Goal: Task Accomplishment & Management: Complete application form

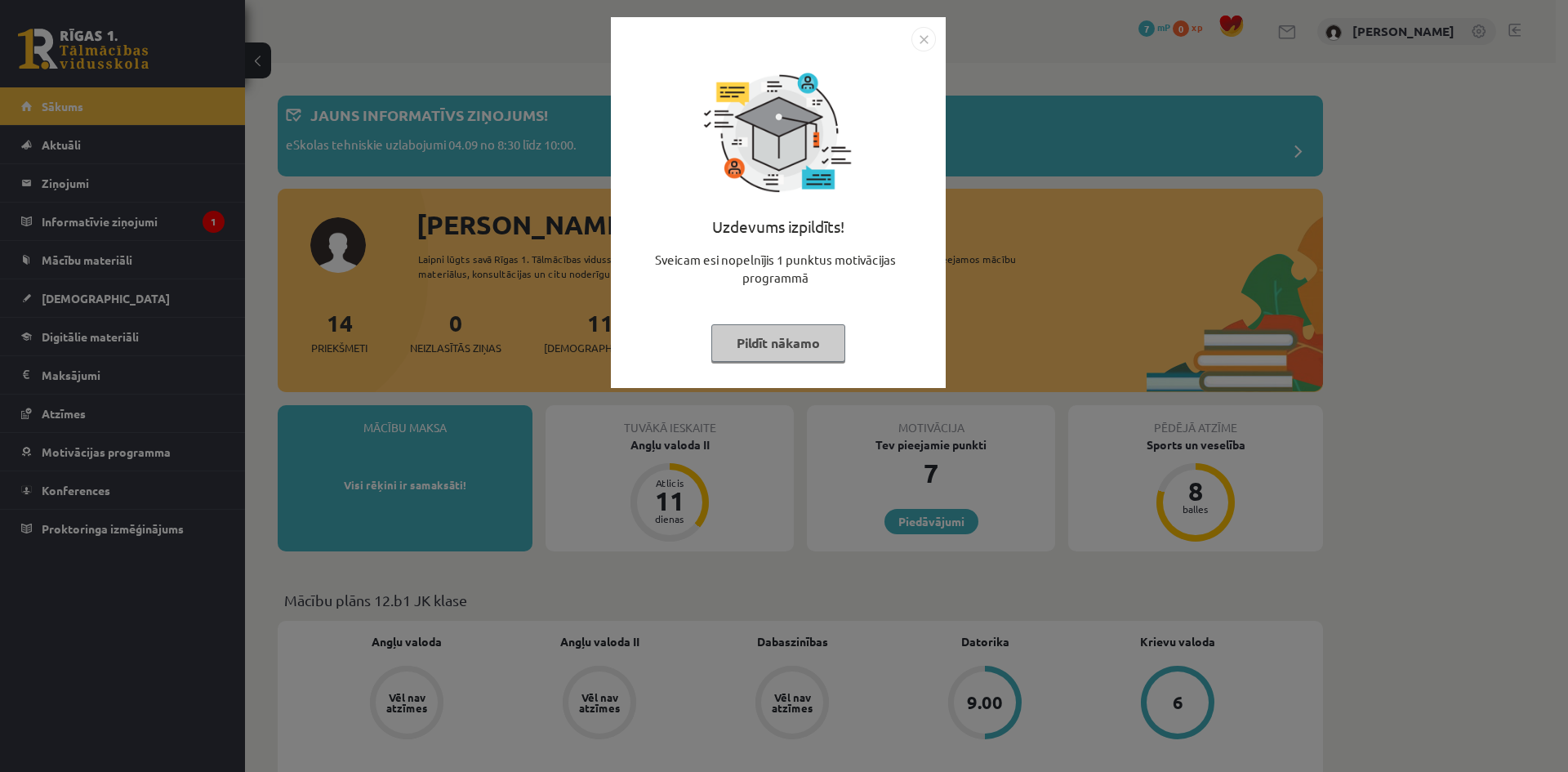
click at [781, 340] on button "Pildīt nākamo" at bounding box center [778, 343] width 134 height 38
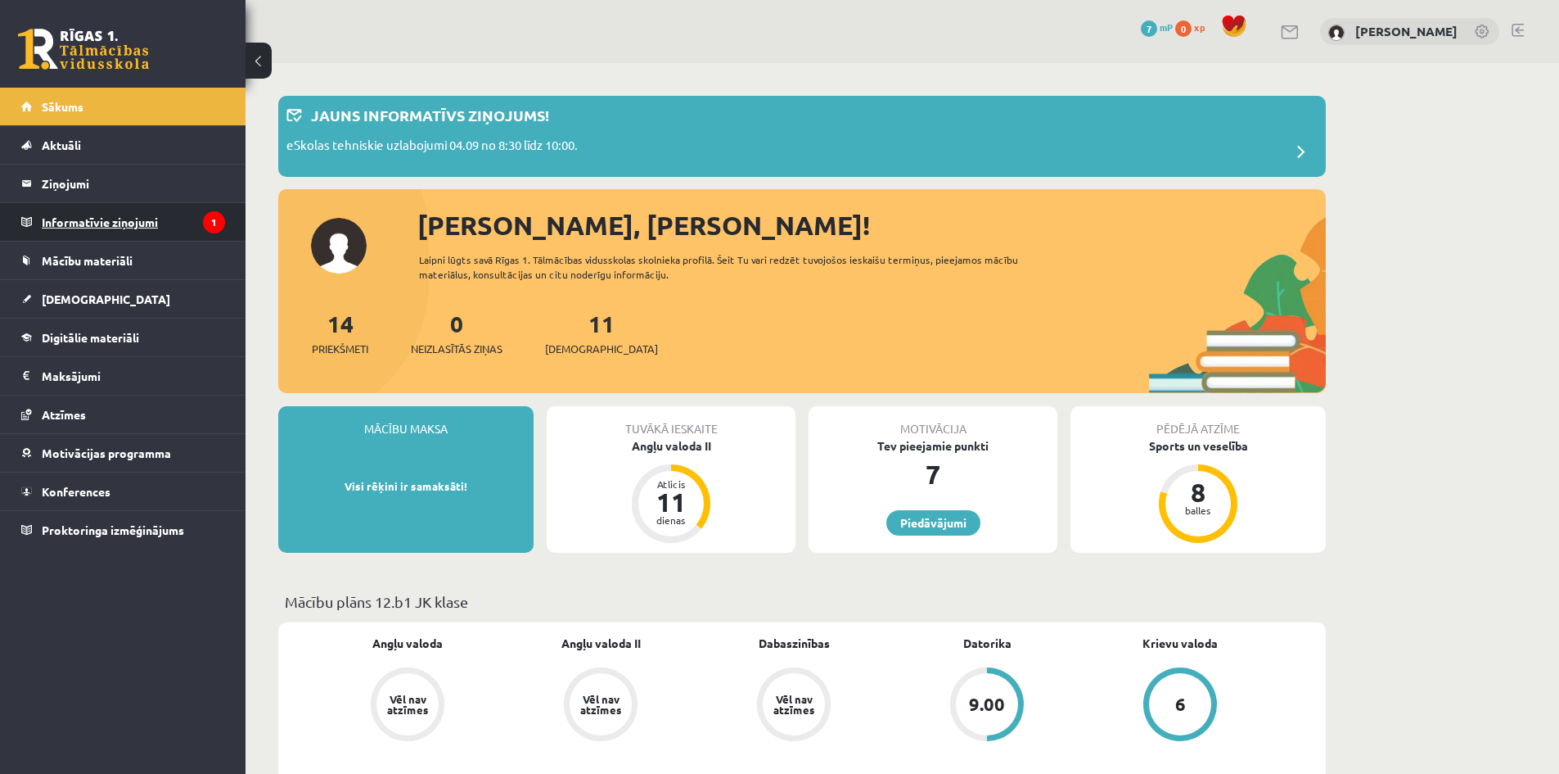
click at [216, 220] on icon "1" at bounding box center [214, 222] width 22 height 22
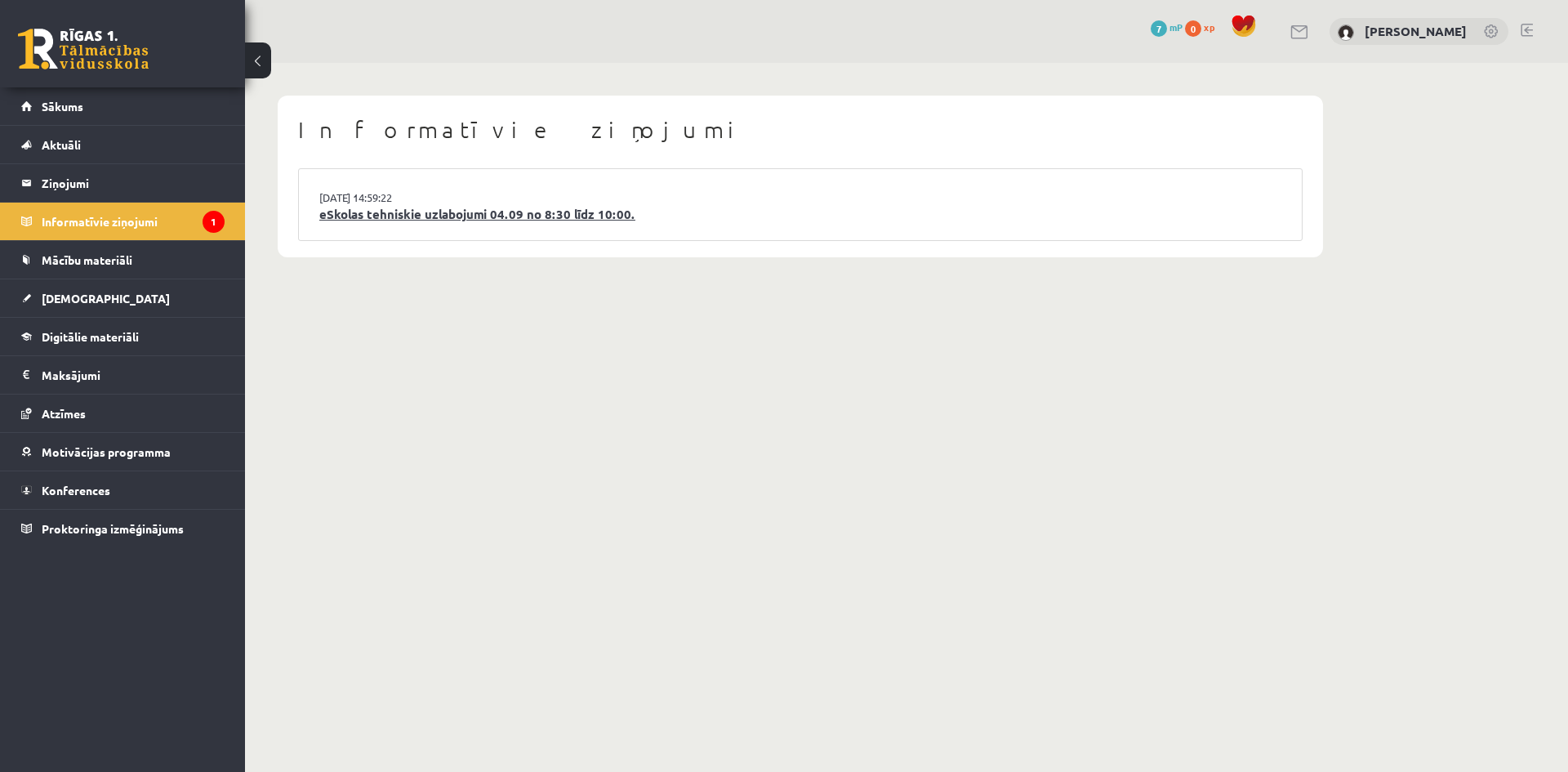
click at [506, 206] on link "eSkolas tehniskie uzlabojumi 04.09 no 8:30 līdz 10:00." at bounding box center [800, 213] width 962 height 19
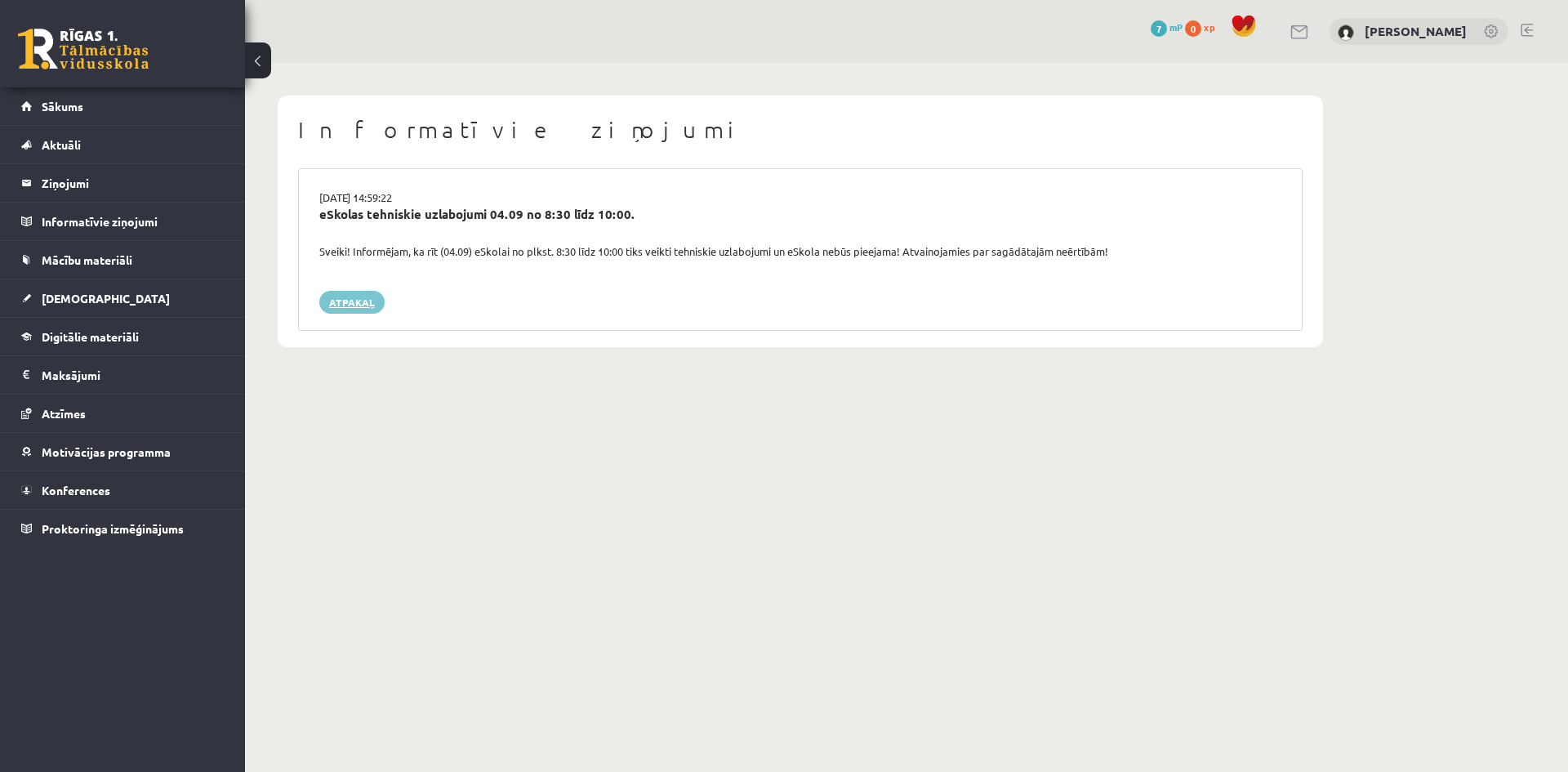
click at [356, 299] on link "Atpakaļ" at bounding box center [351, 301] width 65 height 23
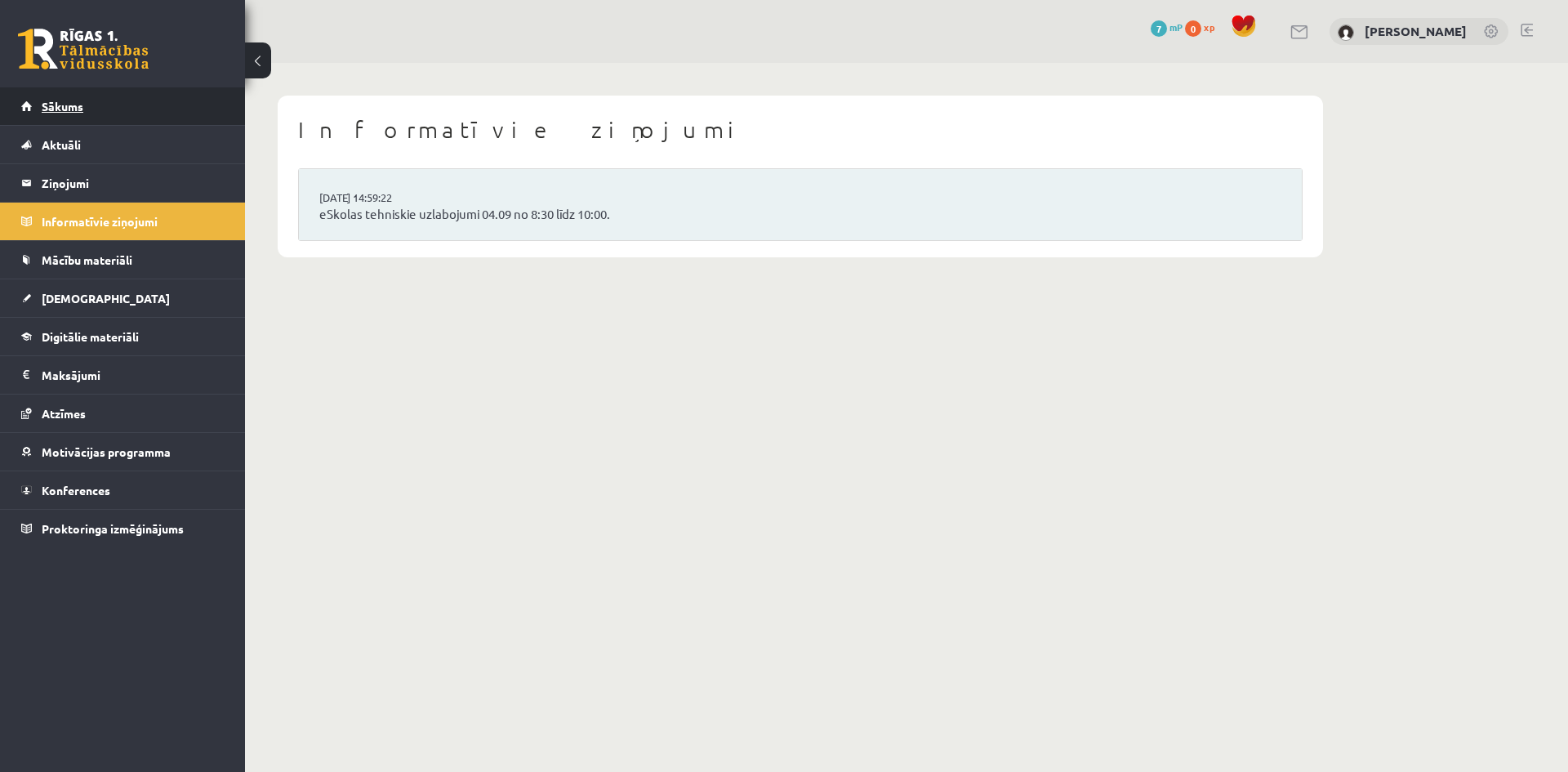
click at [142, 114] on link "Sākums" at bounding box center [123, 107] width 203 height 38
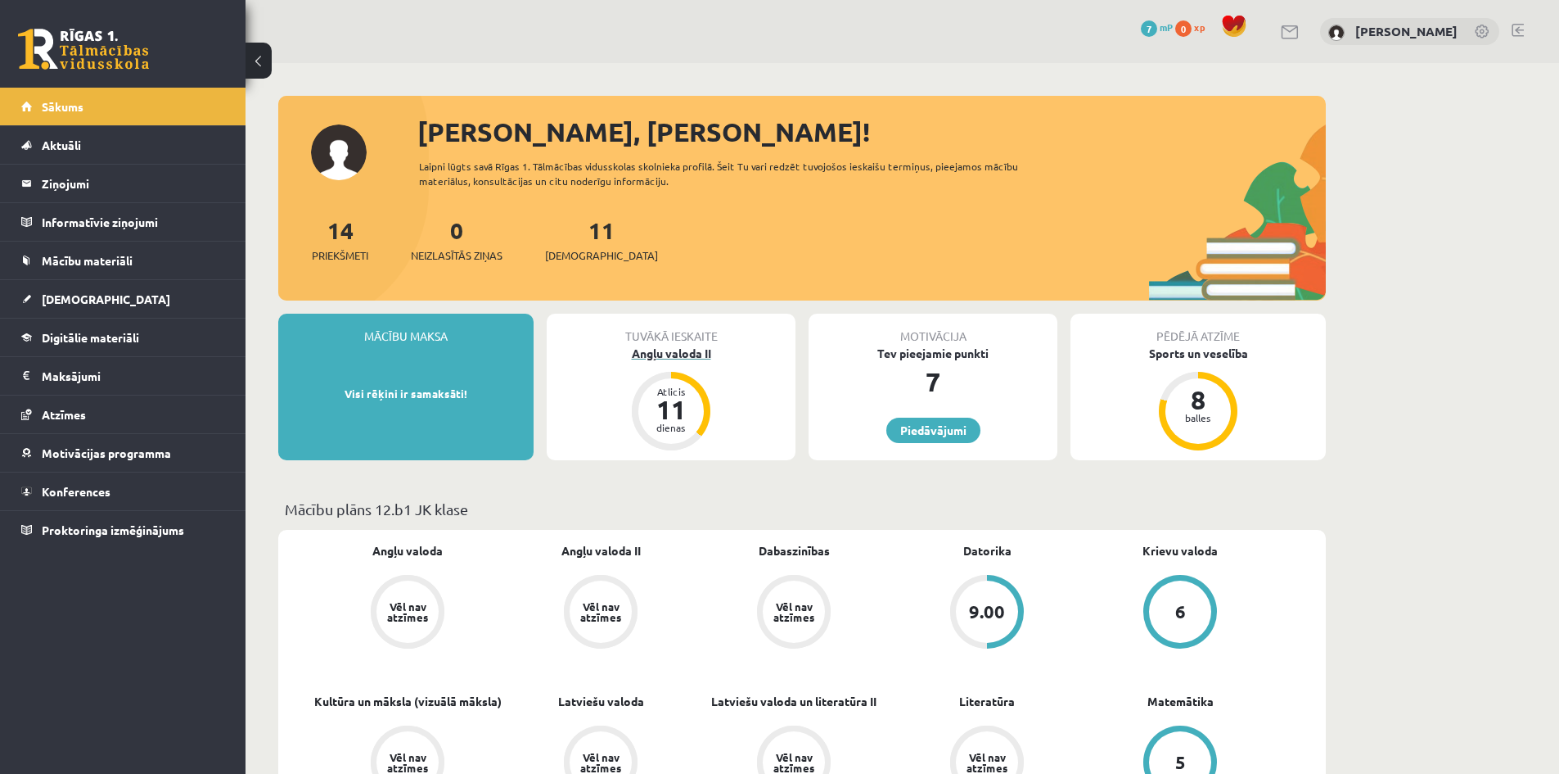
click at [695, 354] on div "Angļu valoda II" at bounding box center [671, 353] width 249 height 17
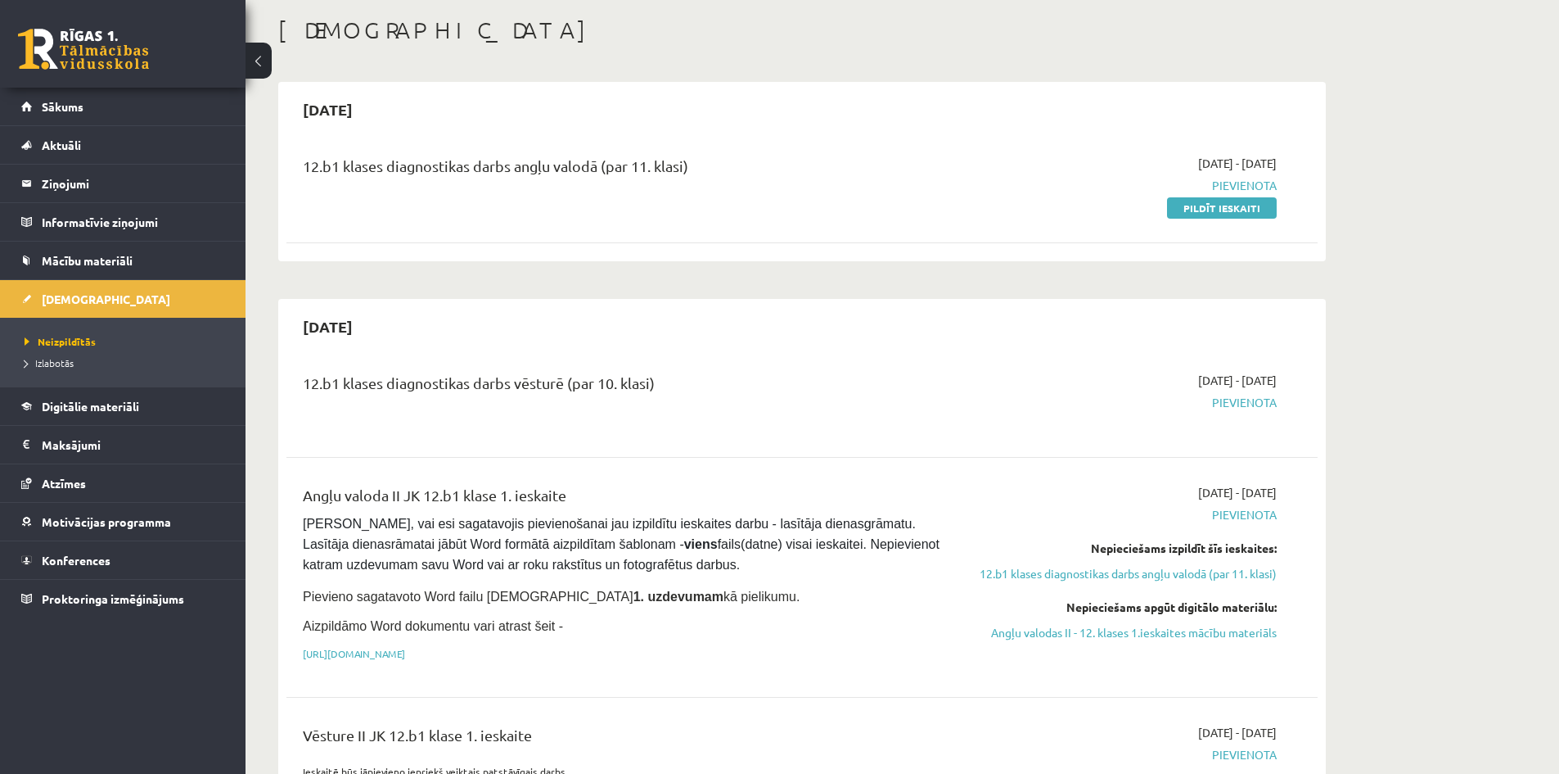
scroll to position [82, 0]
click at [1233, 201] on link "Pildīt ieskaiti" at bounding box center [1222, 205] width 110 height 21
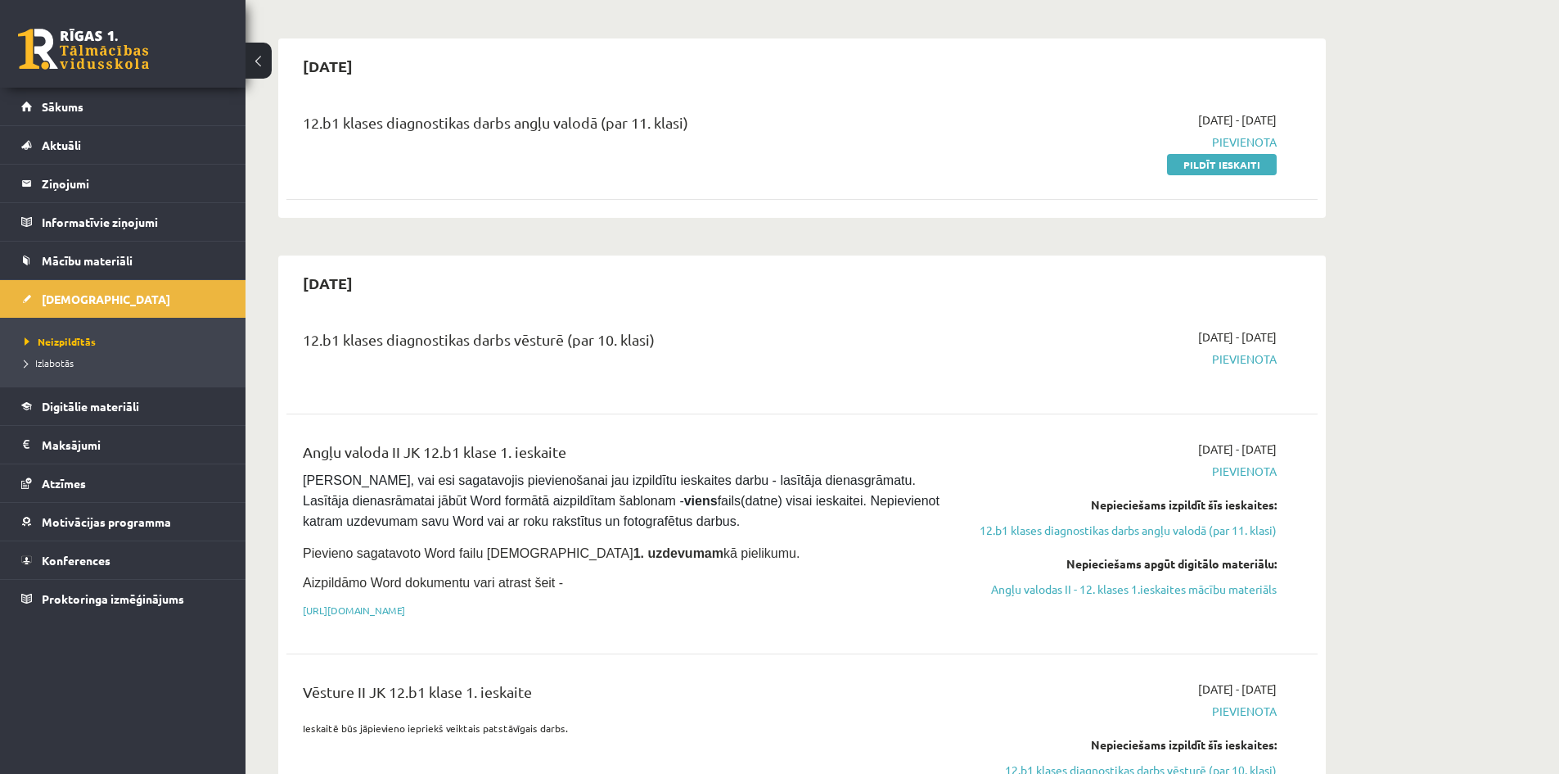
scroll to position [0, 0]
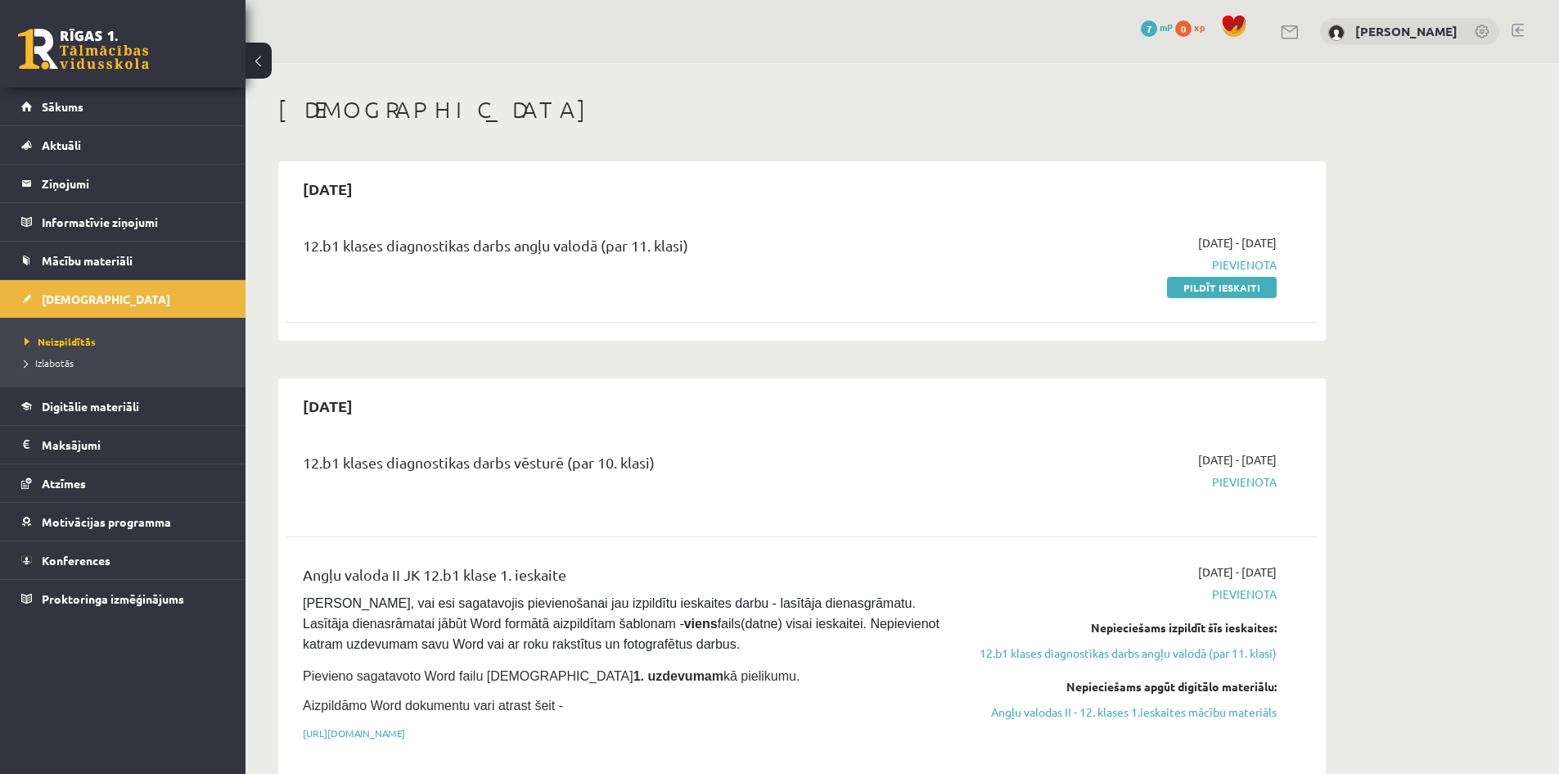
drag, startPoint x: 690, startPoint y: 241, endPoint x: 700, endPoint y: 247, distance: 11.4
click at [691, 241] on div "12.b1 klases diagnostikas darbs angļu valodā (par 11. klasi)" at bounding box center [623, 249] width 641 height 30
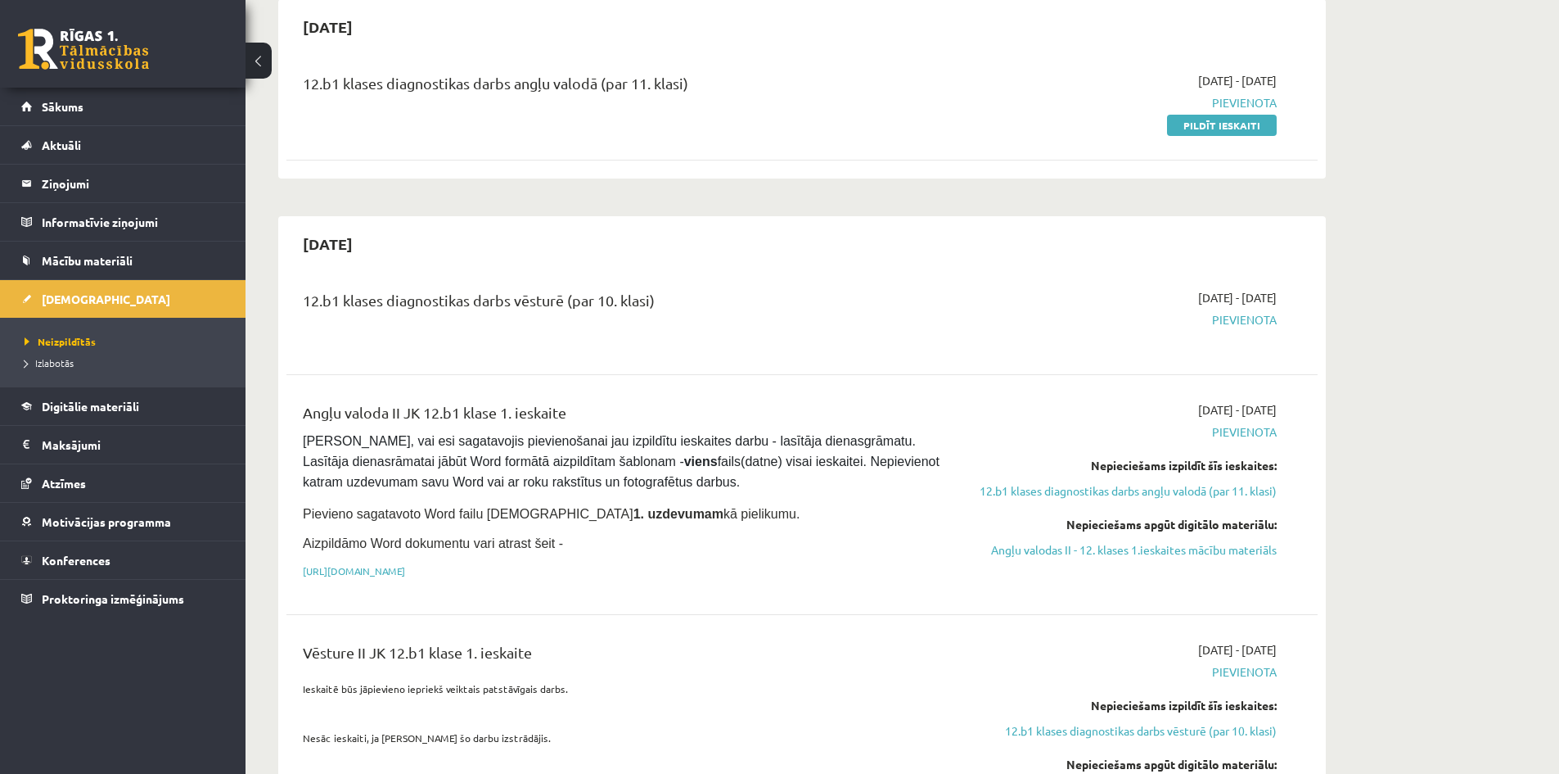
scroll to position [164, 0]
click at [810, 160] on div "12.b1 klases diagnostikas darbs angļu valodā (par 11. klasi) 2025-09-01 - 2025-…" at bounding box center [802, 111] width 1031 height 115
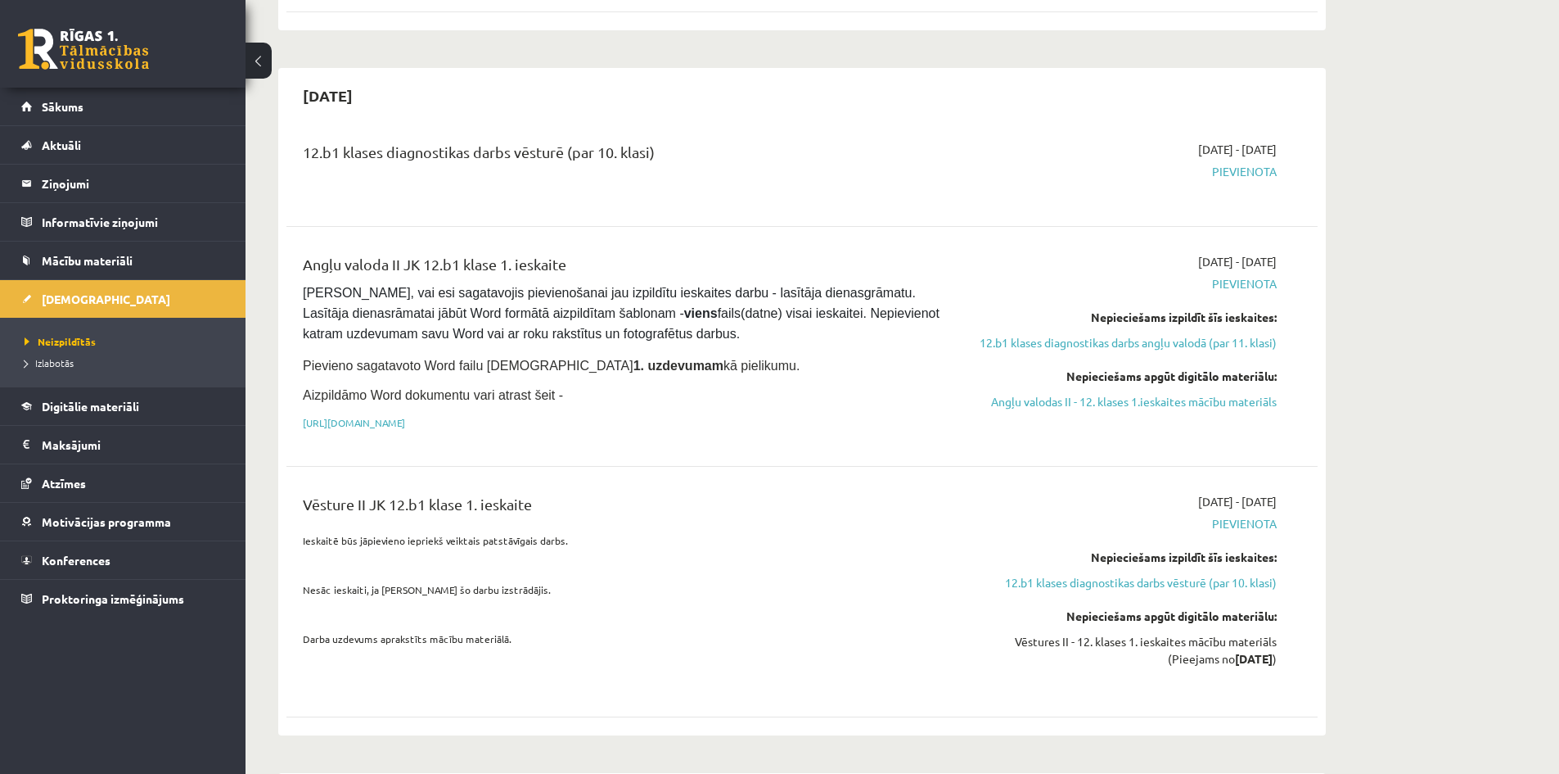
scroll to position [327, 0]
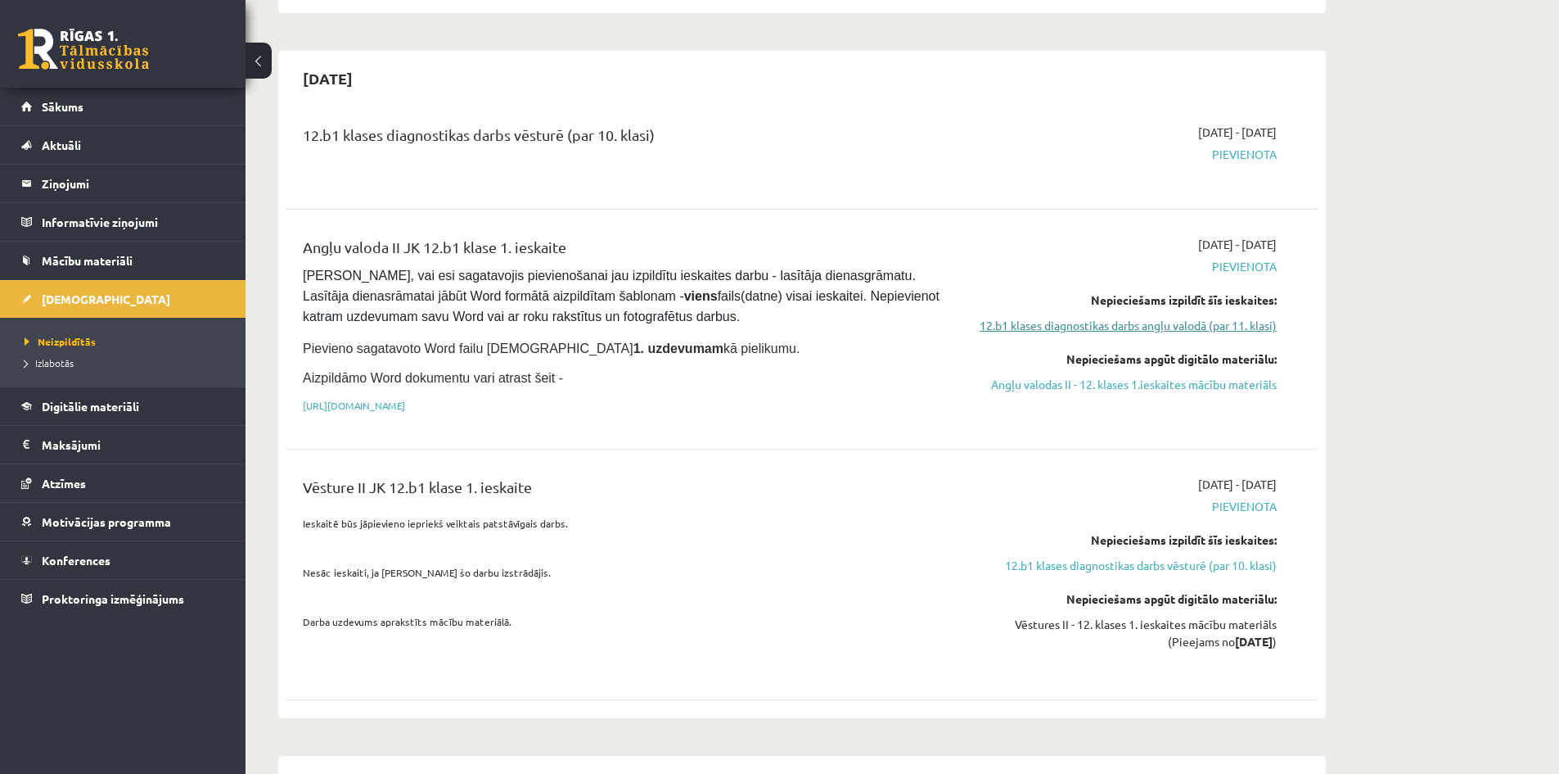
click at [1072, 327] on link "12.b1 klases diagnostikas darbs angļu valodā (par 11. klasi)" at bounding box center [1122, 325] width 309 height 17
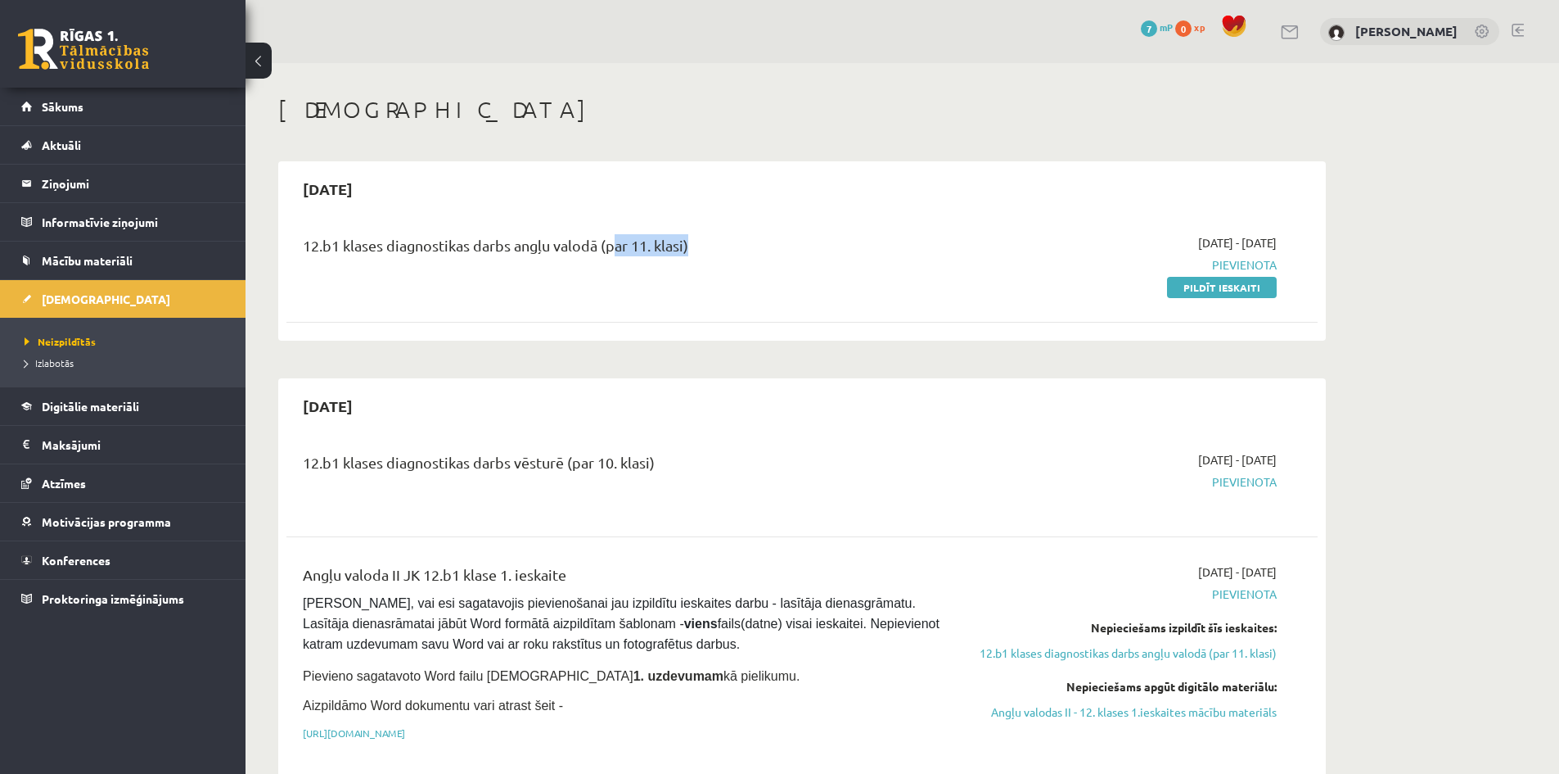
drag, startPoint x: 610, startPoint y: 246, endPoint x: 689, endPoint y: 246, distance: 79.4
click at [689, 246] on div "12.b1 klases diagnostikas darbs angļu valodā (par 11. klasi)" at bounding box center [623, 249] width 641 height 30
click at [731, 252] on div "12.b1 klases diagnostikas darbs angļu valodā (par 11. klasi)" at bounding box center [623, 249] width 641 height 30
click at [1221, 280] on link "Pildīt ieskaiti" at bounding box center [1222, 287] width 110 height 21
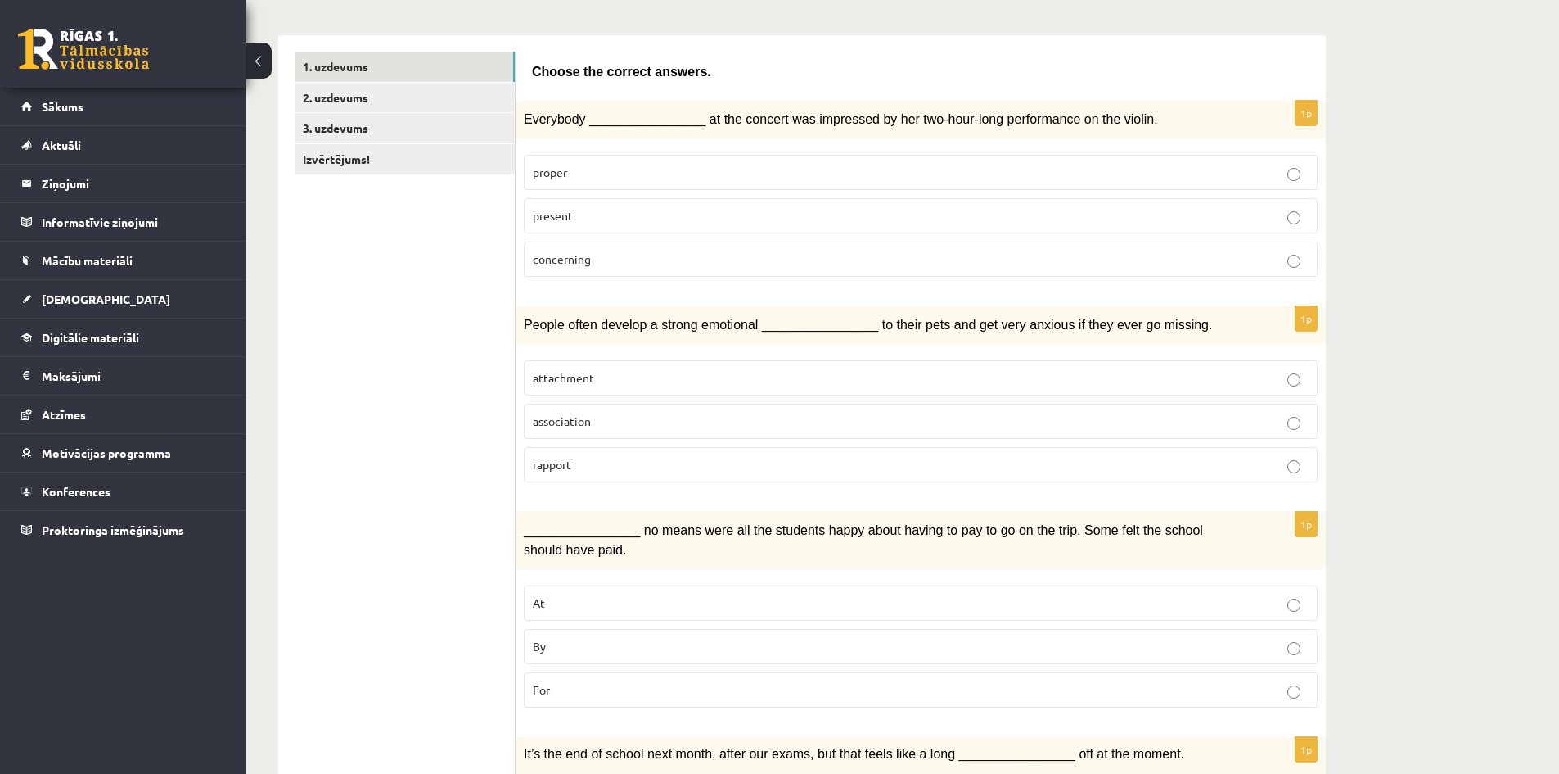
scroll to position [246, 0]
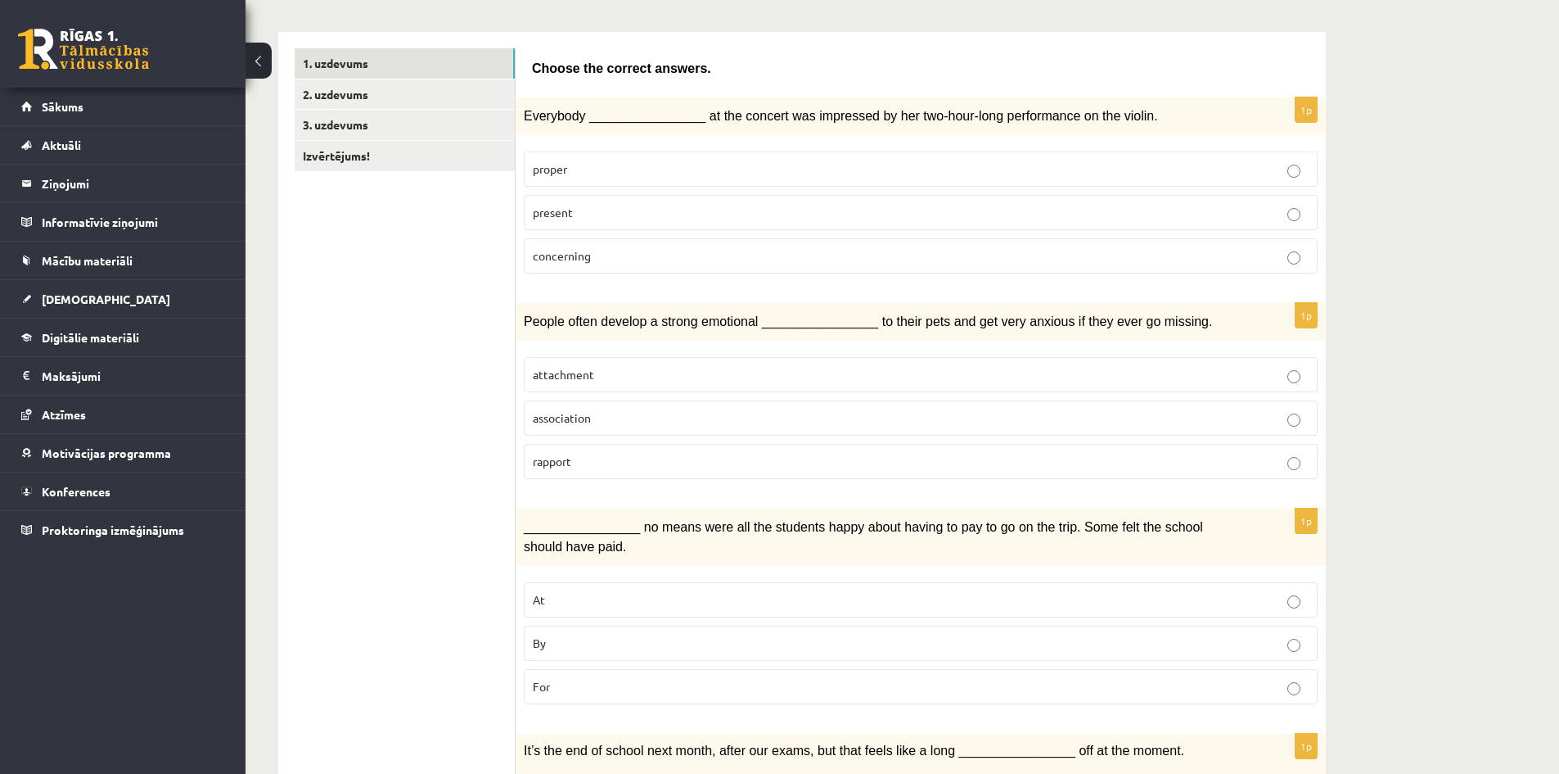
click at [639, 214] on p "present" at bounding box center [921, 212] width 776 height 17
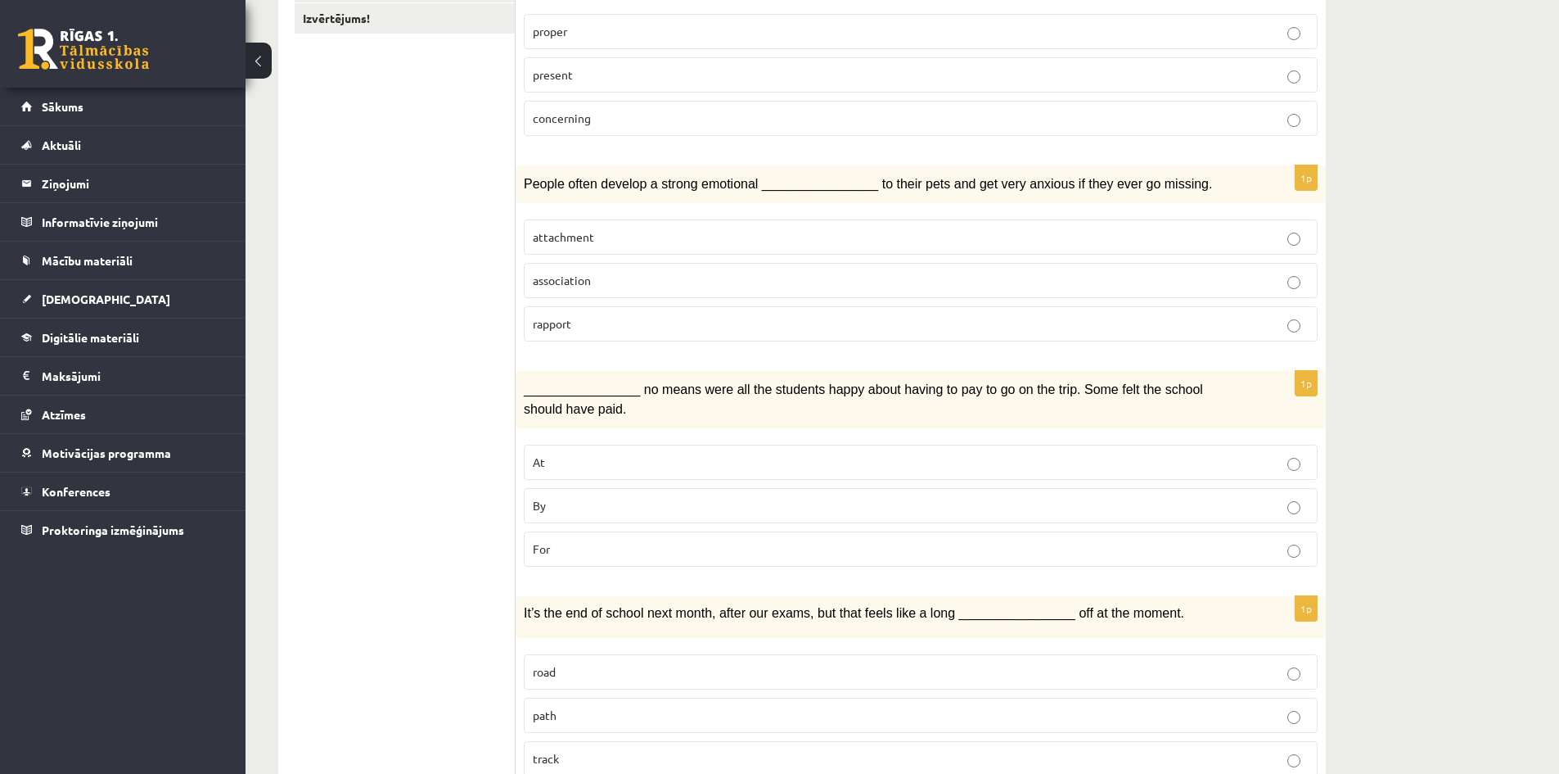
scroll to position [409, 0]
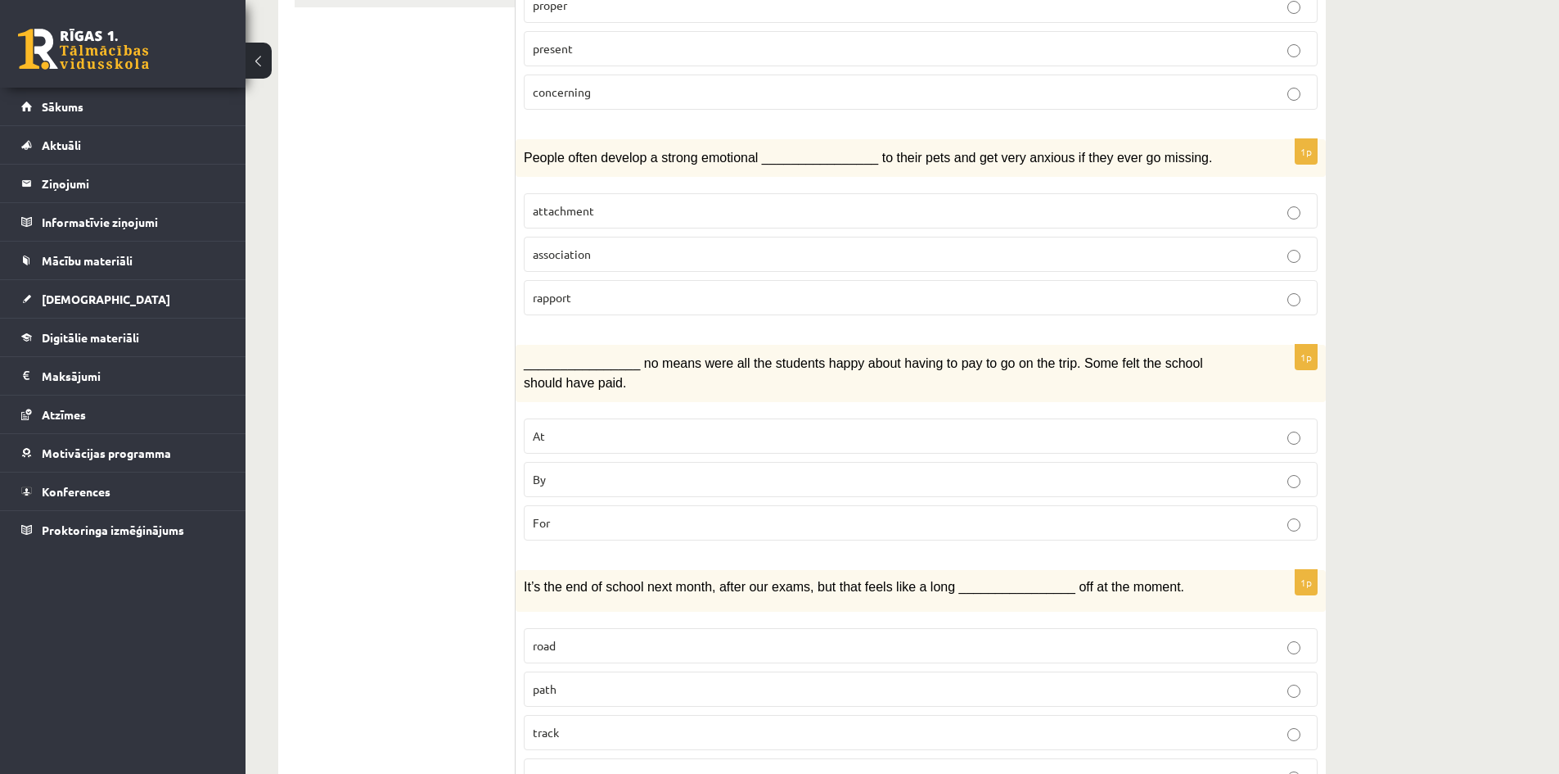
click at [648, 214] on p "attachment" at bounding box center [921, 210] width 776 height 17
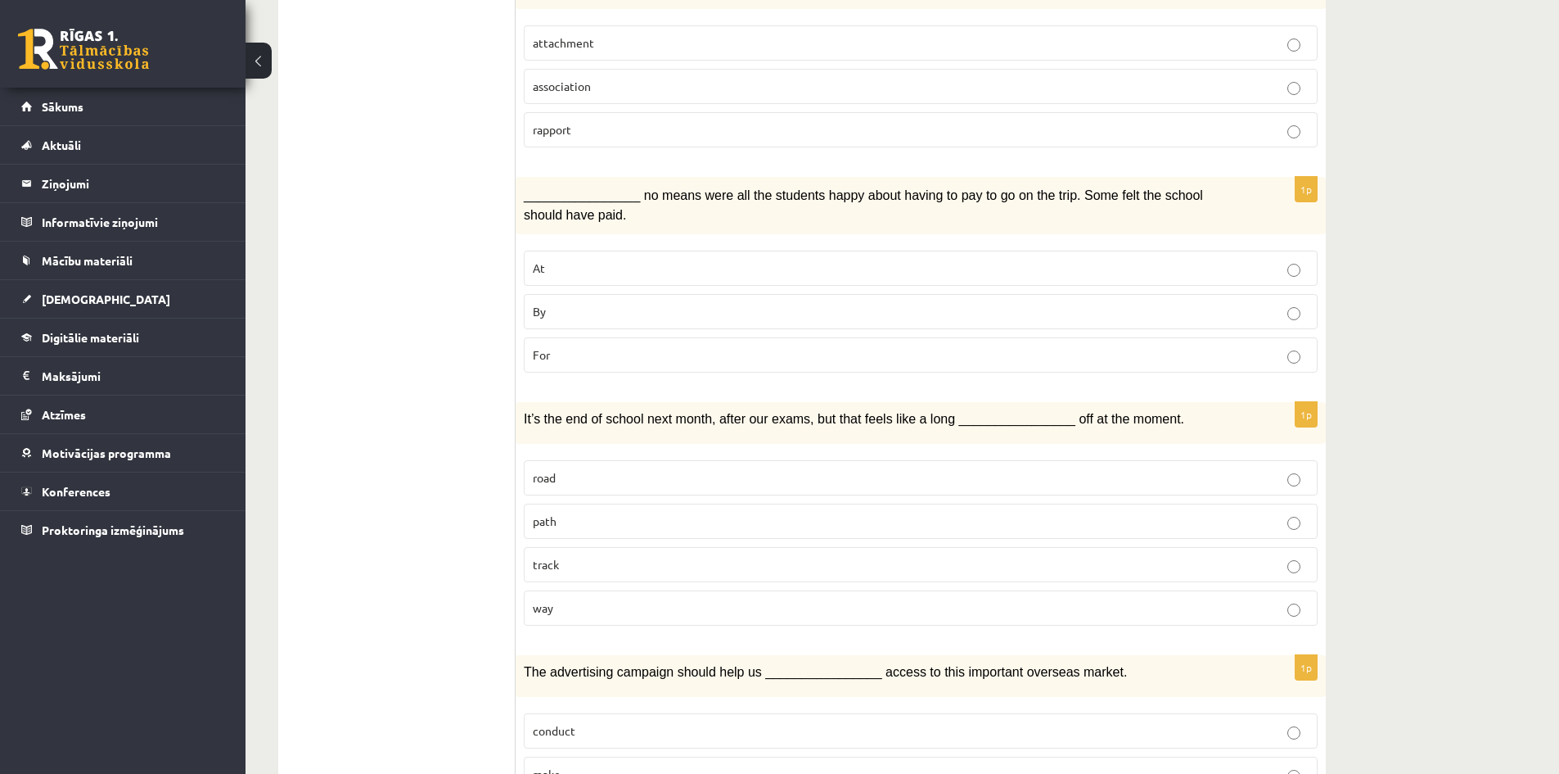
scroll to position [573, 0]
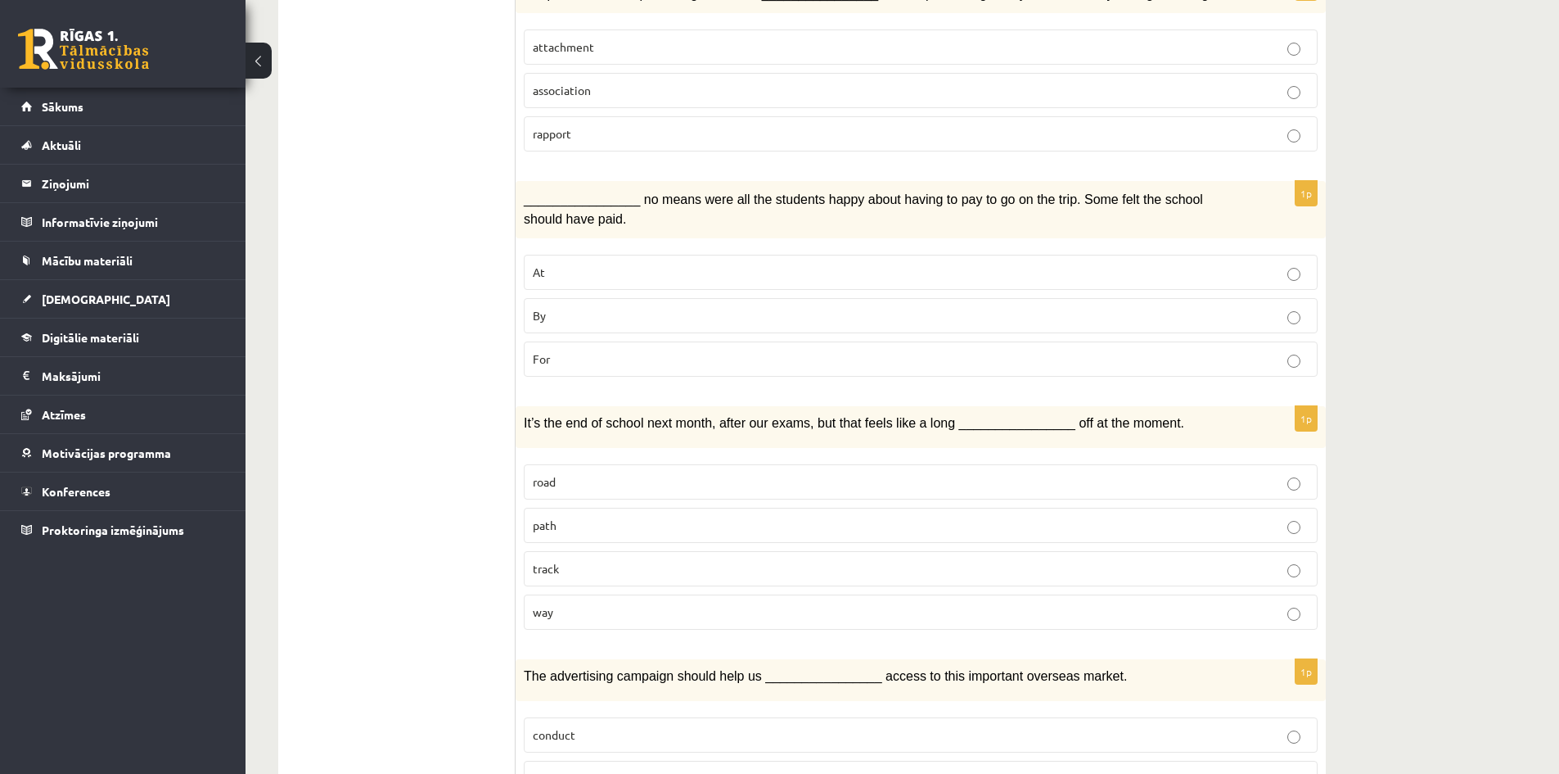
click at [691, 312] on p "By" at bounding box center [921, 315] width 776 height 17
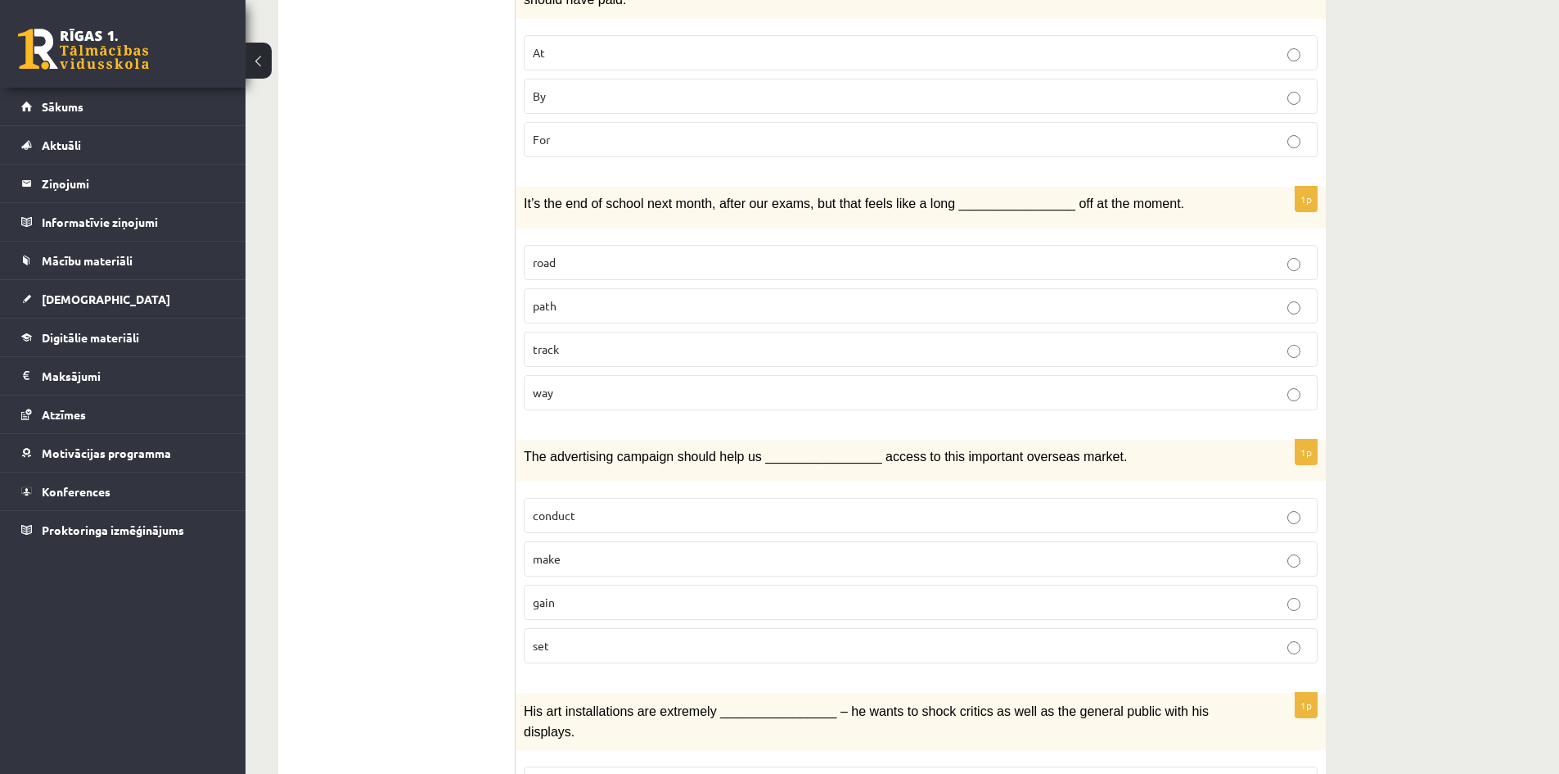
scroll to position [819, 0]
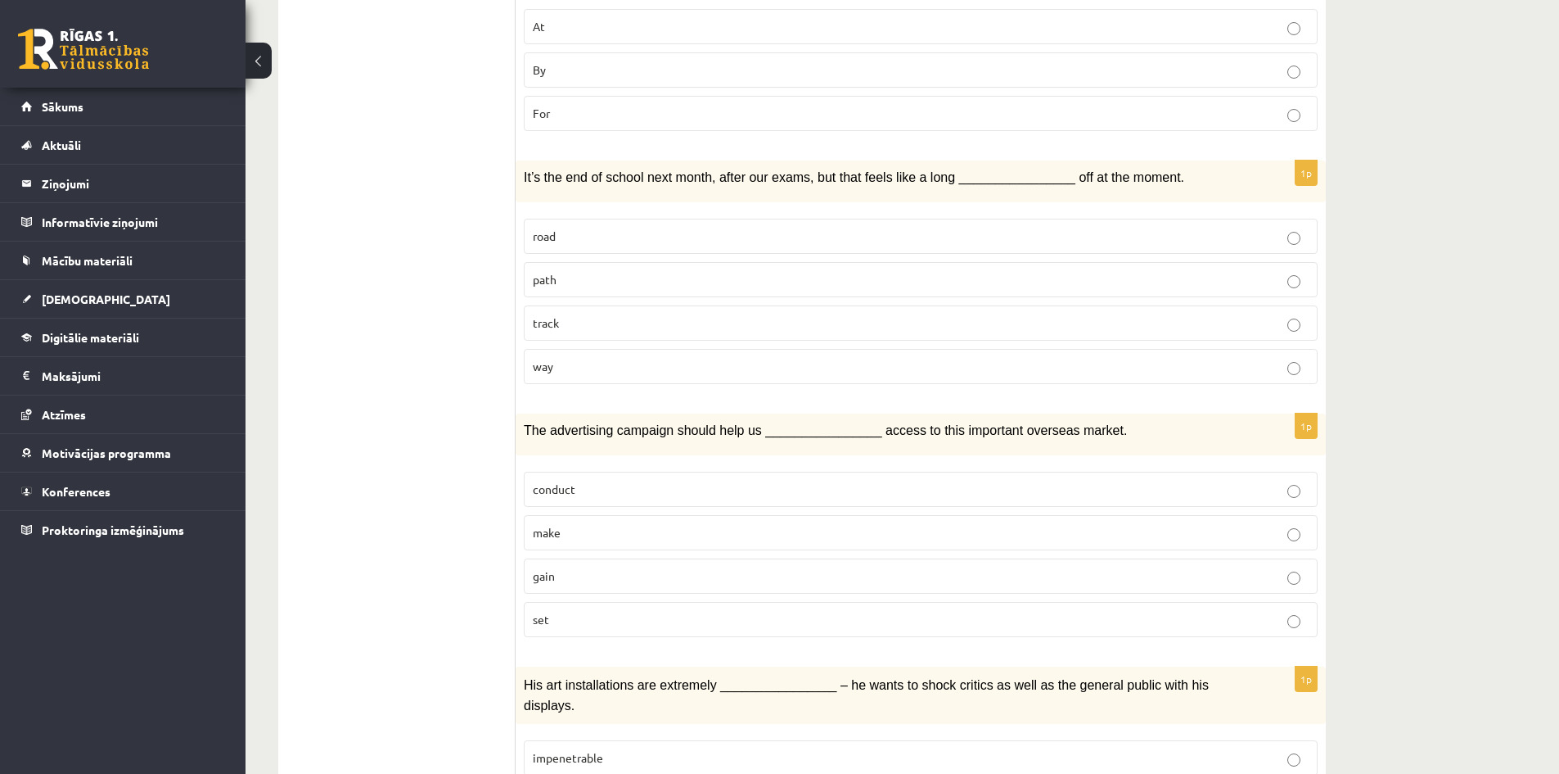
click at [708, 360] on p "way" at bounding box center [921, 366] width 776 height 17
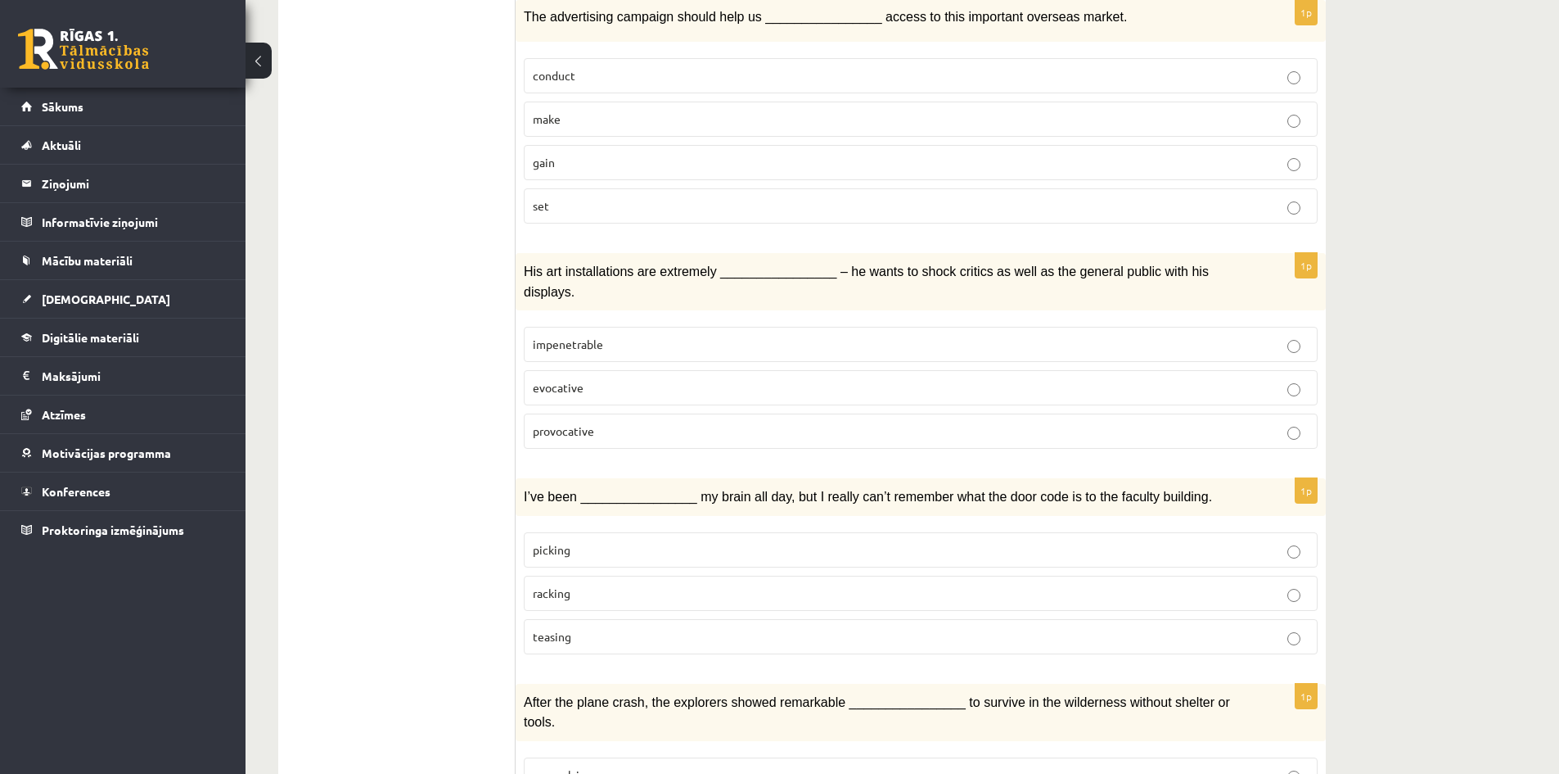
scroll to position [1236, 0]
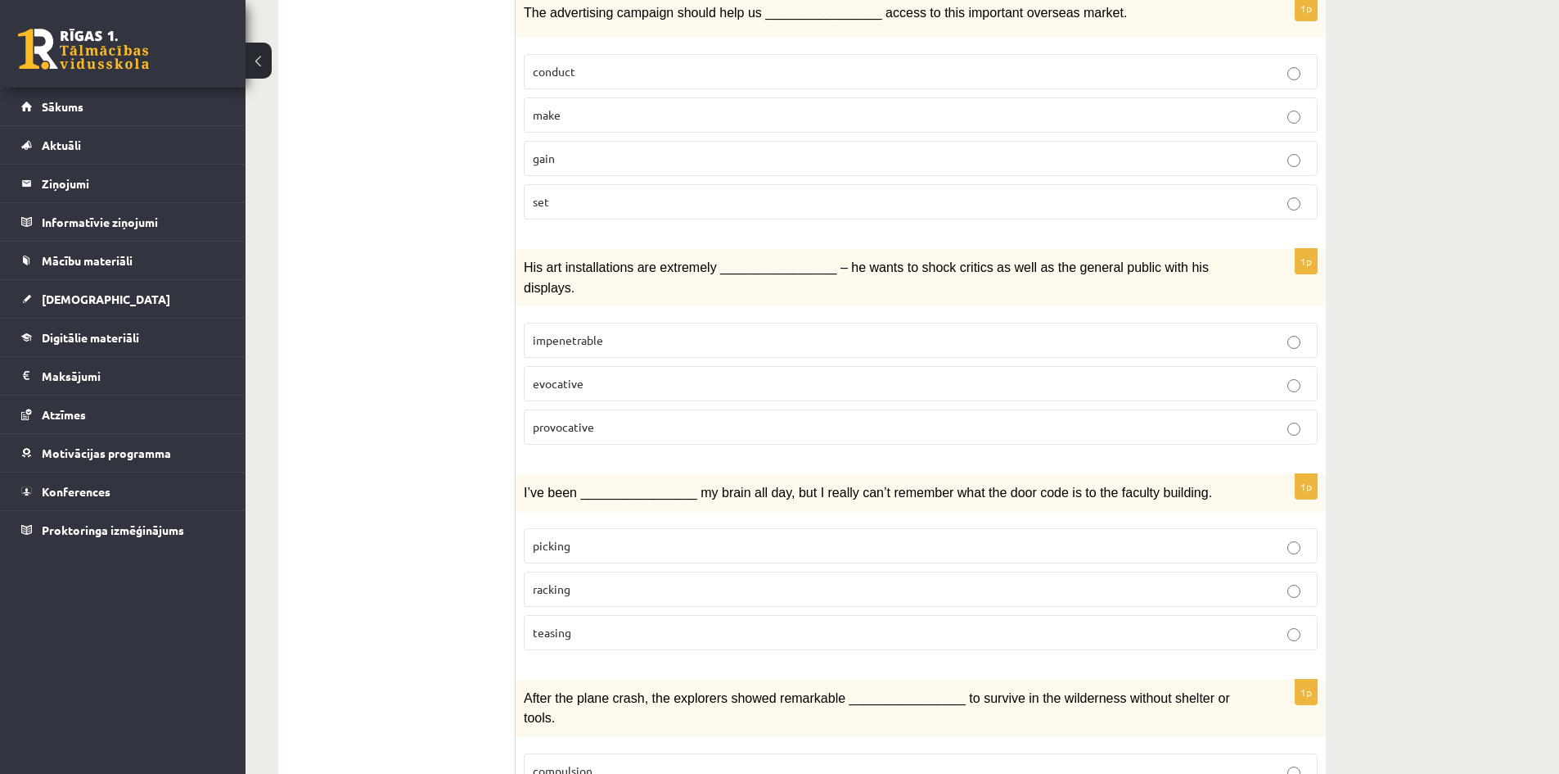
click at [657, 160] on p "gain" at bounding box center [921, 158] width 776 height 17
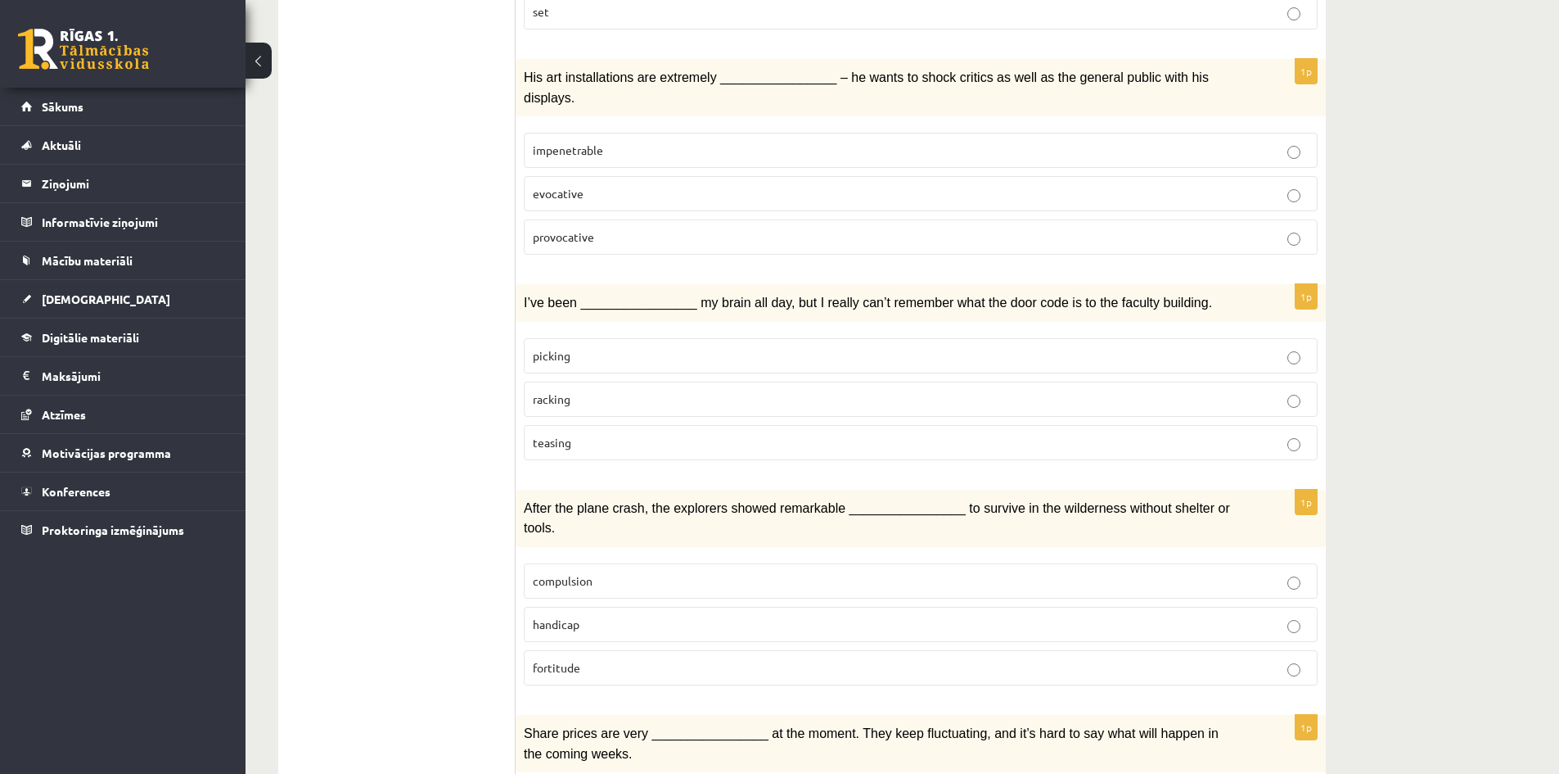
scroll to position [1482, 0]
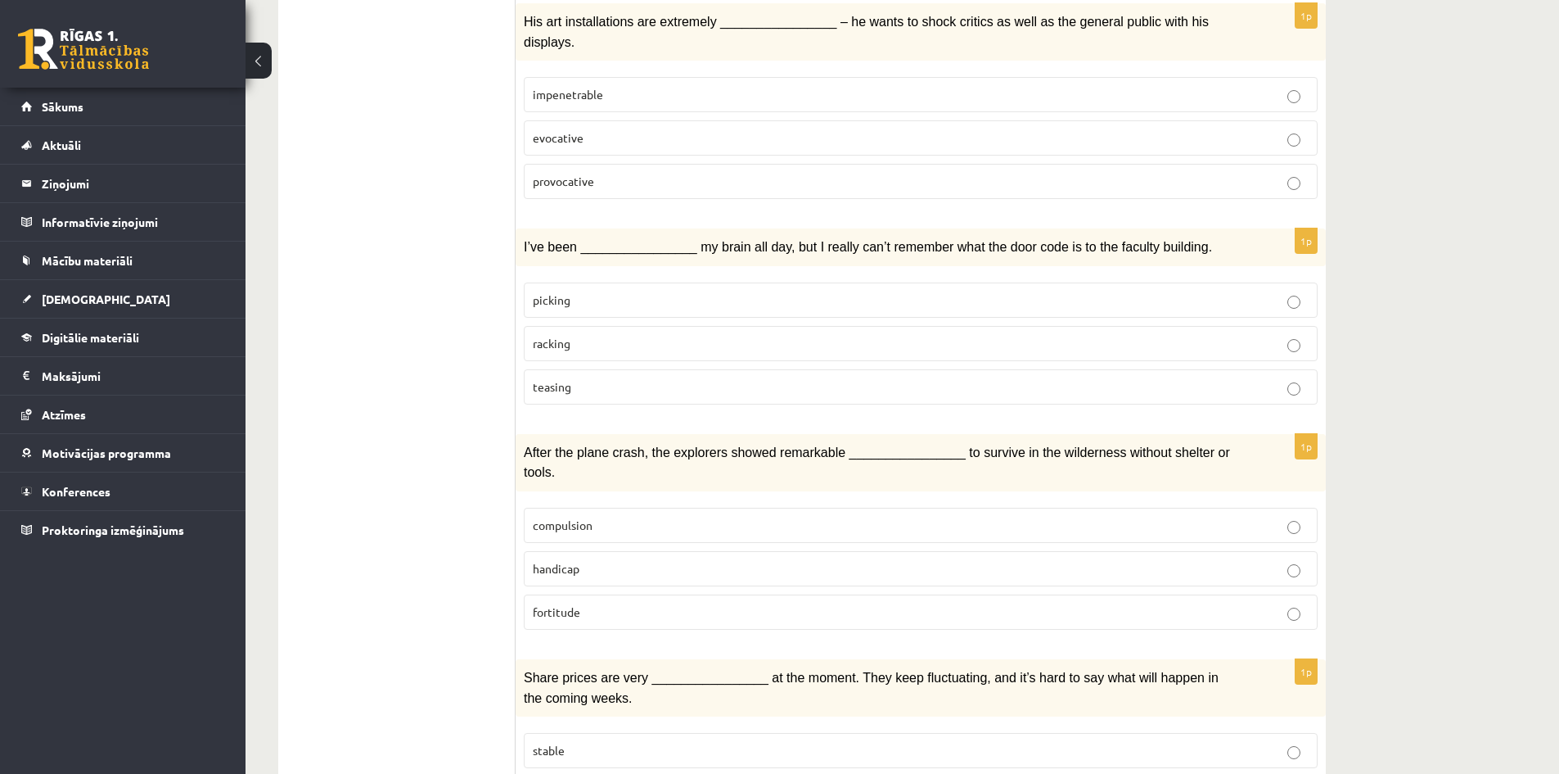
click at [675, 173] on p "provocative" at bounding box center [921, 181] width 776 height 17
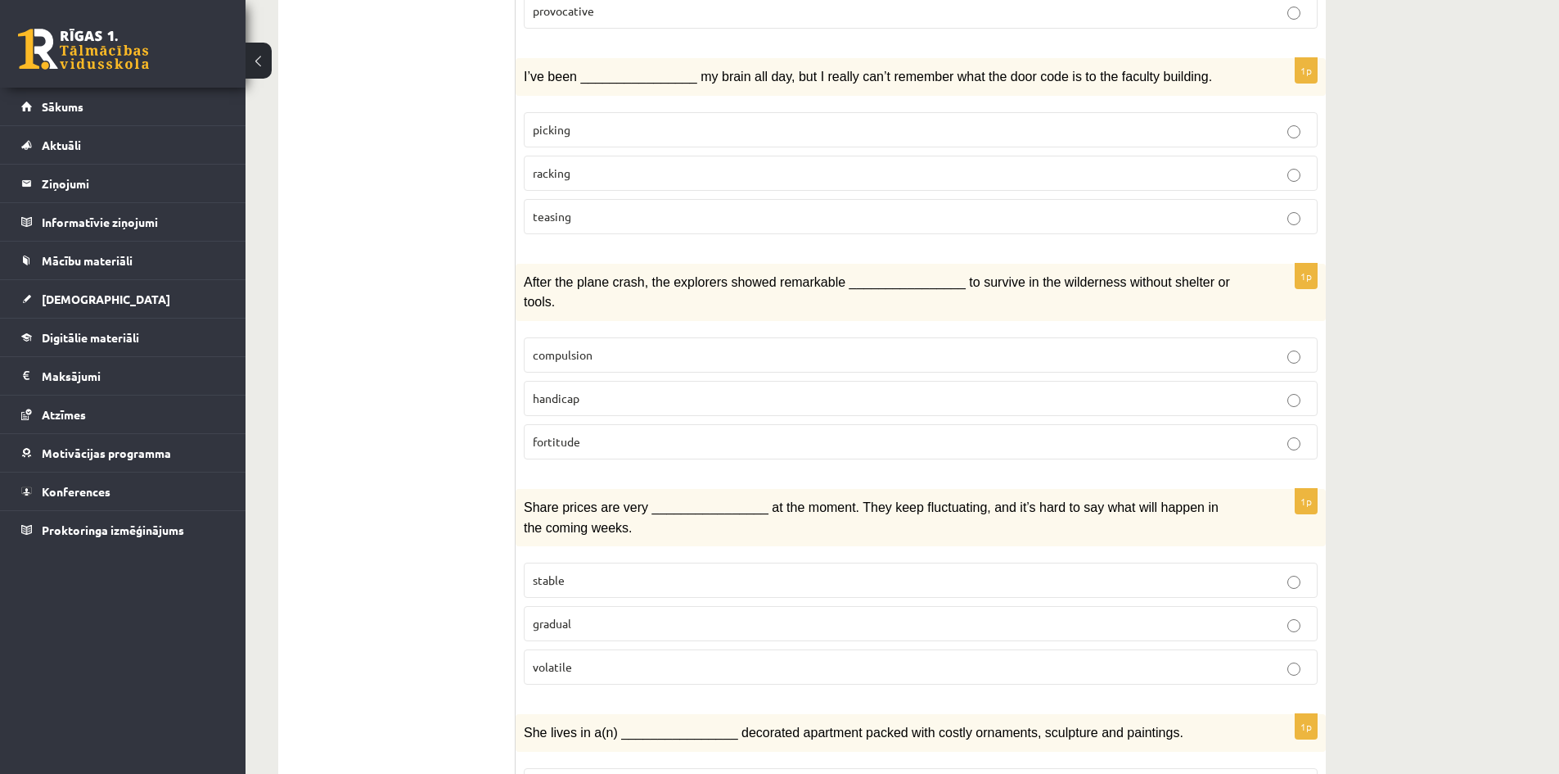
scroll to position [1645, 0]
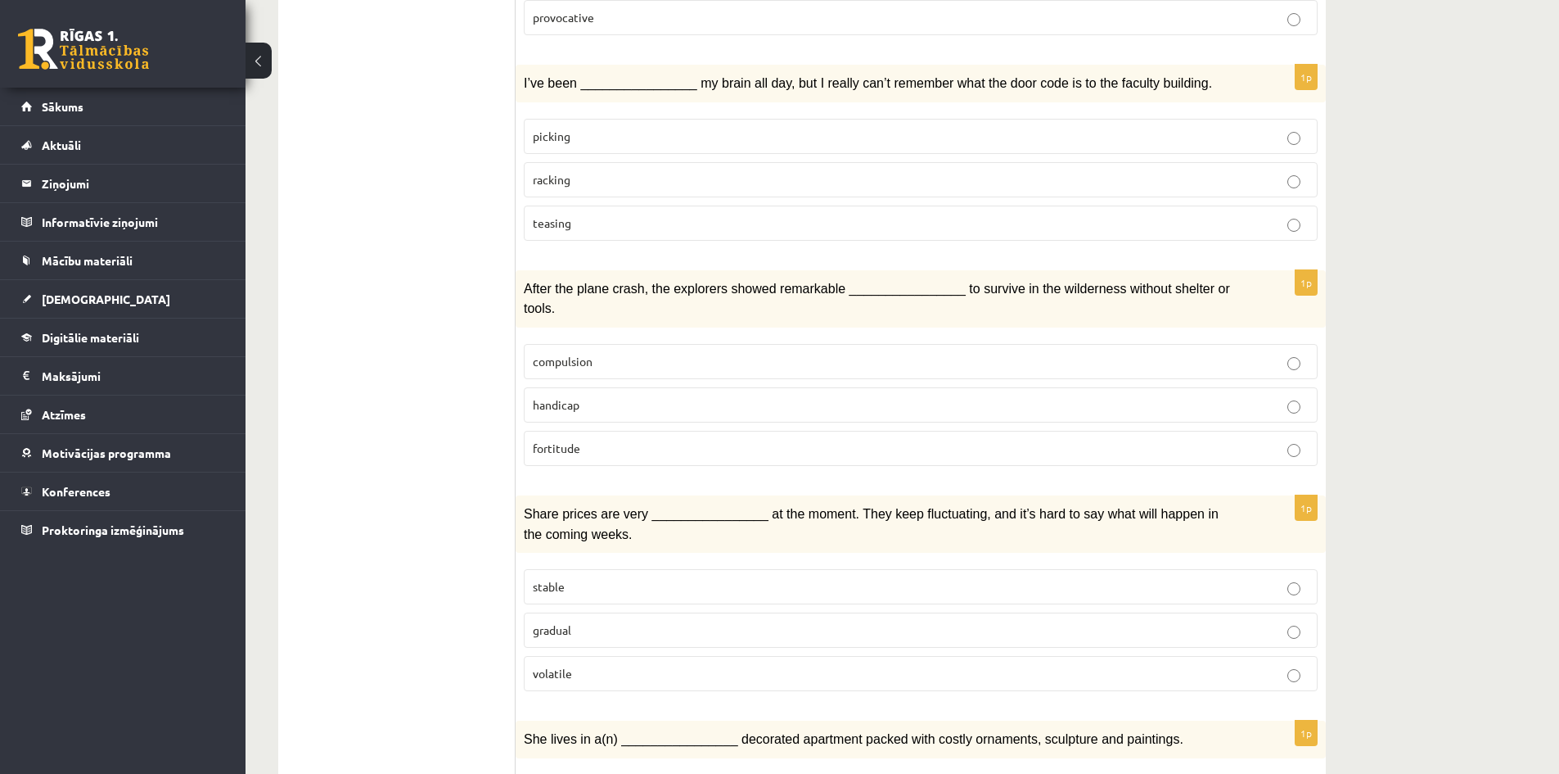
click at [613, 171] on p "racking" at bounding box center [921, 179] width 776 height 17
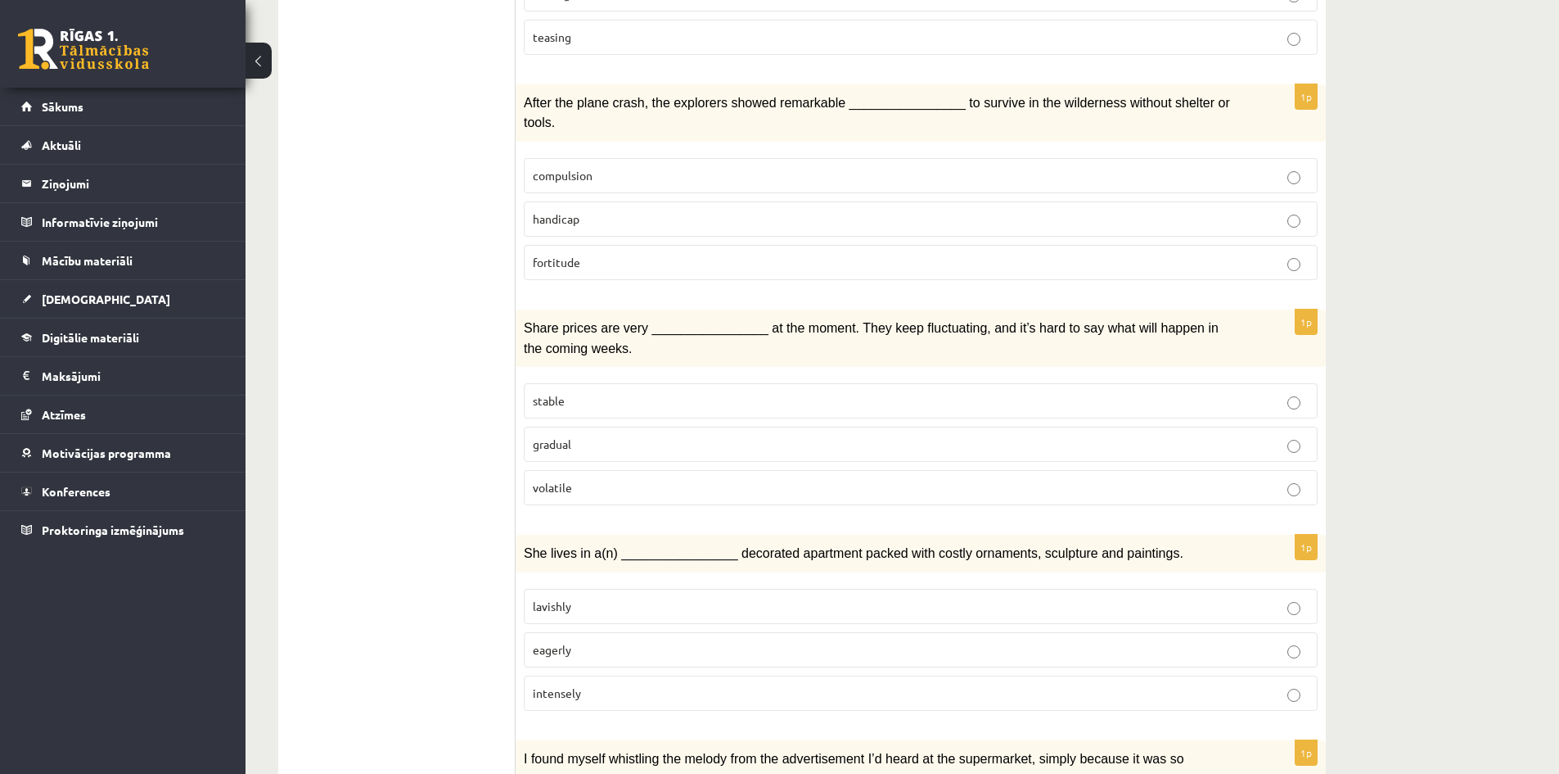
scroll to position [1891, 0]
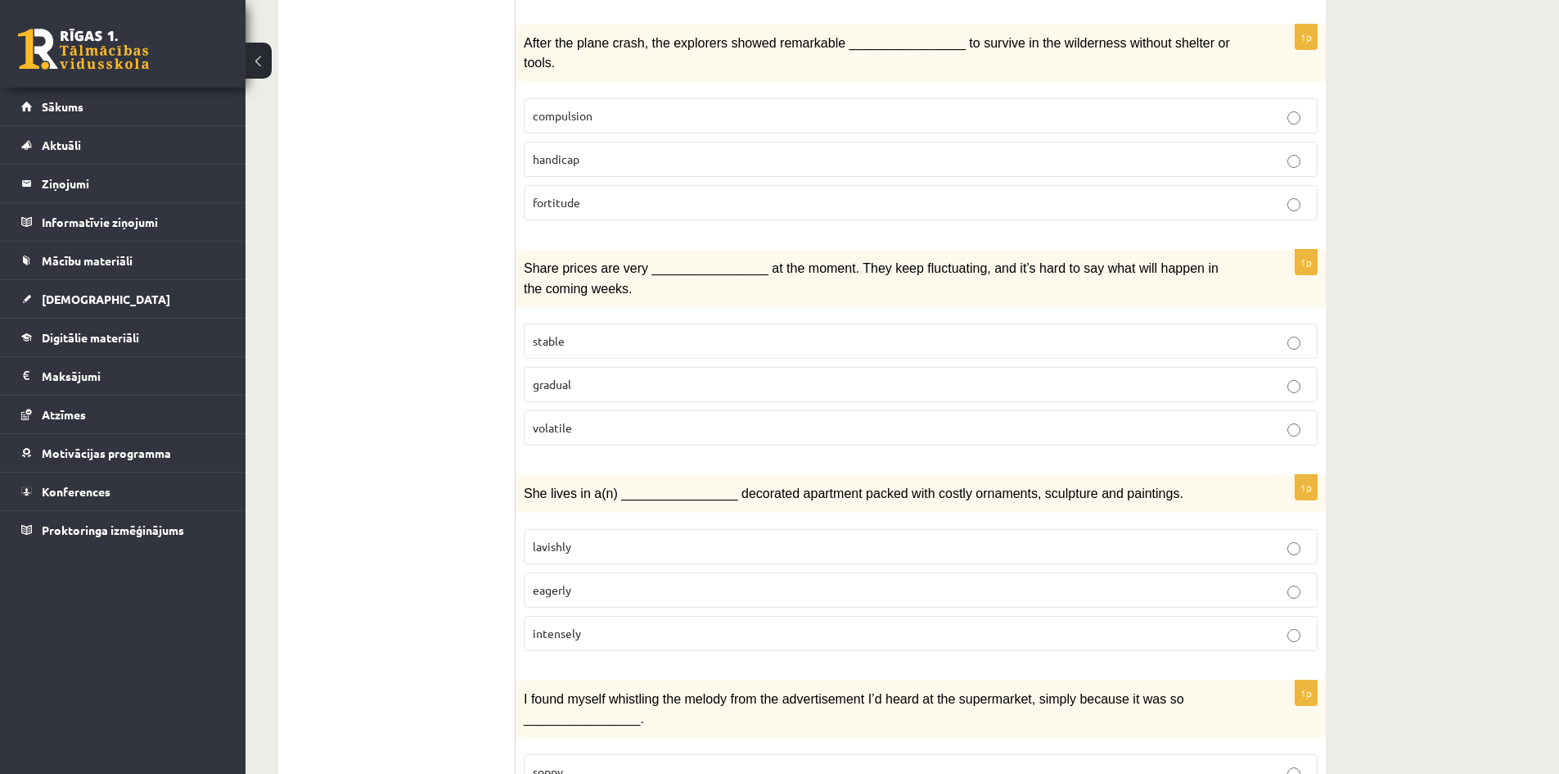
click at [684, 185] on label "fortitude" at bounding box center [921, 202] width 794 height 35
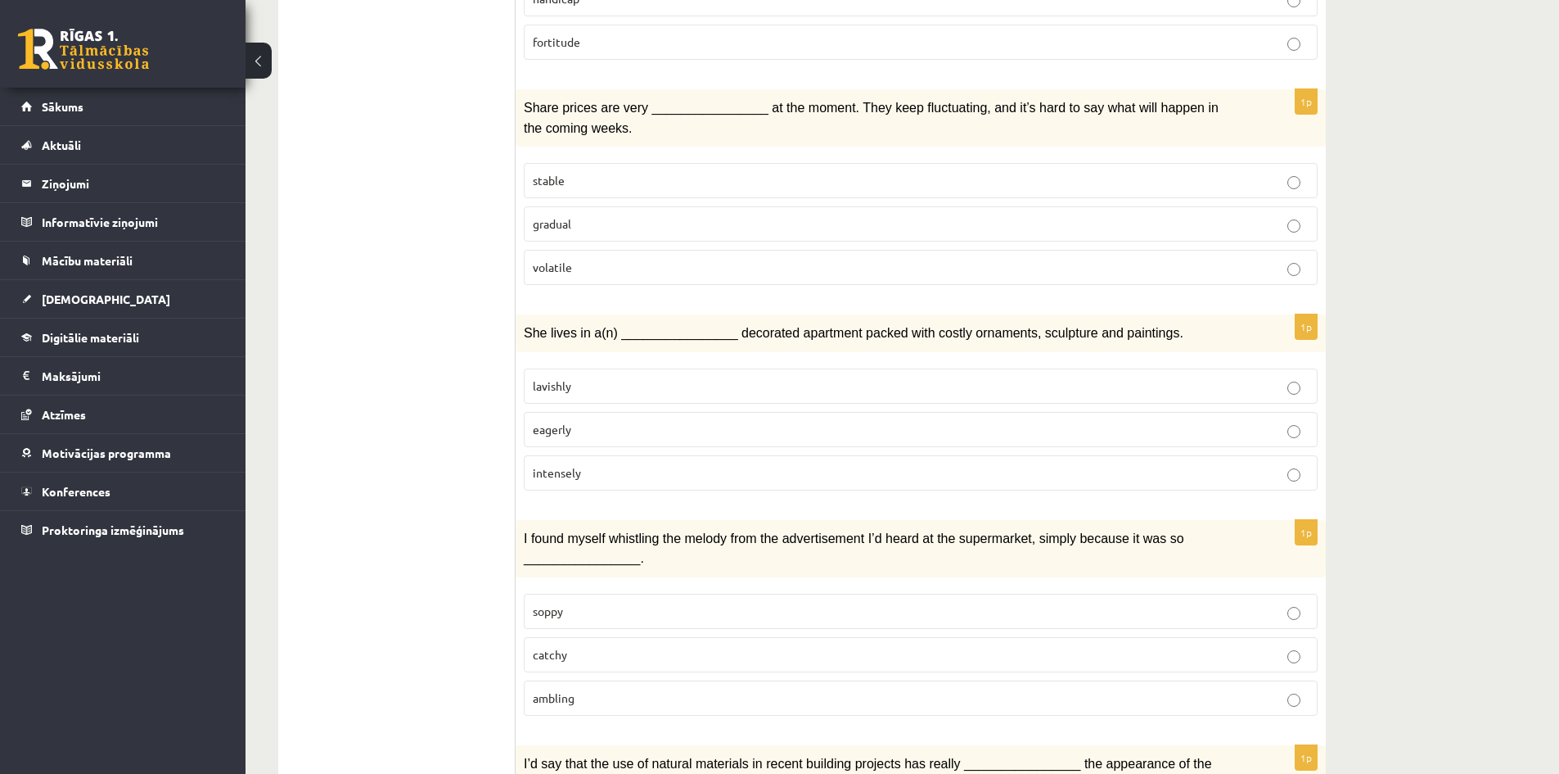
scroll to position [2055, 0]
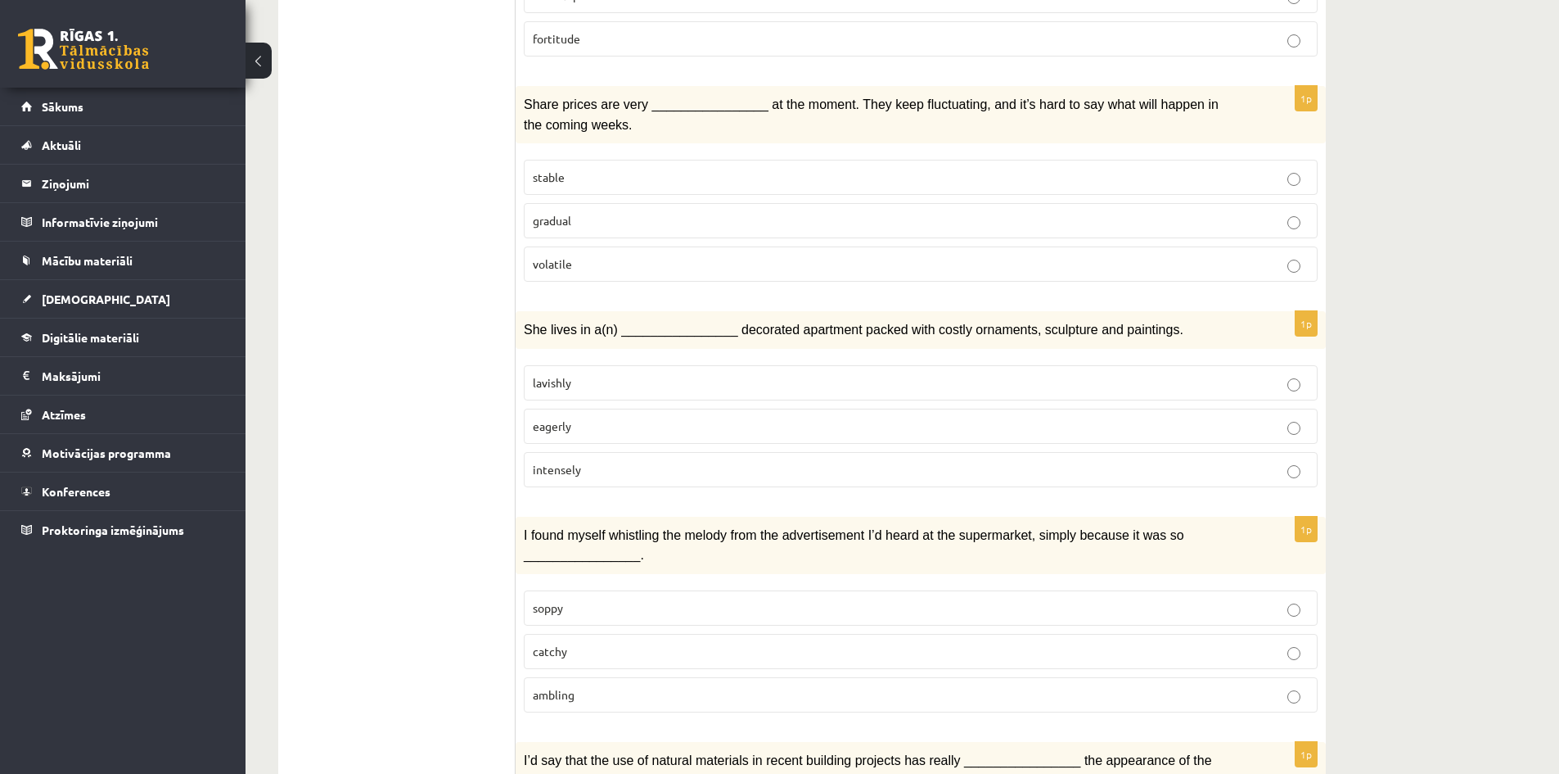
click at [641, 255] on p "volatile" at bounding box center [921, 263] width 776 height 17
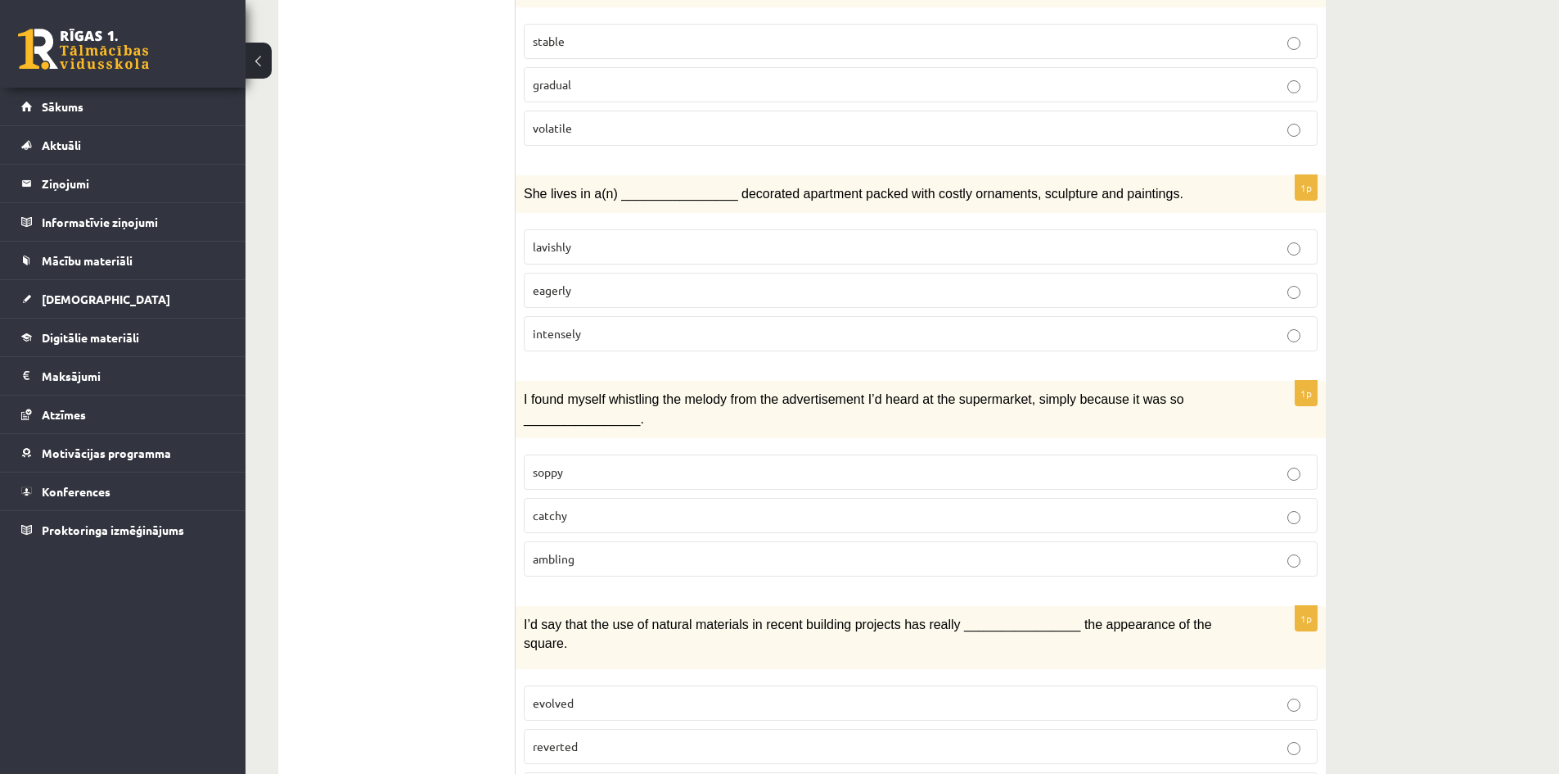
scroll to position [2218, 0]
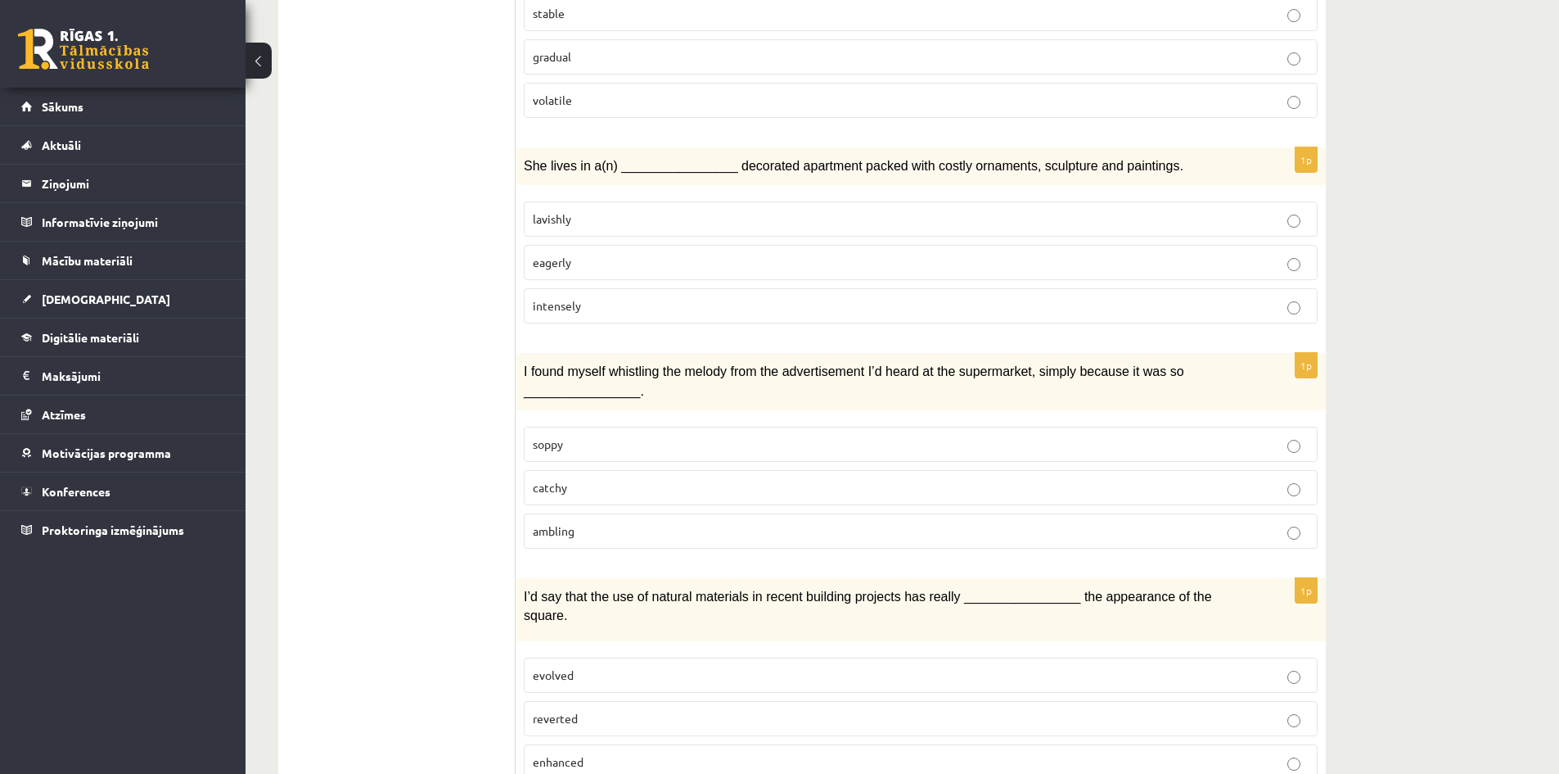
click at [740, 210] on p "lavishly" at bounding box center [921, 218] width 776 height 17
click at [653, 479] on p "catchy" at bounding box center [921, 487] width 776 height 17
click at [783, 744] on label "enhanced" at bounding box center [921, 761] width 794 height 35
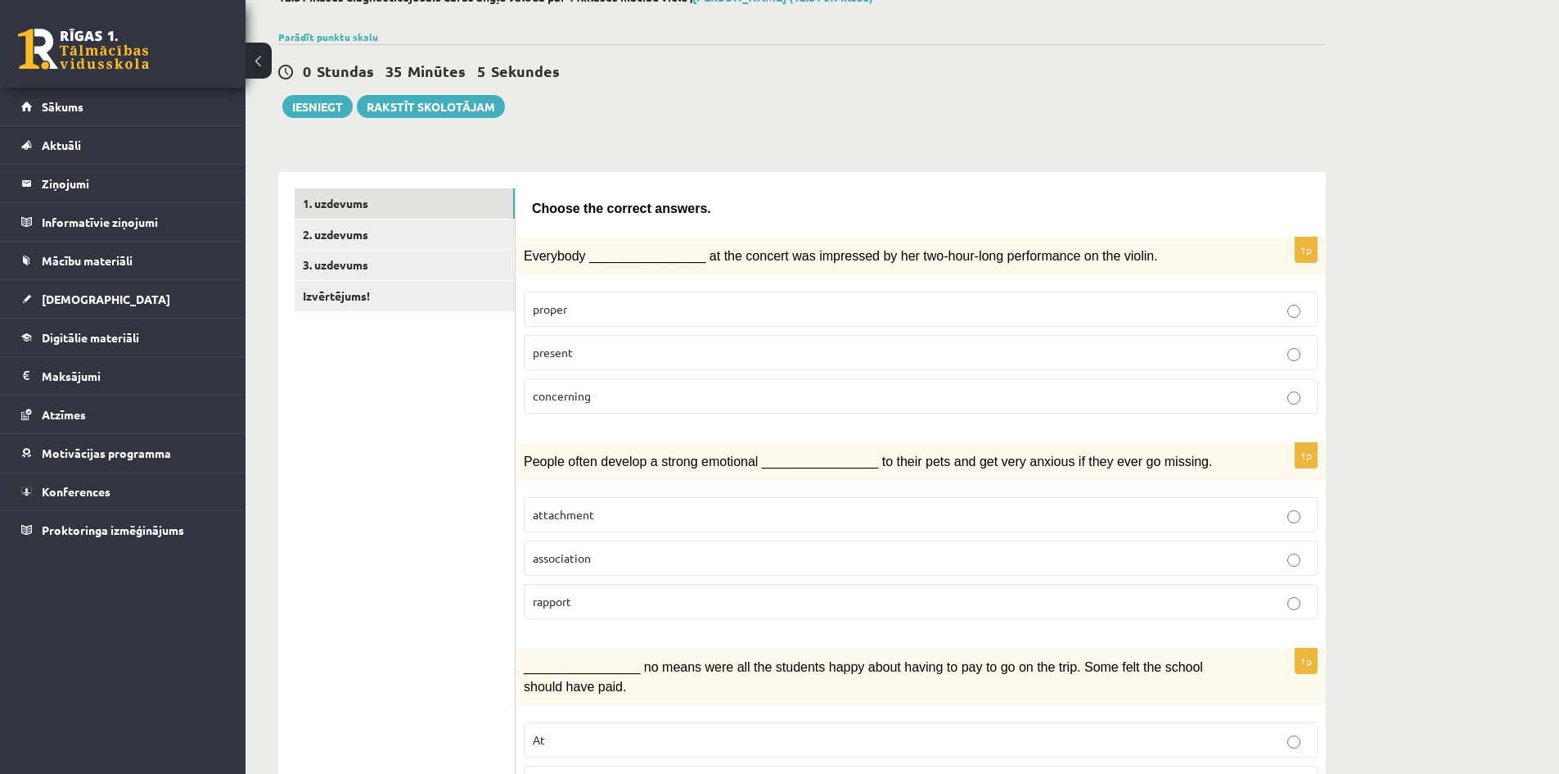
scroll to position [0, 0]
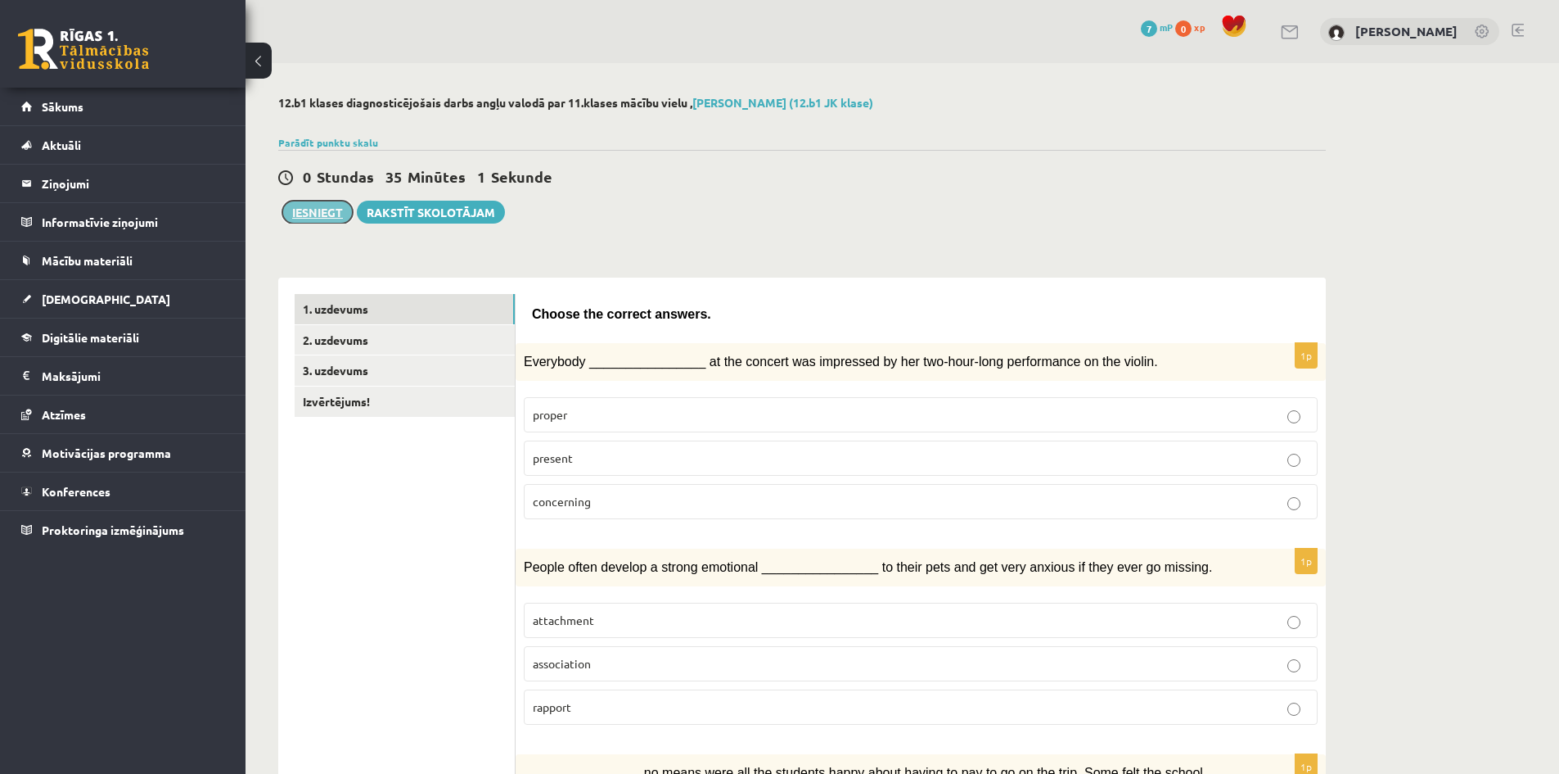
click at [314, 211] on button "Iesniegt" at bounding box center [317, 212] width 70 height 23
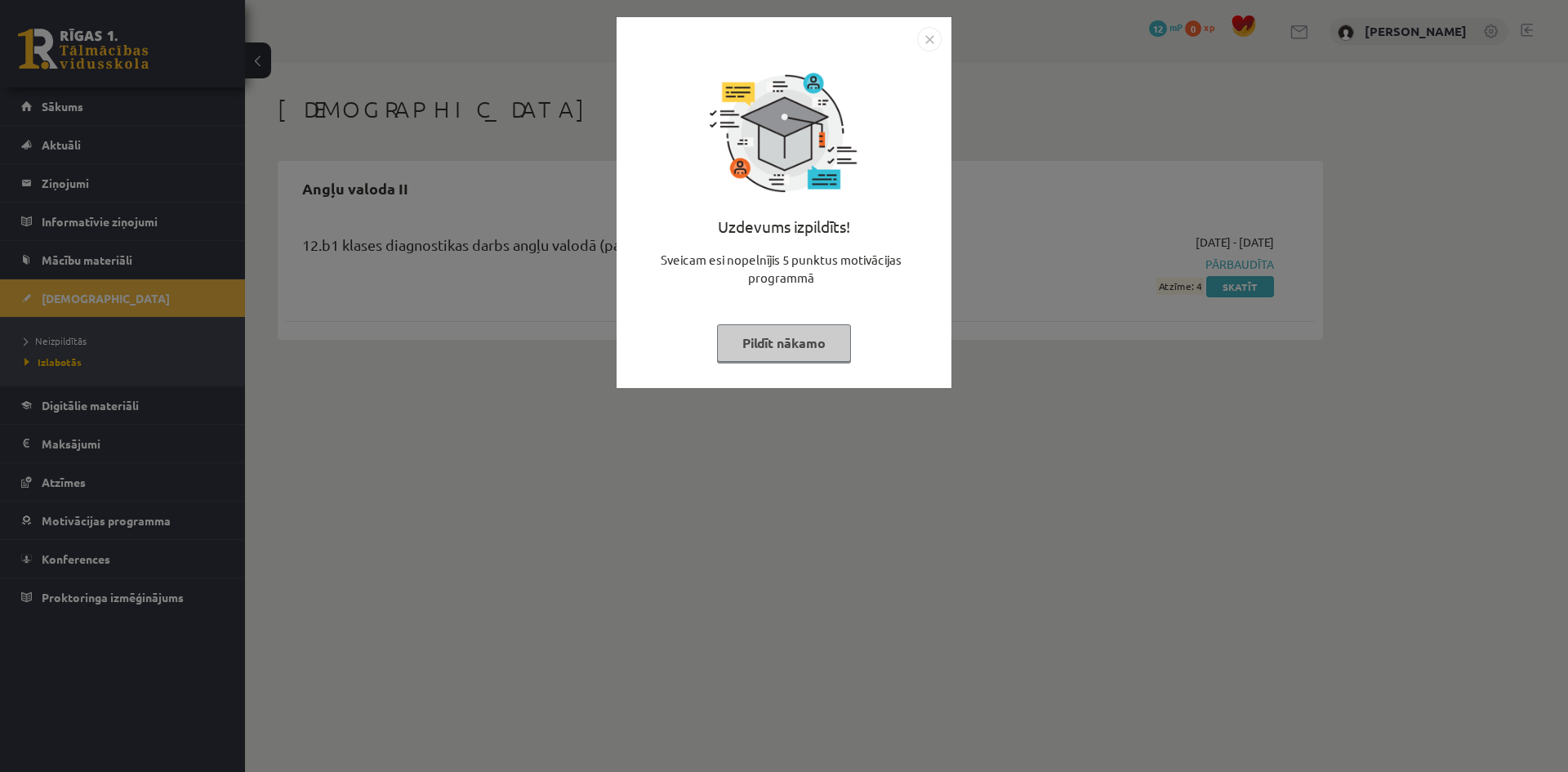
click at [808, 348] on button "Pildīt nākamo" at bounding box center [784, 343] width 134 height 38
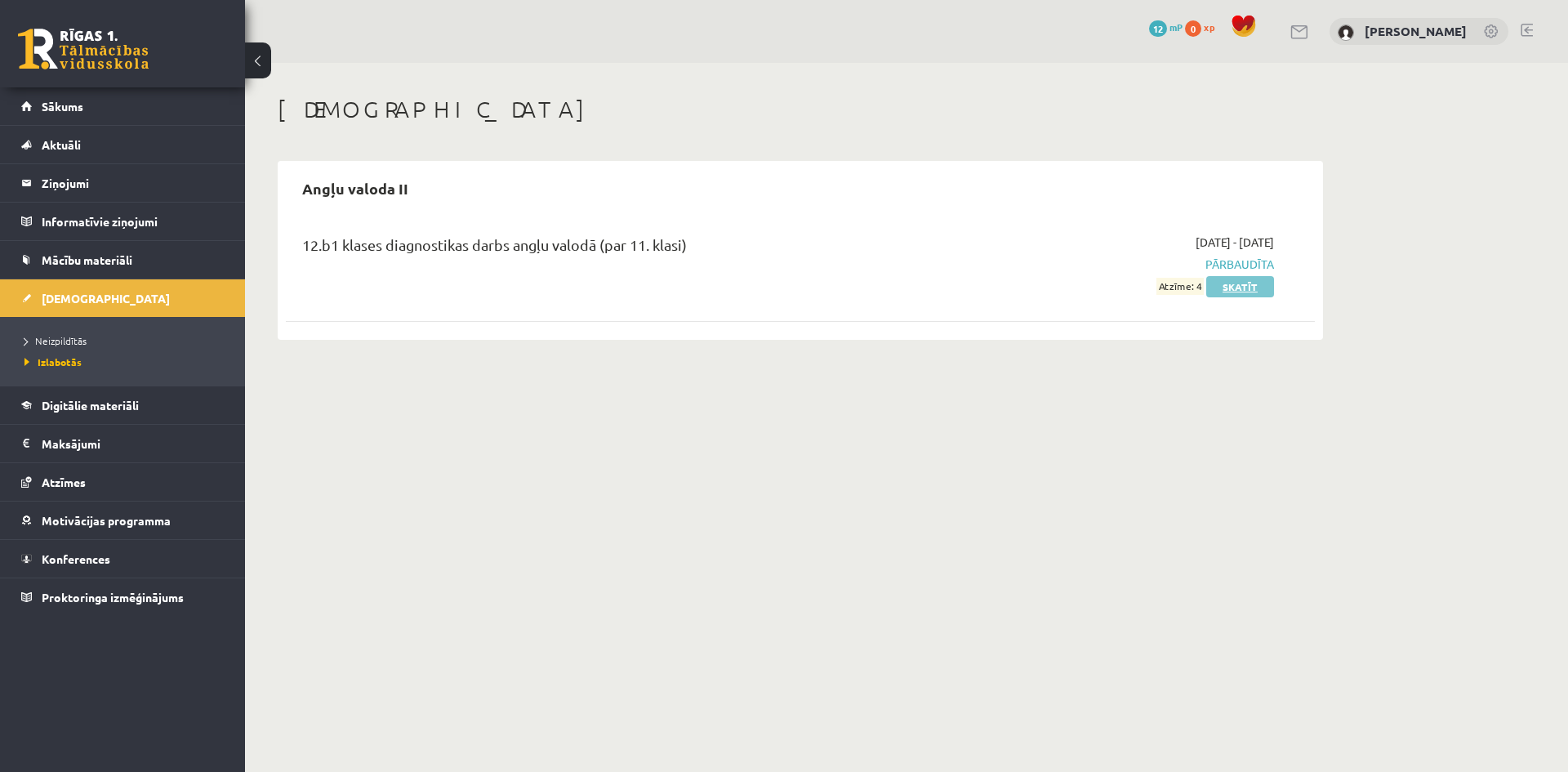
click at [1231, 290] on link "Skatīt" at bounding box center [1240, 286] width 68 height 21
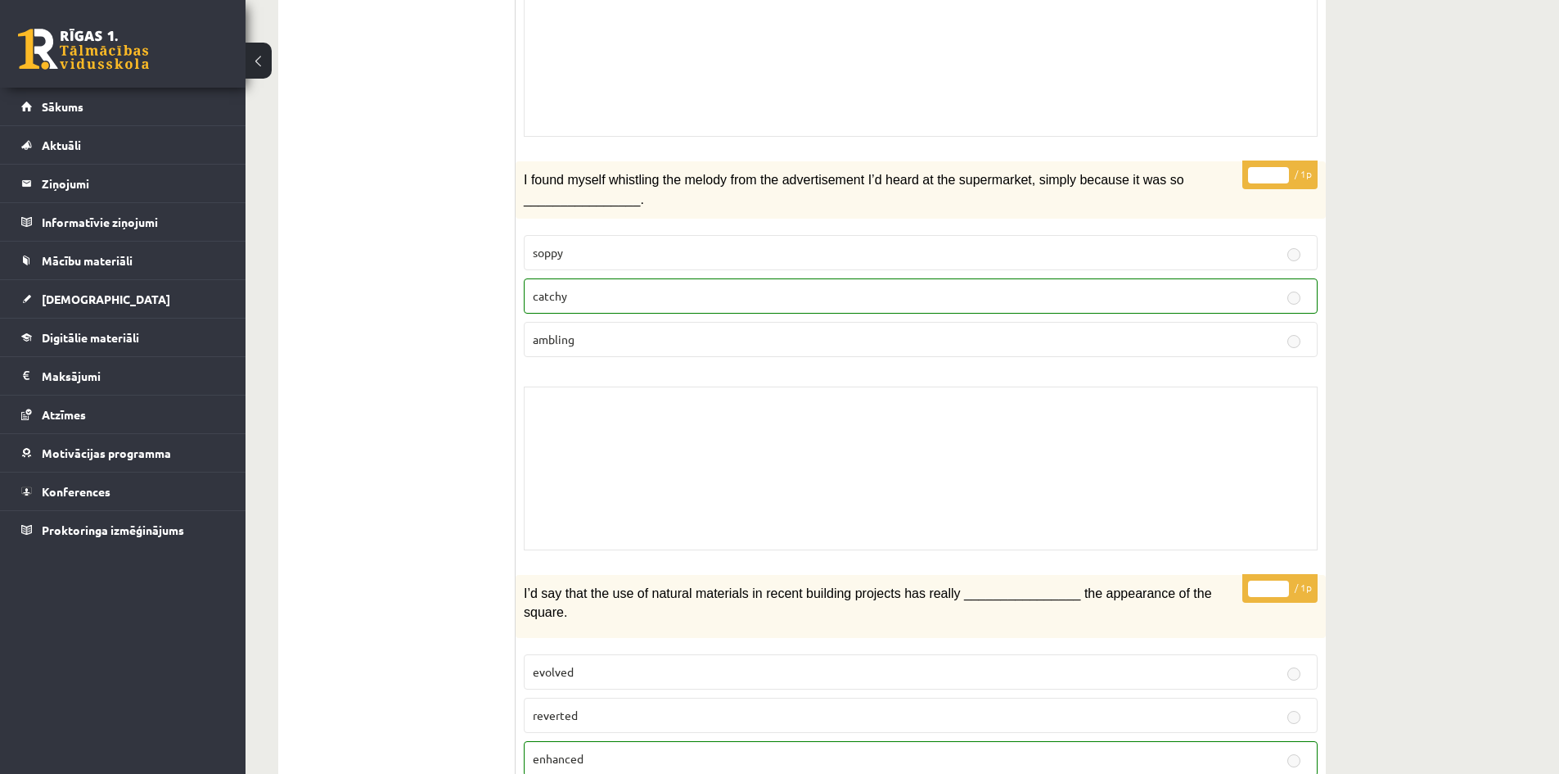
scroll to position [4199, 0]
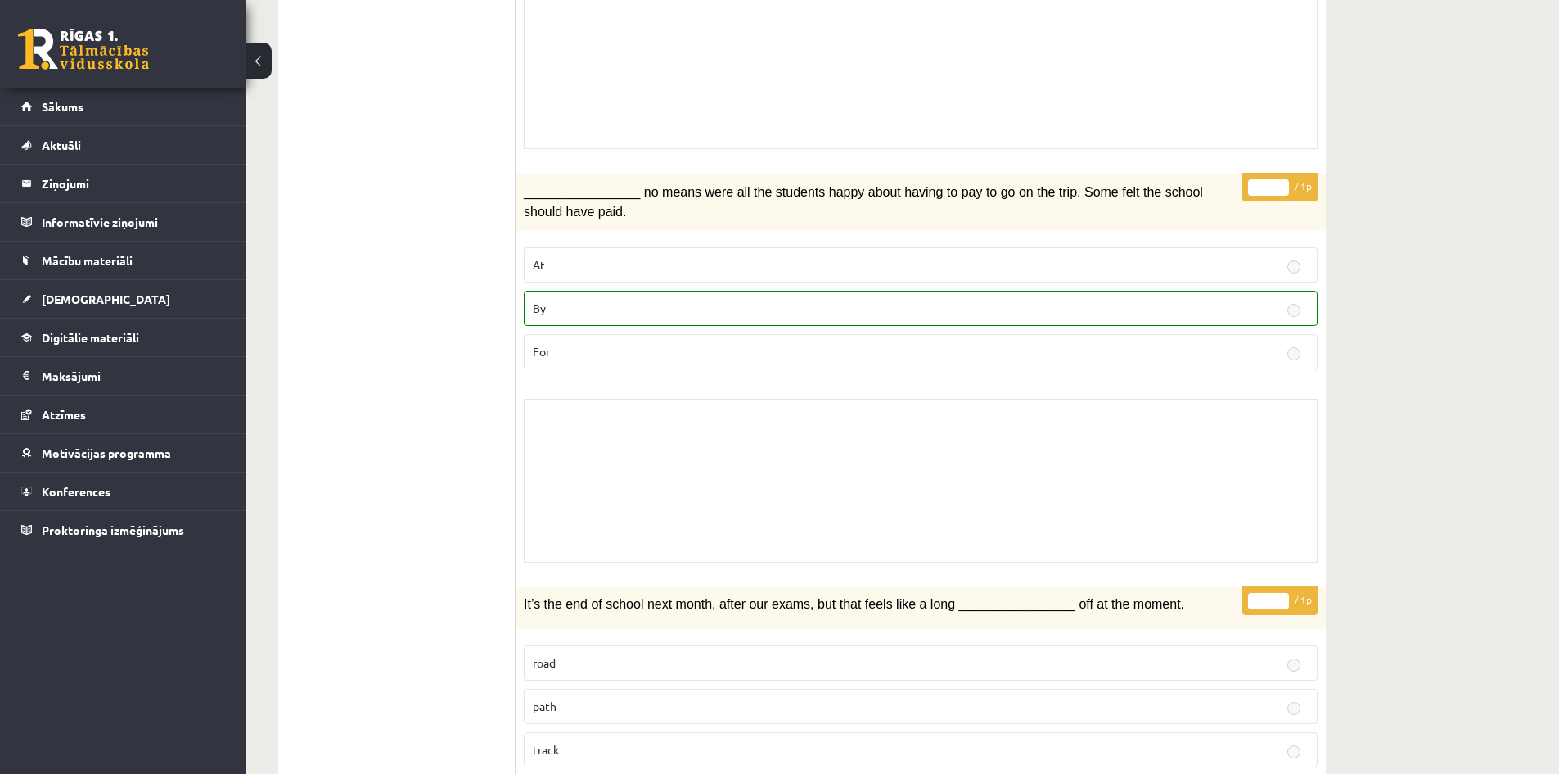
click at [754, 426] on div "Skolotāja pielikums" at bounding box center [921, 481] width 794 height 164
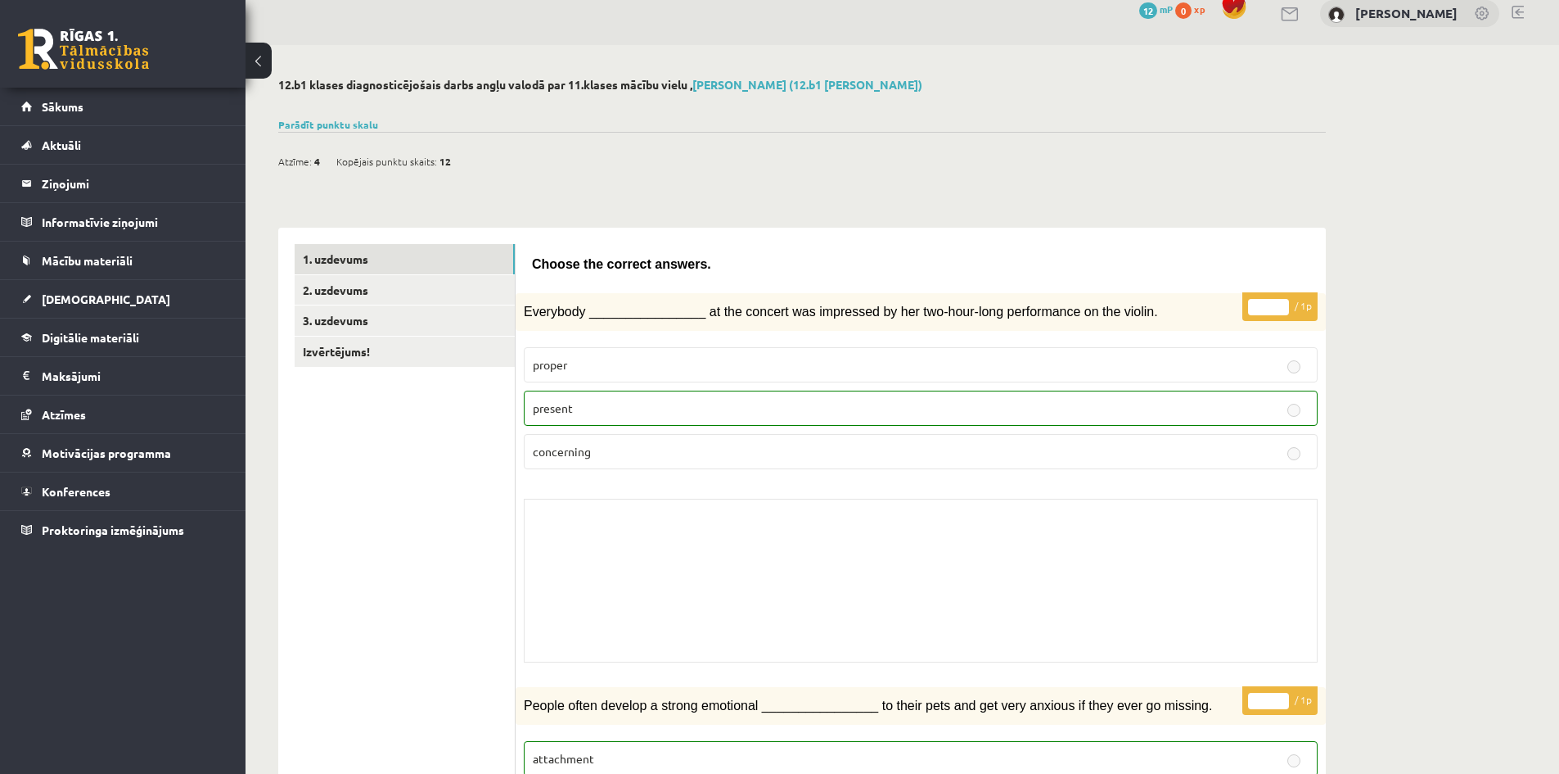
scroll to position [0, 0]
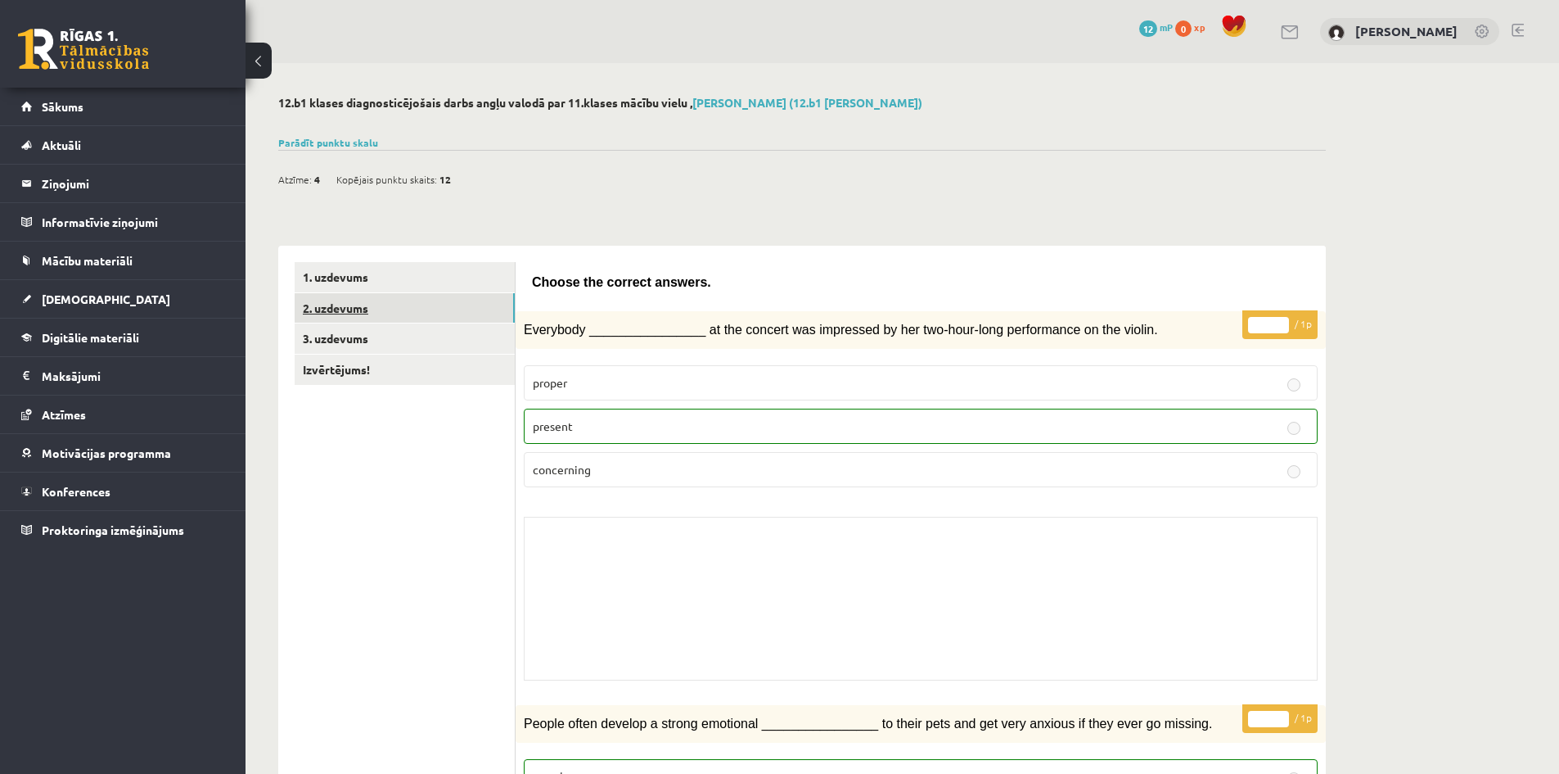
click at [356, 309] on link "2. uzdevums" at bounding box center [405, 308] width 220 height 30
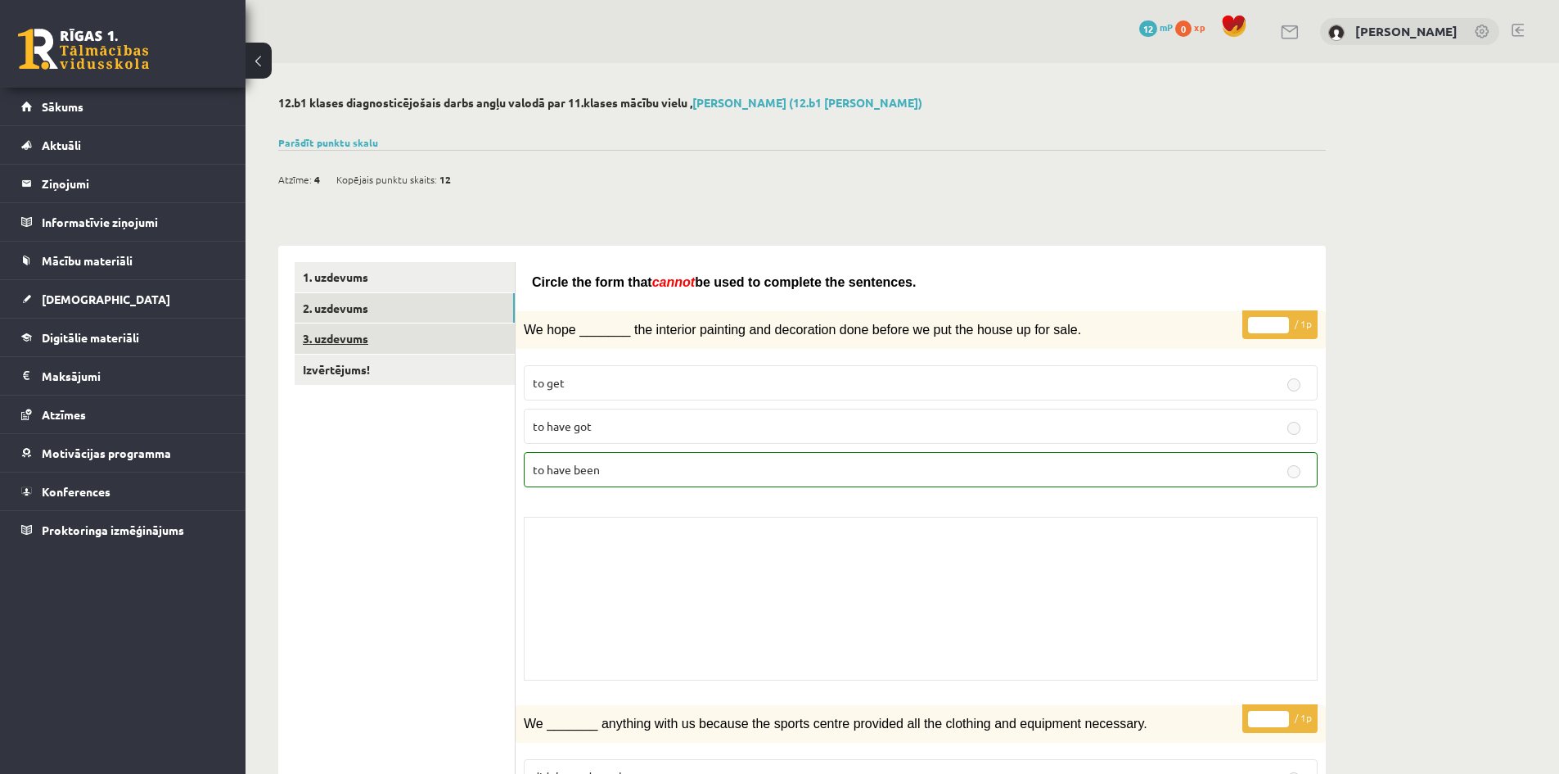
click at [454, 341] on link "3. uzdevums" at bounding box center [405, 338] width 220 height 30
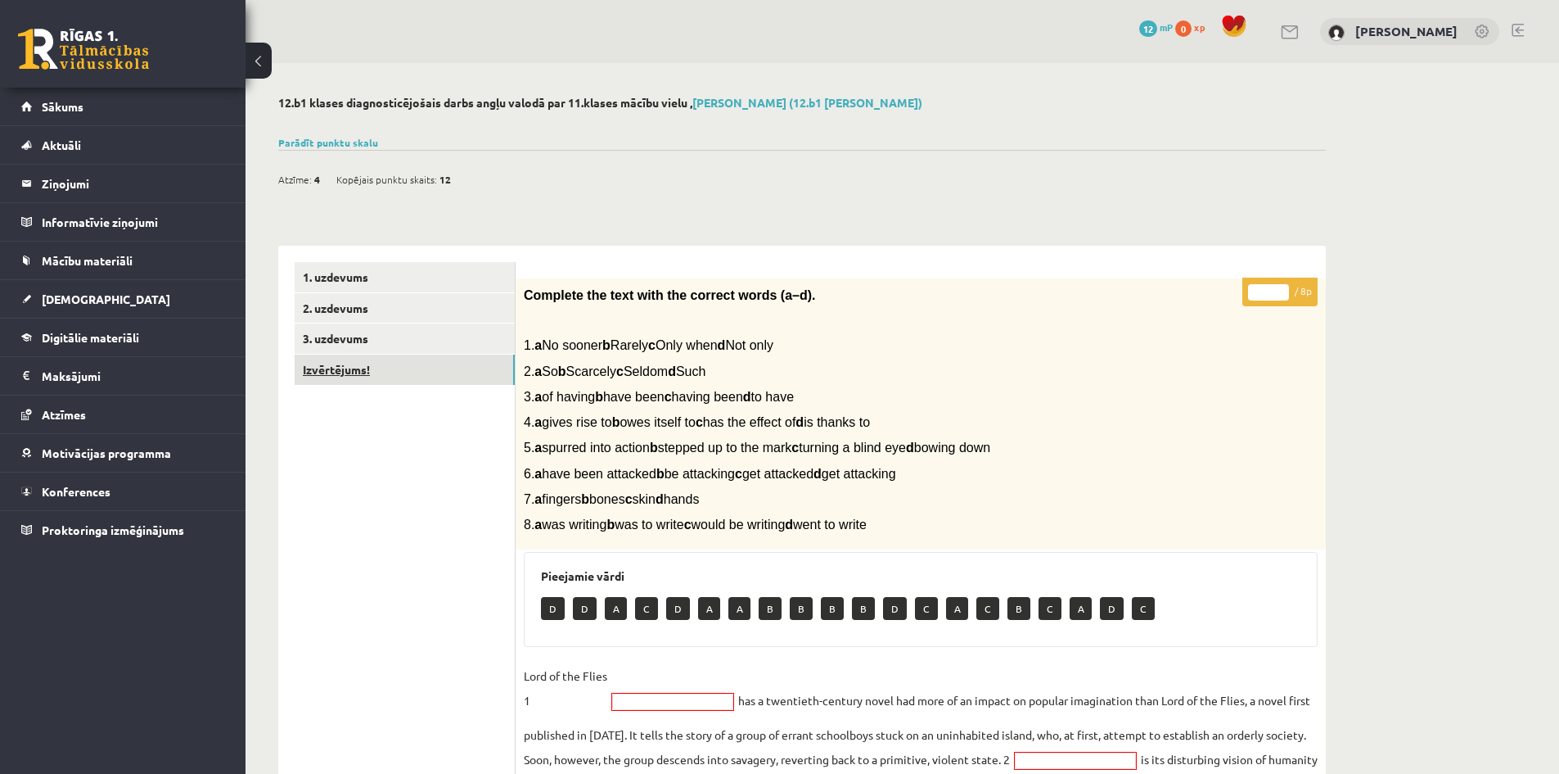
click at [454, 366] on link "Izvērtējums!" at bounding box center [405, 369] width 220 height 30
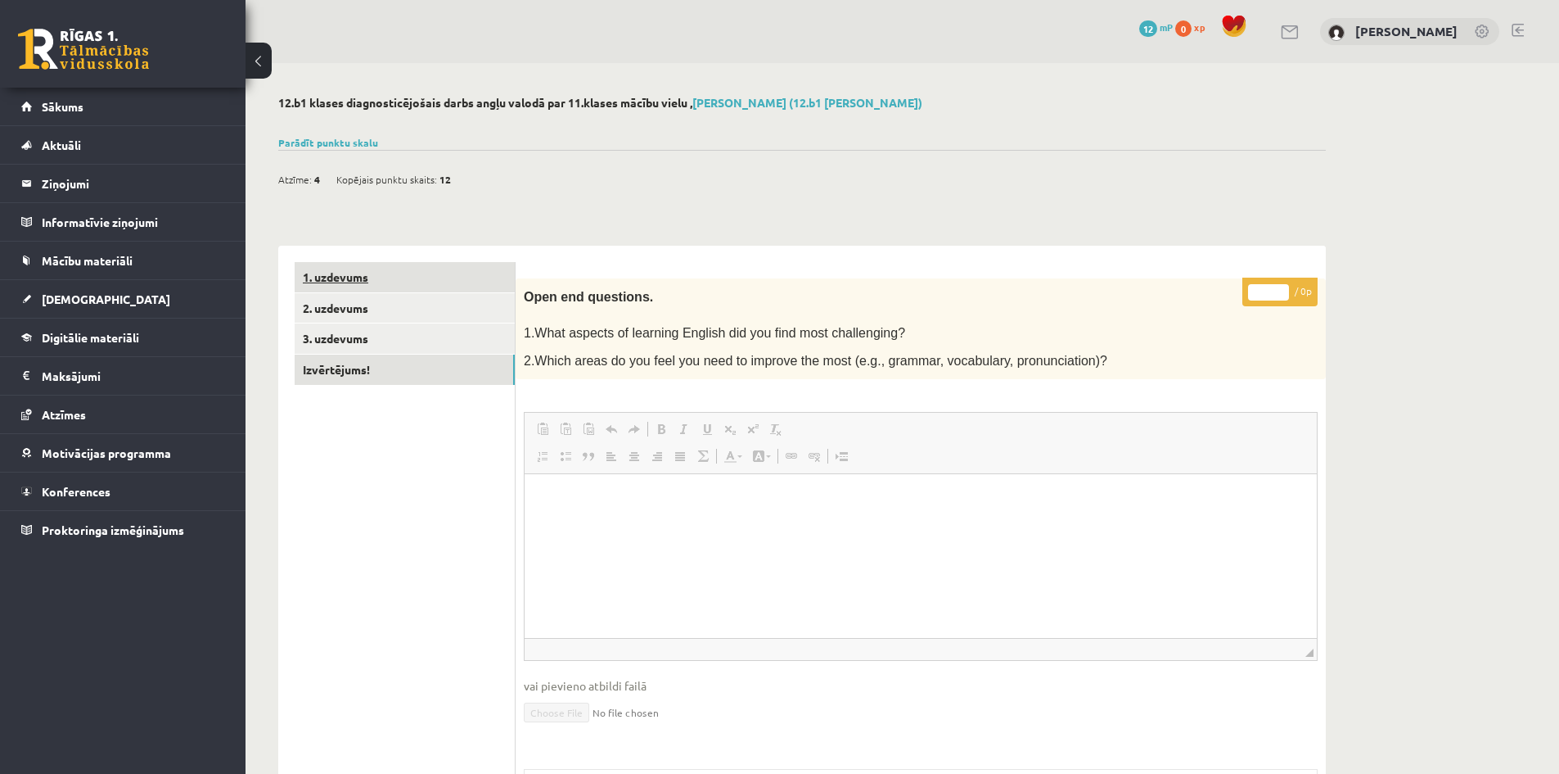
click at [457, 272] on link "1. uzdevums" at bounding box center [405, 277] width 220 height 30
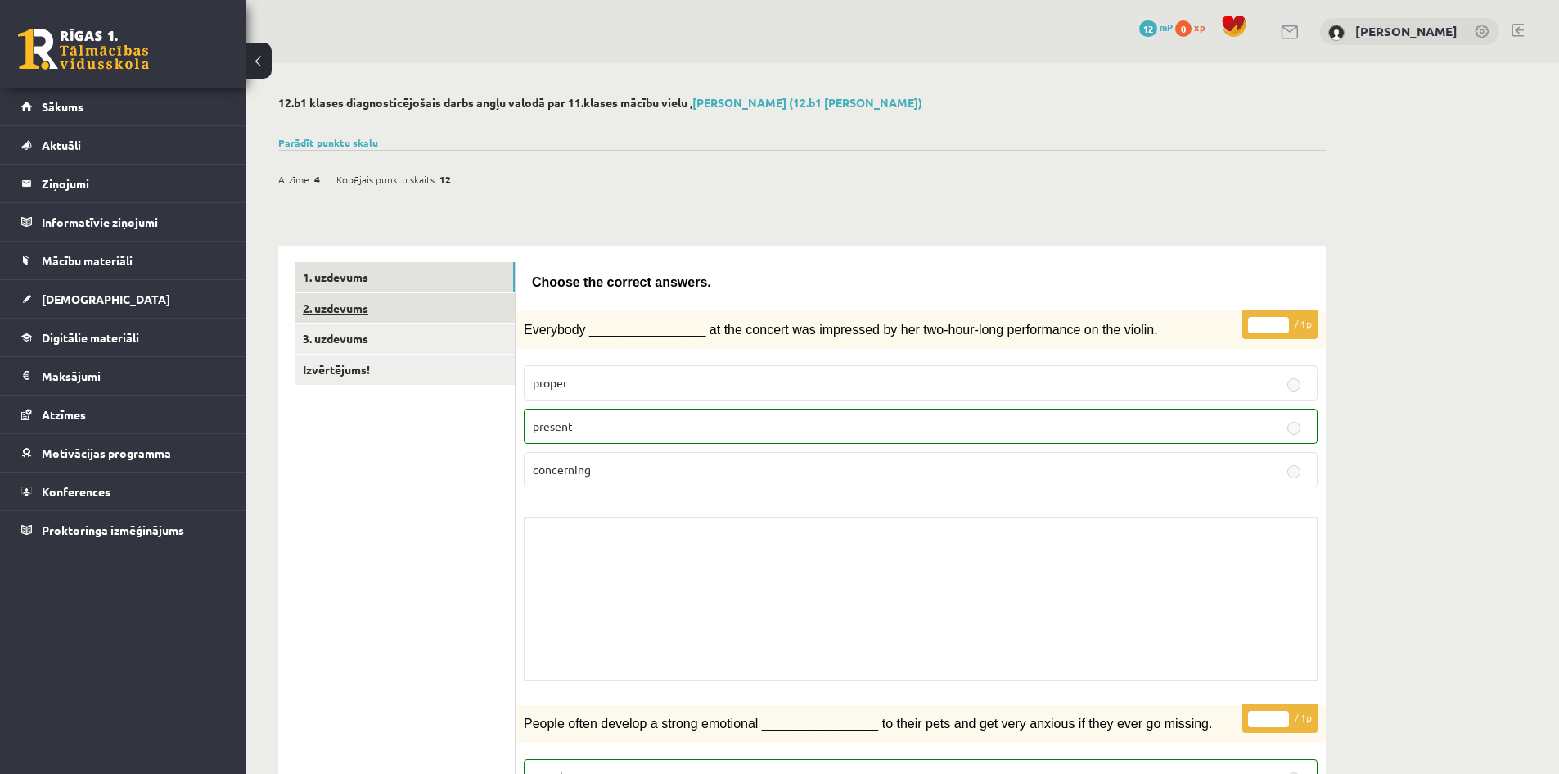
click at [403, 306] on link "2. uzdevums" at bounding box center [405, 308] width 220 height 30
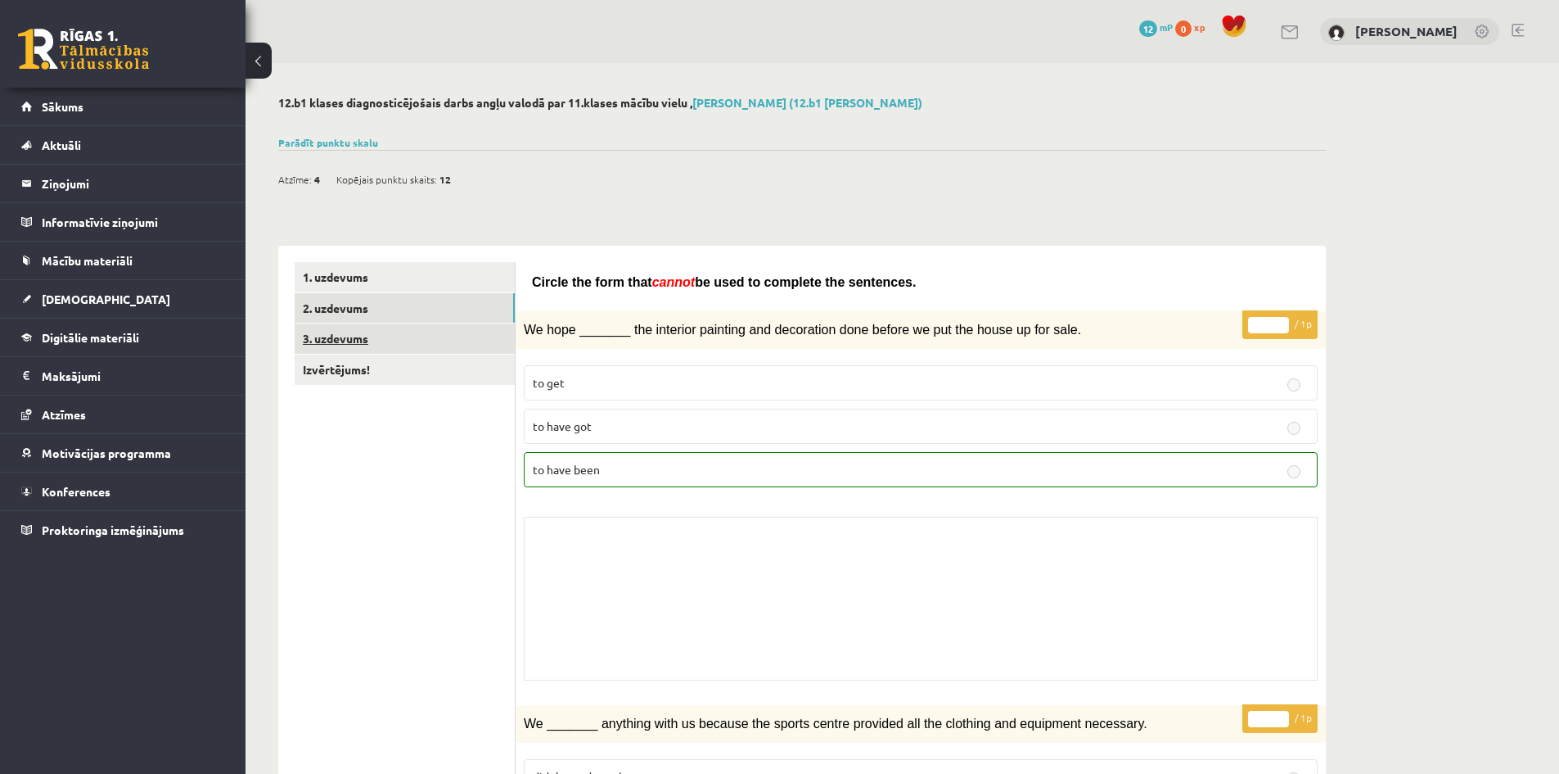
click at [404, 354] on link "3. uzdevums" at bounding box center [405, 338] width 220 height 30
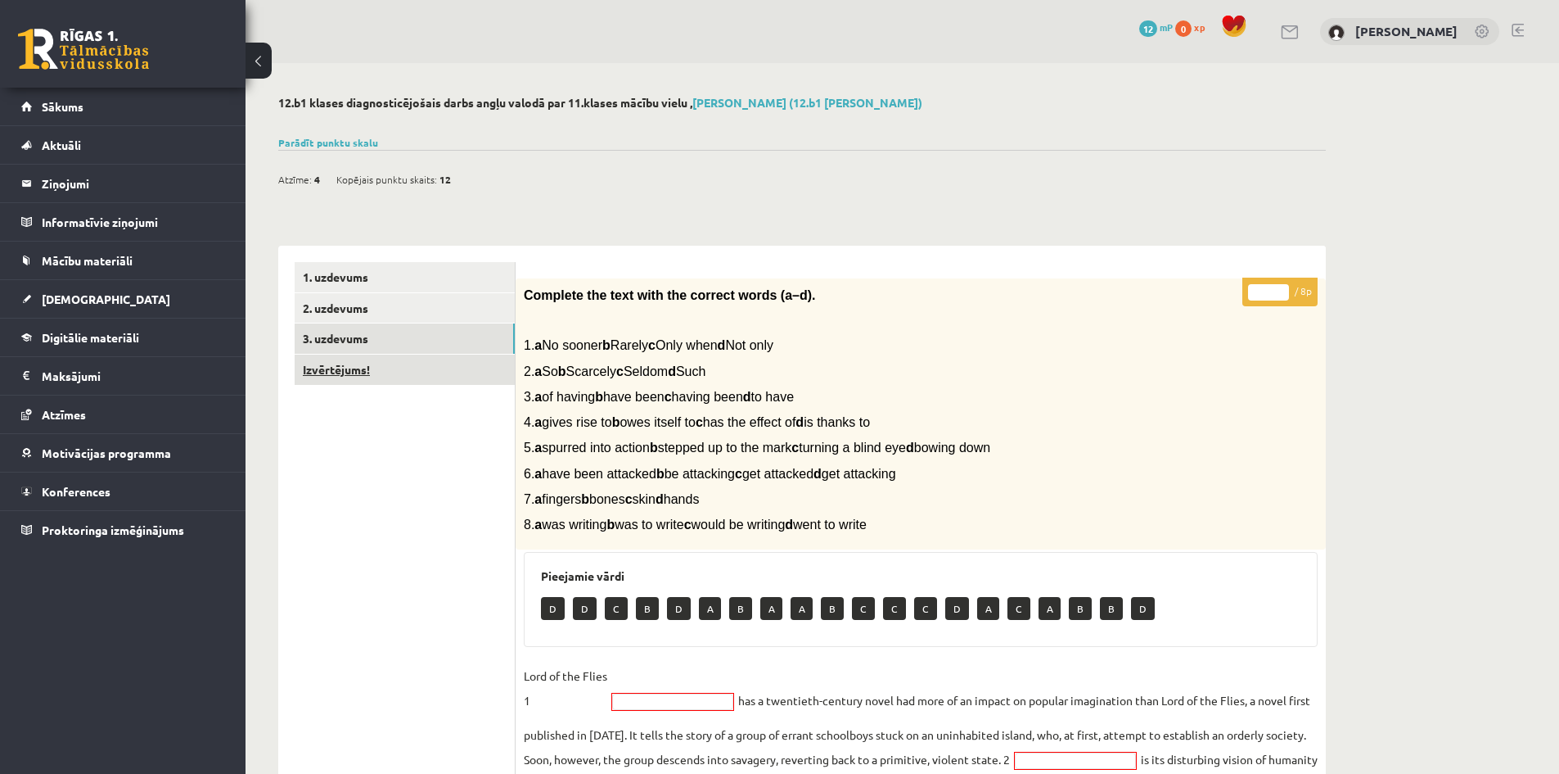
click at [388, 364] on link "Izvērtējums!" at bounding box center [405, 369] width 220 height 30
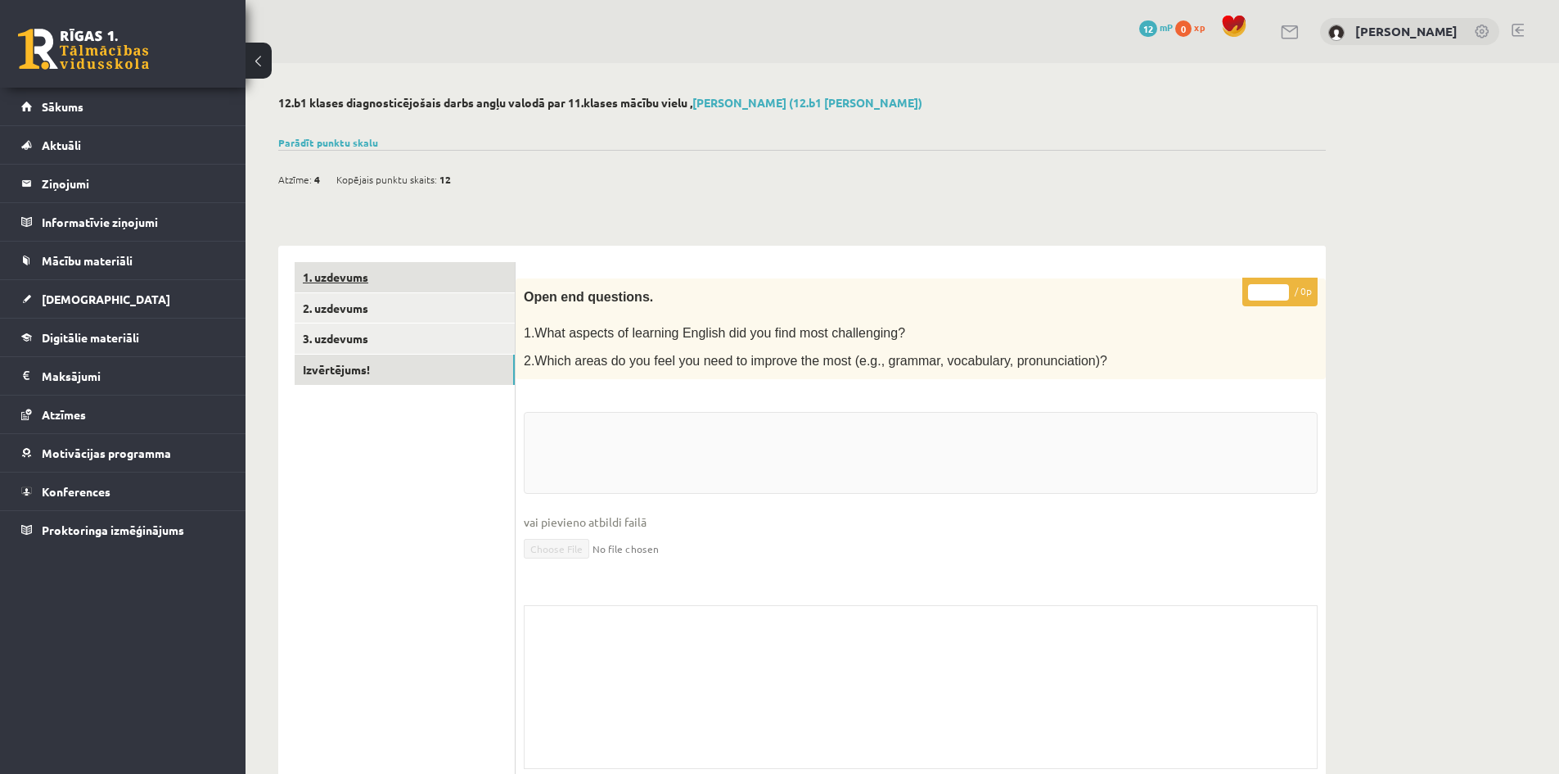
click at [395, 284] on link "1. uzdevums" at bounding box center [405, 277] width 220 height 30
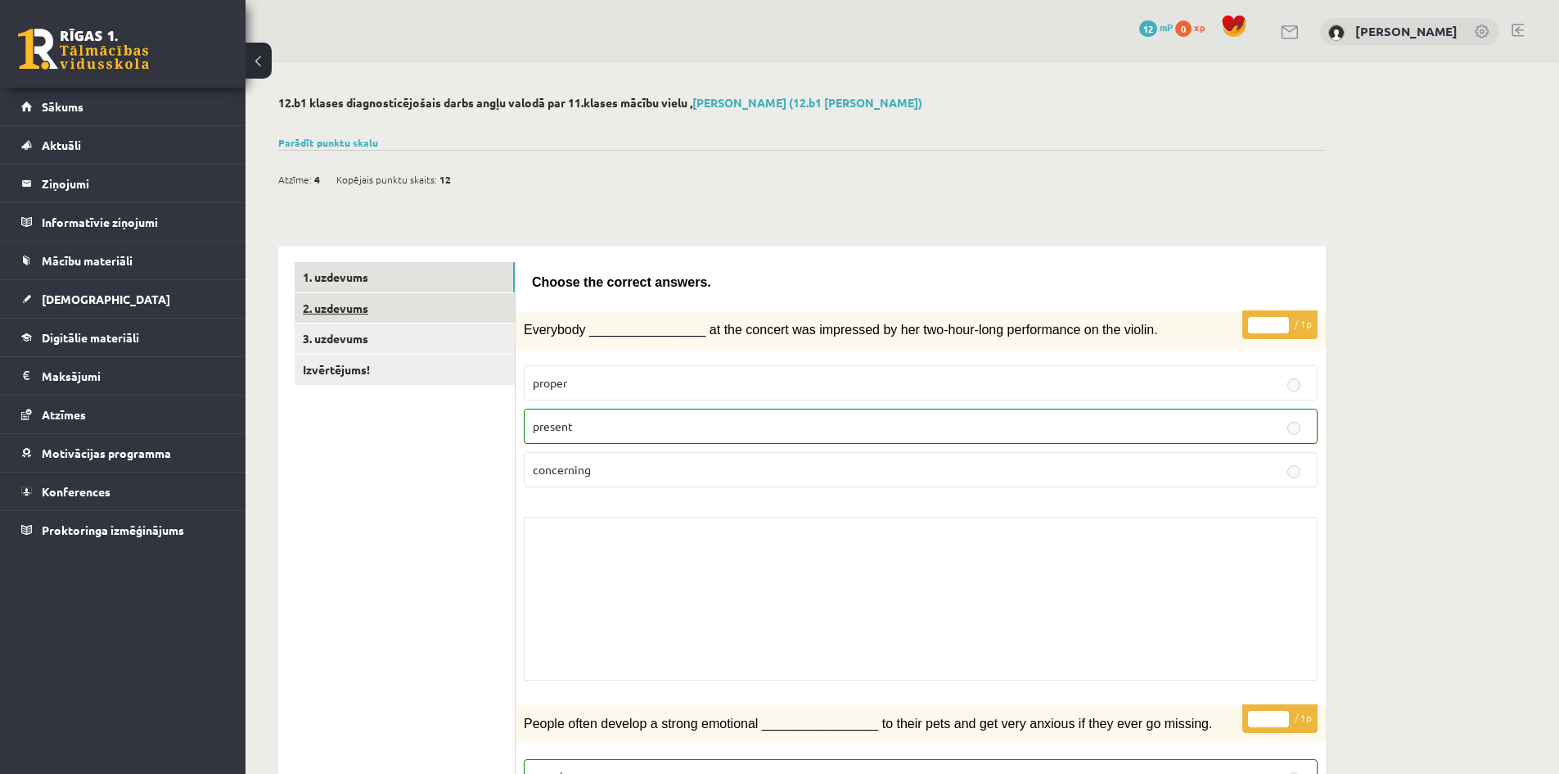
click at [404, 306] on link "2. uzdevums" at bounding box center [405, 308] width 220 height 30
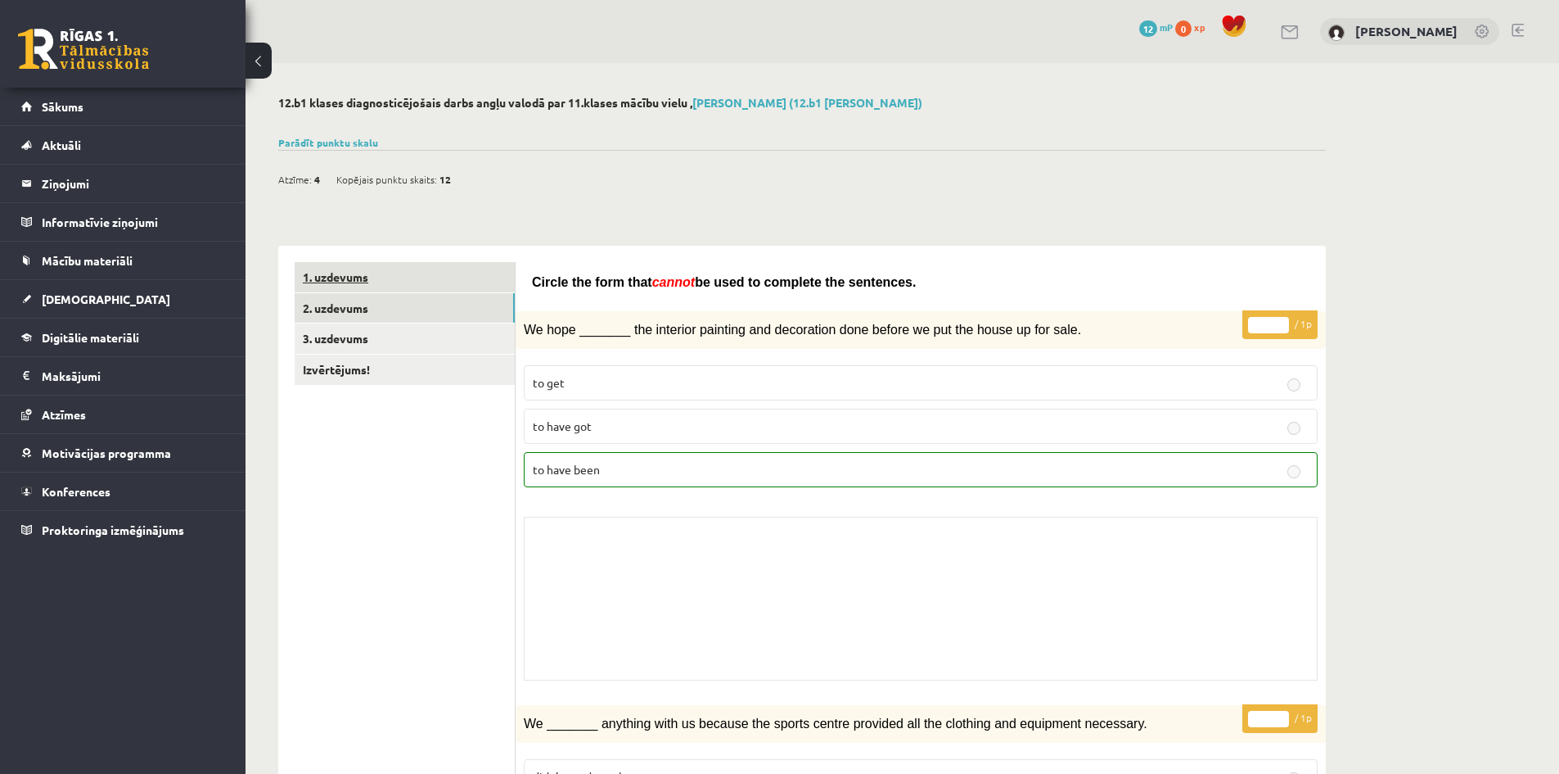
click at [405, 276] on link "1. uzdevums" at bounding box center [405, 277] width 220 height 30
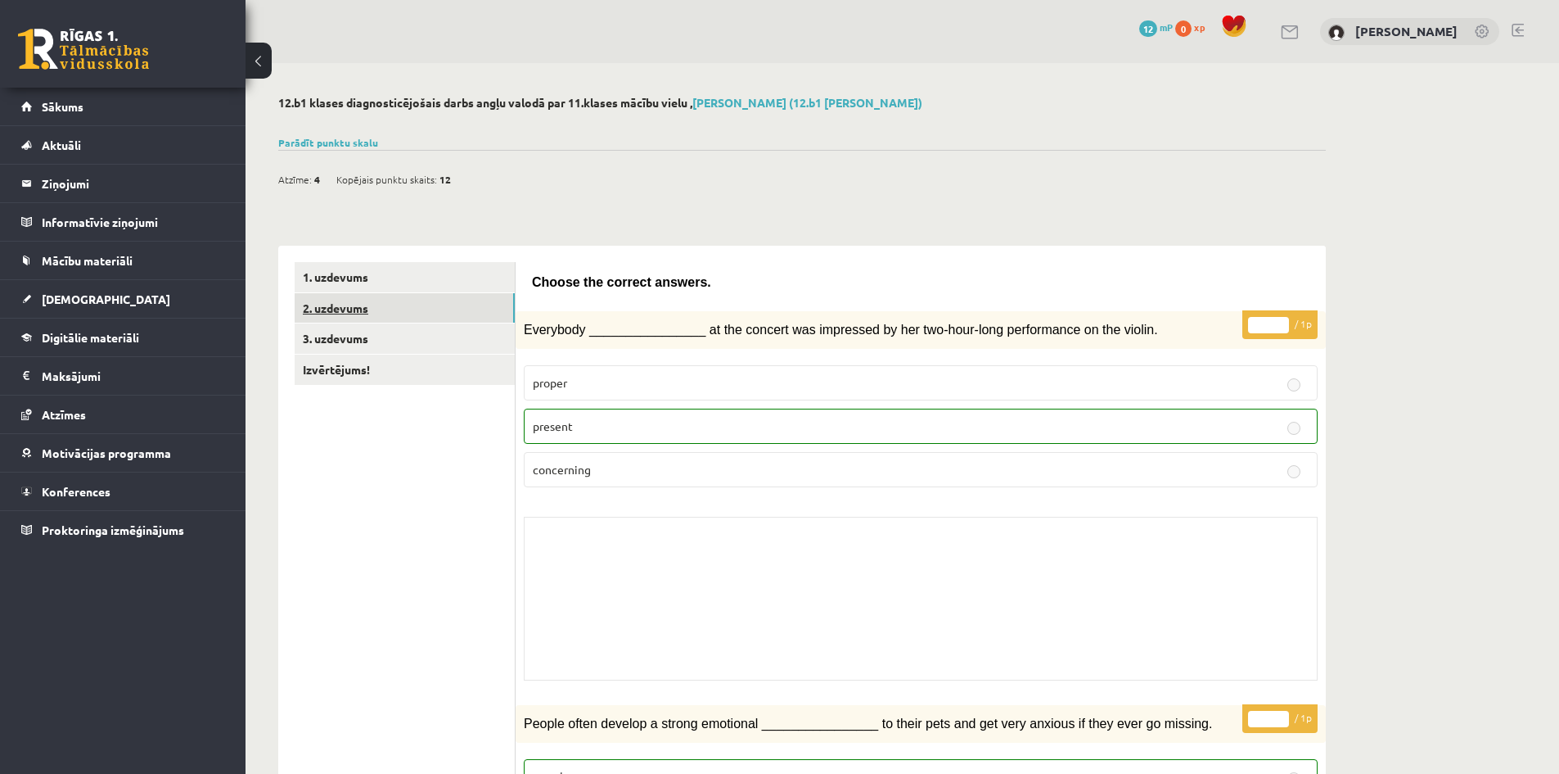
click at [413, 298] on link "2. uzdevums" at bounding box center [405, 308] width 220 height 30
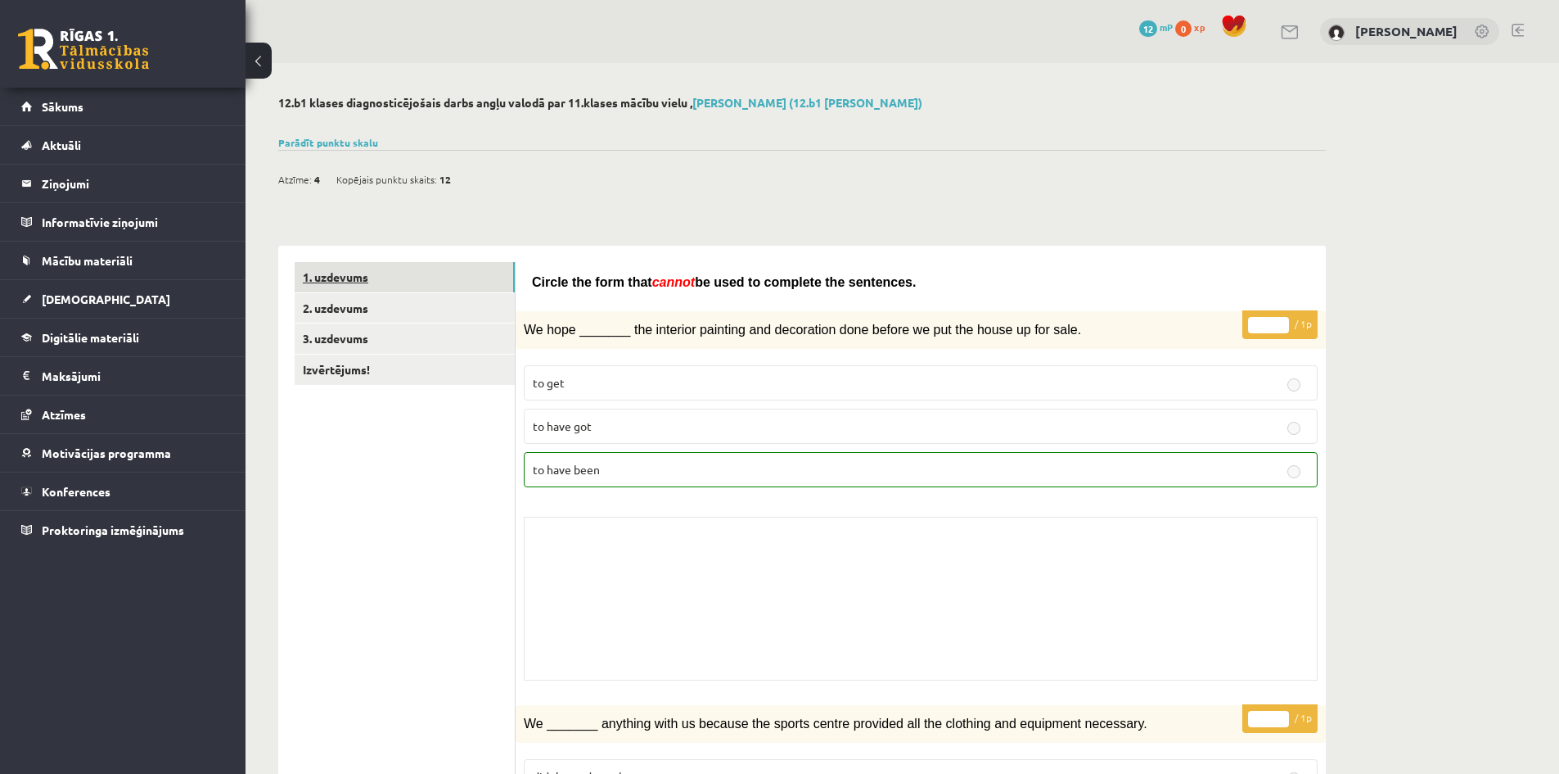
click at [418, 282] on link "1. uzdevums" at bounding box center [405, 277] width 220 height 30
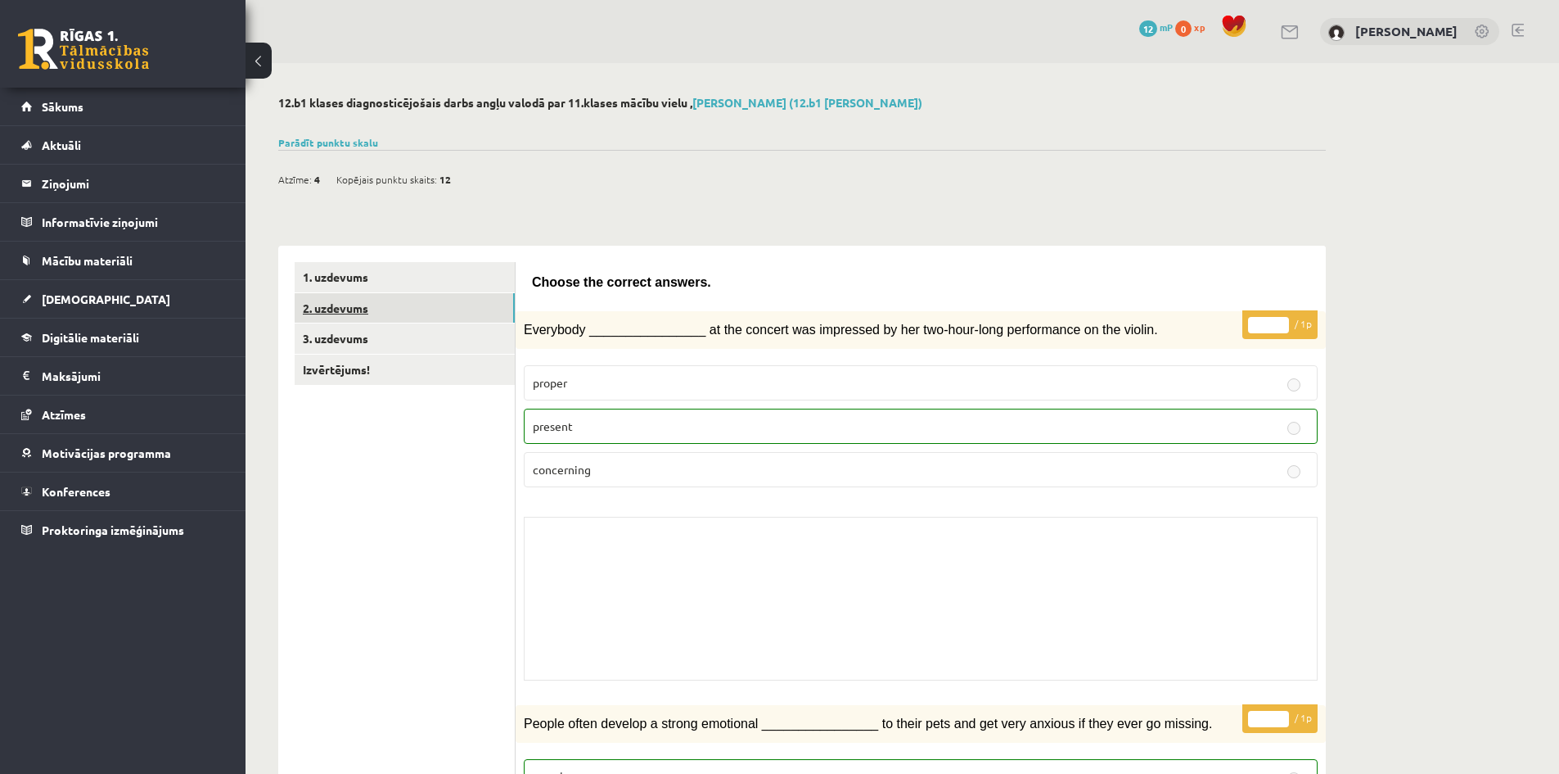
click at [386, 310] on link "2. uzdevums" at bounding box center [405, 308] width 220 height 30
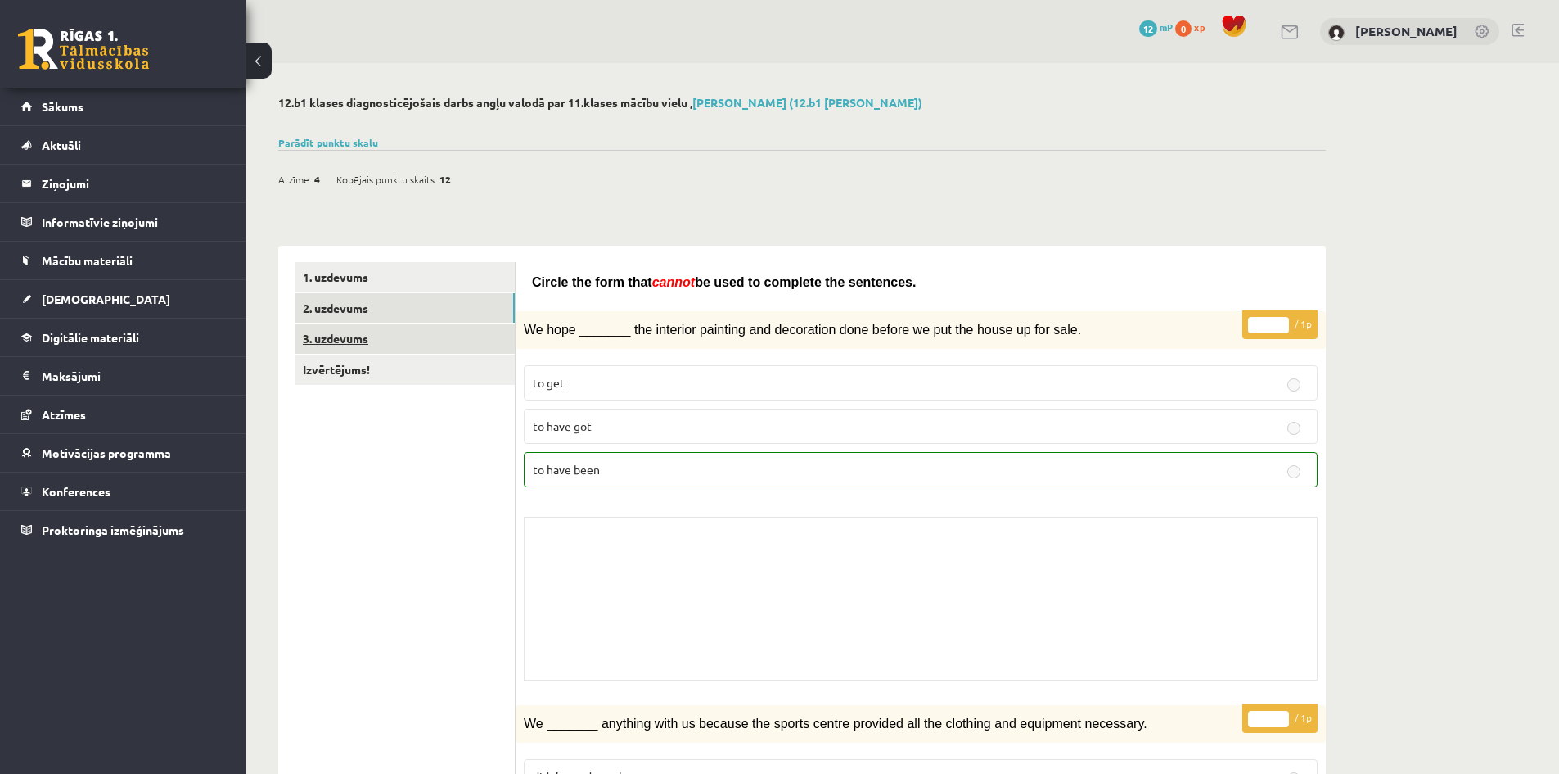
click at [492, 340] on link "3. uzdevums" at bounding box center [405, 338] width 220 height 30
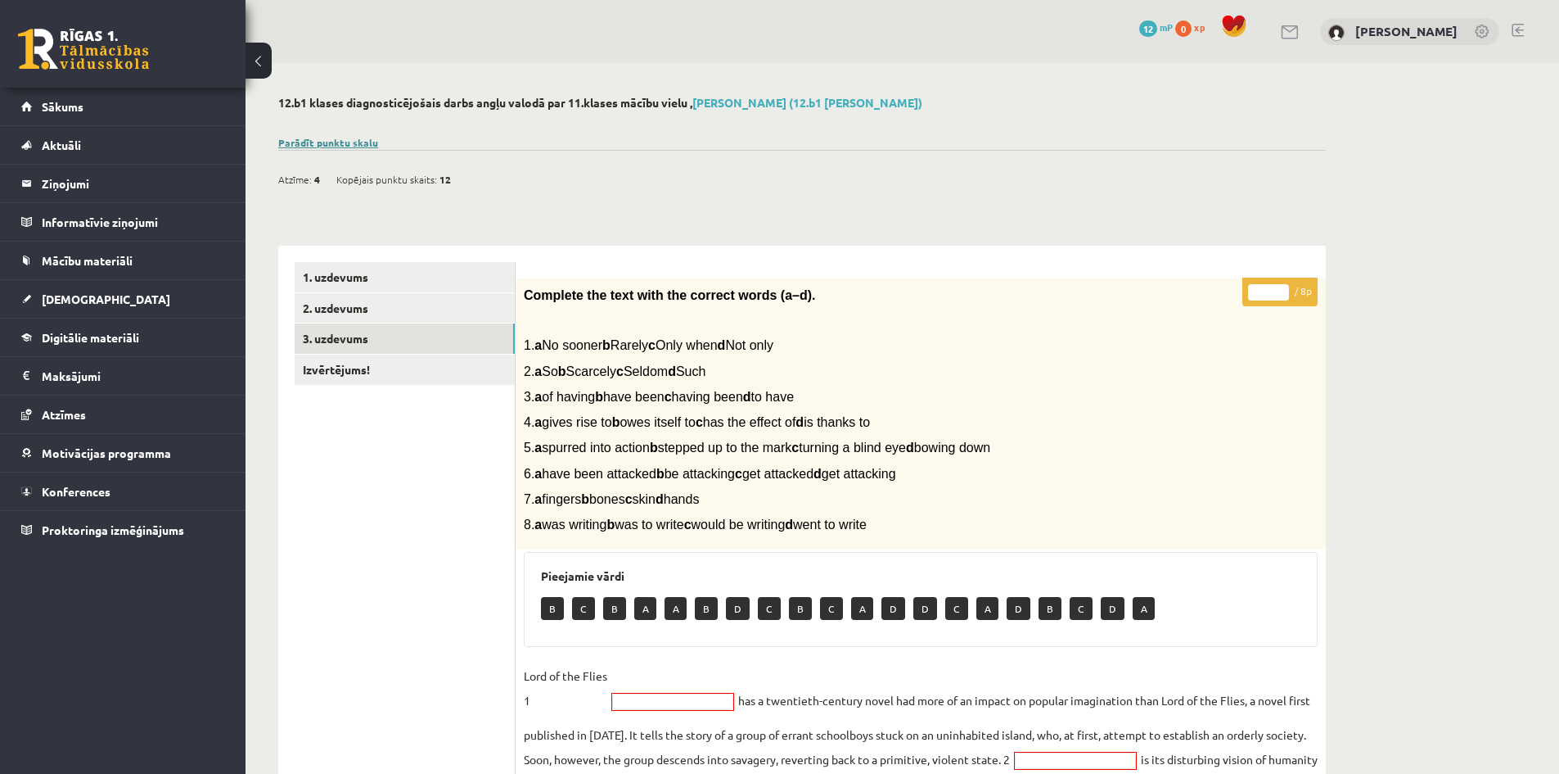
click at [343, 144] on link "Parādīt punktu skalu" at bounding box center [328, 142] width 100 height 13
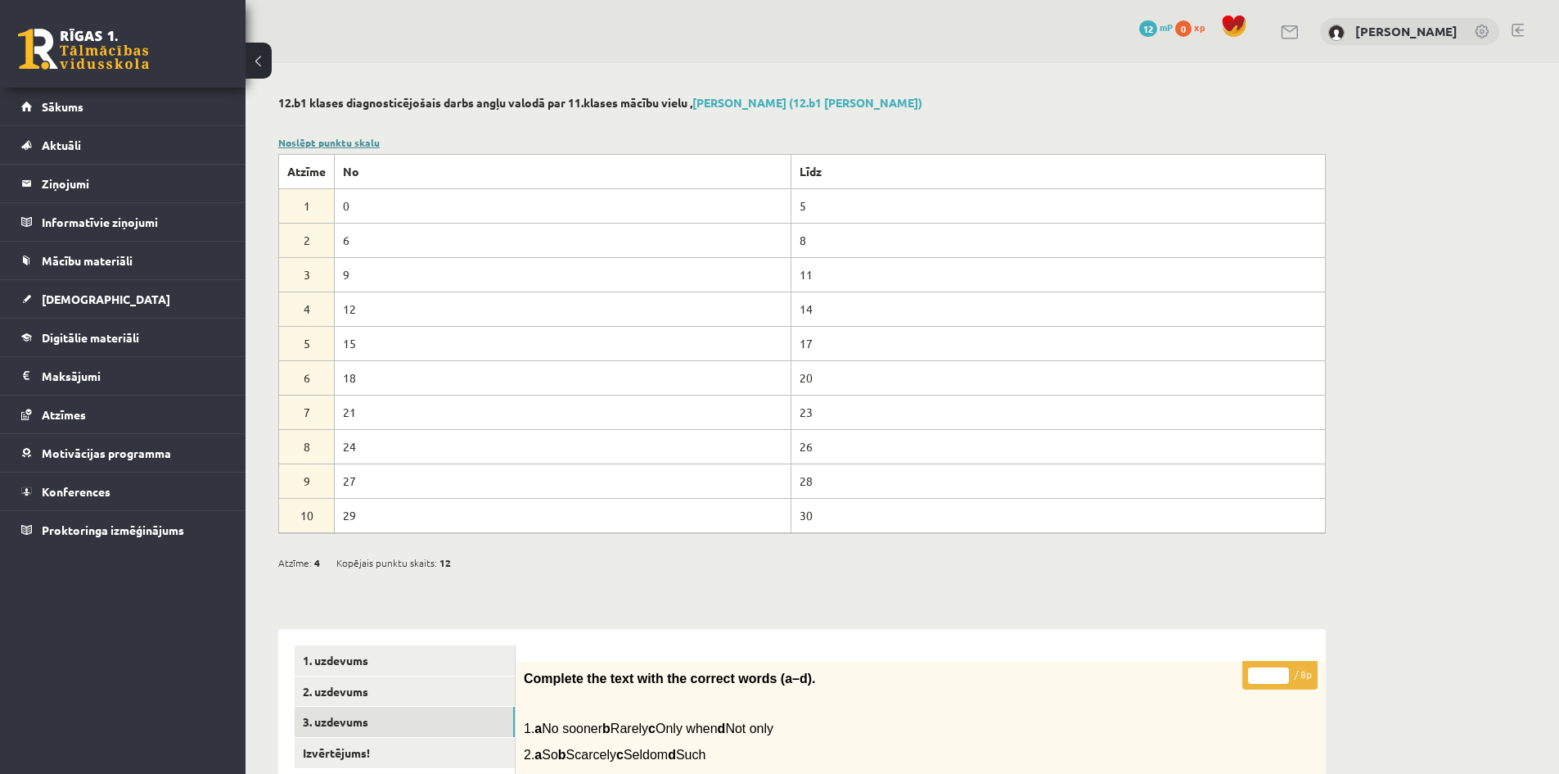
click at [345, 145] on link "Noslēpt punktu skalu" at bounding box center [329, 142] width 102 height 13
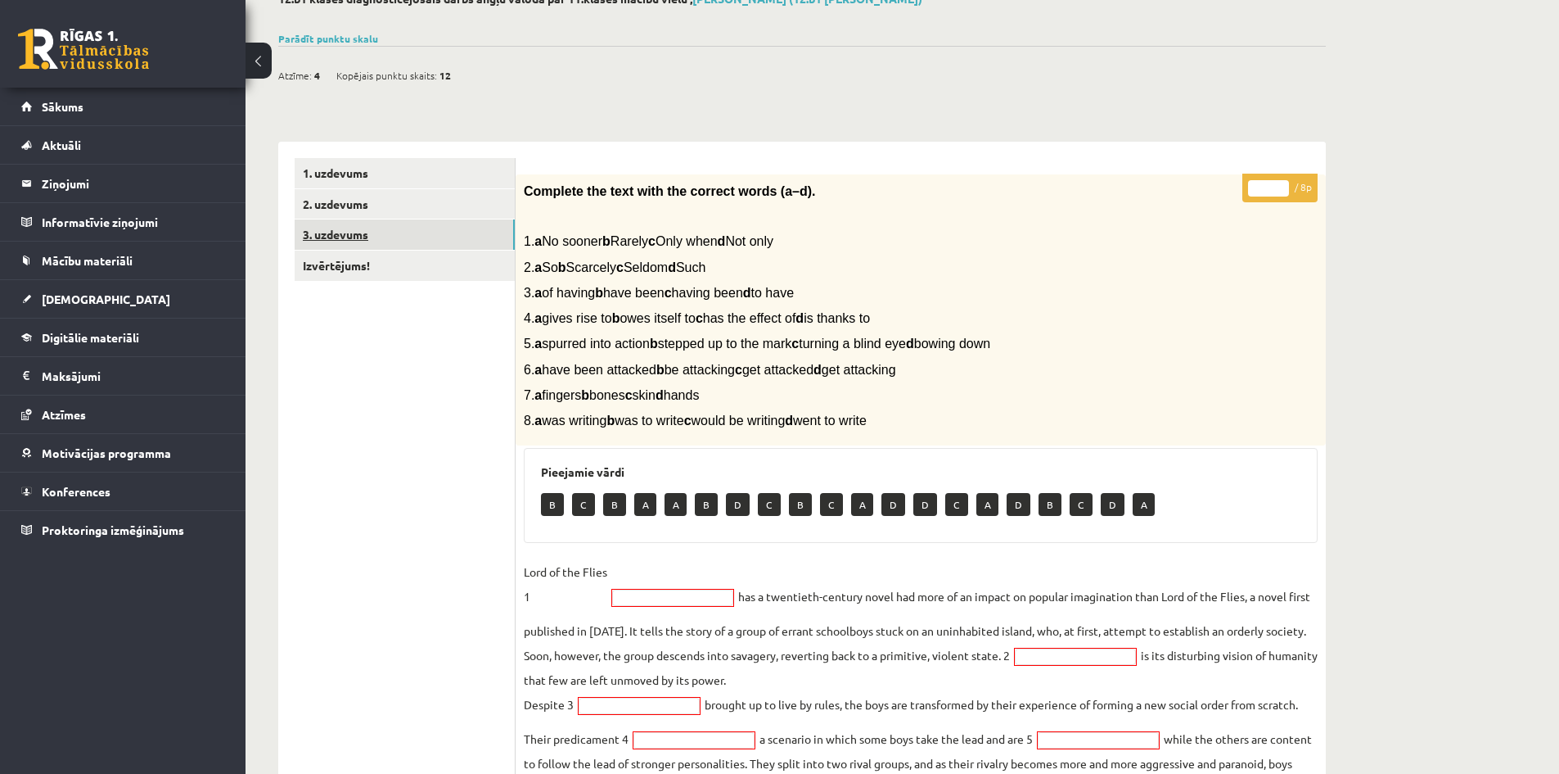
scroll to position [51, 0]
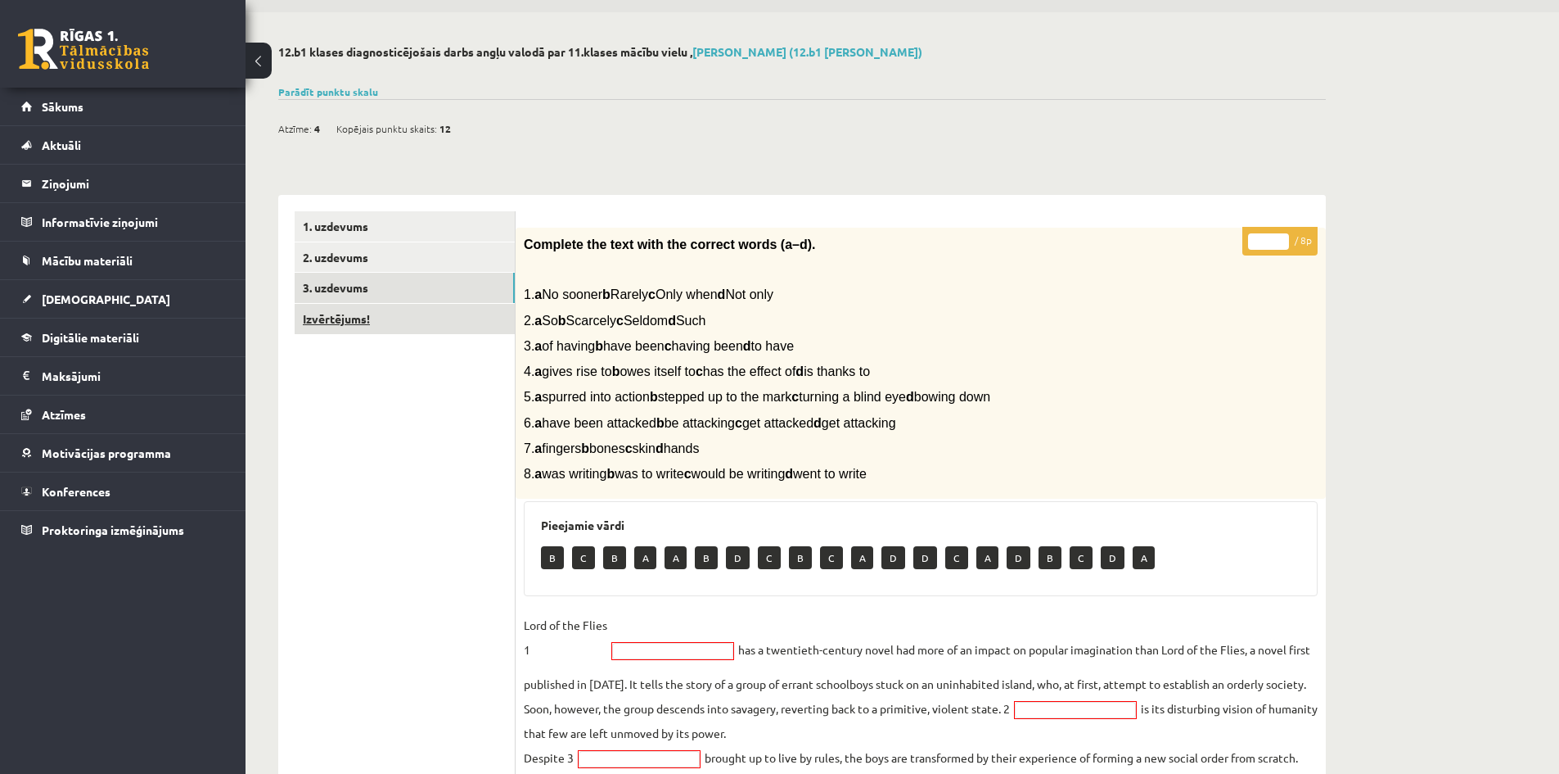
click at [400, 314] on link "Izvērtējums!" at bounding box center [405, 319] width 220 height 30
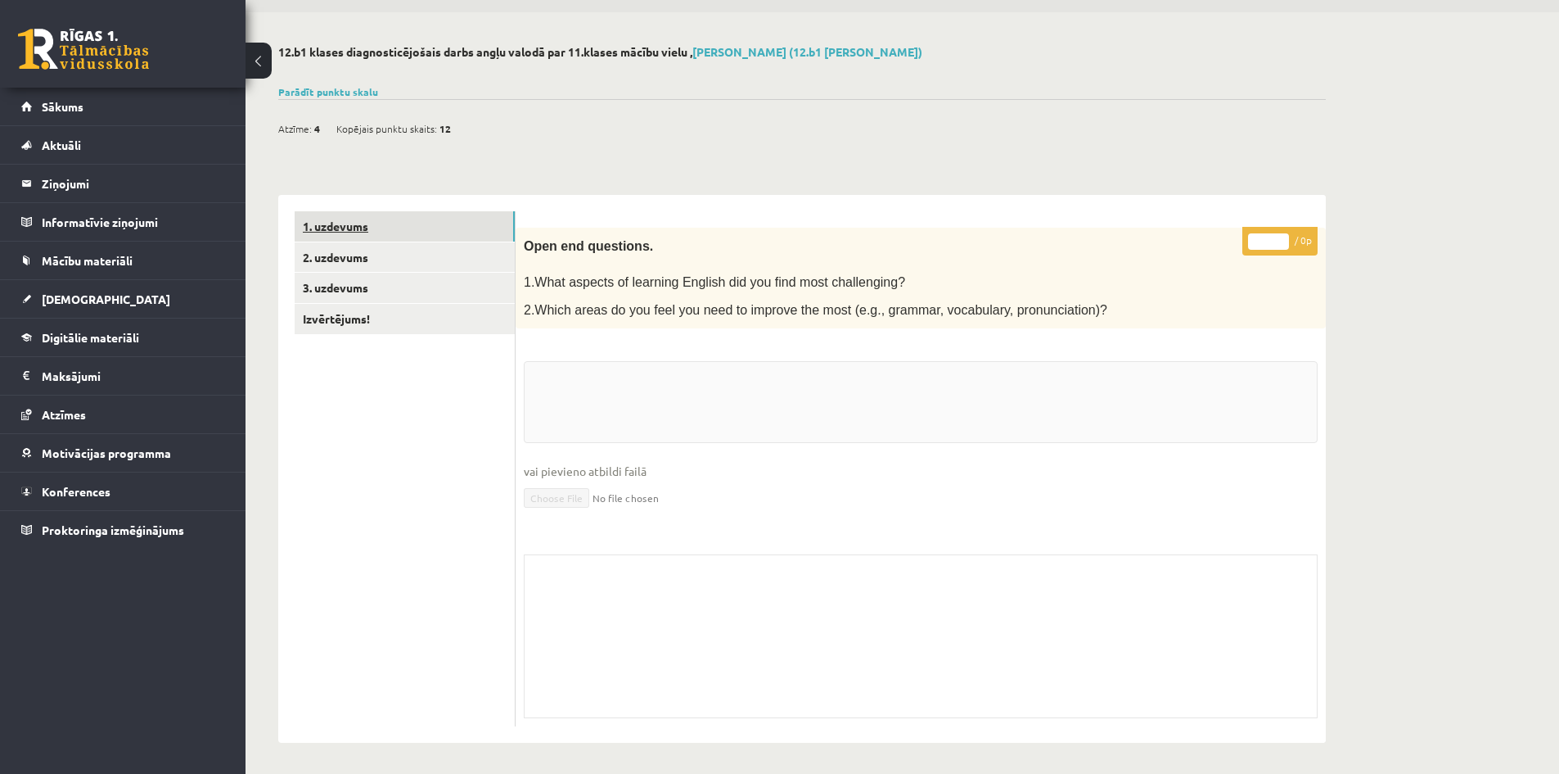
click at [424, 235] on link "1. uzdevums" at bounding box center [405, 226] width 220 height 30
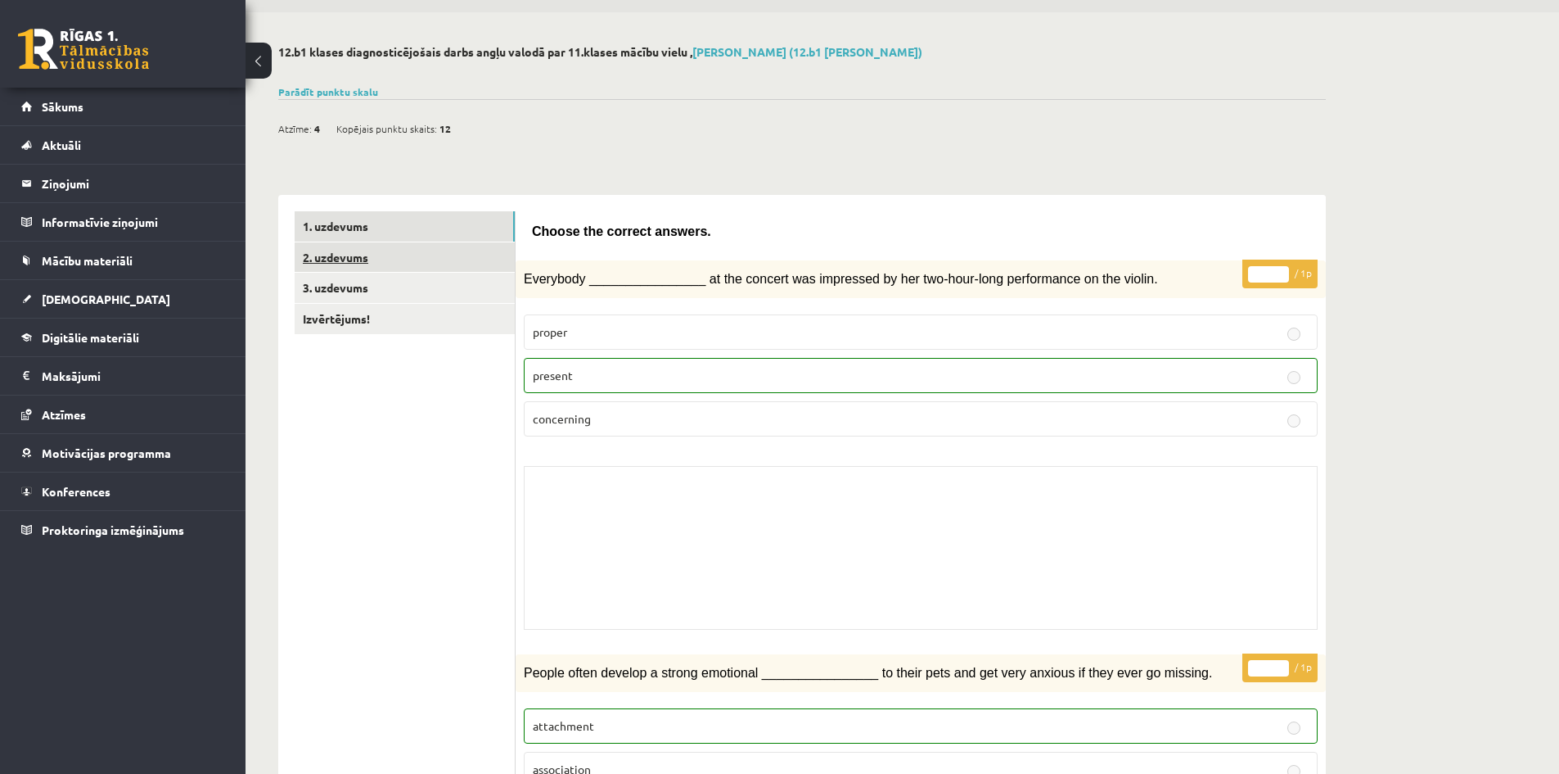
click at [427, 262] on link "2. uzdevums" at bounding box center [405, 257] width 220 height 30
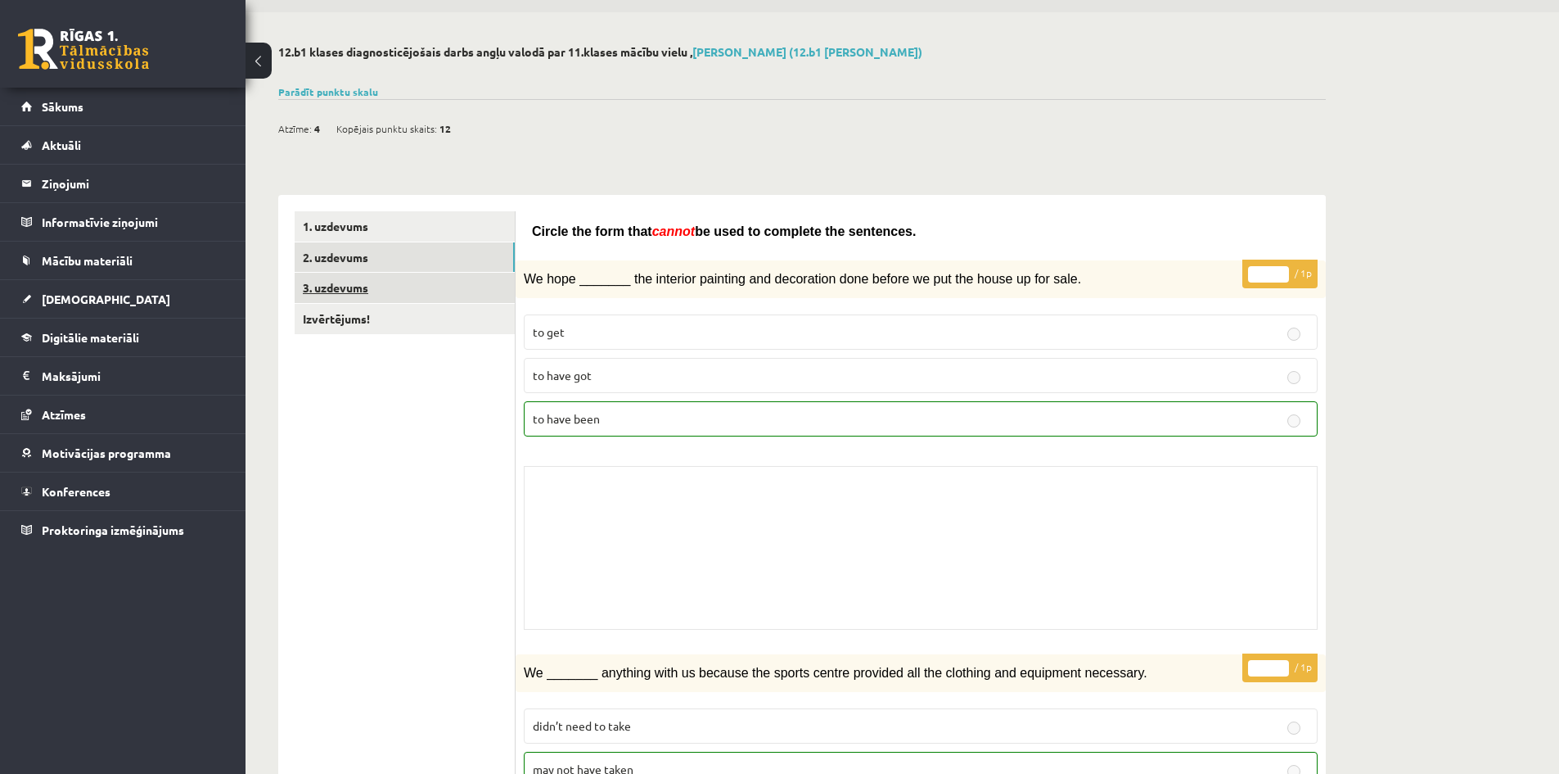
click at [427, 292] on link "3. uzdevums" at bounding box center [405, 288] width 220 height 30
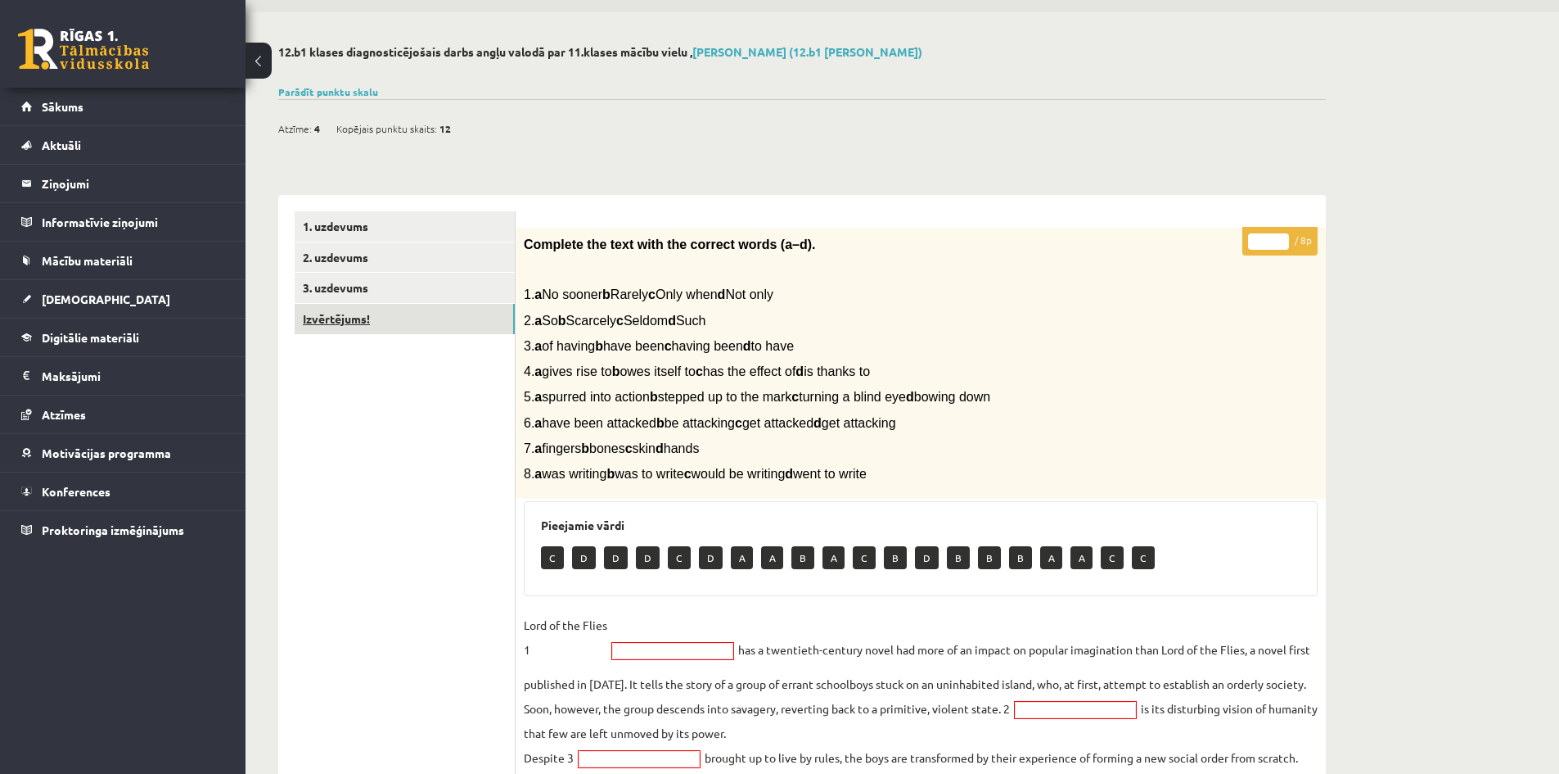
click at [425, 328] on link "Izvērtējums!" at bounding box center [405, 319] width 220 height 30
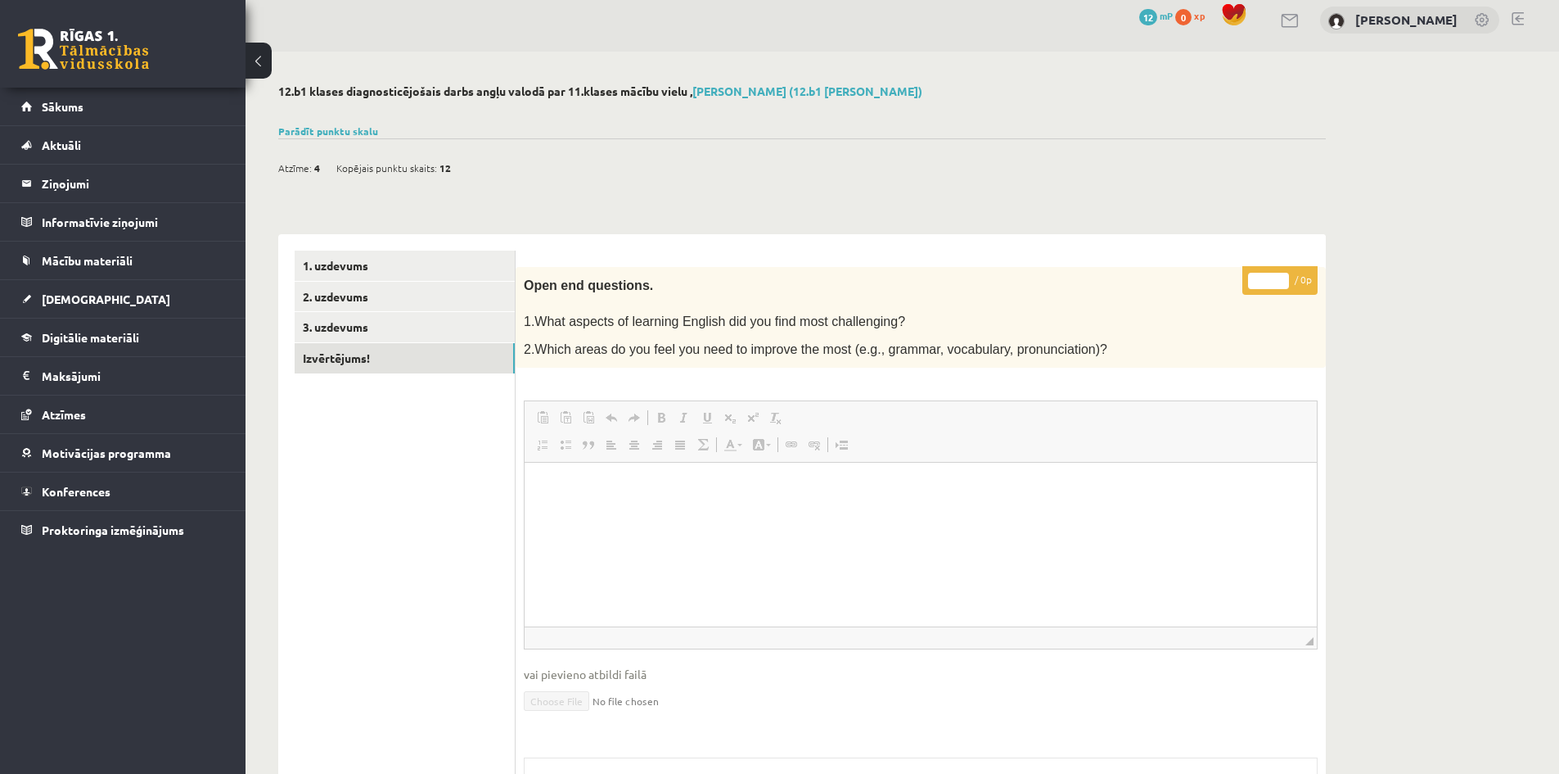
scroll to position [0, 0]
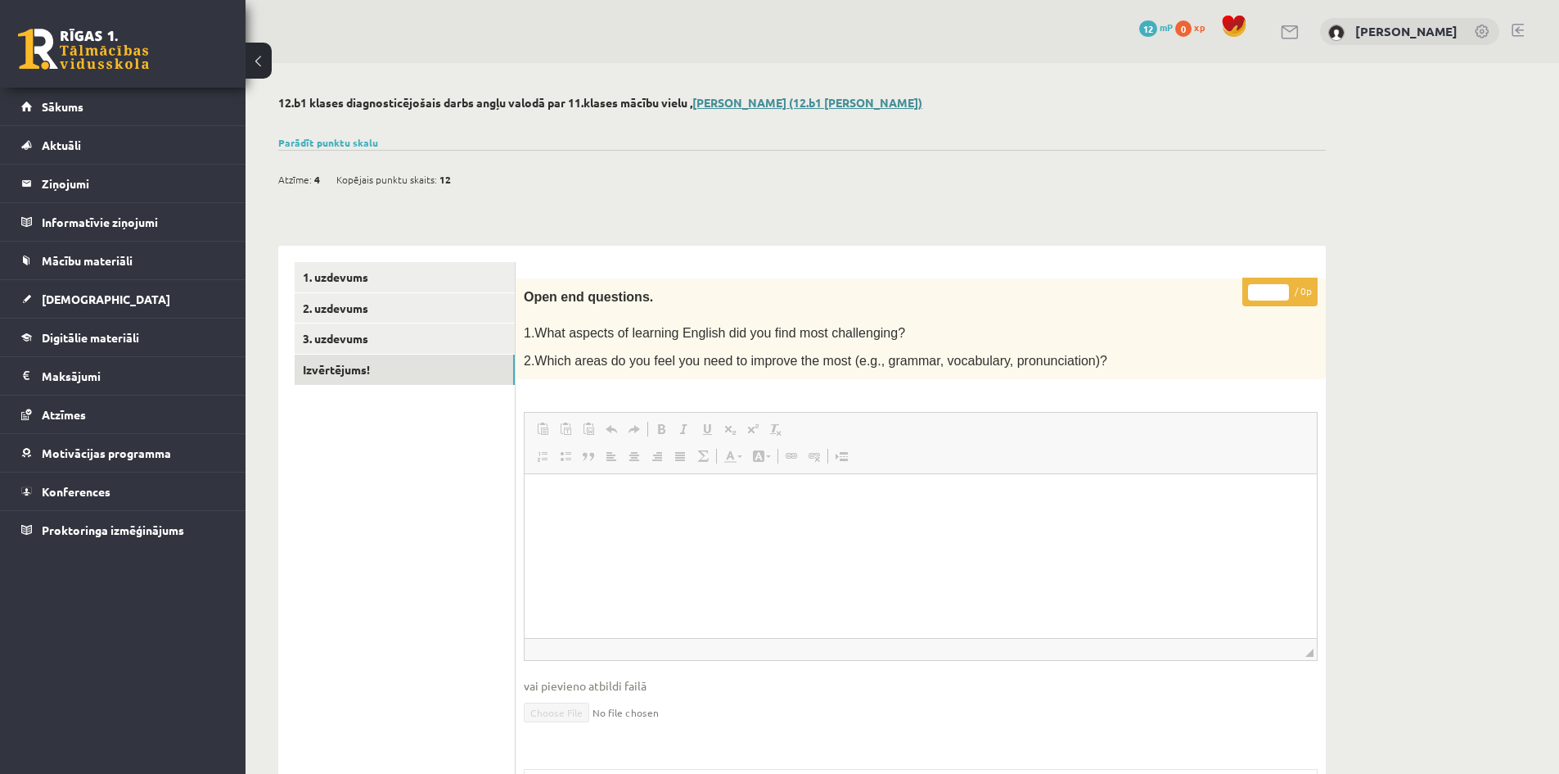
click at [826, 103] on link "Rebeka Heidia Ferstere (12.b1 JK klase)" at bounding box center [808, 102] width 230 height 15
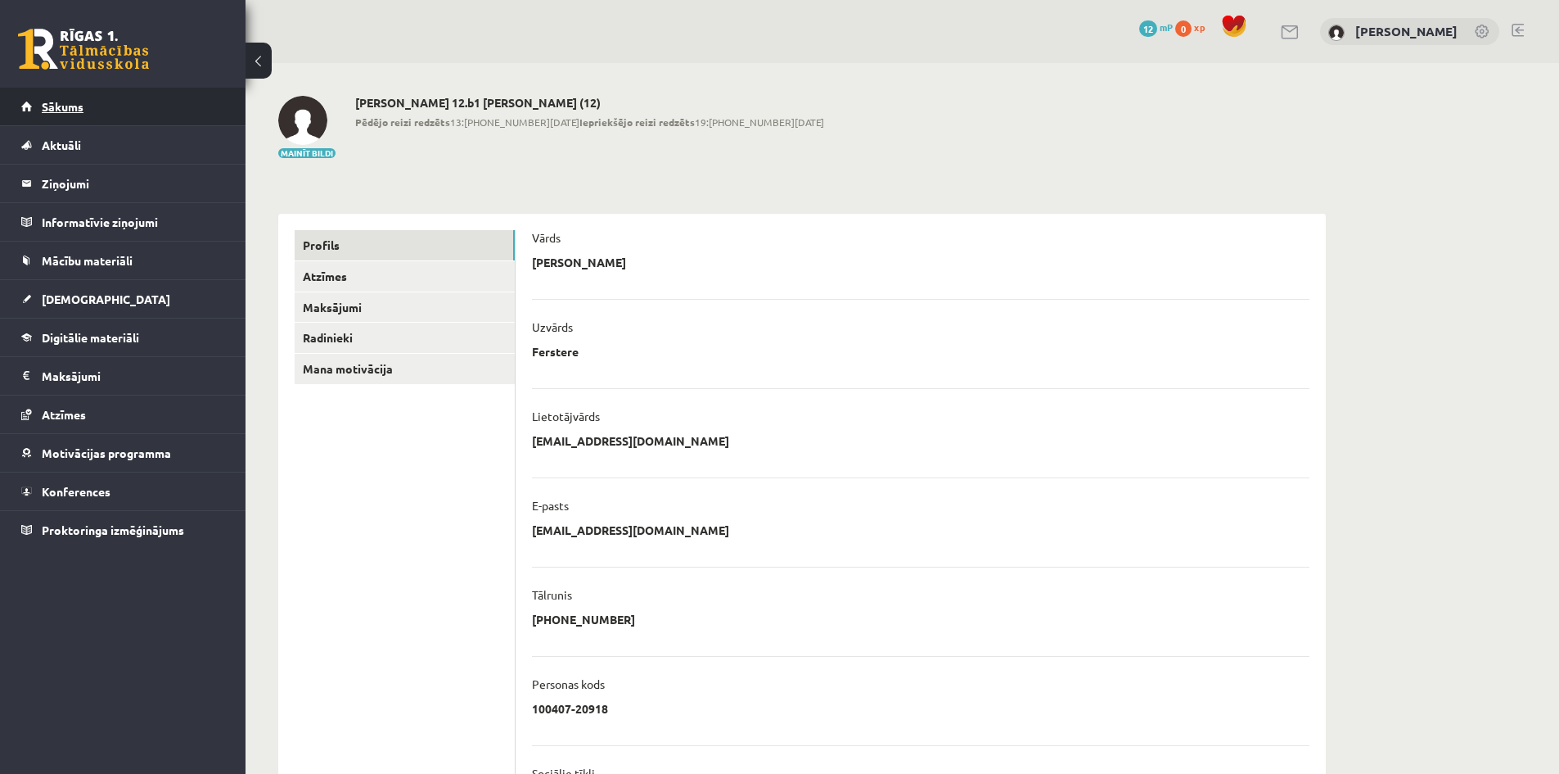
click at [160, 109] on link "Sākums" at bounding box center [123, 107] width 204 height 38
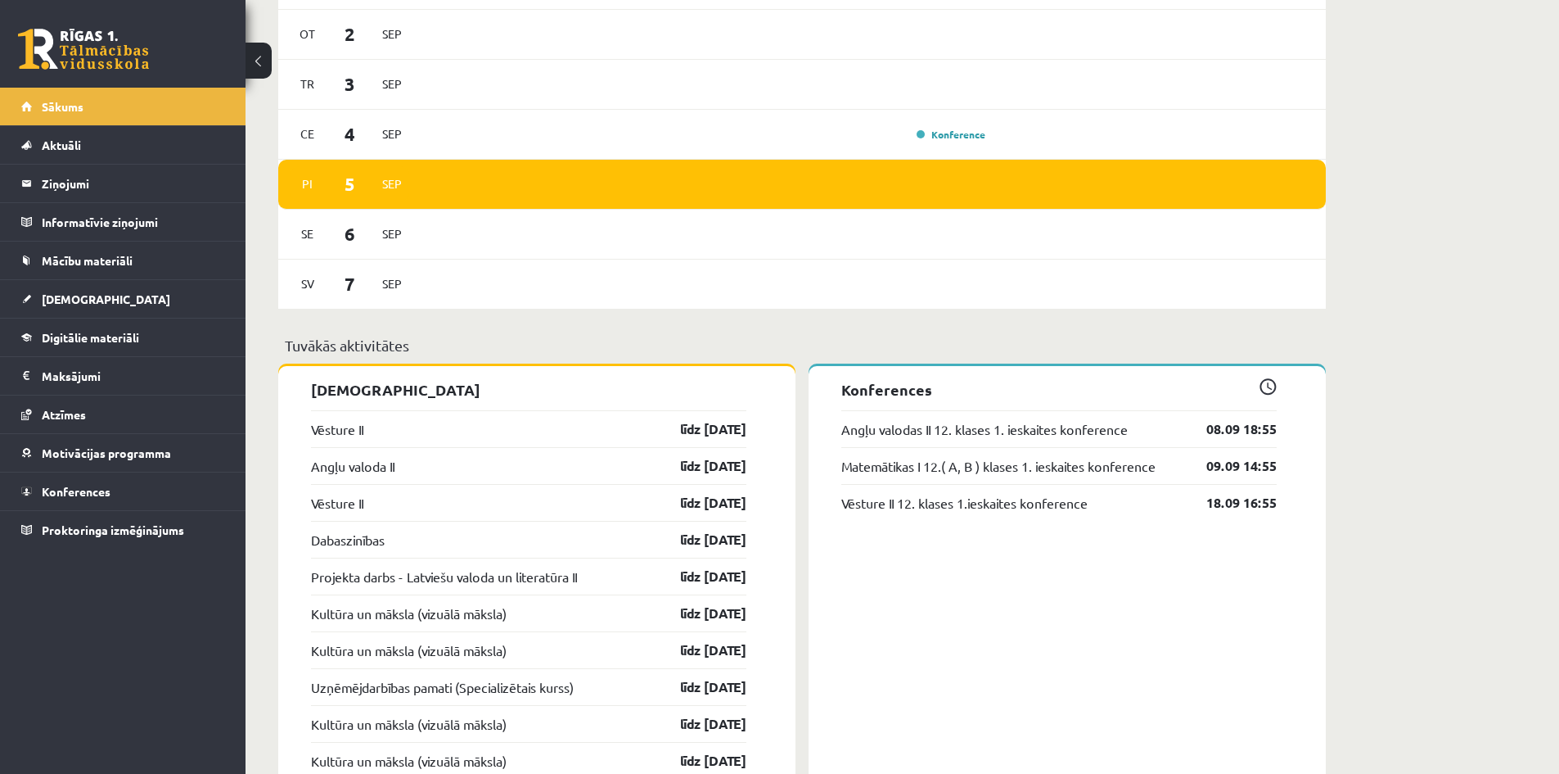
scroll to position [1146, 0]
click at [364, 469] on link "Angļu valoda II" at bounding box center [352, 465] width 83 height 20
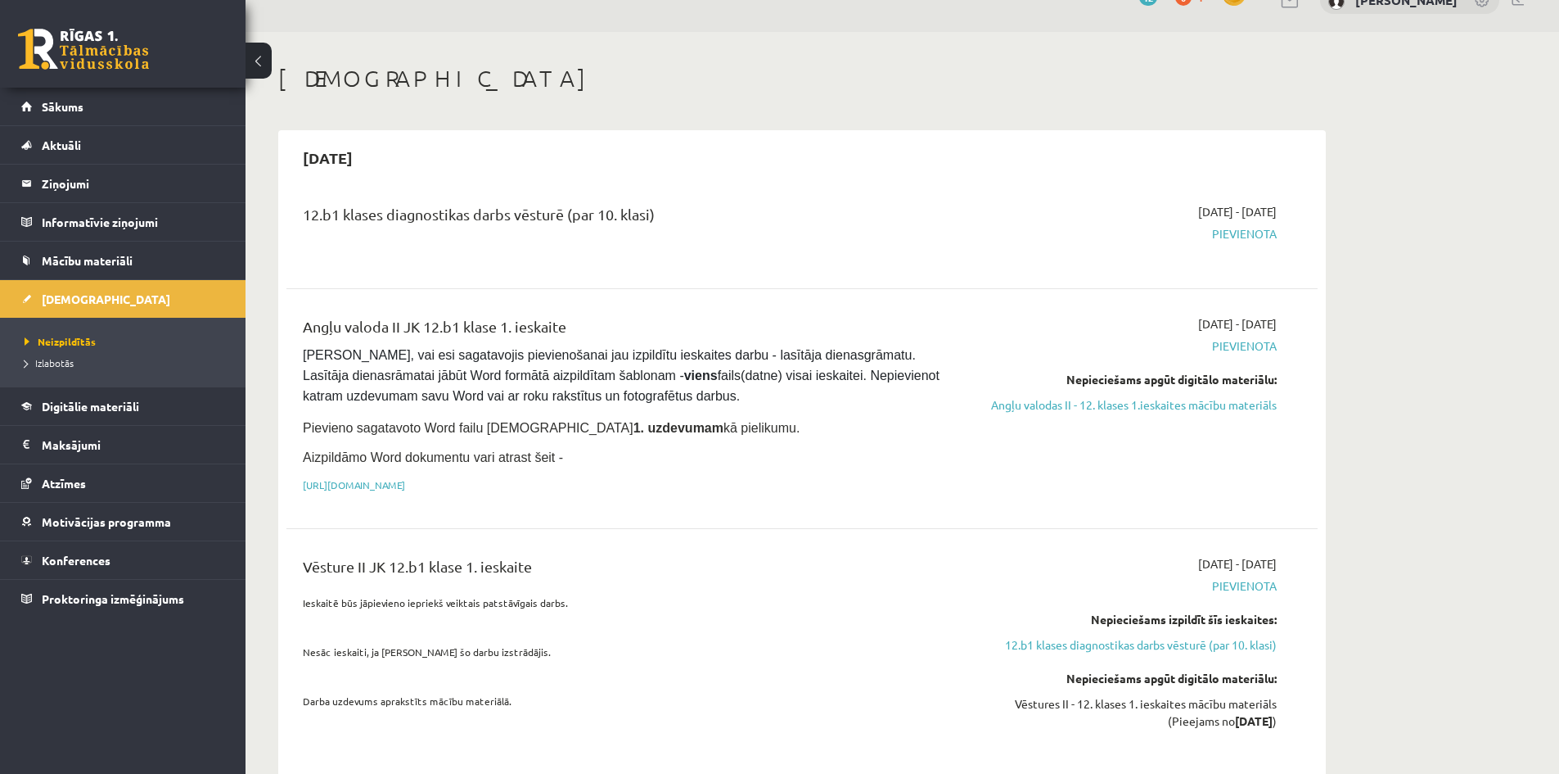
scroll to position [82, 0]
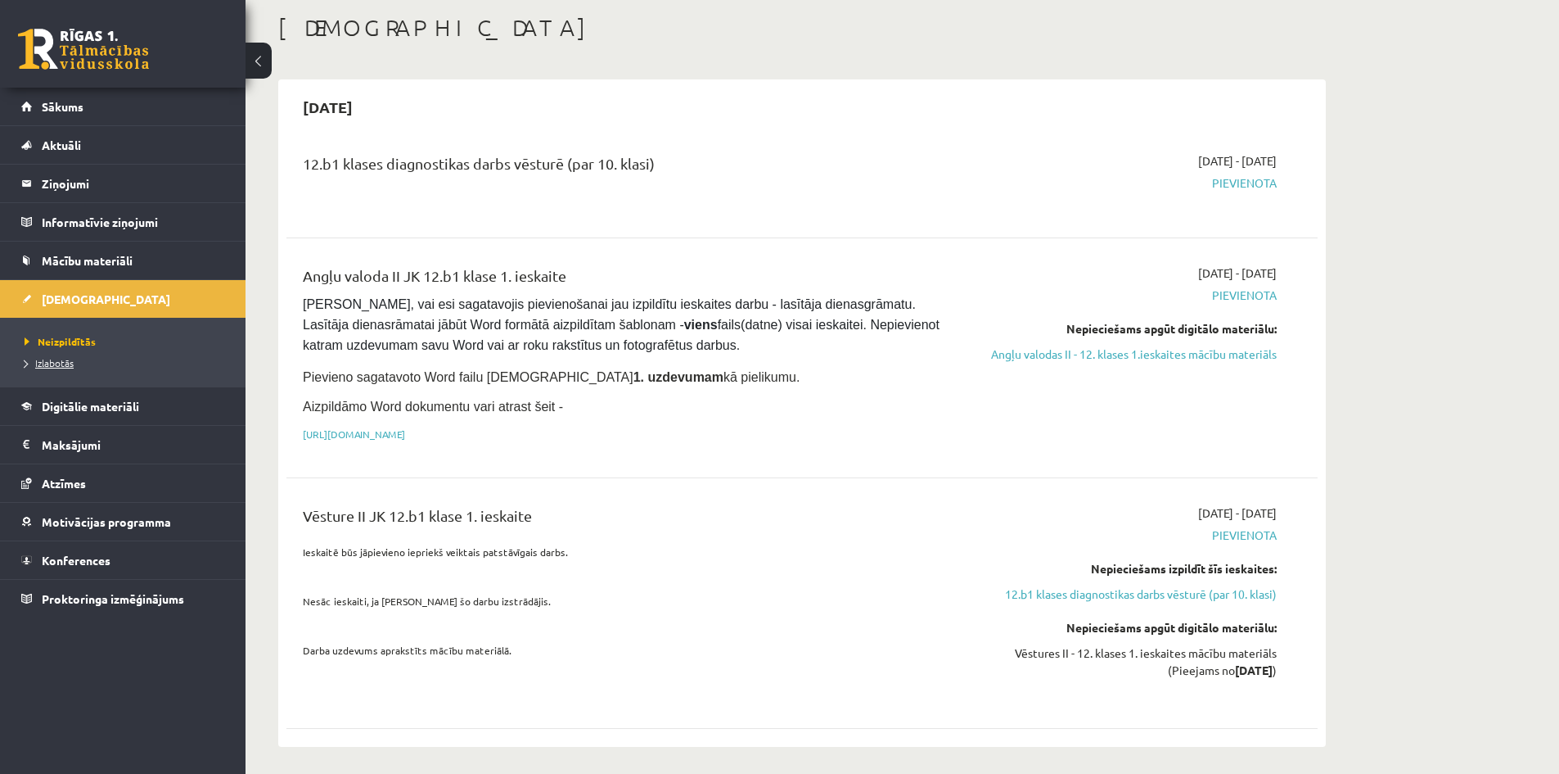
click at [59, 360] on span "Izlabotās" at bounding box center [49, 362] width 49 height 13
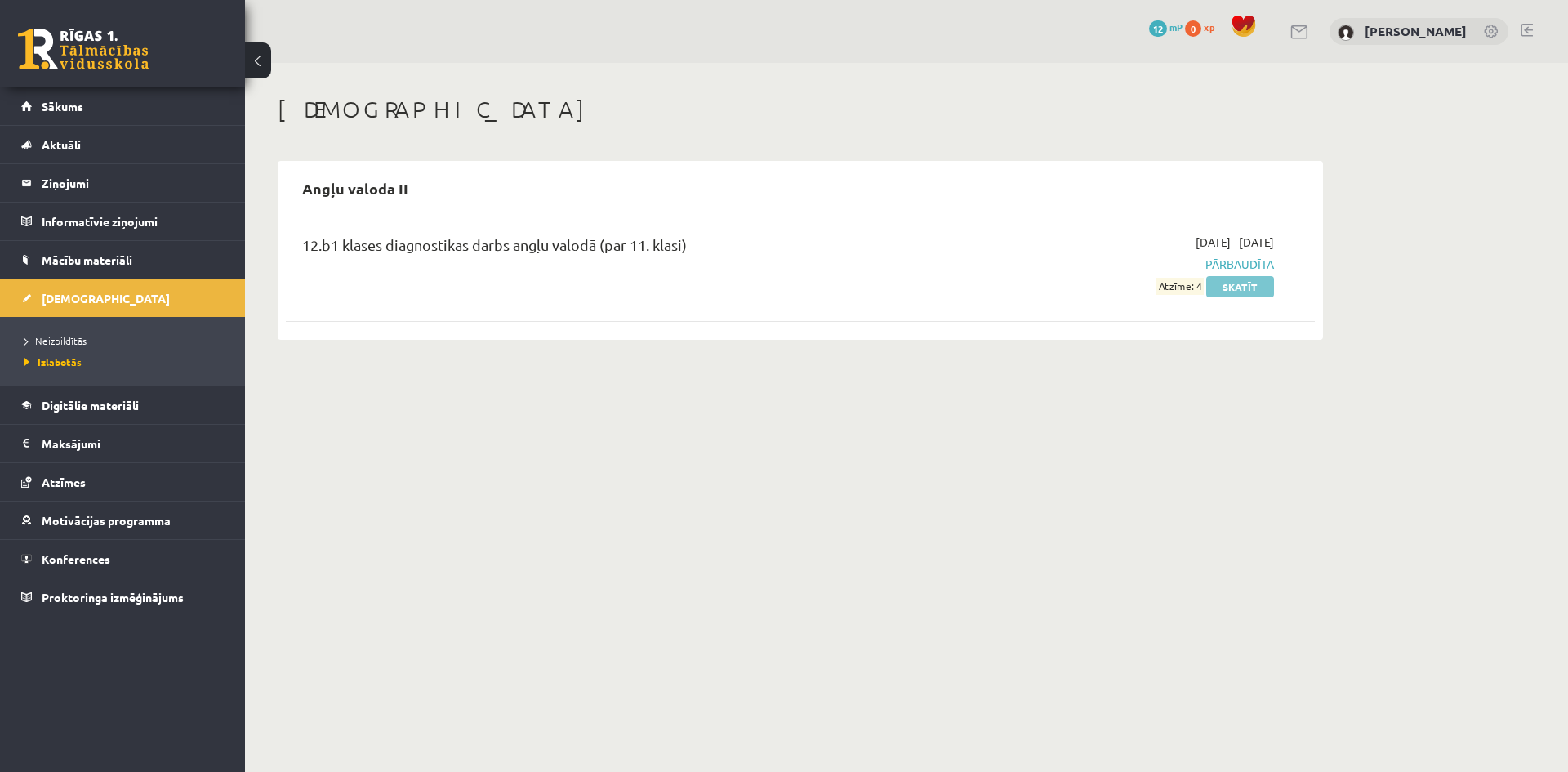
click at [1246, 290] on link "Skatīt" at bounding box center [1240, 286] width 68 height 21
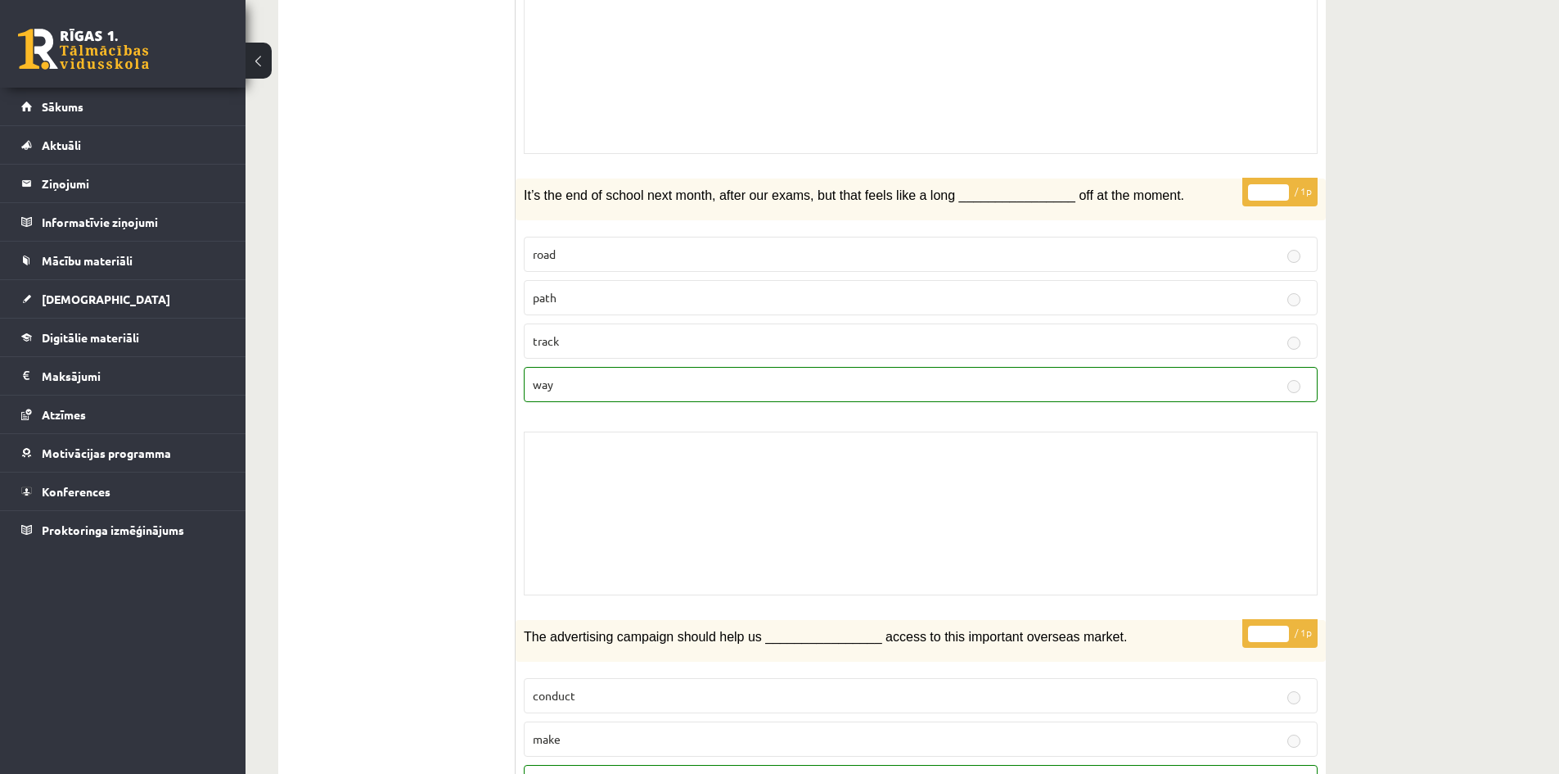
scroll to position [925, 0]
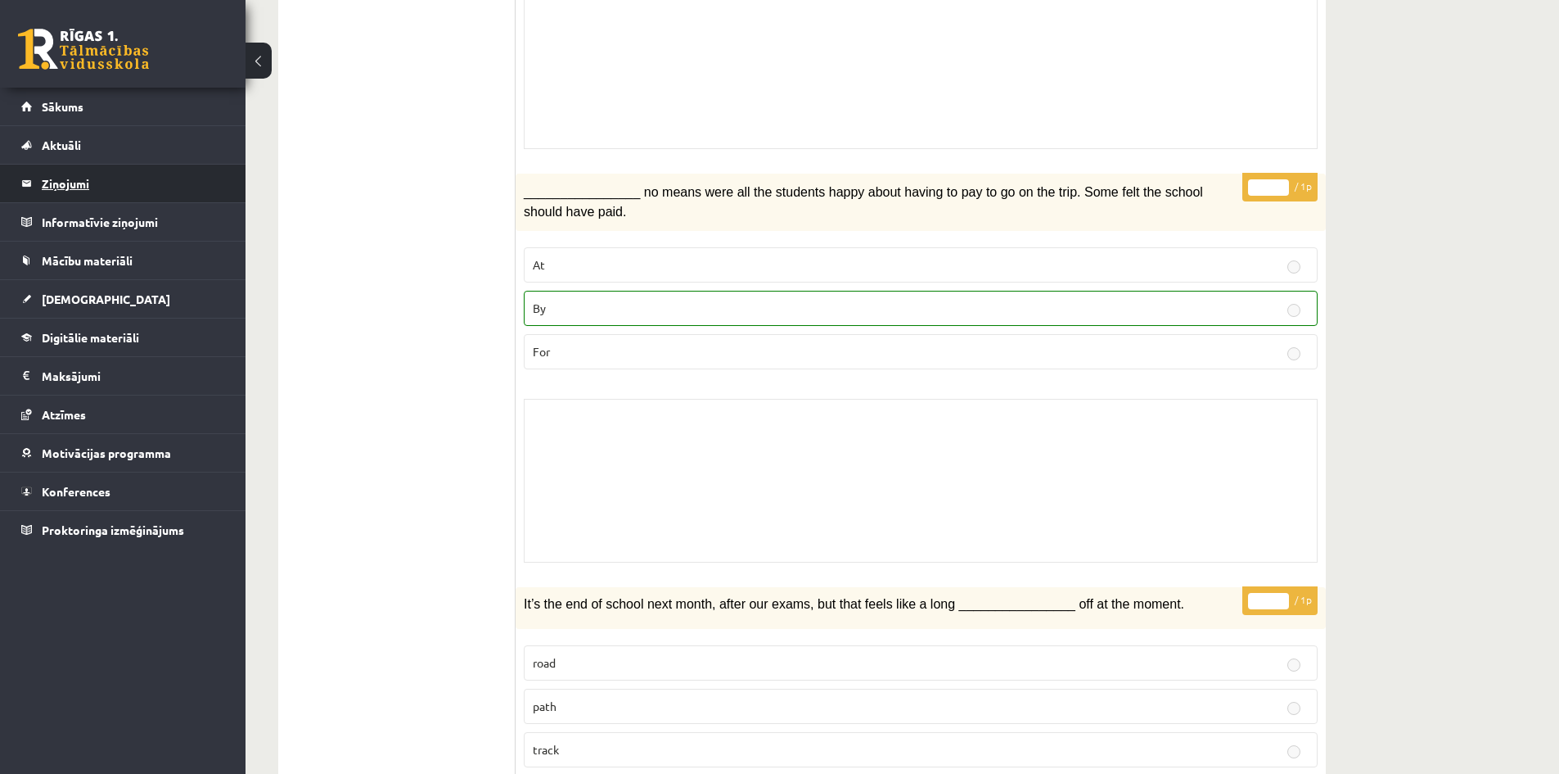
click at [69, 189] on legend "Ziņojumi 0" at bounding box center [133, 184] width 183 height 38
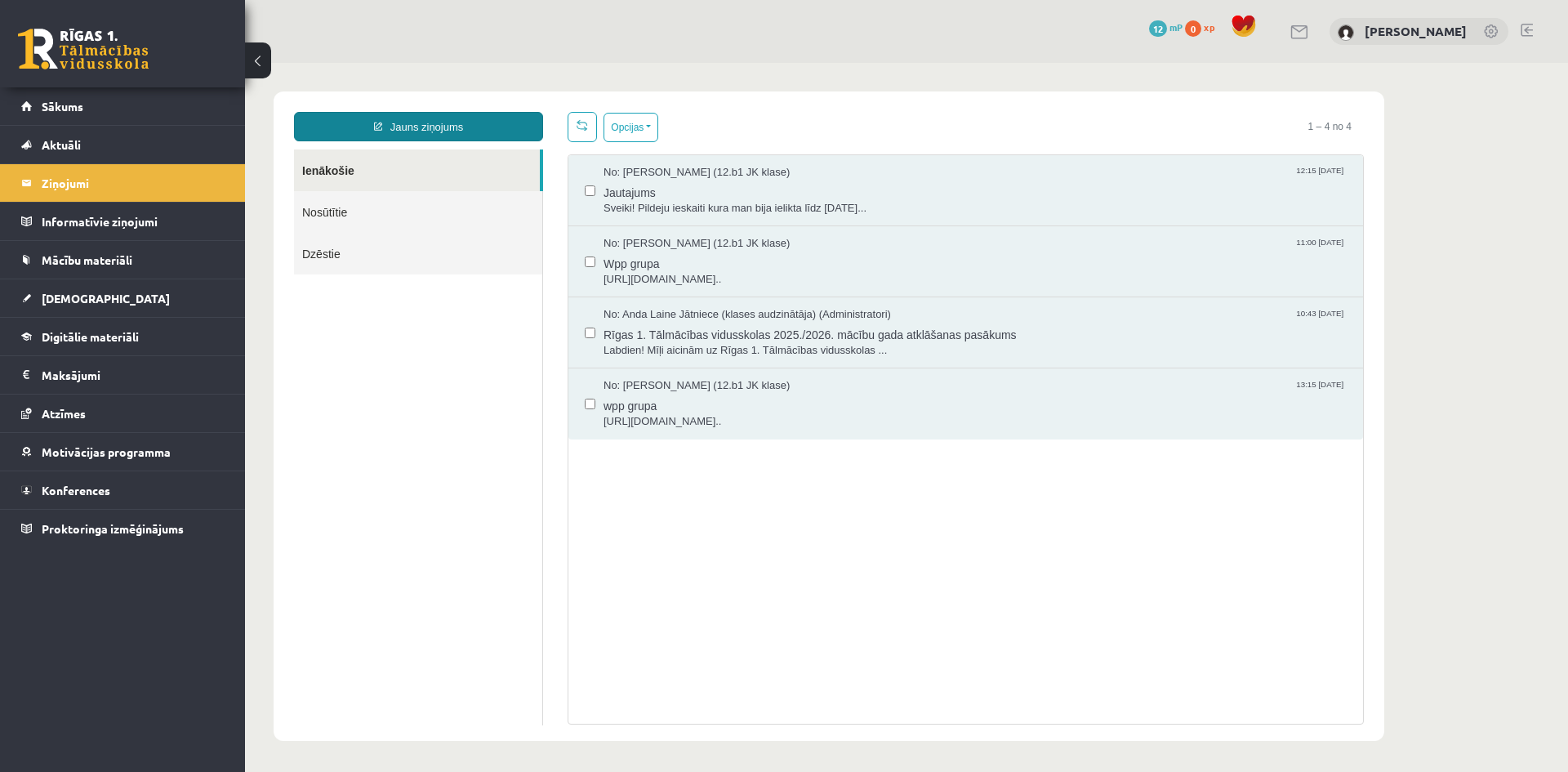
click at [433, 127] on link "Jauns ziņojums" at bounding box center [419, 126] width 249 height 29
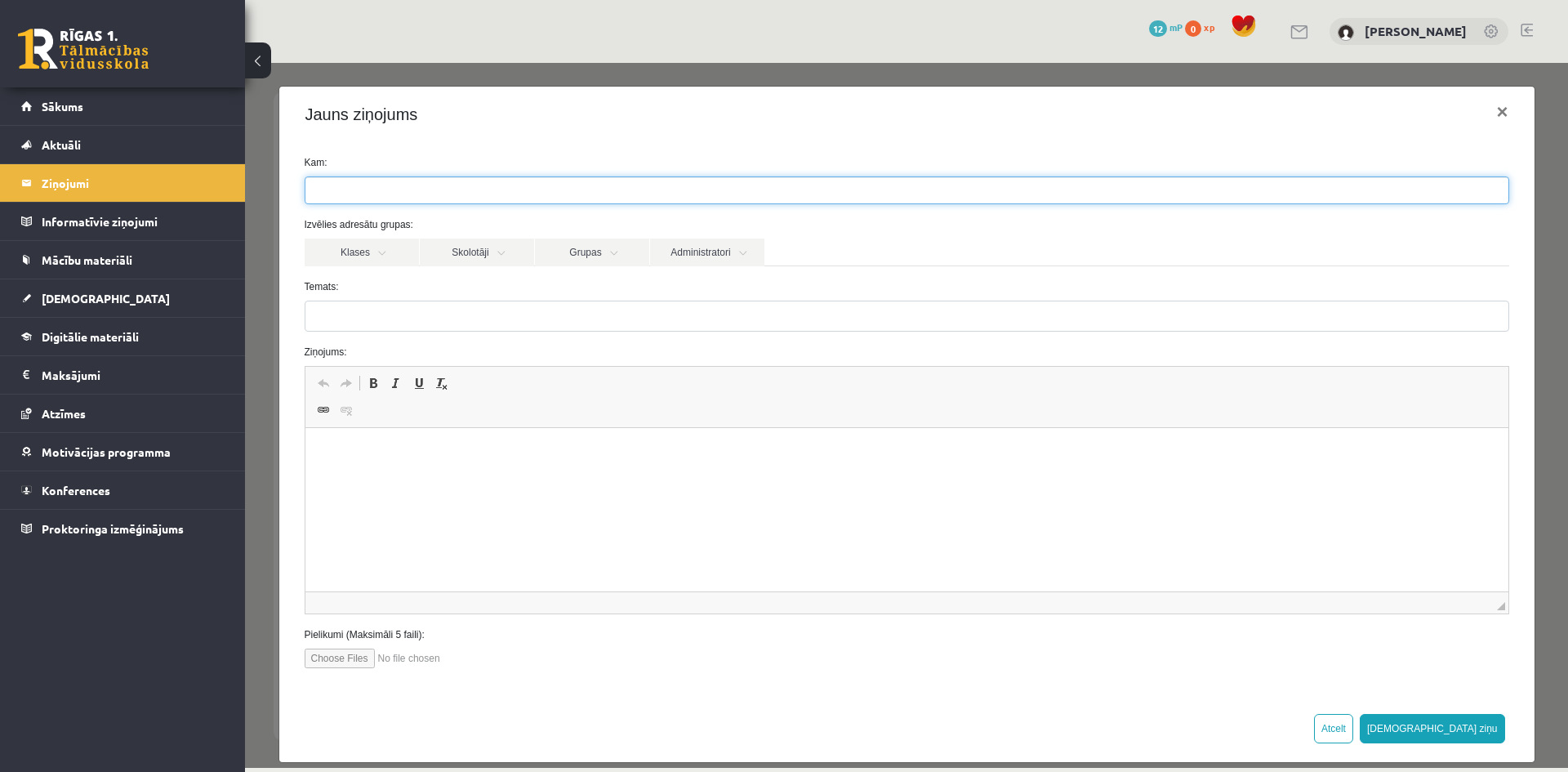
click at [459, 184] on ul at bounding box center [907, 191] width 1203 height 26
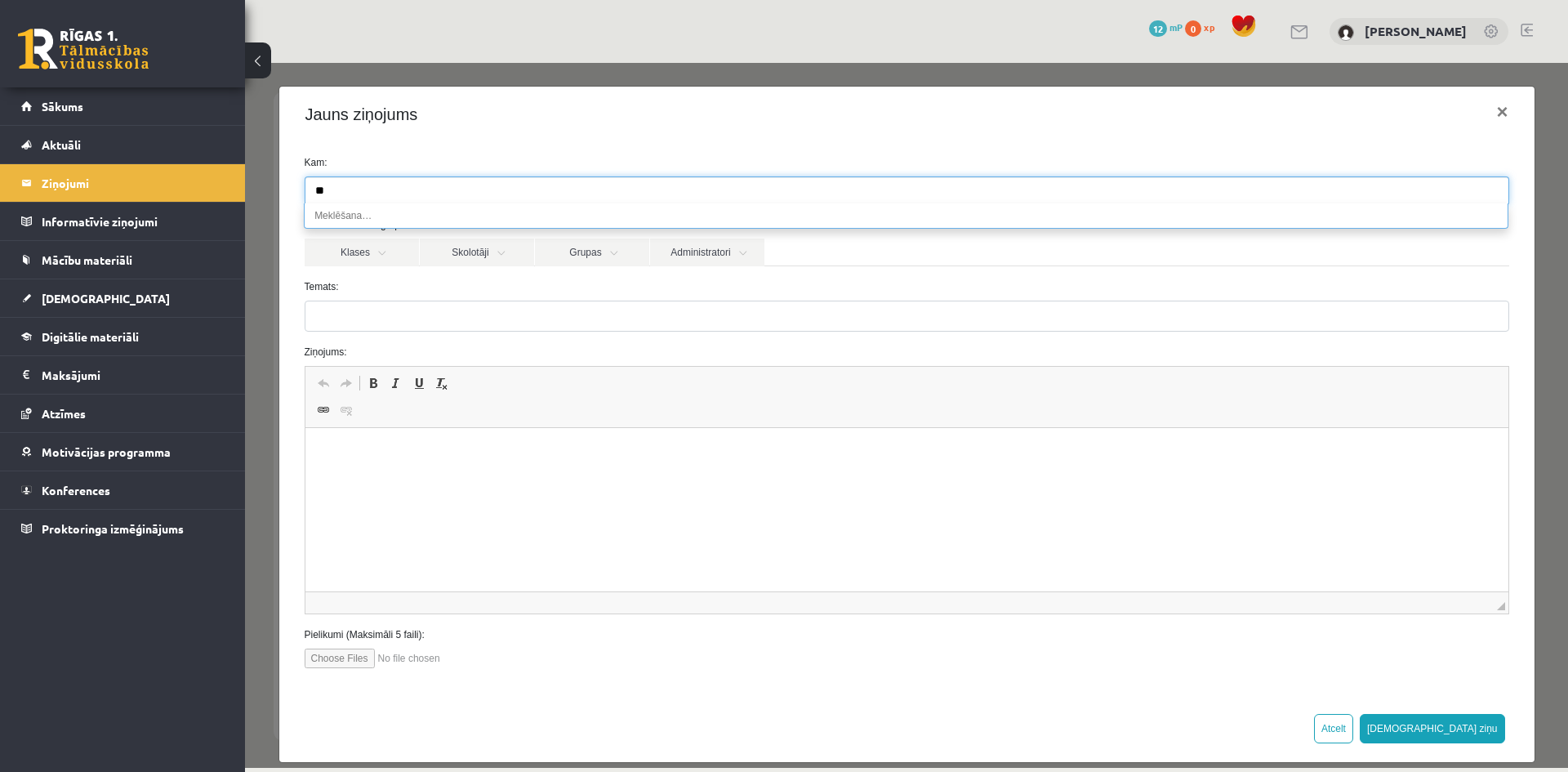
type input "*"
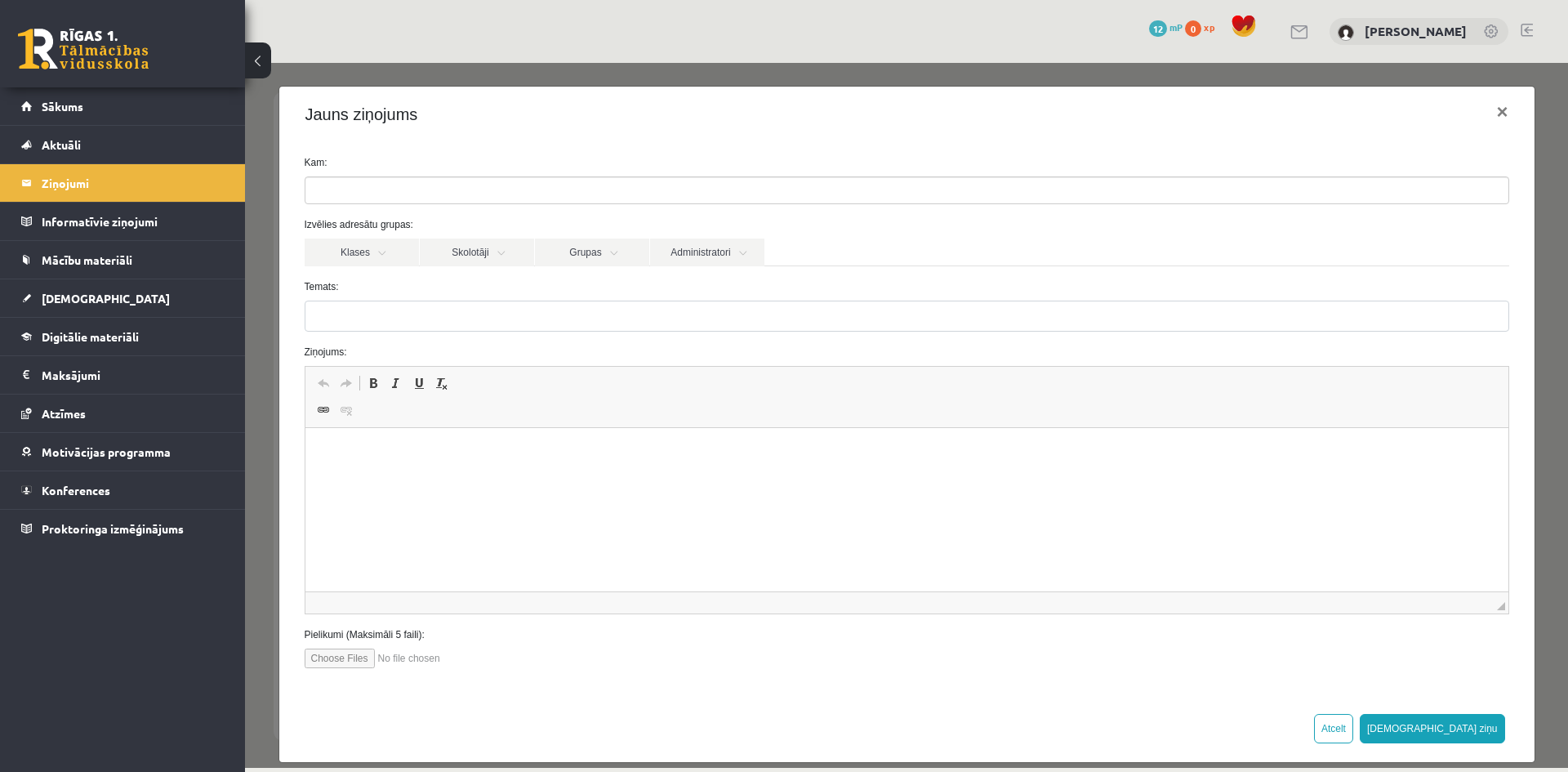
click at [579, 135] on div "Jauns ziņojums ×" at bounding box center [907, 115] width 1255 height 56
click at [512, 256] on link "Skolotāji" at bounding box center [477, 252] width 115 height 28
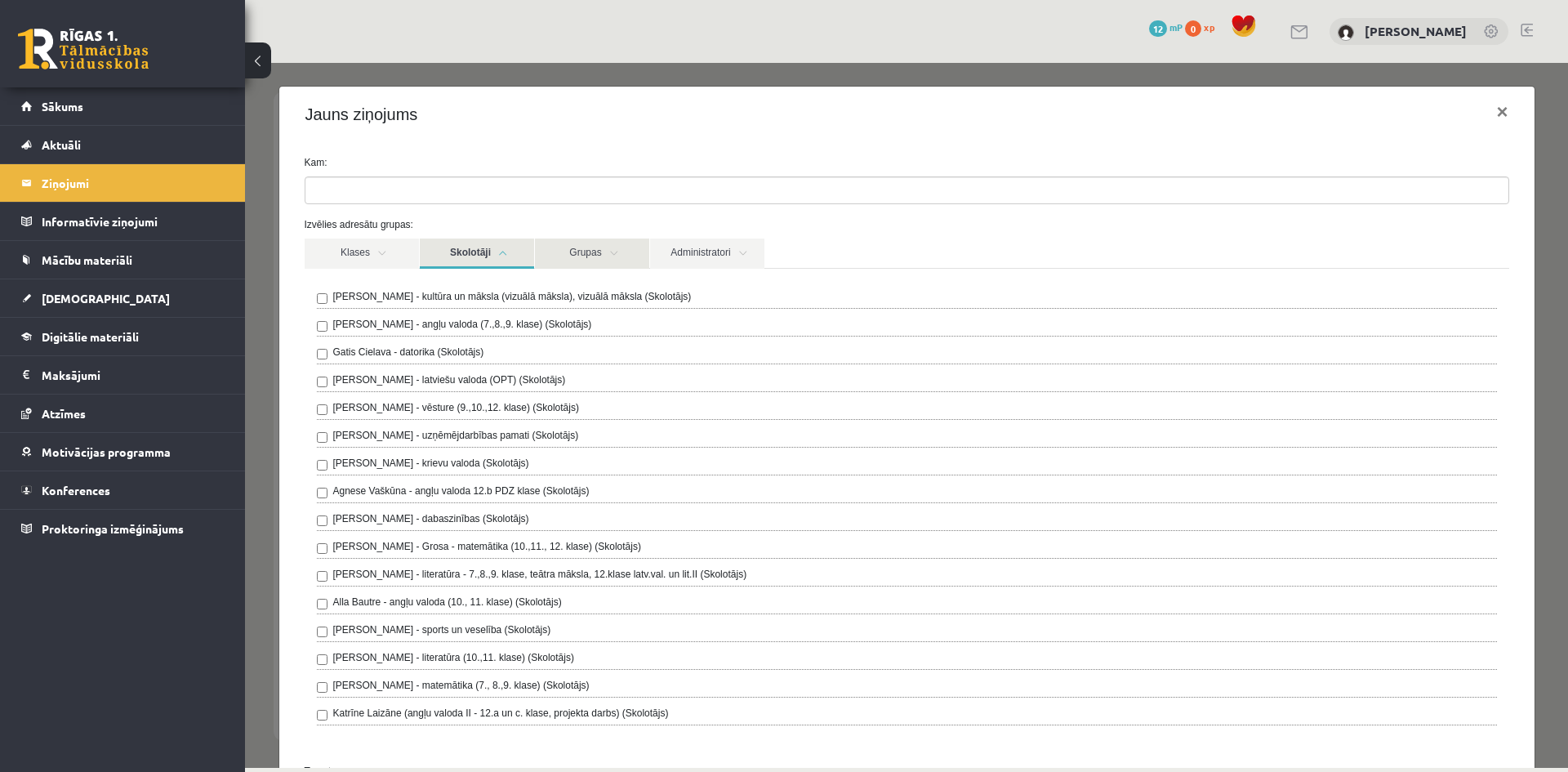
click at [588, 249] on link "Grupas" at bounding box center [591, 253] width 115 height 30
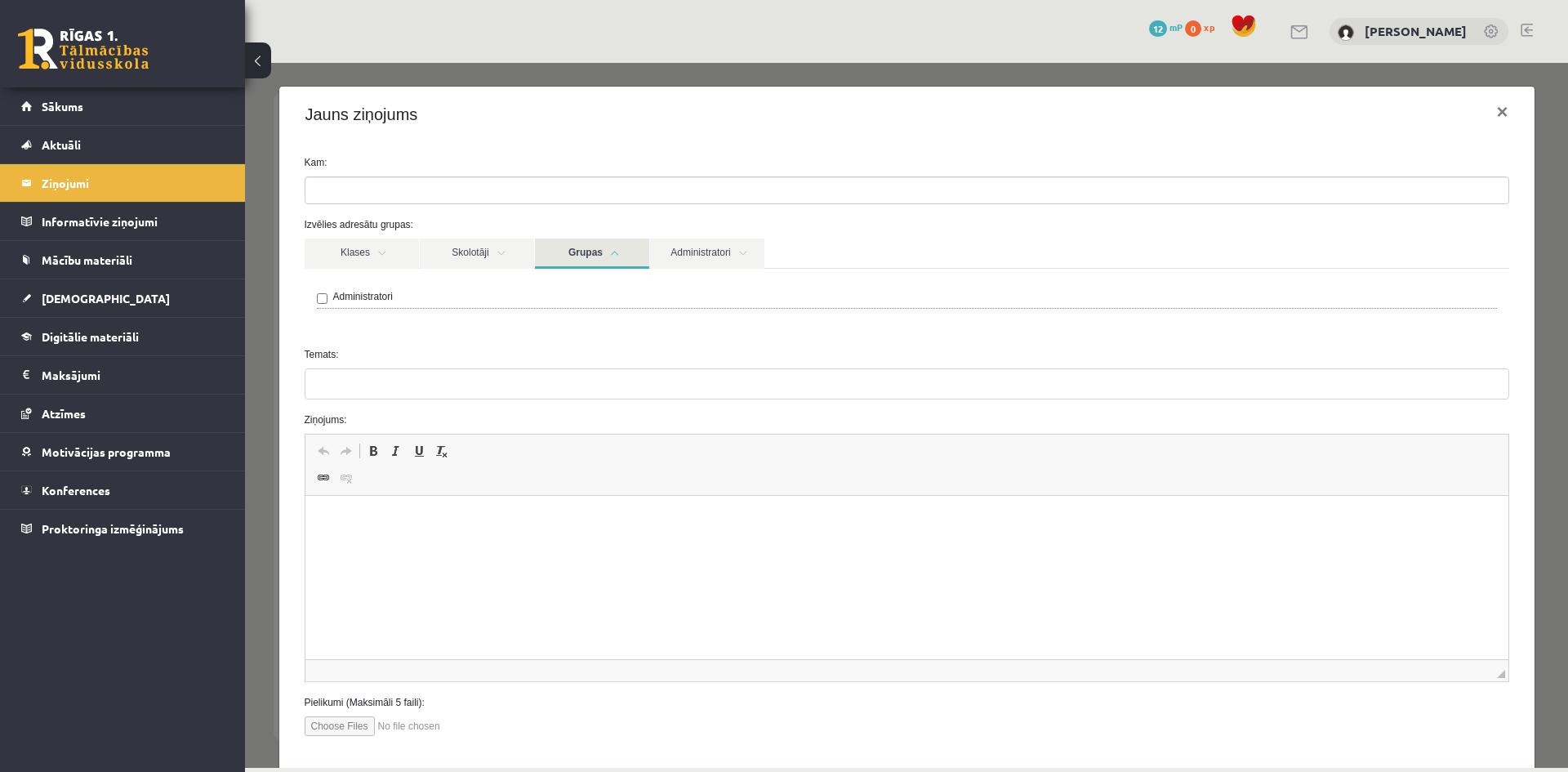
click at [591, 250] on link "Grupas" at bounding box center [591, 253] width 115 height 30
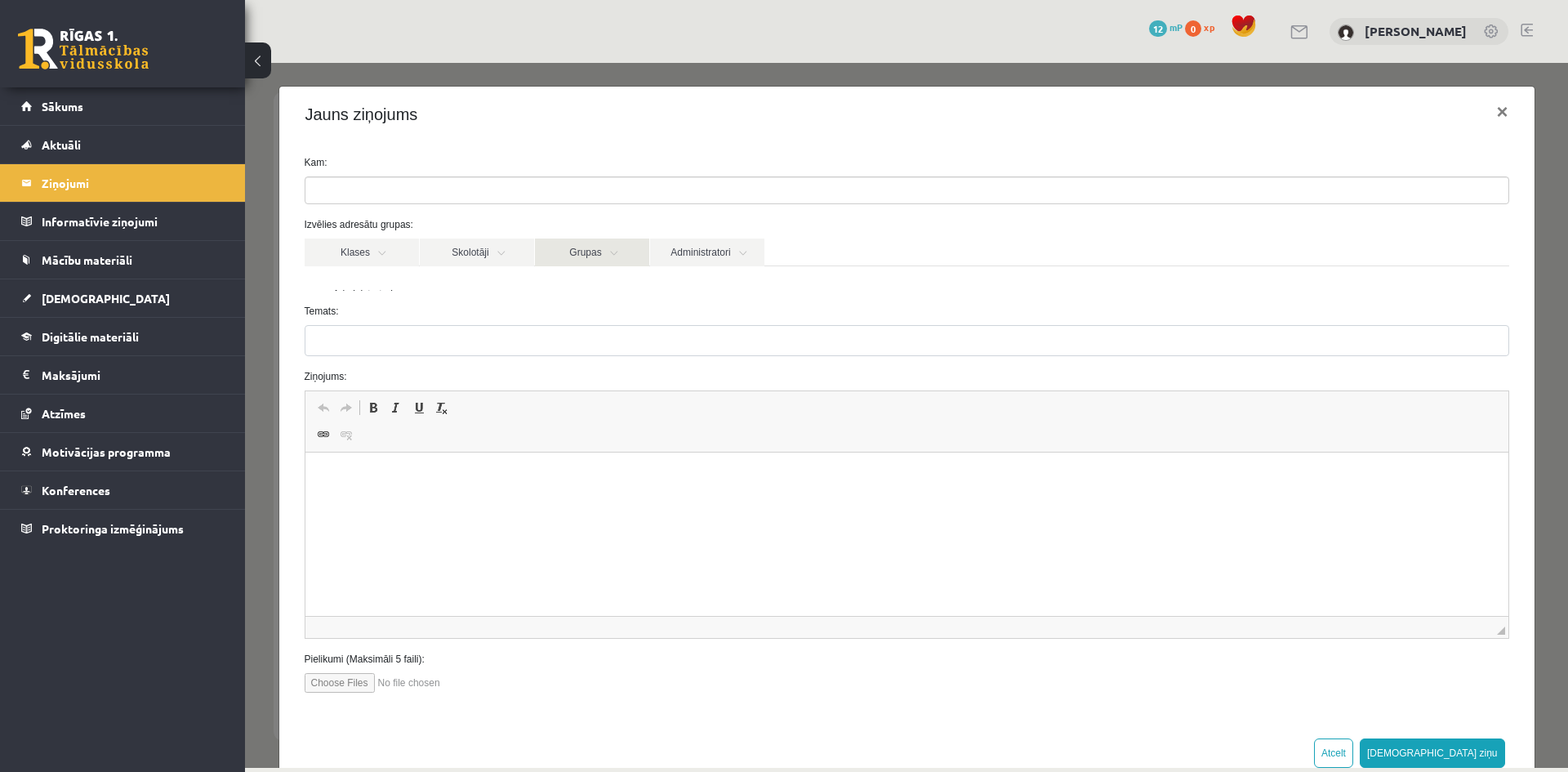
click at [592, 250] on link "Grupas" at bounding box center [591, 252] width 115 height 28
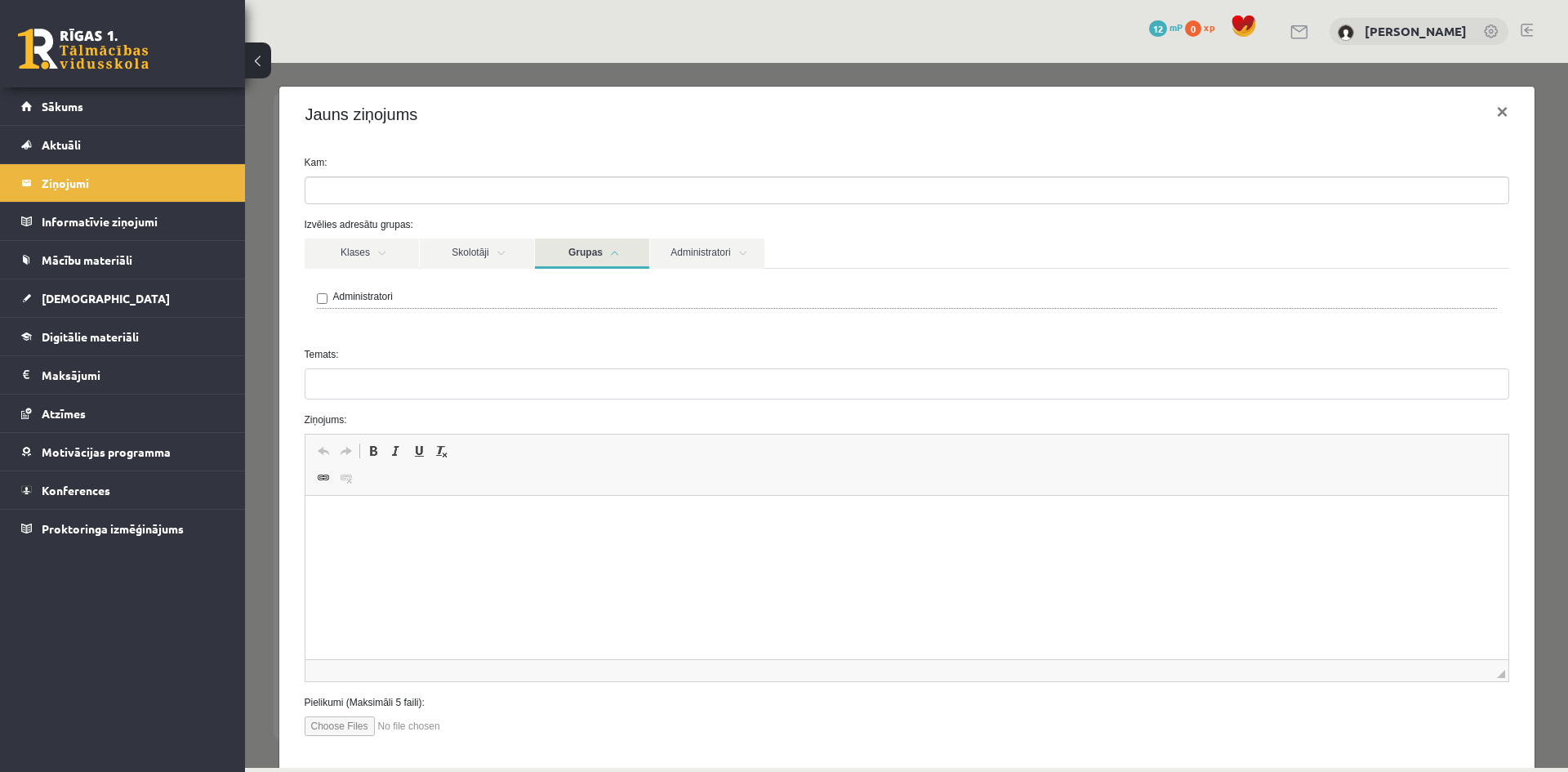
click at [592, 250] on link "Grupas" at bounding box center [591, 253] width 115 height 30
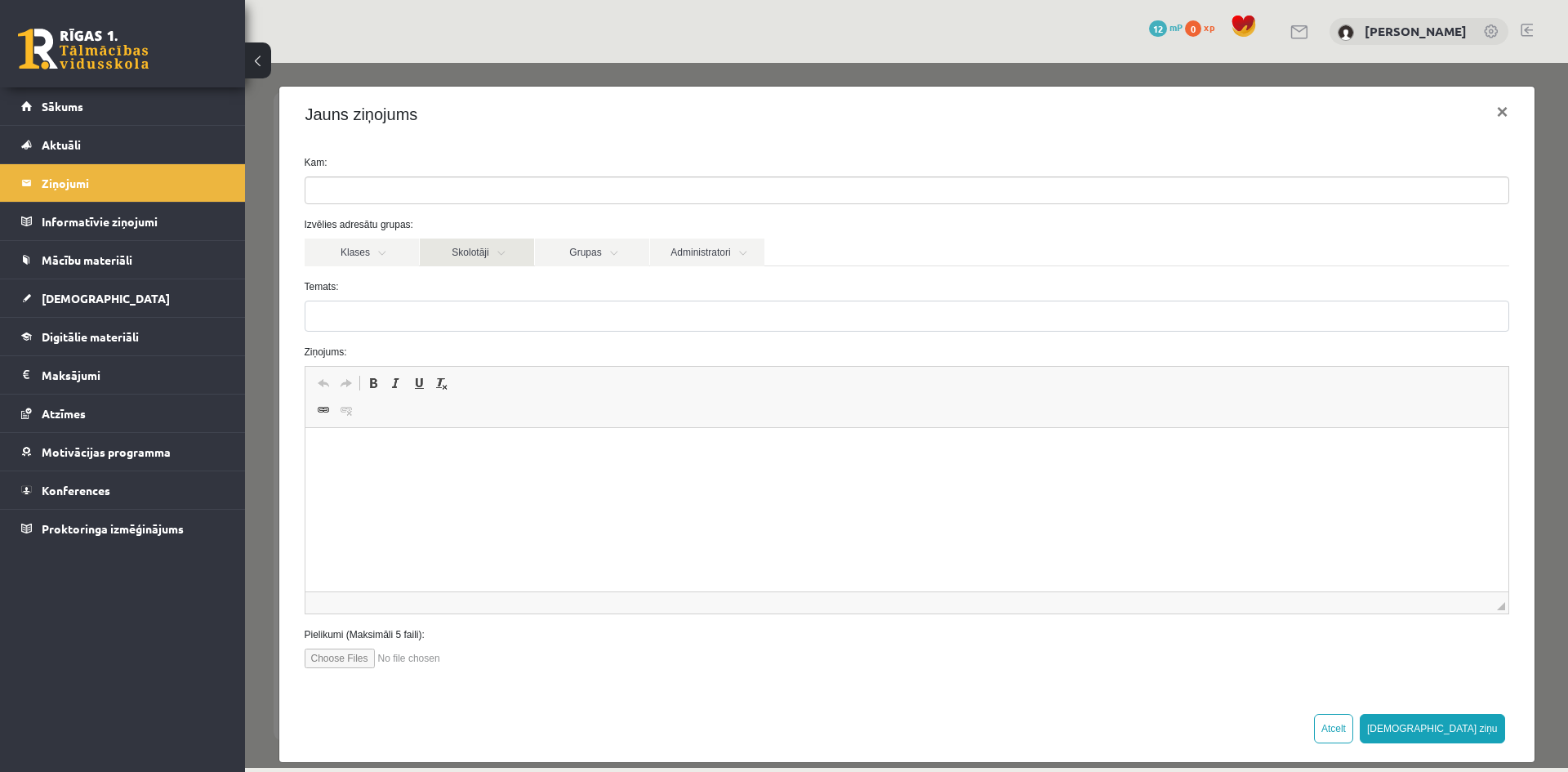
click at [471, 252] on link "Skolotāji" at bounding box center [477, 252] width 115 height 28
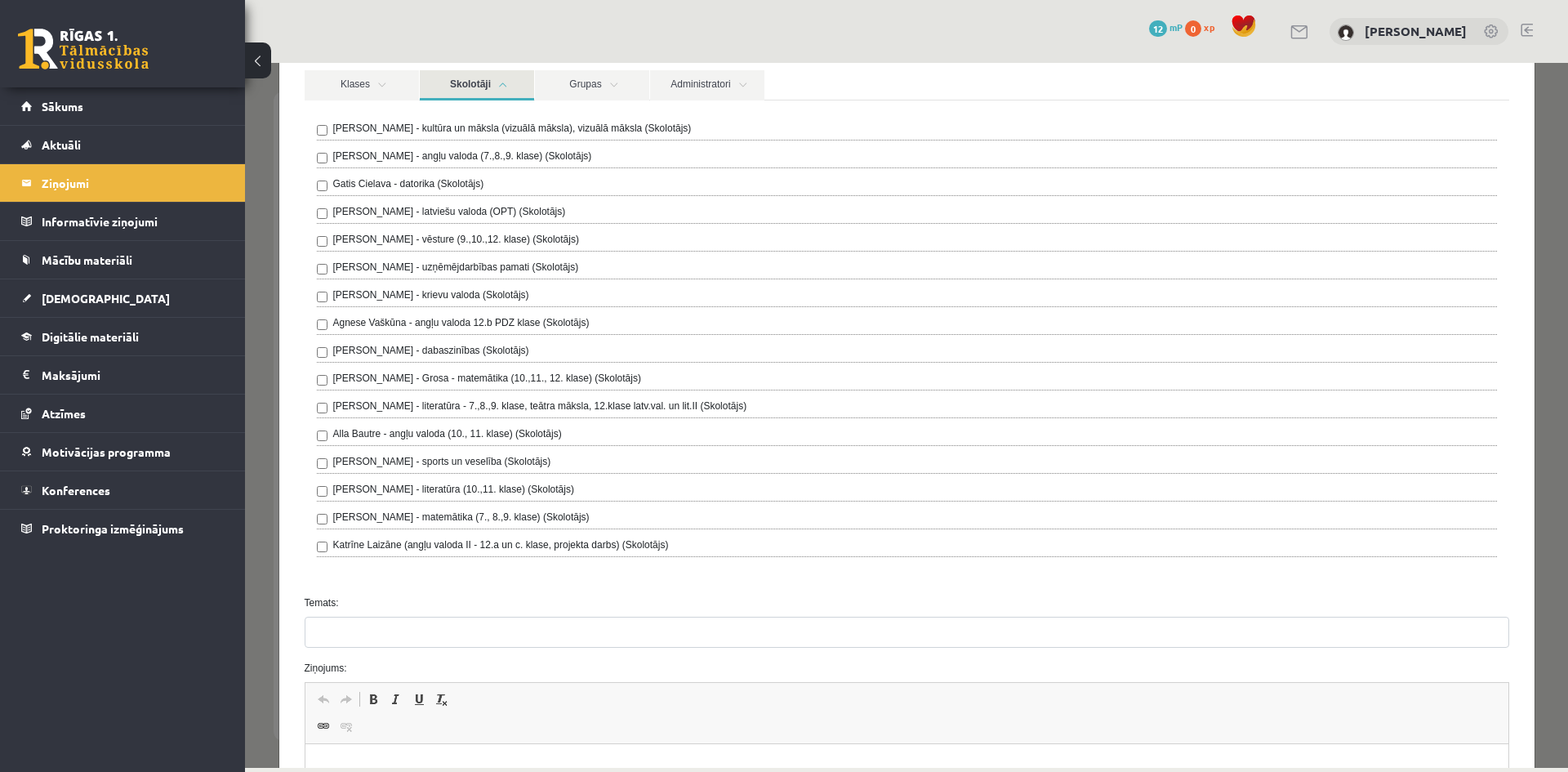
scroll to position [164, 0]
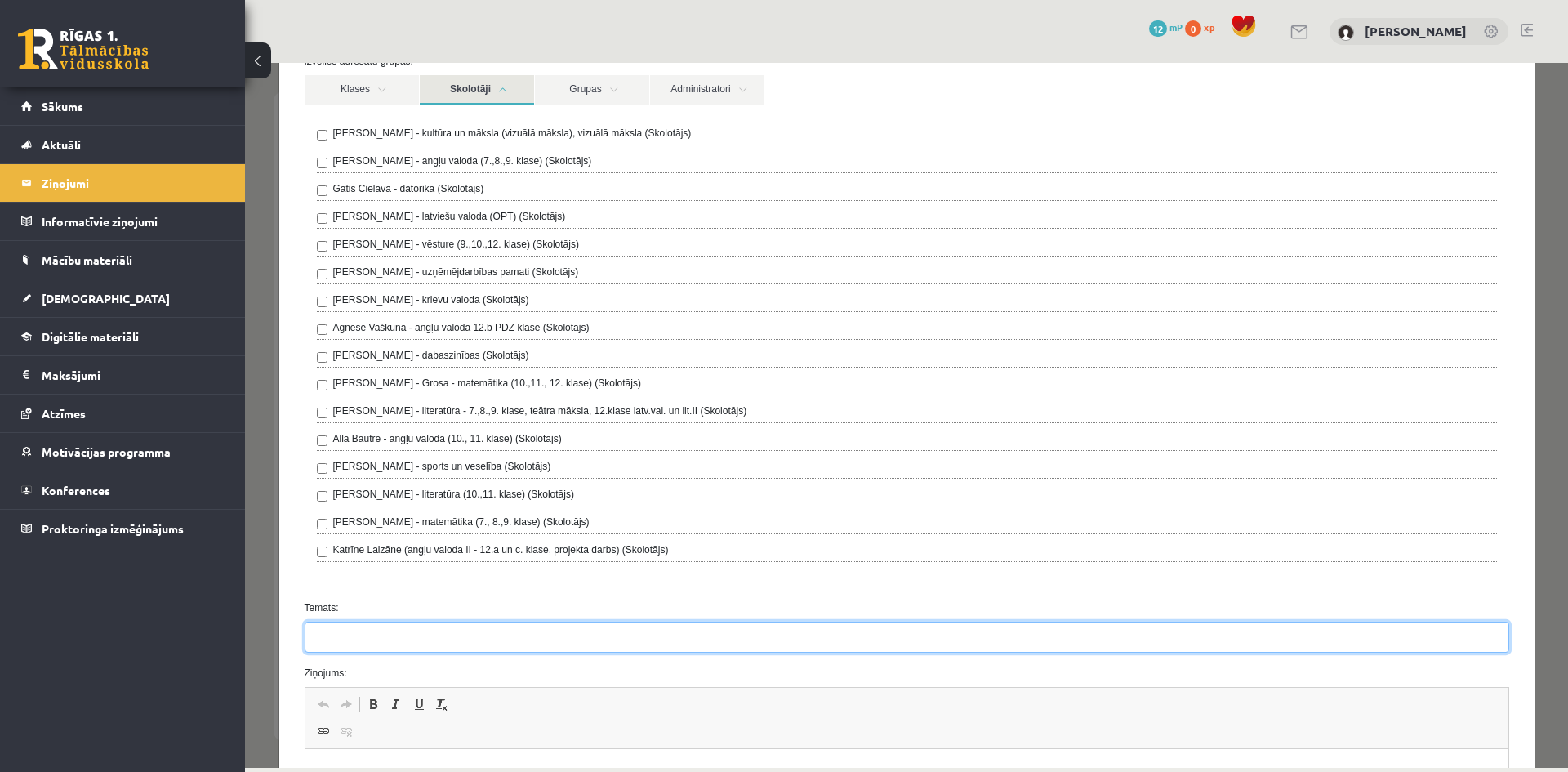
click at [426, 624] on input "Temats:" at bounding box center [906, 636] width 1204 height 31
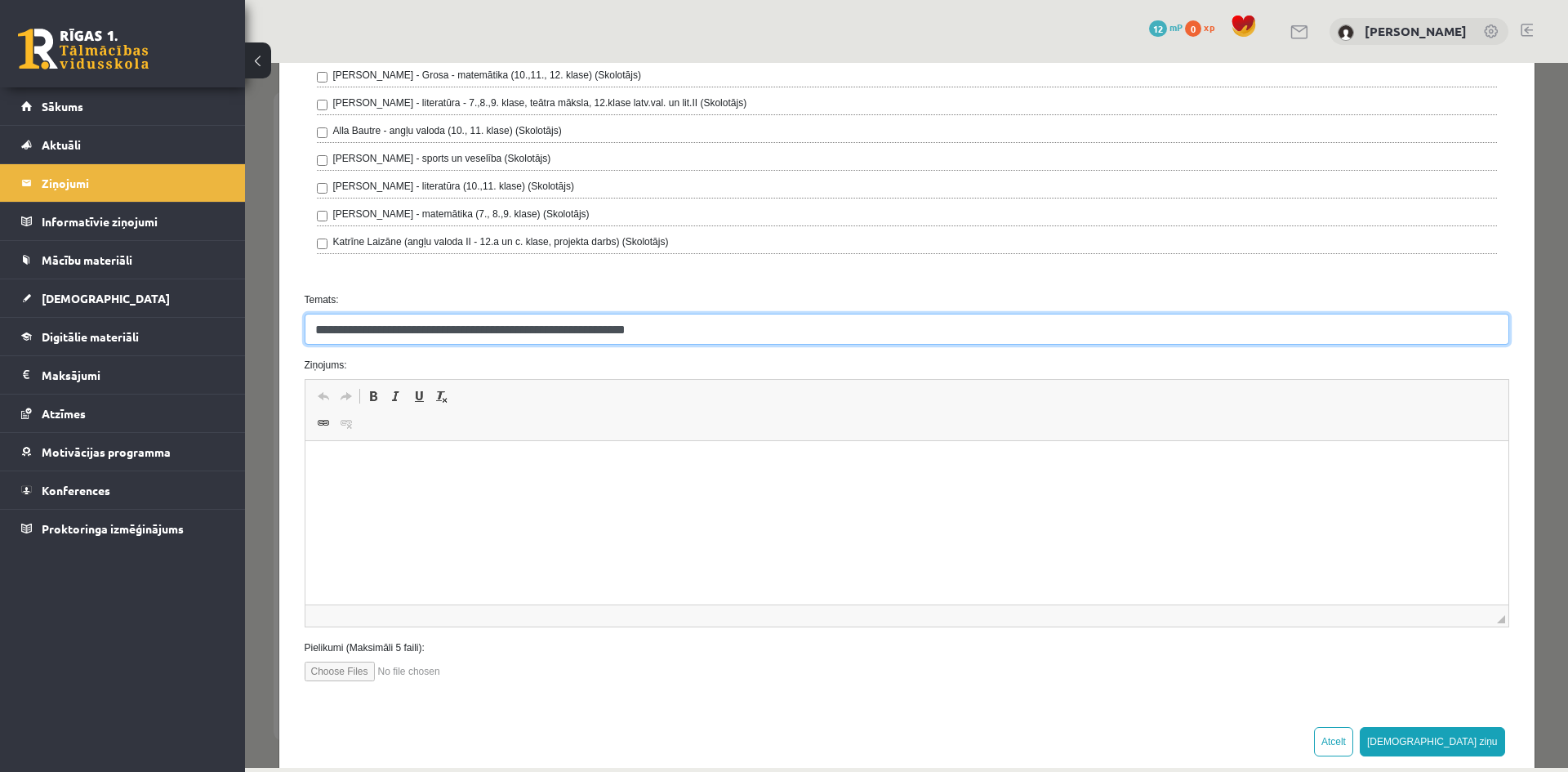
scroll to position [502, 0]
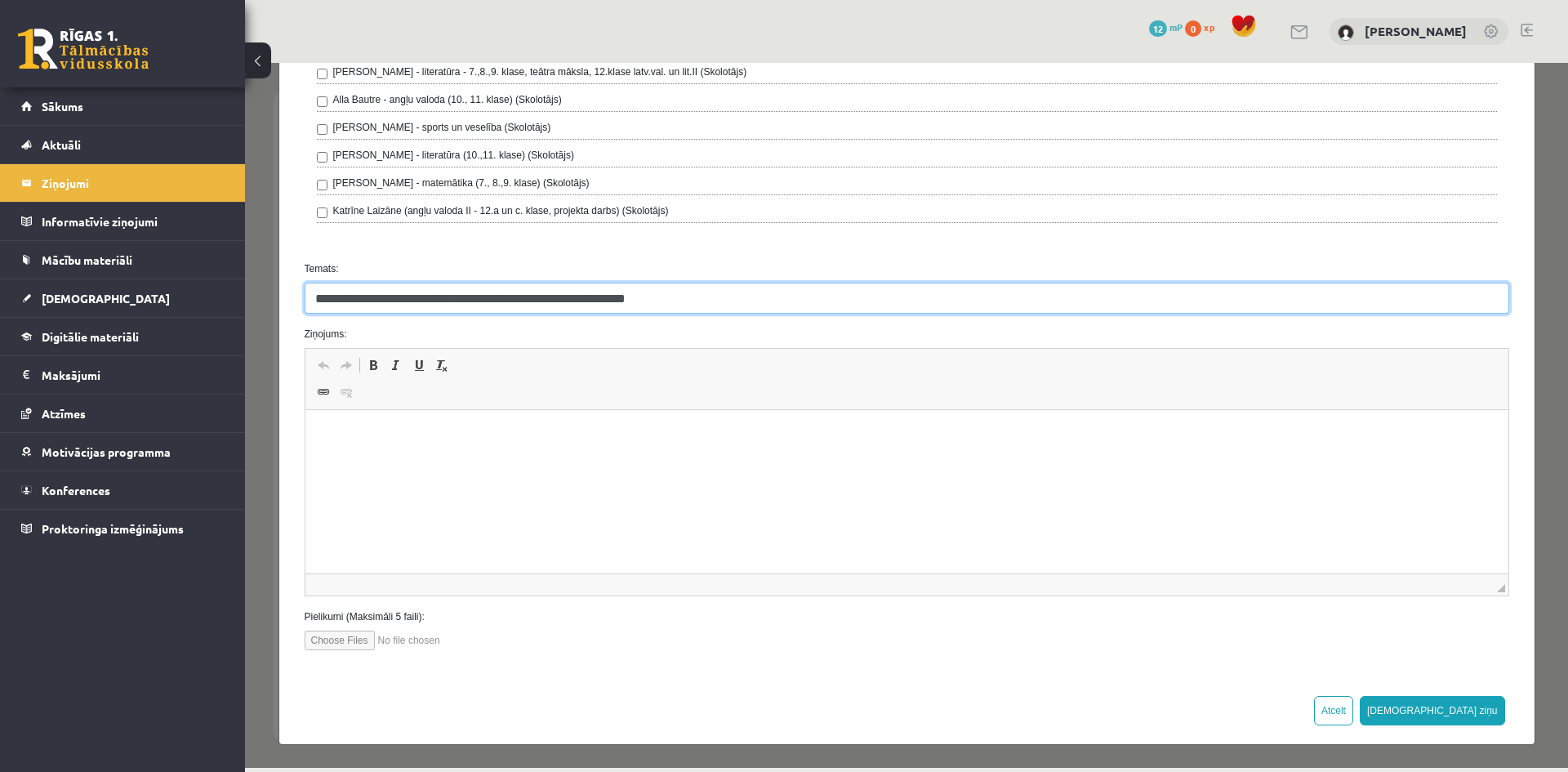
type input "**********"
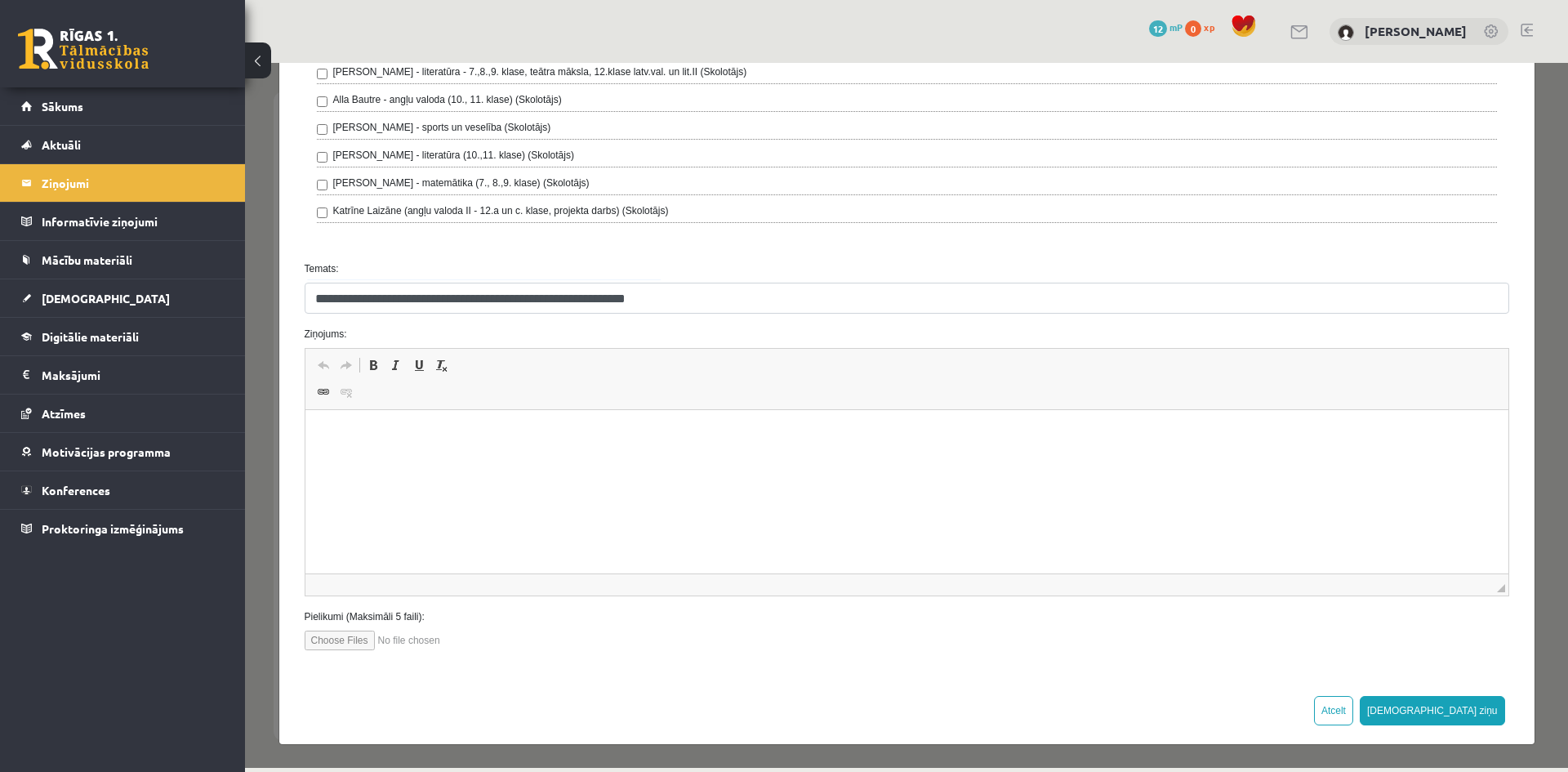
click at [448, 460] on html at bounding box center [906, 435] width 1203 height 50
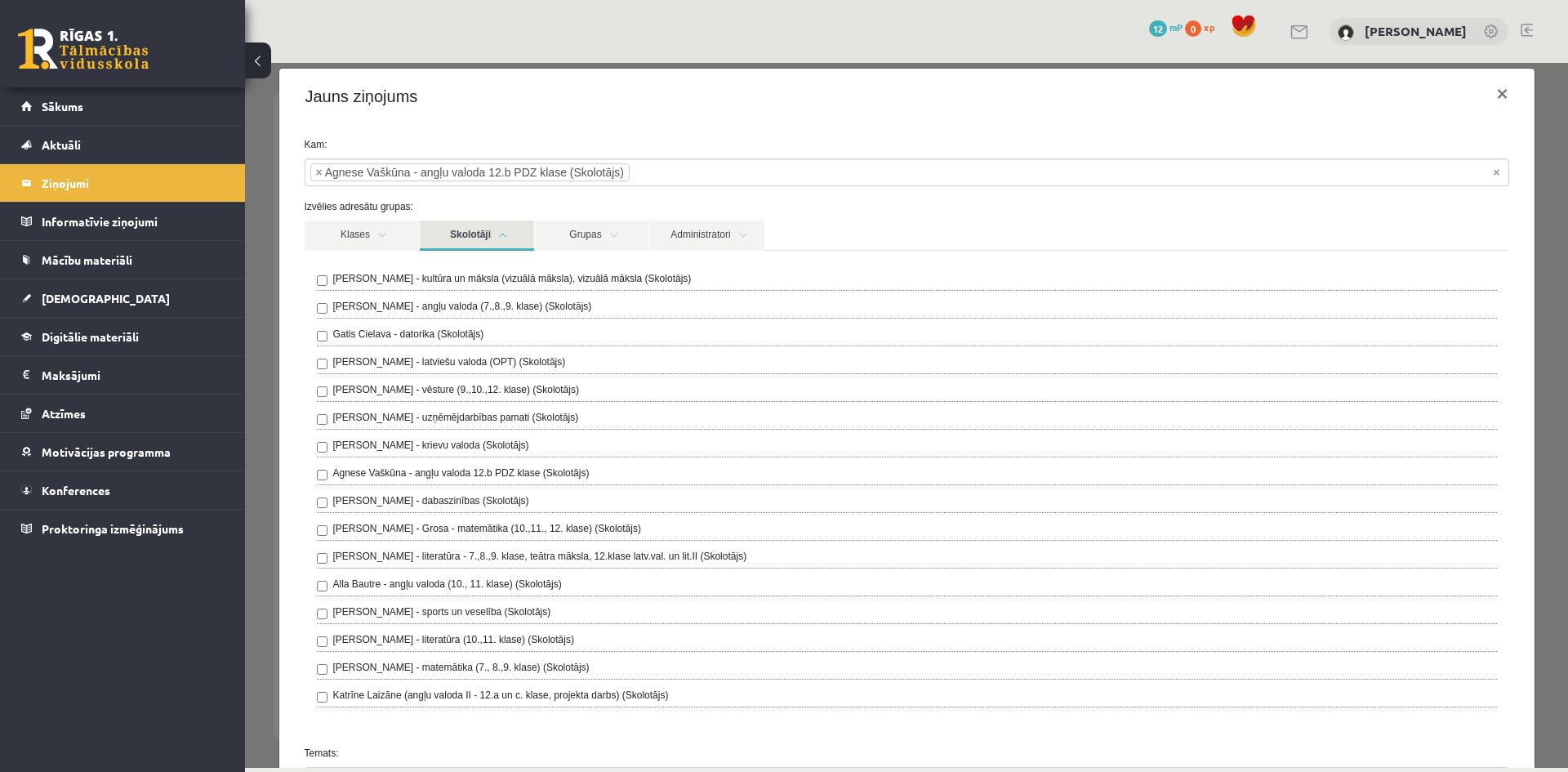
scroll to position [0, 0]
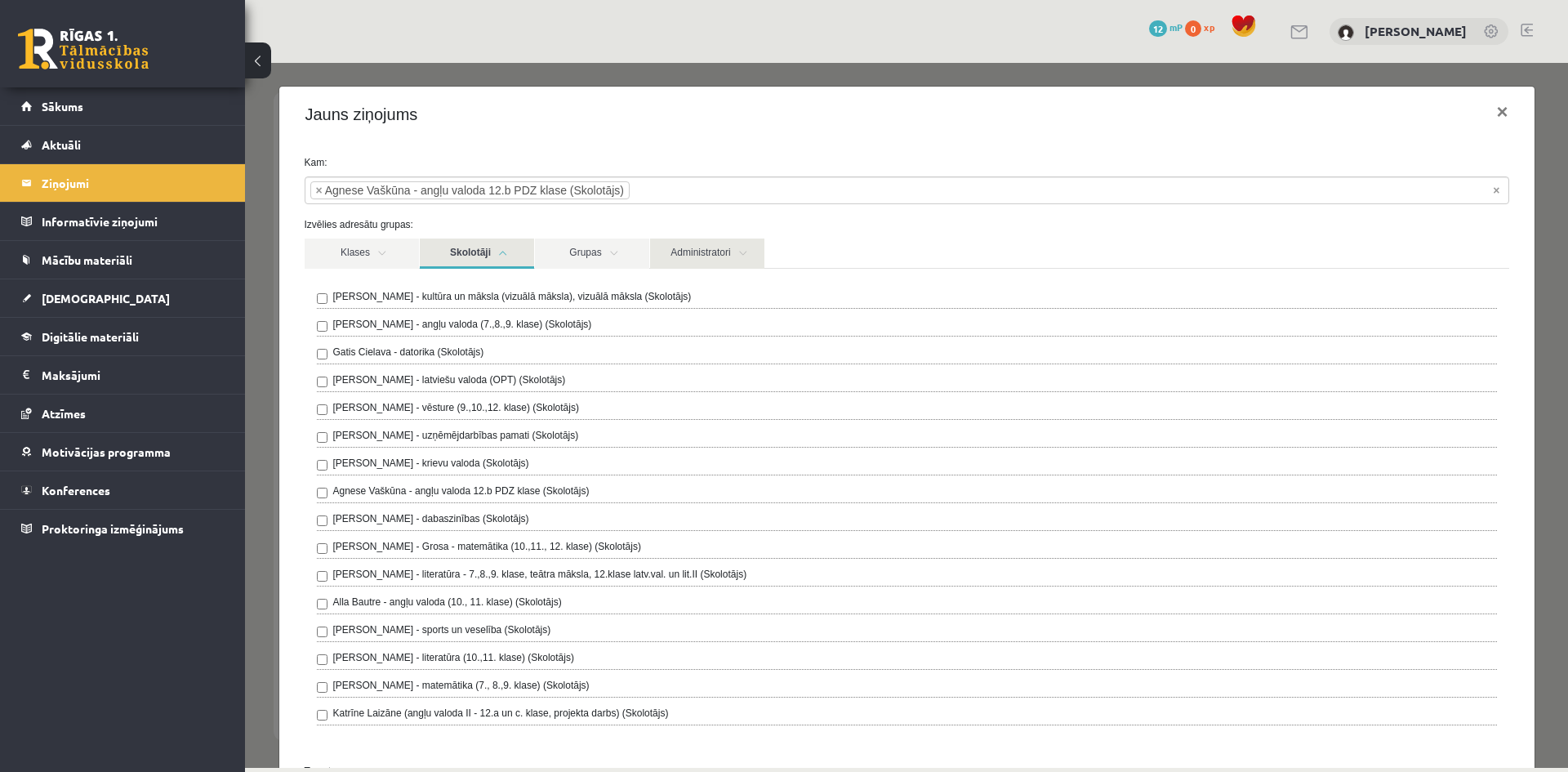
click at [709, 258] on link "Administratori" at bounding box center [707, 253] width 115 height 30
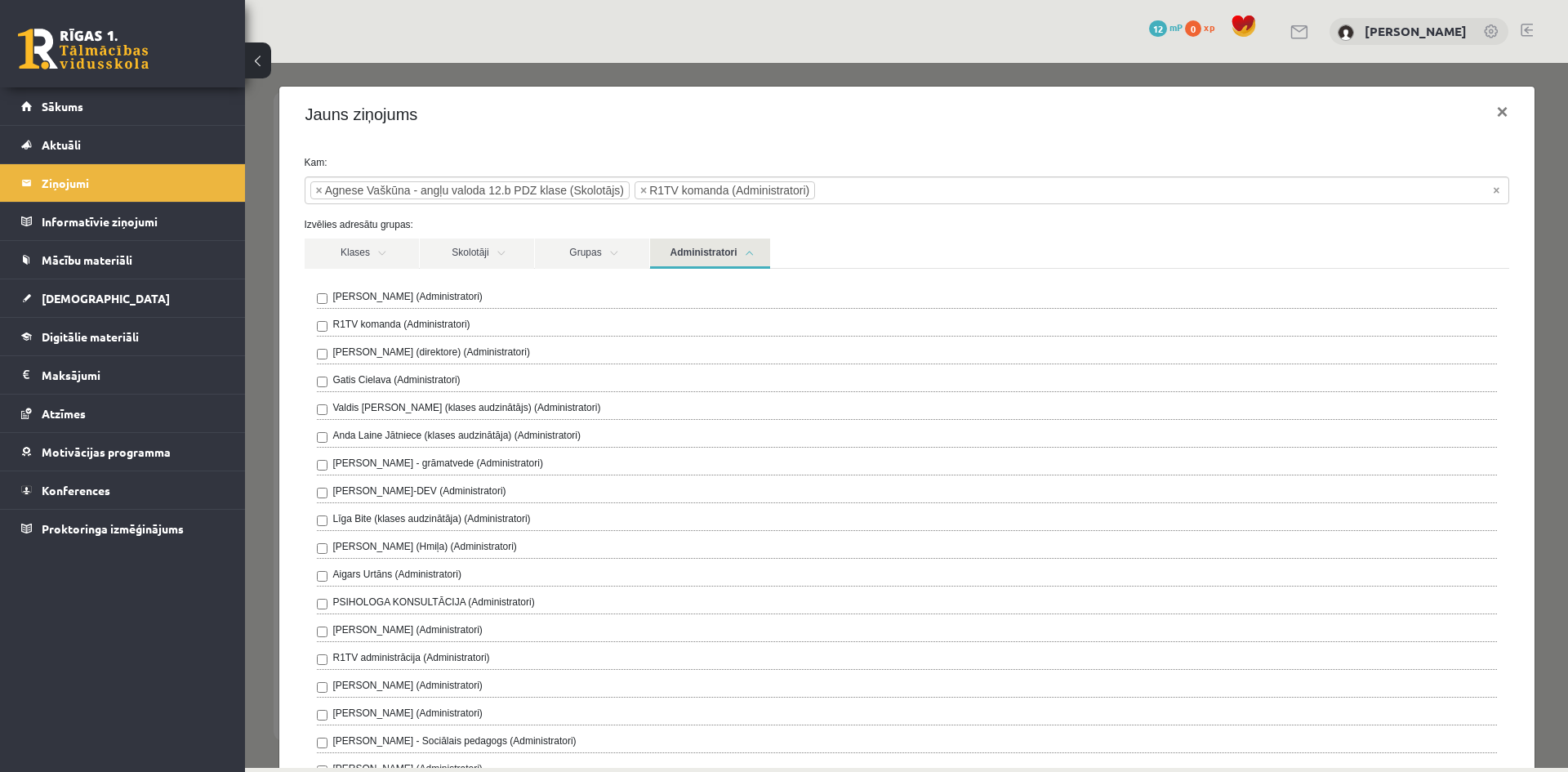
click at [831, 242] on div "Klases Skolotāji Grupas Administratori" at bounding box center [906, 252] width 1204 height 29
click at [747, 249] on link "Administratori" at bounding box center [710, 253] width 120 height 30
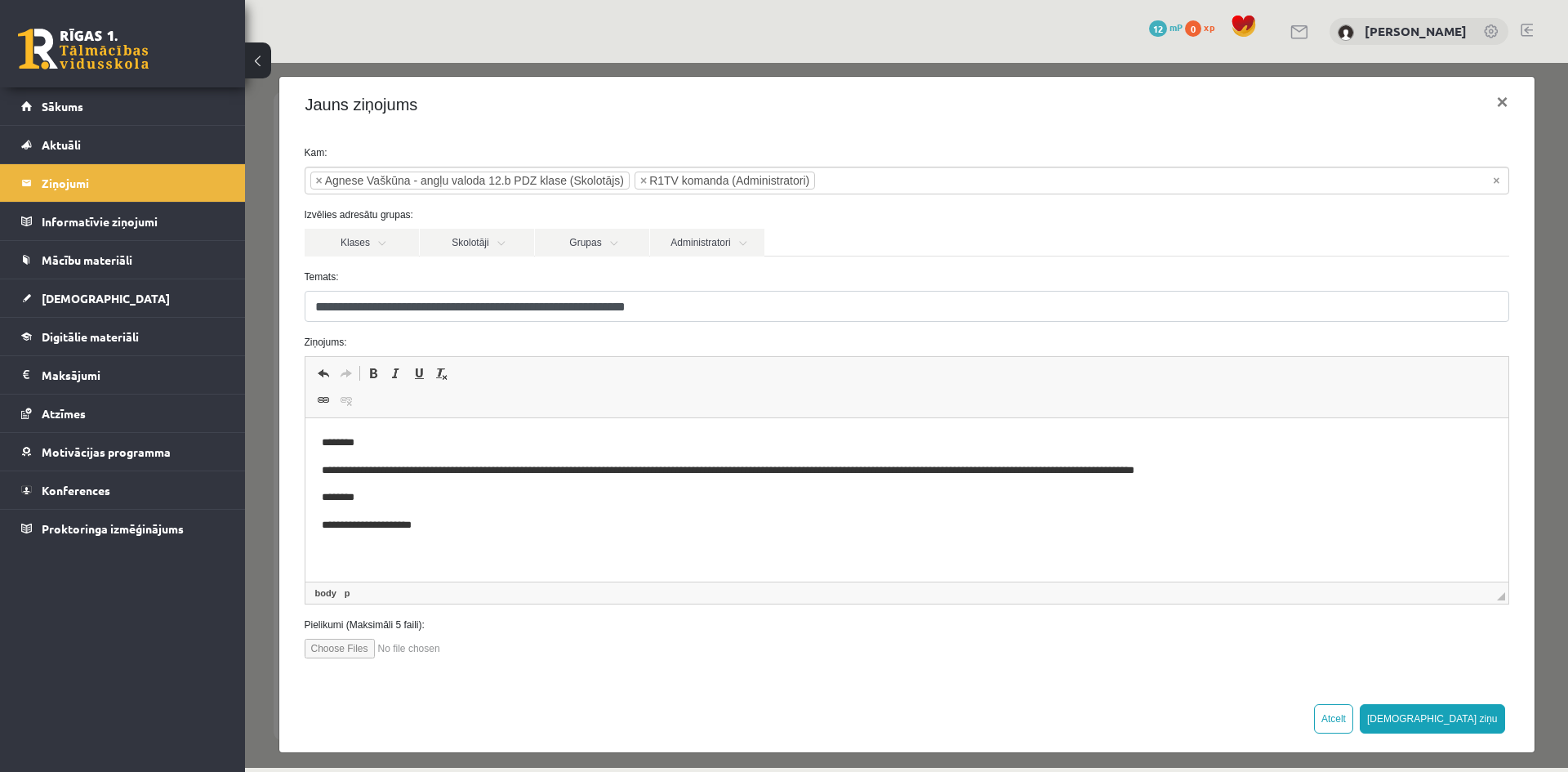
scroll to position [18, 0]
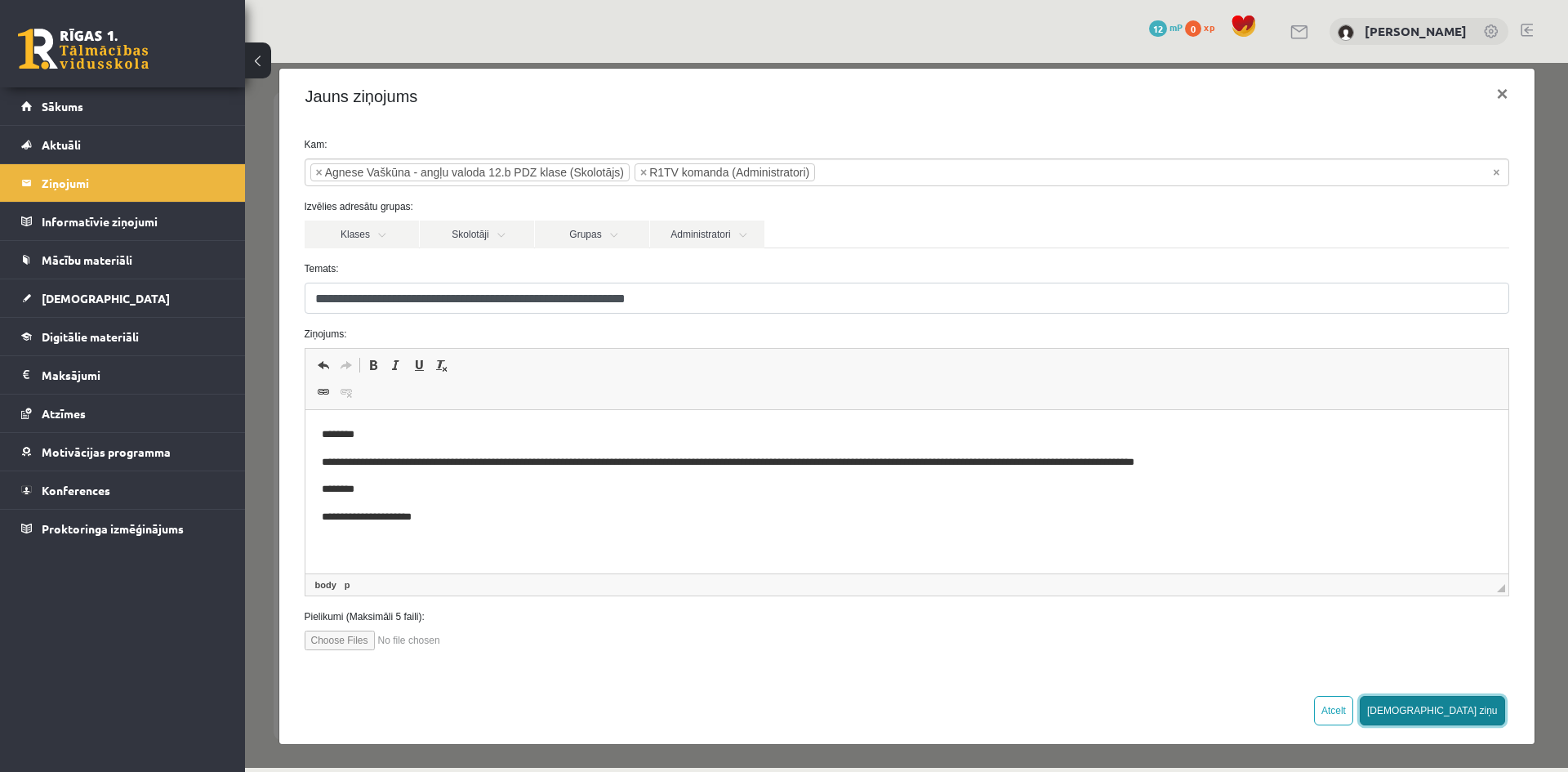
click at [1479, 711] on button "Sūtīt ziņu" at bounding box center [1432, 709] width 146 height 29
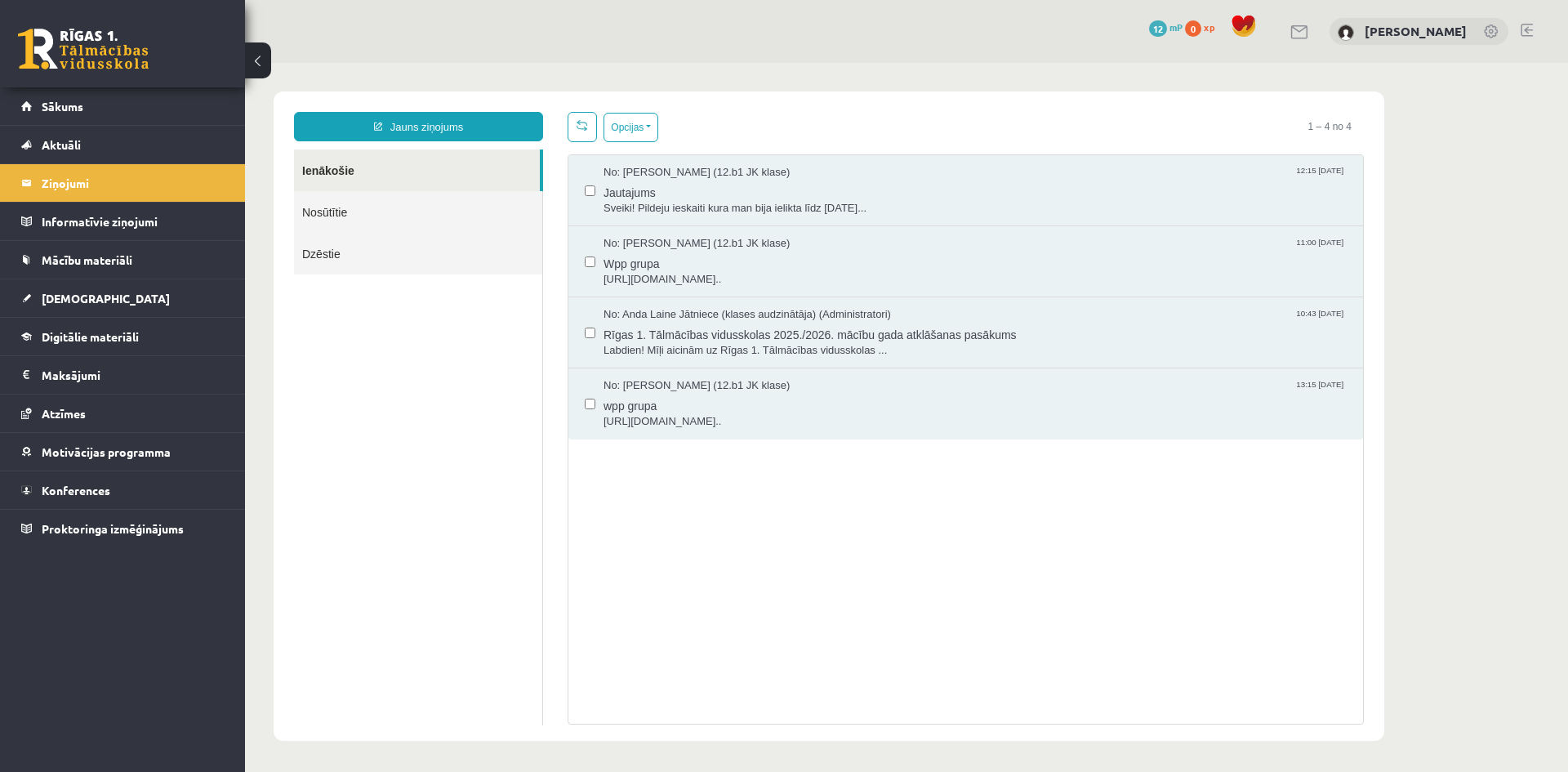
scroll to position [0, 0]
click at [151, 106] on link "Sākums" at bounding box center [123, 107] width 203 height 38
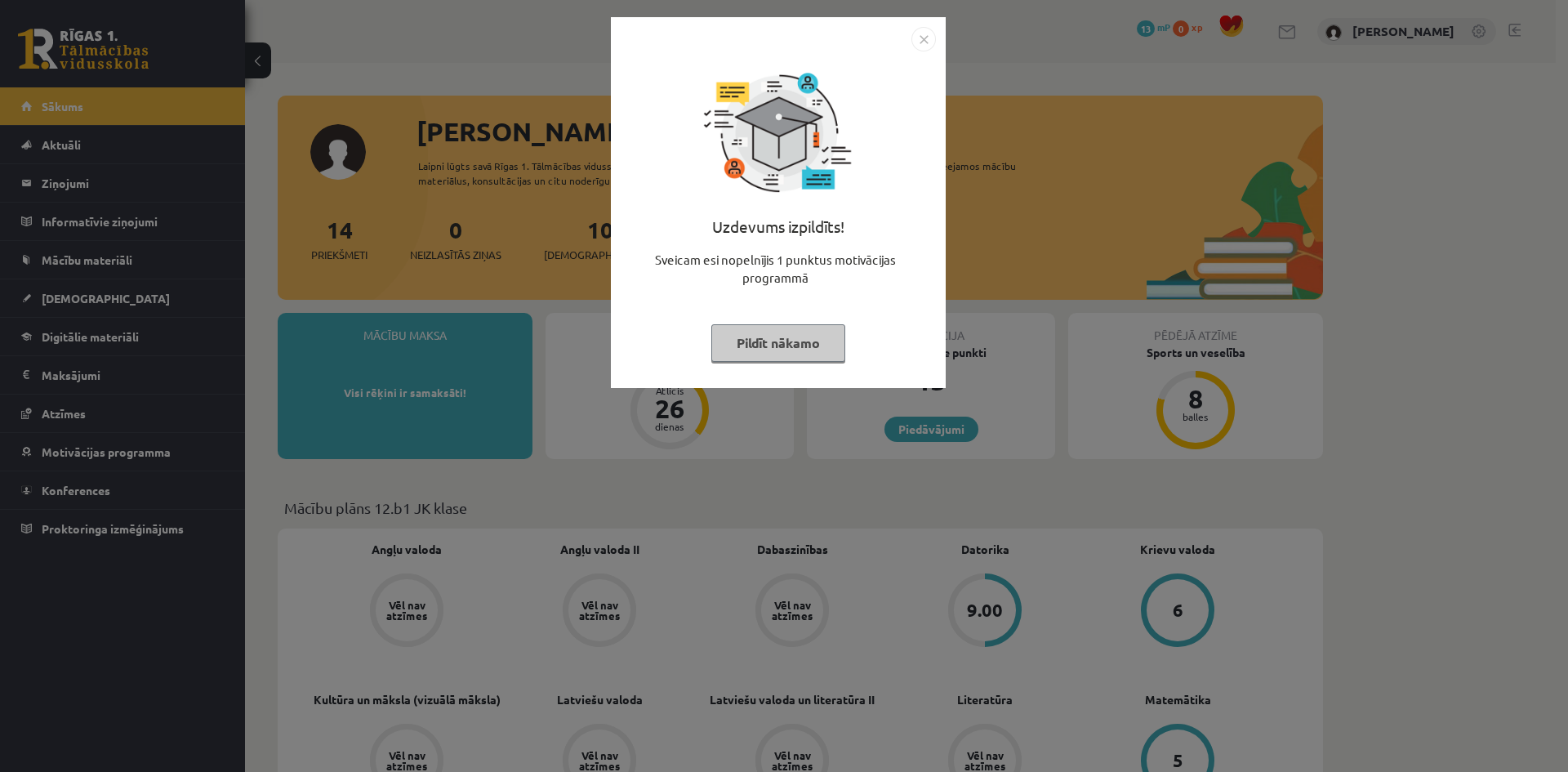
click at [783, 346] on button "Pildīt nākamo" at bounding box center [778, 343] width 134 height 38
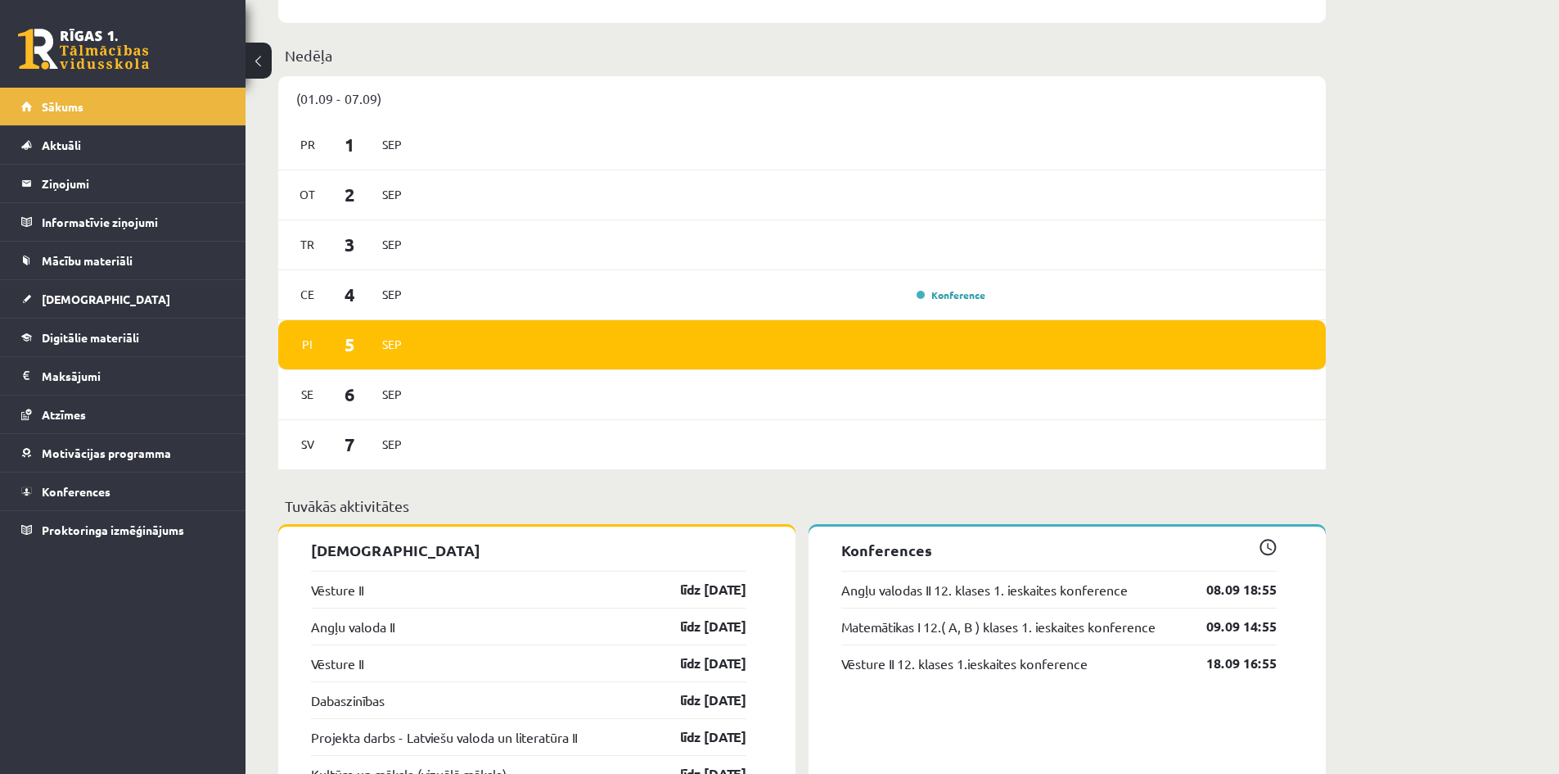
scroll to position [982, 0]
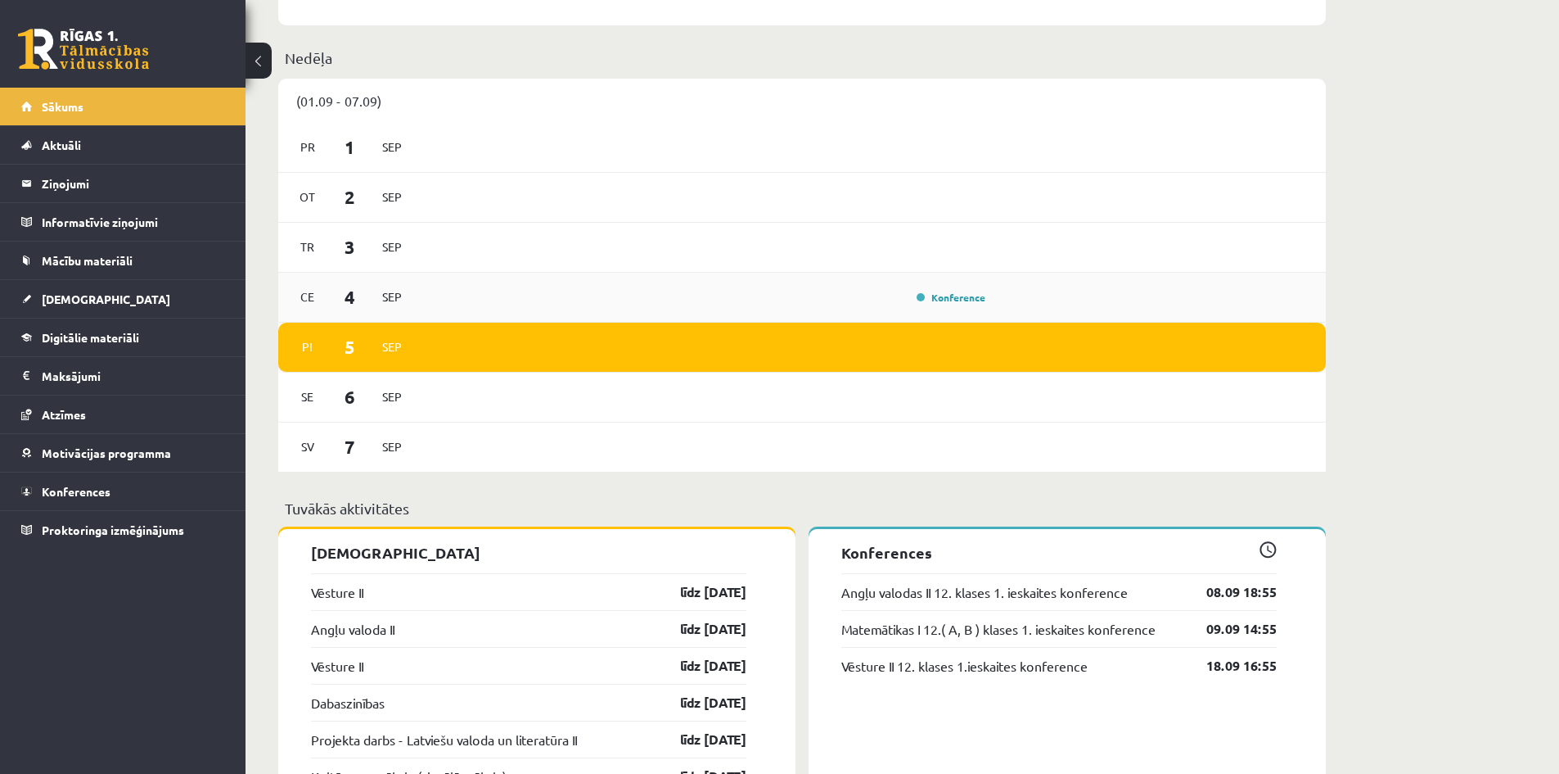
click at [687, 295] on div "Konference" at bounding box center [707, 297] width 570 height 18
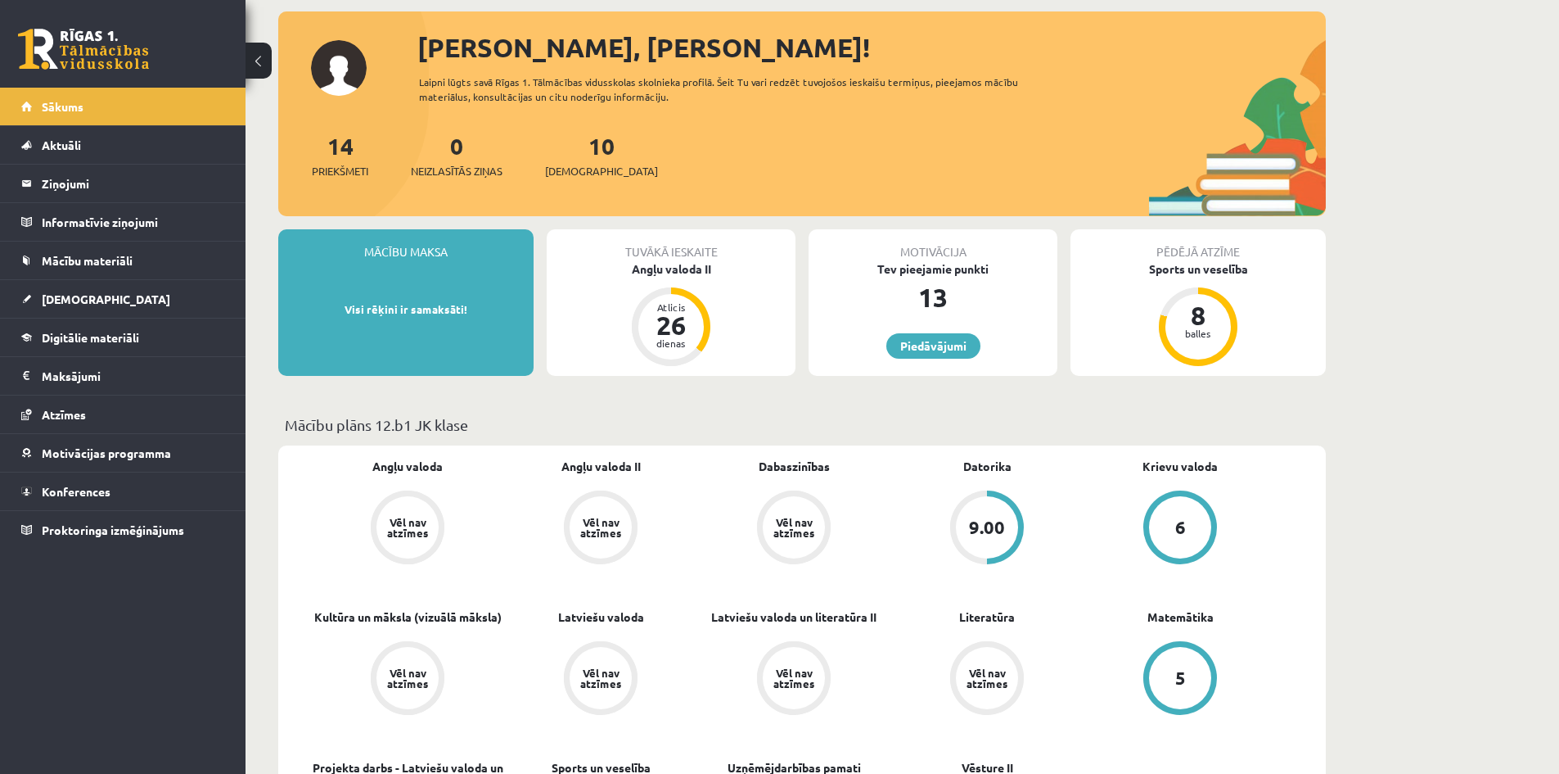
scroll to position [0, 0]
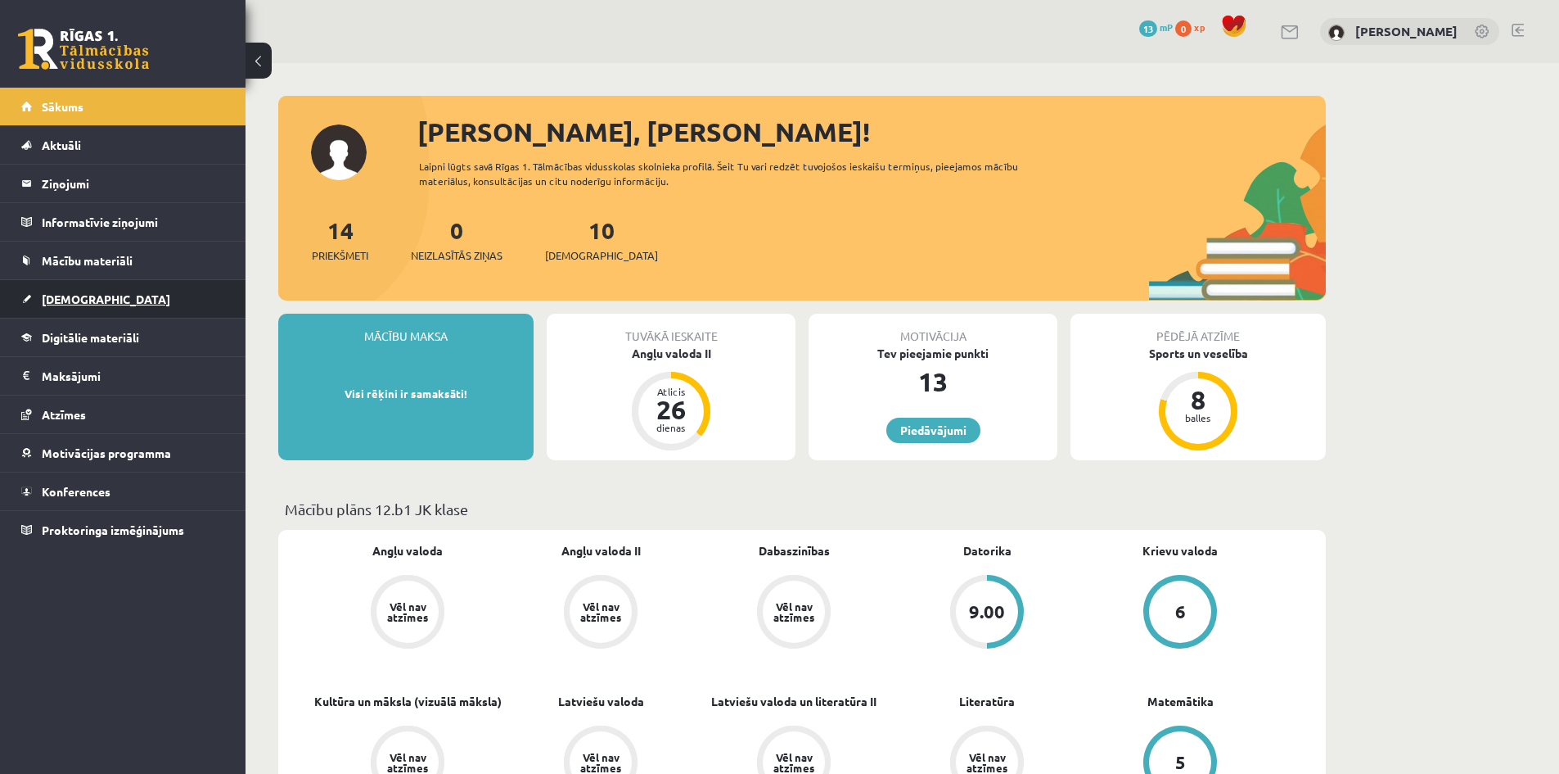
click at [86, 301] on span "[DEMOGRAPHIC_DATA]" at bounding box center [106, 298] width 129 height 15
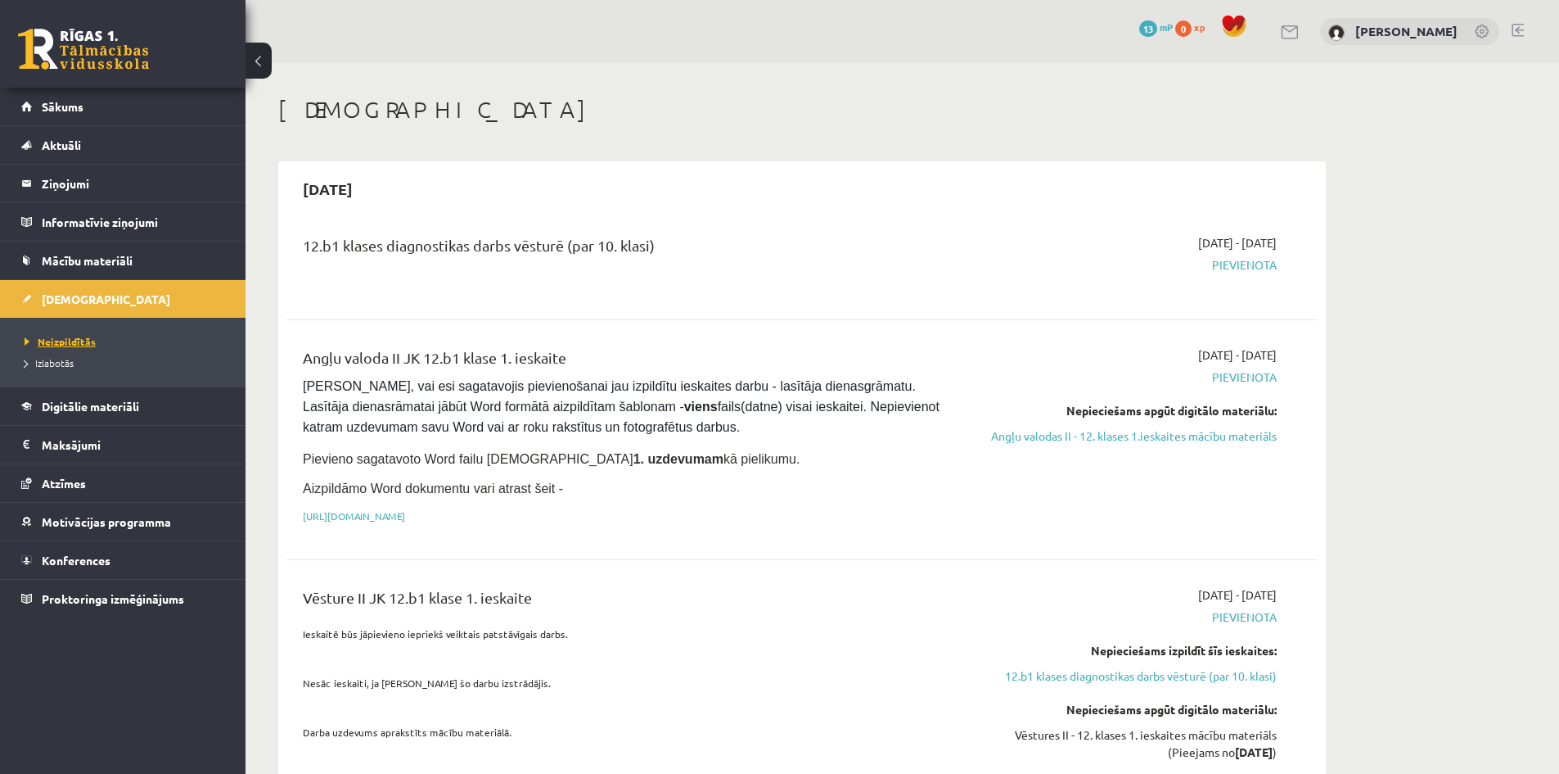
click at [74, 345] on span "Neizpildītās" at bounding box center [60, 341] width 71 height 13
click at [114, 291] on link "[DEMOGRAPHIC_DATA]" at bounding box center [123, 299] width 204 height 38
click at [61, 364] on span "Izlabotās" at bounding box center [49, 362] width 49 height 13
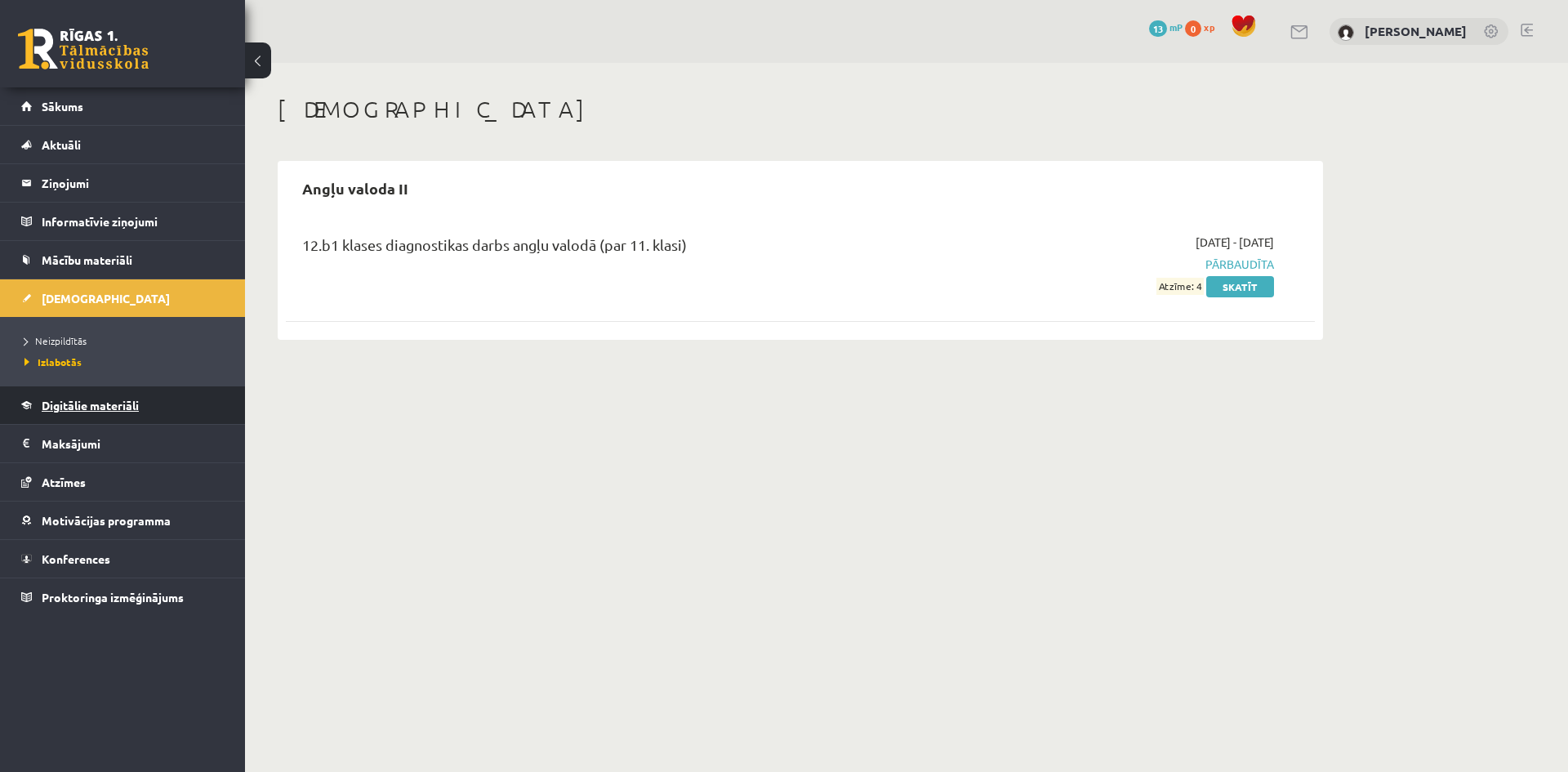
click at [116, 399] on span "Digitālie materiāli" at bounding box center [90, 405] width 97 height 15
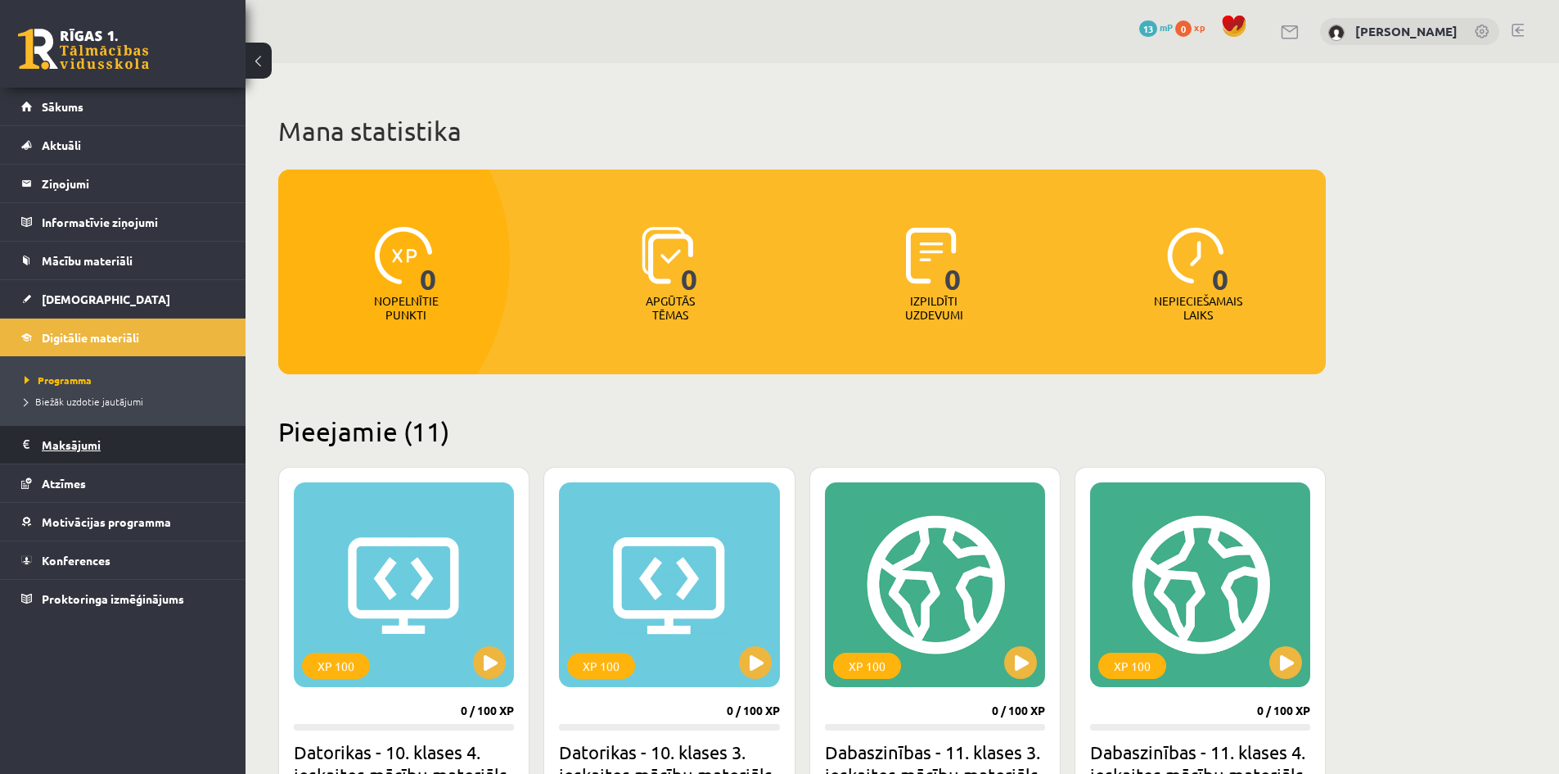
click at [118, 448] on legend "Maksājumi 0" at bounding box center [133, 445] width 183 height 38
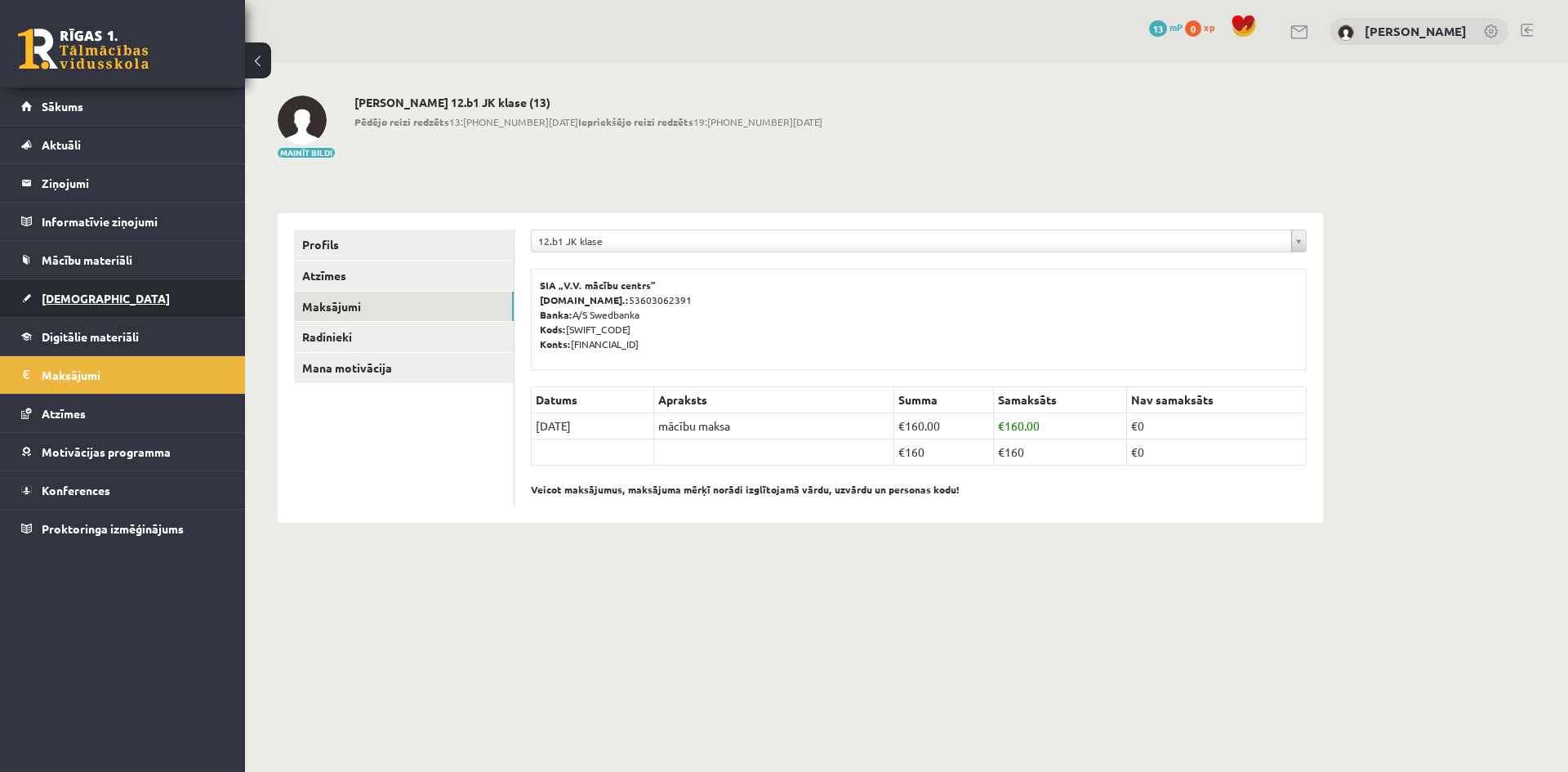
click at [114, 282] on link "[DEMOGRAPHIC_DATA]" at bounding box center [123, 298] width 203 height 38
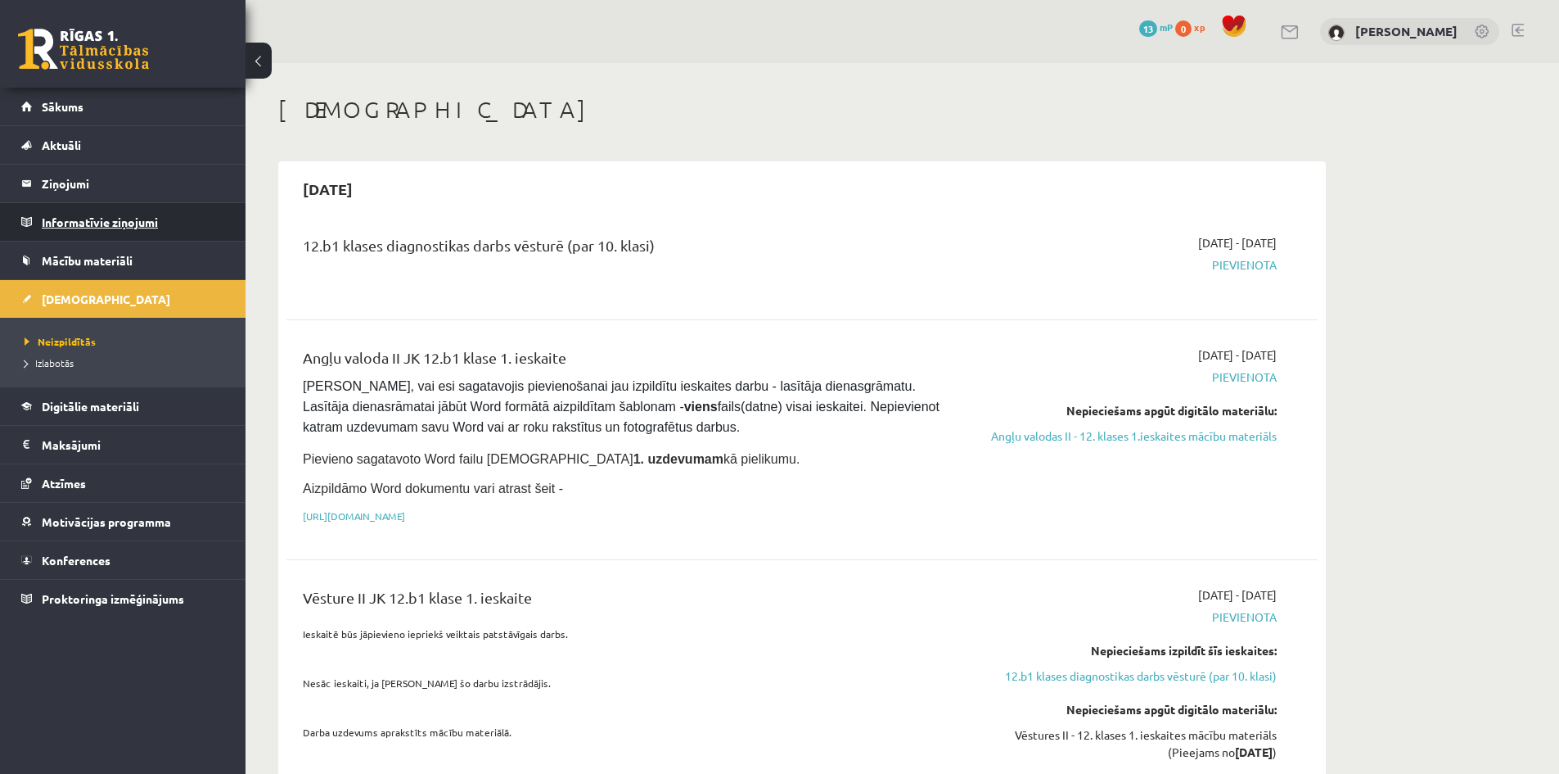
click at [152, 213] on legend "Informatīvie ziņojumi 0" at bounding box center [133, 222] width 183 height 38
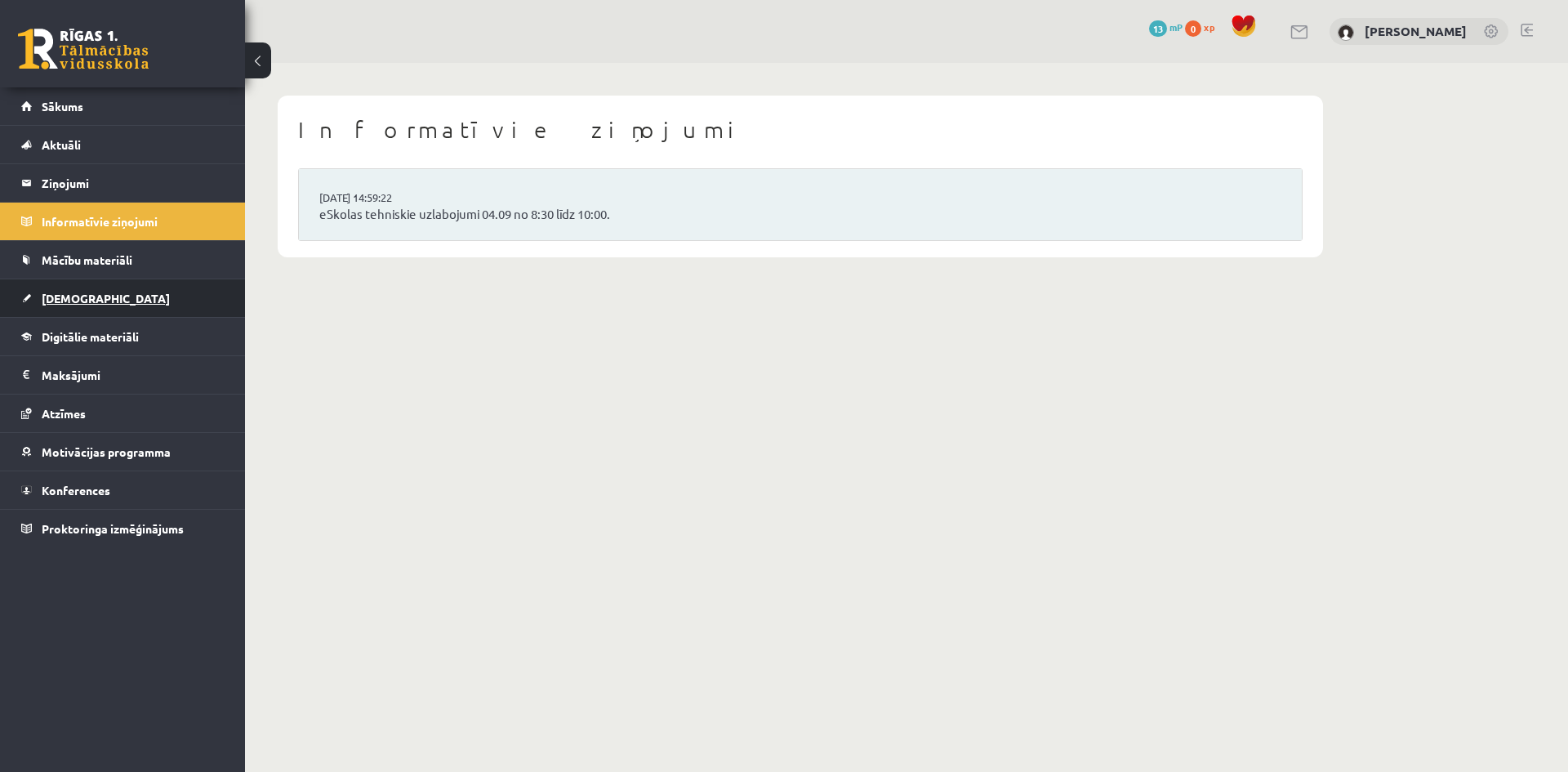
click at [106, 294] on link "[DEMOGRAPHIC_DATA]" at bounding box center [123, 298] width 203 height 38
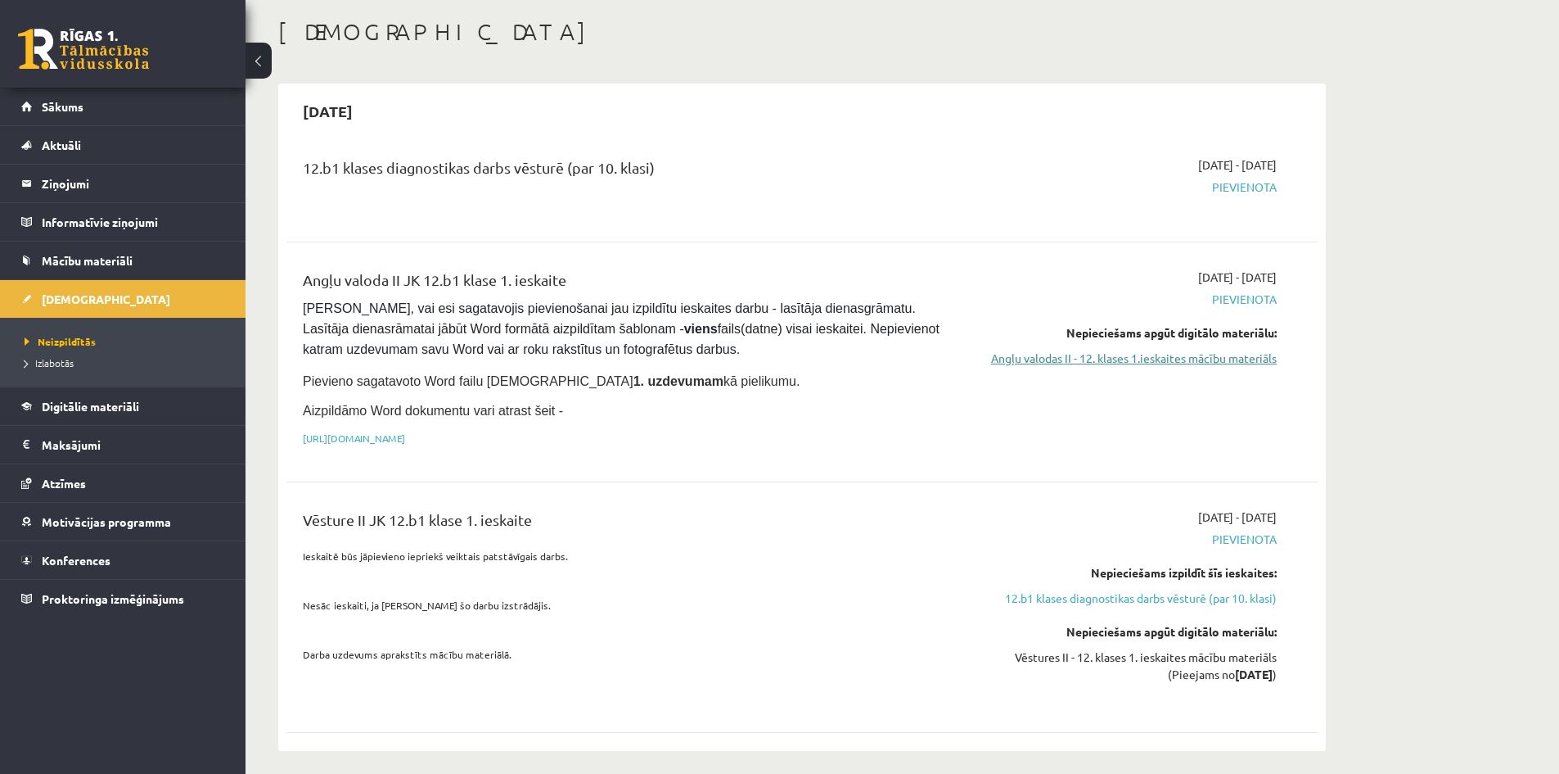
scroll to position [82, 0]
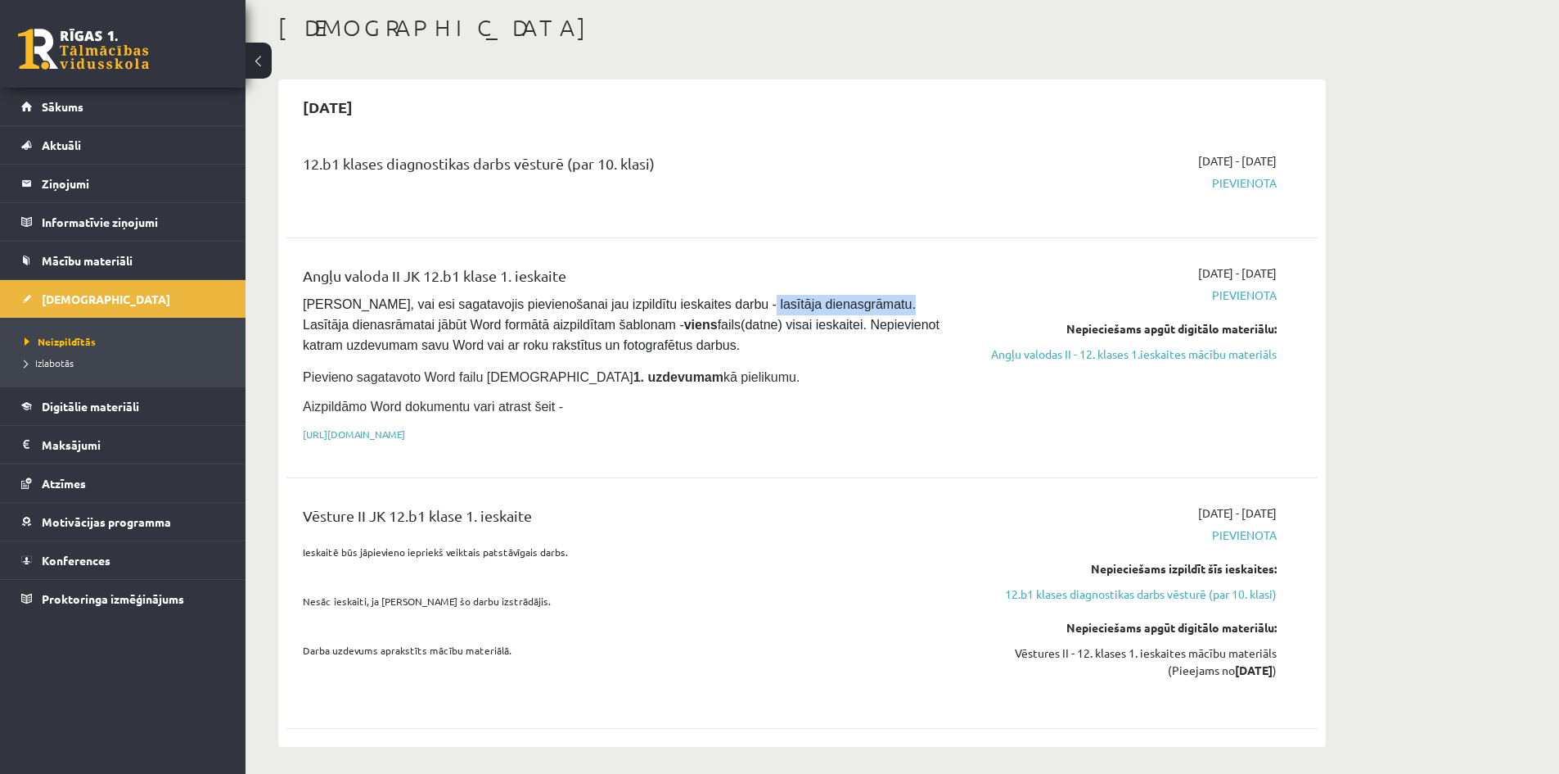
drag, startPoint x: 697, startPoint y: 308, endPoint x: 829, endPoint y: 296, distance: 133.1
click at [825, 296] on pre "Pārliecinies, vai esi sagatavojis pievienošanai jau izpildītu ieskaites darbu -…" at bounding box center [623, 325] width 641 height 61
click at [885, 305] on pre "Pārliecinies, vai esi sagatavojis pievienošanai jau izpildītu ieskaites darbu -…" at bounding box center [623, 325] width 641 height 61
click at [405, 427] on link "https://drive.google.com/drive/folders/1IHE_ip15KOAbO2Se1NDGwZ2e__vlzPUf?usp=sh…" at bounding box center [354, 433] width 102 height 13
click at [1061, 360] on link "Angļu valodas II - 12. klases 1.ieskaites mācību materiāls" at bounding box center [1122, 353] width 309 height 17
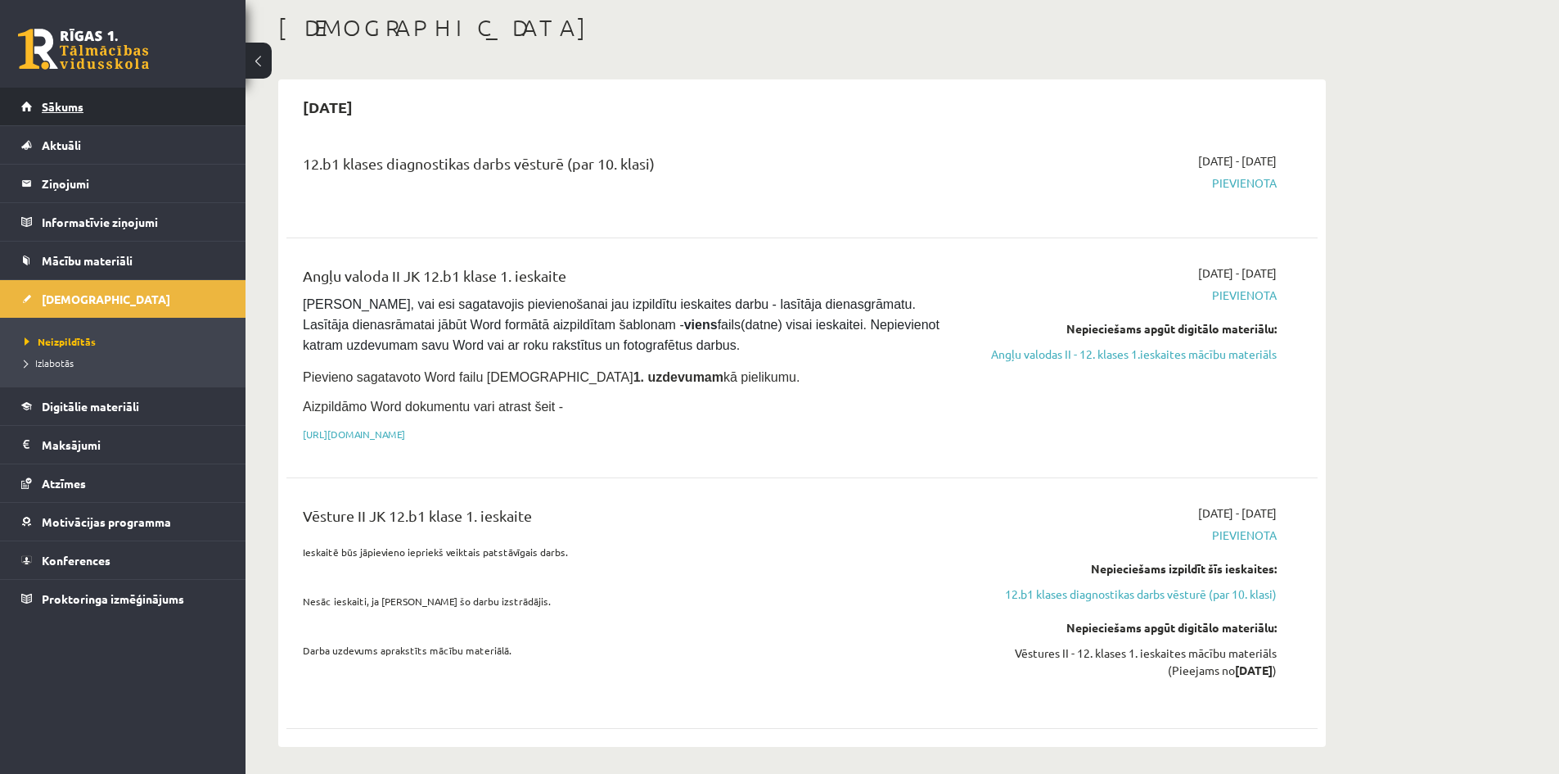
click at [142, 111] on link "Sākums" at bounding box center [123, 107] width 204 height 38
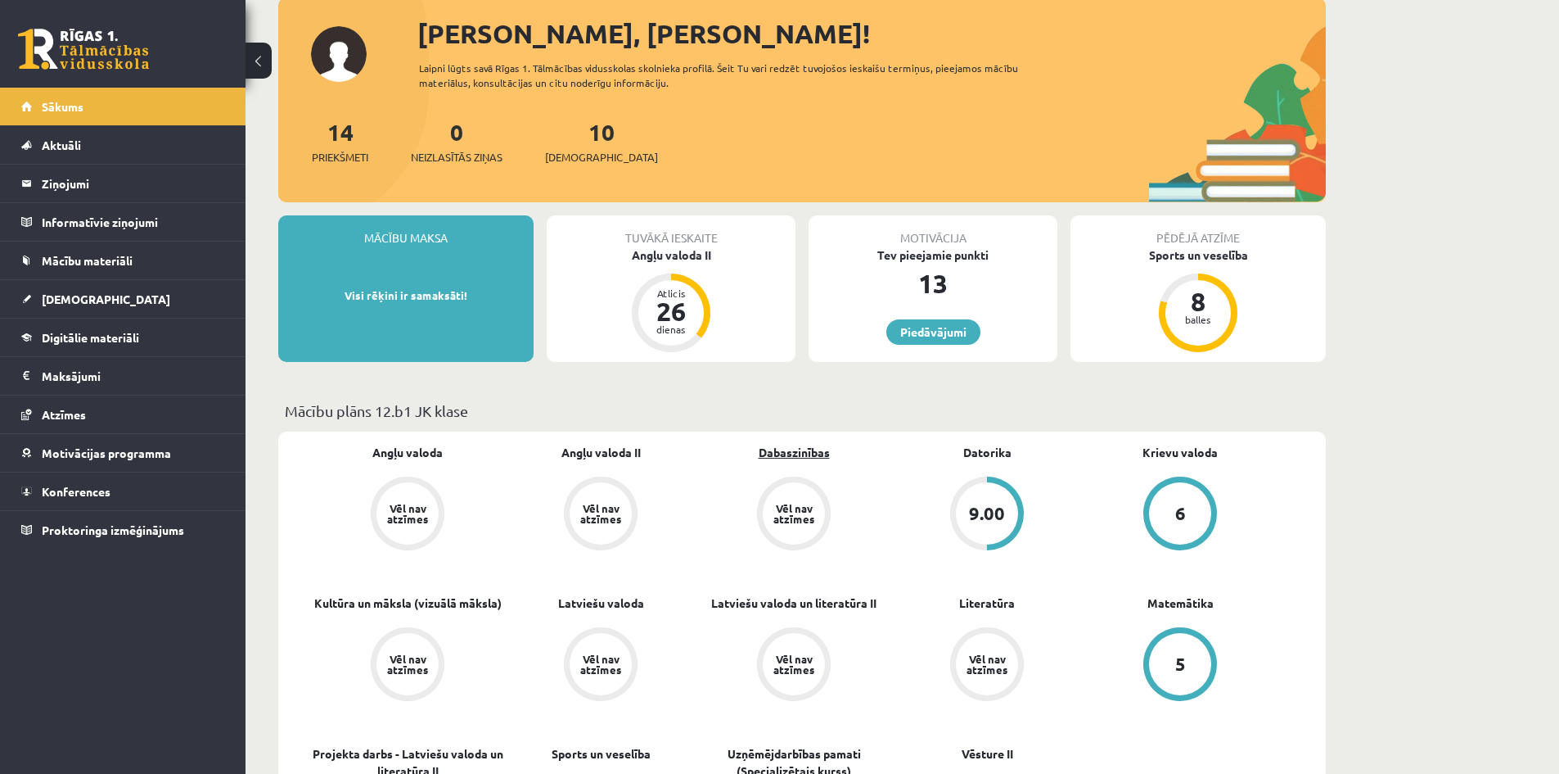
scroll to position [164, 0]
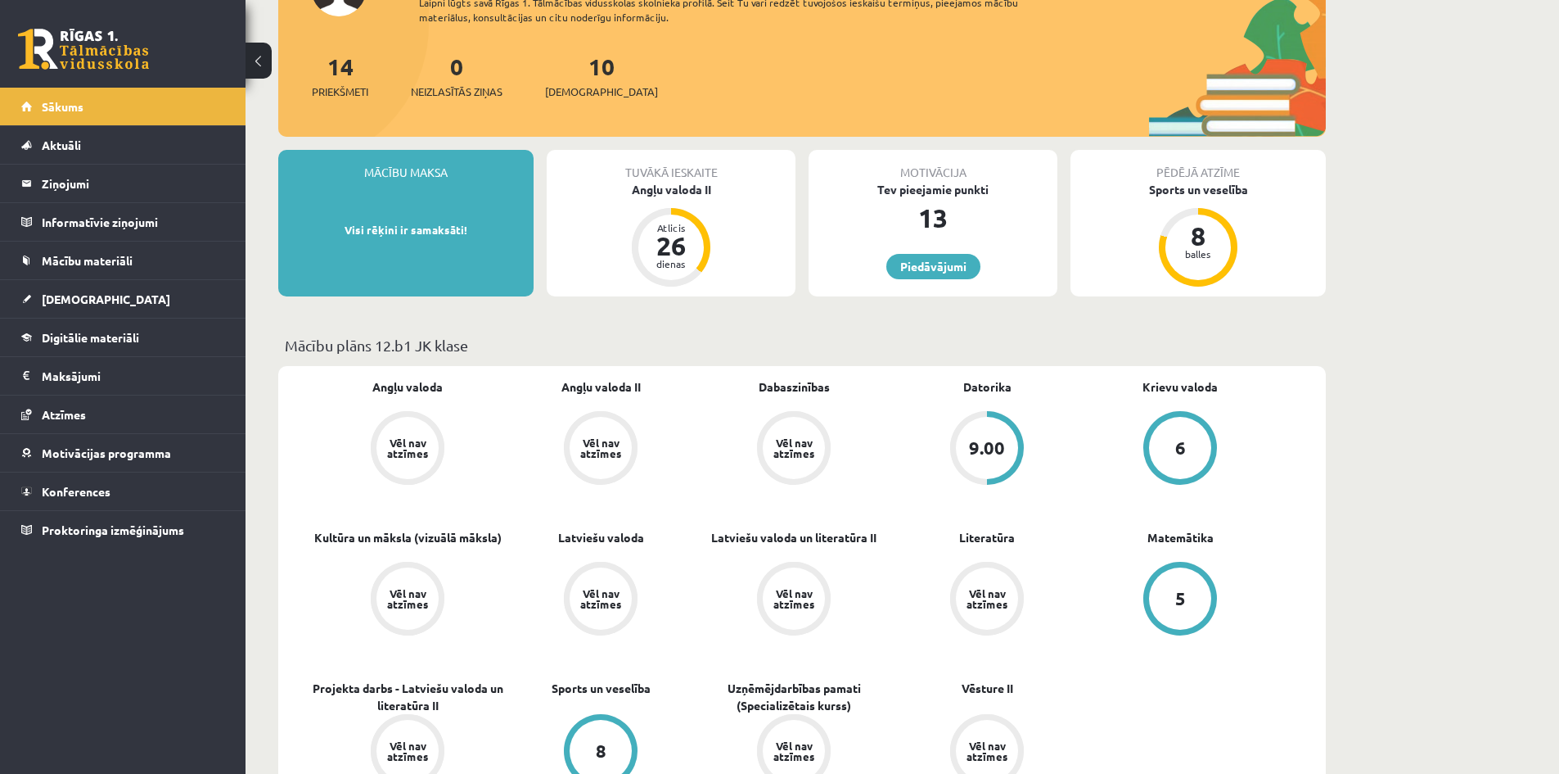
drag, startPoint x: 702, startPoint y: 371, endPoint x: 1455, endPoint y: 298, distance: 755.8
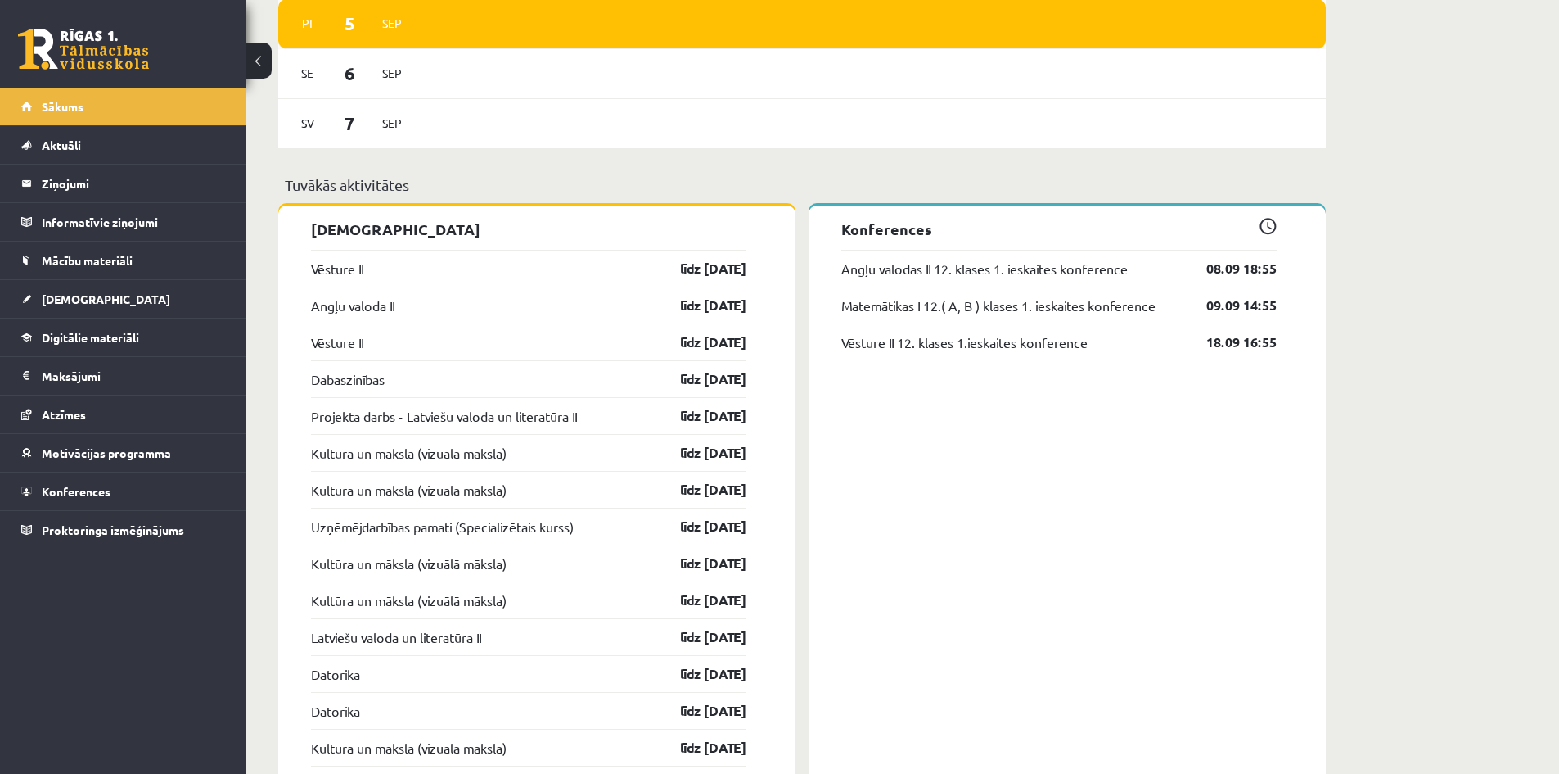
scroll to position [1310, 0]
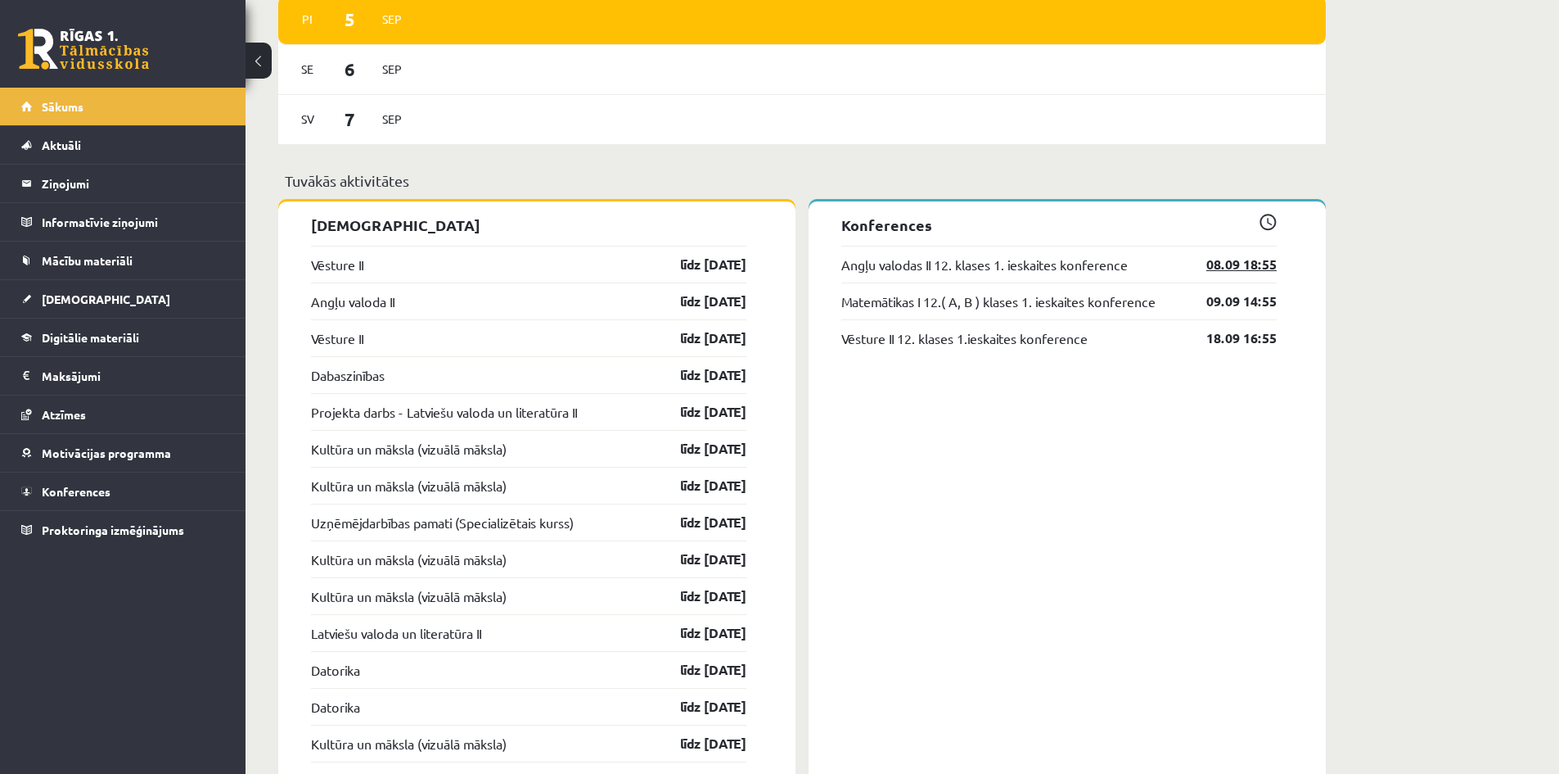
click at [1257, 267] on link "08.09 18:55" at bounding box center [1229, 265] width 95 height 20
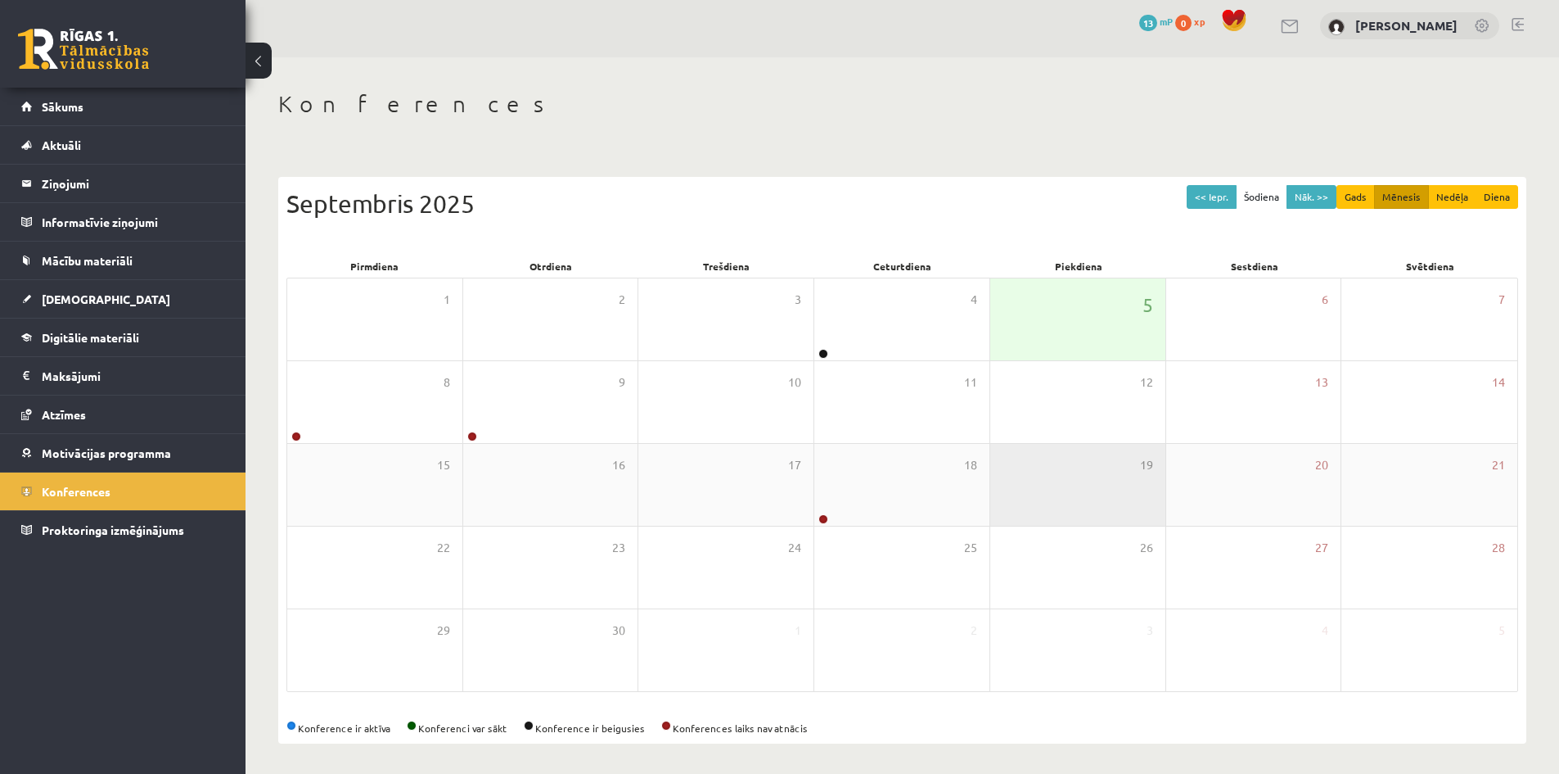
scroll to position [9, 0]
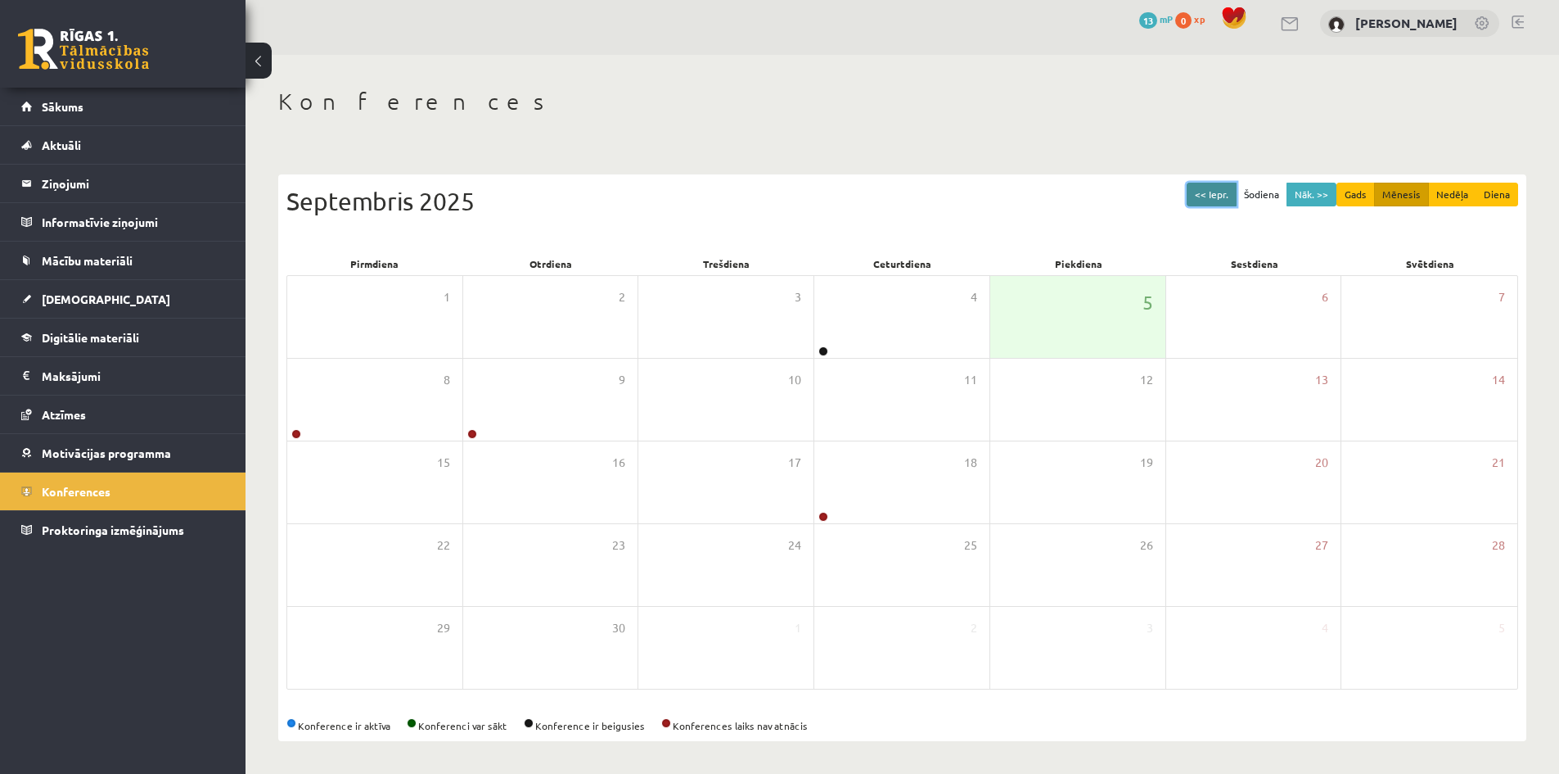
click at [1212, 205] on button "<< Iepr." at bounding box center [1212, 195] width 50 height 24
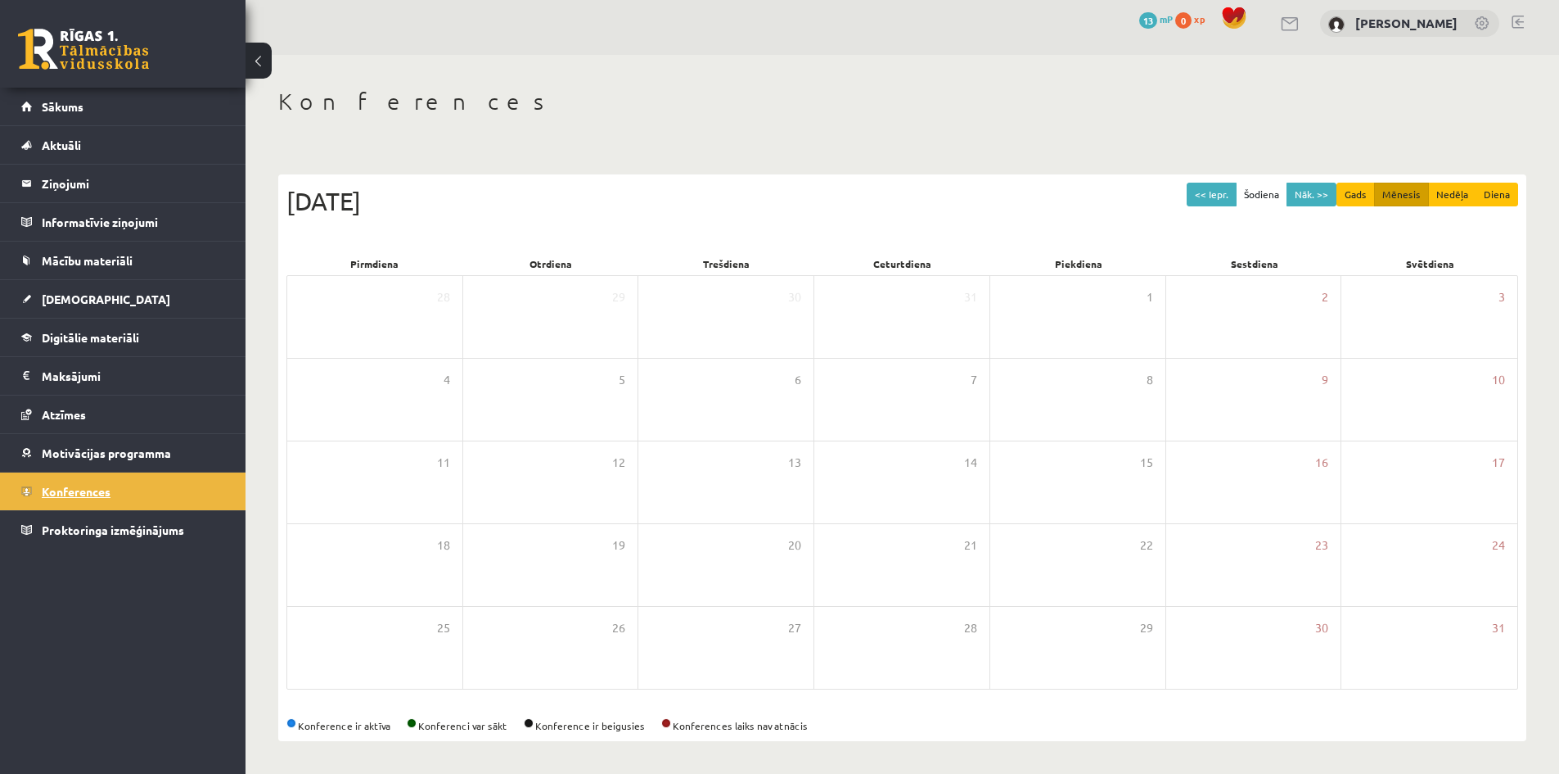
click at [197, 494] on link "Konferences" at bounding box center [123, 491] width 204 height 38
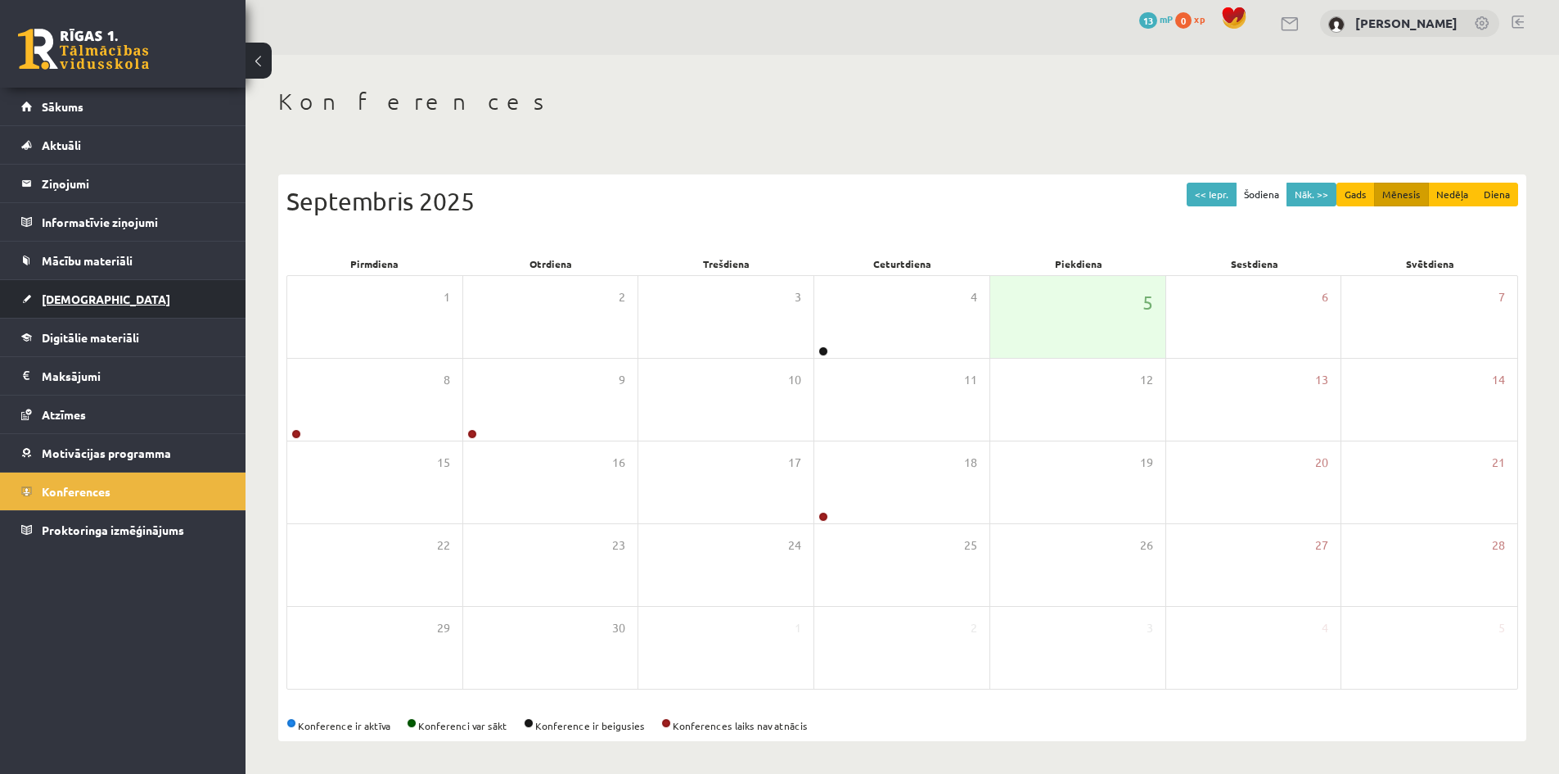
click at [119, 304] on link "[DEMOGRAPHIC_DATA]" at bounding box center [123, 299] width 204 height 38
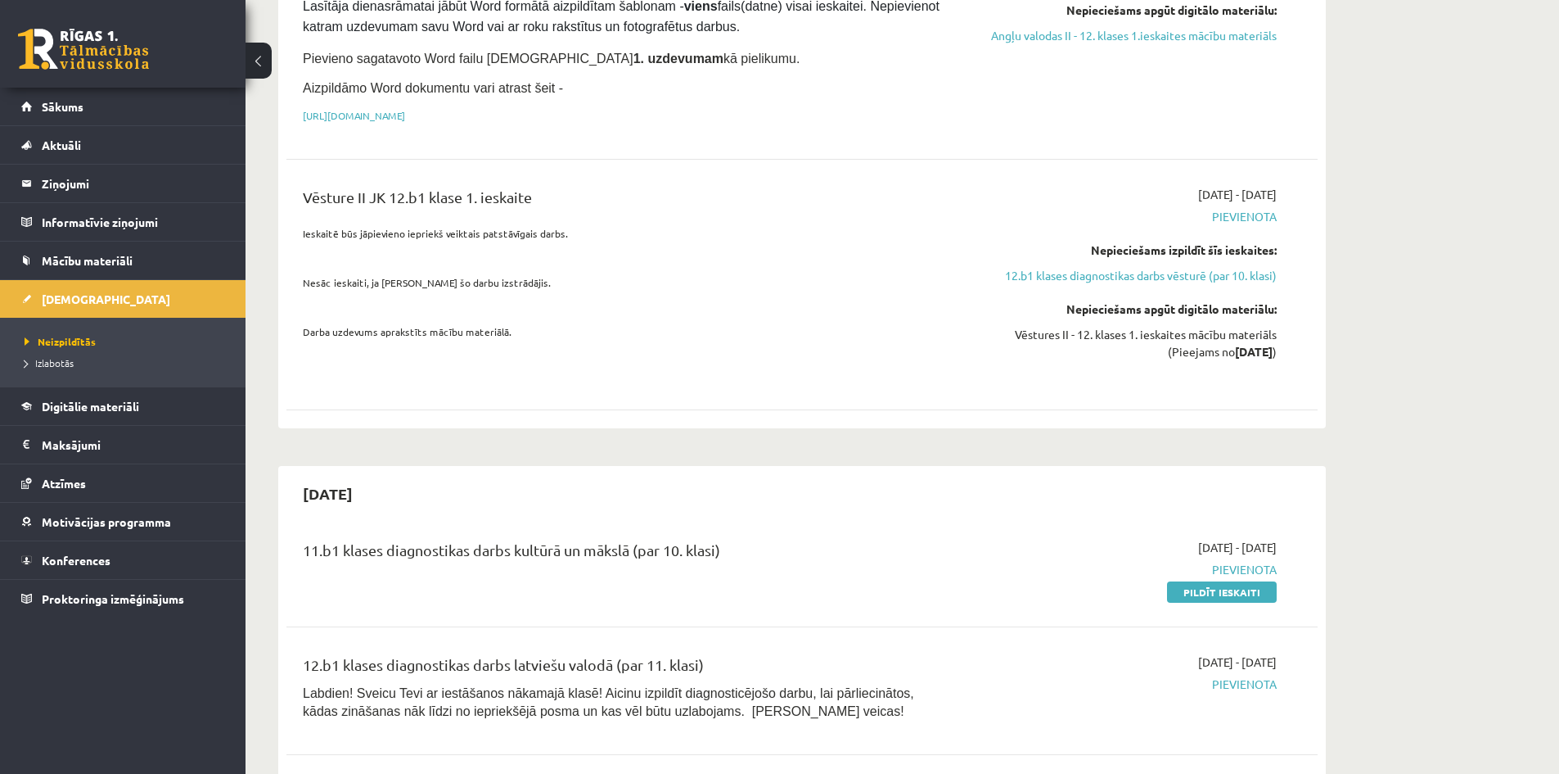
scroll to position [664, 0]
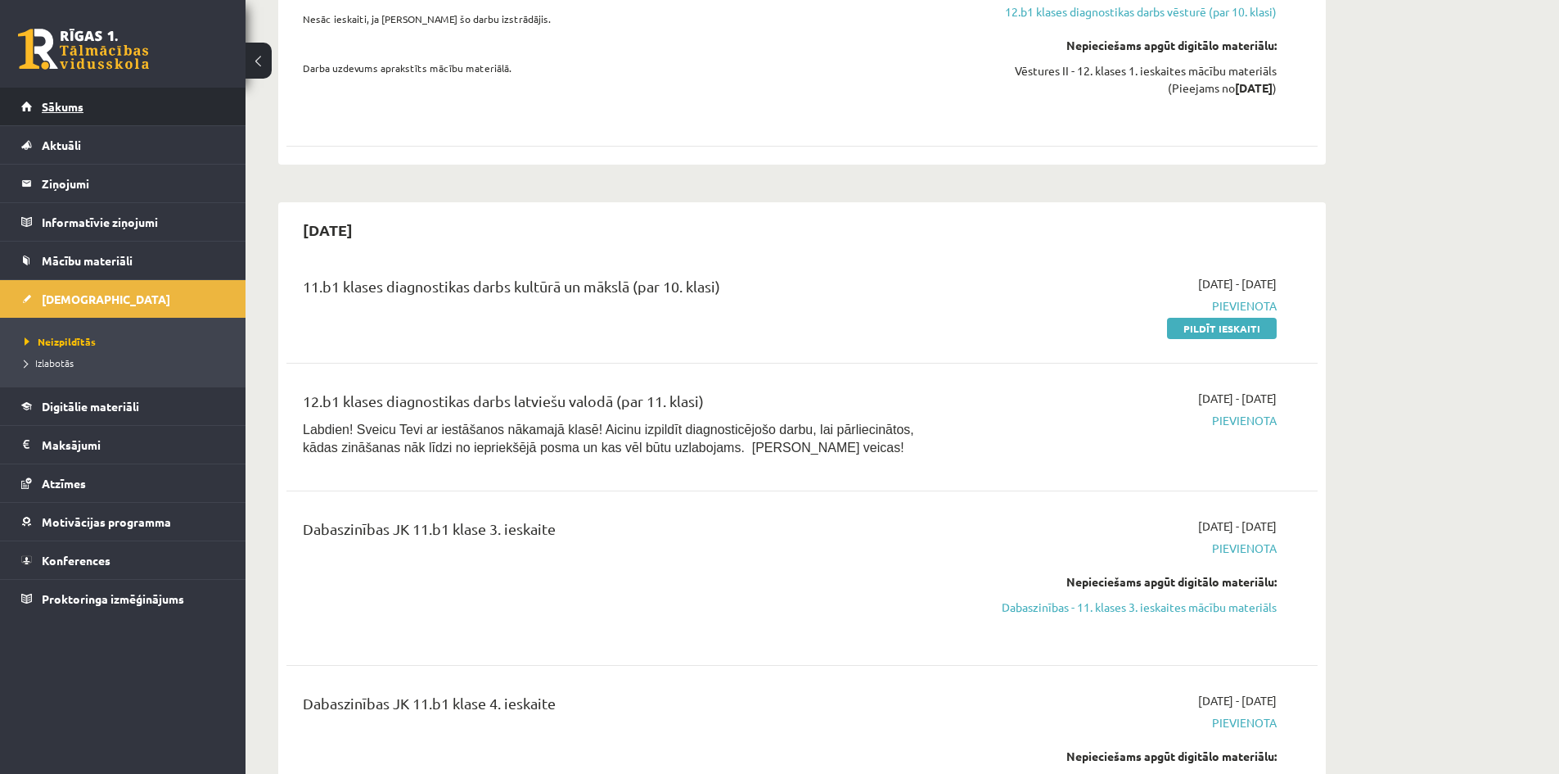
click at [99, 98] on link "Sākums" at bounding box center [123, 107] width 204 height 38
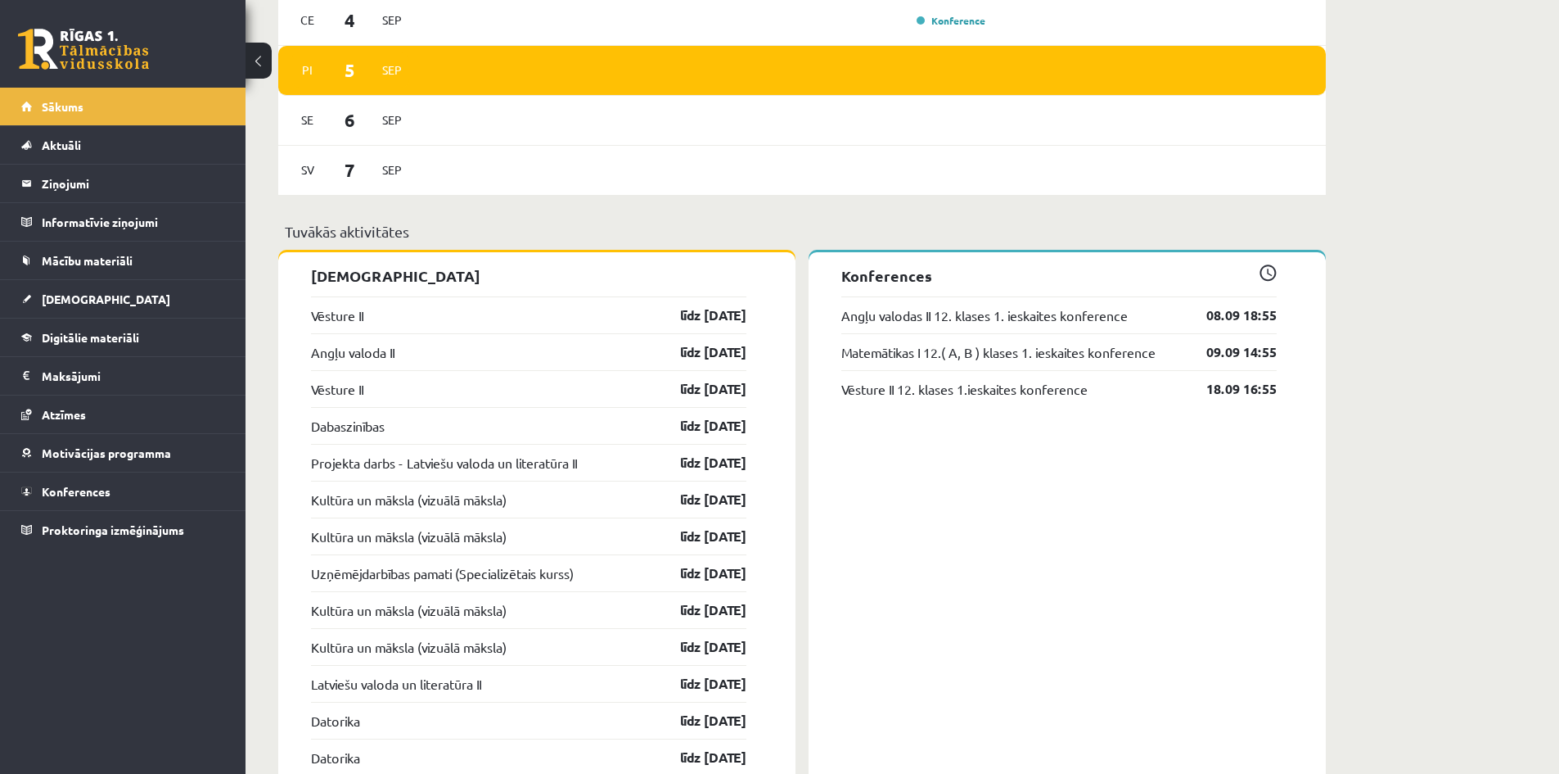
scroll to position [1392, 0]
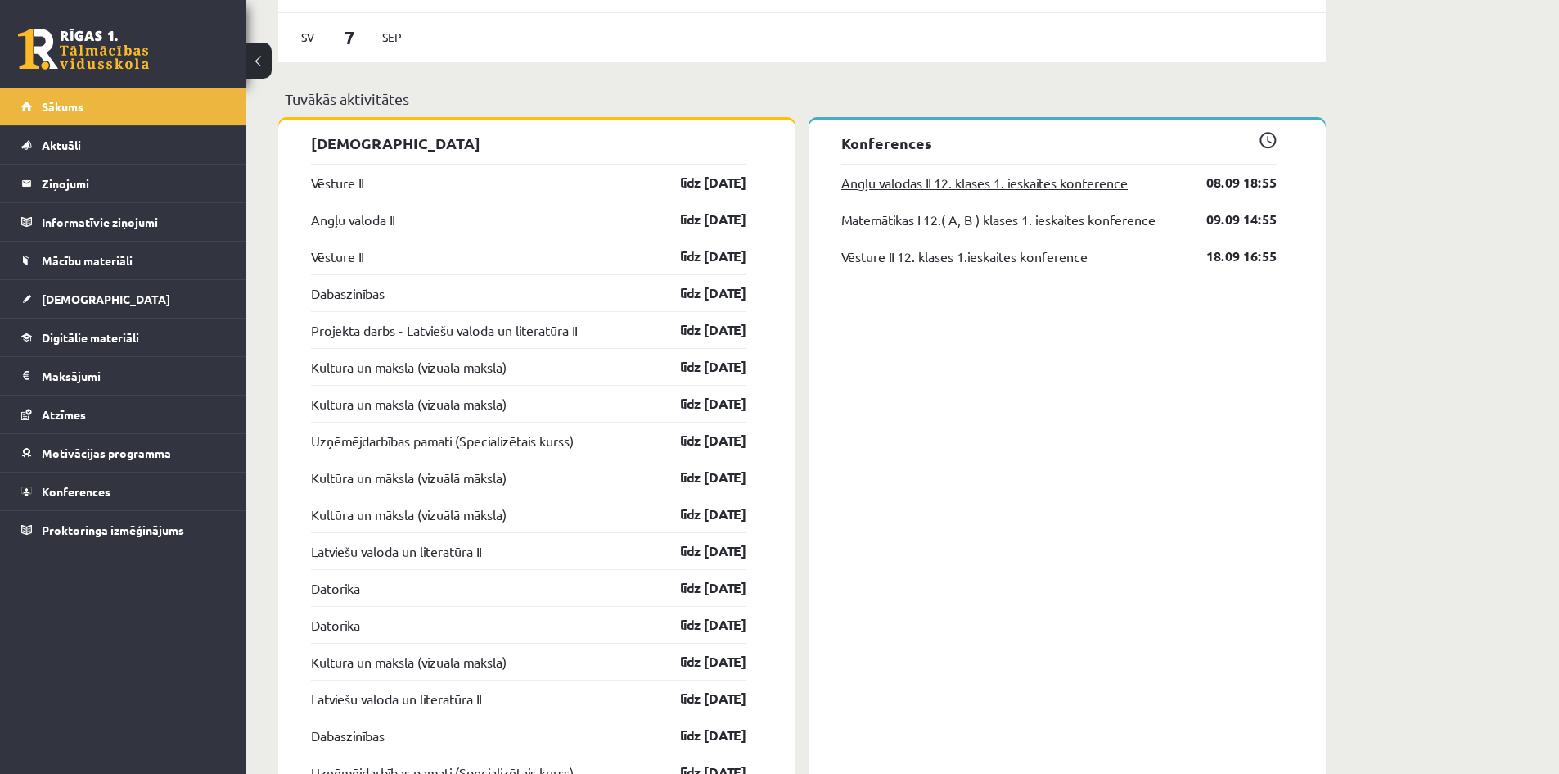
click at [1065, 189] on link "Angļu valodas II 12. klases 1. ieskaites konference" at bounding box center [985, 183] width 287 height 20
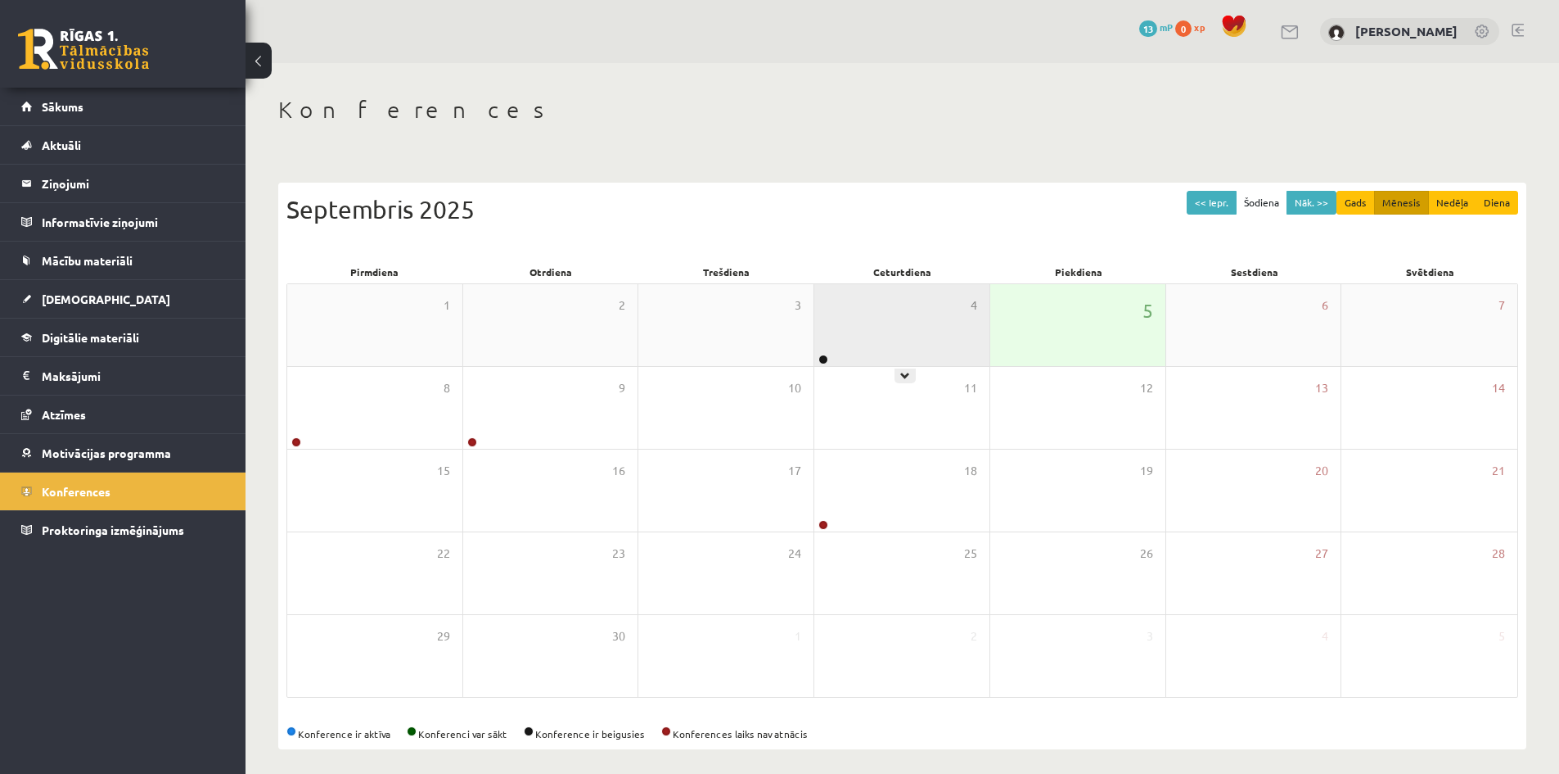
scroll to position [9, 0]
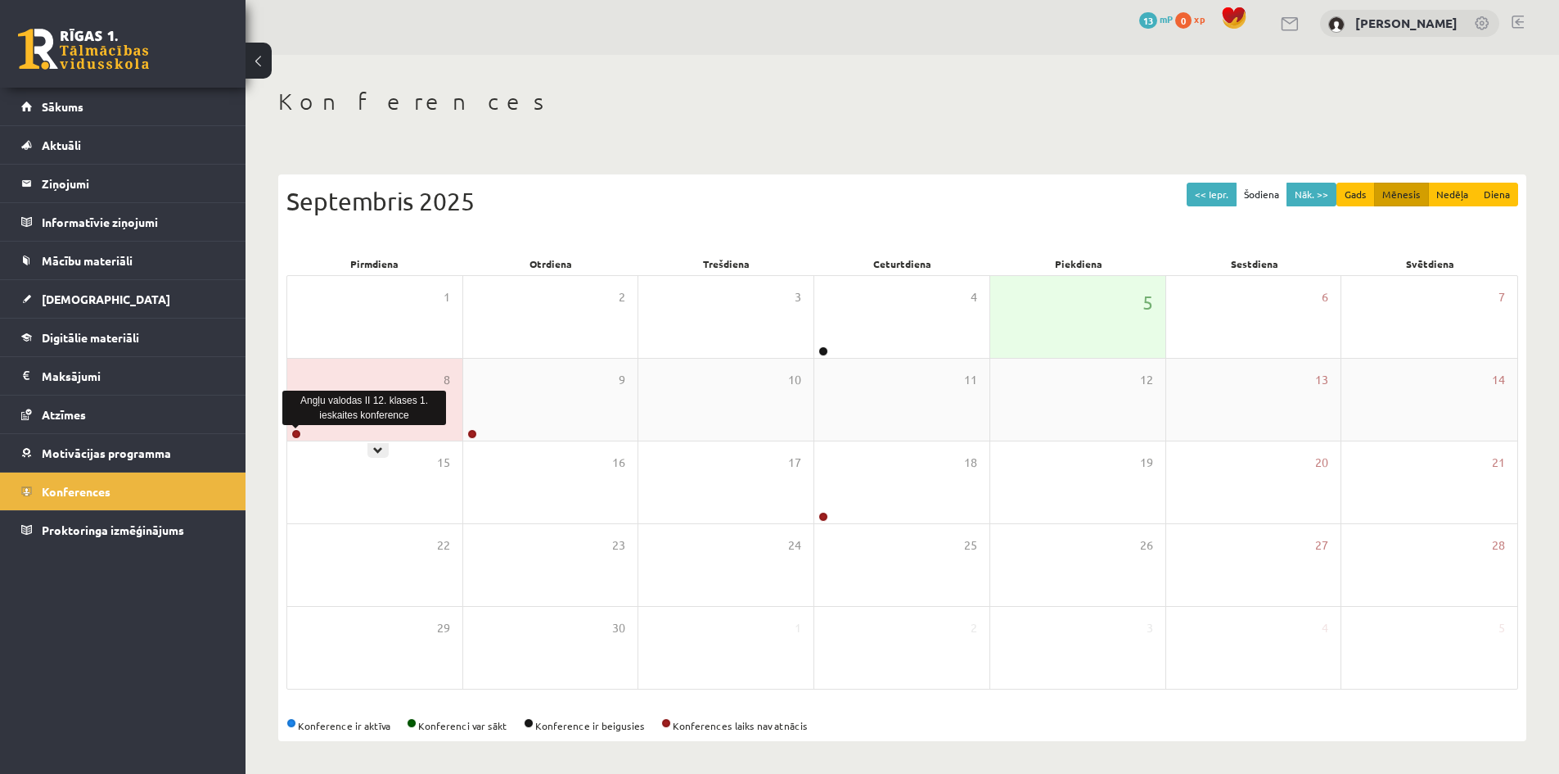
click at [296, 431] on link at bounding box center [296, 434] width 10 height 10
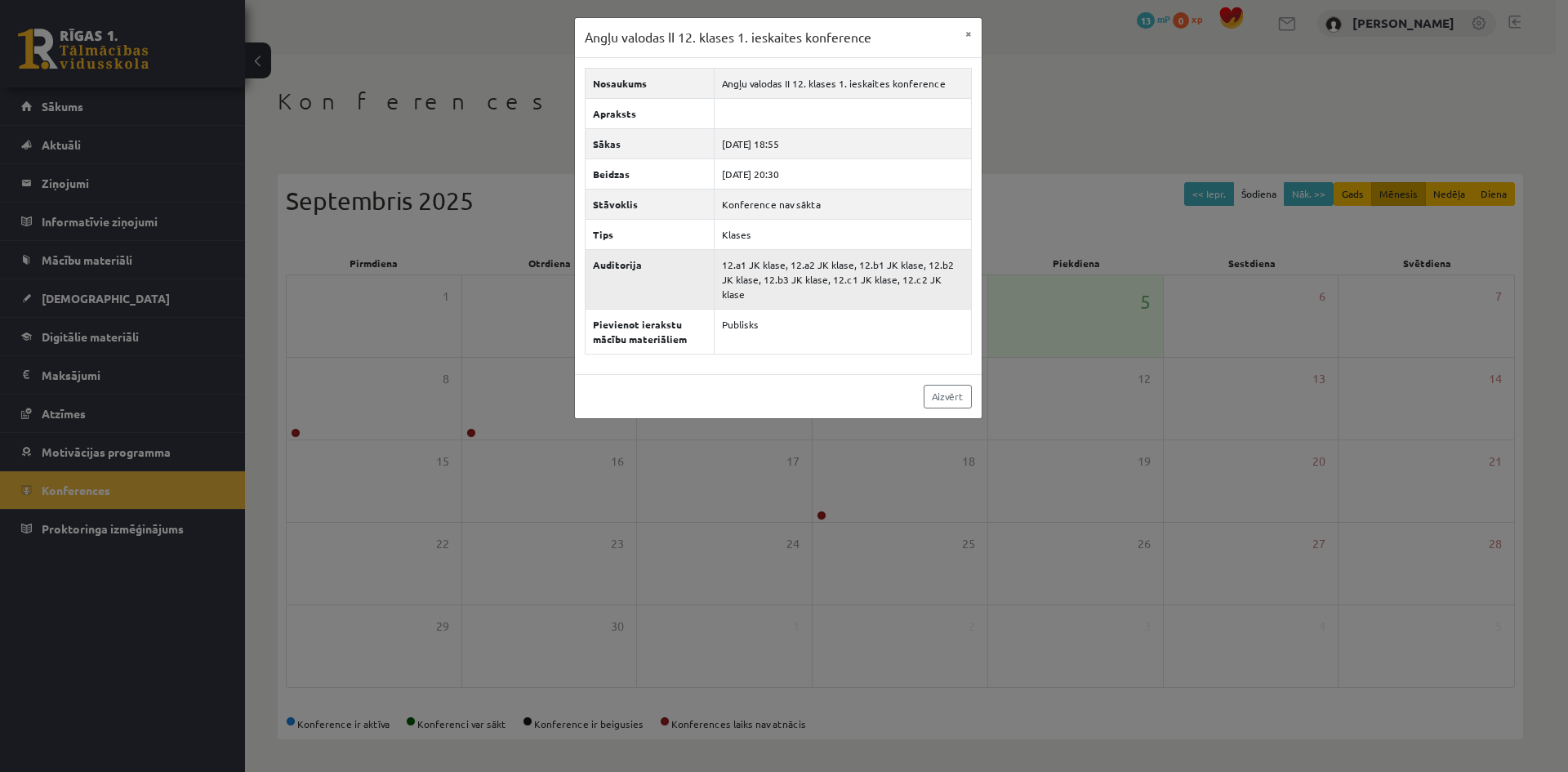
drag, startPoint x: 724, startPoint y: 263, endPoint x: 953, endPoint y: 290, distance: 230.6
click at [953, 290] on td "12.a1 JK klase, 12.a2 JK klase, 12.b1 JK klase, 12.b2 JK klase, 12.b3 JK klase,…" at bounding box center [842, 279] width 256 height 60
click at [965, 33] on button "×" at bounding box center [969, 33] width 26 height 31
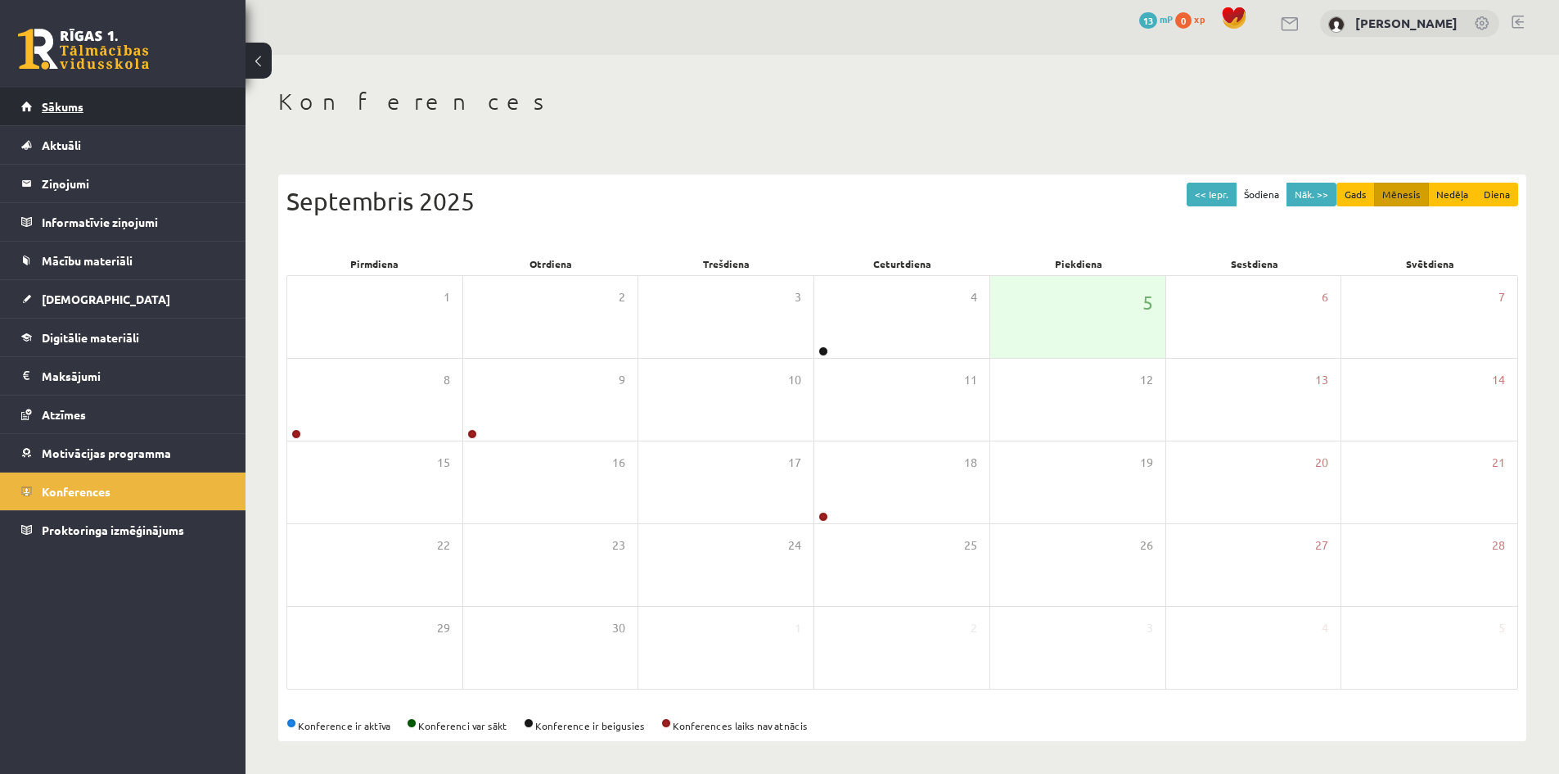
click at [187, 104] on link "Sākums" at bounding box center [123, 107] width 204 height 38
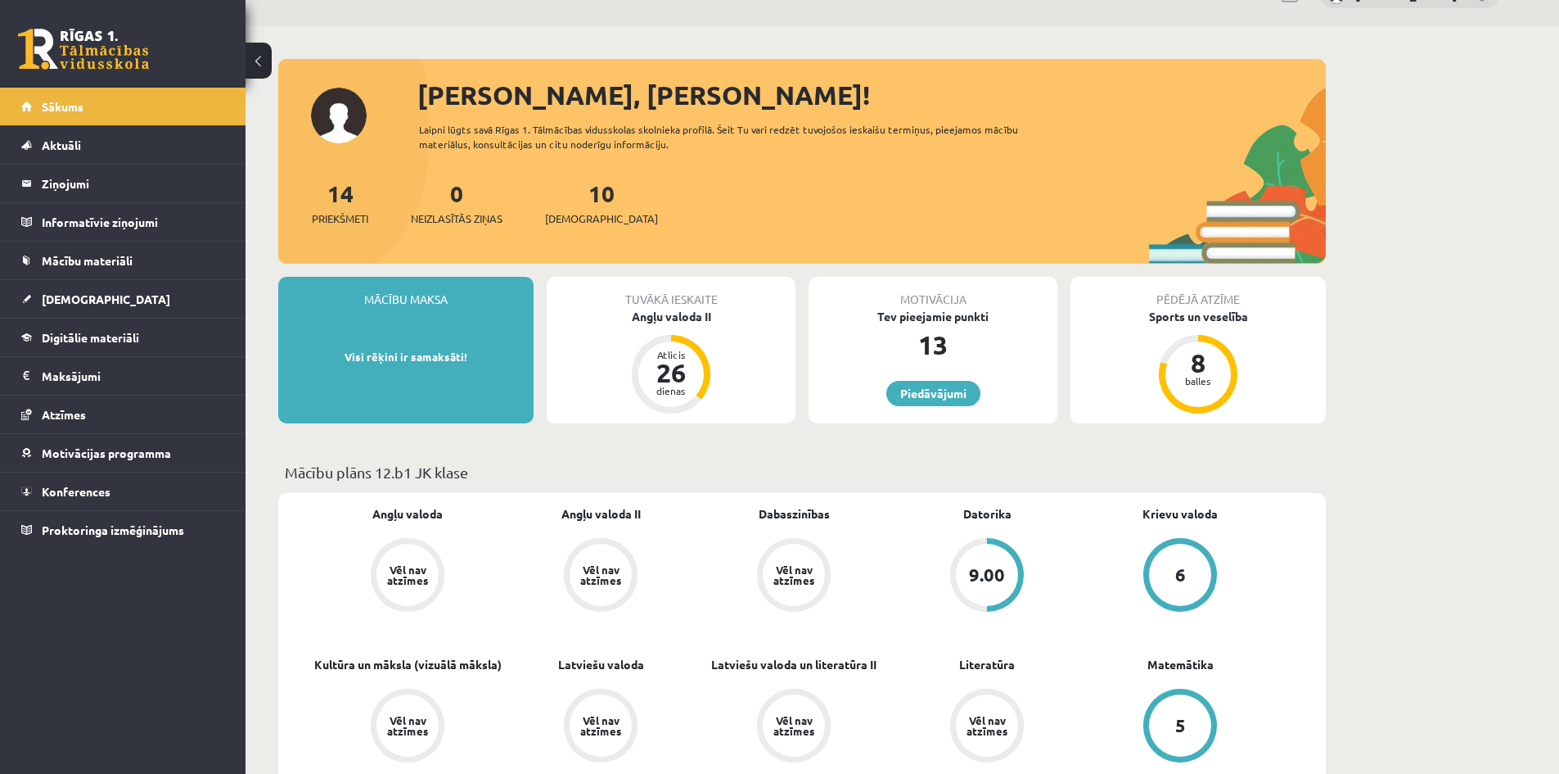
scroll to position [82, 0]
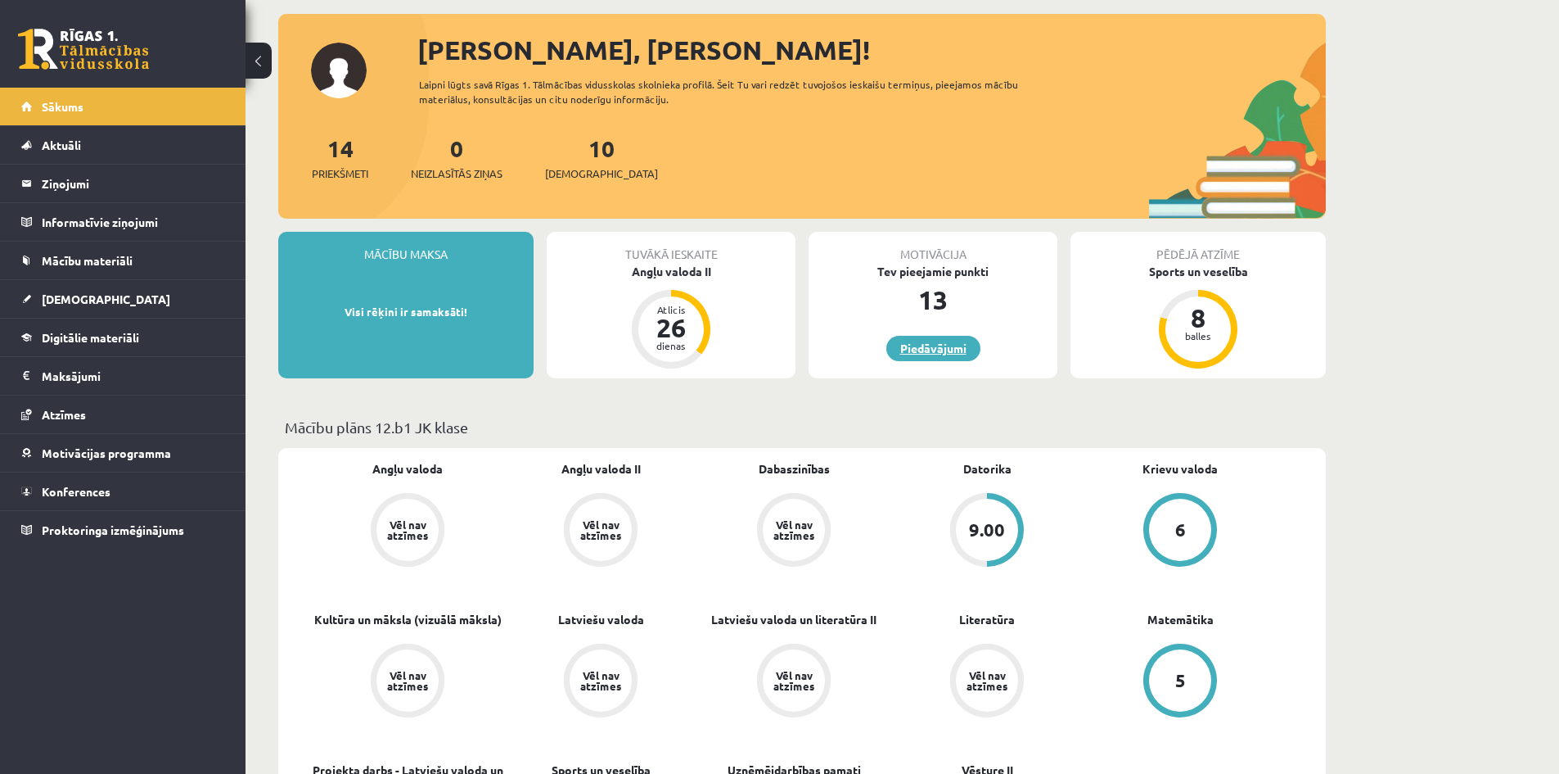
click at [941, 354] on link "Piedāvājumi" at bounding box center [934, 348] width 94 height 25
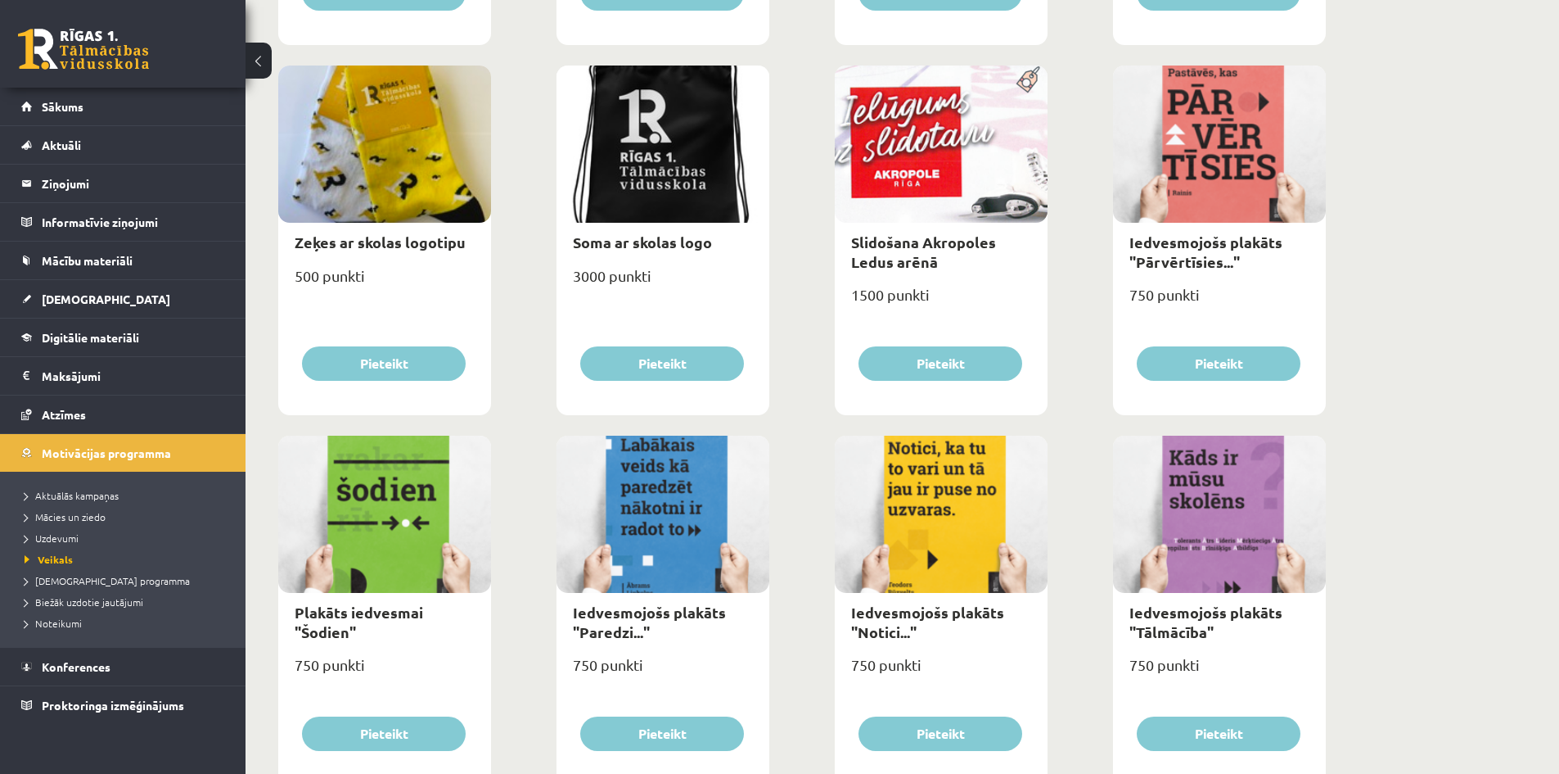
scroll to position [1168, 0]
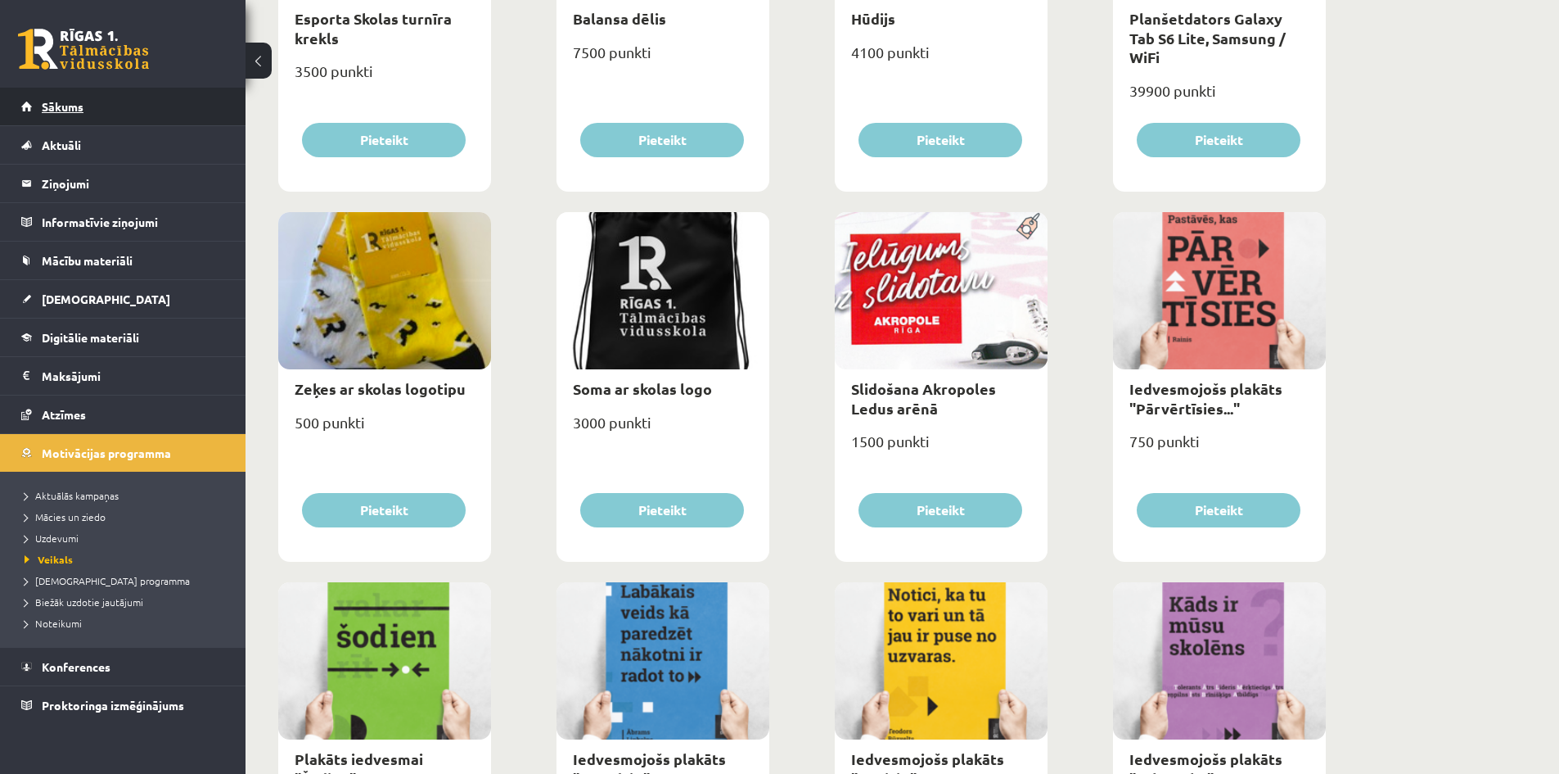
click at [201, 121] on link "Sākums" at bounding box center [123, 107] width 204 height 38
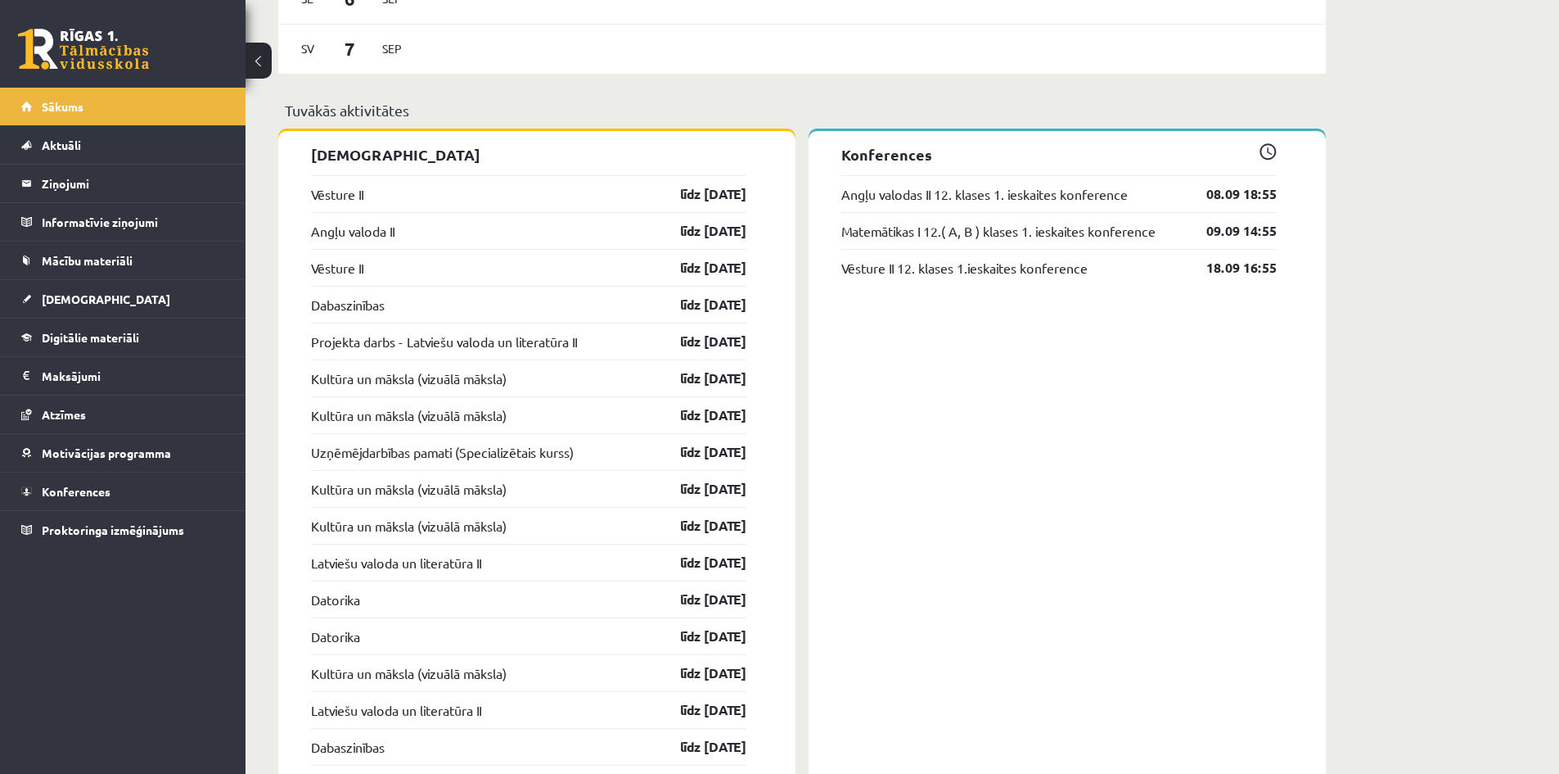
scroll to position [1392, 0]
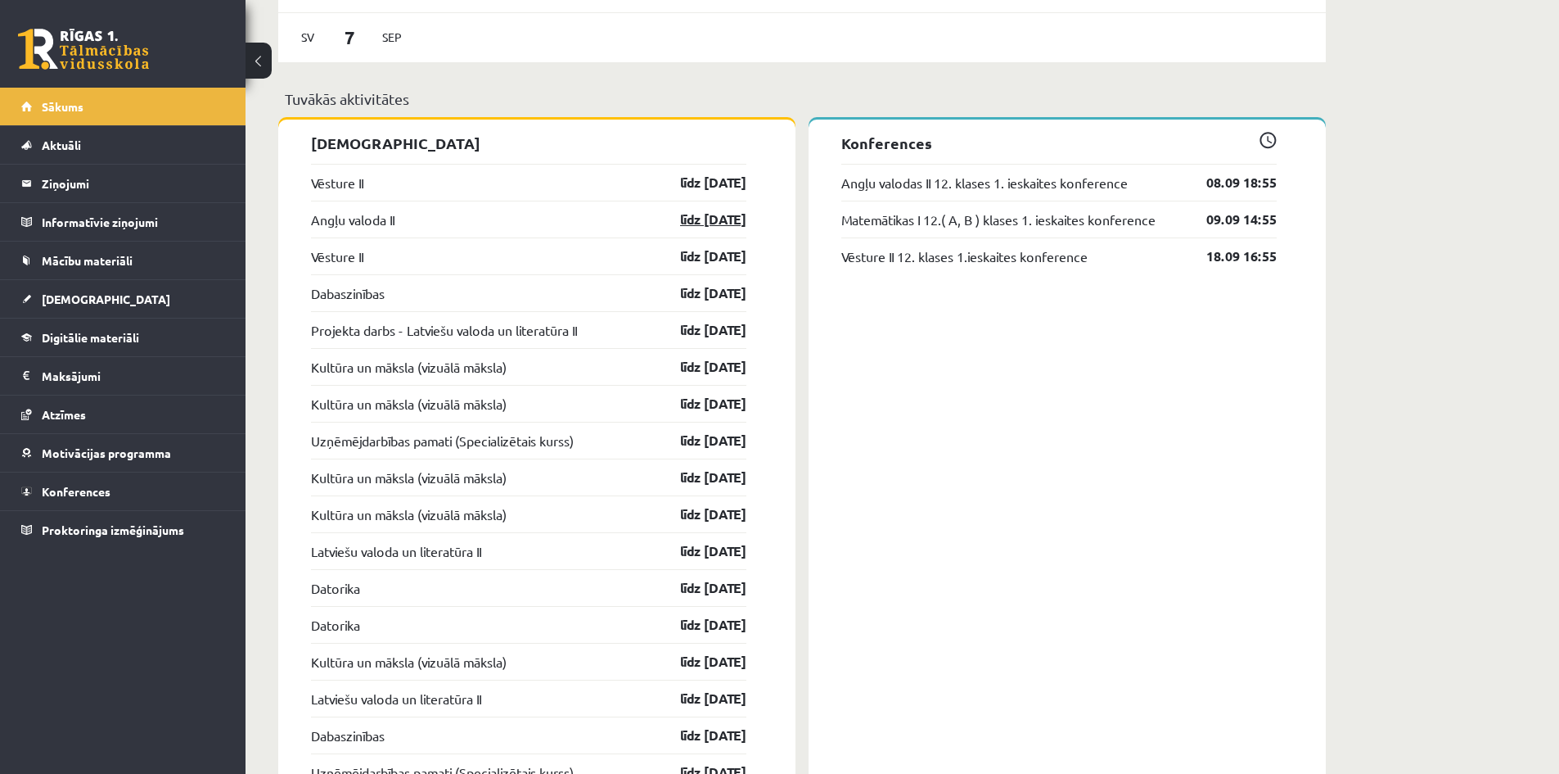
click at [721, 223] on link "līdz [DATE]" at bounding box center [699, 220] width 95 height 20
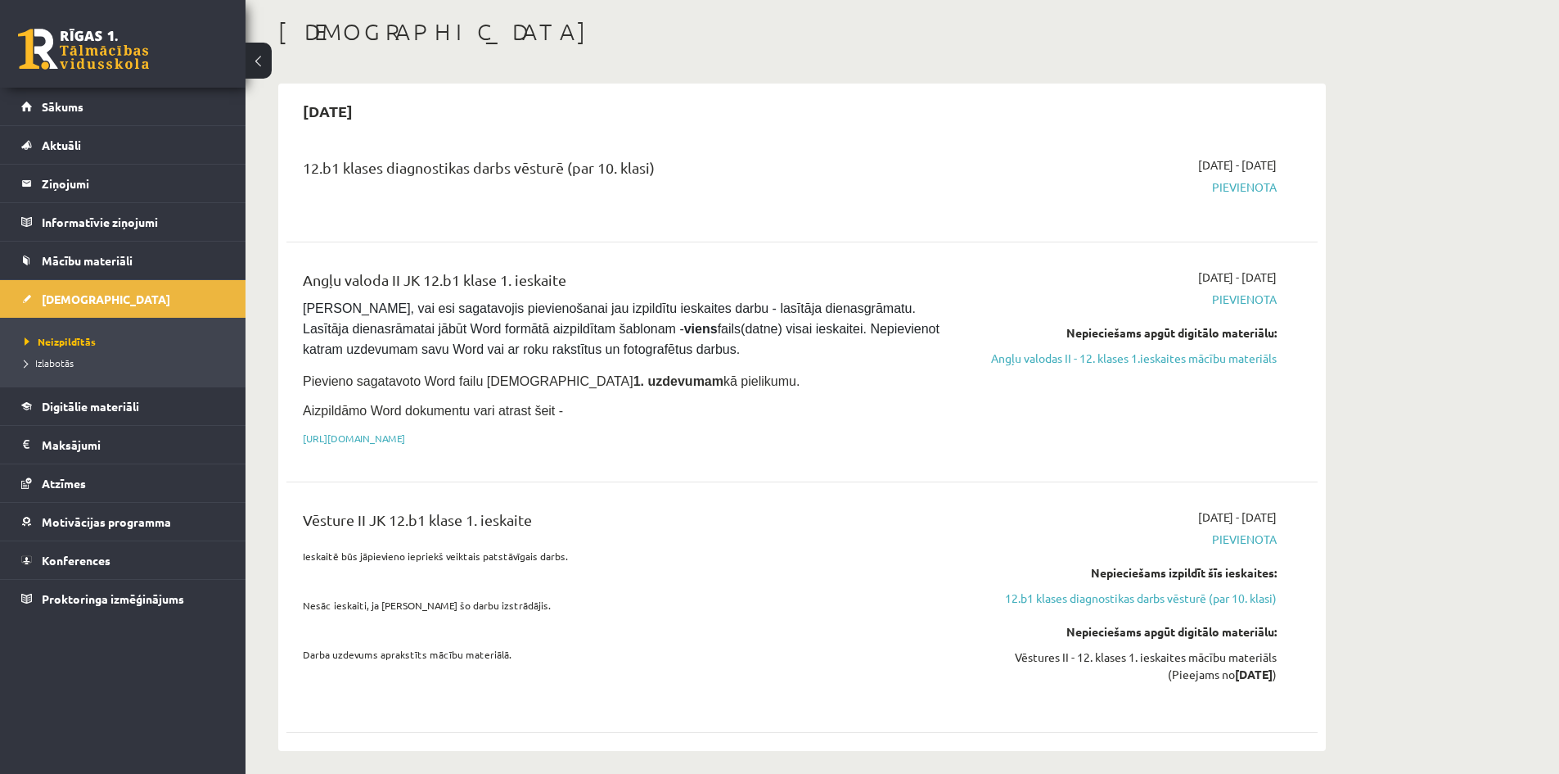
scroll to position [82, 0]
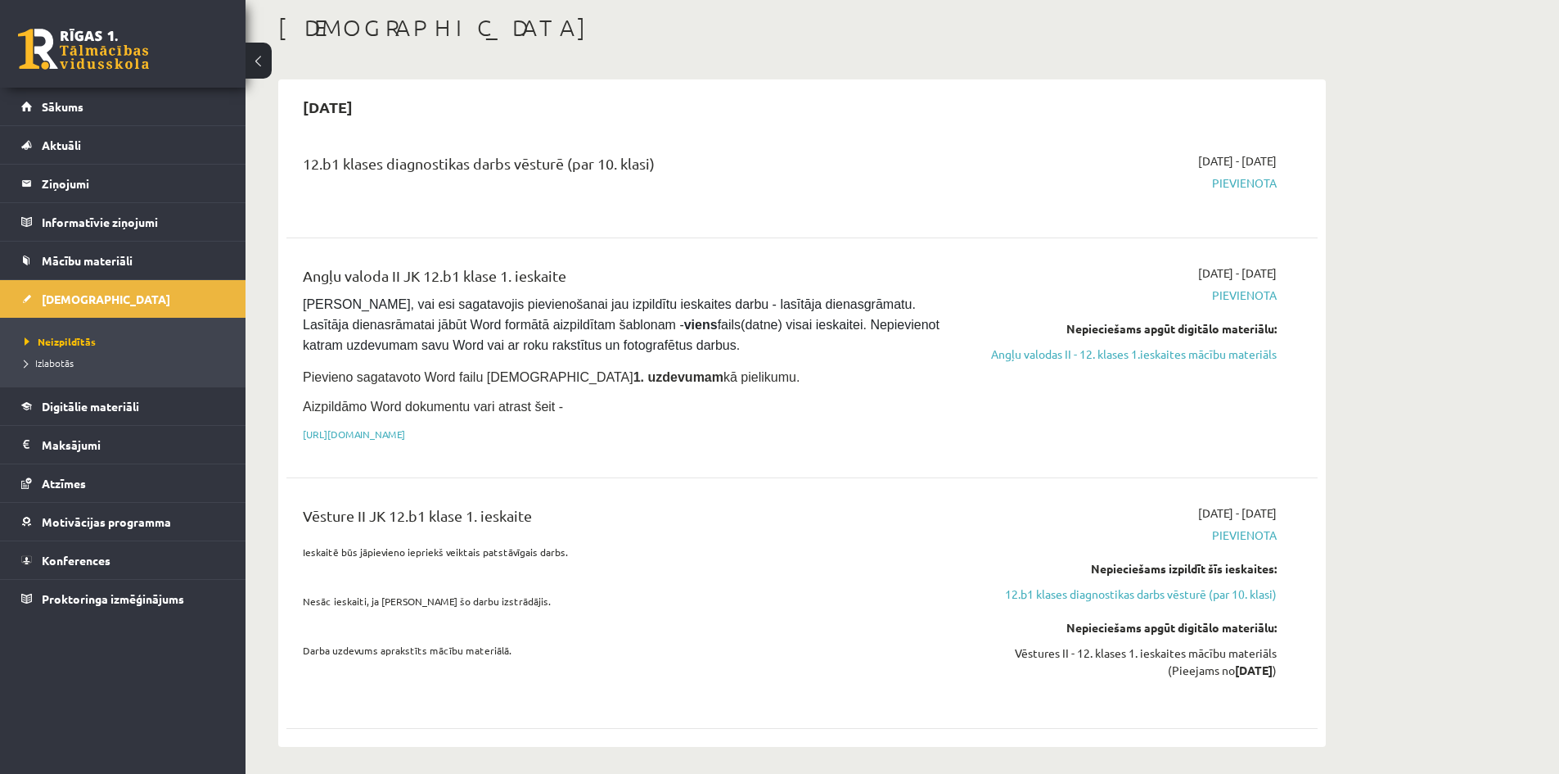
click at [1248, 298] on span "Pievienota" at bounding box center [1122, 295] width 309 height 17
click at [83, 108] on span "Sākums" at bounding box center [63, 106] width 42 height 15
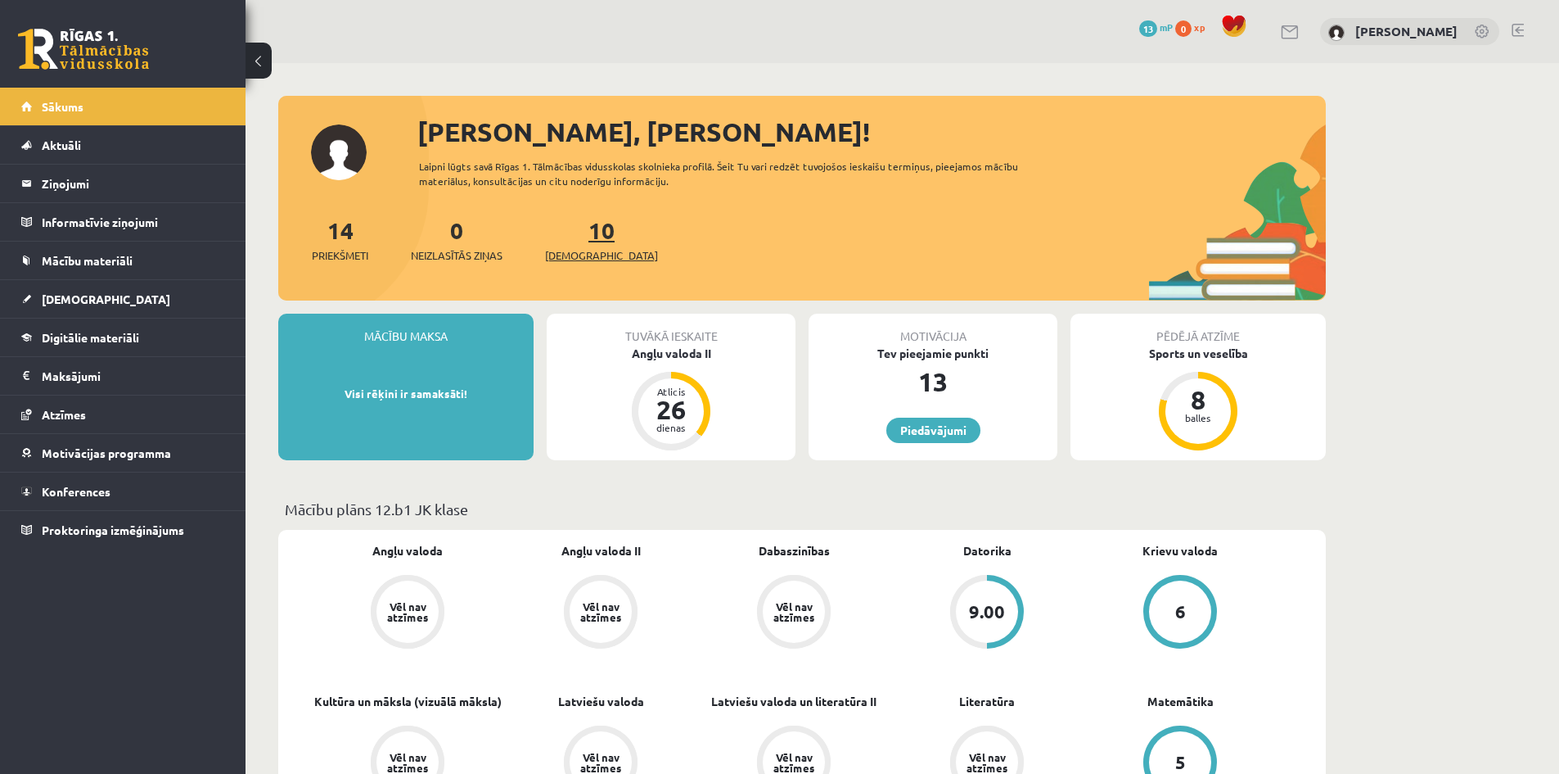
click at [584, 239] on link "10 Ieskaites" at bounding box center [601, 239] width 113 height 48
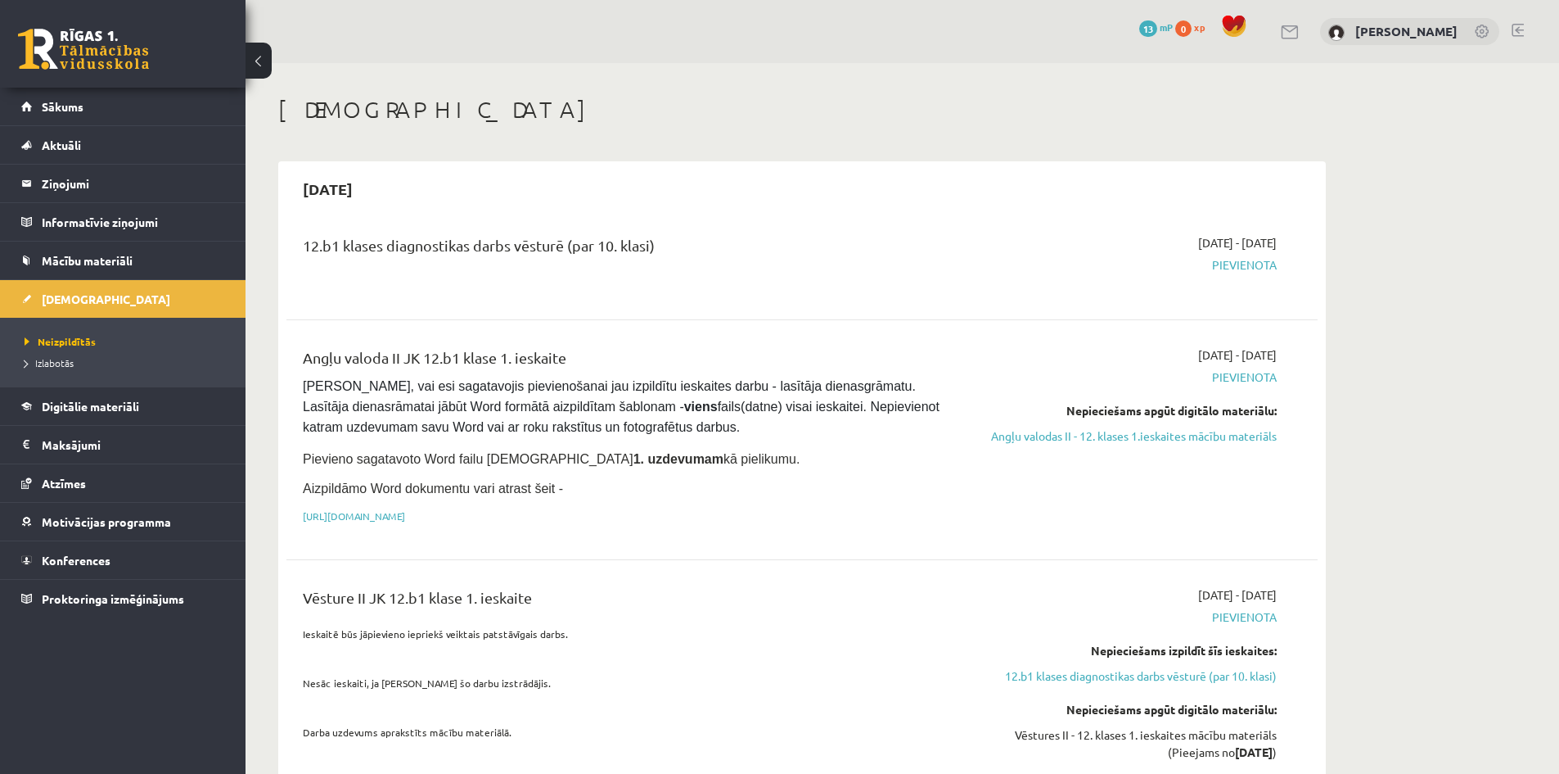
click at [1229, 260] on span "Pievienota" at bounding box center [1122, 264] width 309 height 17
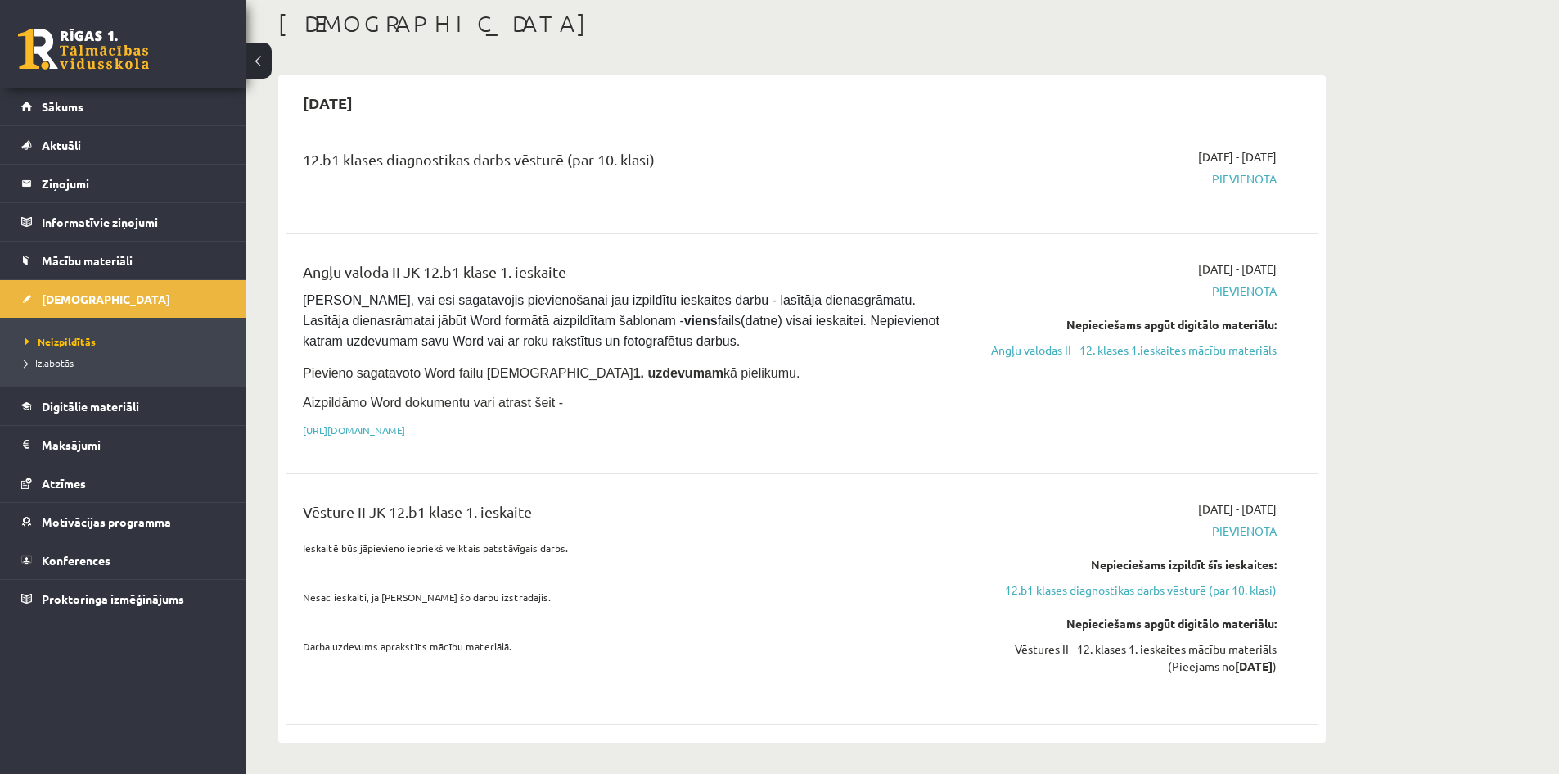
scroll to position [82, 0]
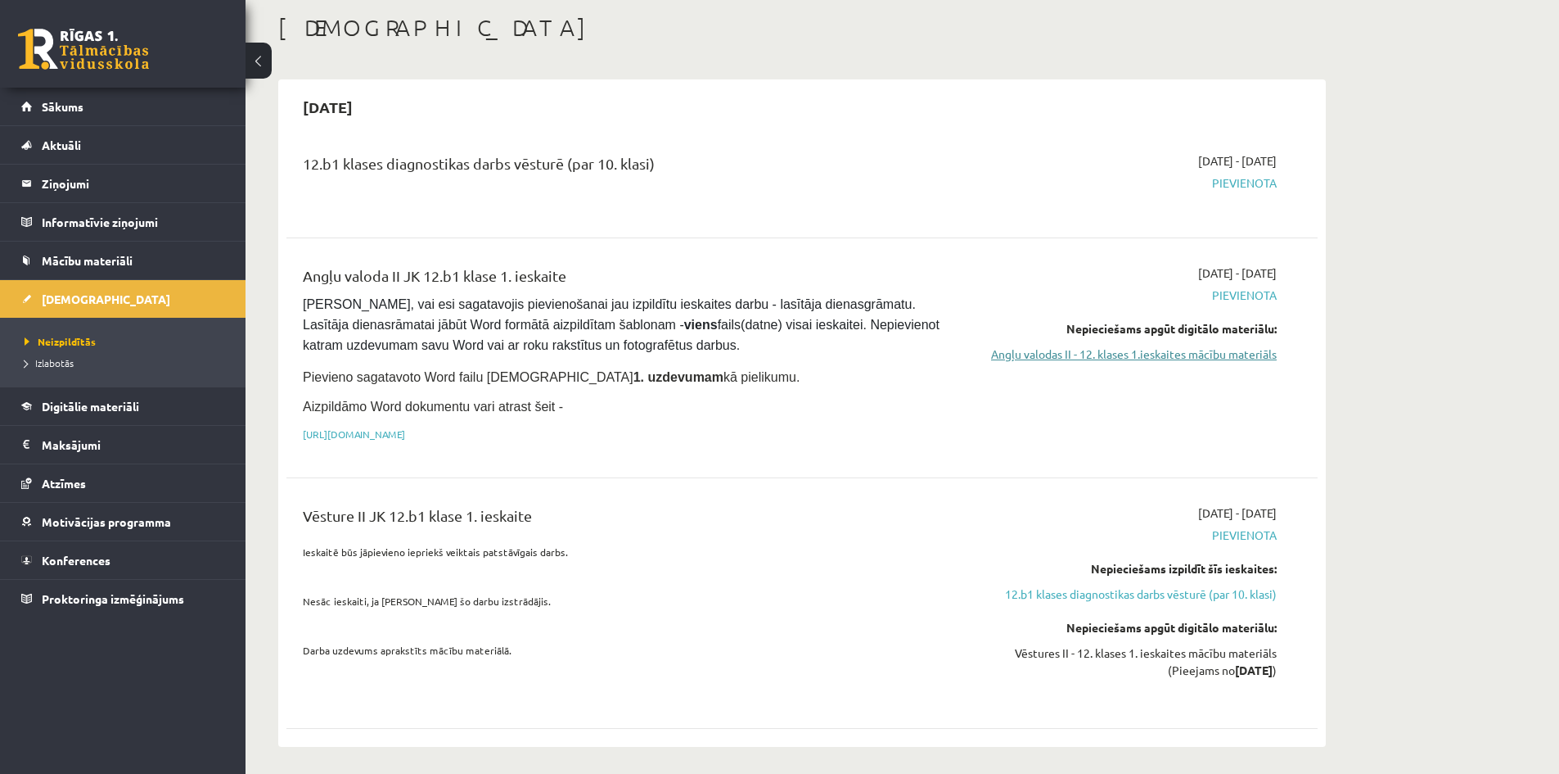
click at [1244, 358] on link "Angļu valodas II - 12. klases 1.ieskaites mācību materiāls" at bounding box center [1122, 353] width 309 height 17
click at [1074, 360] on link "Angļu valodas II - 12. klases 1.ieskaites mācību materiāls" at bounding box center [1122, 353] width 309 height 17
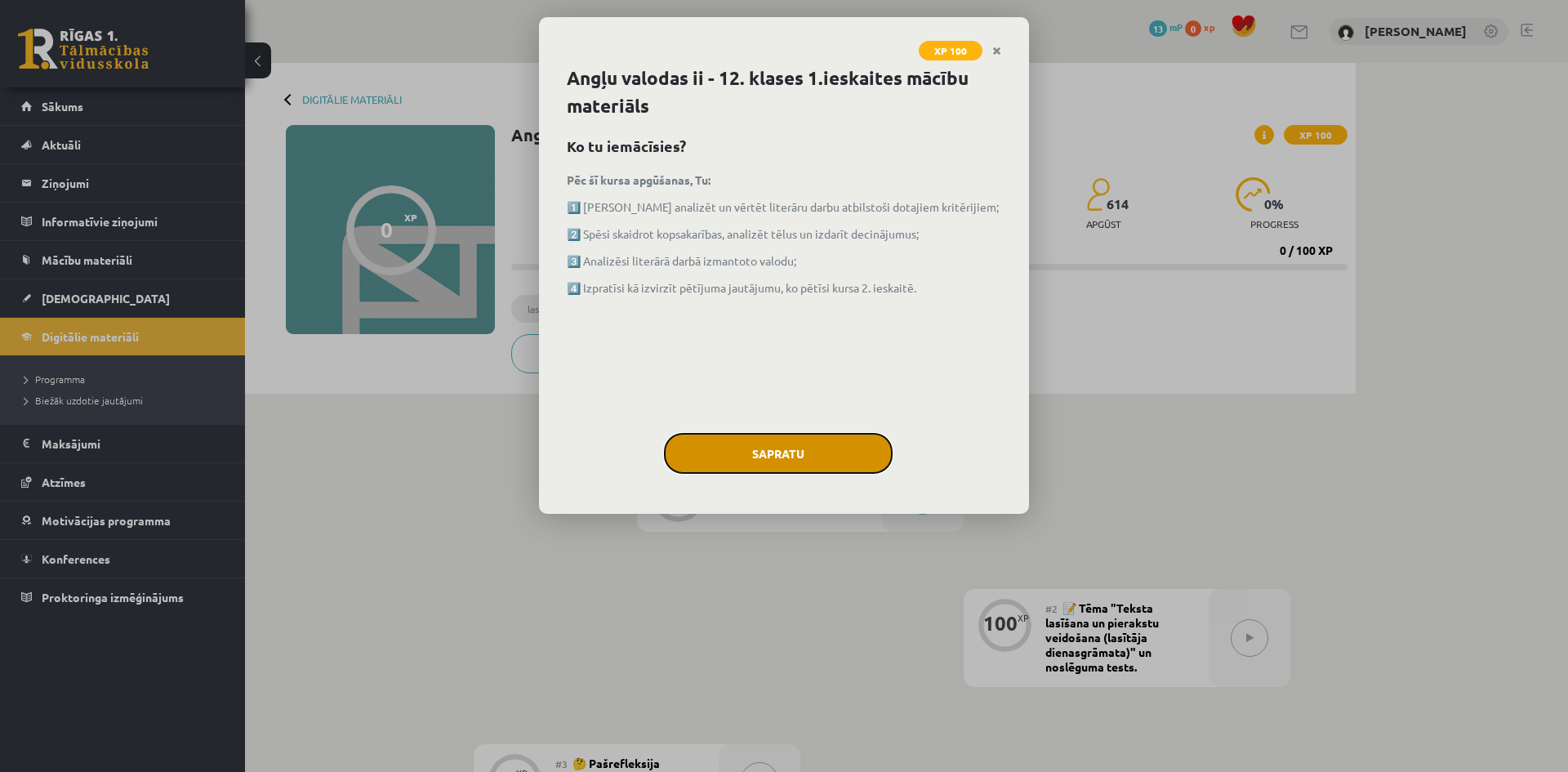
click at [841, 442] on button "Sapratu" at bounding box center [778, 453] width 228 height 41
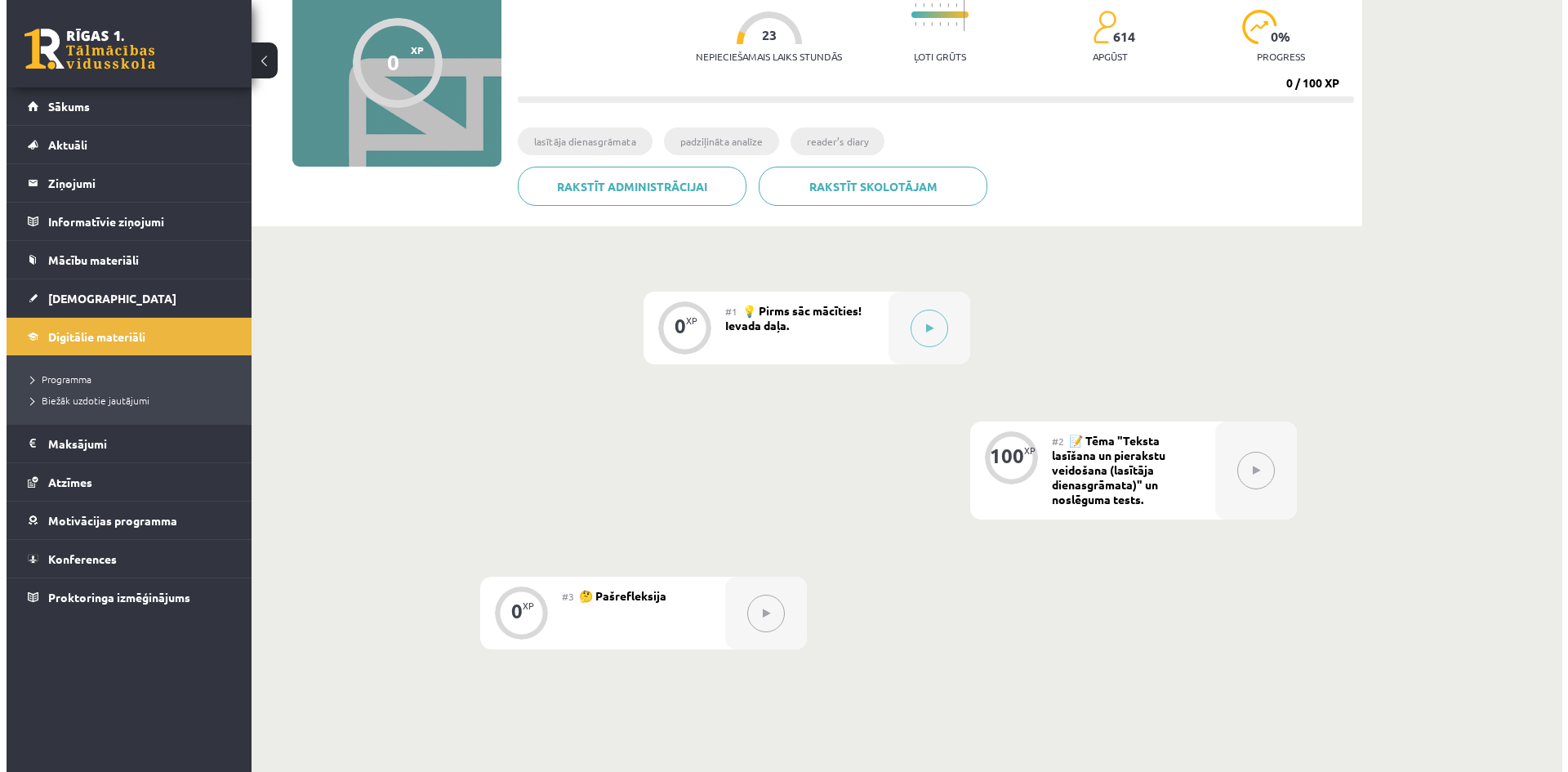
scroll to position [164, 0]
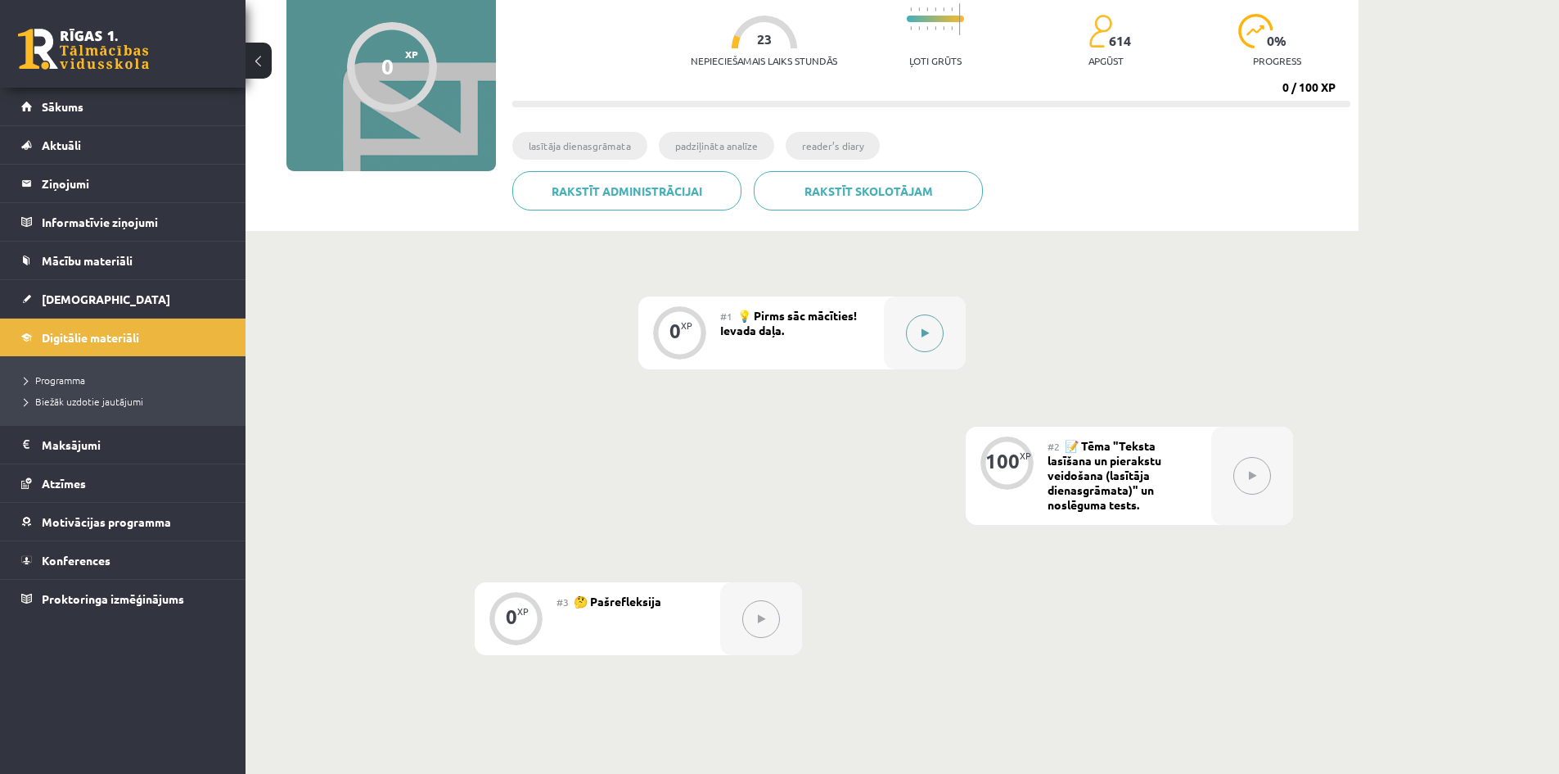
click at [930, 330] on button at bounding box center [925, 333] width 38 height 38
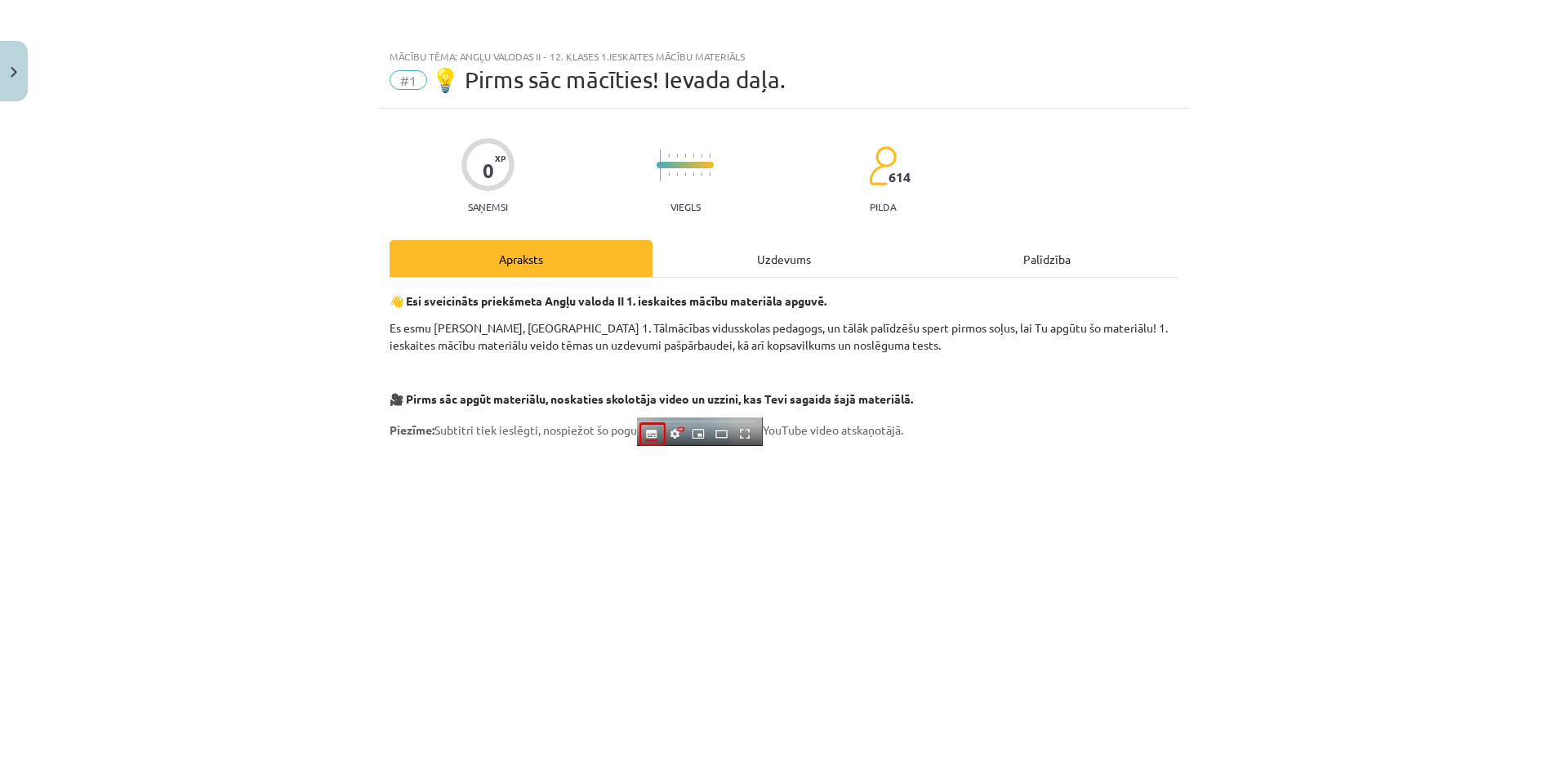
click at [713, 265] on div "Uzdevums" at bounding box center [784, 258] width 263 height 37
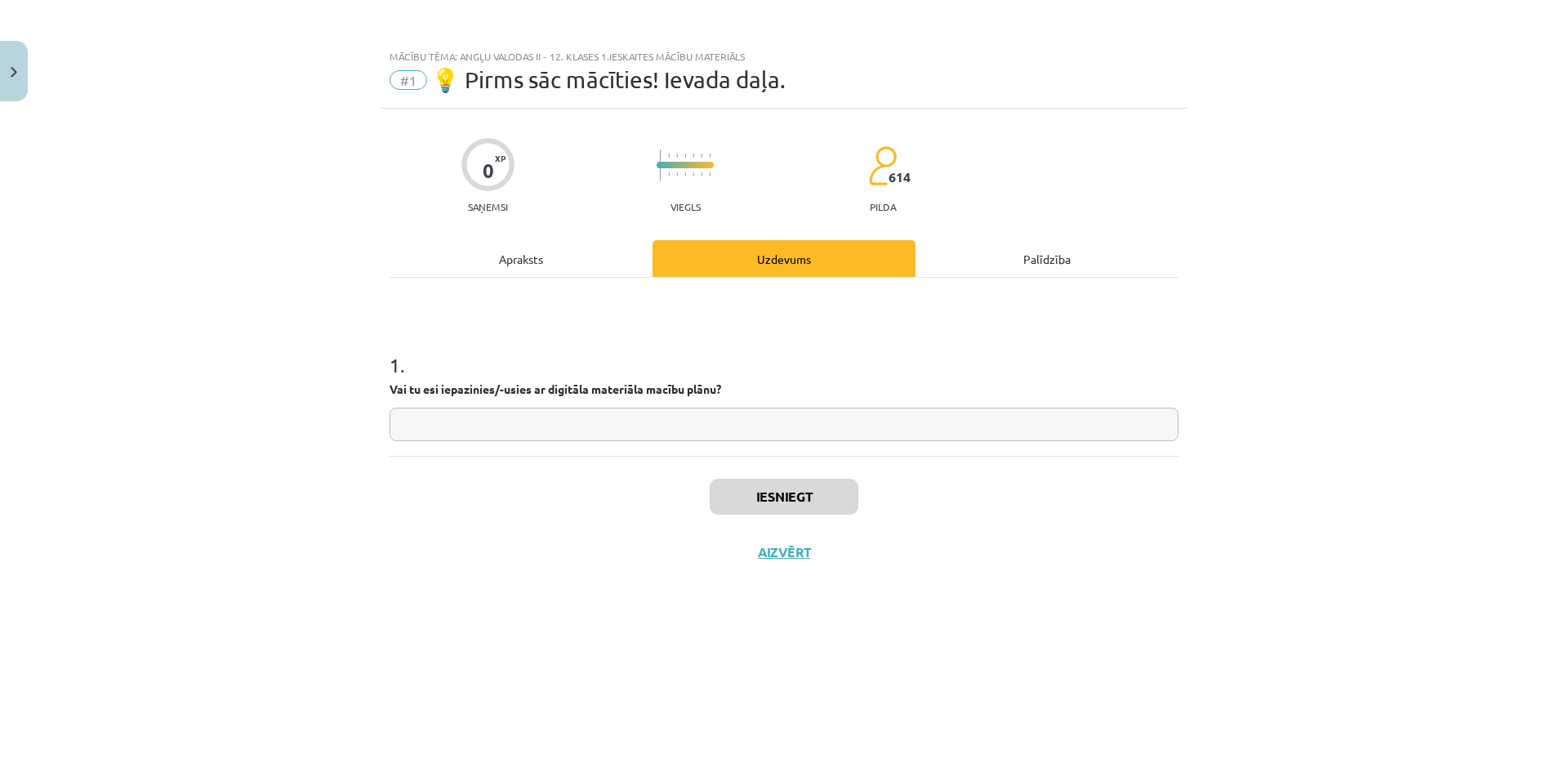
click at [587, 260] on div "Apraksts" at bounding box center [521, 258] width 263 height 37
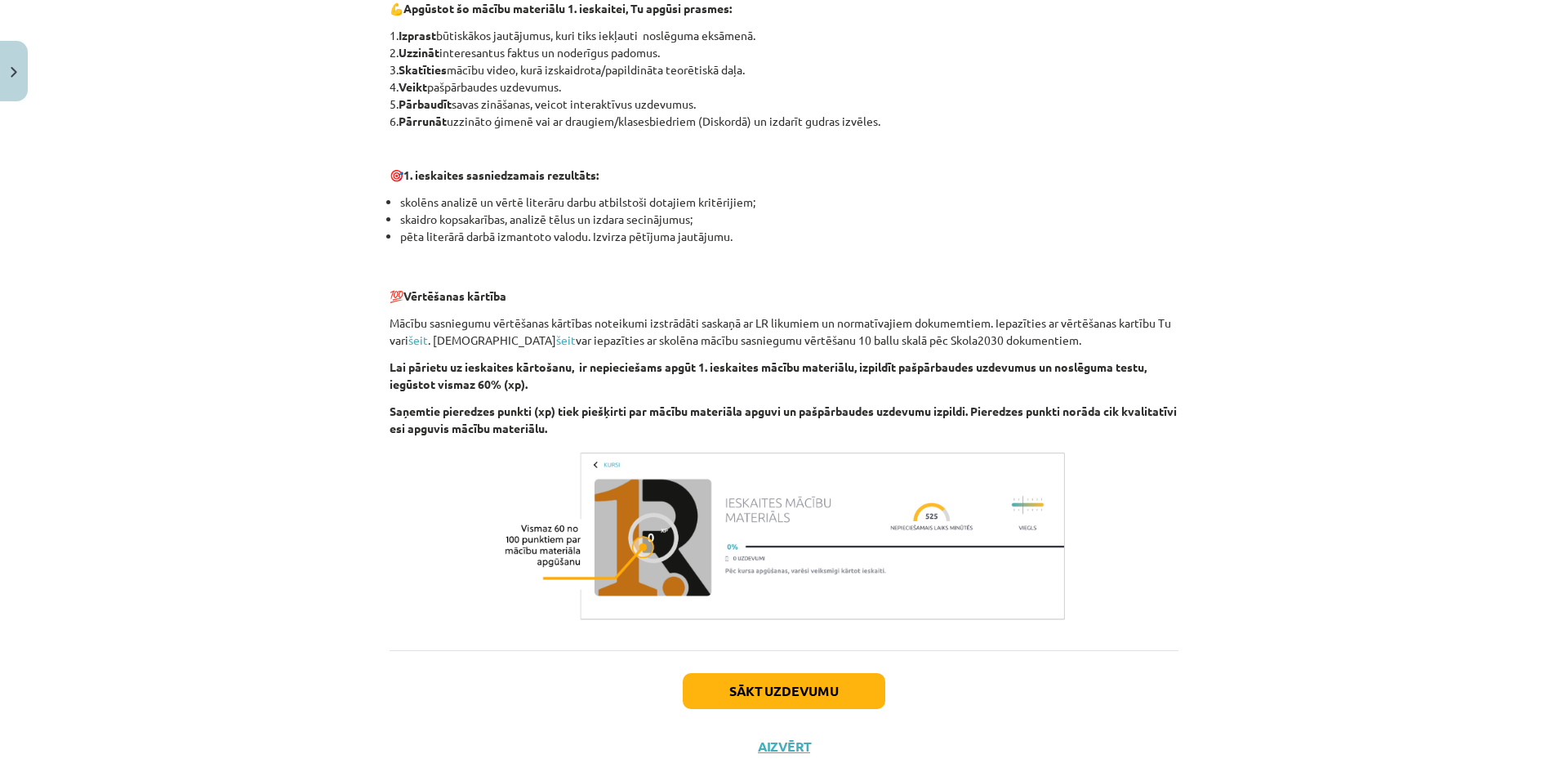
scroll to position [948, 0]
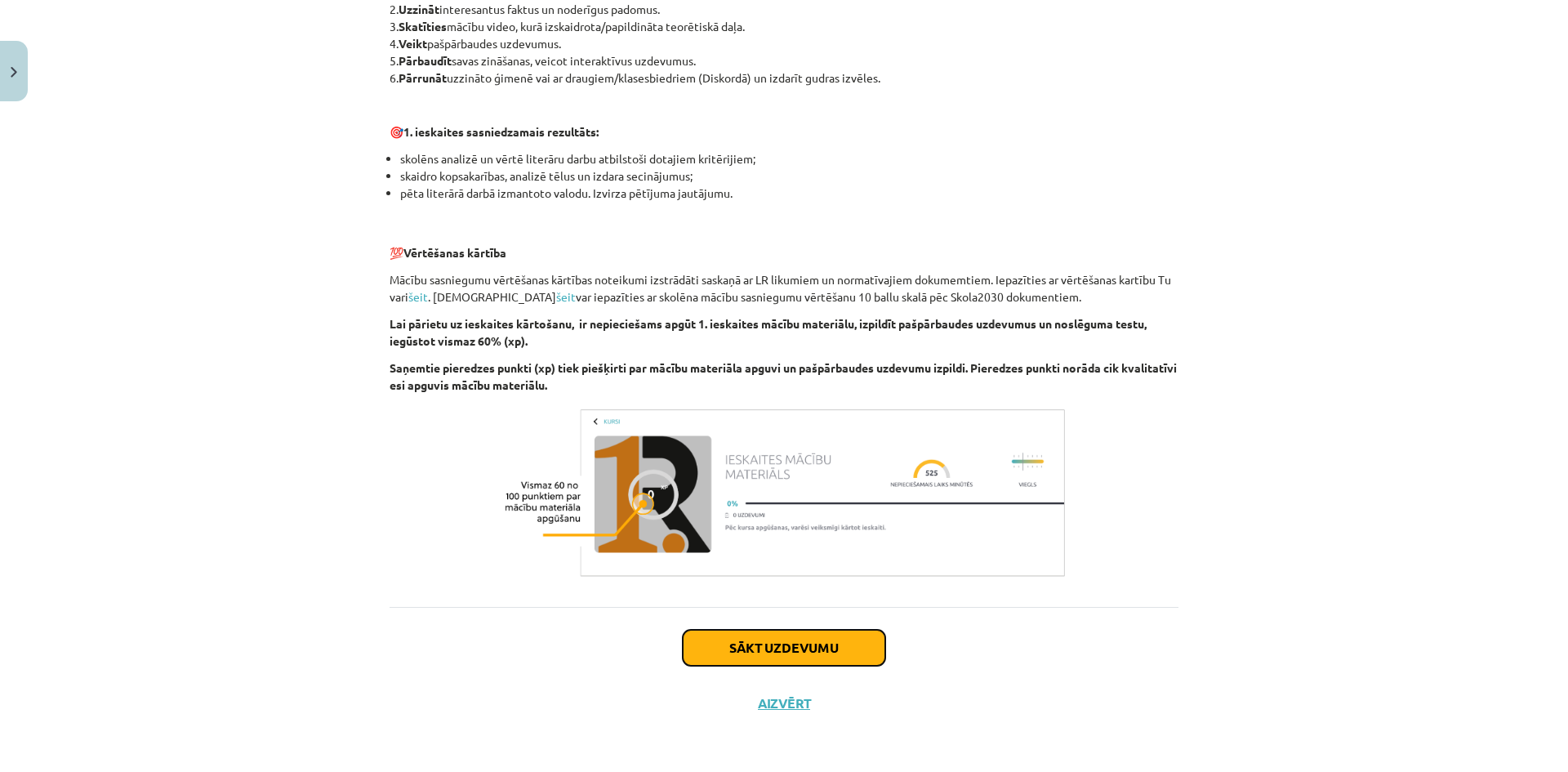
click at [815, 641] on button "Sākt uzdevumu" at bounding box center [783, 647] width 202 height 36
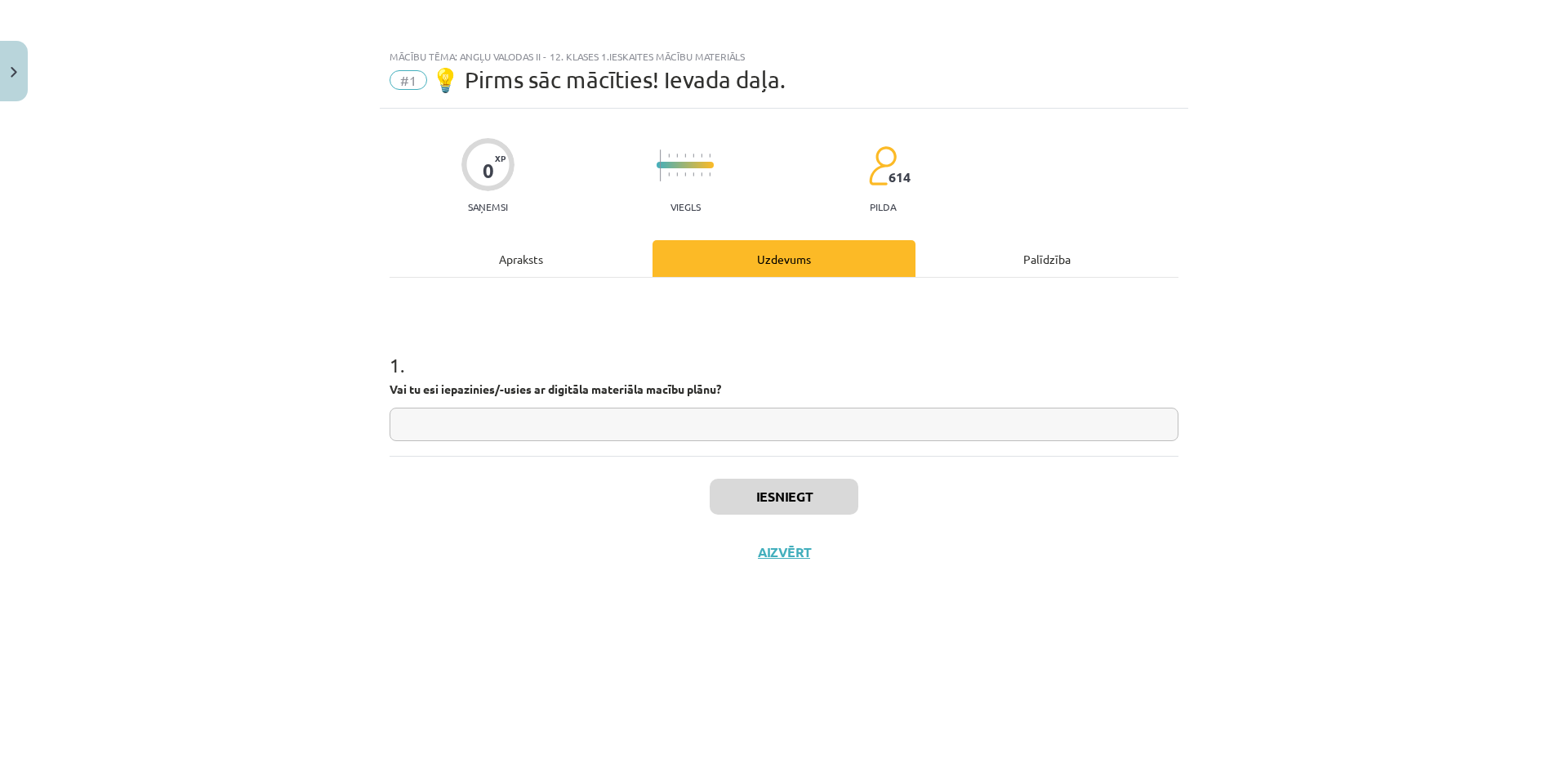
click at [599, 415] on input "text" at bounding box center [783, 424] width 789 height 34
type input "**"
click at [847, 494] on button "Iesniegt" at bounding box center [783, 497] width 149 height 36
click at [833, 559] on button "Nākamā nodarbība" at bounding box center [784, 563] width 160 height 38
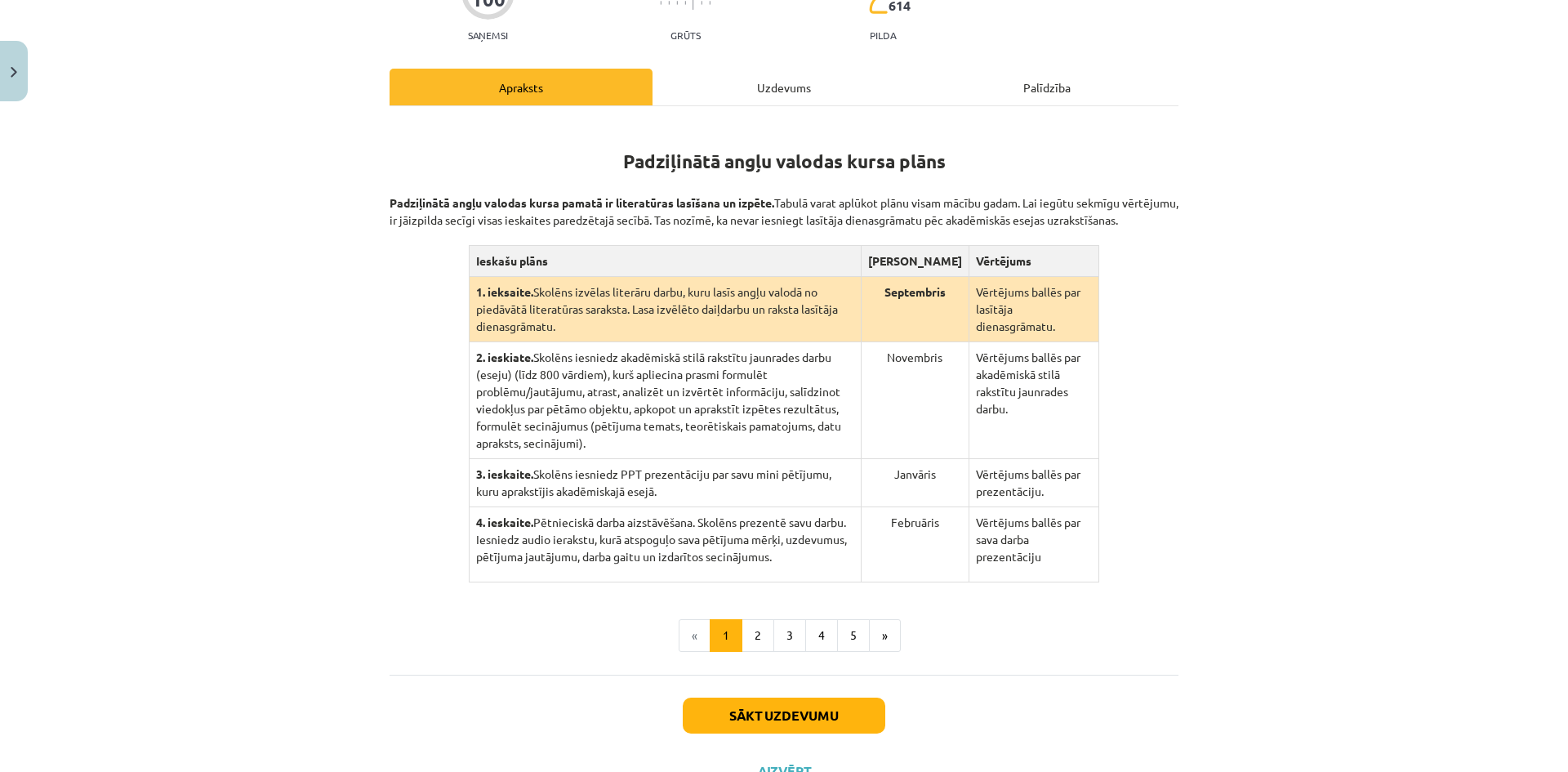
scroll to position [245, 0]
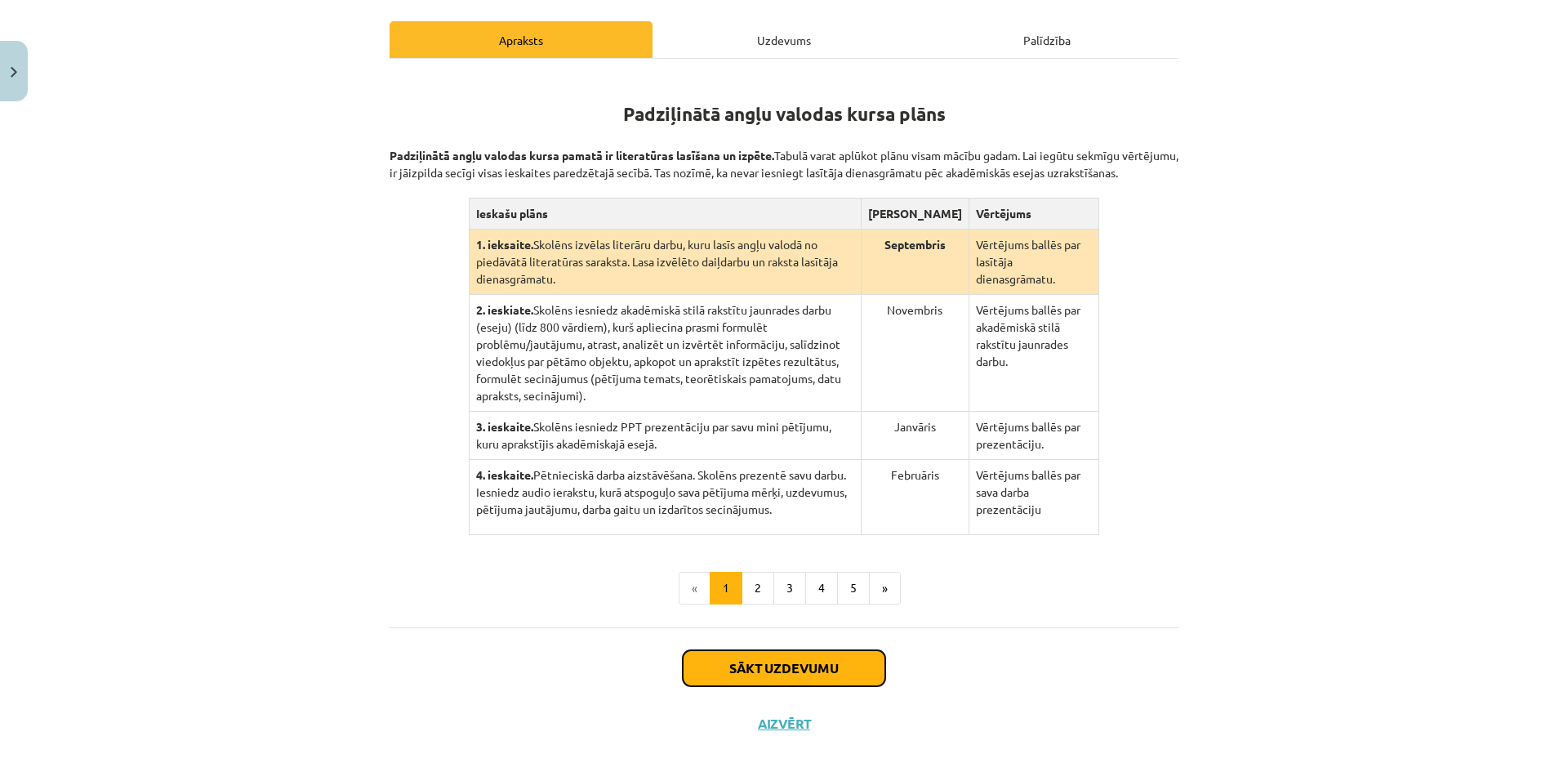
click at [829, 650] on button "Sākt uzdevumu" at bounding box center [783, 668] width 202 height 36
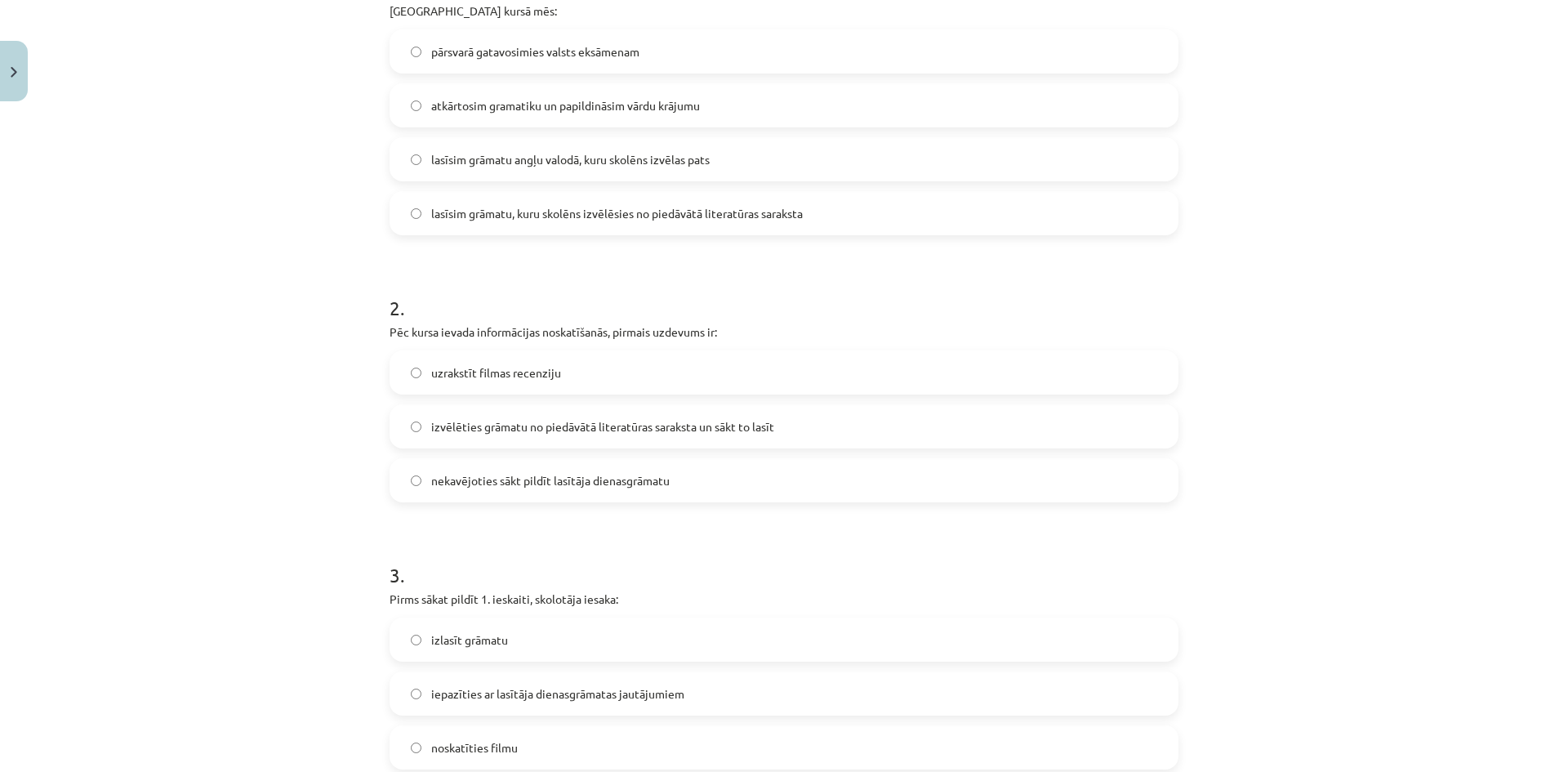
scroll to position [408, 0]
click at [596, 419] on span "izvēlēties grāmatu no piedāvātā literatūras saraksta un sākt to lasīt" at bounding box center [602, 422] width 343 height 17
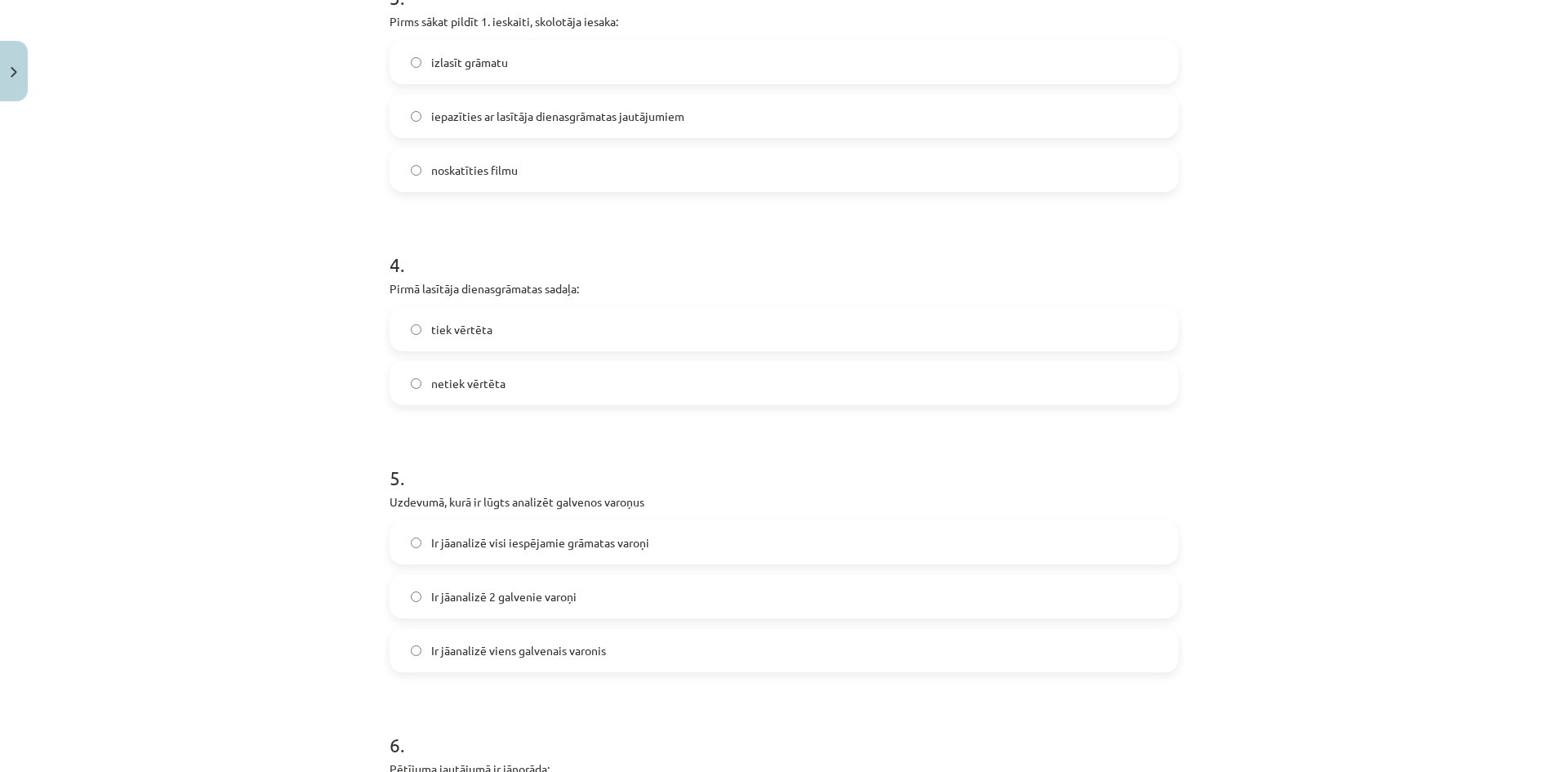
scroll to position [1061, 0]
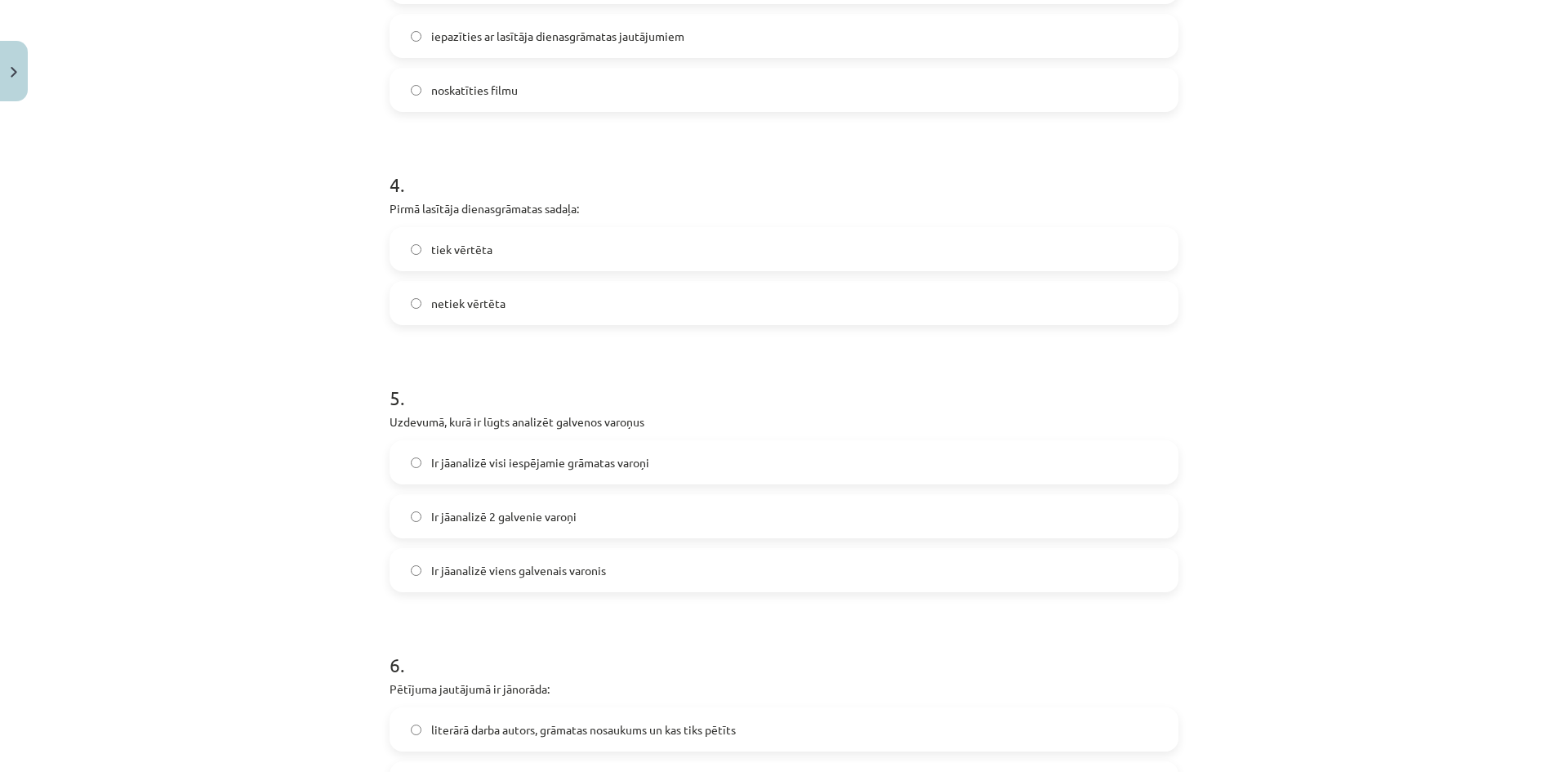
click at [491, 249] on label "tiek vērtēta" at bounding box center [784, 248] width 786 height 41
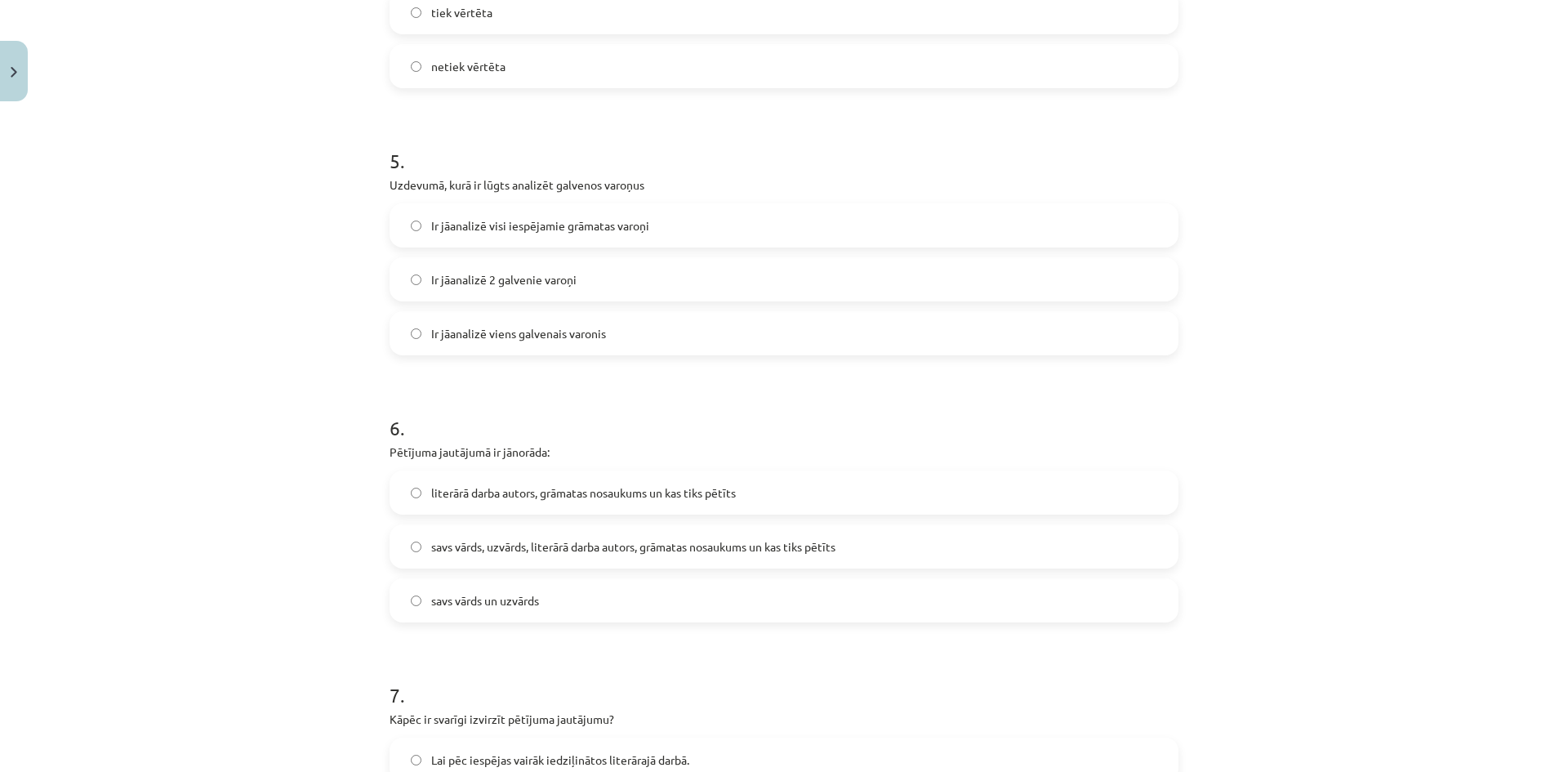
scroll to position [1307, 0]
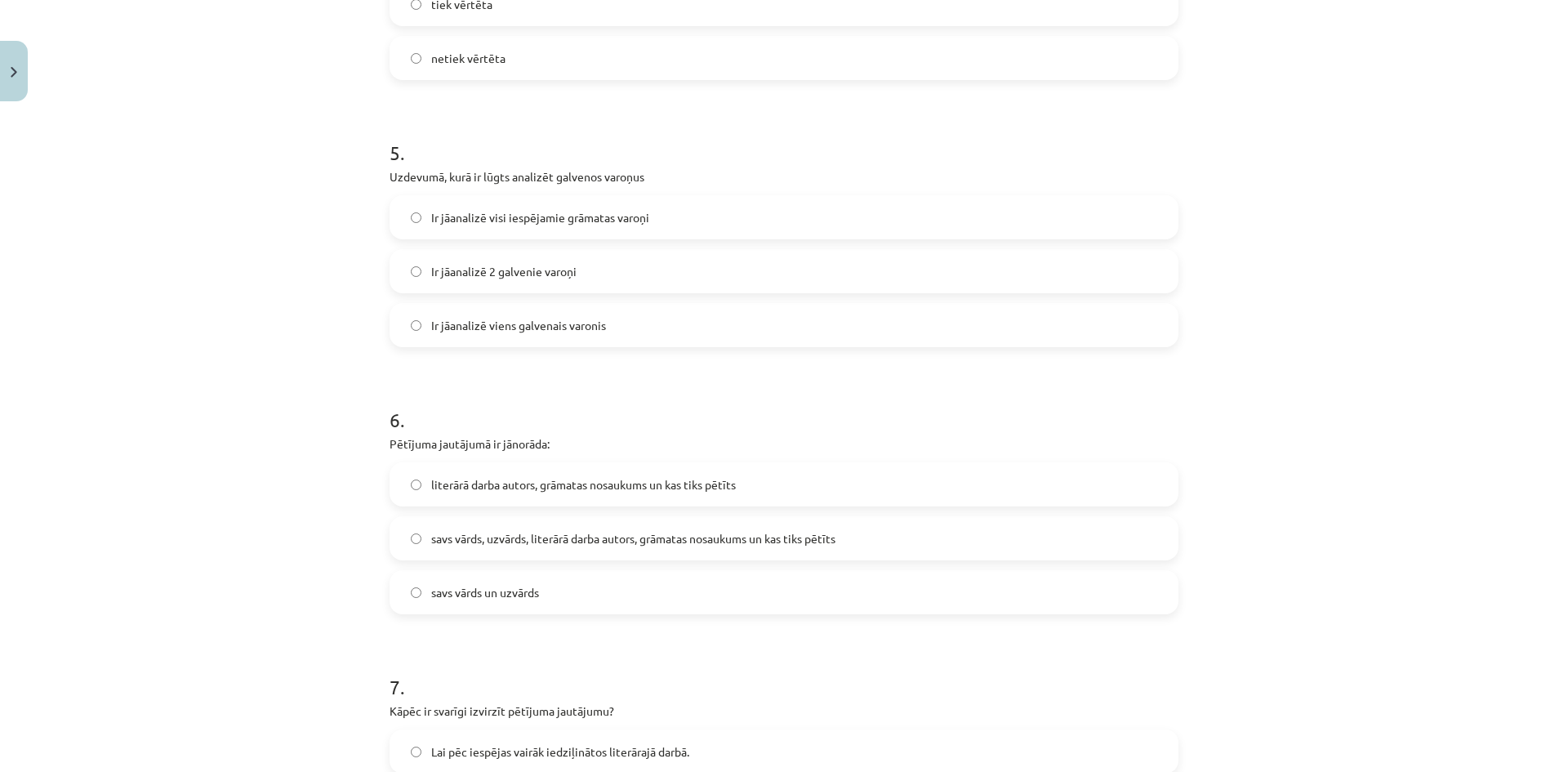
click at [529, 268] on span "Ir jāanalizē 2 galvenie varoņi" at bounding box center [504, 271] width 146 height 17
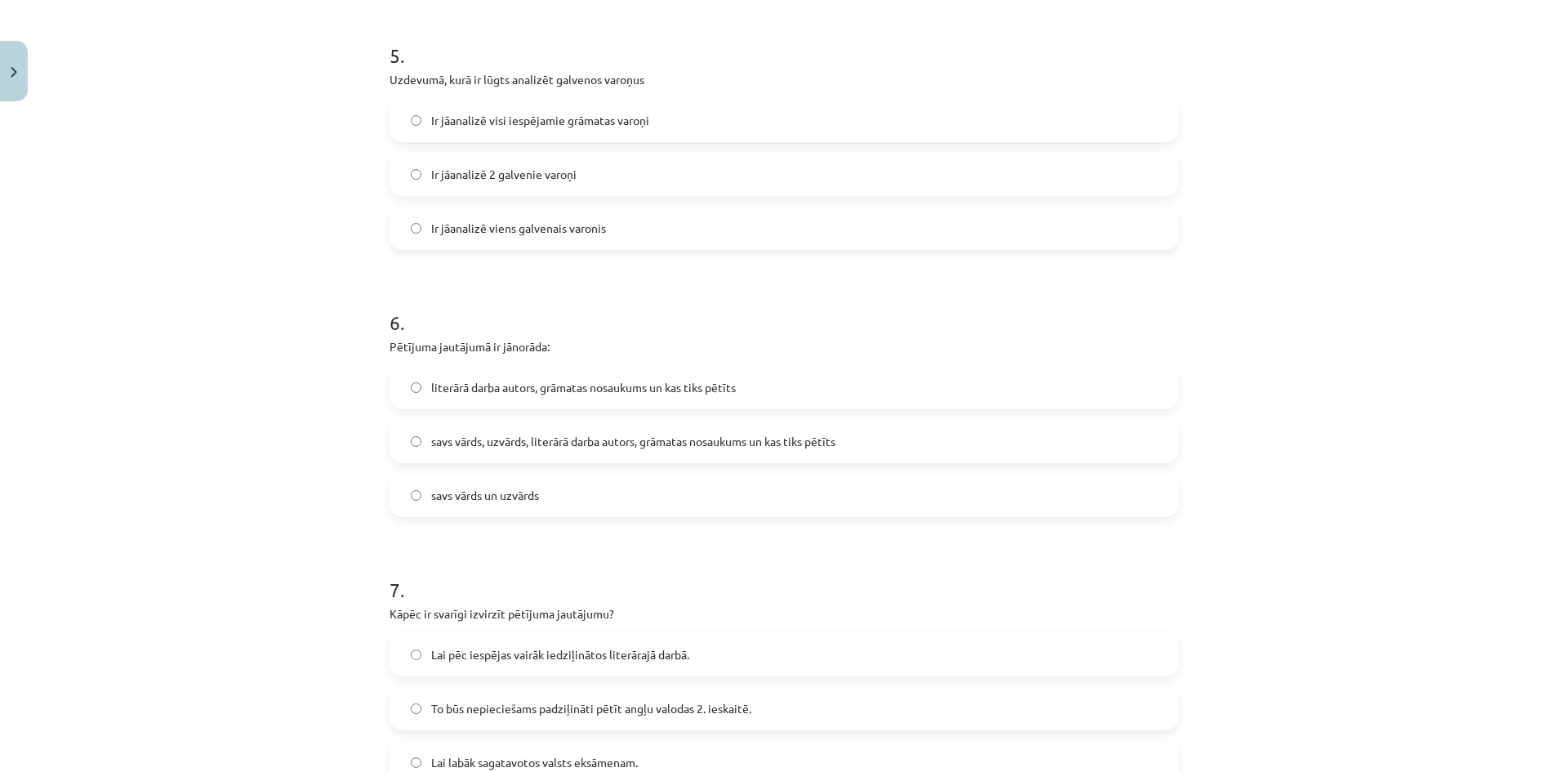
scroll to position [1470, 0]
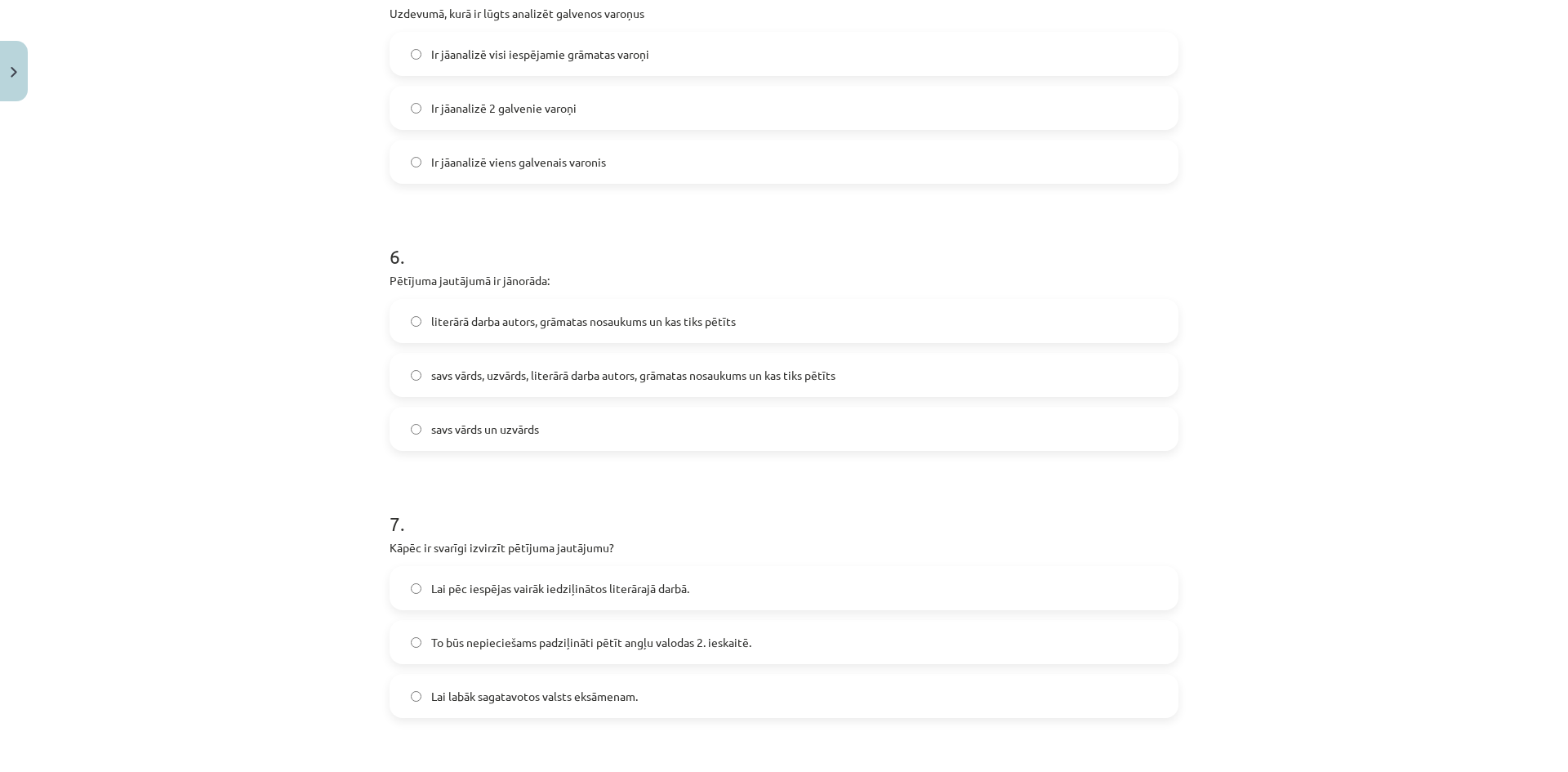
click at [644, 320] on span "literārā darba autors, grāmatas nosaukums un kas tiks pētīts" at bounding box center [583, 321] width 304 height 17
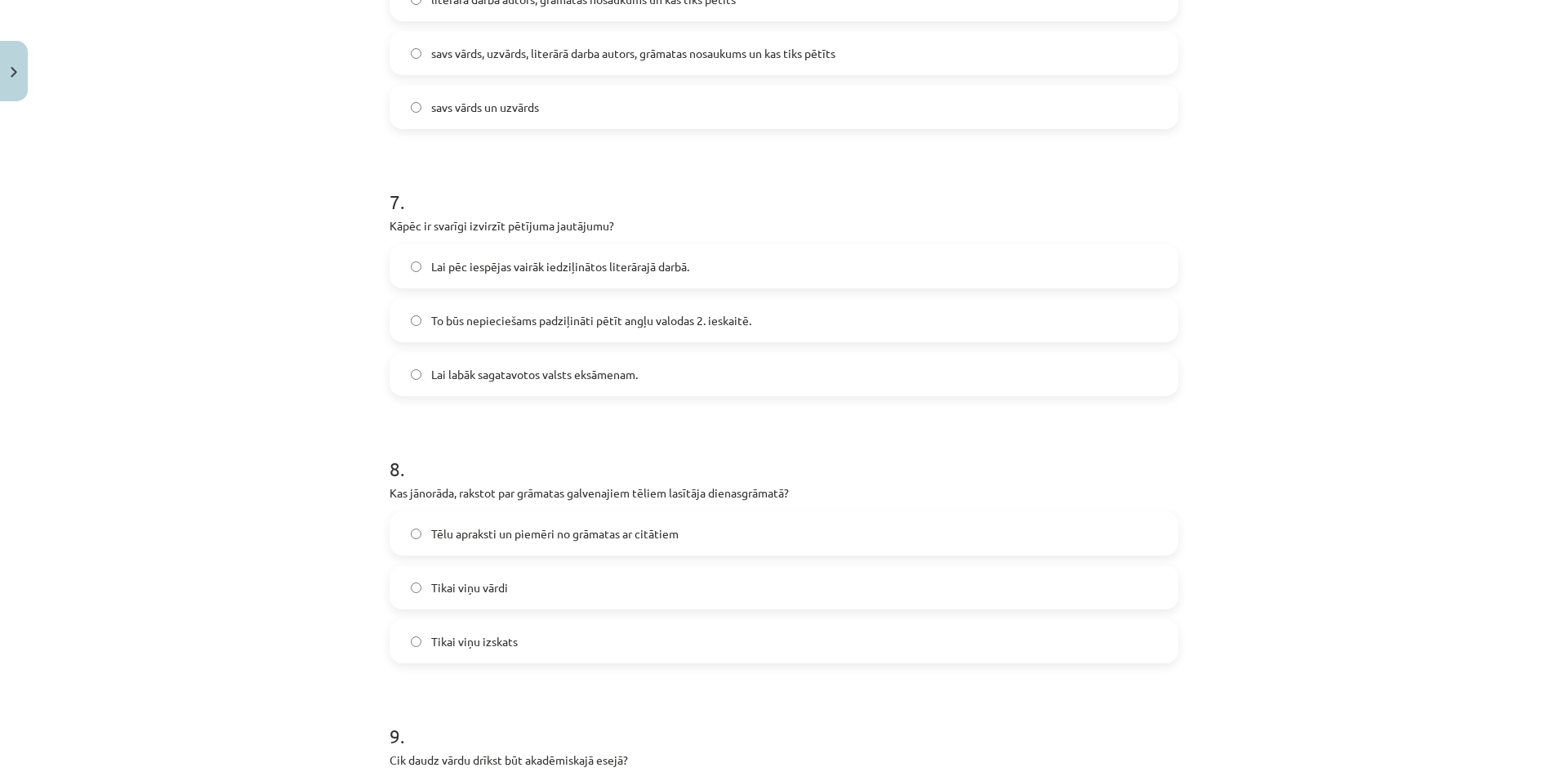
scroll to position [1796, 0]
click at [591, 317] on span "To būs nepieciešams padziļināti pētīt angļu valodas 2. ieskaitē." at bounding box center [590, 315] width 320 height 17
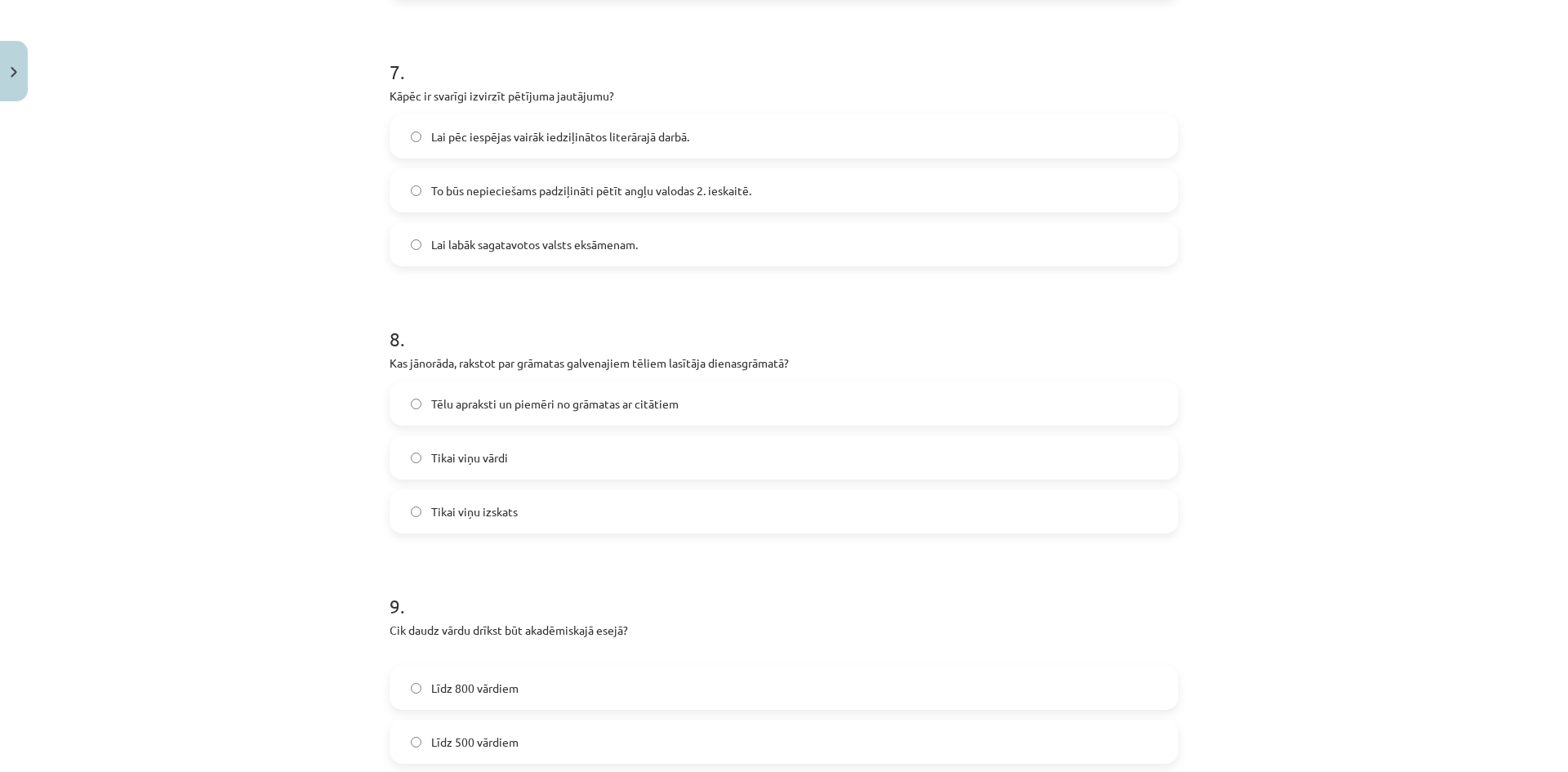
scroll to position [1960, 0]
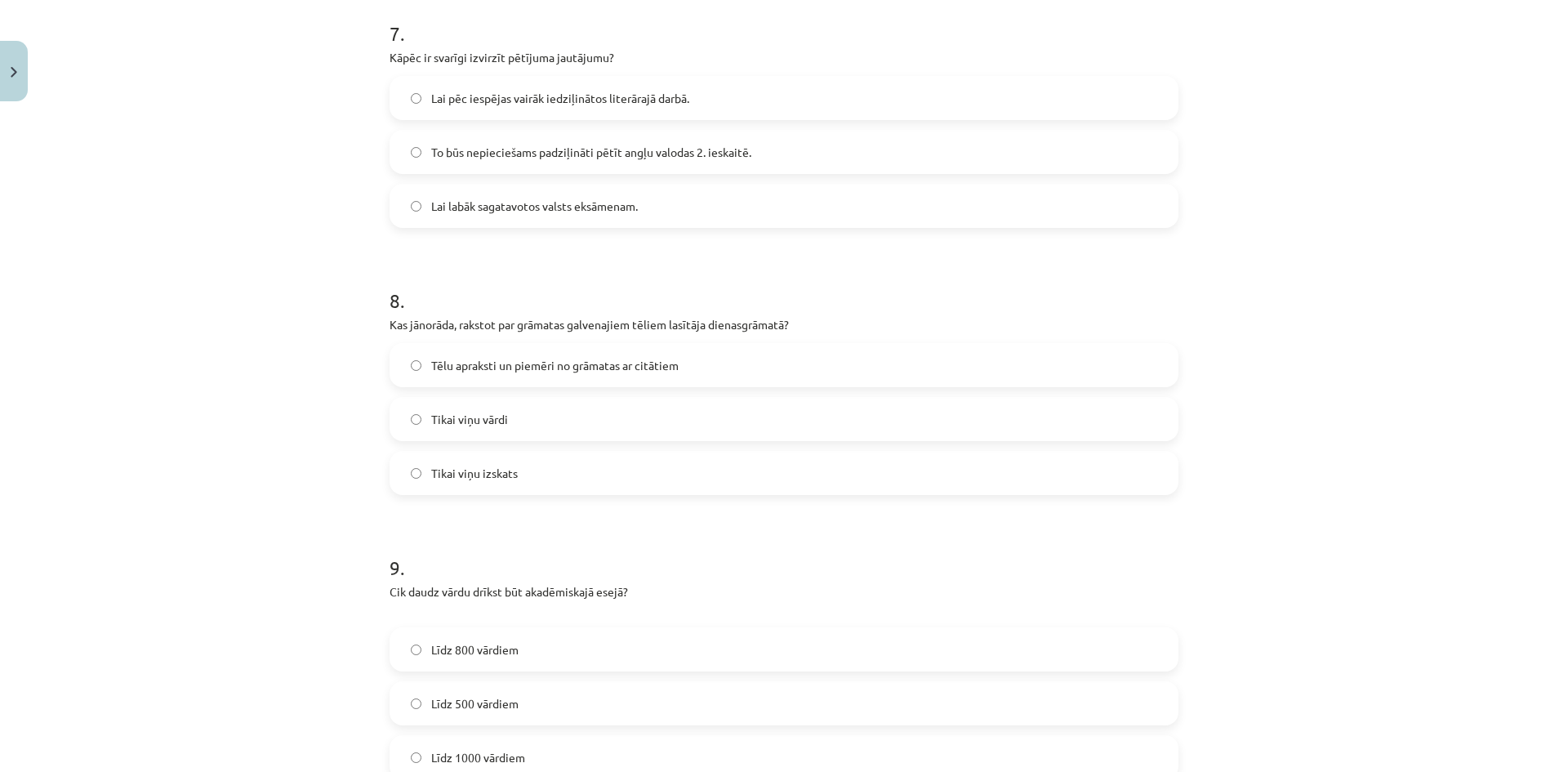
click at [585, 370] on span "Tēlu apraksti un piemēri no grāmatas ar citātiem" at bounding box center [555, 365] width 247 height 17
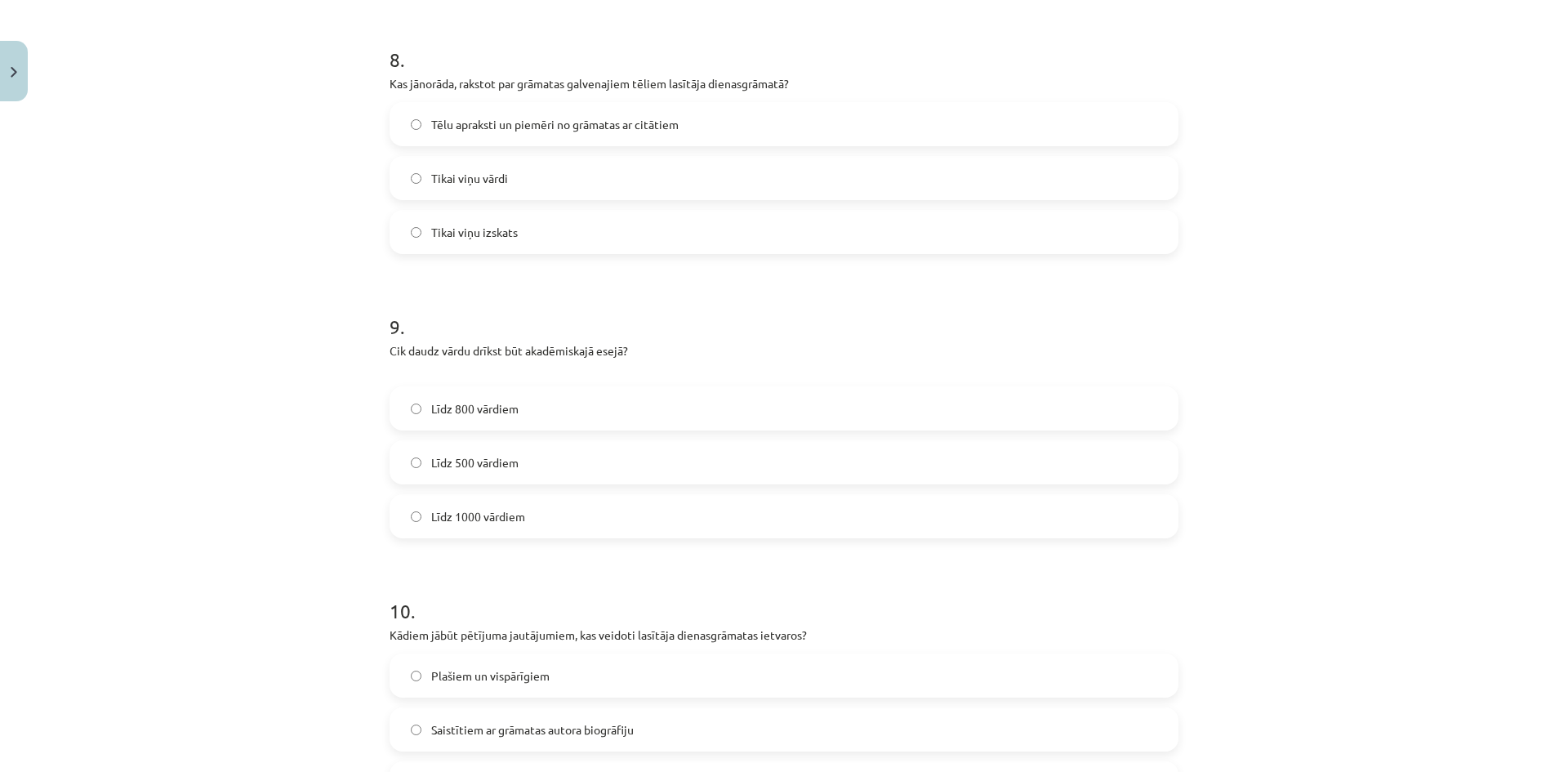
scroll to position [2204, 0]
click at [571, 412] on label "Līdz 800 vārdiem" at bounding box center [784, 404] width 786 height 41
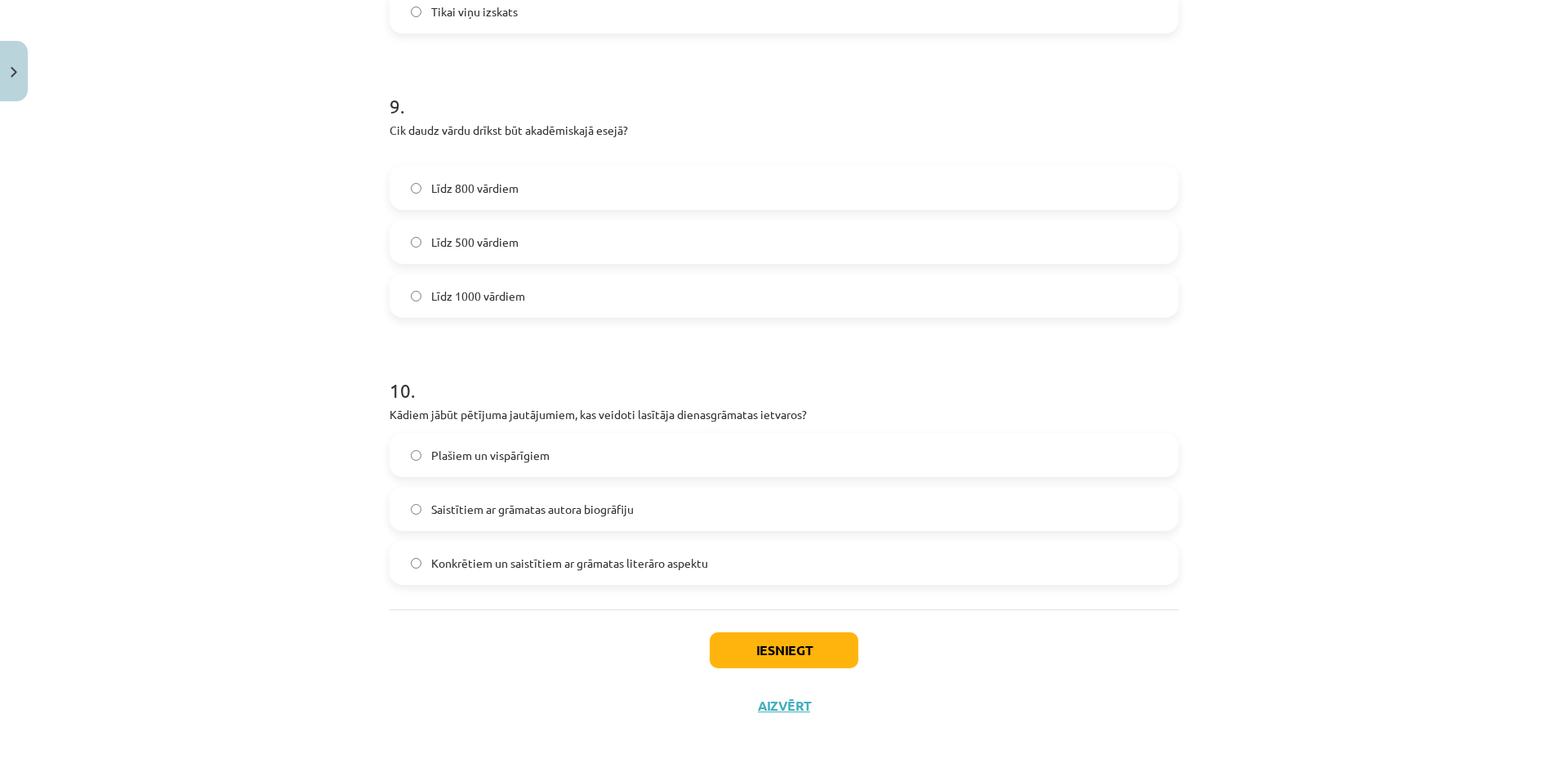
scroll to position [2424, 0]
click at [552, 452] on label "Plašiem un vispārīgiem" at bounding box center [784, 452] width 786 height 41
click at [821, 647] on button "Iesniegt" at bounding box center [783, 647] width 149 height 36
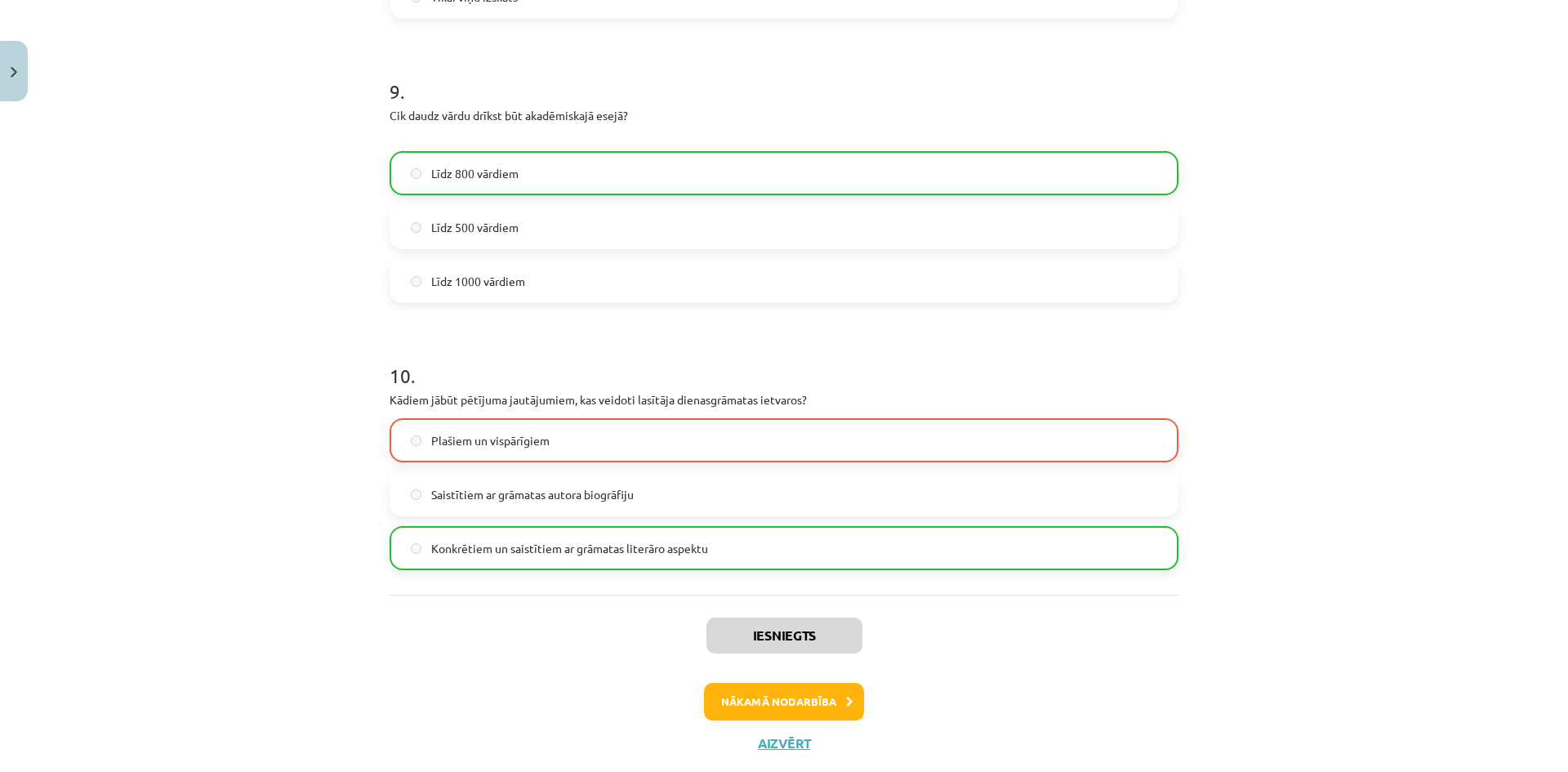
scroll to position [2476, 0]
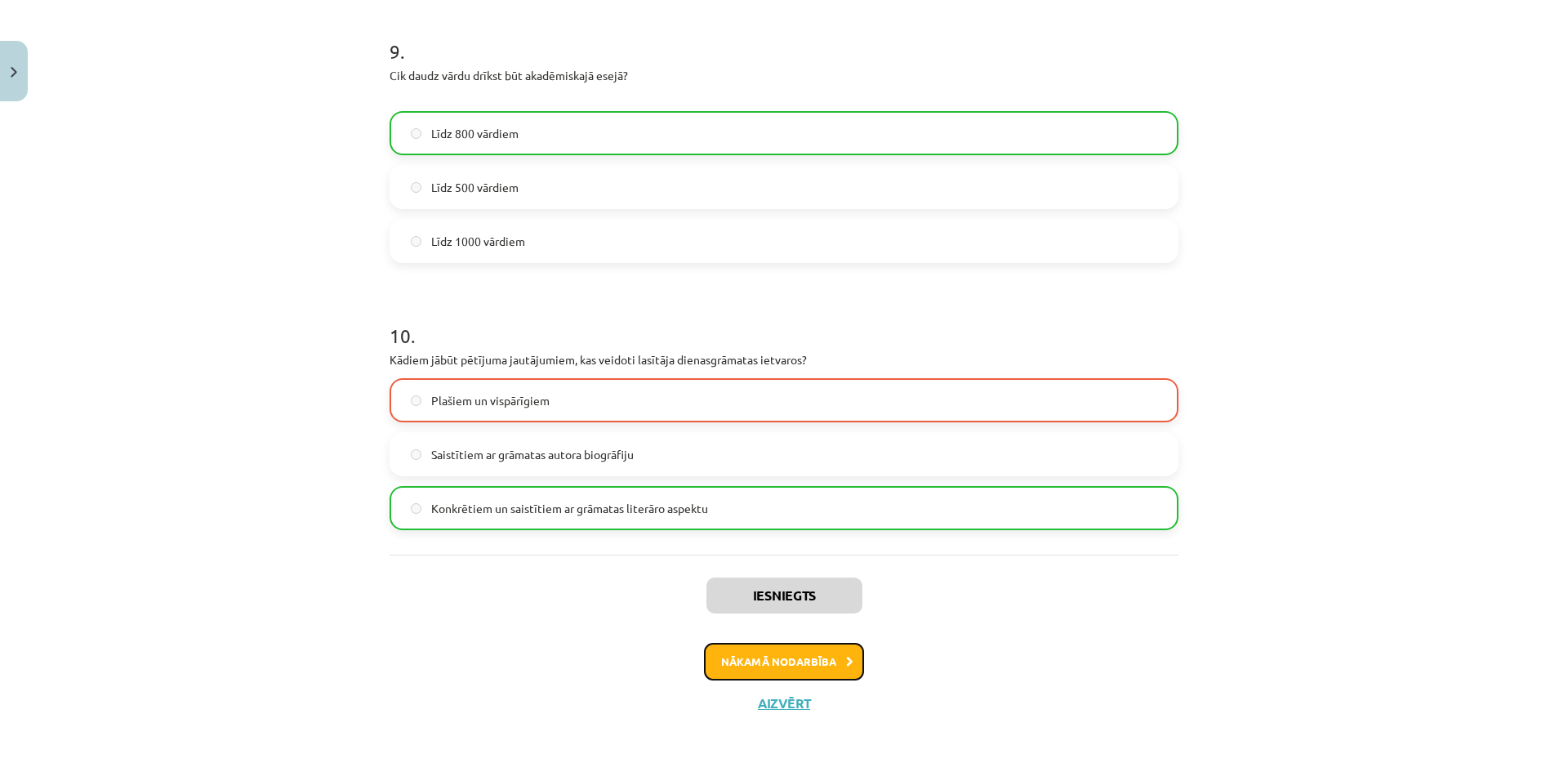
click at [785, 664] on button "Nākamā nodarbība" at bounding box center [784, 661] width 160 height 38
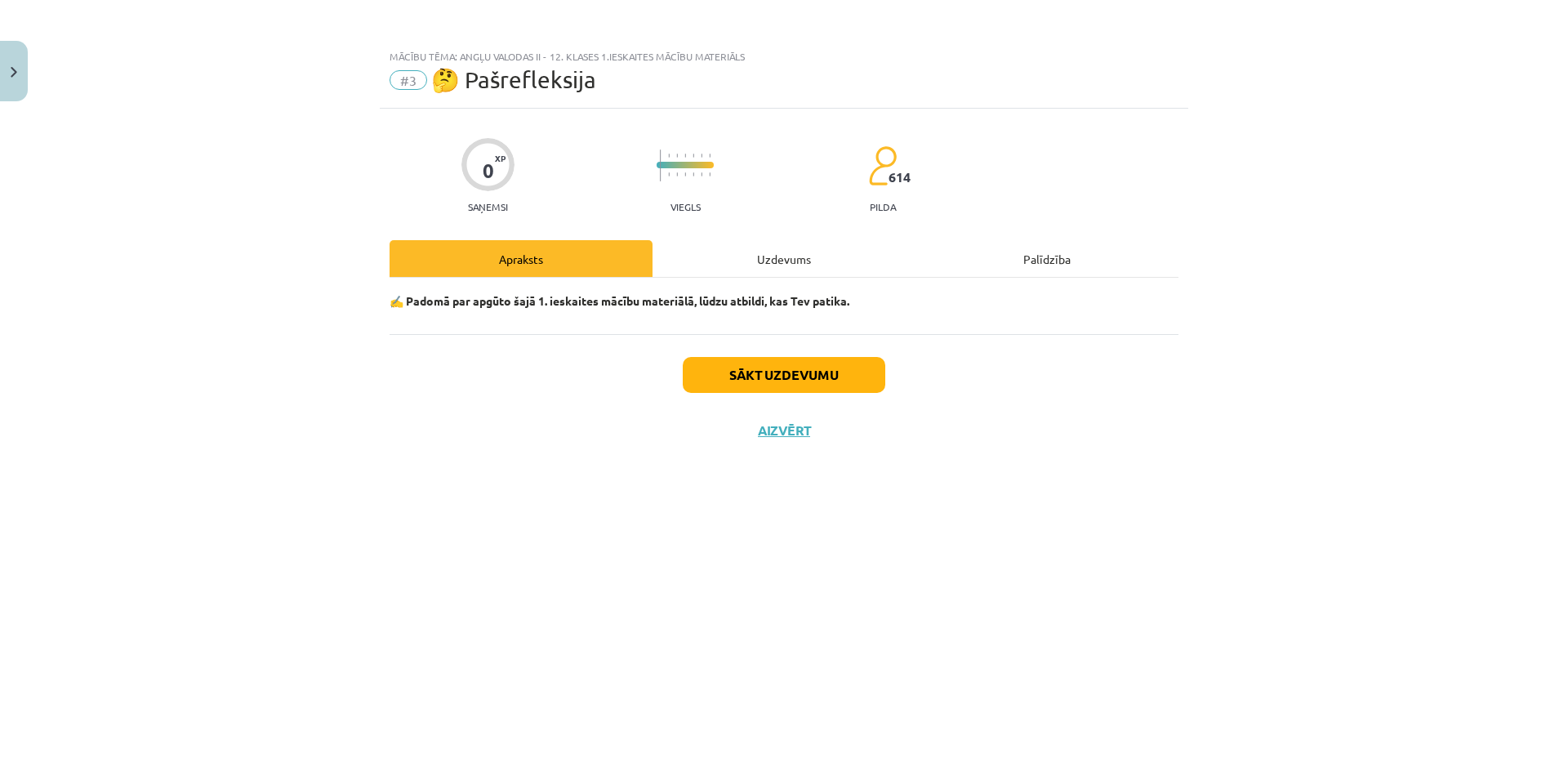
scroll to position [0, 0]
click at [832, 384] on button "Sākt uzdevumu" at bounding box center [783, 375] width 202 height 36
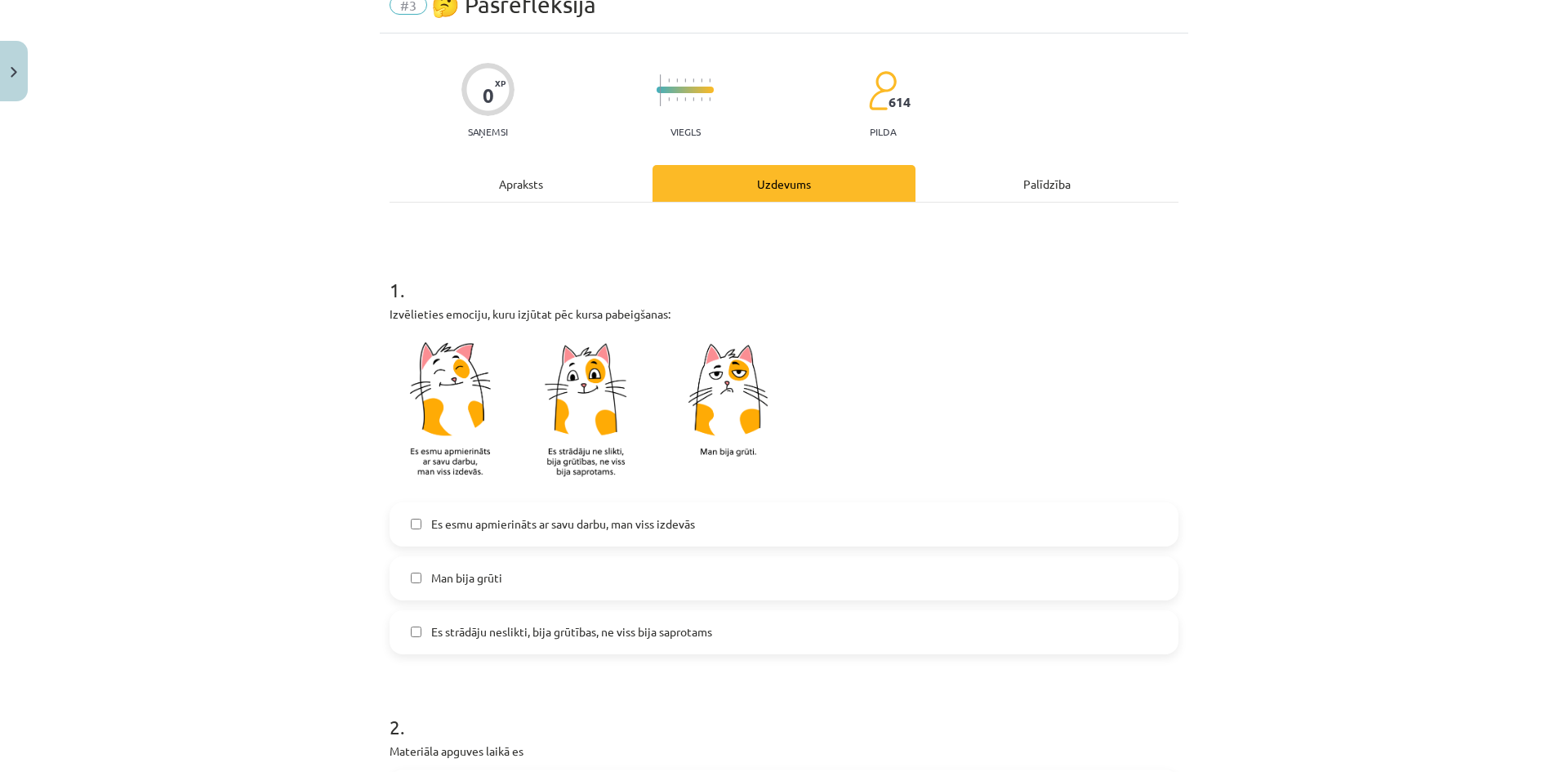
scroll to position [82, 0]
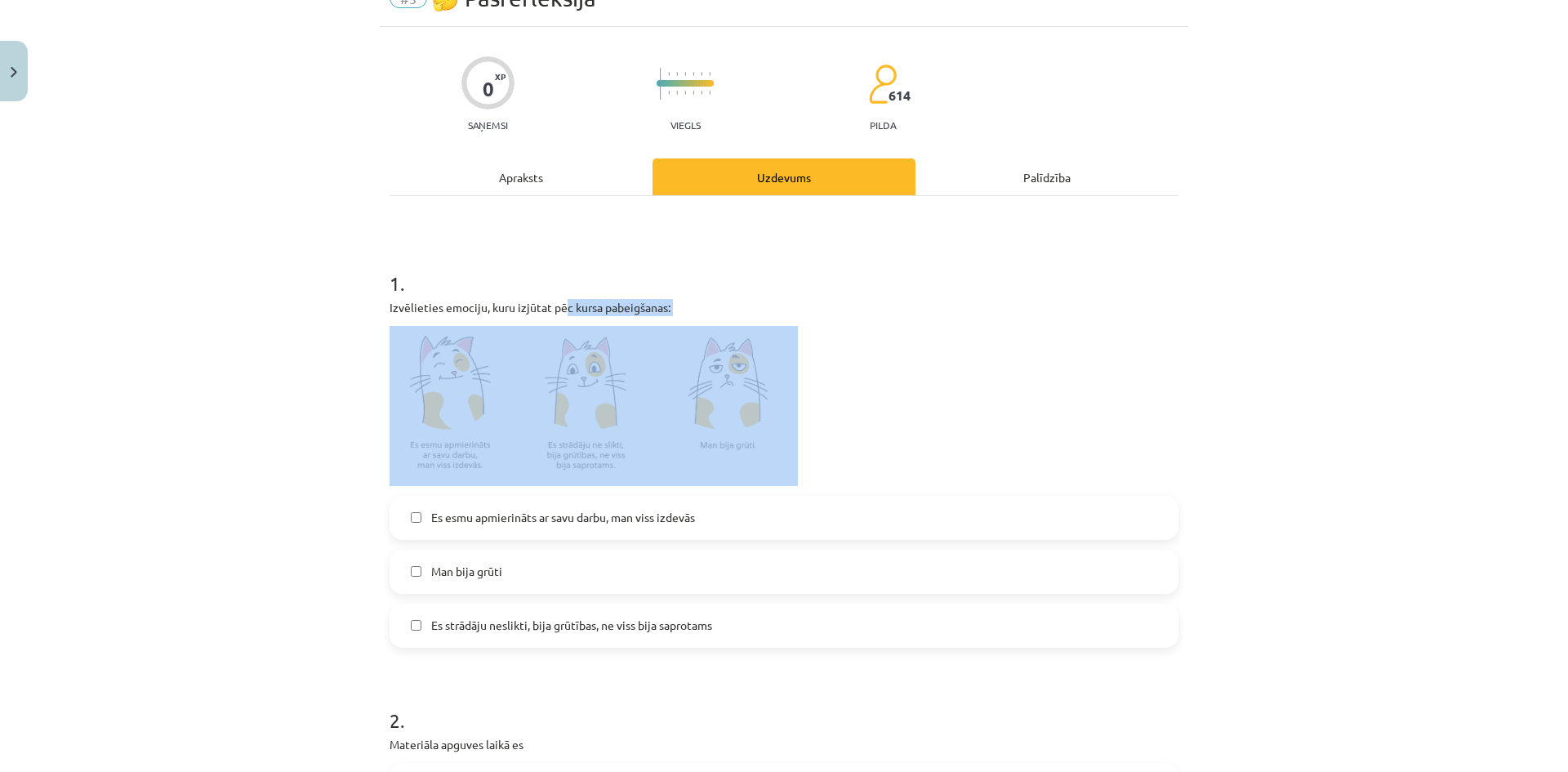
drag, startPoint x: 572, startPoint y: 313, endPoint x: 671, endPoint y: 321, distance: 99.3
click at [671, 321] on div "Izvēlieties emociju, kuru izjūtat pēc kursa pabeigšanas:" at bounding box center [783, 392] width 789 height 187
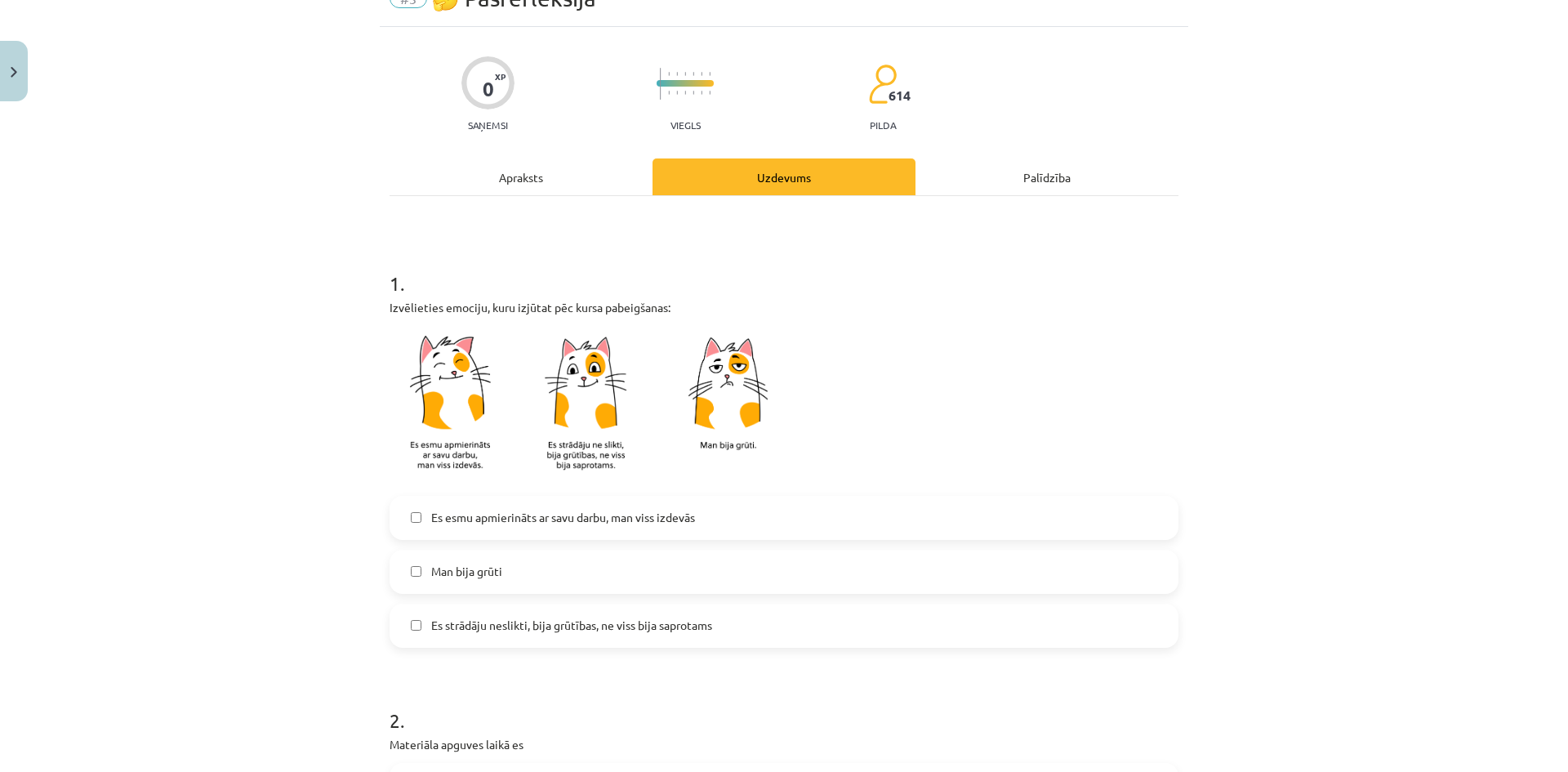
click at [743, 291] on h1 "1 ." at bounding box center [783, 268] width 789 height 51
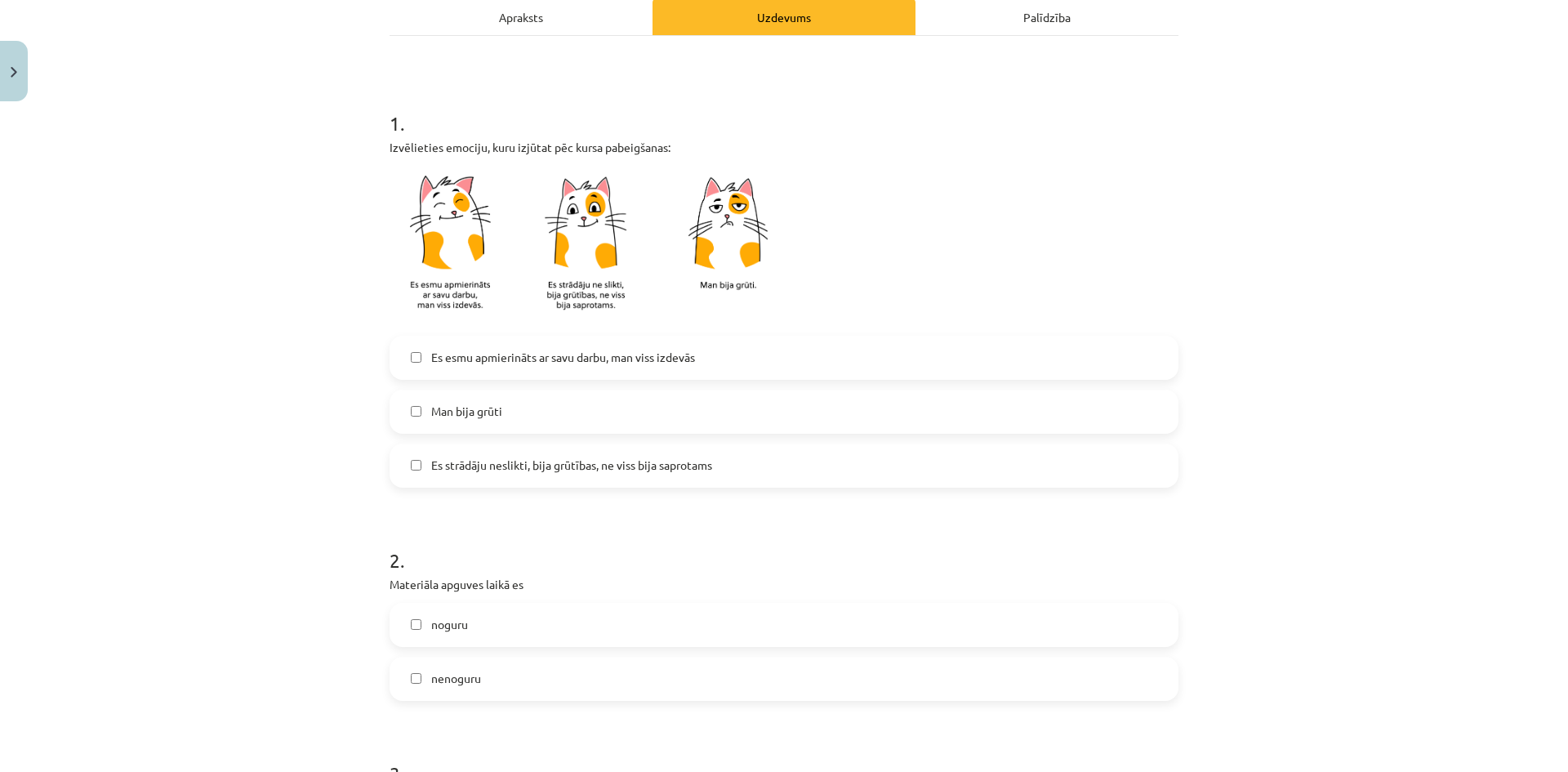
scroll to position [245, 0]
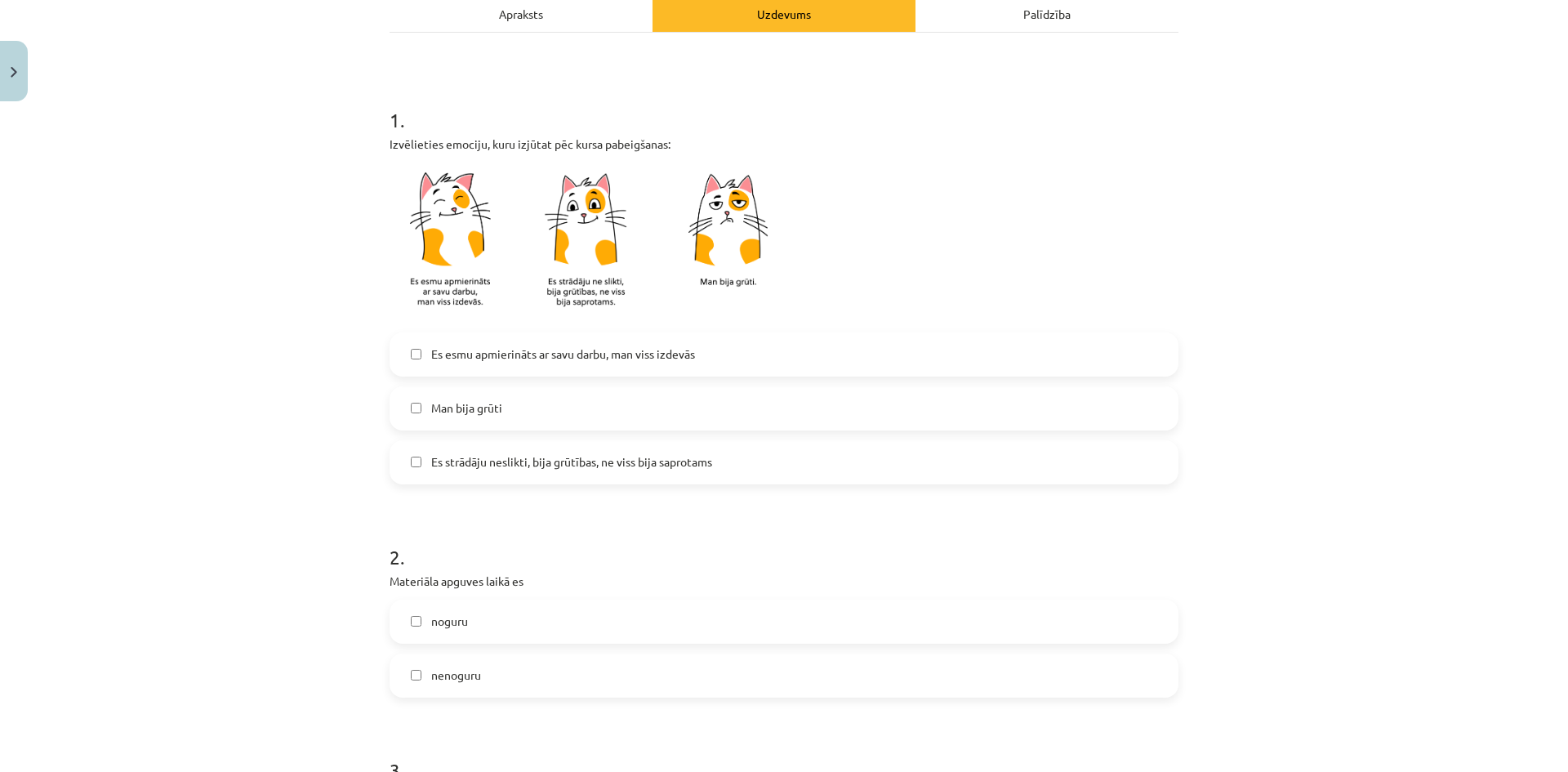
click at [690, 364] on label "Es esmu apmierināts ar savu darbu, man viss izdevās" at bounding box center [784, 354] width 786 height 41
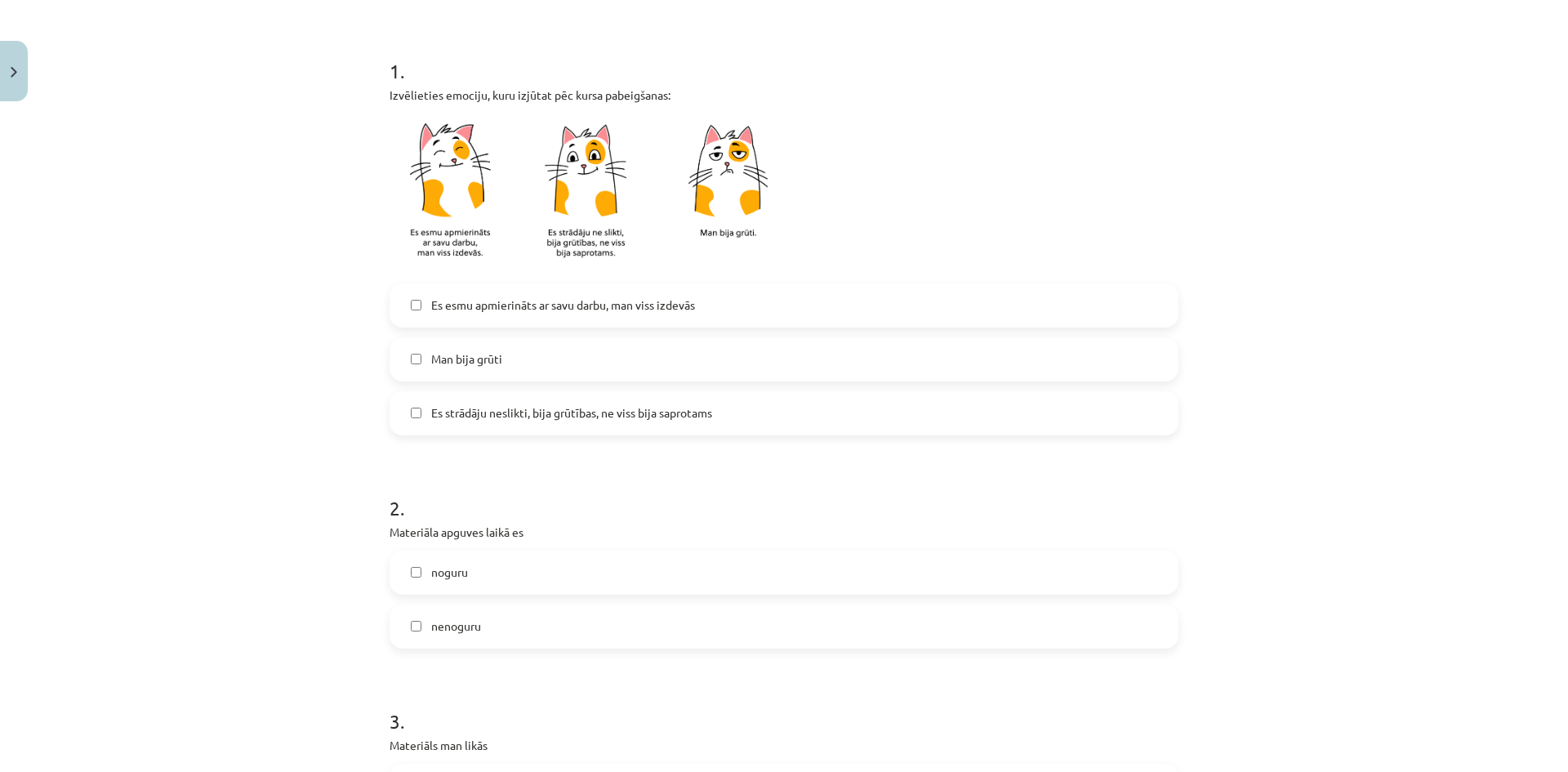
scroll to position [490, 0]
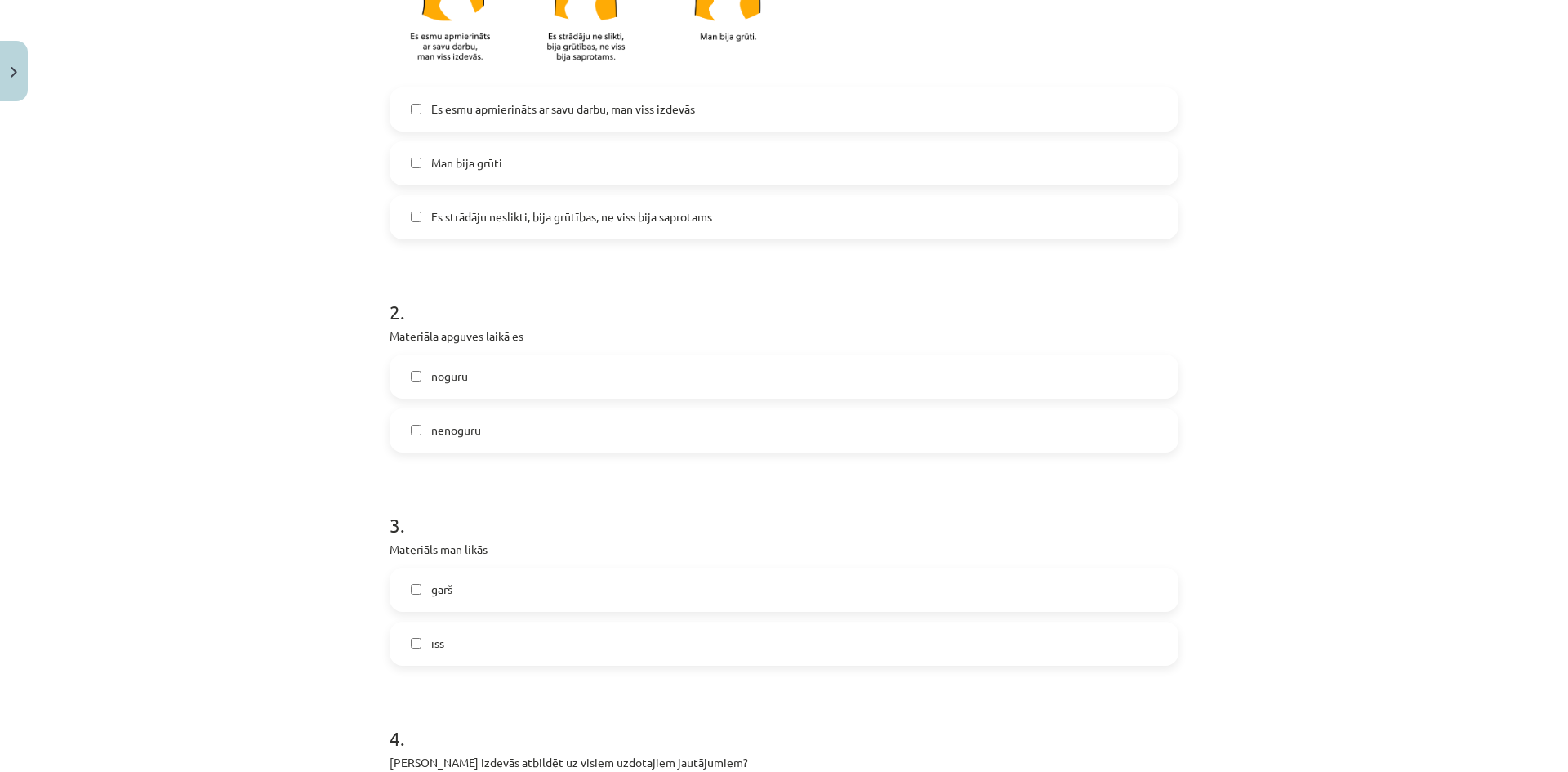
click at [668, 440] on label "nenoguru" at bounding box center [784, 430] width 786 height 41
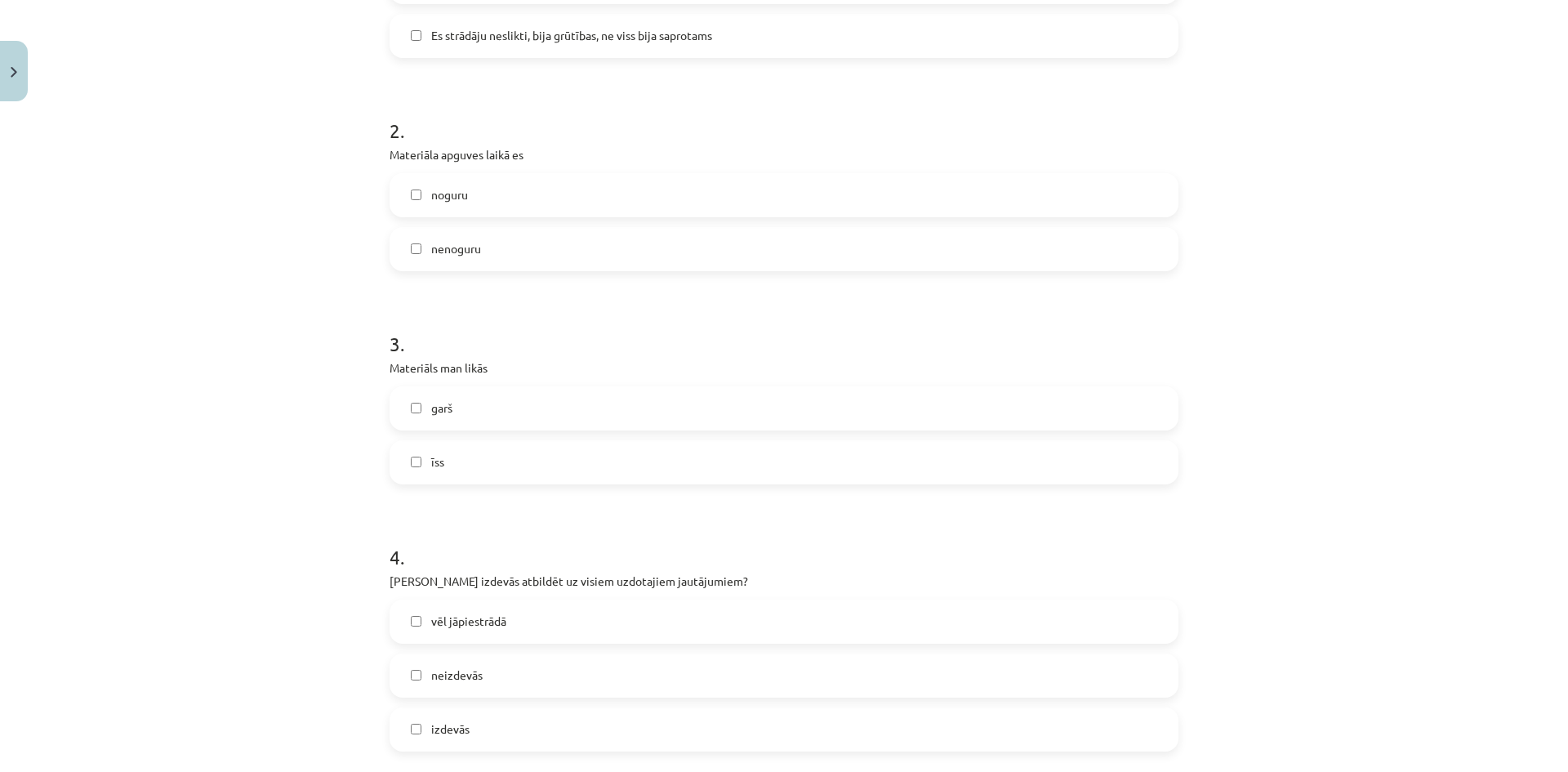
scroll to position [735, 0]
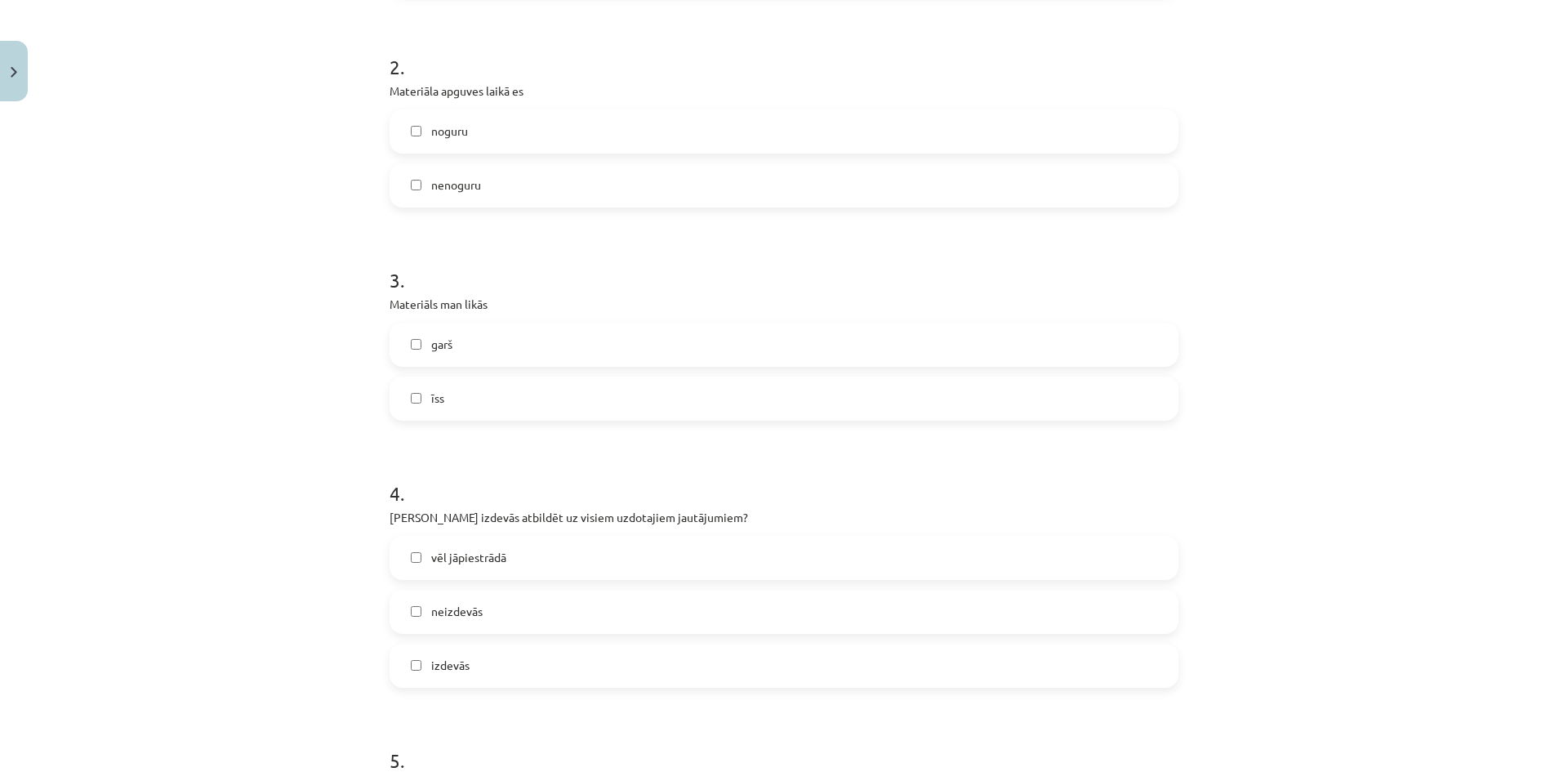
click at [632, 130] on label "noguru" at bounding box center [784, 131] width 786 height 41
click at [490, 352] on label "garš" at bounding box center [784, 344] width 786 height 41
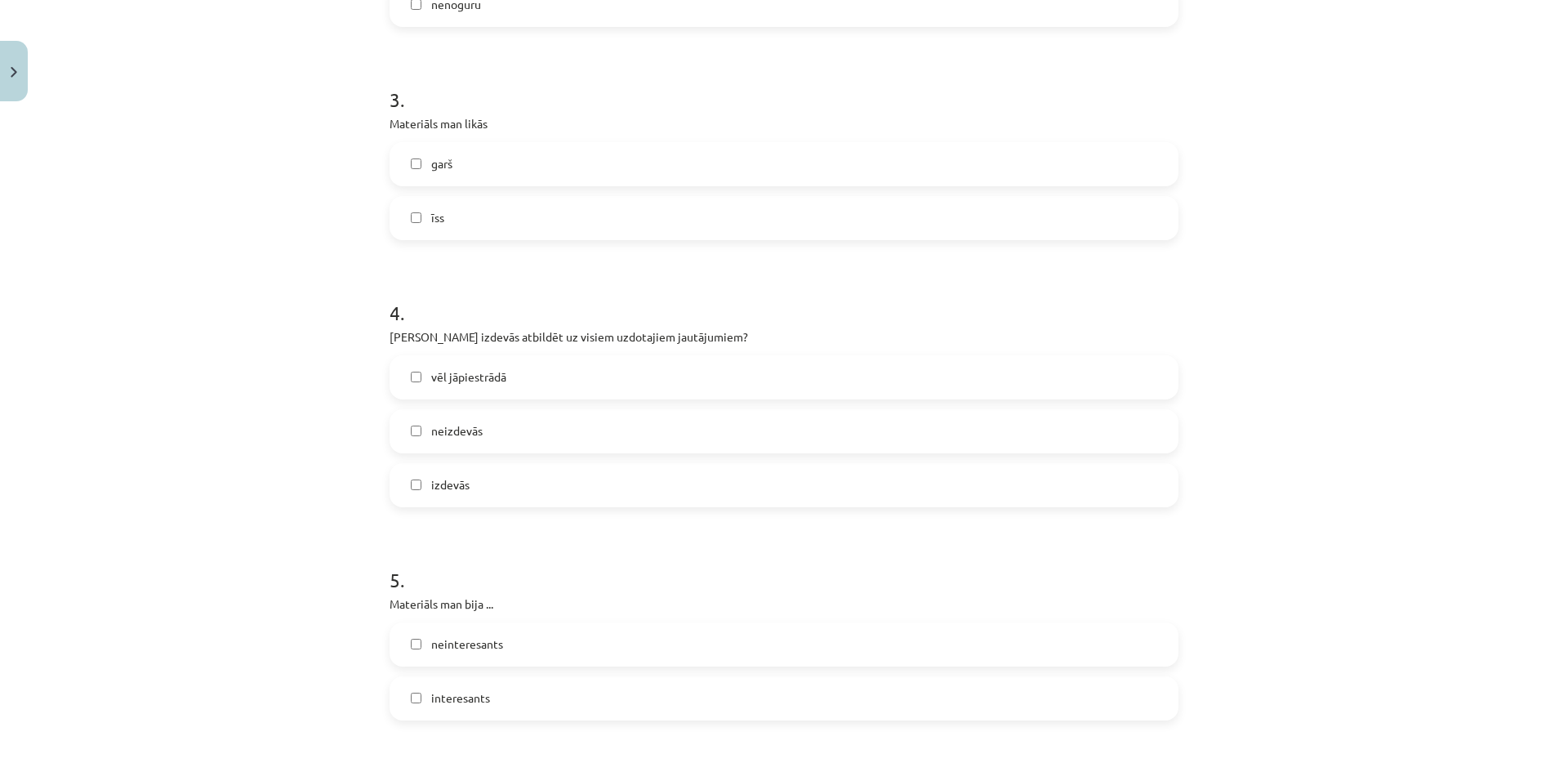
scroll to position [979, 0]
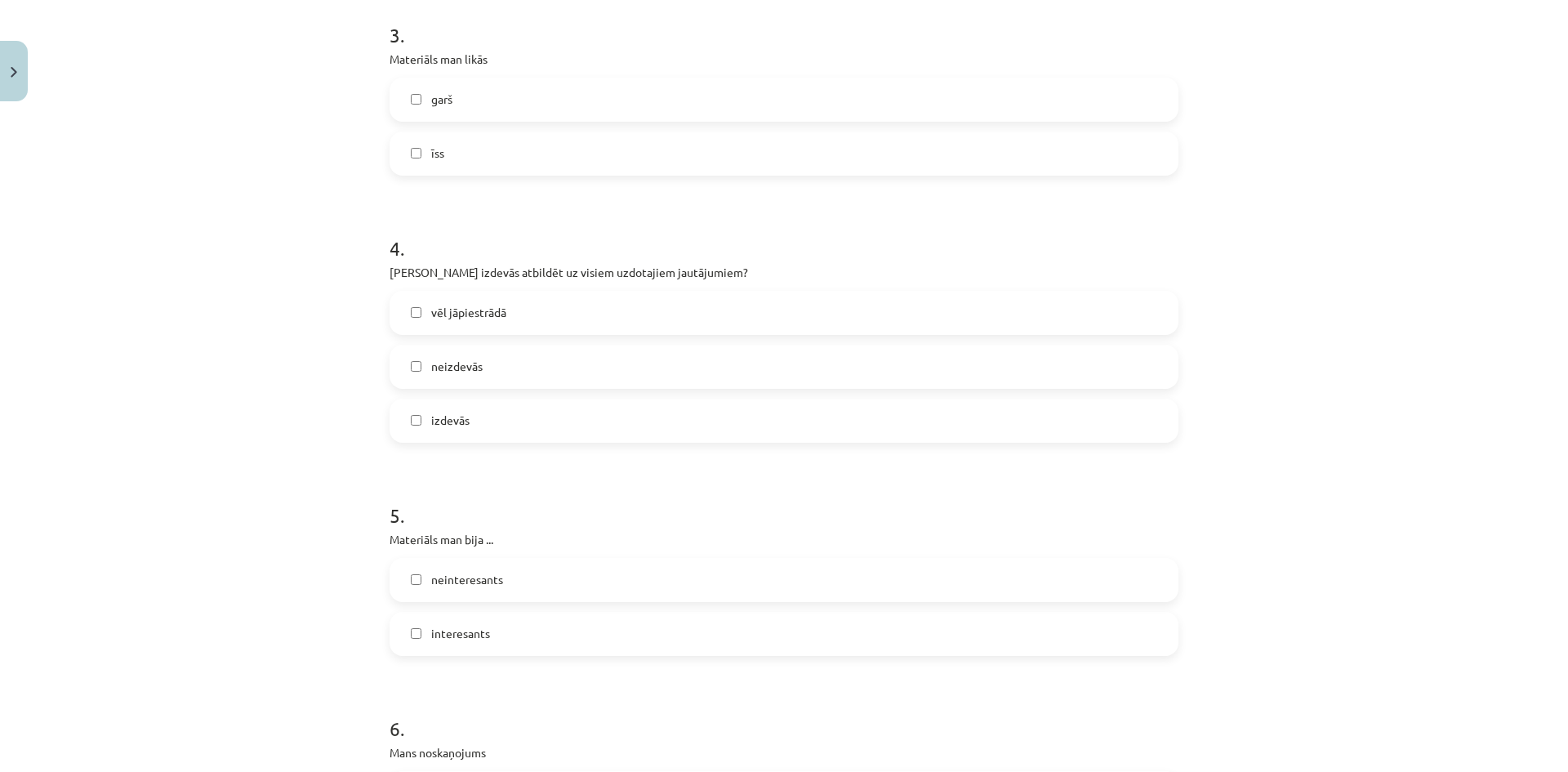
click at [515, 309] on label "vēl jāpiestrādā" at bounding box center [784, 312] width 786 height 41
click at [516, 423] on label "izdevās" at bounding box center [784, 420] width 786 height 41
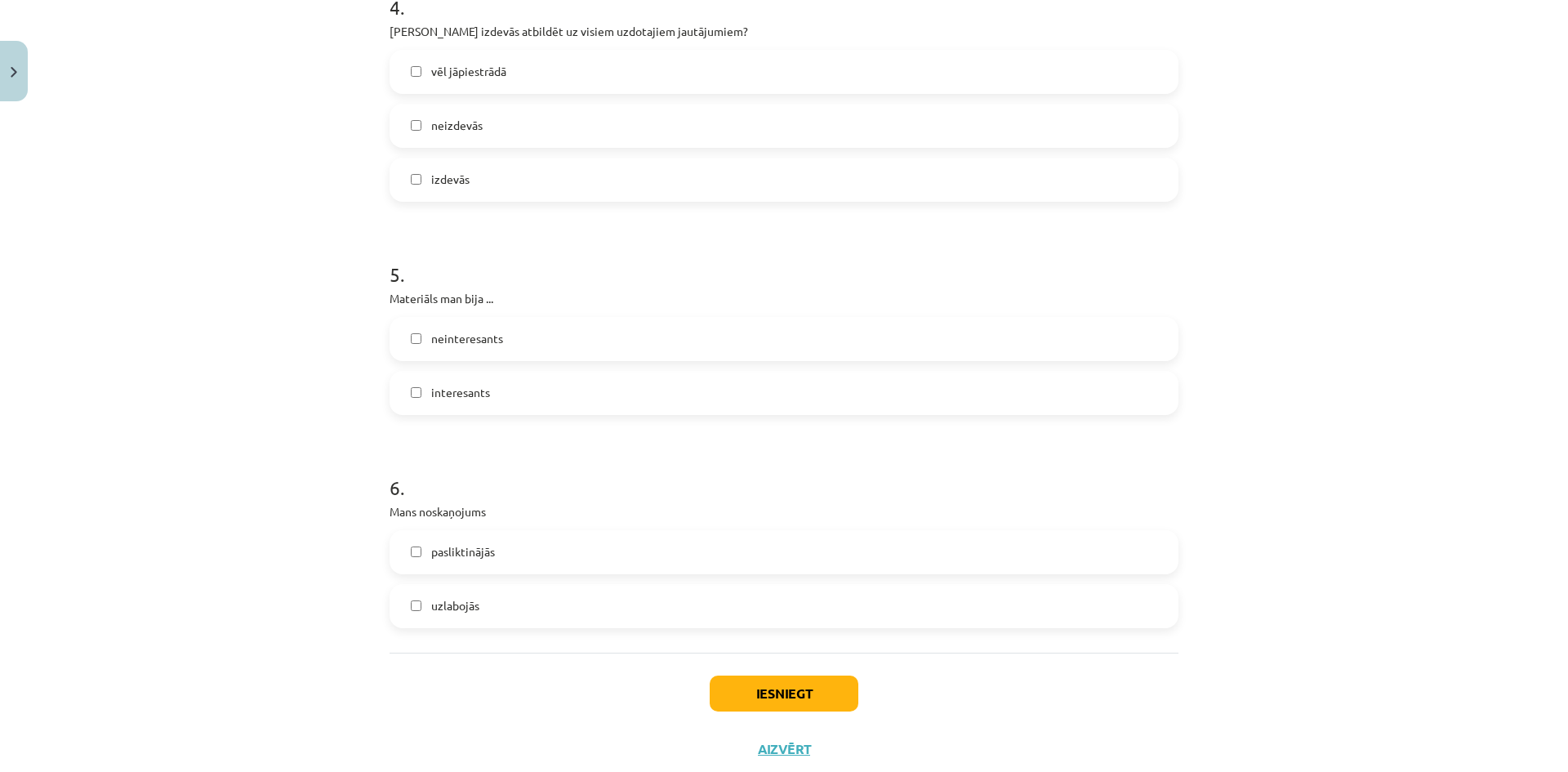
scroll to position [1225, 0]
click at [515, 379] on label "interesants" at bounding box center [784, 388] width 786 height 41
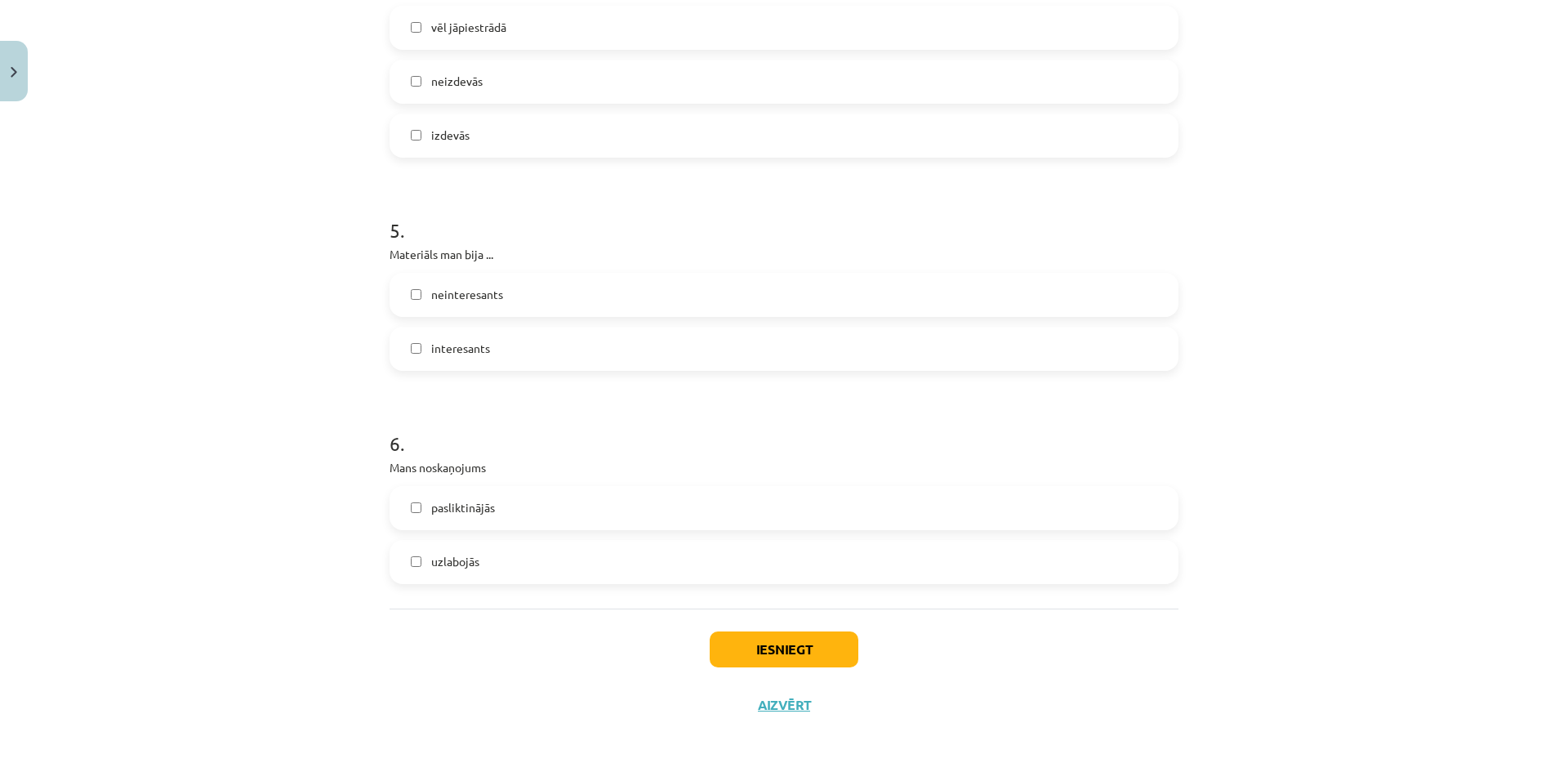
scroll to position [1267, 0]
click at [556, 556] on label "uzlabojās" at bounding box center [784, 560] width 786 height 41
click at [794, 633] on button "Iesniegt" at bounding box center [783, 647] width 149 height 36
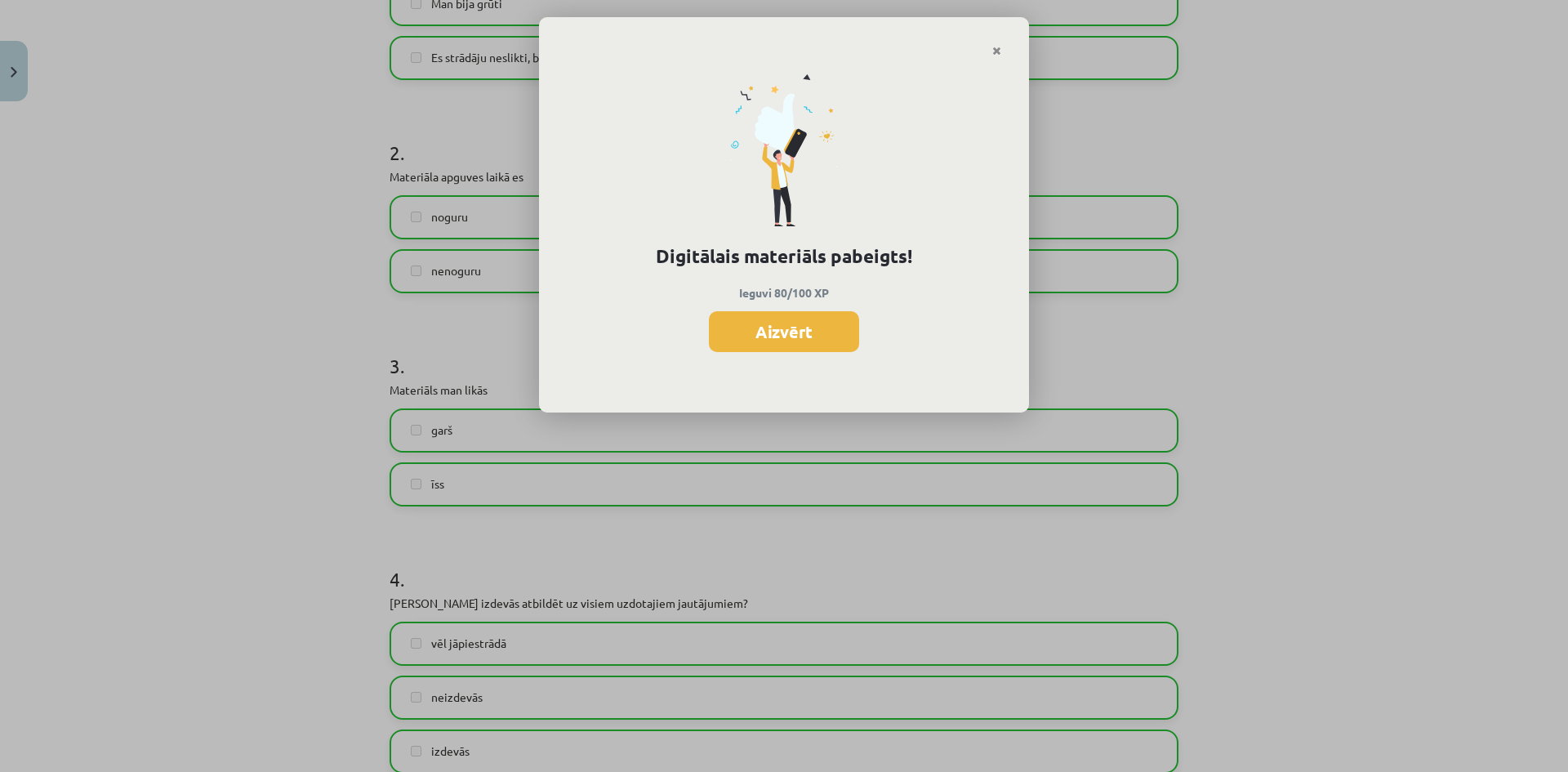
scroll to position [653, 0]
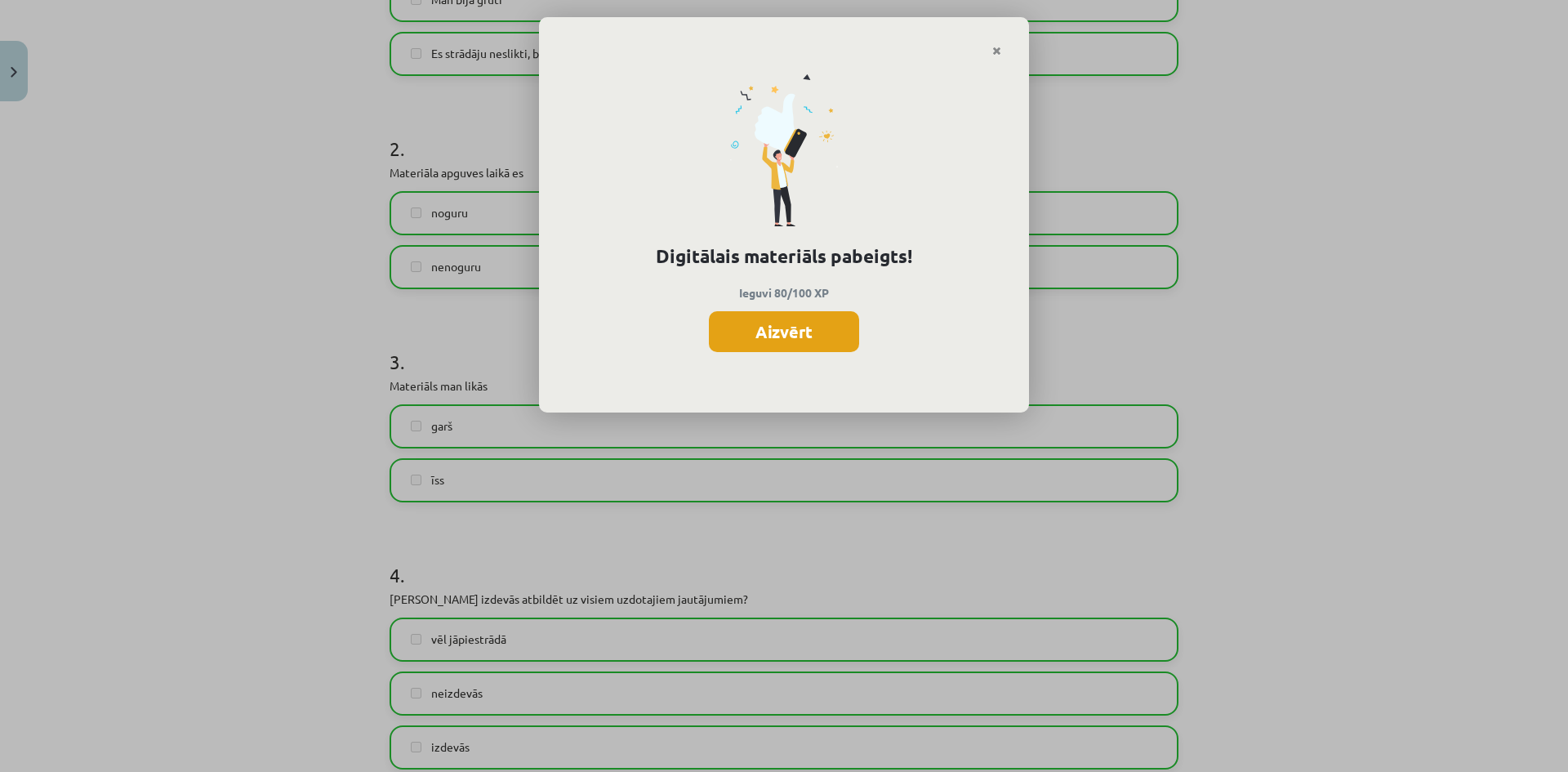
click at [833, 334] on button "Aizvērt" at bounding box center [784, 331] width 151 height 41
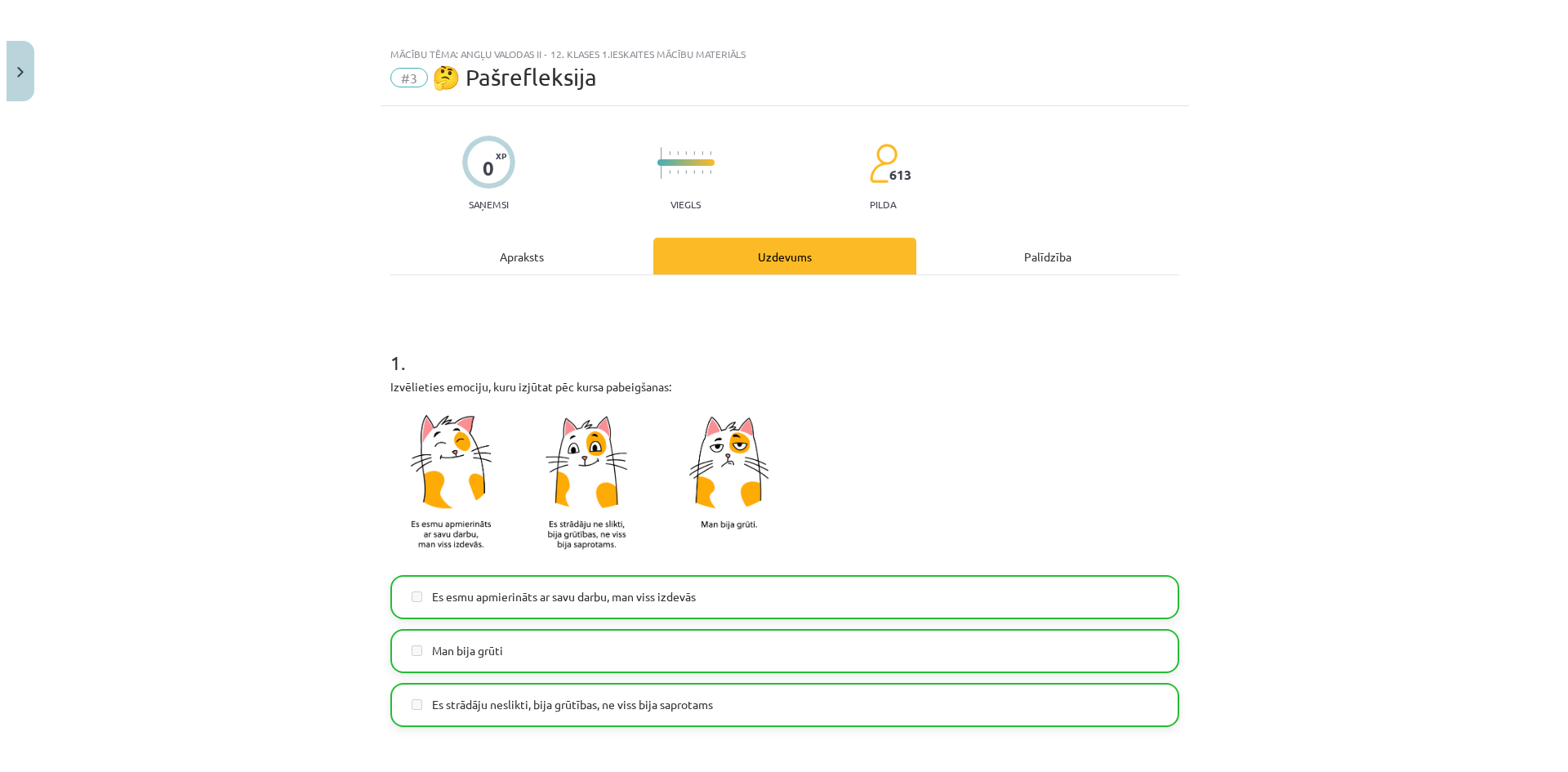
scroll to position [0, 0]
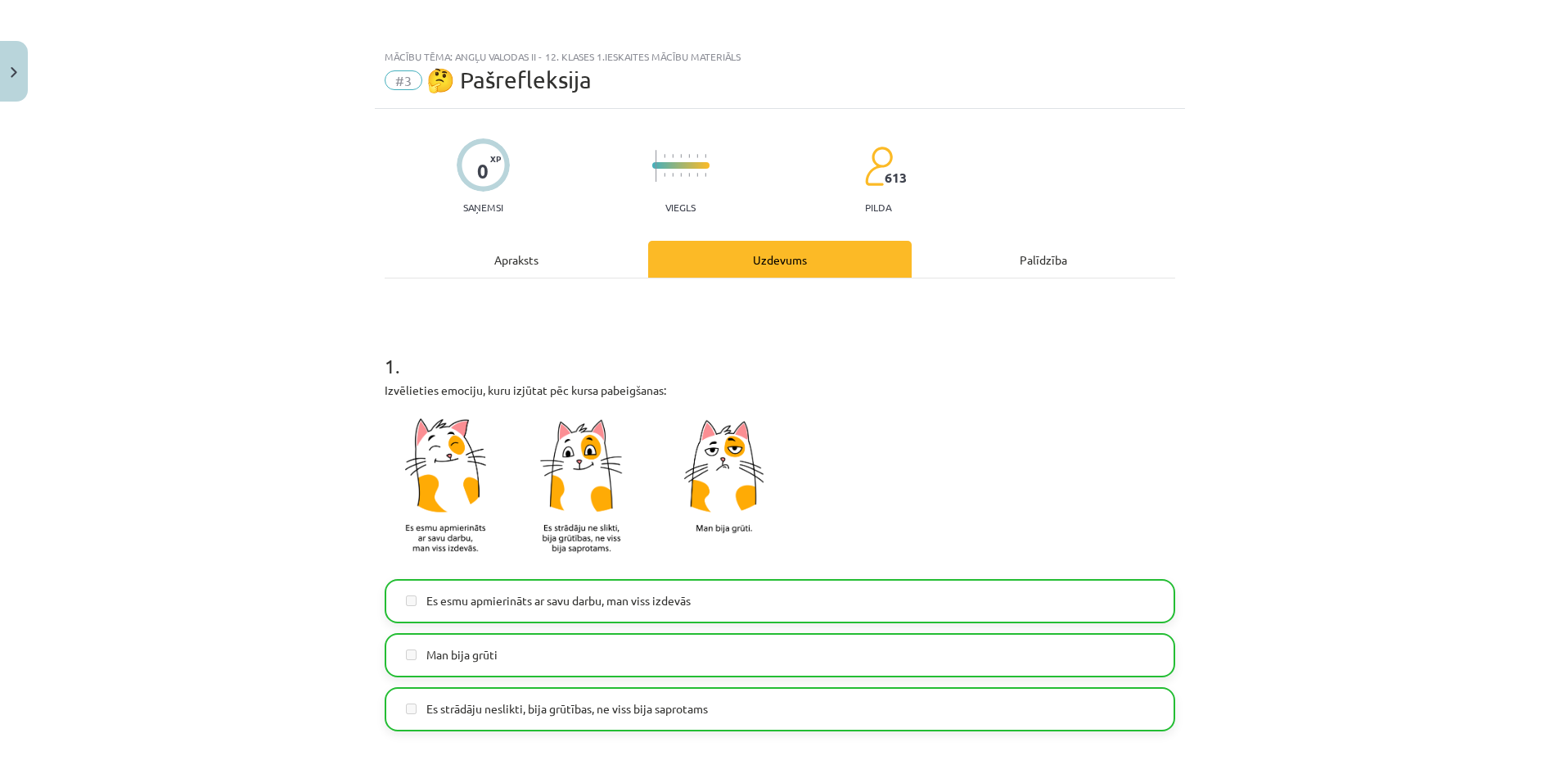
click at [1006, 276] on div "Palīdzība" at bounding box center [1044, 259] width 264 height 37
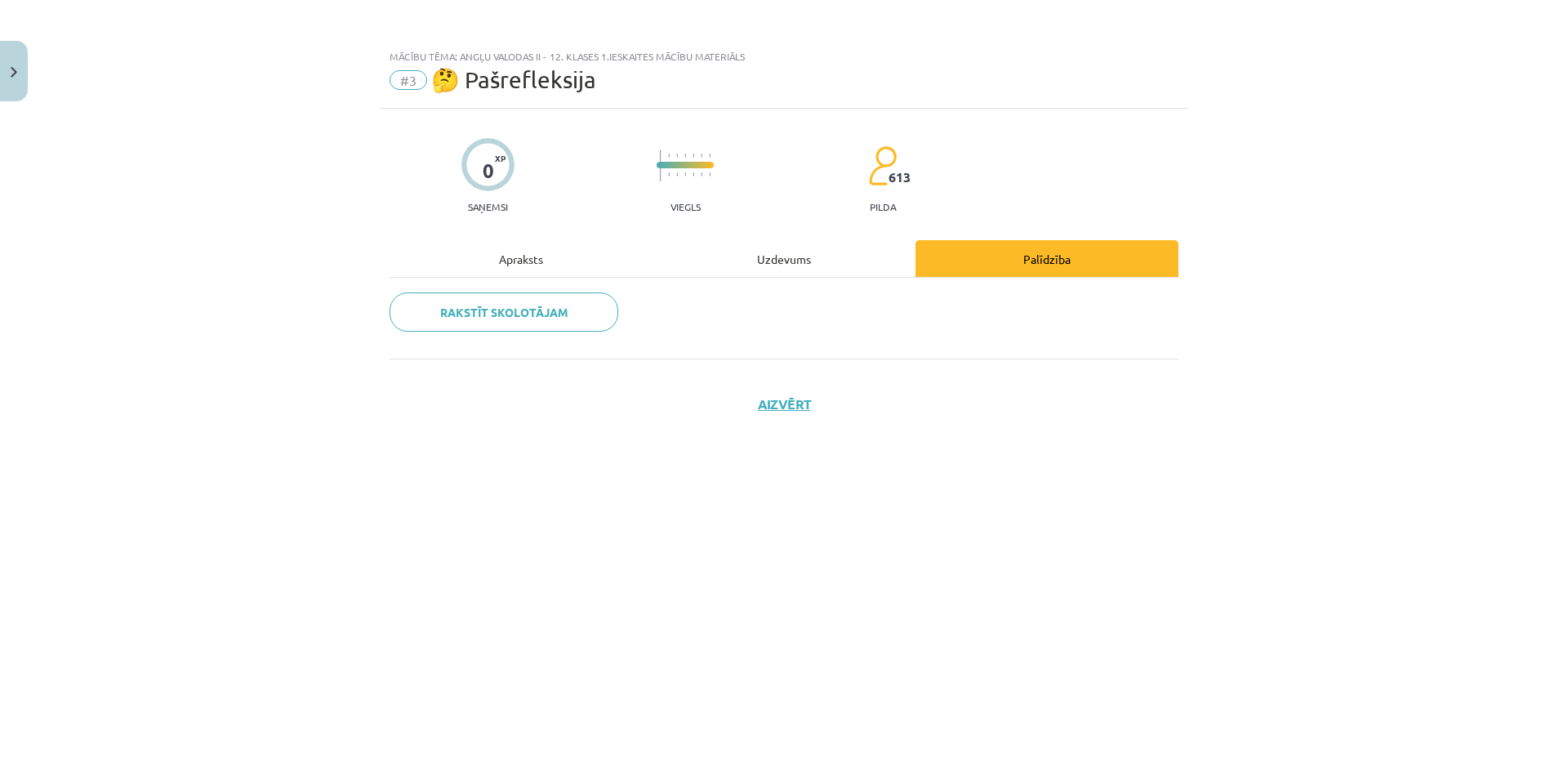
click at [747, 268] on div "Uzdevums" at bounding box center [784, 258] width 263 height 37
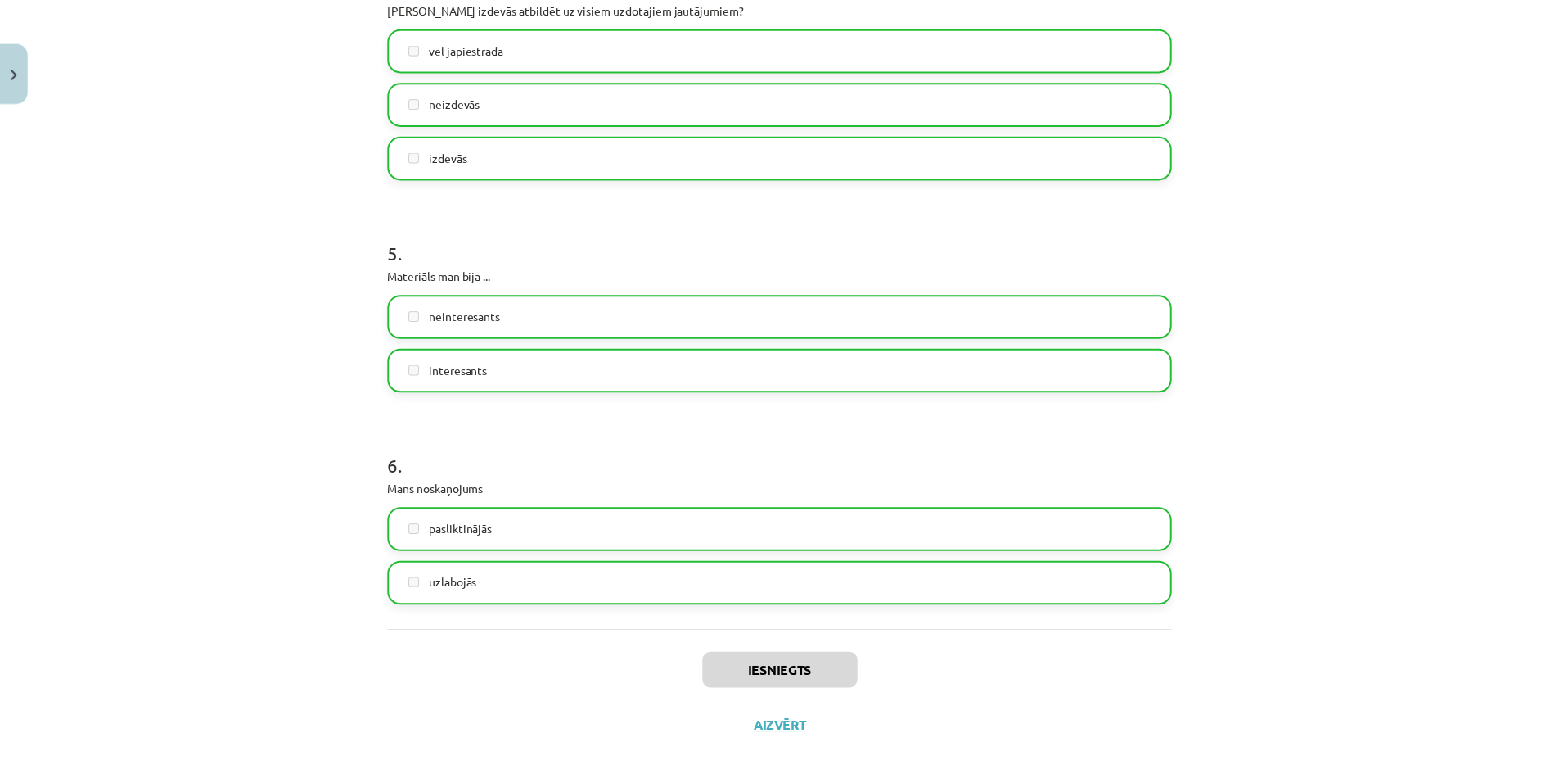
scroll to position [1270, 0]
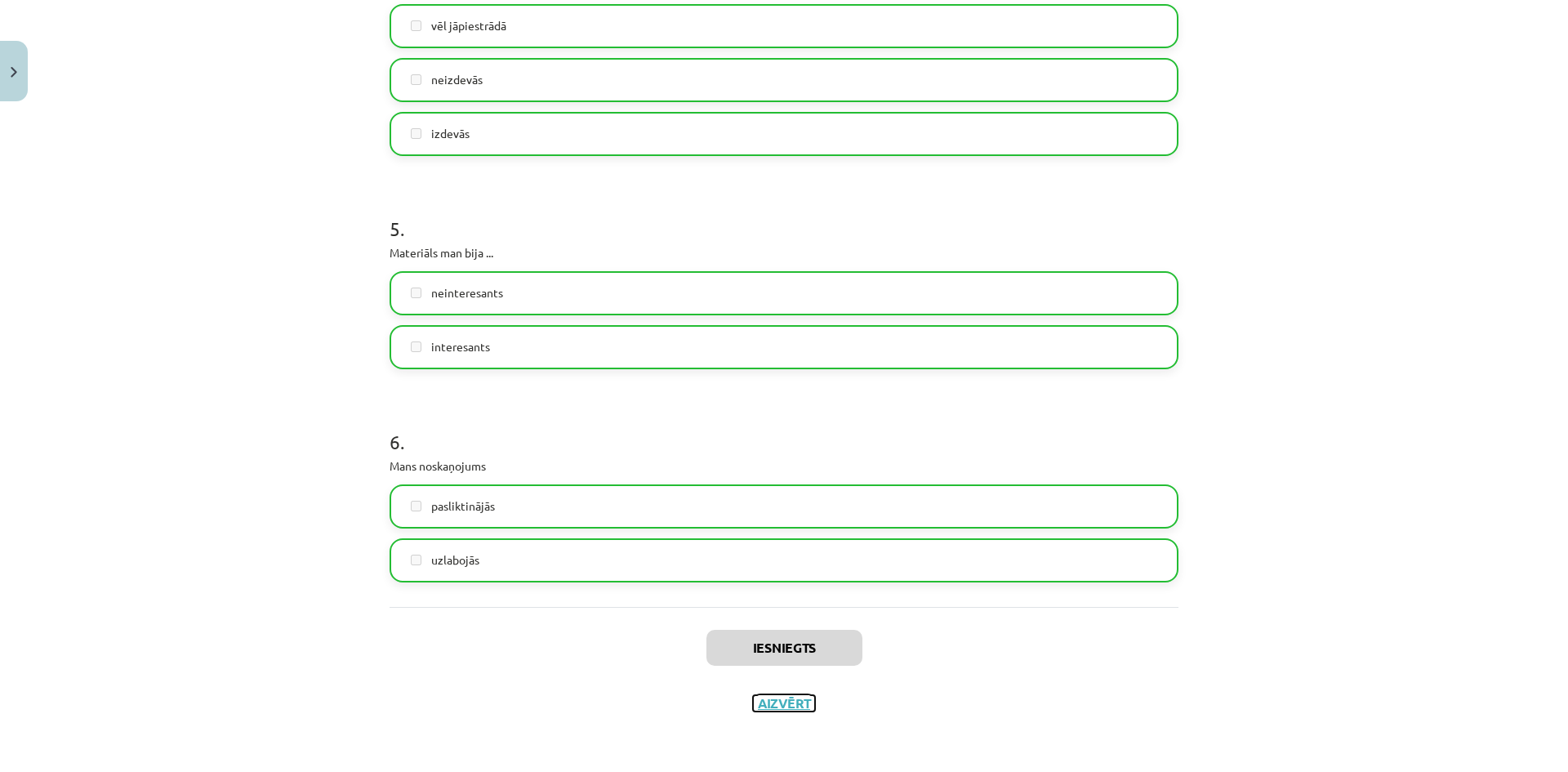
click at [788, 697] on button "Aizvērt" at bounding box center [784, 703] width 62 height 16
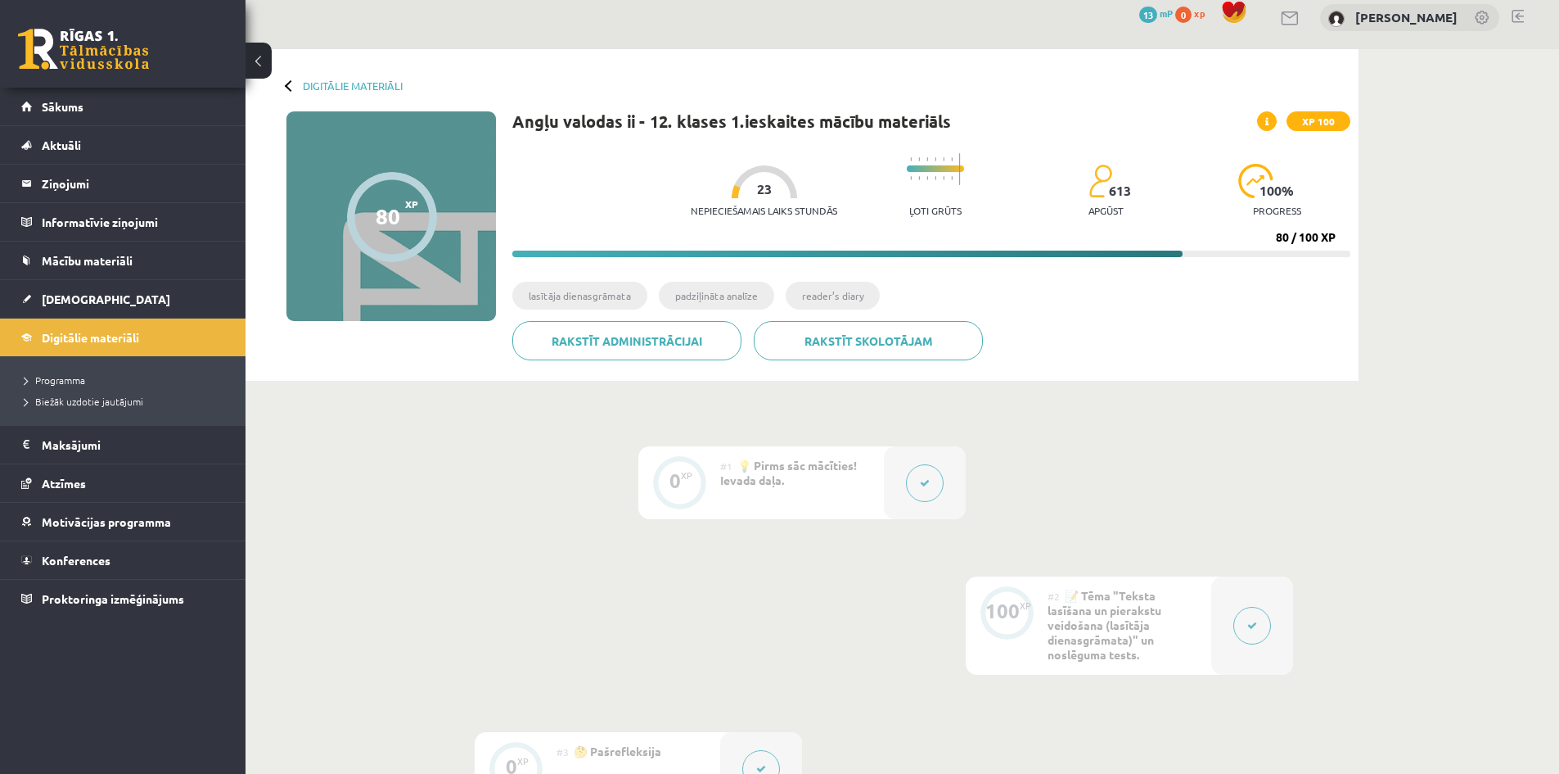
scroll to position [0, 0]
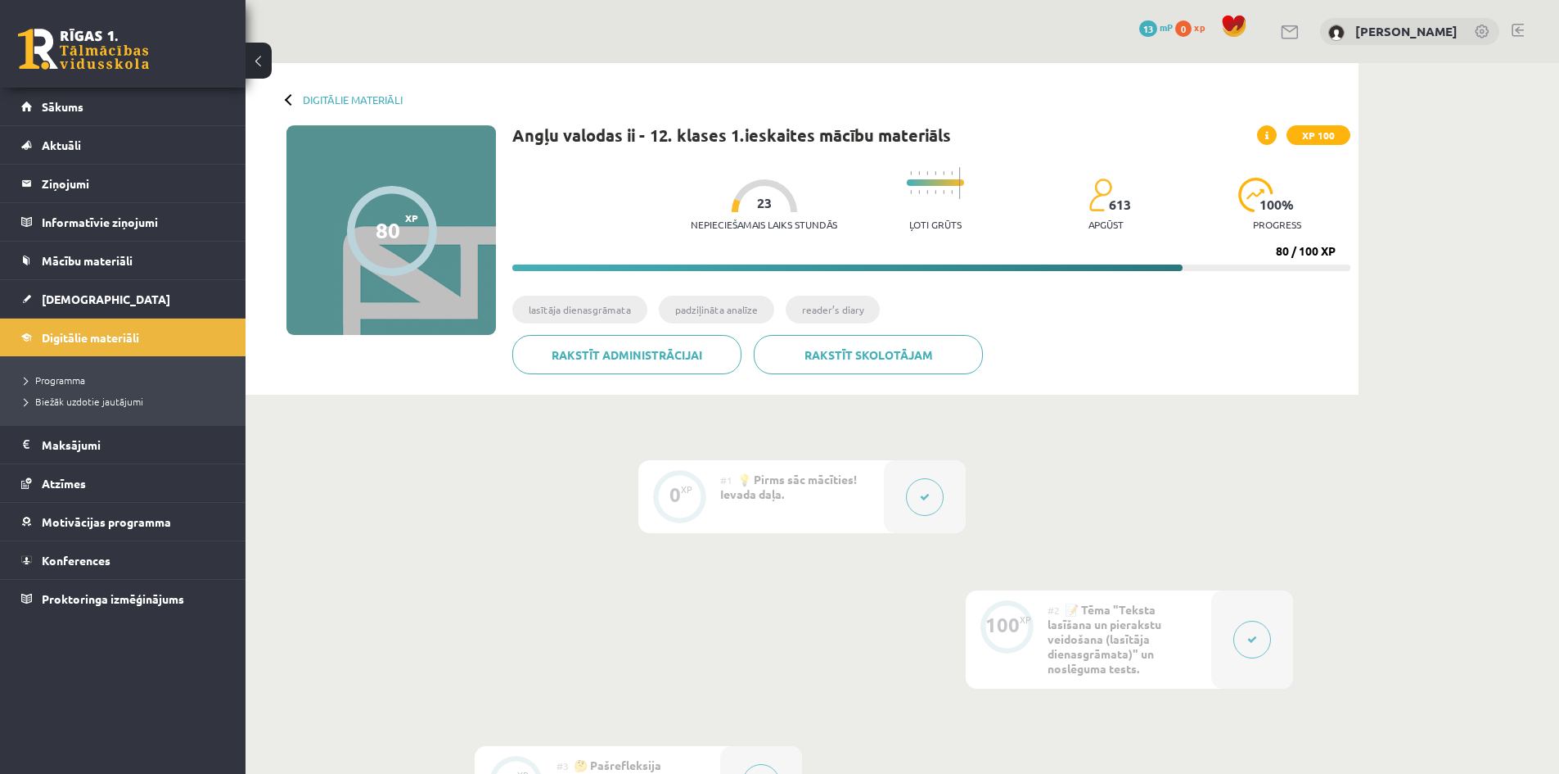
drag, startPoint x: 823, startPoint y: 314, endPoint x: 837, endPoint y: 314, distance: 13.9
click at [826, 314] on li "reader’s diary" at bounding box center [833, 310] width 94 height 28
drag, startPoint x: 1274, startPoint y: 249, endPoint x: 1337, endPoint y: 249, distance: 63.0
click at [1336, 249] on div "Nepieciešamais laiks stundās 23 Ļoti grūts 613 apgūst 100 % progress 80 / 100 XP" at bounding box center [931, 215] width 838 height 112
drag, startPoint x: 1337, startPoint y: 249, endPoint x: 1268, endPoint y: 250, distance: 68.8
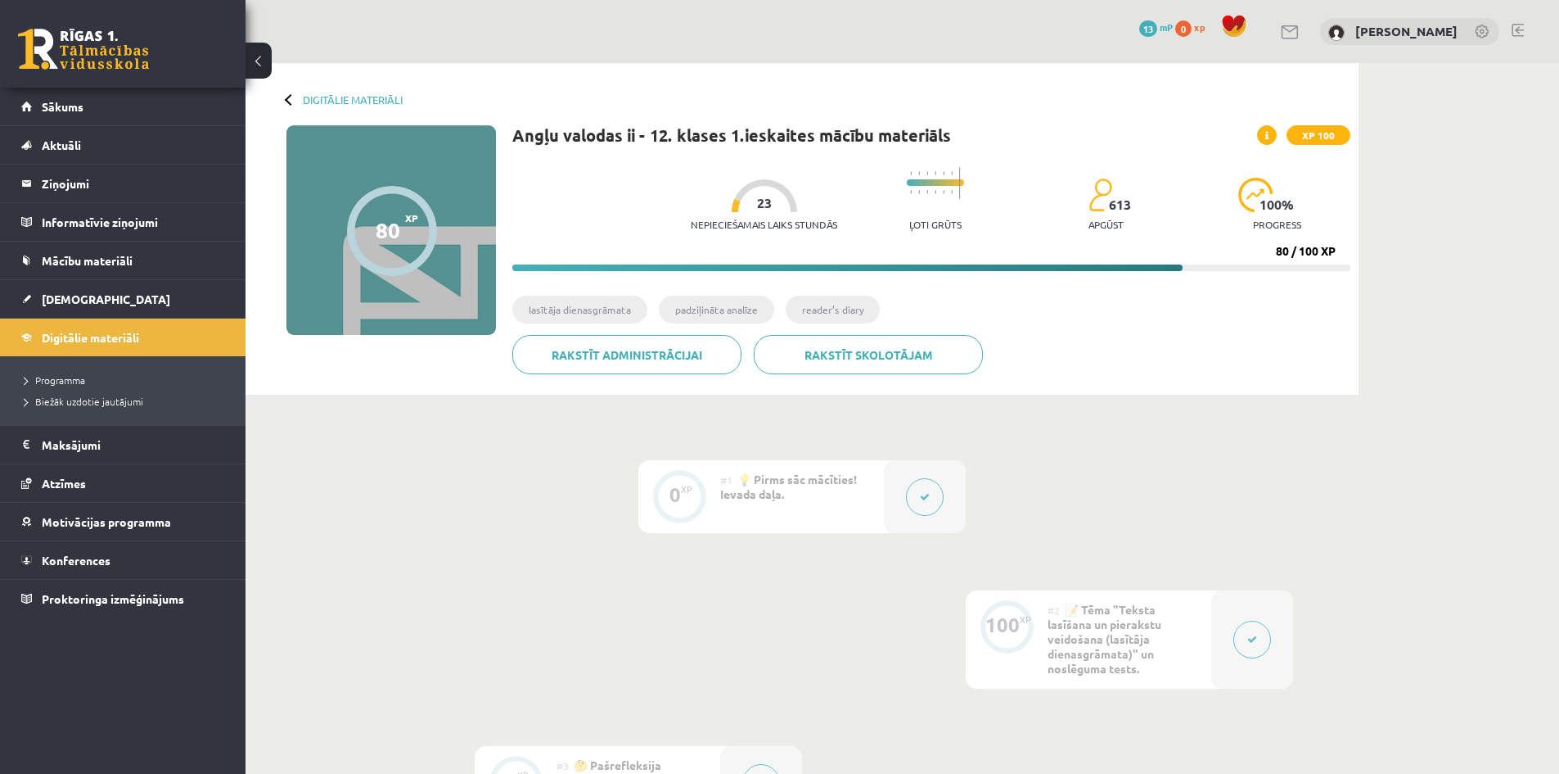
click at [1269, 250] on div "Nepieciešamais laiks stundās 23 Ļoti grūts 613 apgūst 100 % progress 80 / 100 XP" at bounding box center [931, 215] width 838 height 112
click at [1386, 168] on div "Digitālie materiāli 80 XP XP 100 80 / 100 XP Angļu valodas ii - 12. klases 1.ie…" at bounding box center [903, 502] width 1314 height 878
click at [1218, 637] on div at bounding box center [1253, 639] width 82 height 98
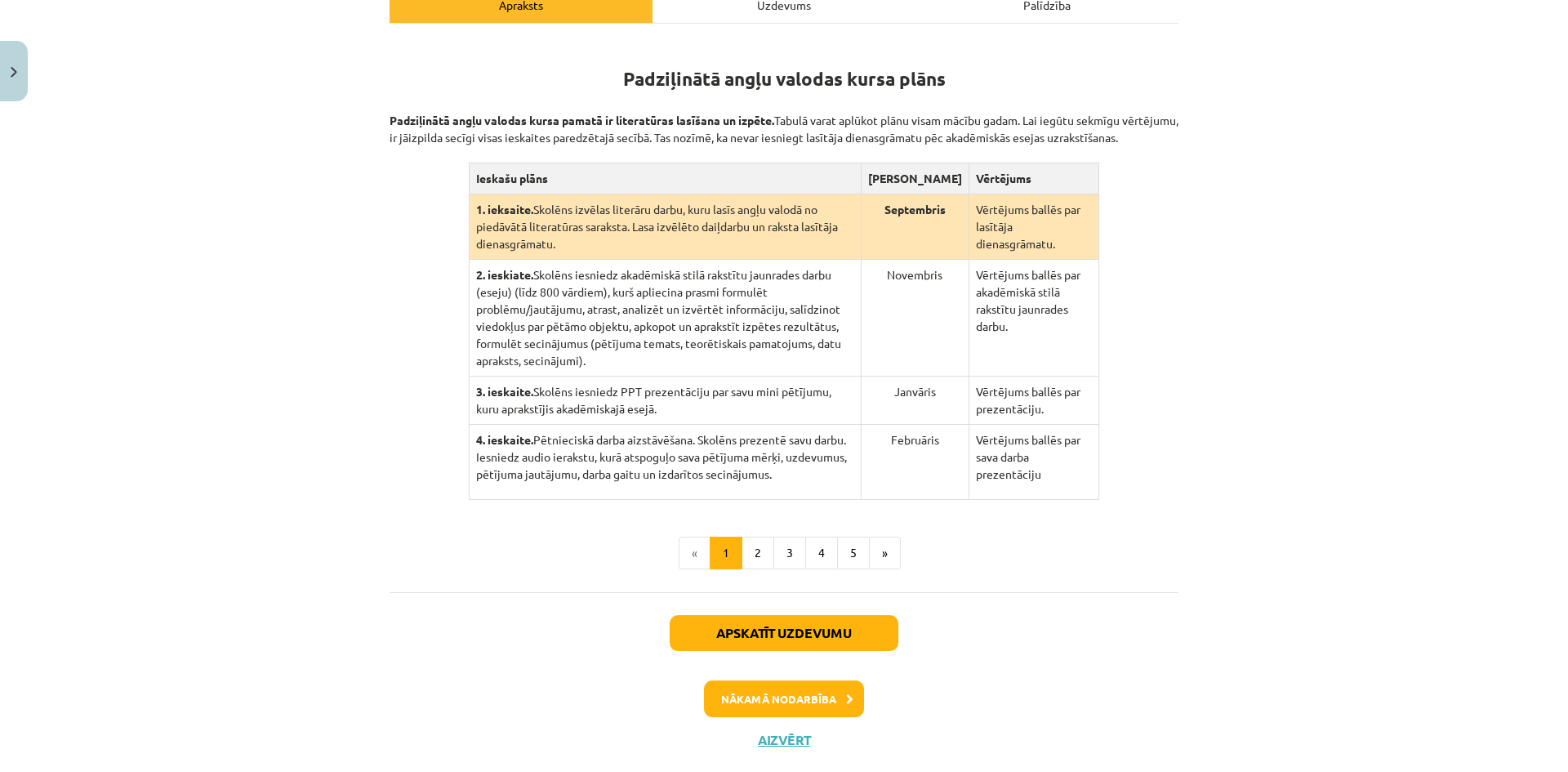
scroll to position [299, 0]
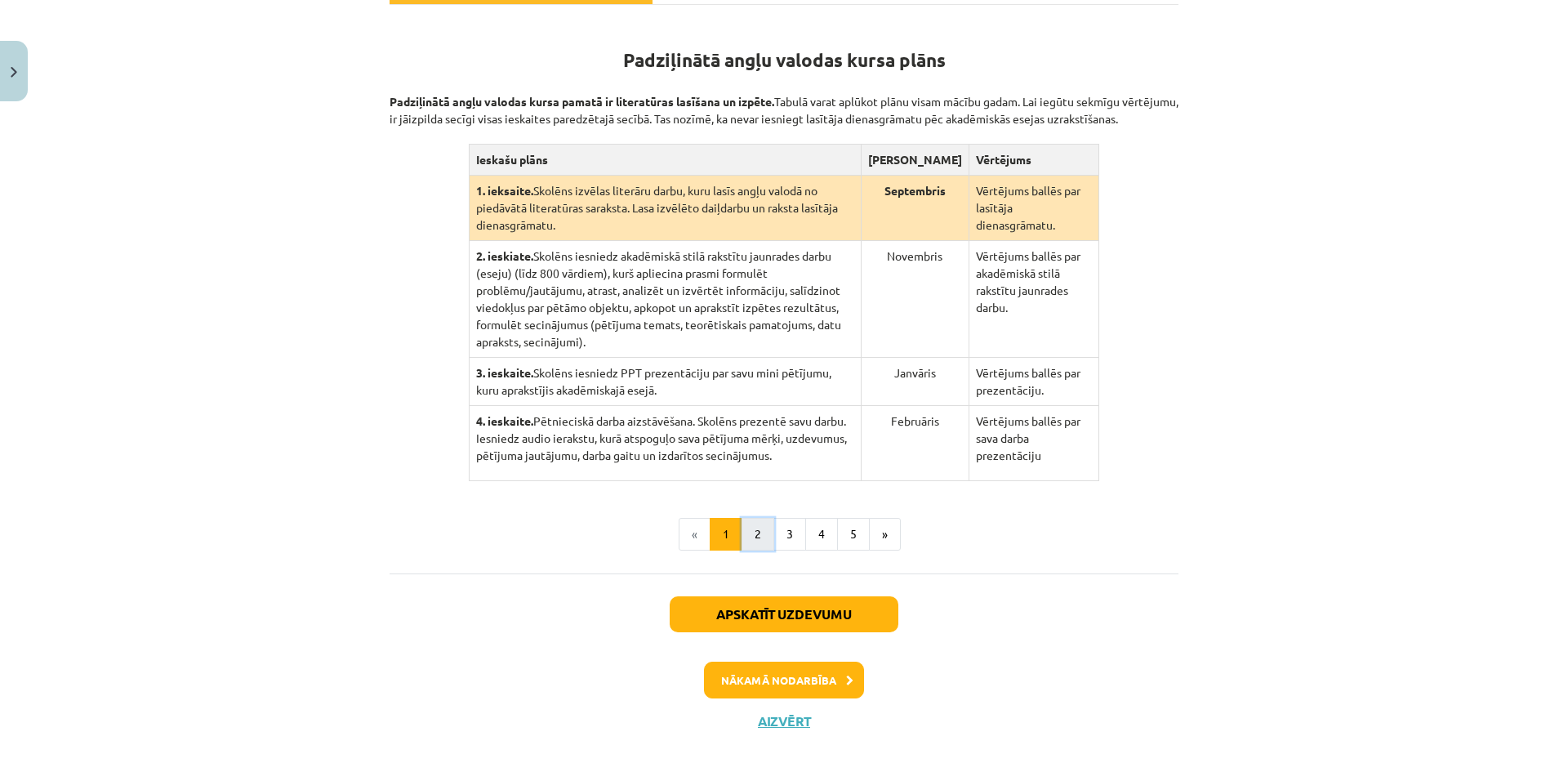
click at [763, 520] on button "2" at bounding box center [757, 534] width 33 height 33
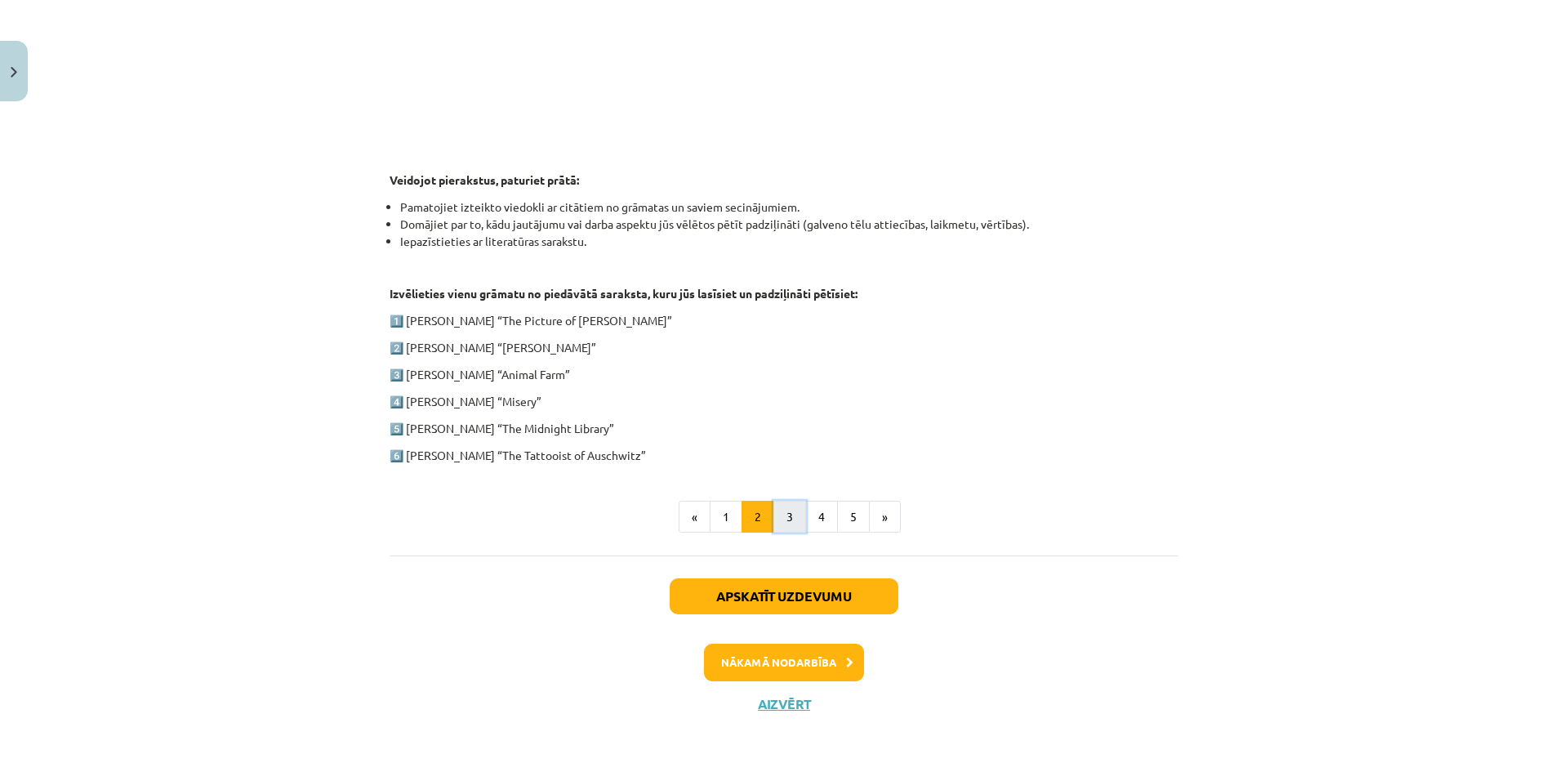
click at [779, 511] on button "3" at bounding box center [789, 517] width 33 height 33
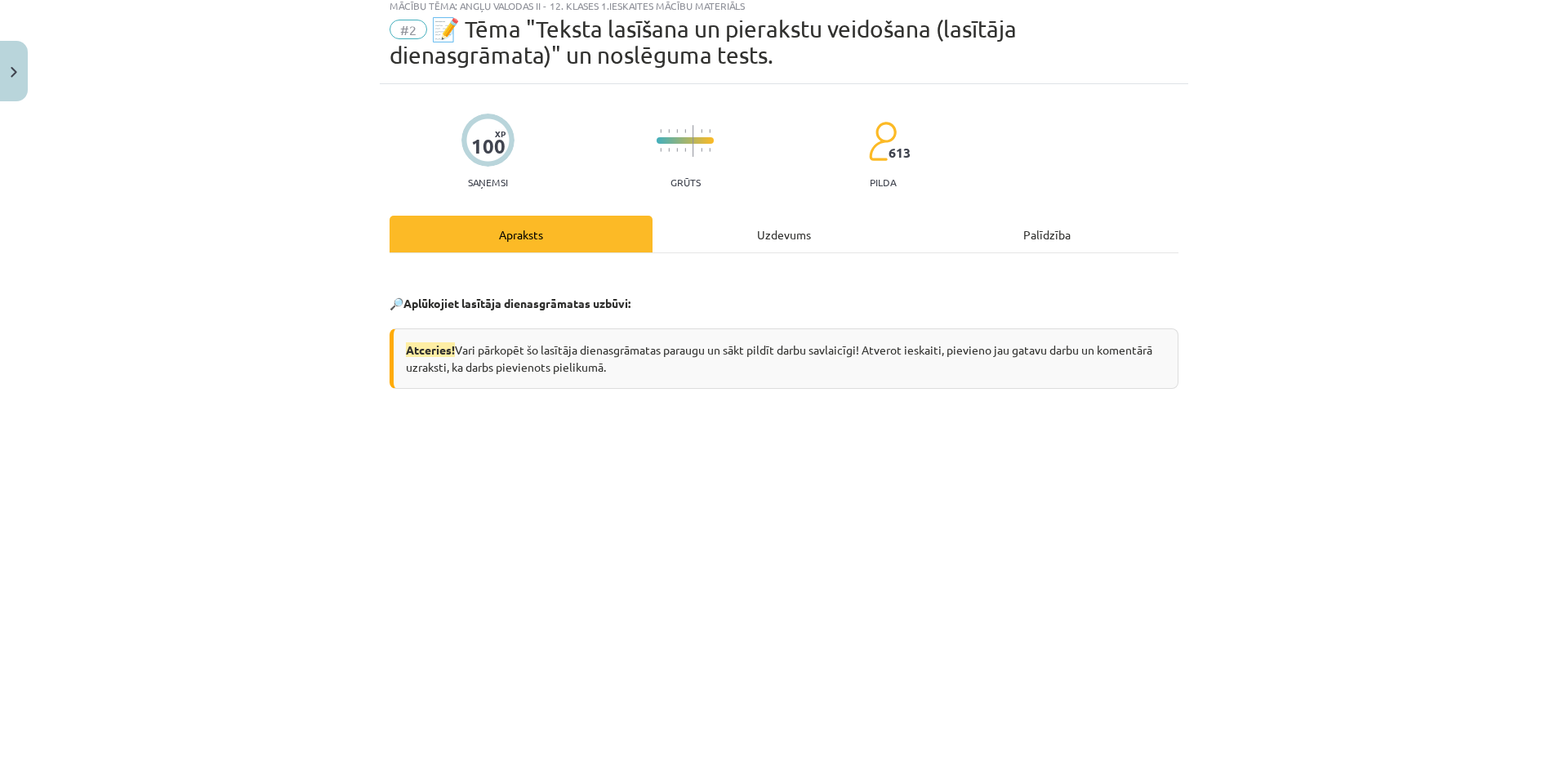
scroll to position [0, 0]
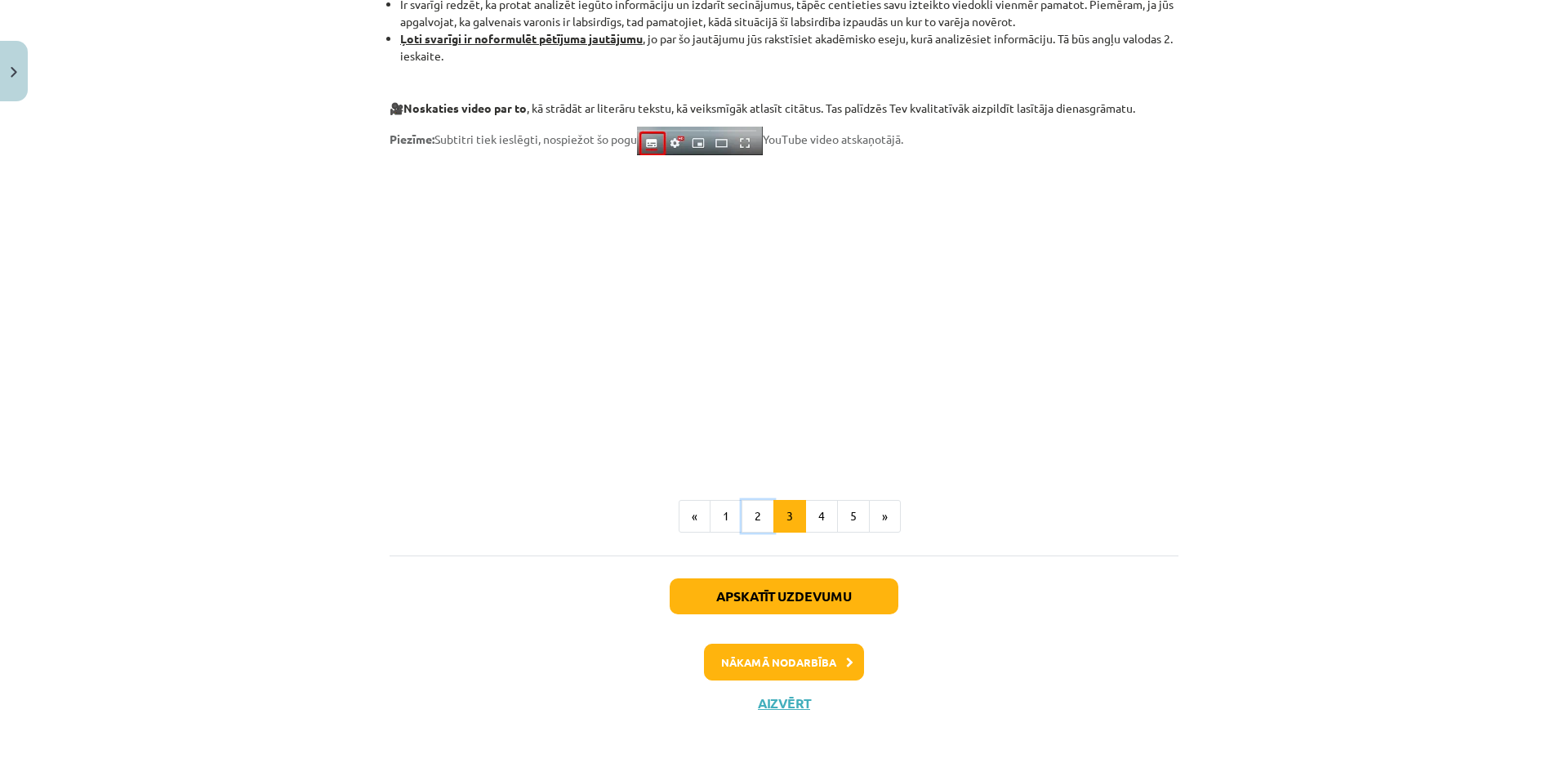
click at [749, 523] on button "2" at bounding box center [757, 516] width 33 height 33
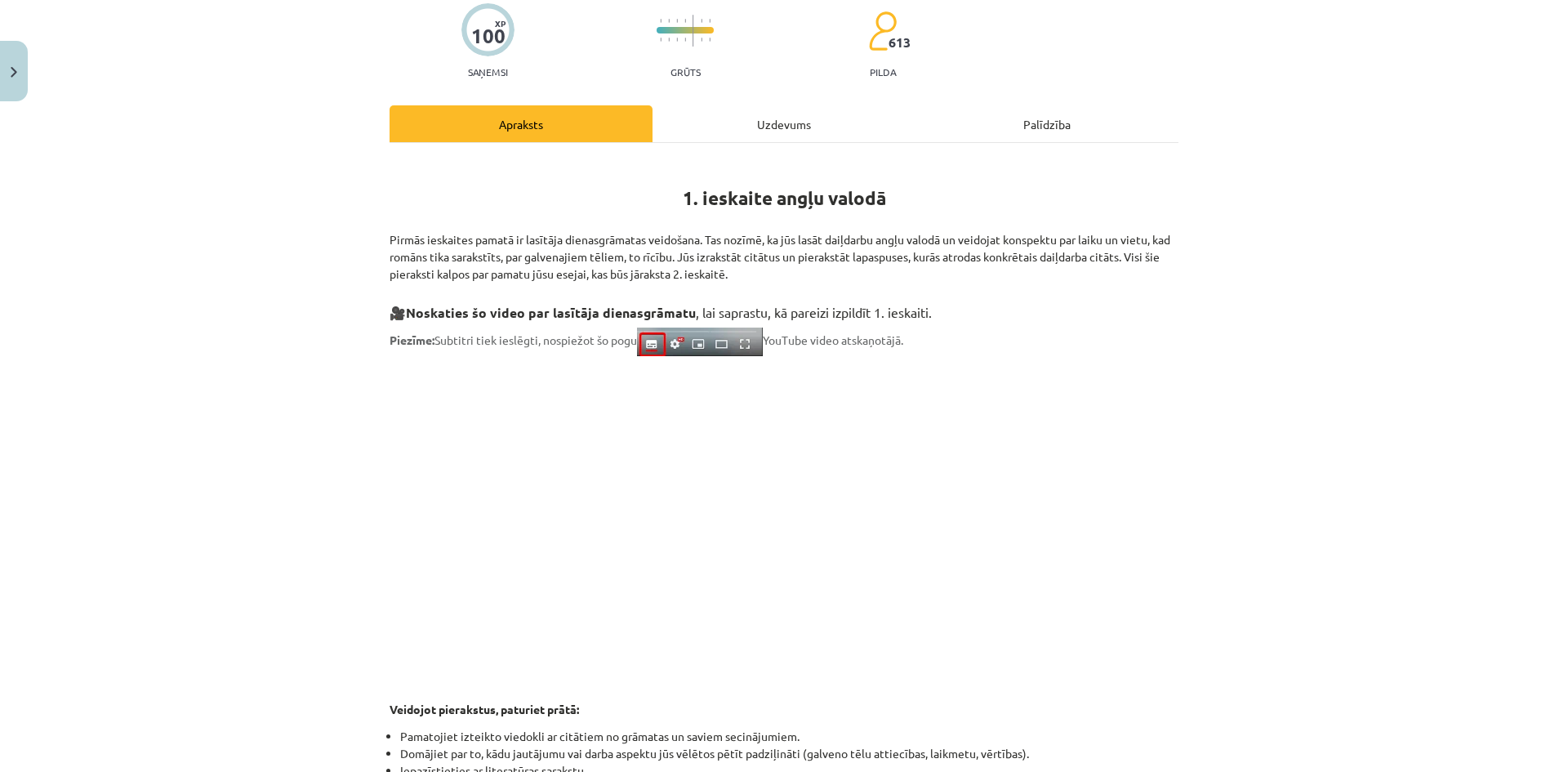
scroll to position [164, 0]
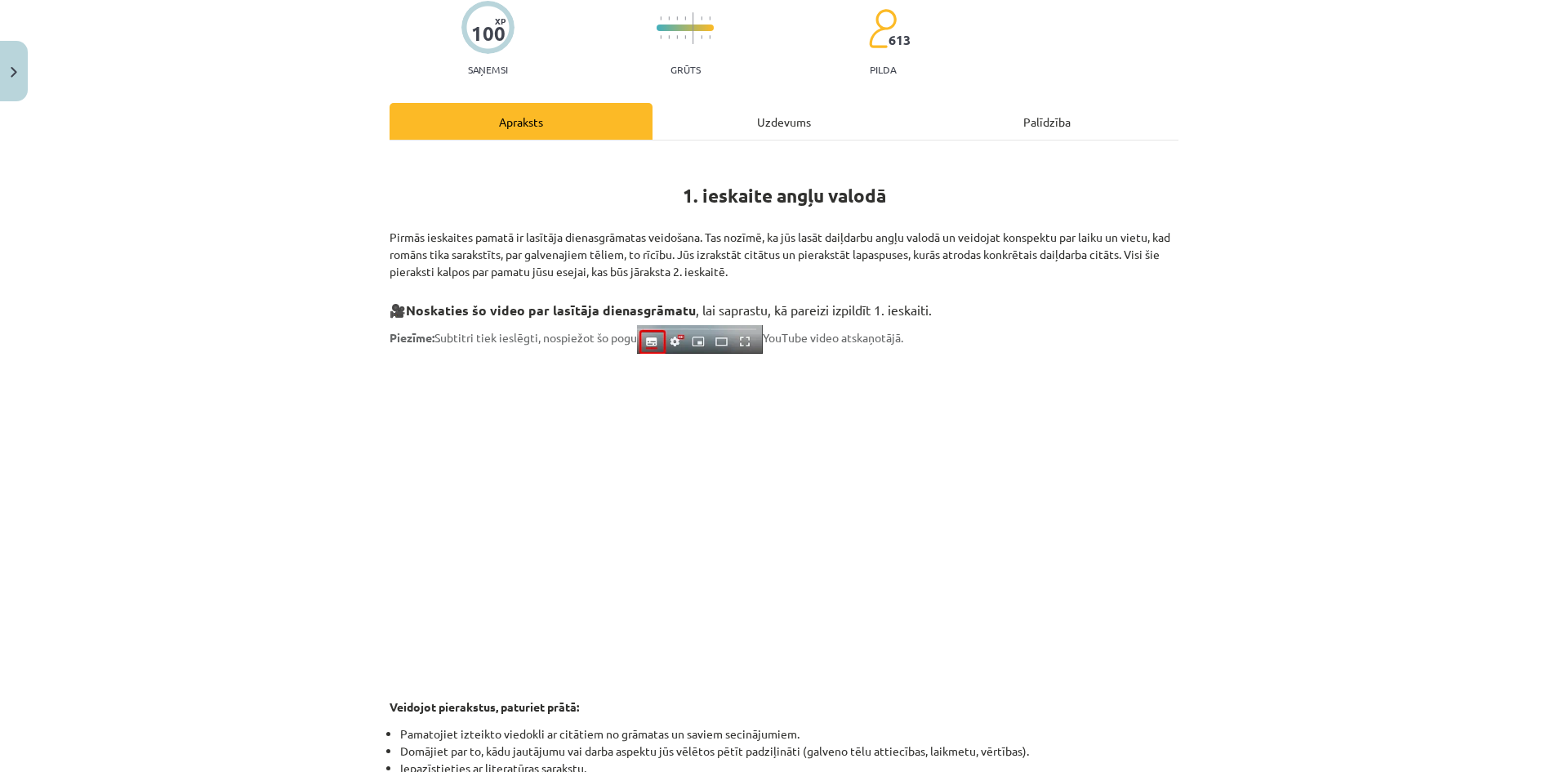
click at [1195, 549] on div "Mācību tēma: Angļu valodas ii - 12. klases 1.ieskaites mācību materiāls #2 📝 Tē…" at bounding box center [784, 386] width 1568 height 772
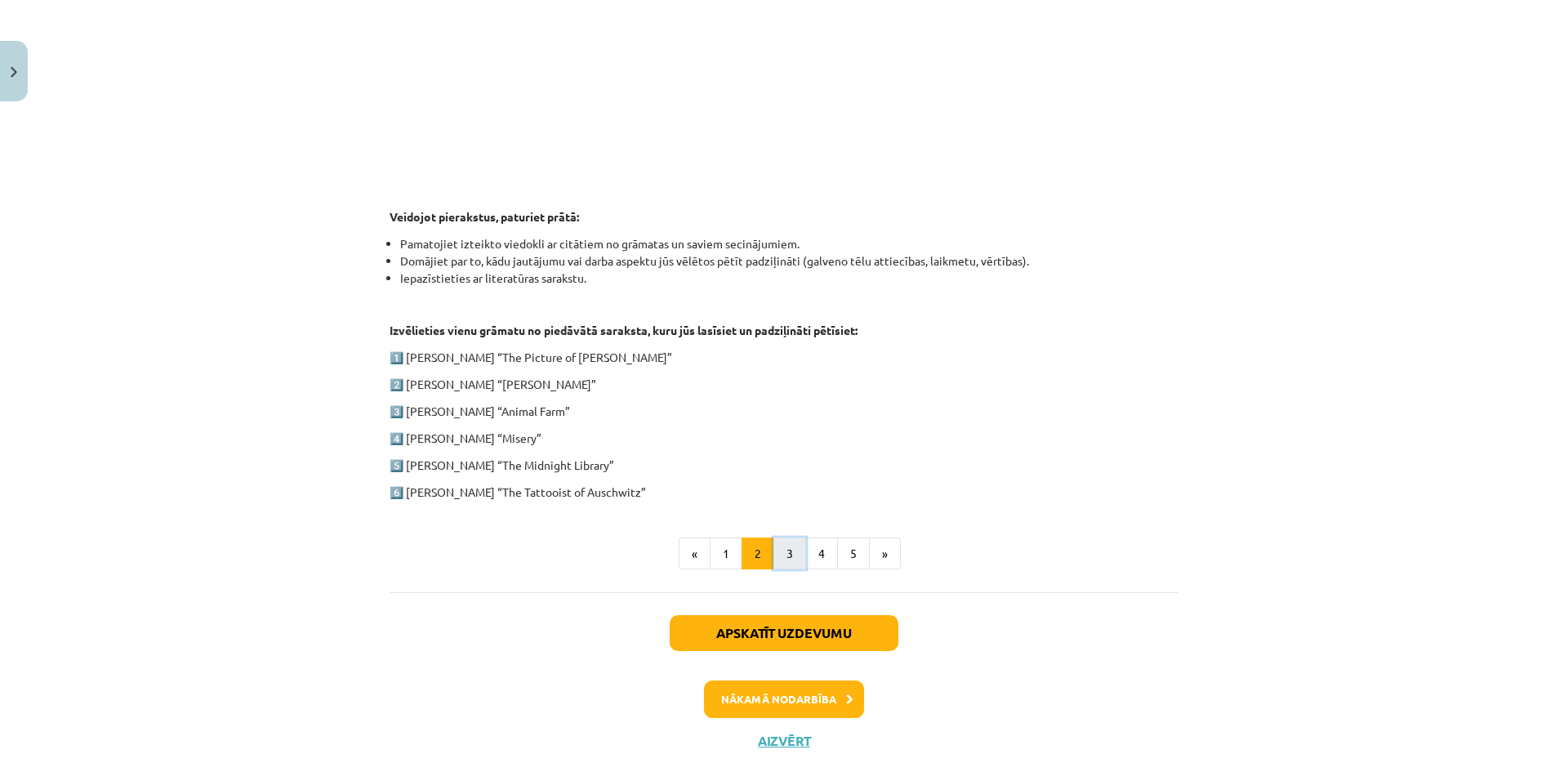
click at [794, 560] on button "3" at bounding box center [789, 554] width 33 height 33
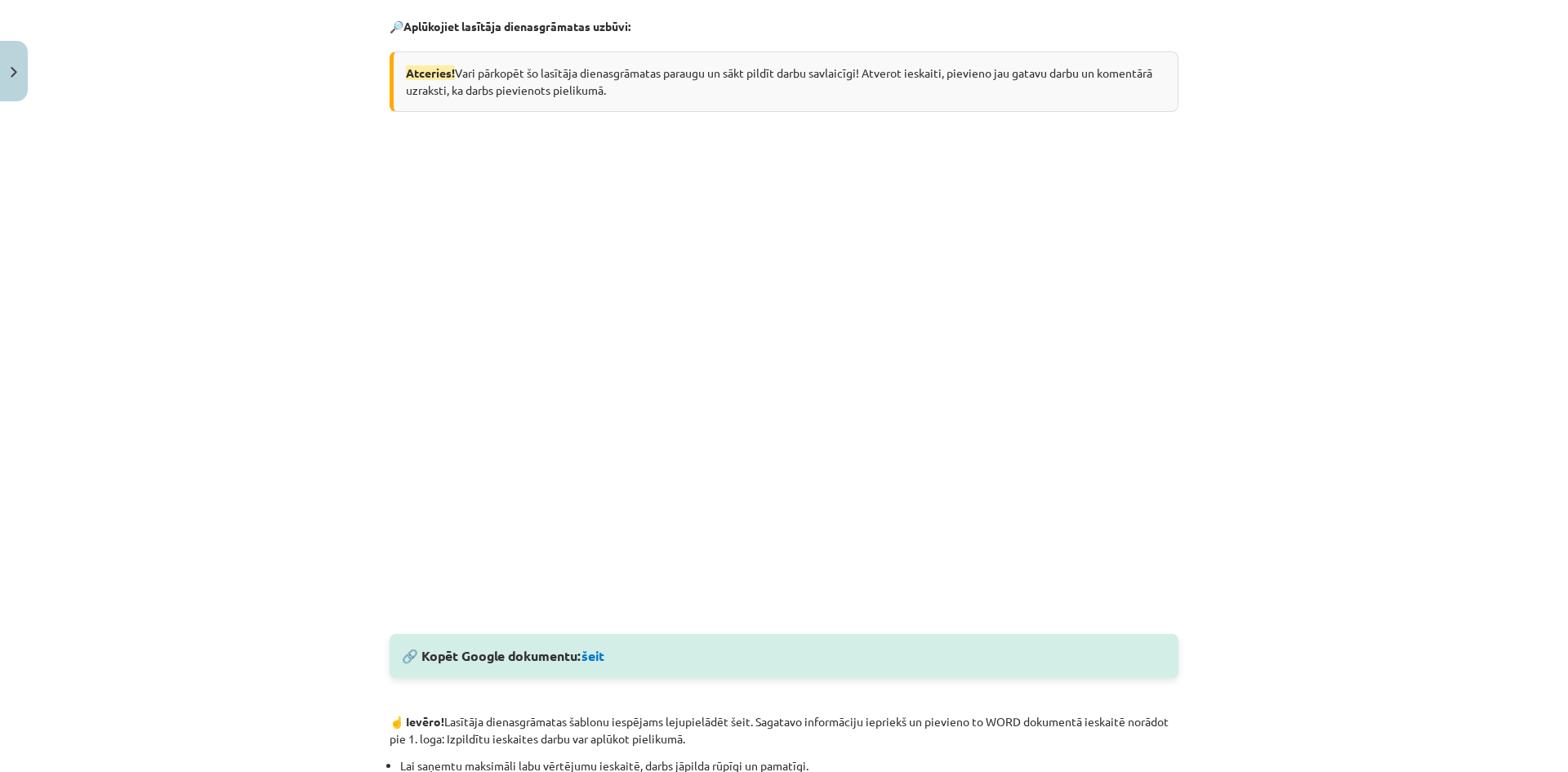
scroll to position [318, 0]
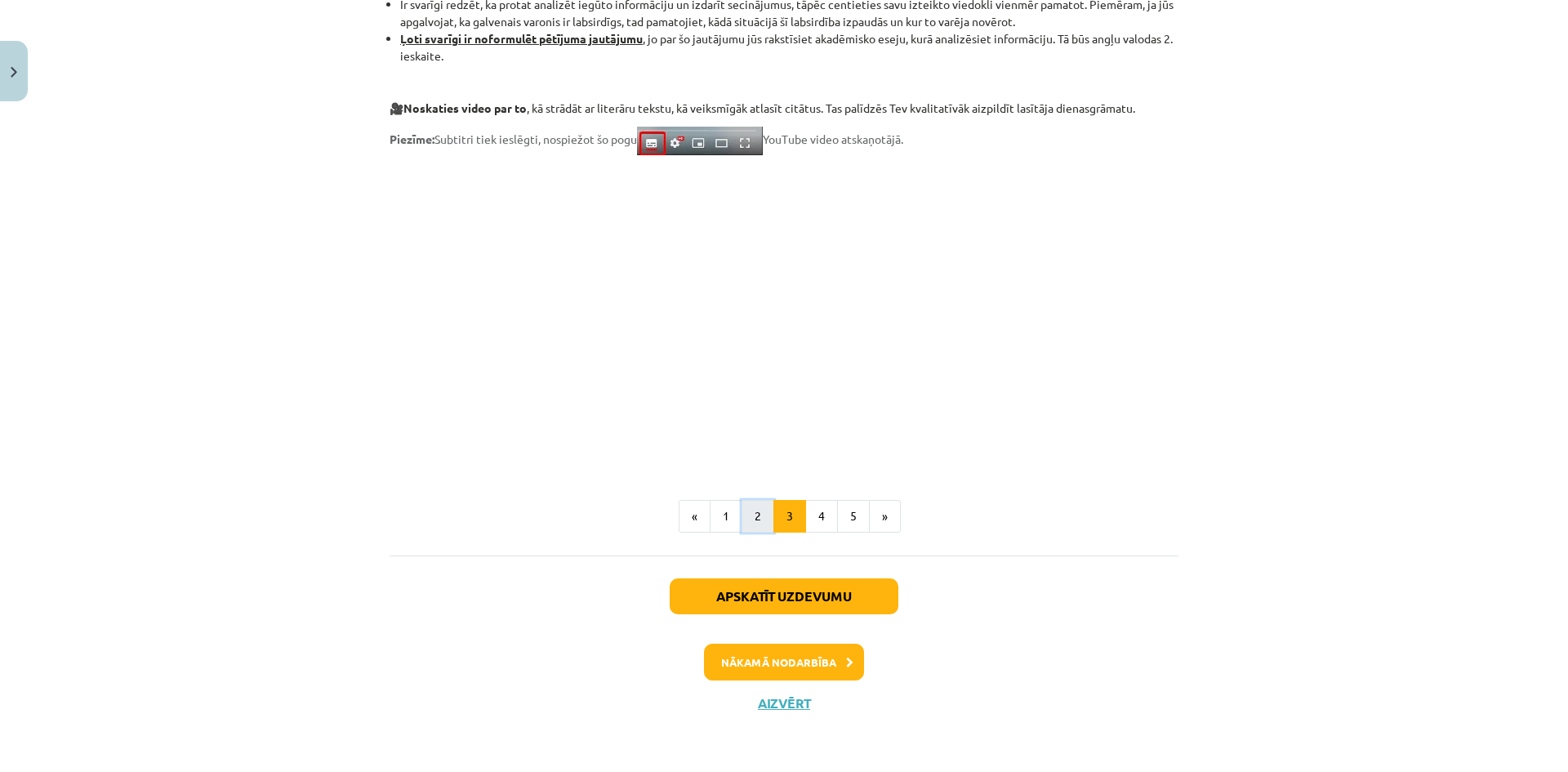
click at [756, 522] on button "2" at bounding box center [757, 516] width 33 height 33
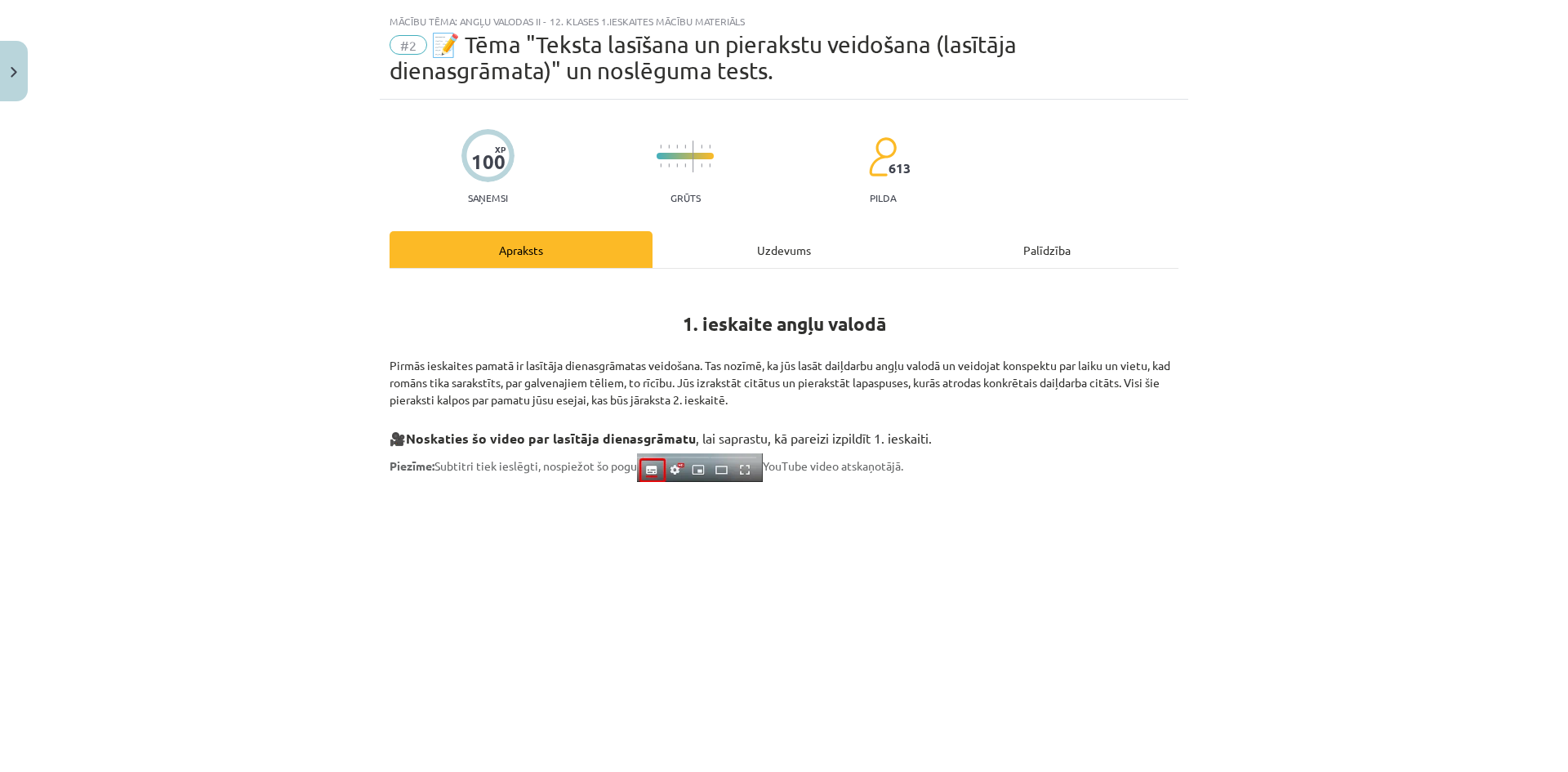
scroll to position [0, 0]
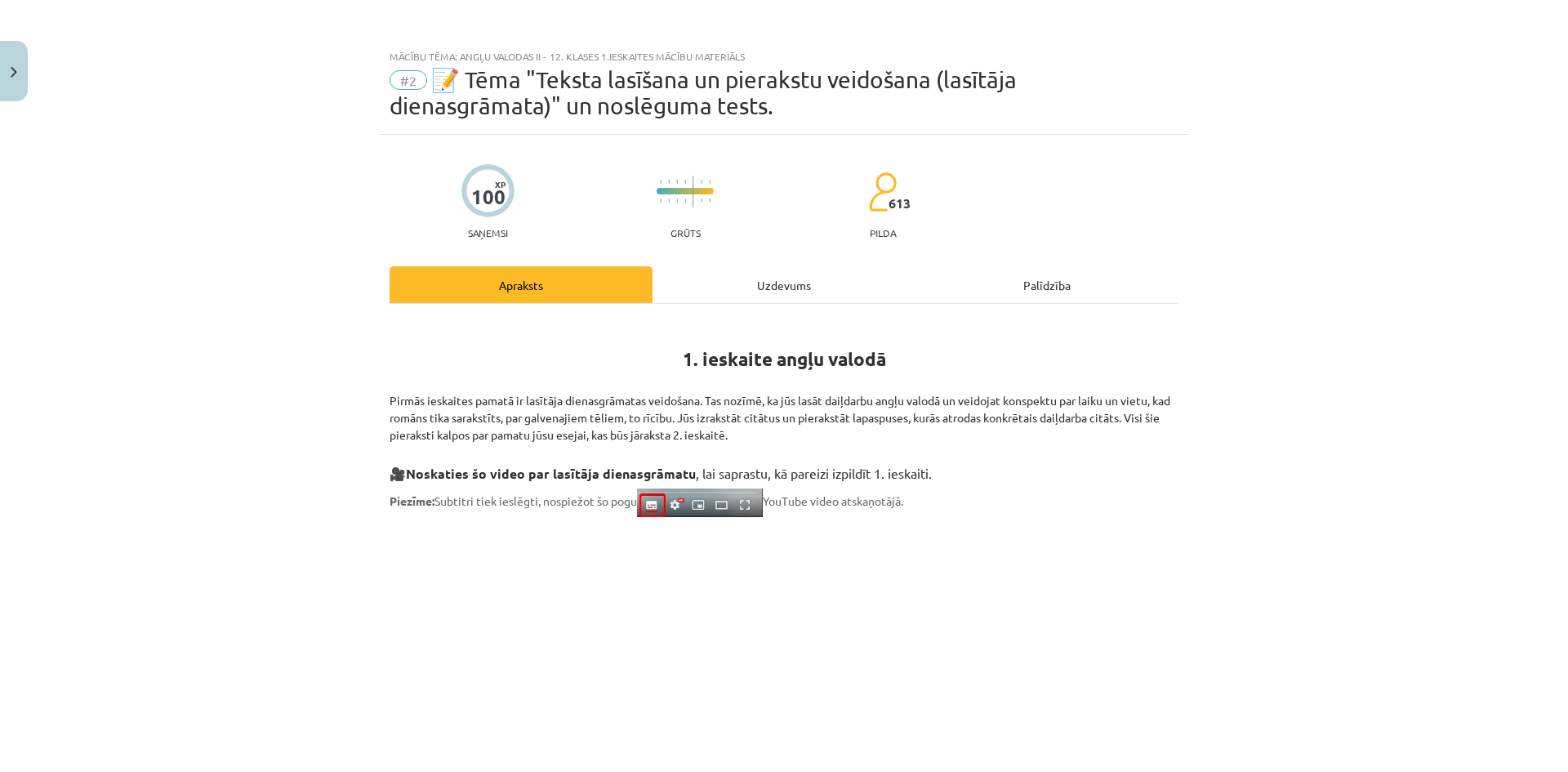
click at [803, 286] on div "Uzdevums" at bounding box center [784, 284] width 263 height 37
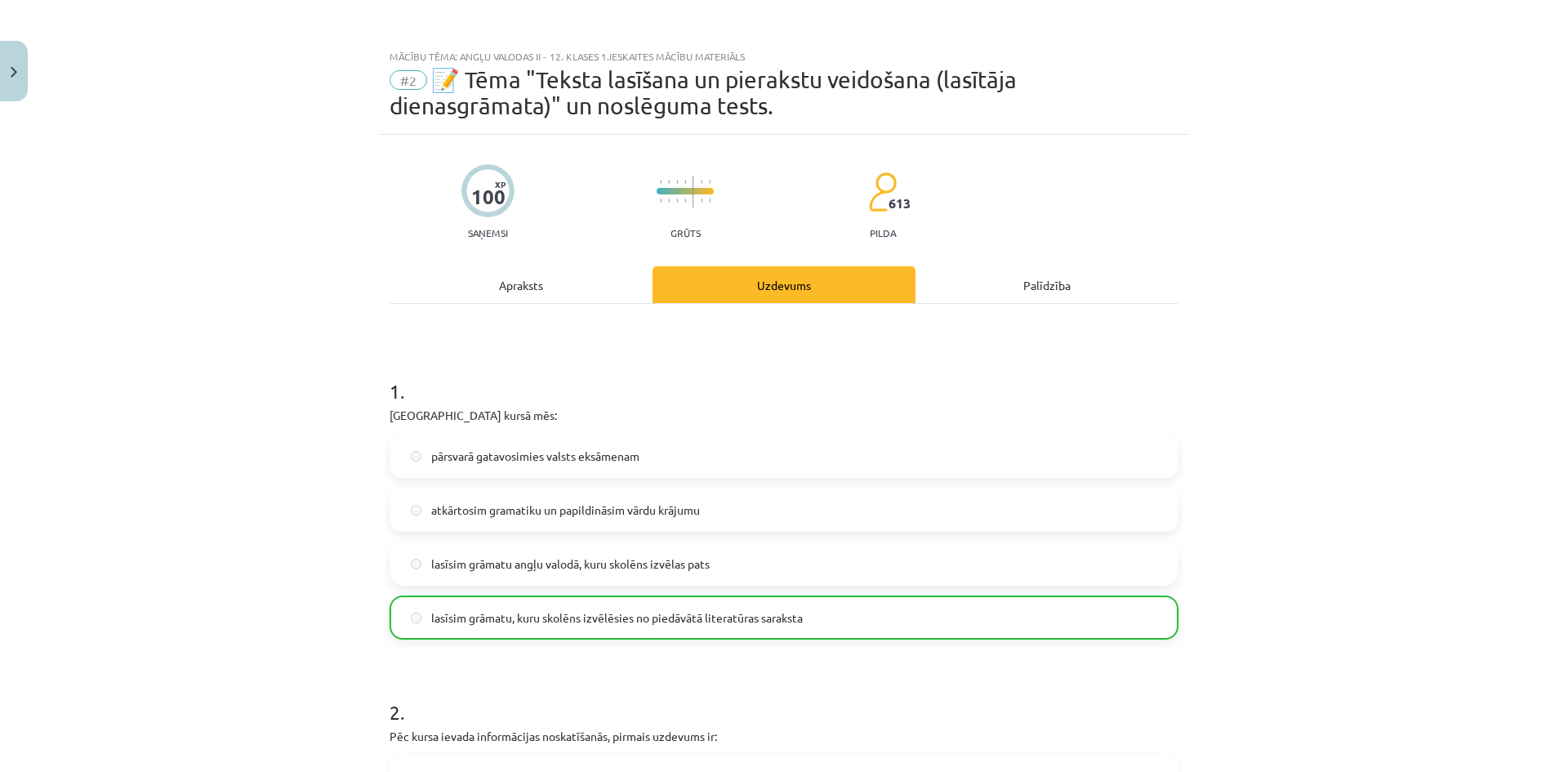
scroll to position [41, 0]
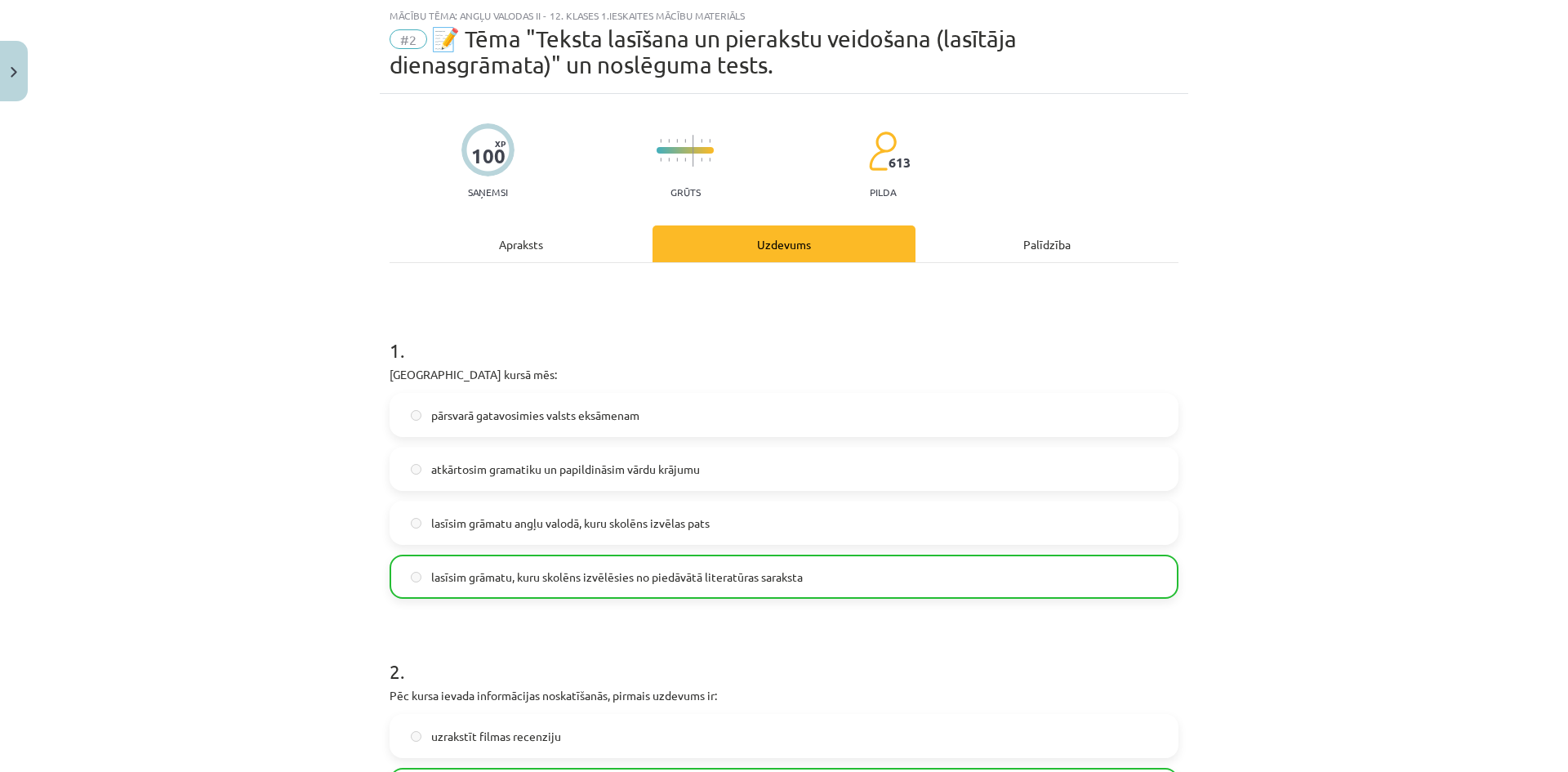
click at [588, 241] on div "Apraksts" at bounding box center [521, 243] width 263 height 37
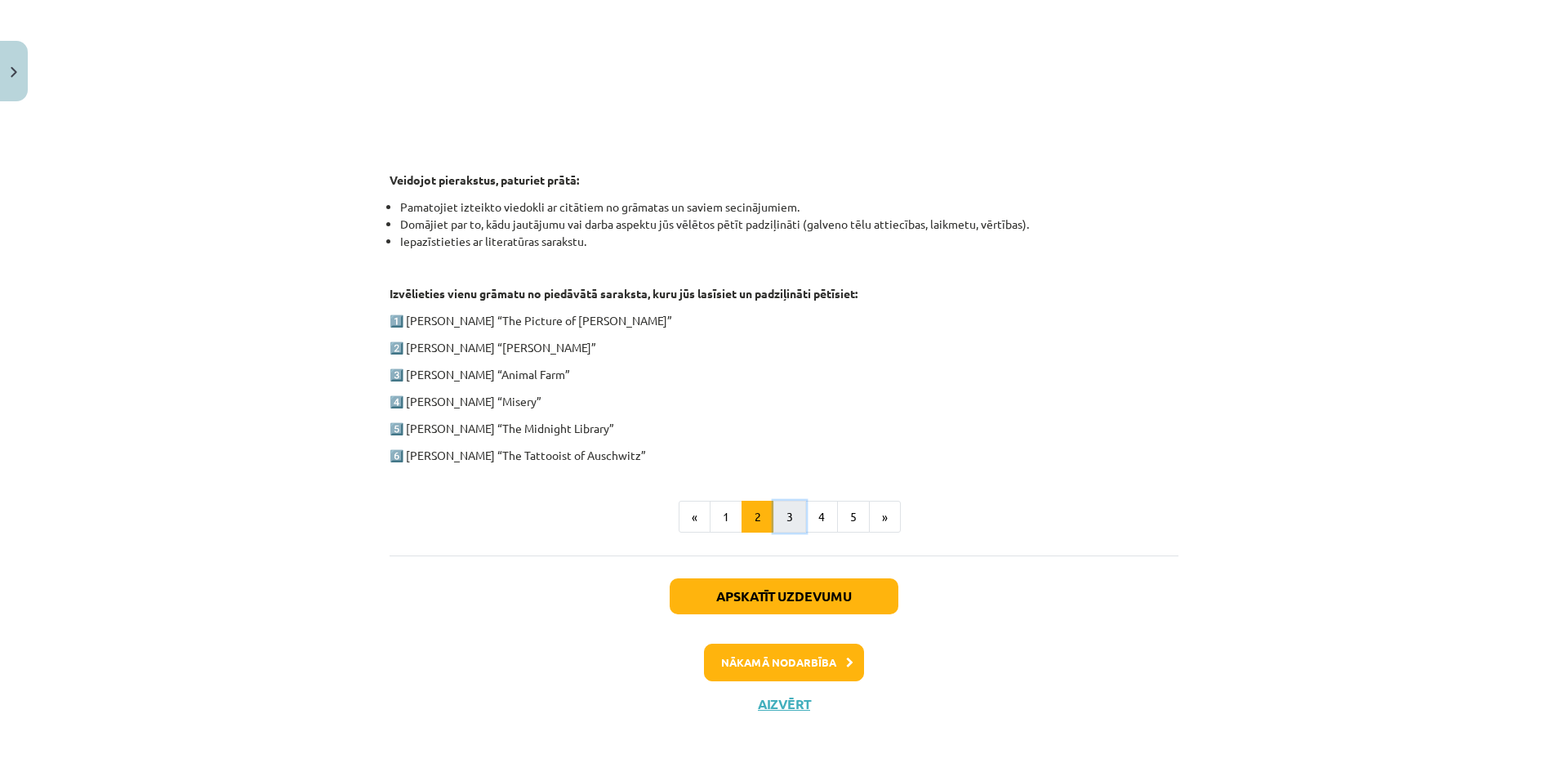
click at [789, 516] on button "3" at bounding box center [789, 517] width 33 height 33
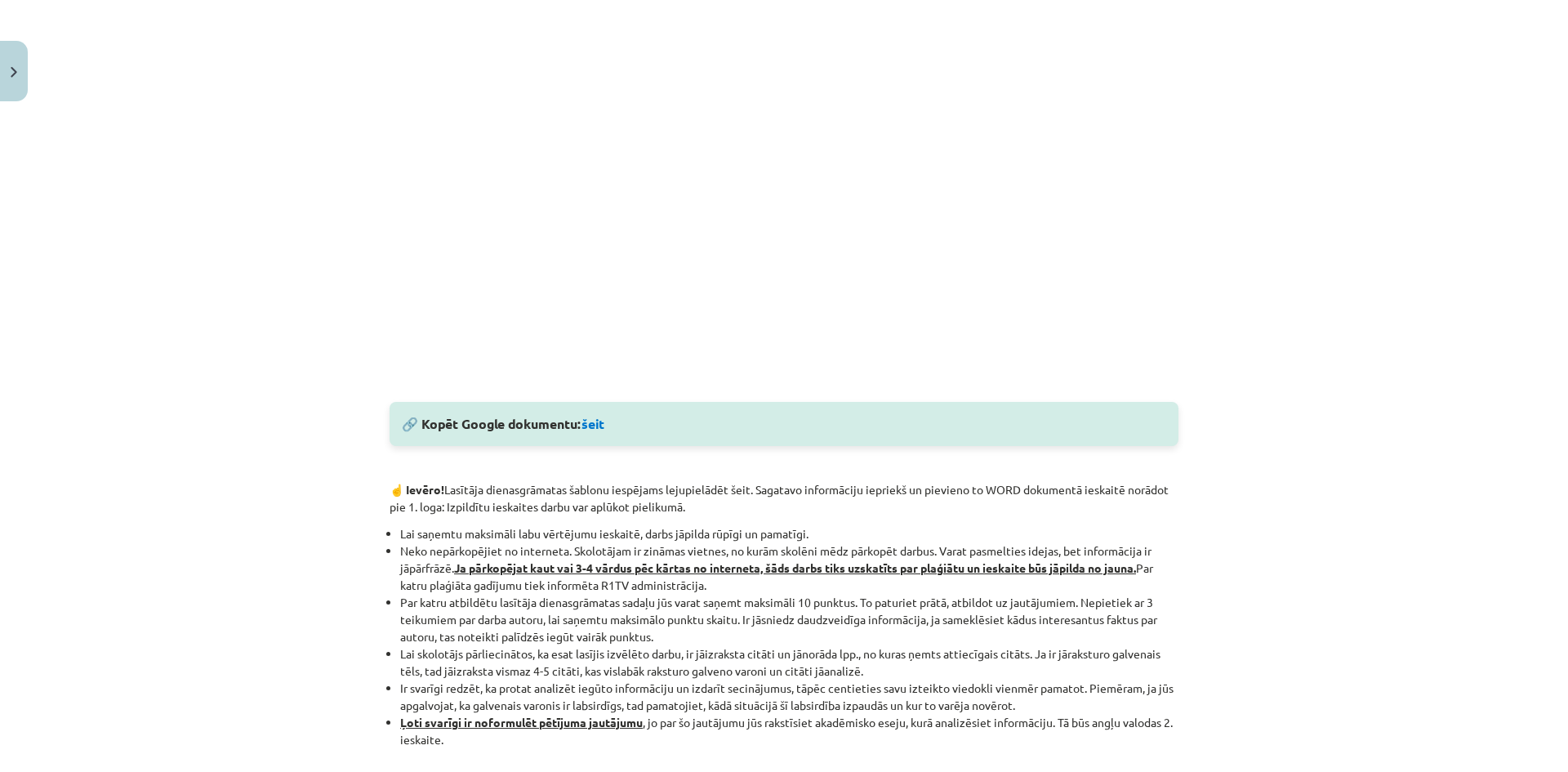
scroll to position [564, 0]
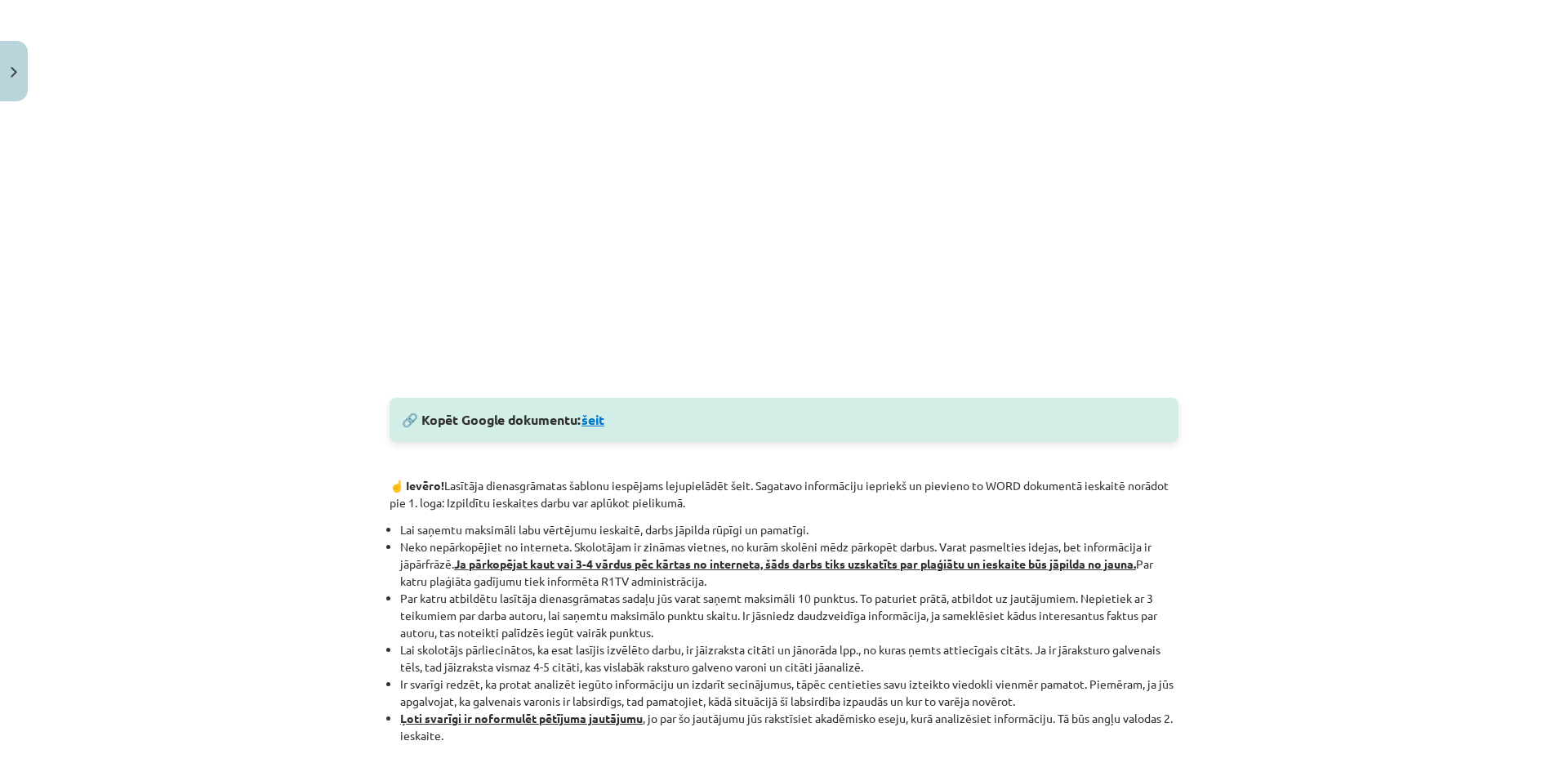
click at [596, 421] on link "šeit" at bounding box center [592, 419] width 23 height 17
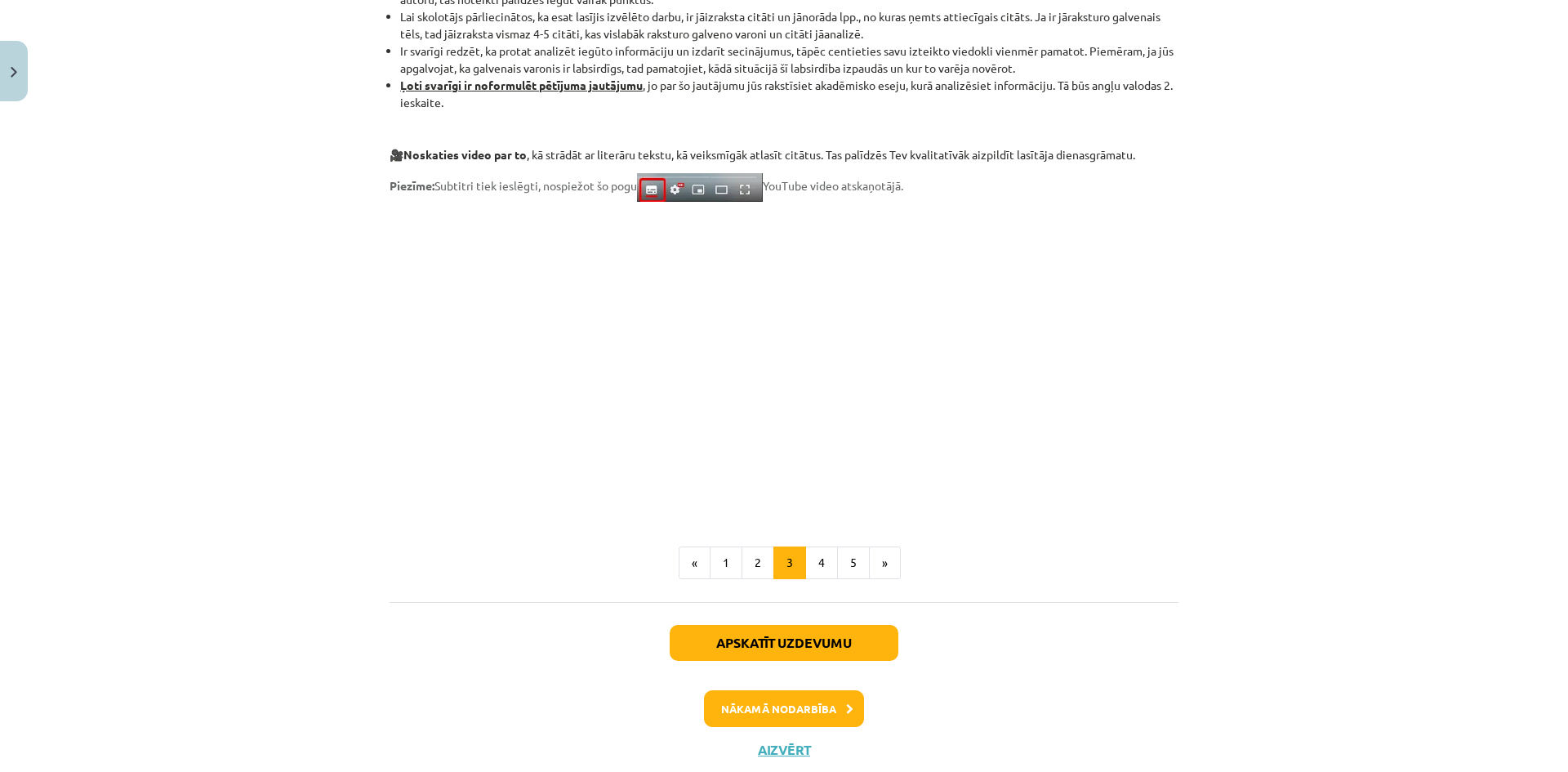
scroll to position [1245, 0]
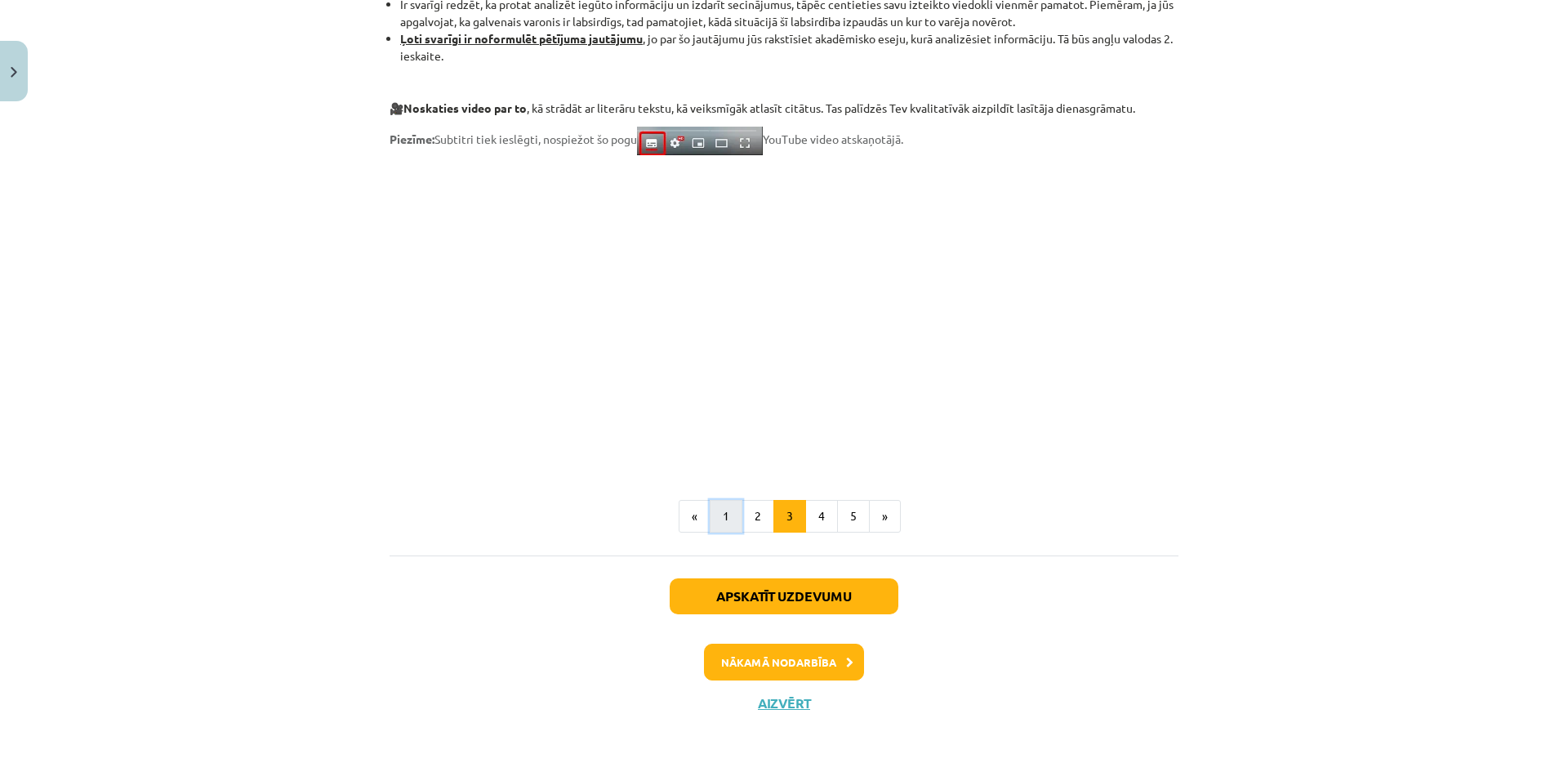
click at [718, 516] on button "1" at bounding box center [725, 516] width 33 height 33
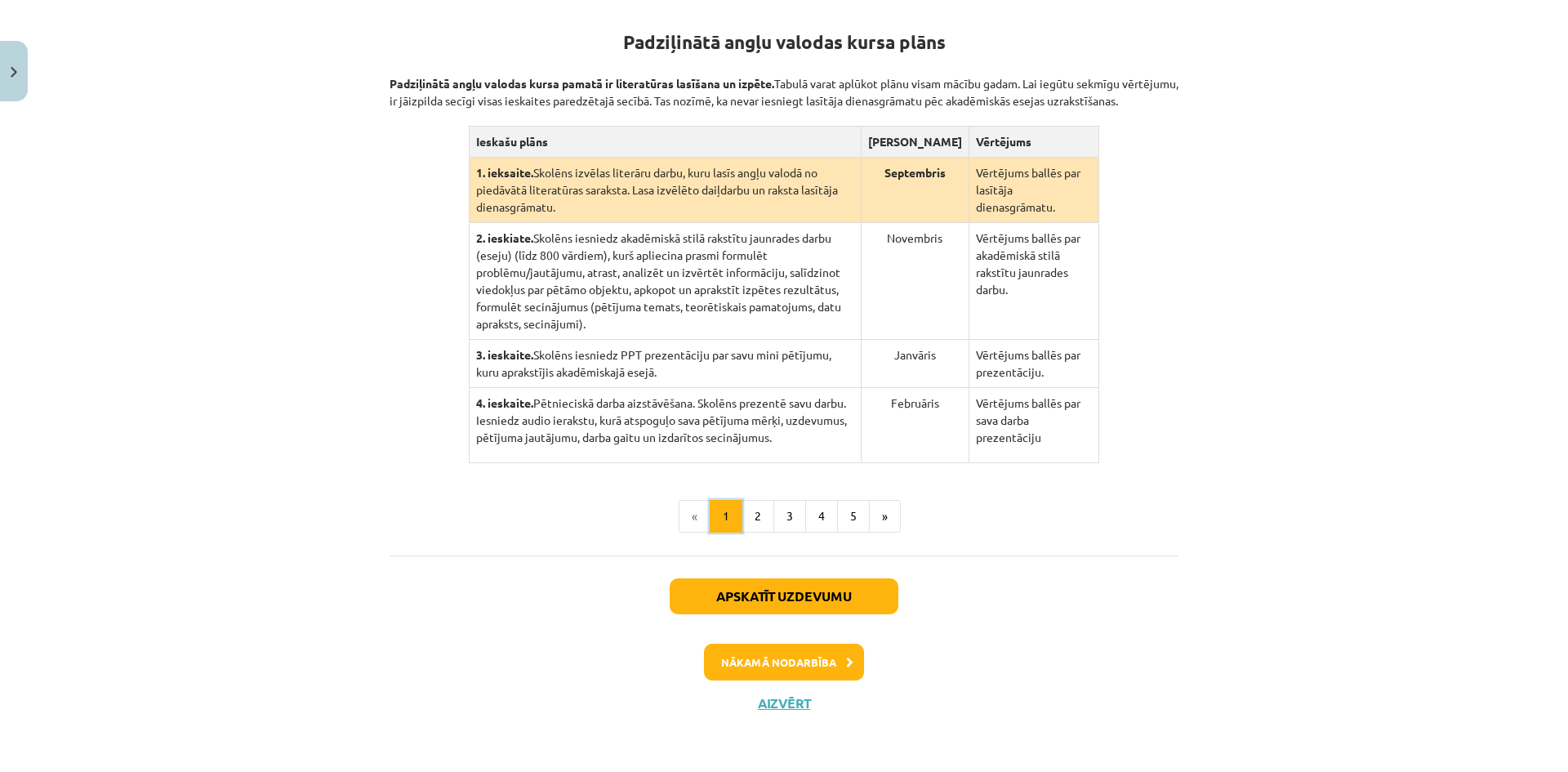
scroll to position [299, 0]
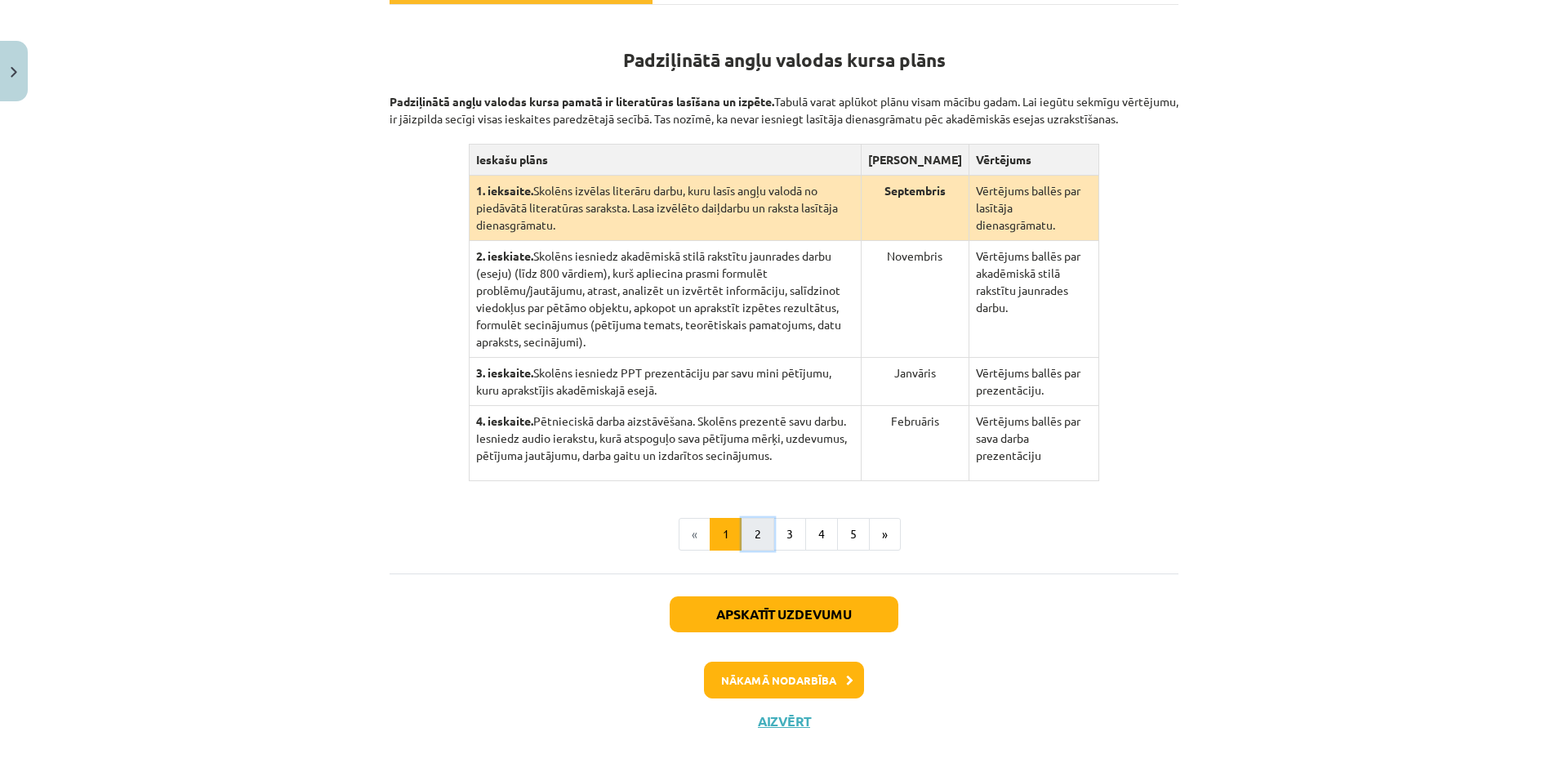
click at [755, 518] on button "2" at bounding box center [757, 534] width 33 height 33
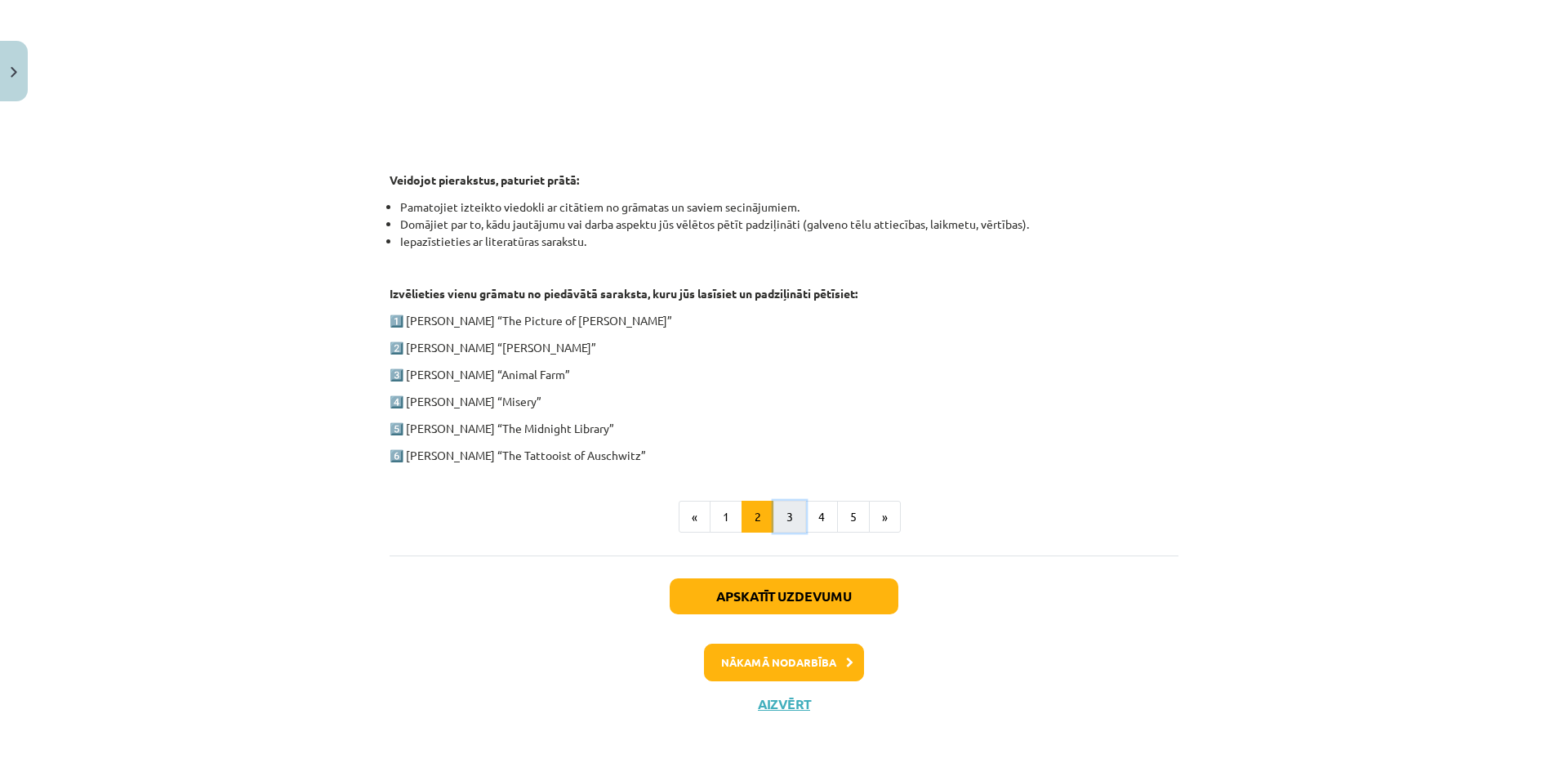
click at [786, 511] on button "3" at bounding box center [789, 517] width 33 height 33
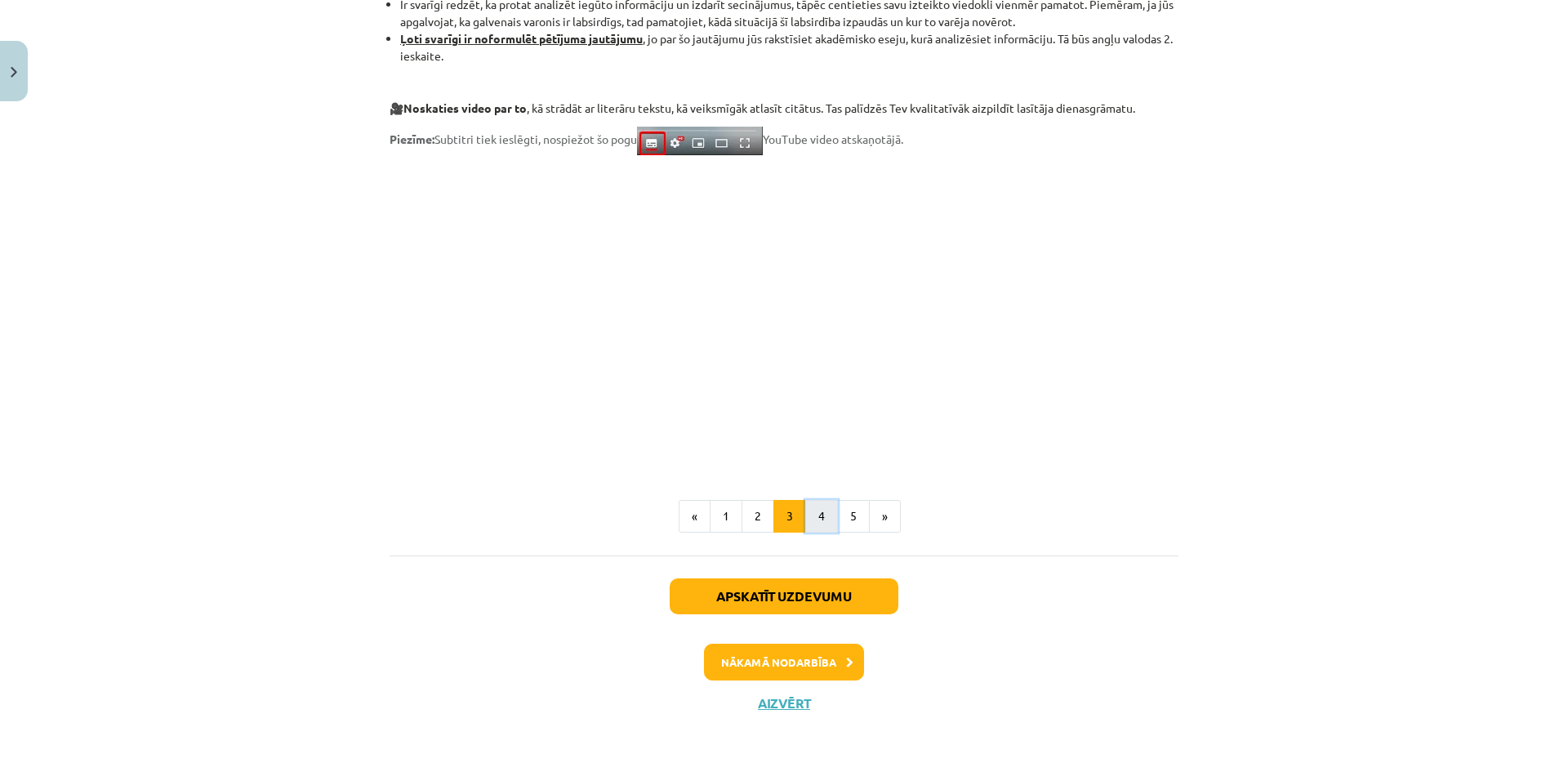
click at [818, 532] on button "4" at bounding box center [821, 516] width 33 height 33
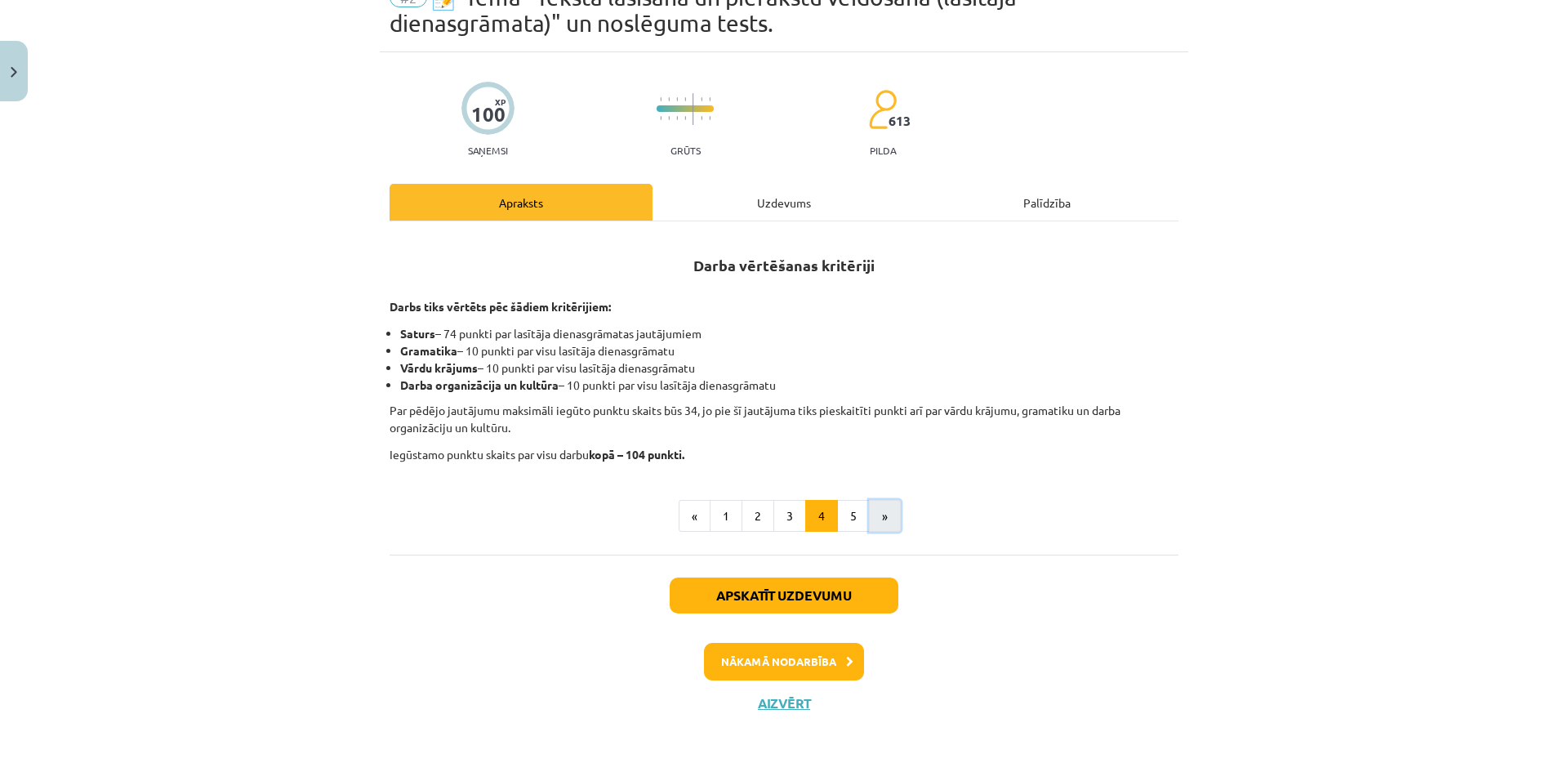
click at [882, 520] on button "»" at bounding box center [885, 516] width 32 height 33
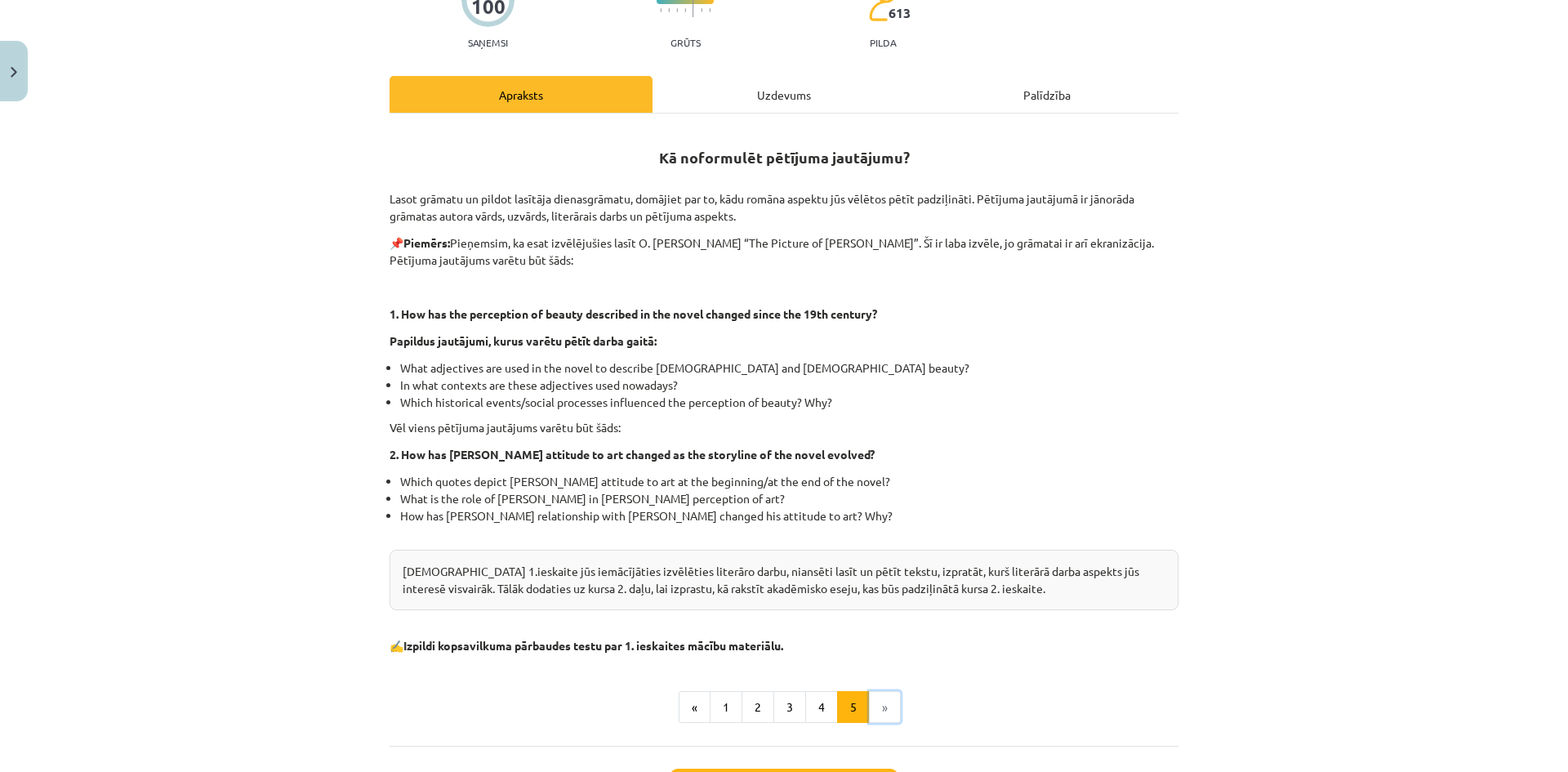
scroll to position [381, 0]
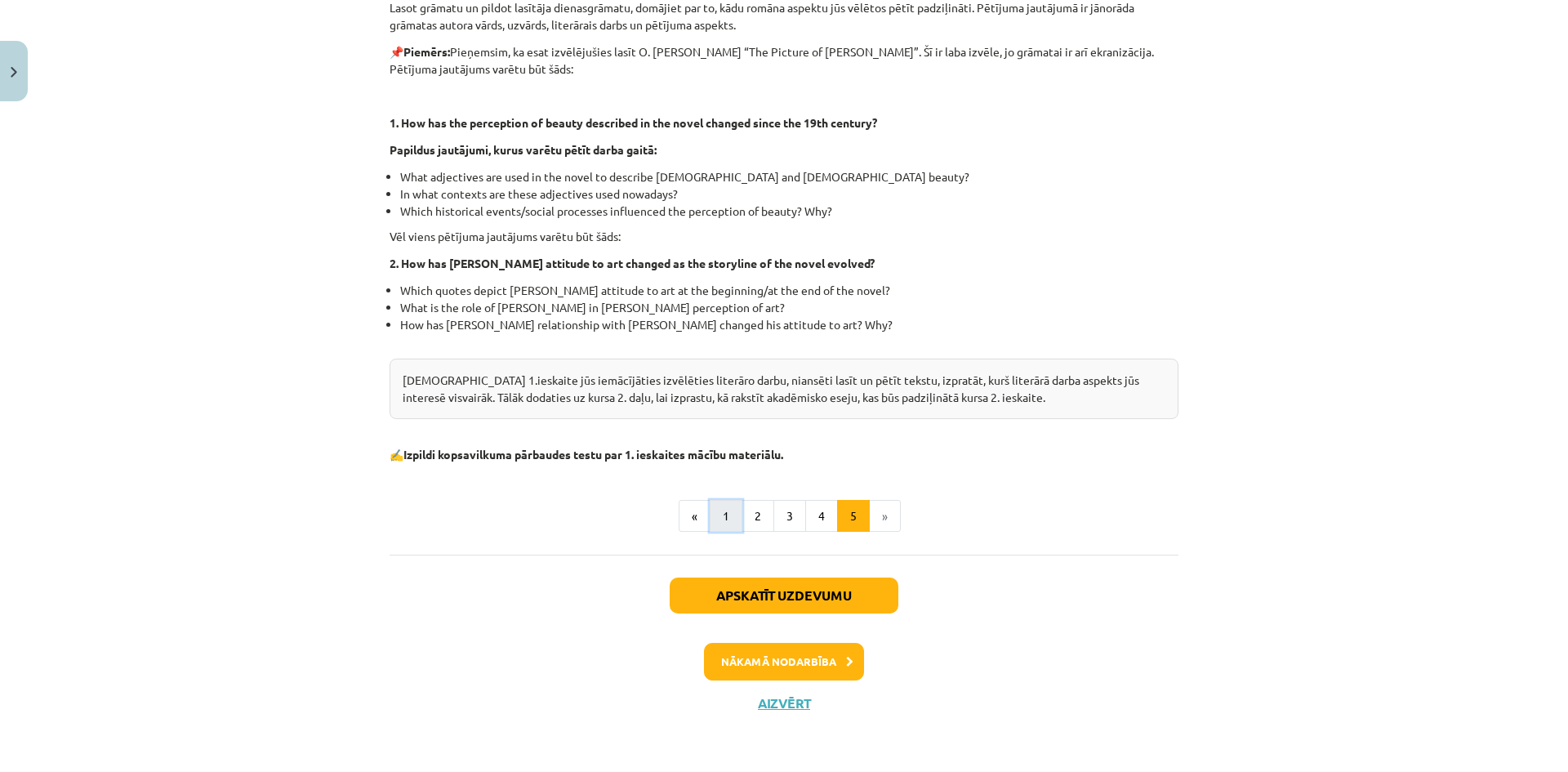
click at [718, 510] on button "1" at bounding box center [725, 516] width 33 height 33
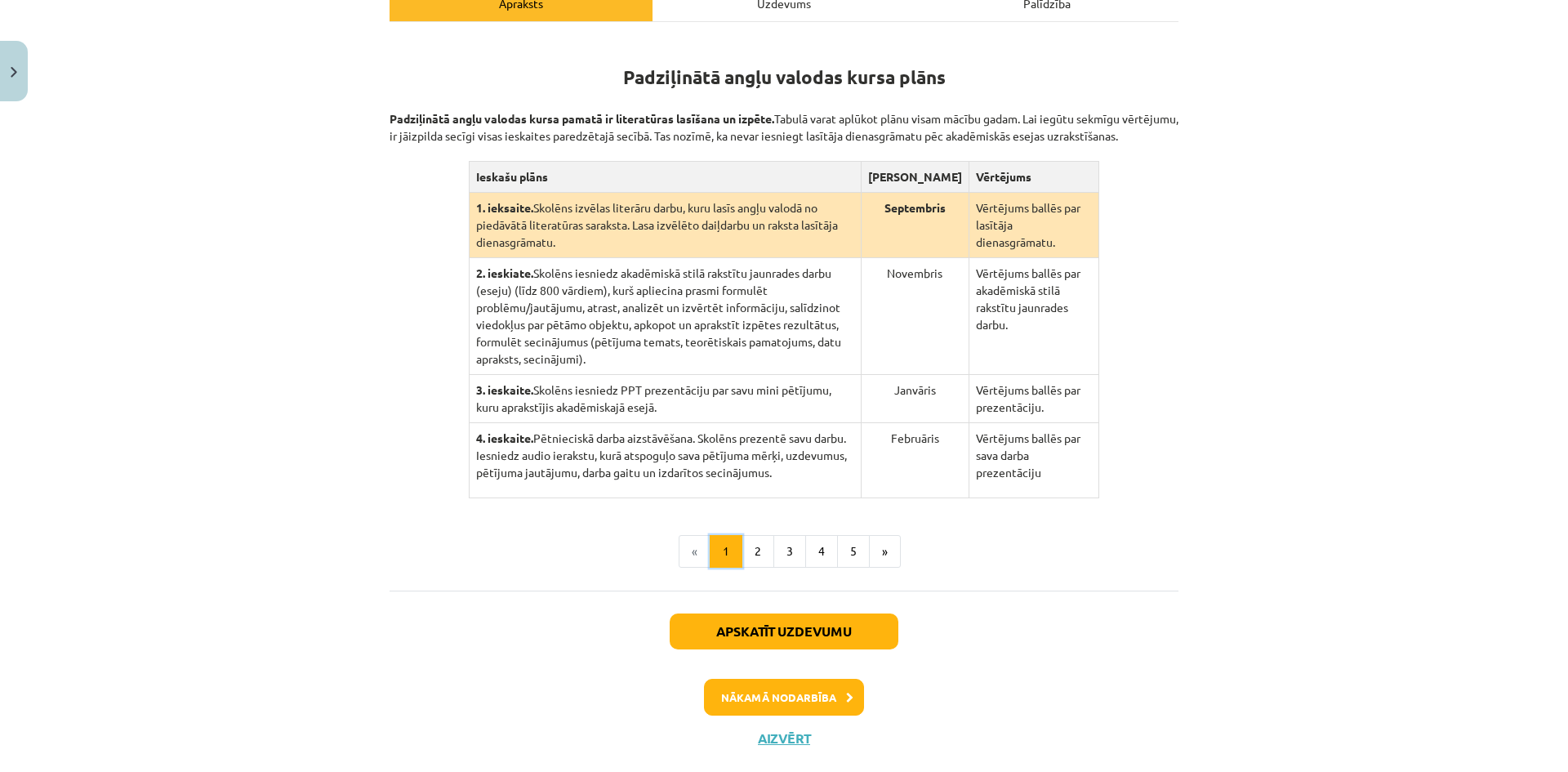
scroll to position [299, 0]
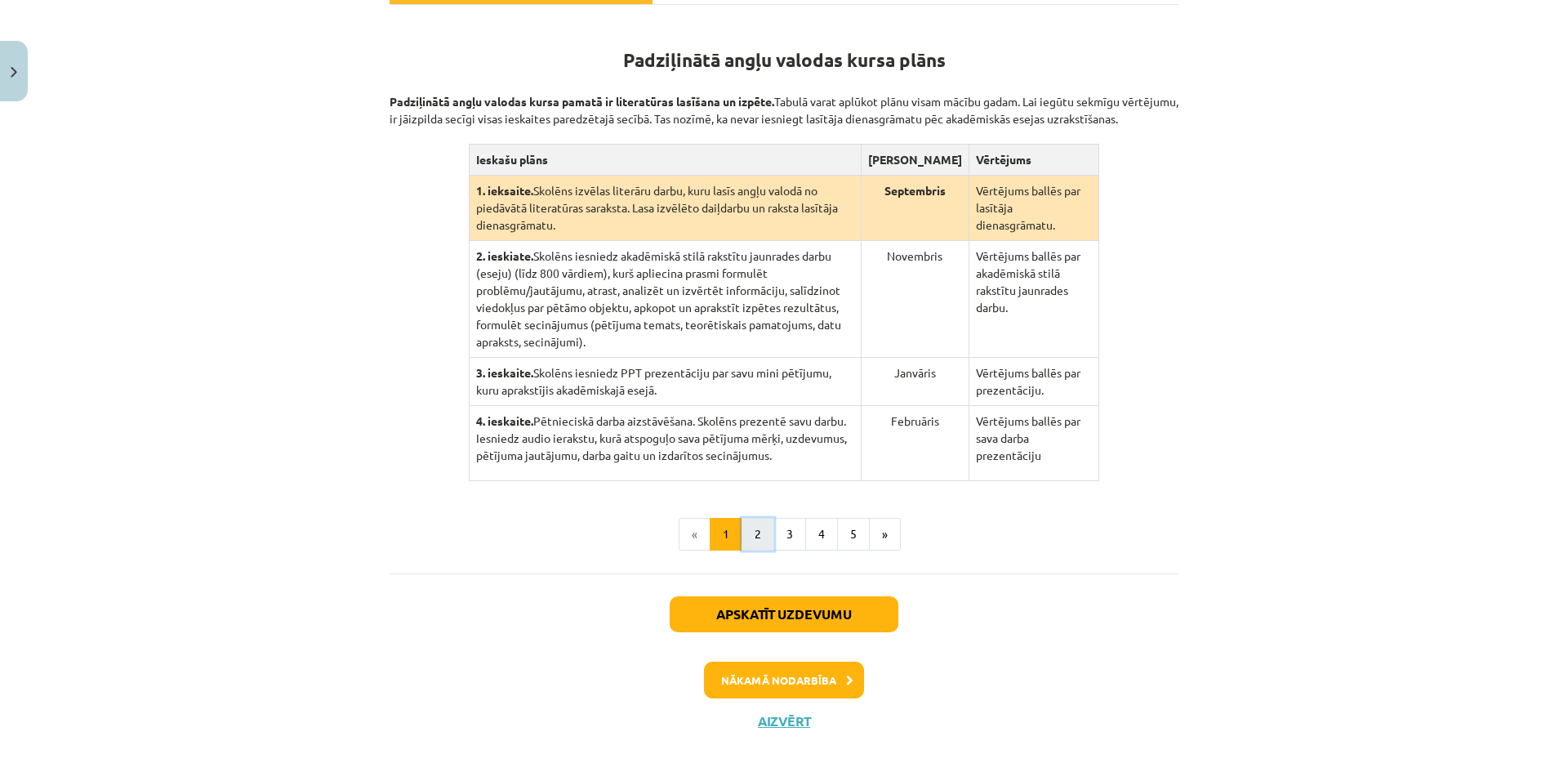
click at [761, 519] on button "2" at bounding box center [757, 534] width 33 height 33
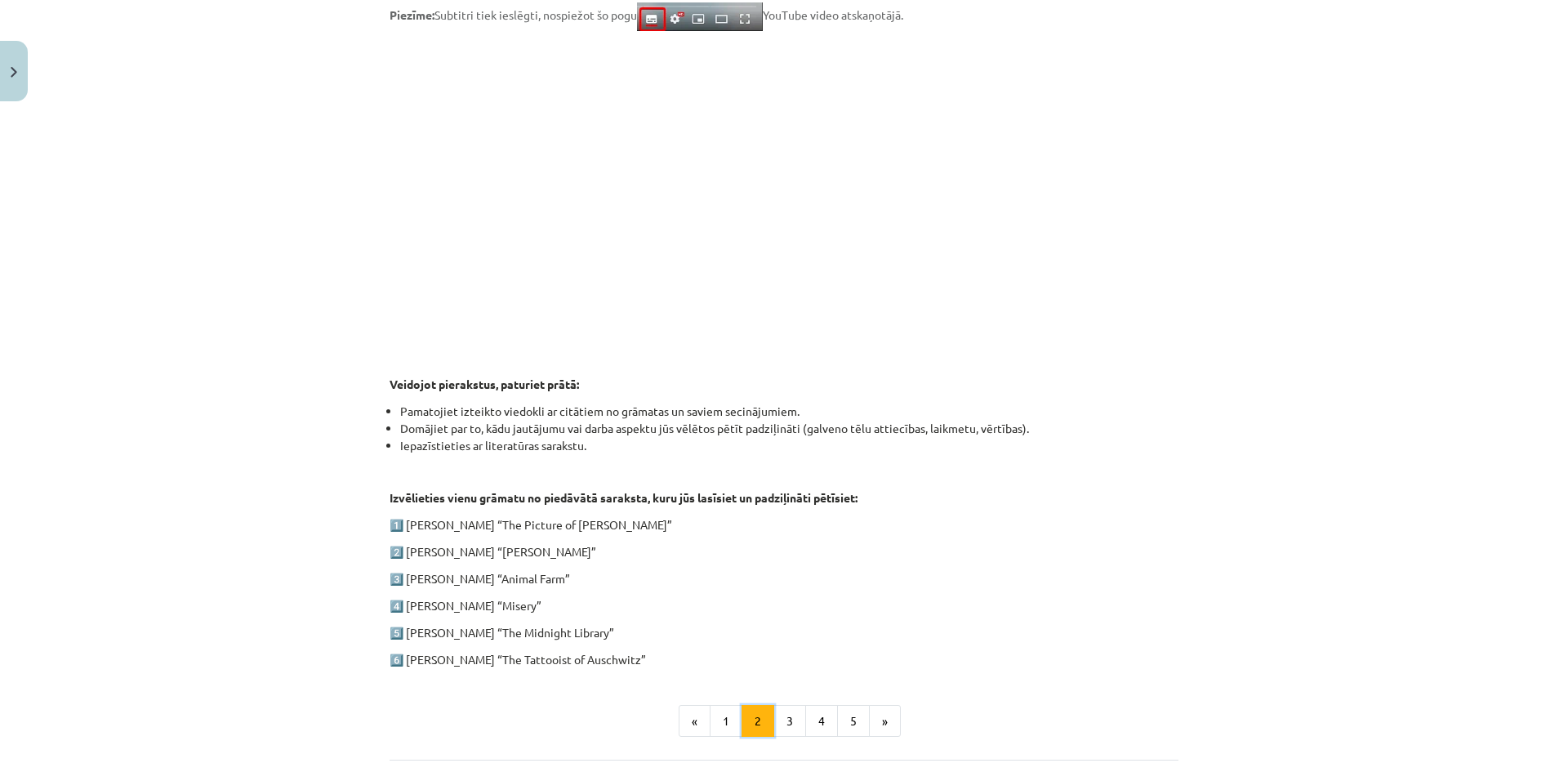
scroll to position [690, 0]
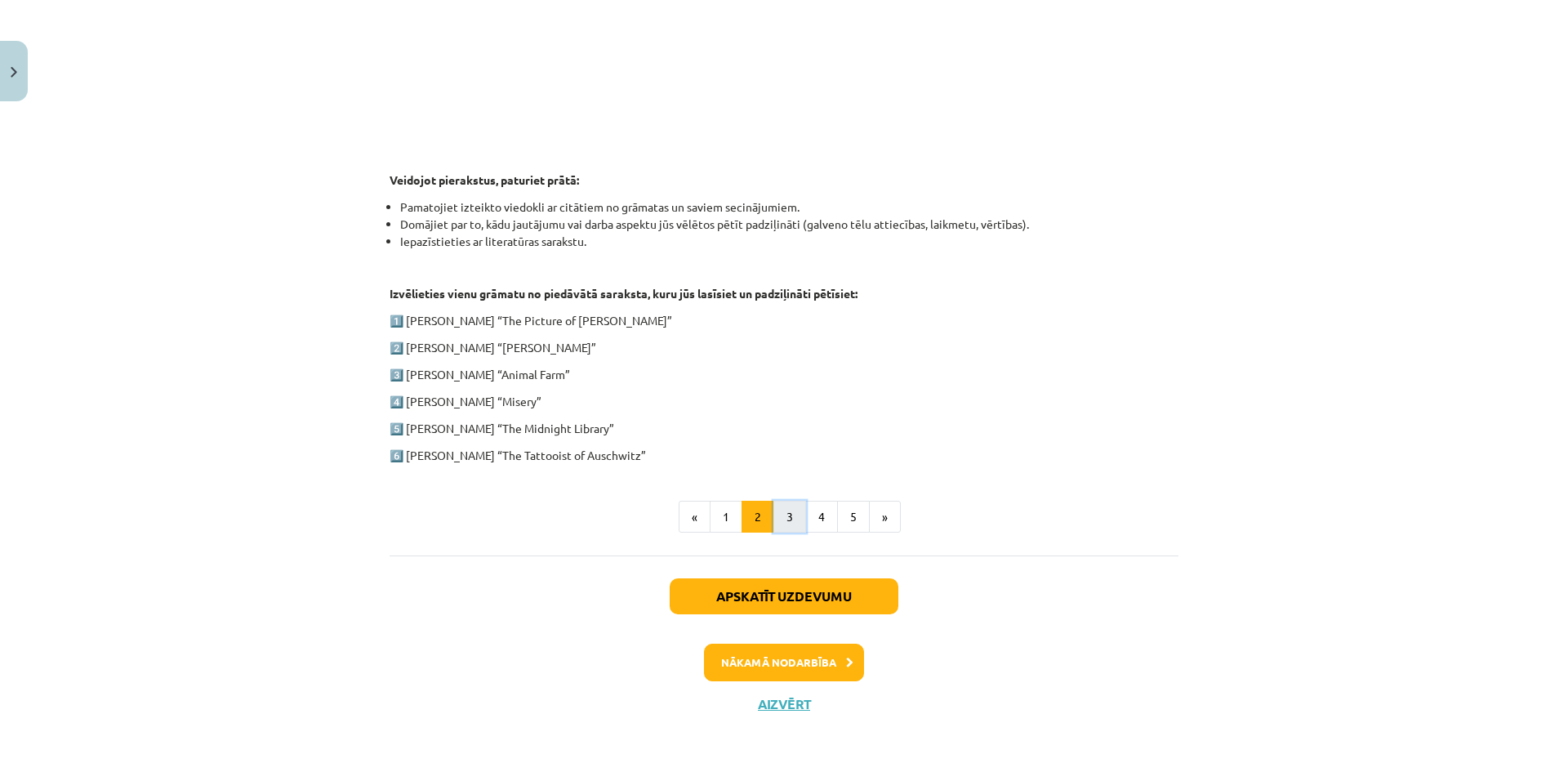
click at [773, 502] on button "3" at bounding box center [789, 517] width 33 height 33
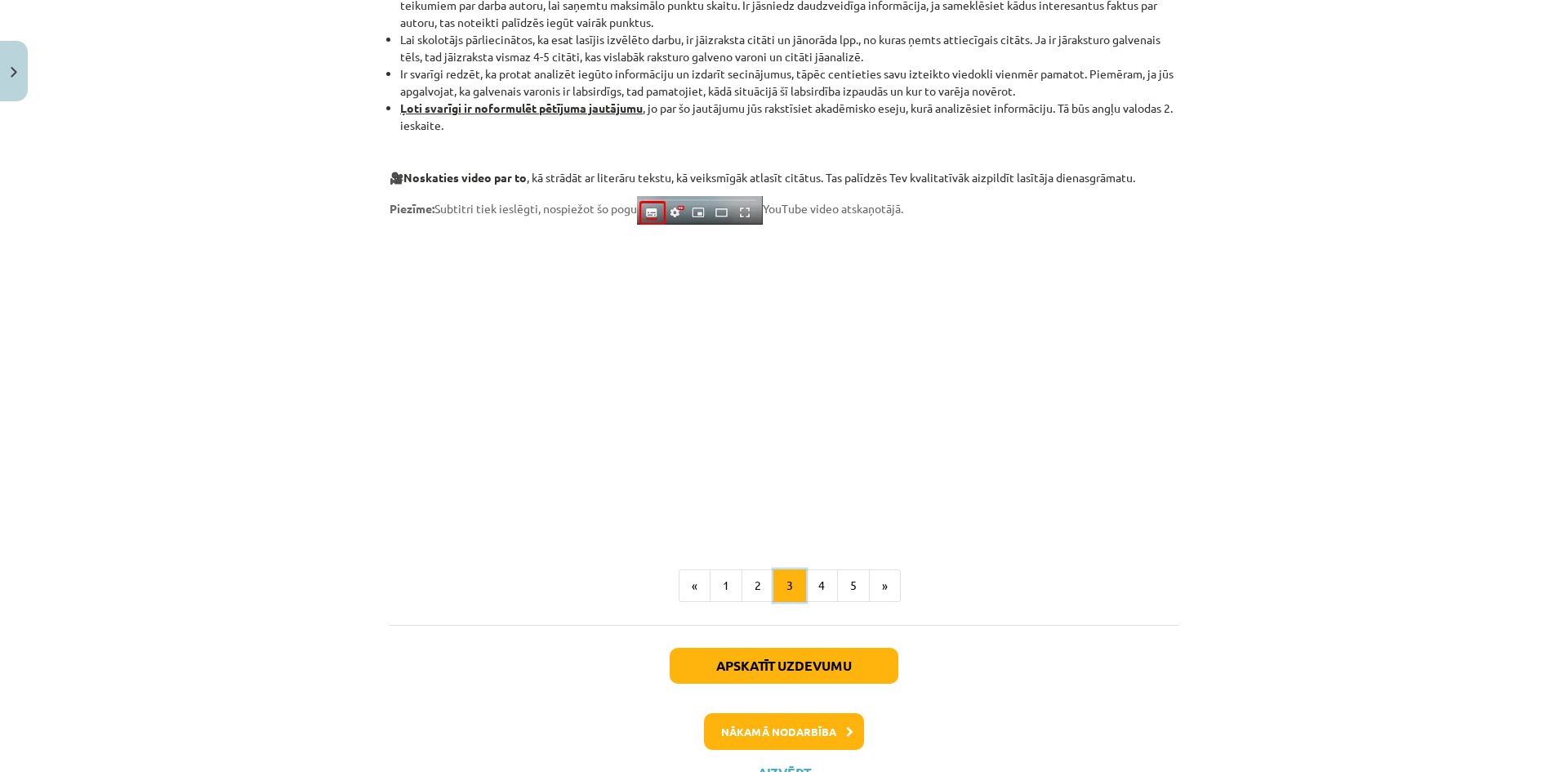
scroll to position [1245, 0]
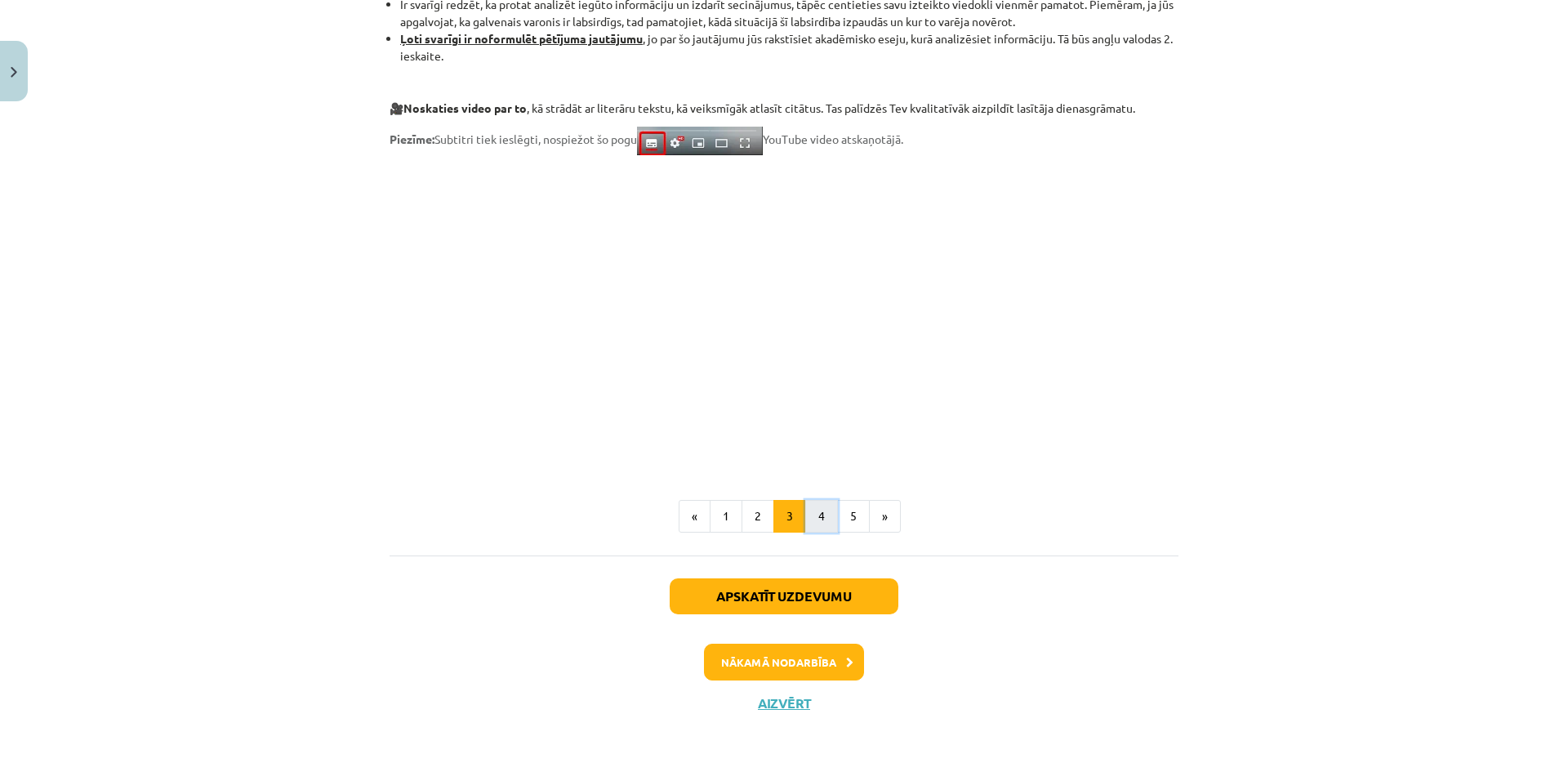
click at [813, 518] on button "4" at bounding box center [821, 516] width 33 height 33
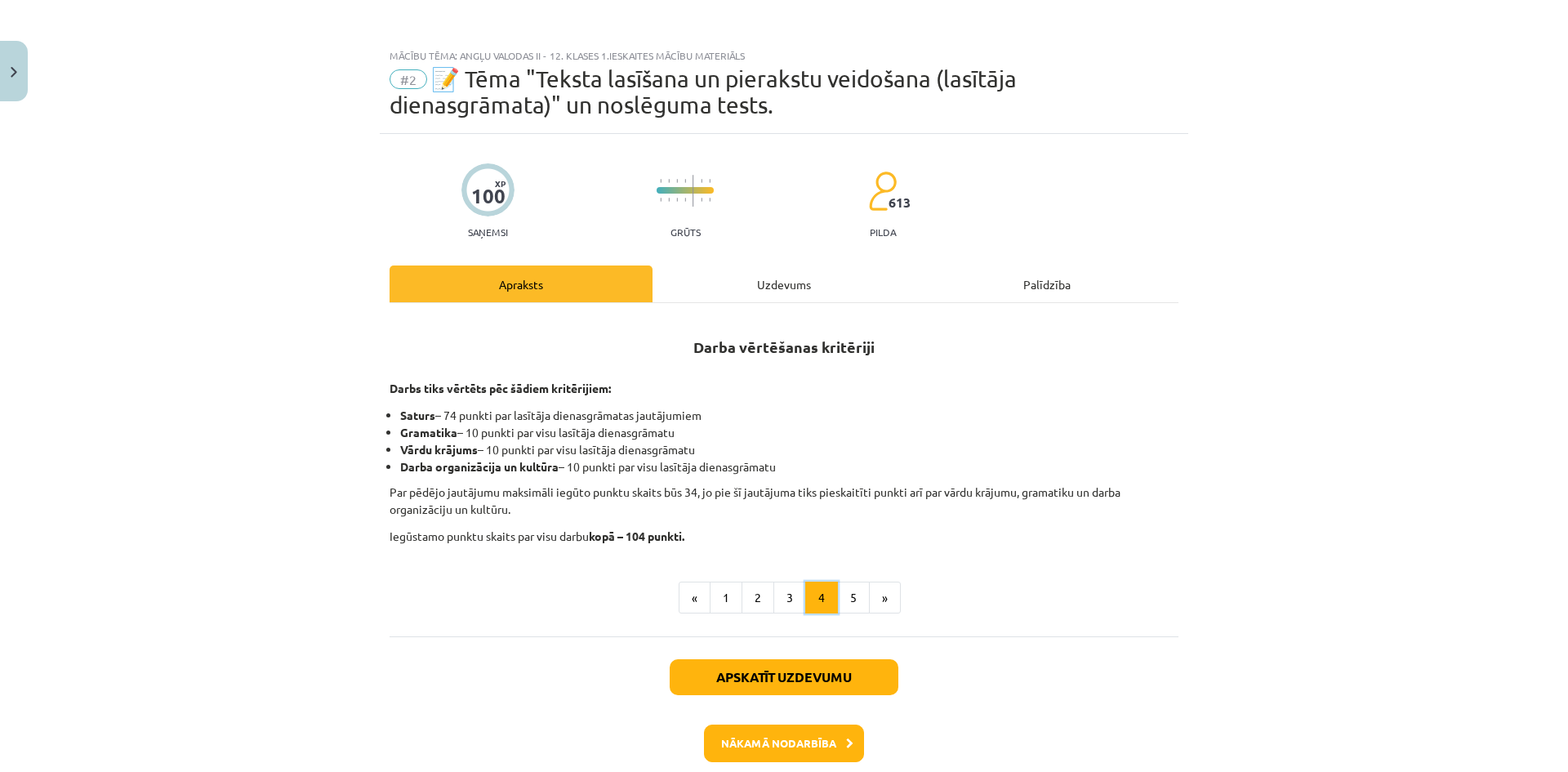
scroll to position [0, 0]
click at [851, 598] on button "5" at bounding box center [853, 598] width 33 height 33
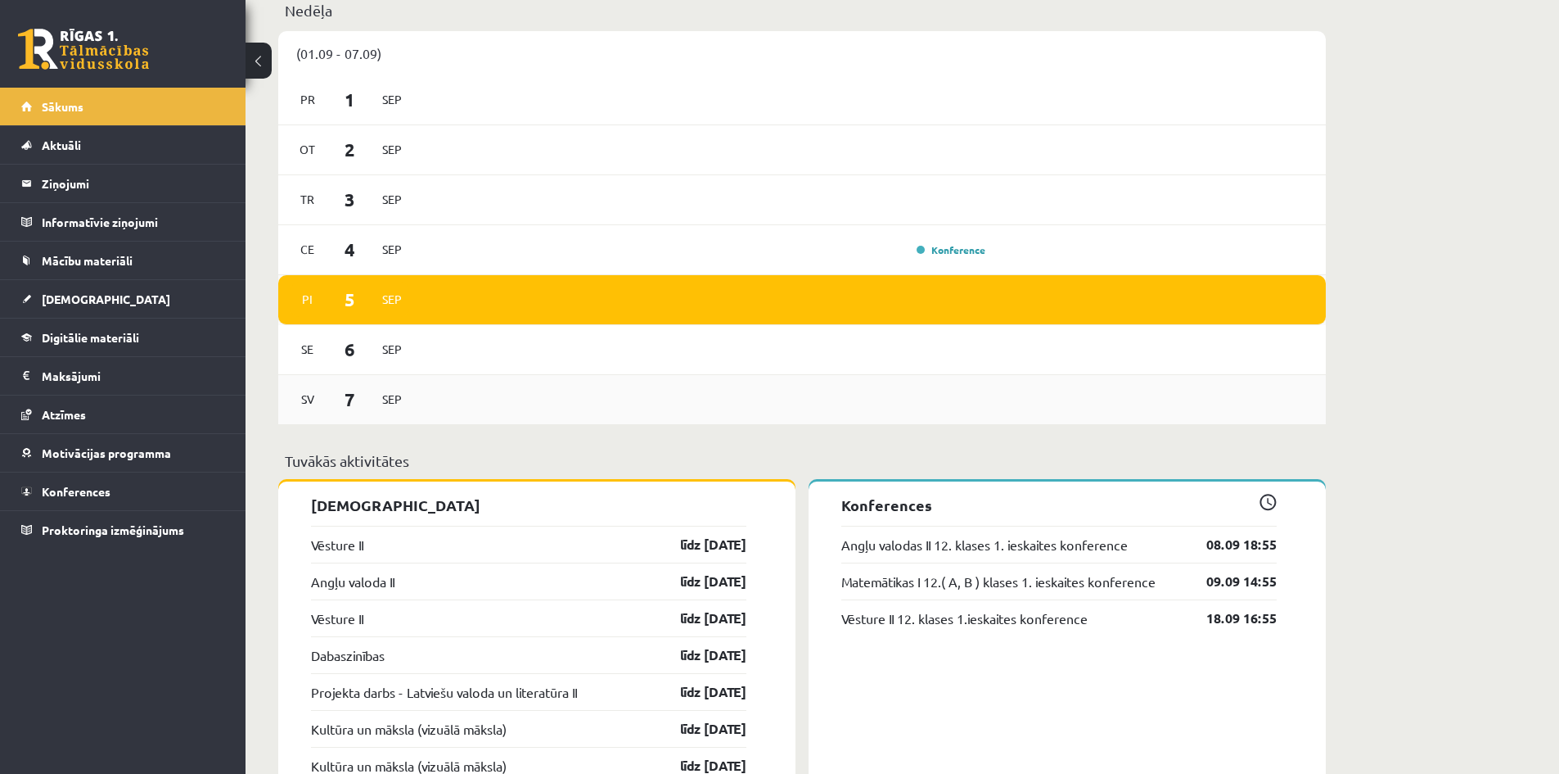
scroll to position [1228, 0]
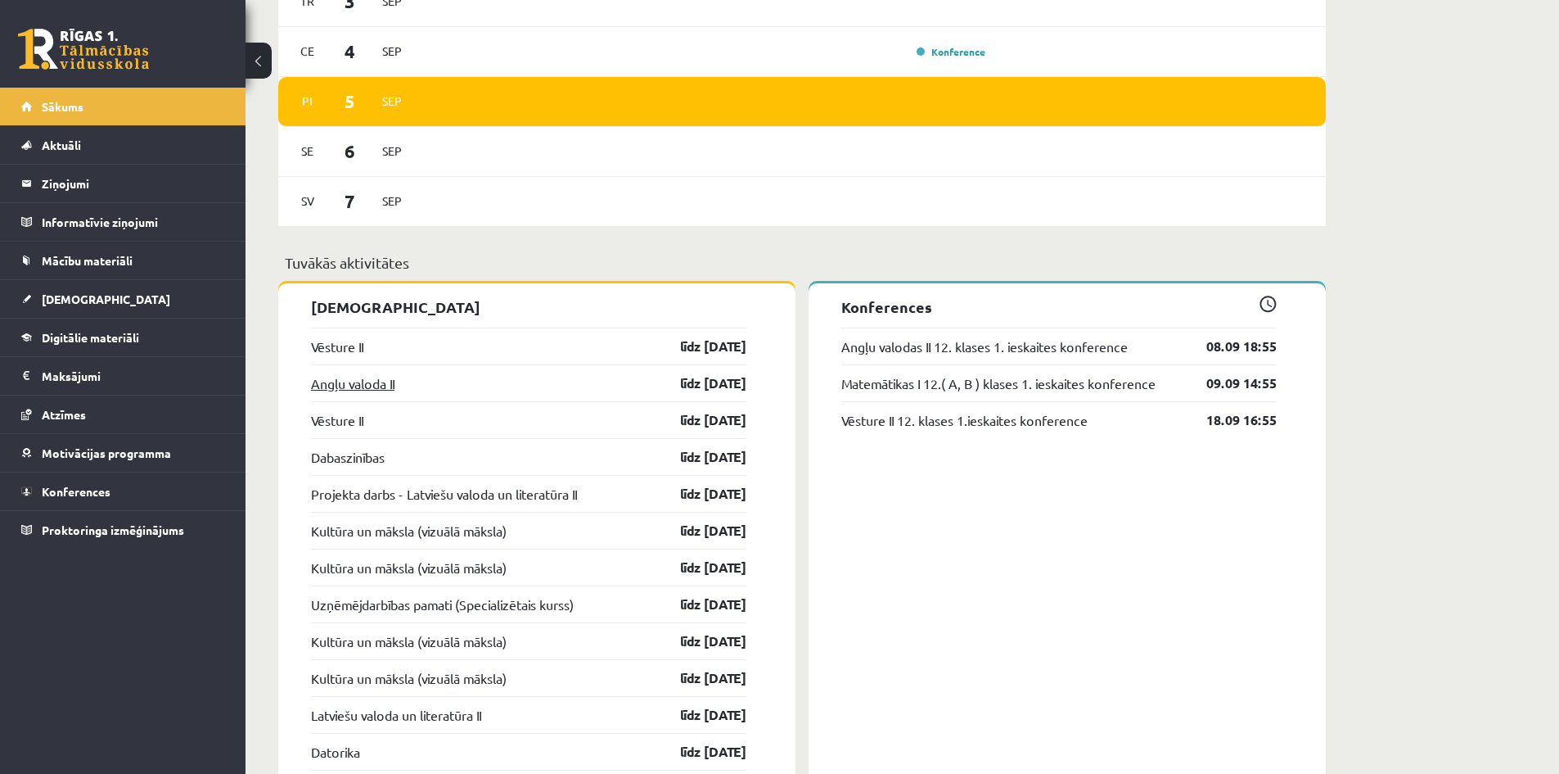
click at [375, 388] on link "Angļu valoda II" at bounding box center [352, 383] width 83 height 20
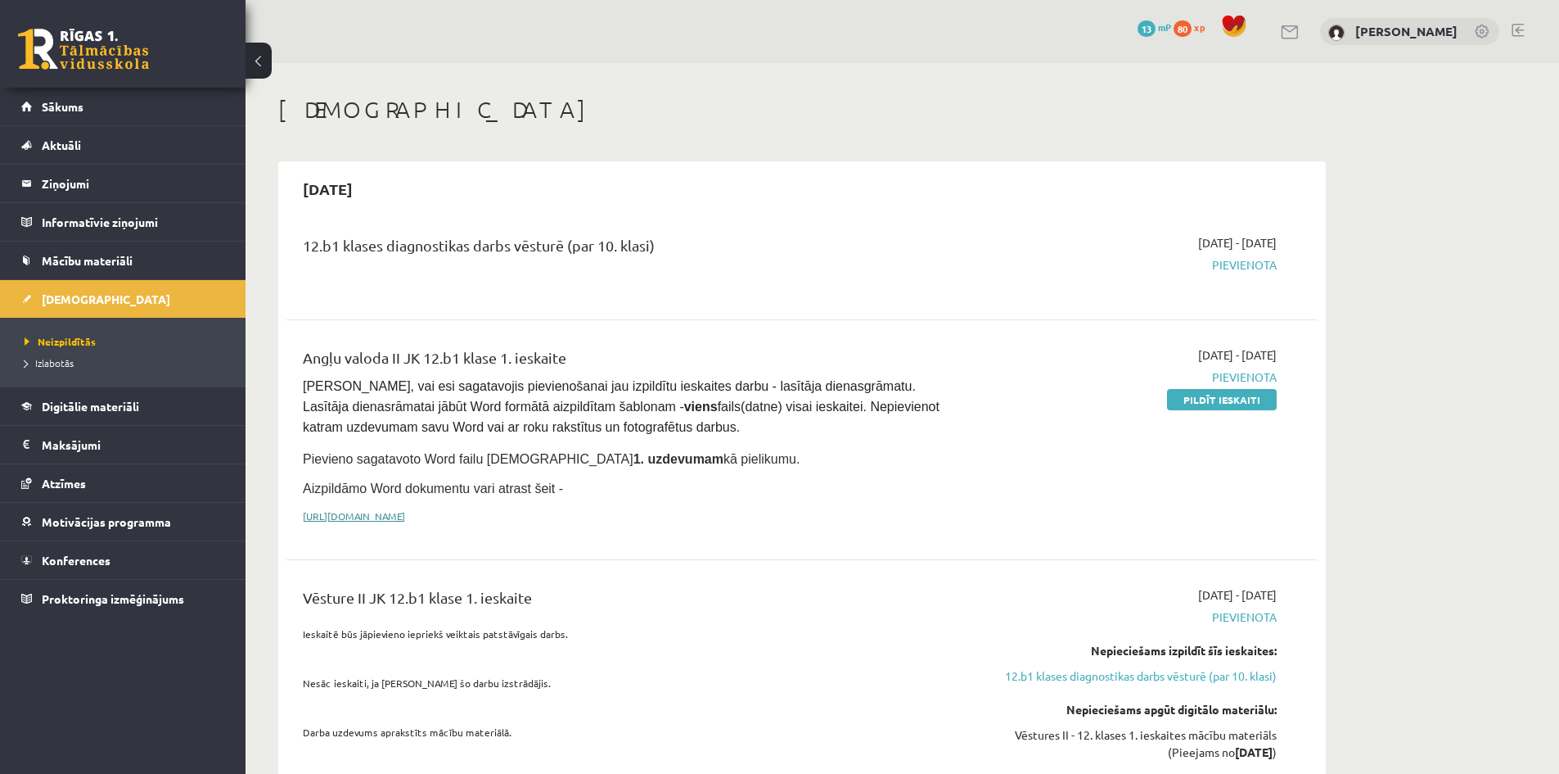
click at [405, 512] on link "[URL][DOMAIN_NAME]" at bounding box center [354, 515] width 102 height 13
click at [1262, 397] on link "Pildīt ieskaiti" at bounding box center [1222, 399] width 110 height 21
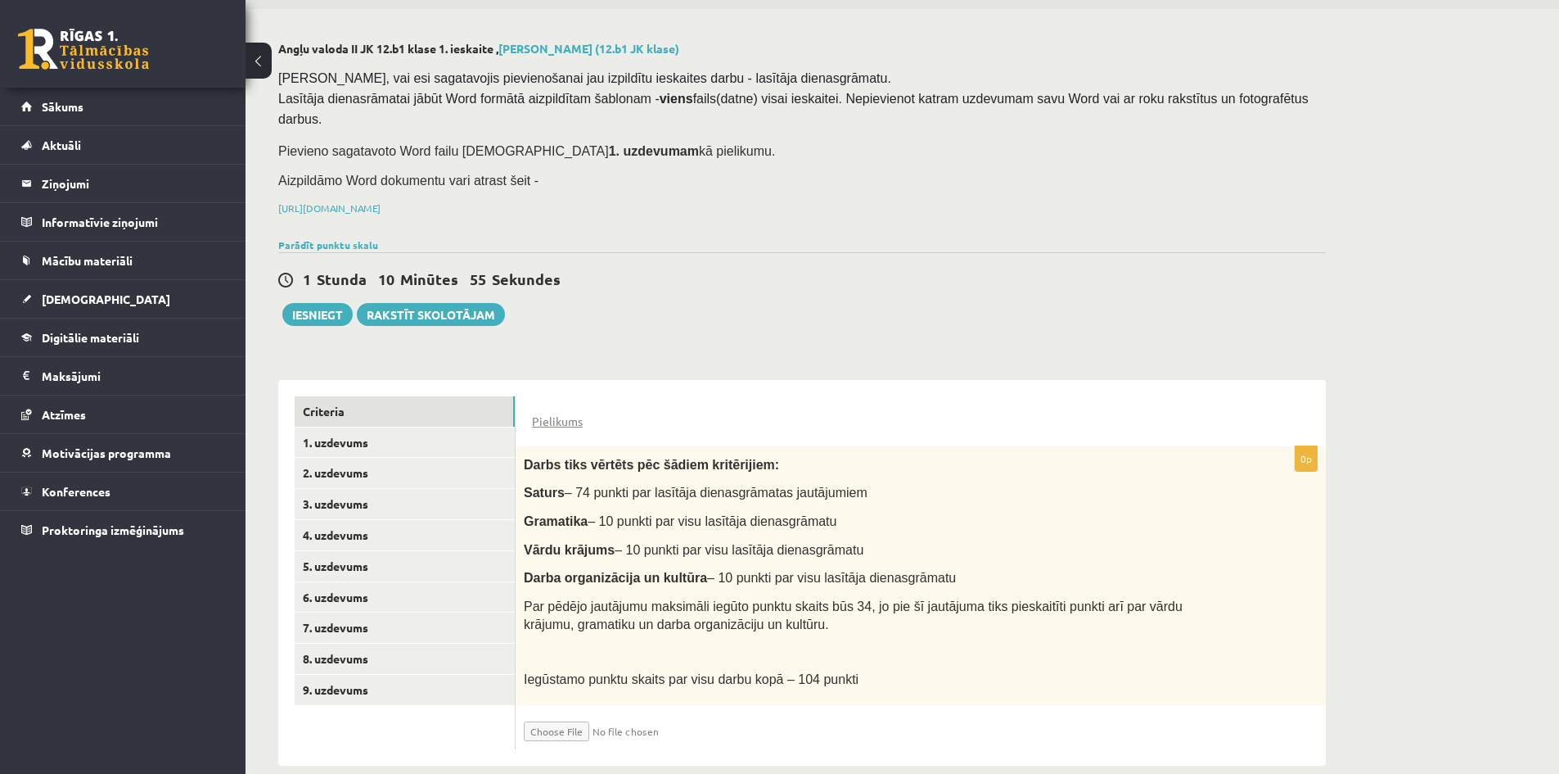
scroll to position [56, 0]
click at [381, 199] on link "https://drive.google.com/drive/folders/1IHE_ip15KOAbO2Se1NDGwZ2e__vlzPUf?usp=sh…" at bounding box center [329, 205] width 102 height 13
click at [413, 425] on link "1. uzdevums" at bounding box center [405, 440] width 220 height 30
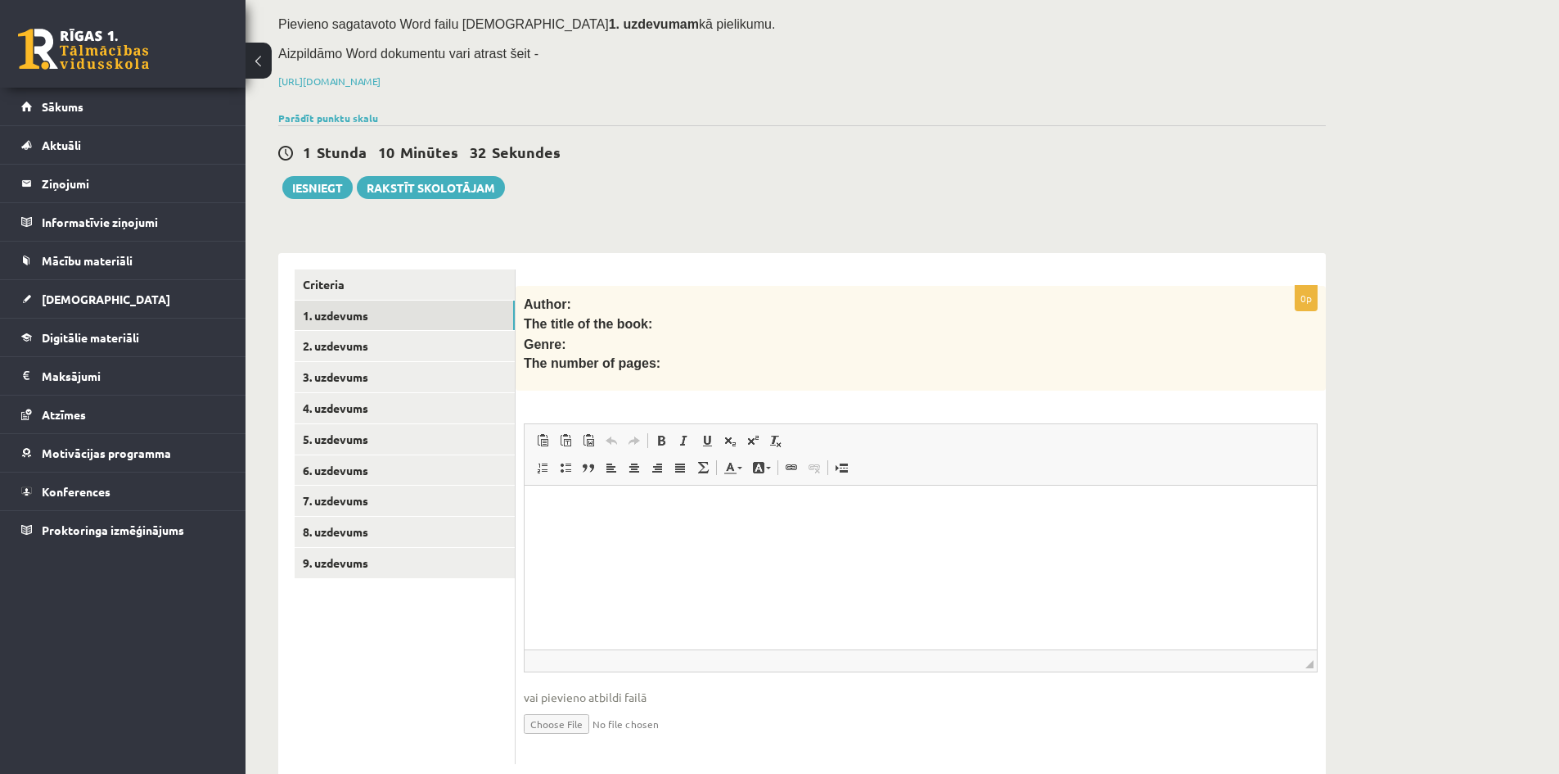
scroll to position [196, 0]
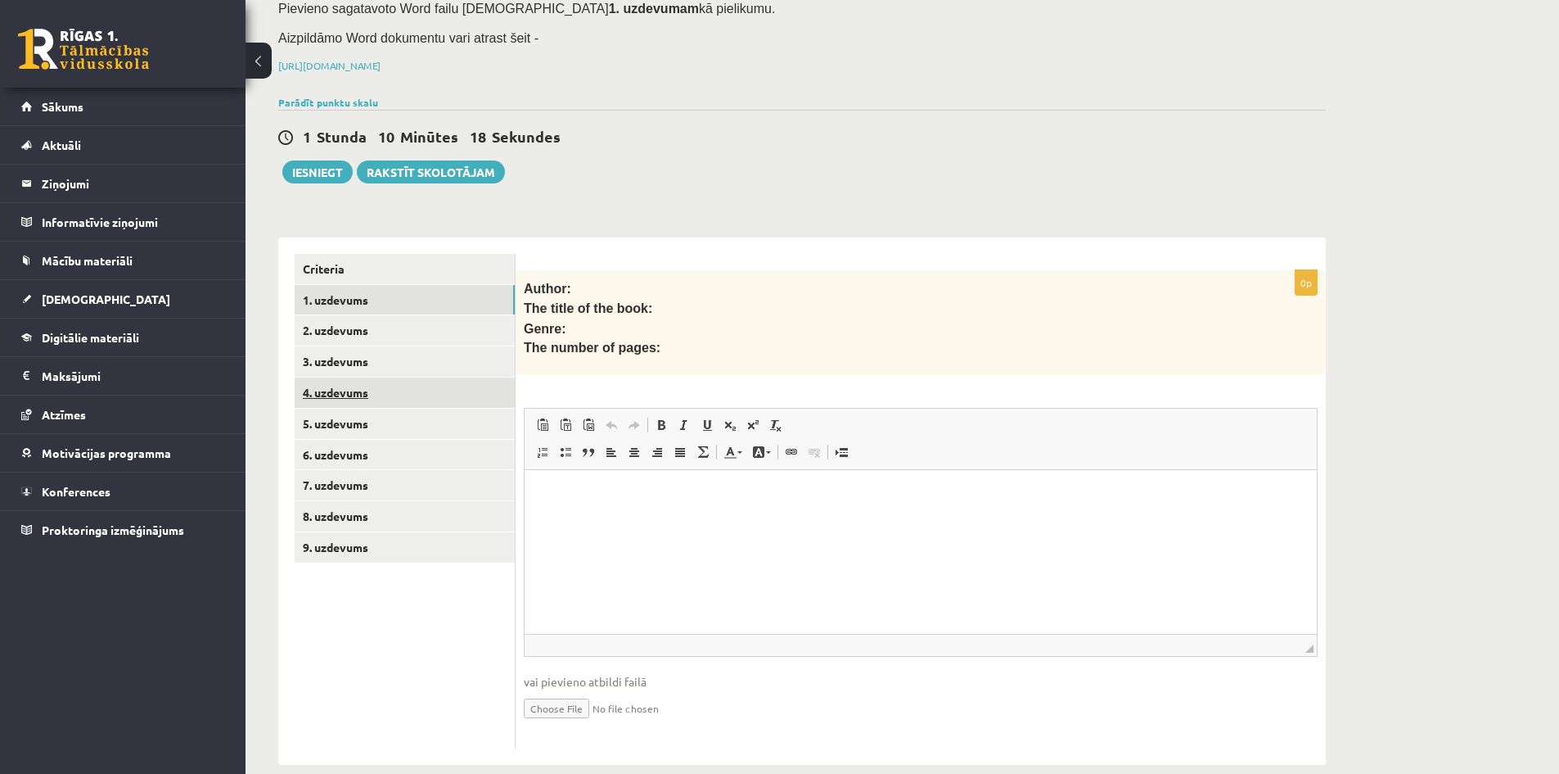
click at [436, 377] on link "4. uzdevums" at bounding box center [405, 392] width 220 height 30
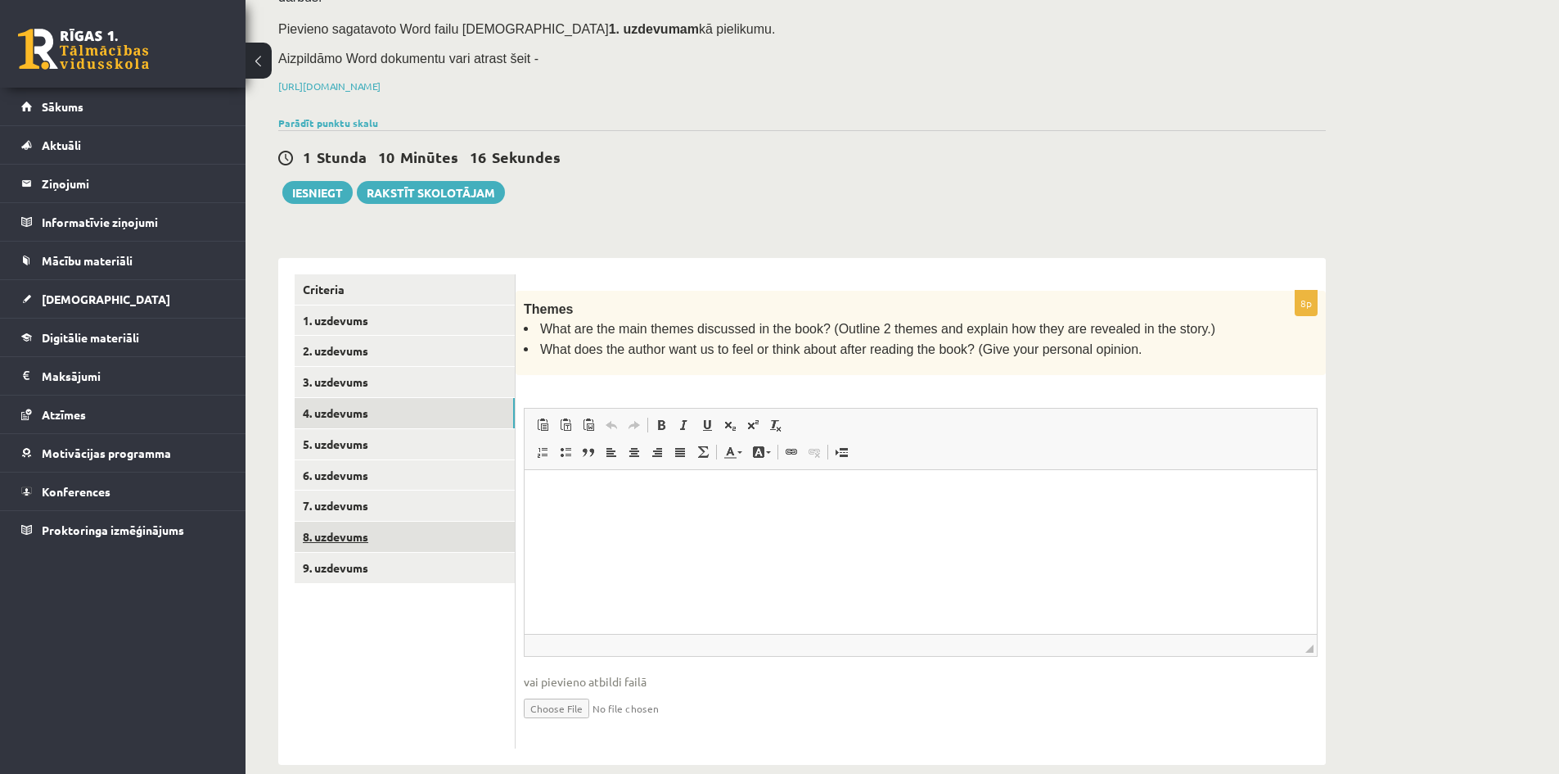
scroll to position [0, 0]
click at [370, 553] on link "9. uzdevums" at bounding box center [405, 568] width 220 height 30
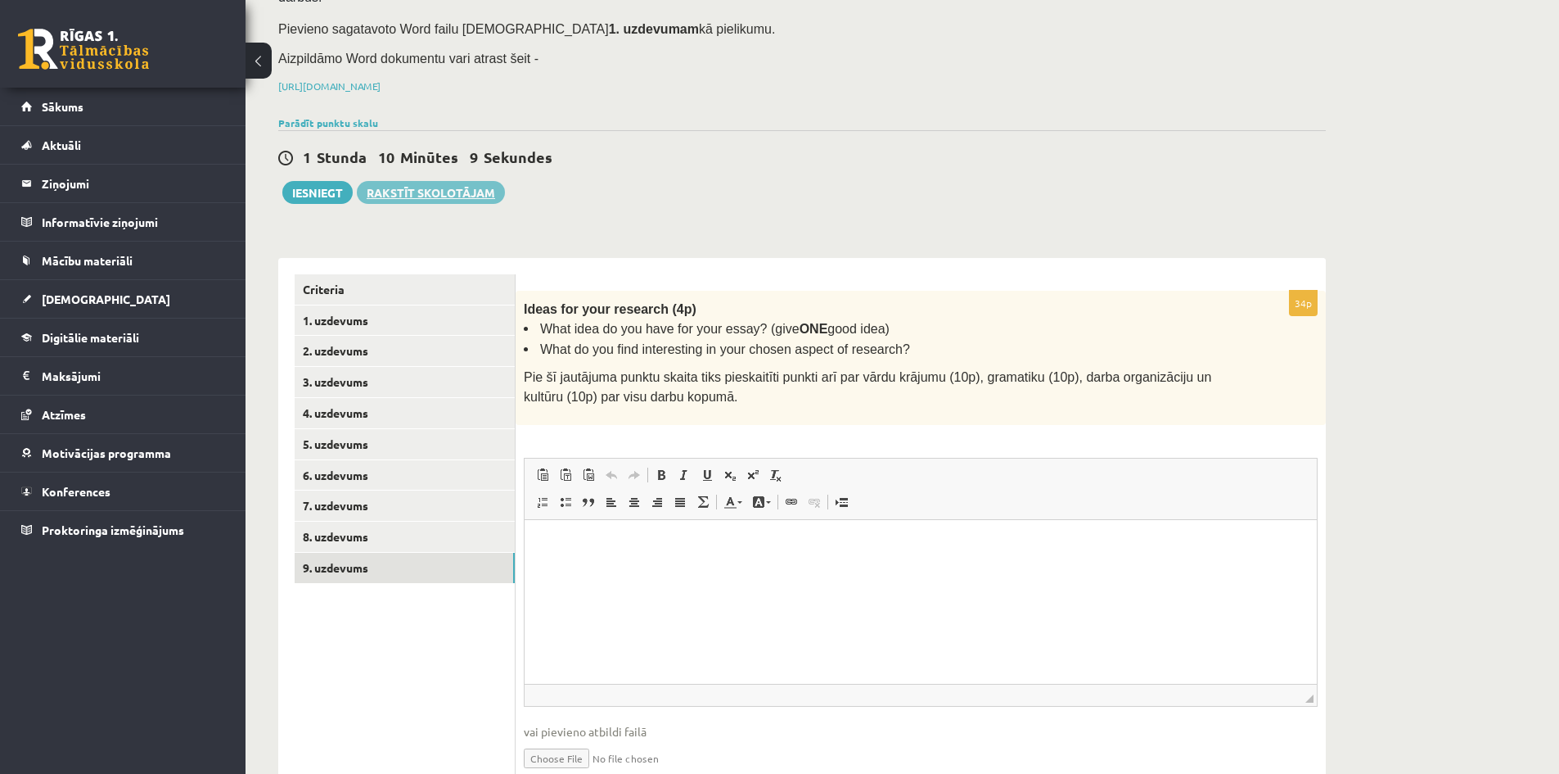
click at [395, 181] on link "Rakstīt skolotājam" at bounding box center [431, 192] width 148 height 23
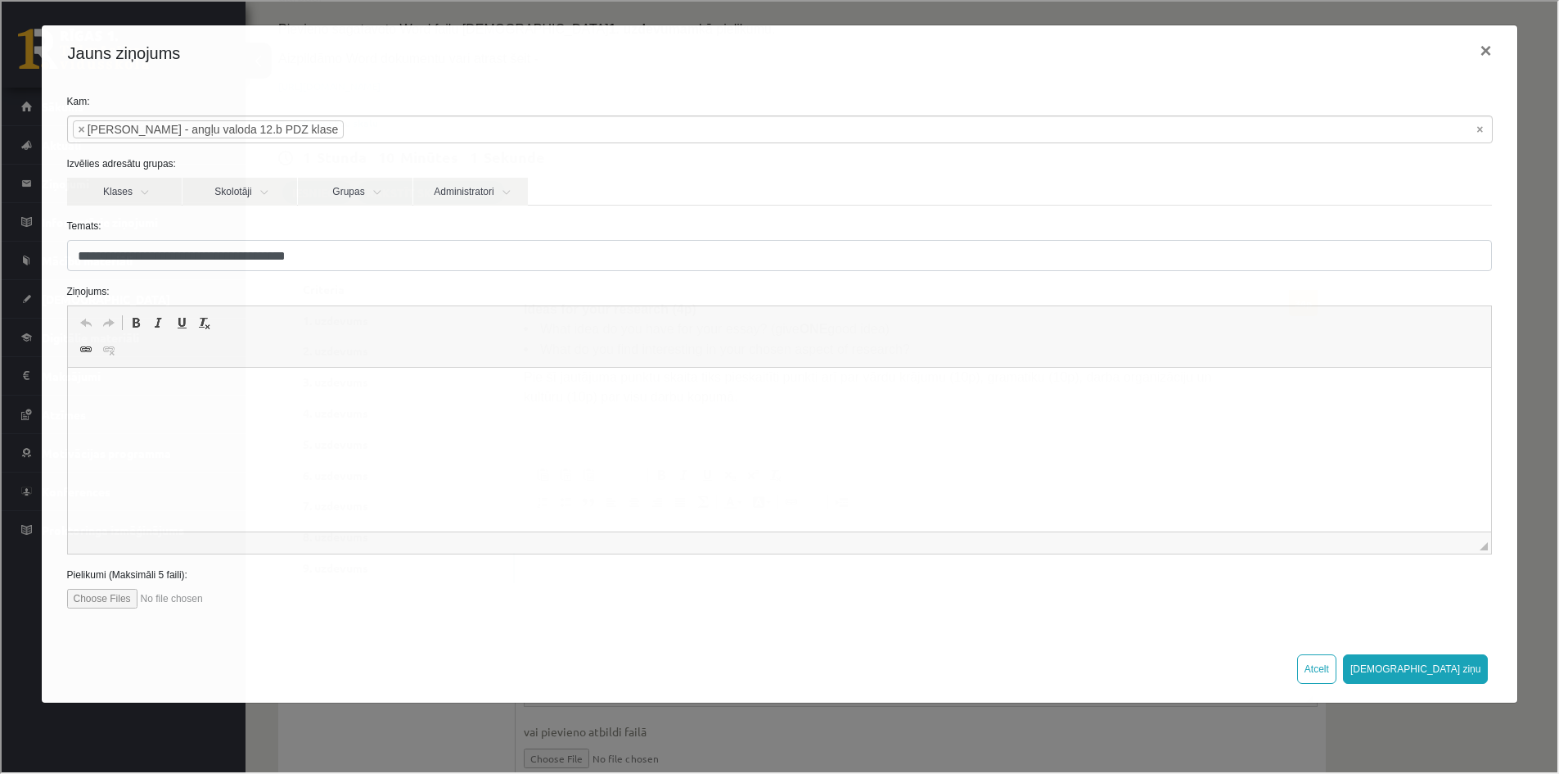
click at [324, 412] on html at bounding box center [779, 393] width 1424 height 50
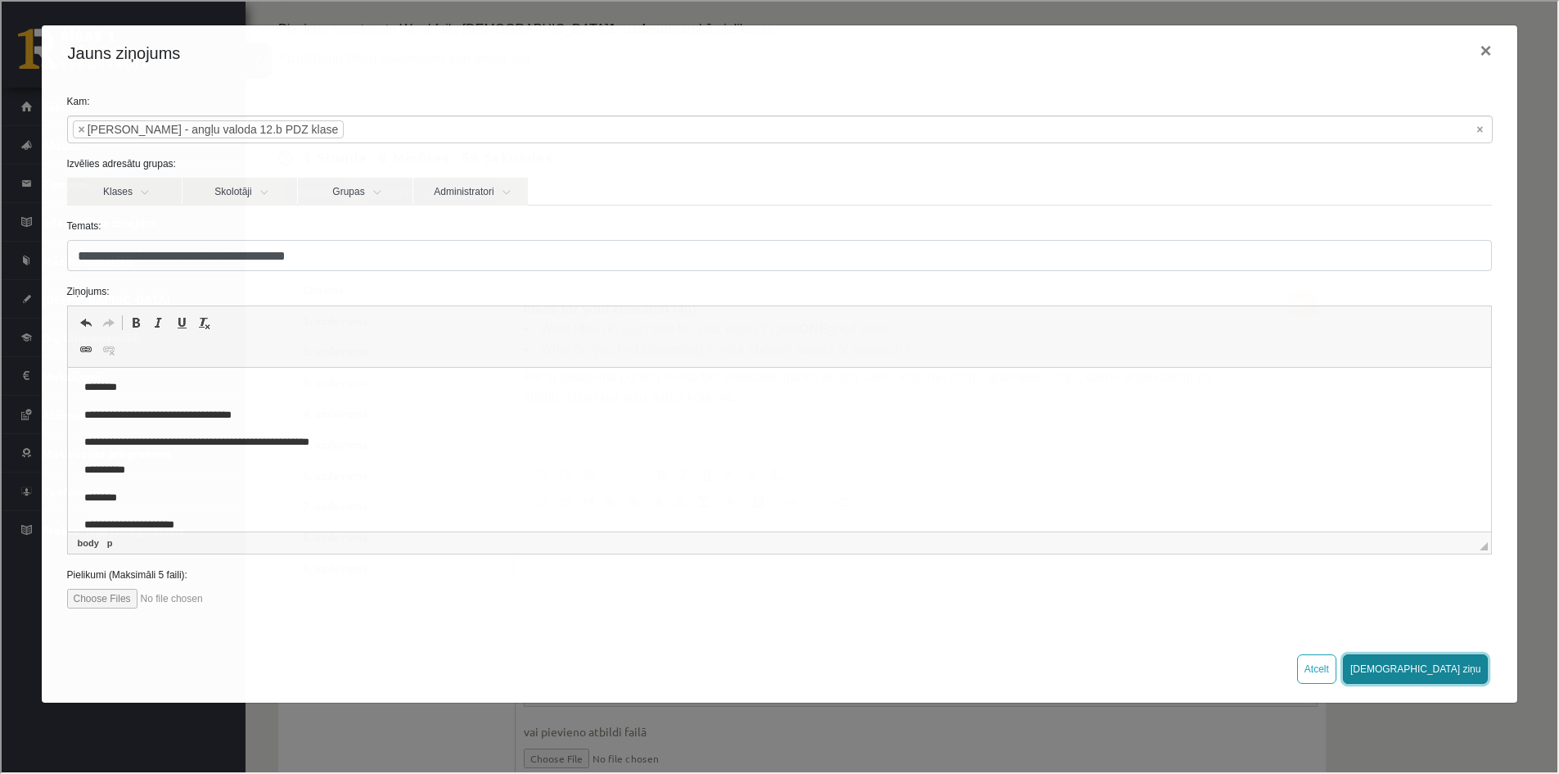
click at [1479, 665] on button "Sūtīt ziņu" at bounding box center [1415, 666] width 146 height 29
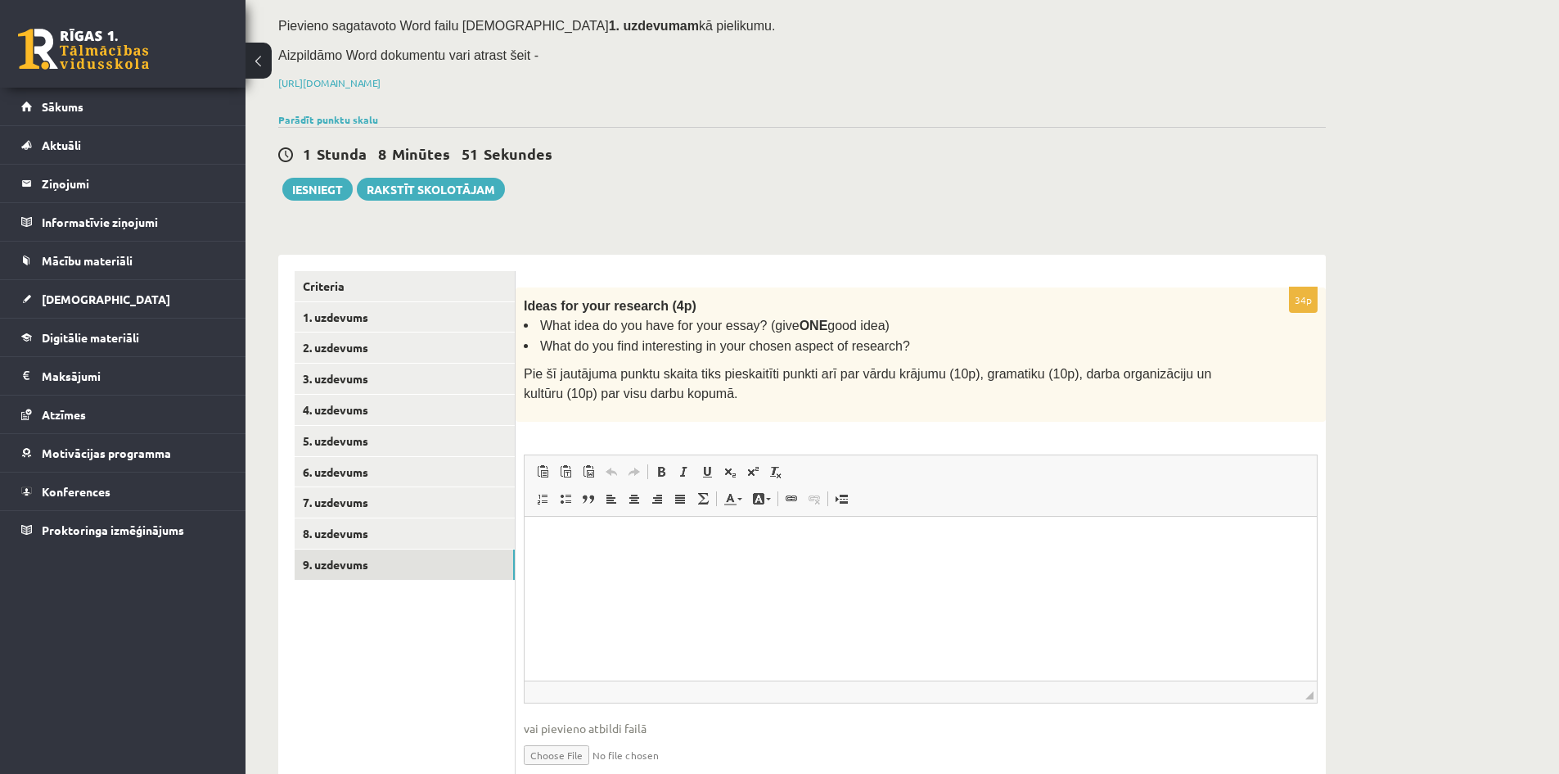
scroll to position [224, 0]
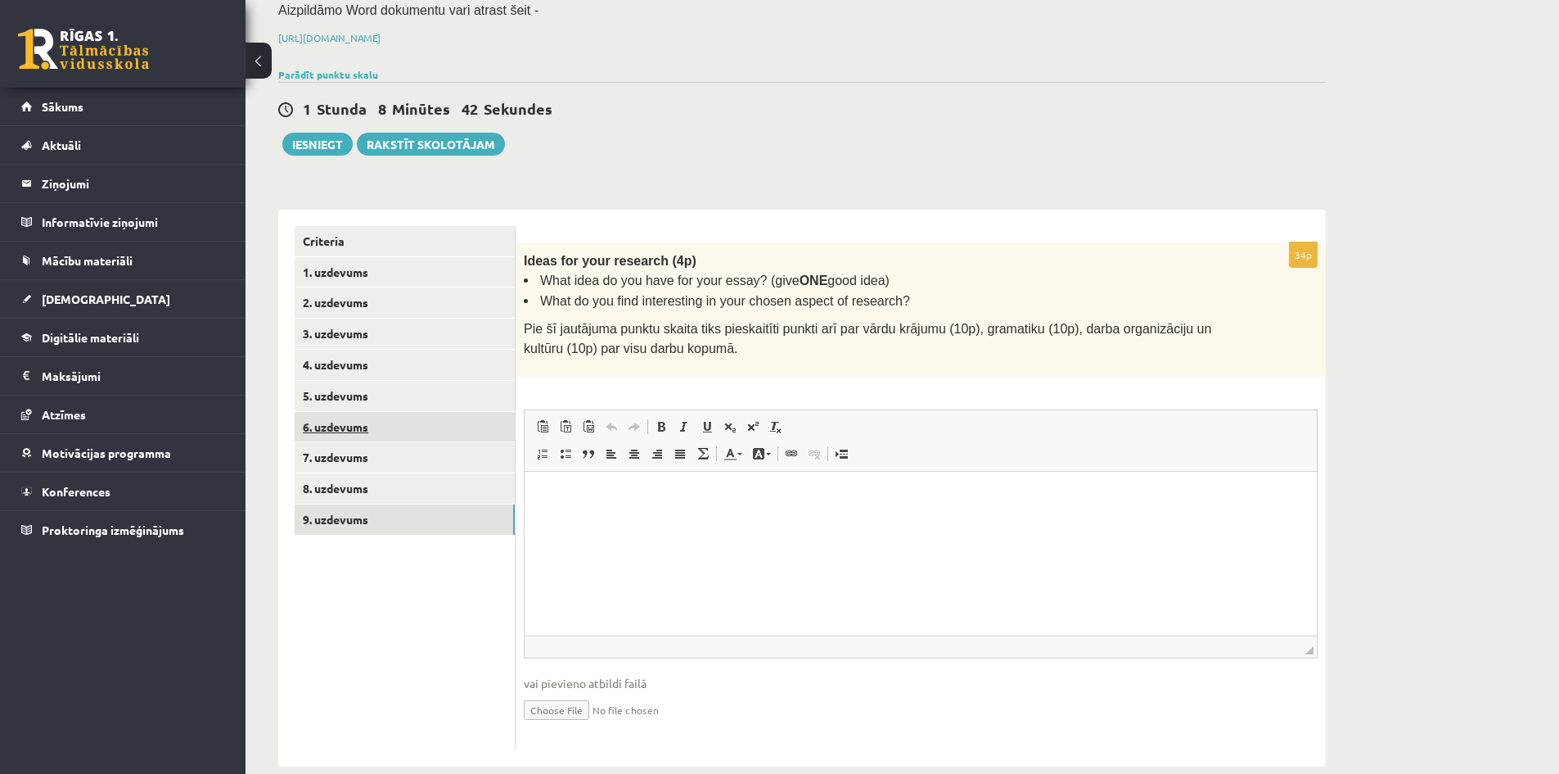
click at [421, 414] on link "6. uzdevums" at bounding box center [405, 427] width 220 height 30
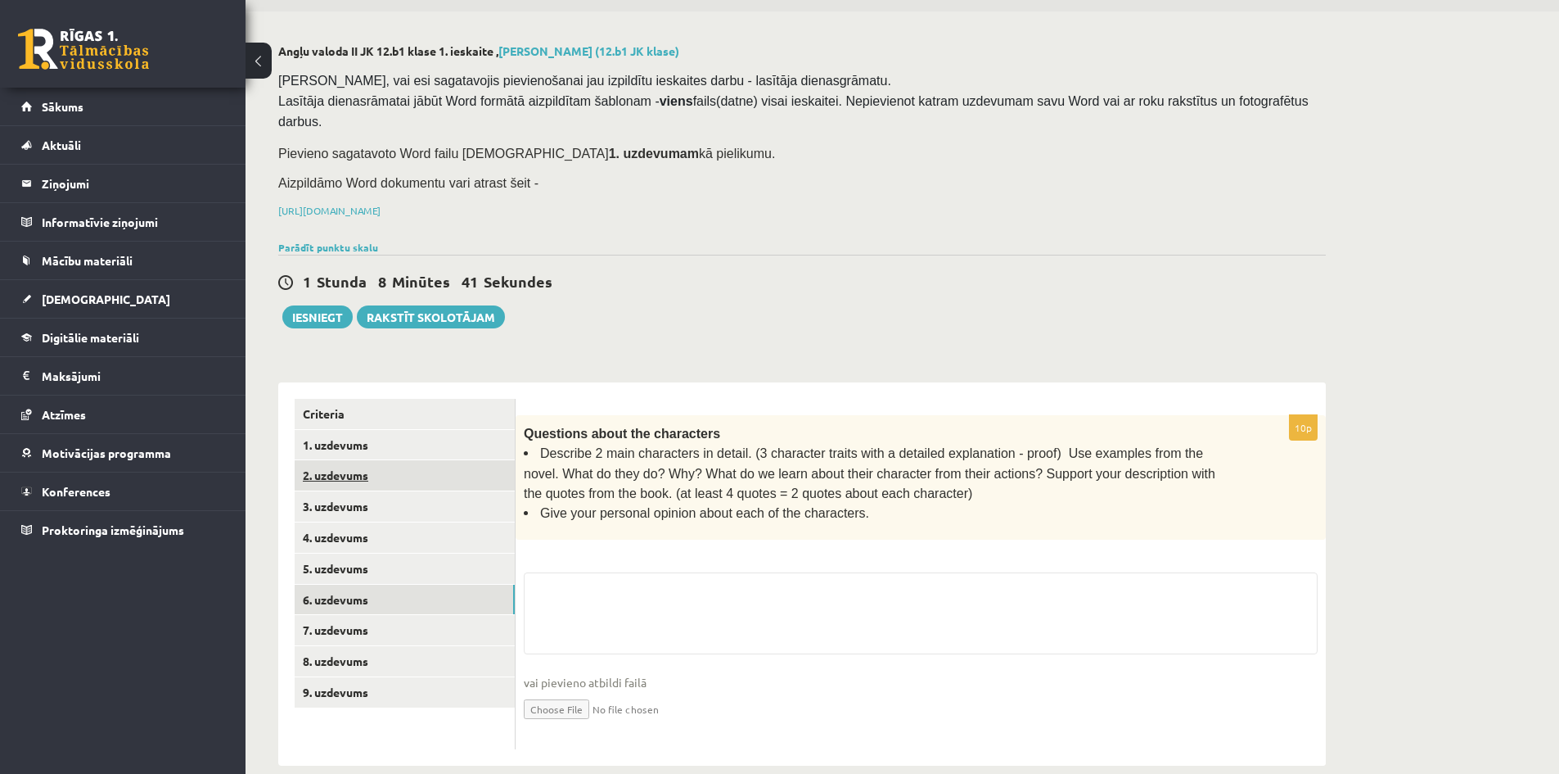
click at [422, 460] on link "2. uzdevums" at bounding box center [405, 475] width 220 height 30
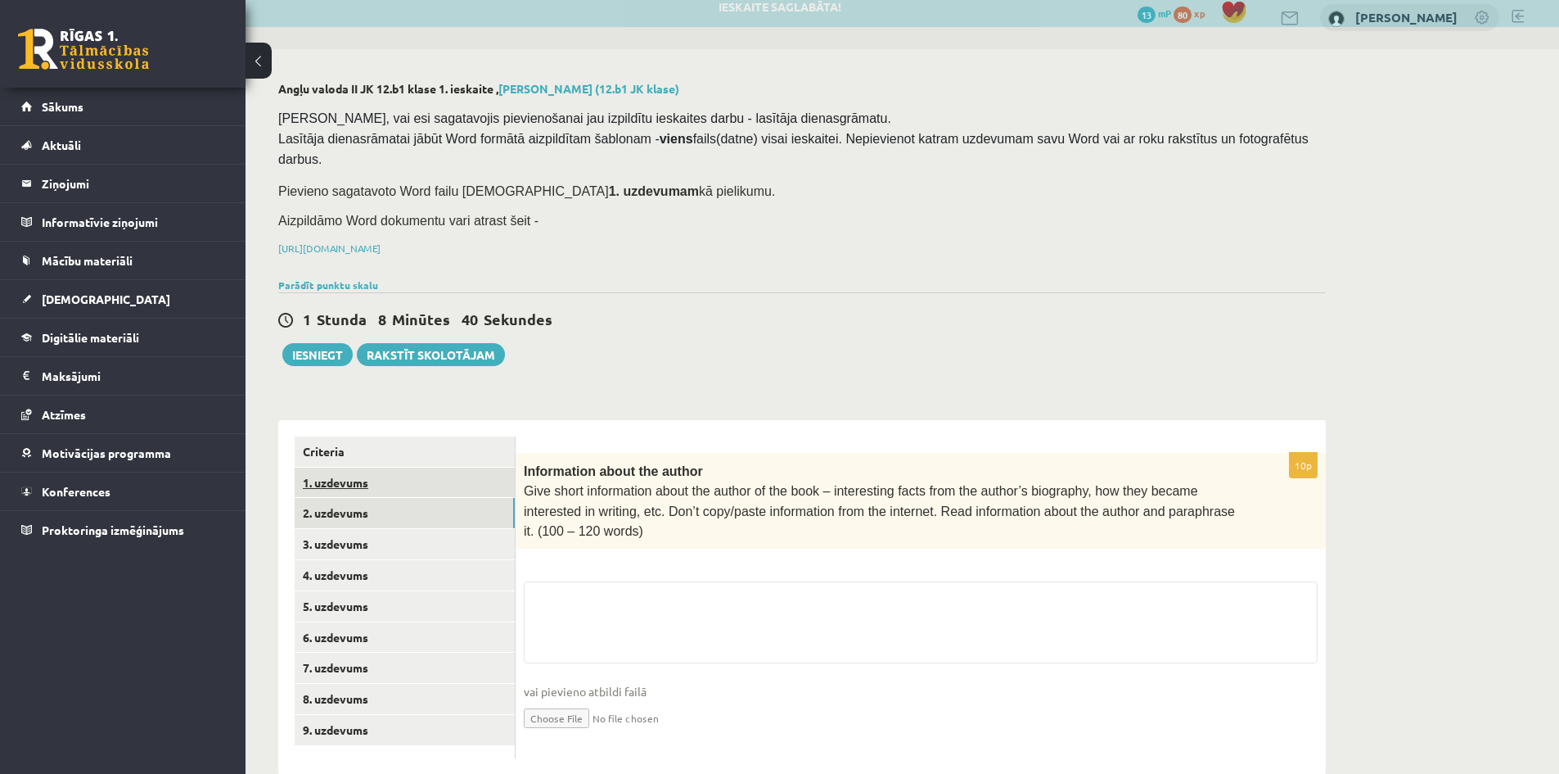
click at [438, 467] on link "1. uzdevums" at bounding box center [405, 482] width 220 height 30
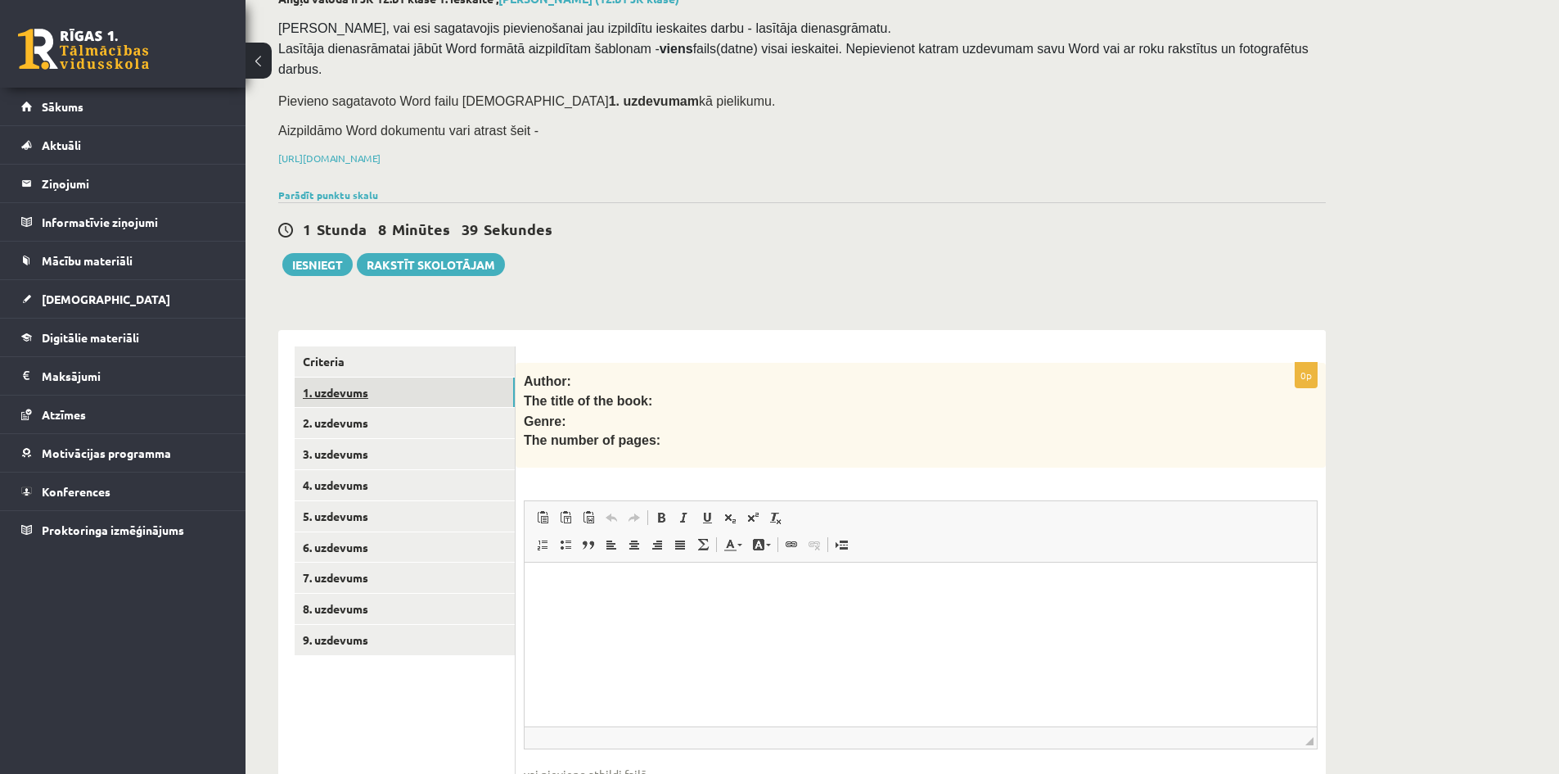
scroll to position [115, 0]
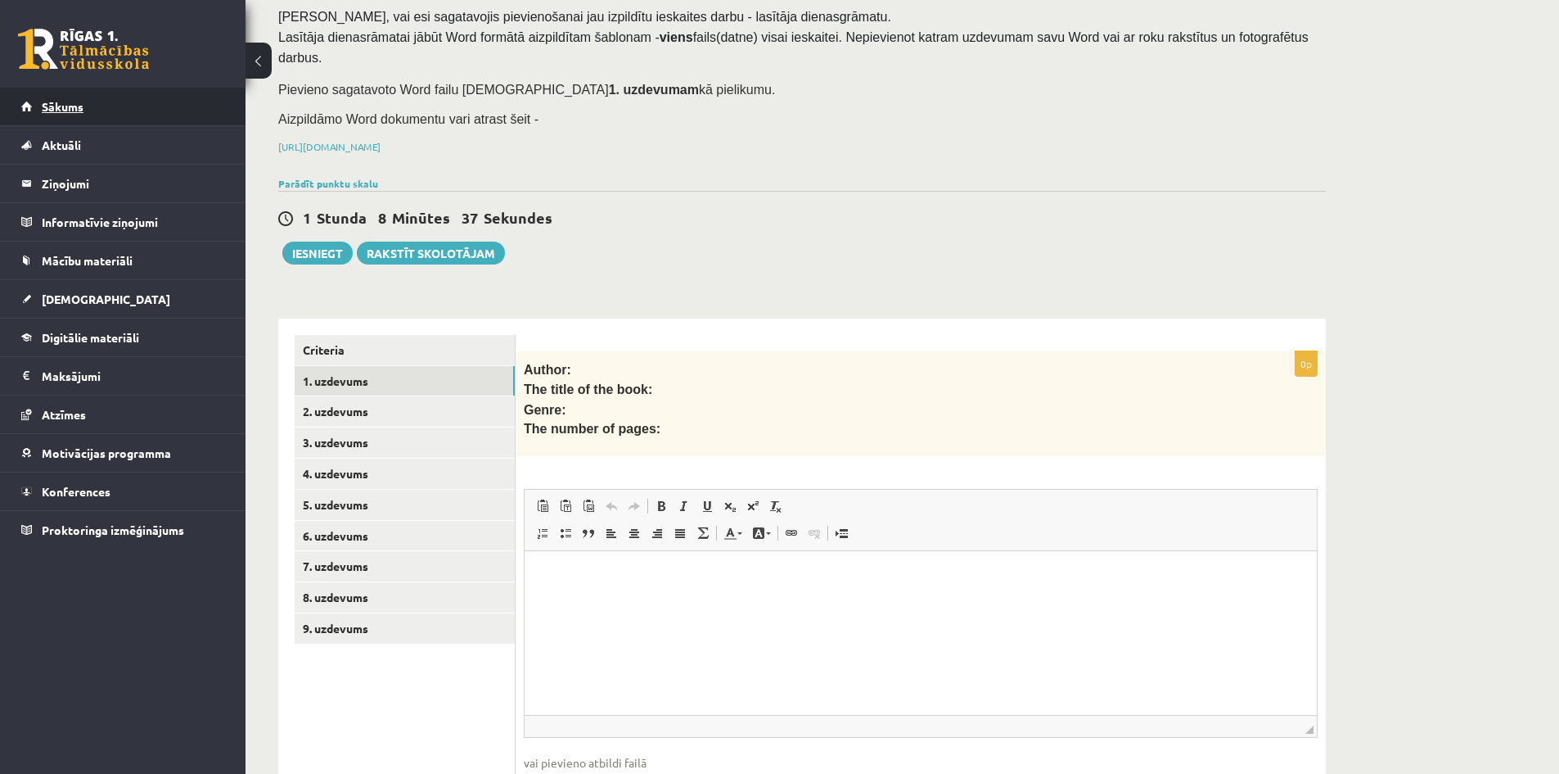
click at [96, 119] on link "Sākums" at bounding box center [123, 107] width 204 height 38
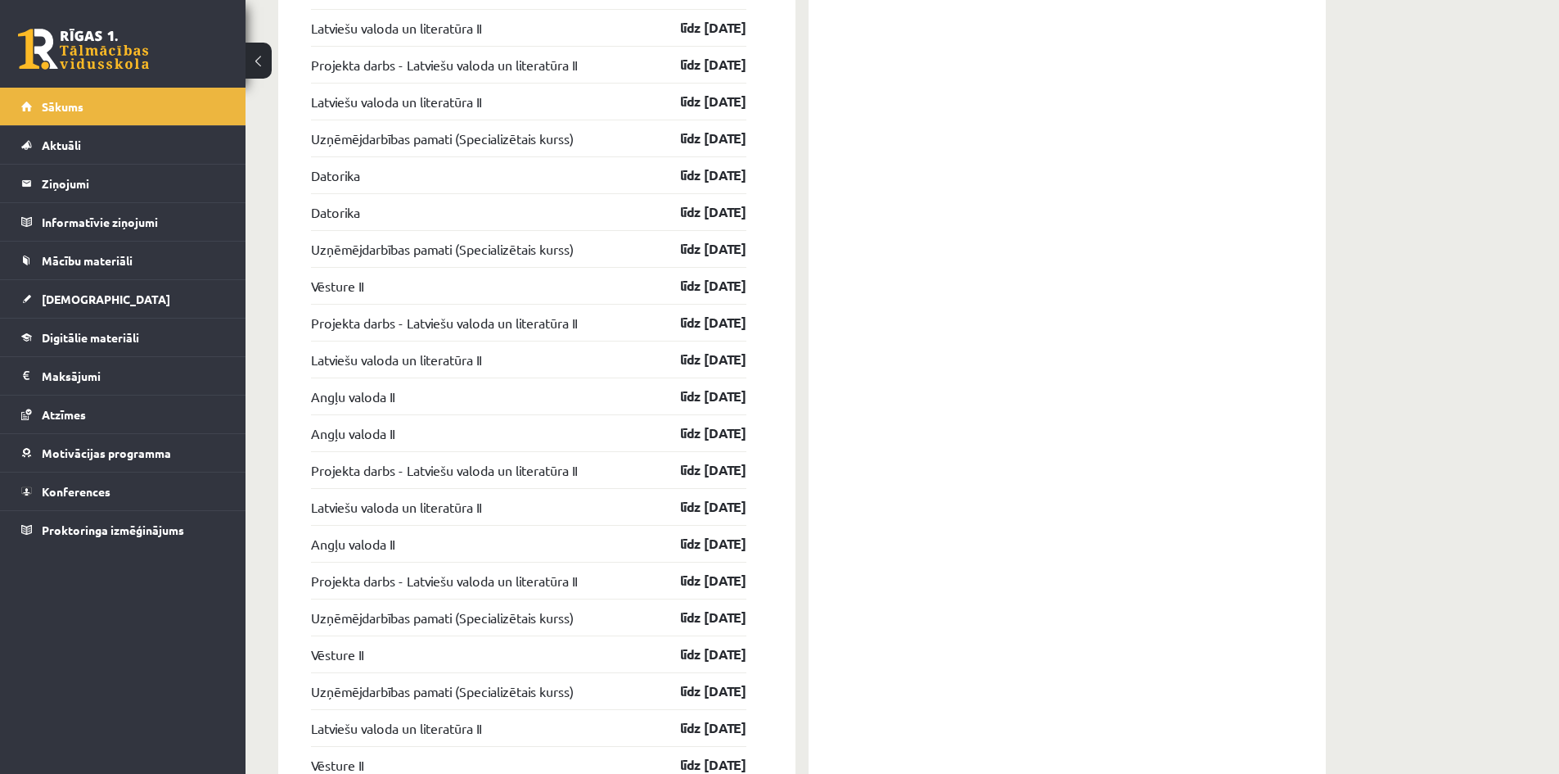
scroll to position [1873, 0]
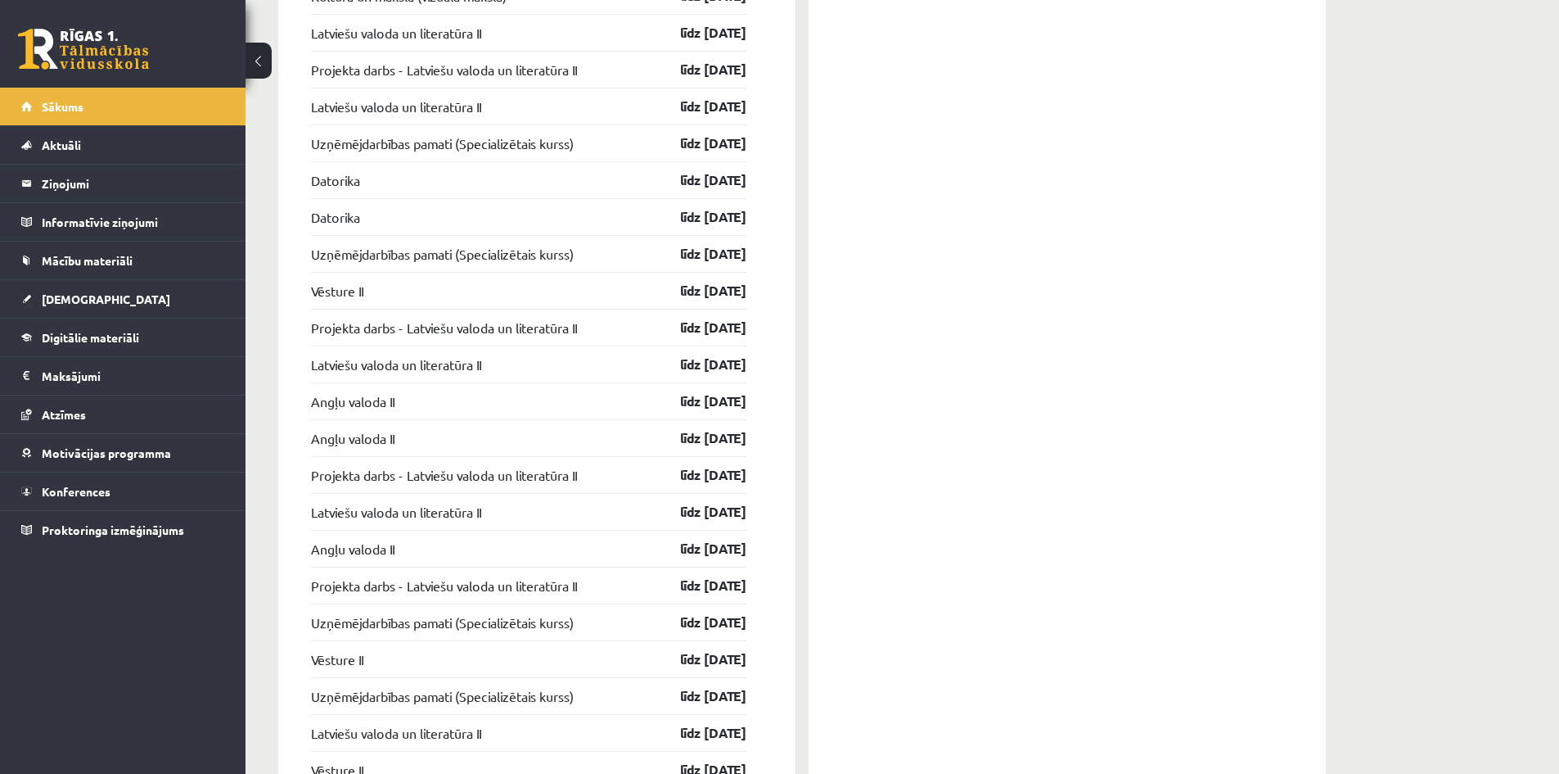
drag, startPoint x: 768, startPoint y: 395, endPoint x: 1045, endPoint y: 283, distance: 299.0
click at [1045, 267] on div "Konferences Angļu valodas II 12. klases 1. ieskaites konference 08.09 18:55 Mat…" at bounding box center [1067, 228] width 517 height 1181
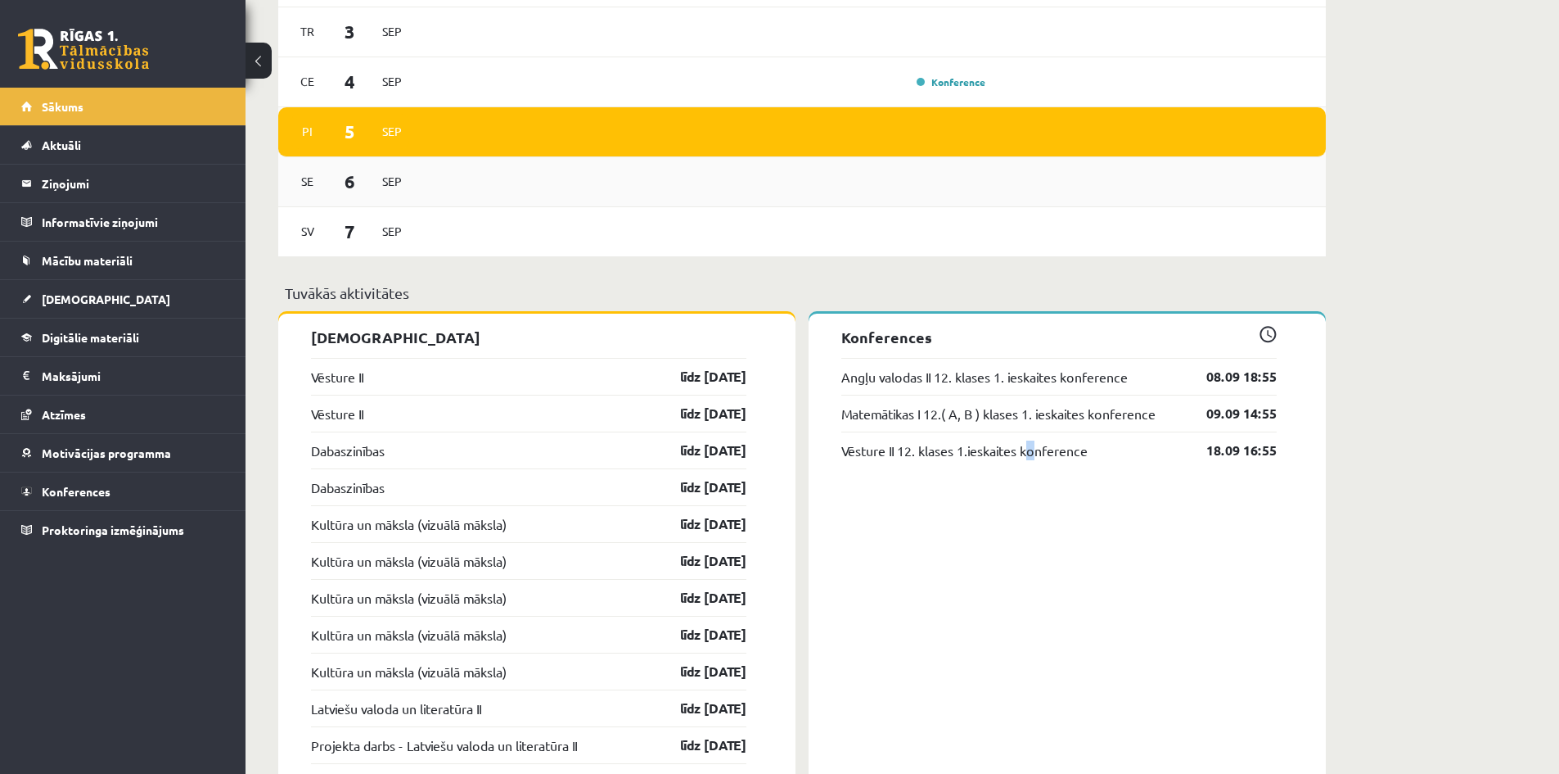
scroll to position [1300, 0]
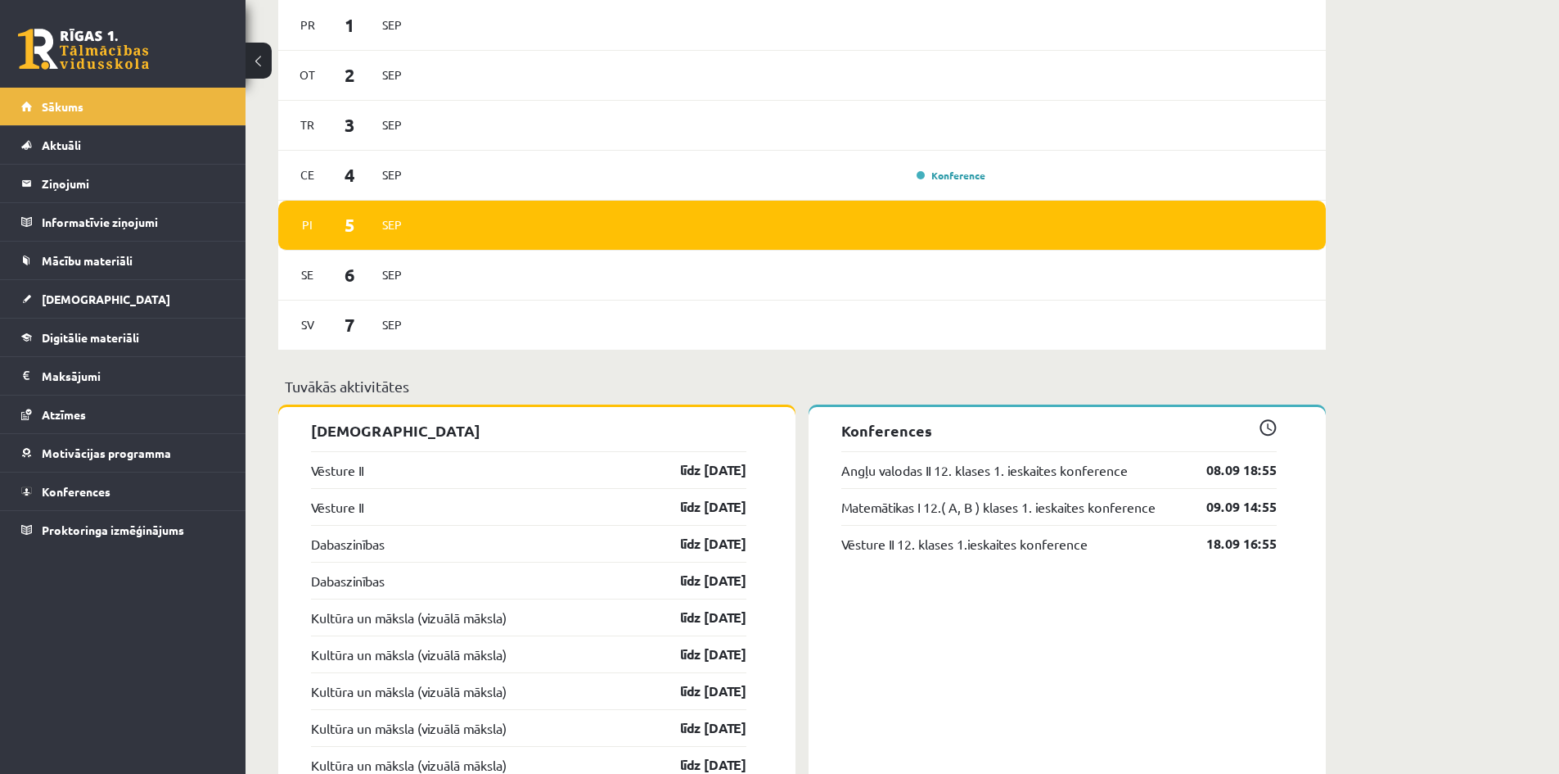
scroll to position [1218, 0]
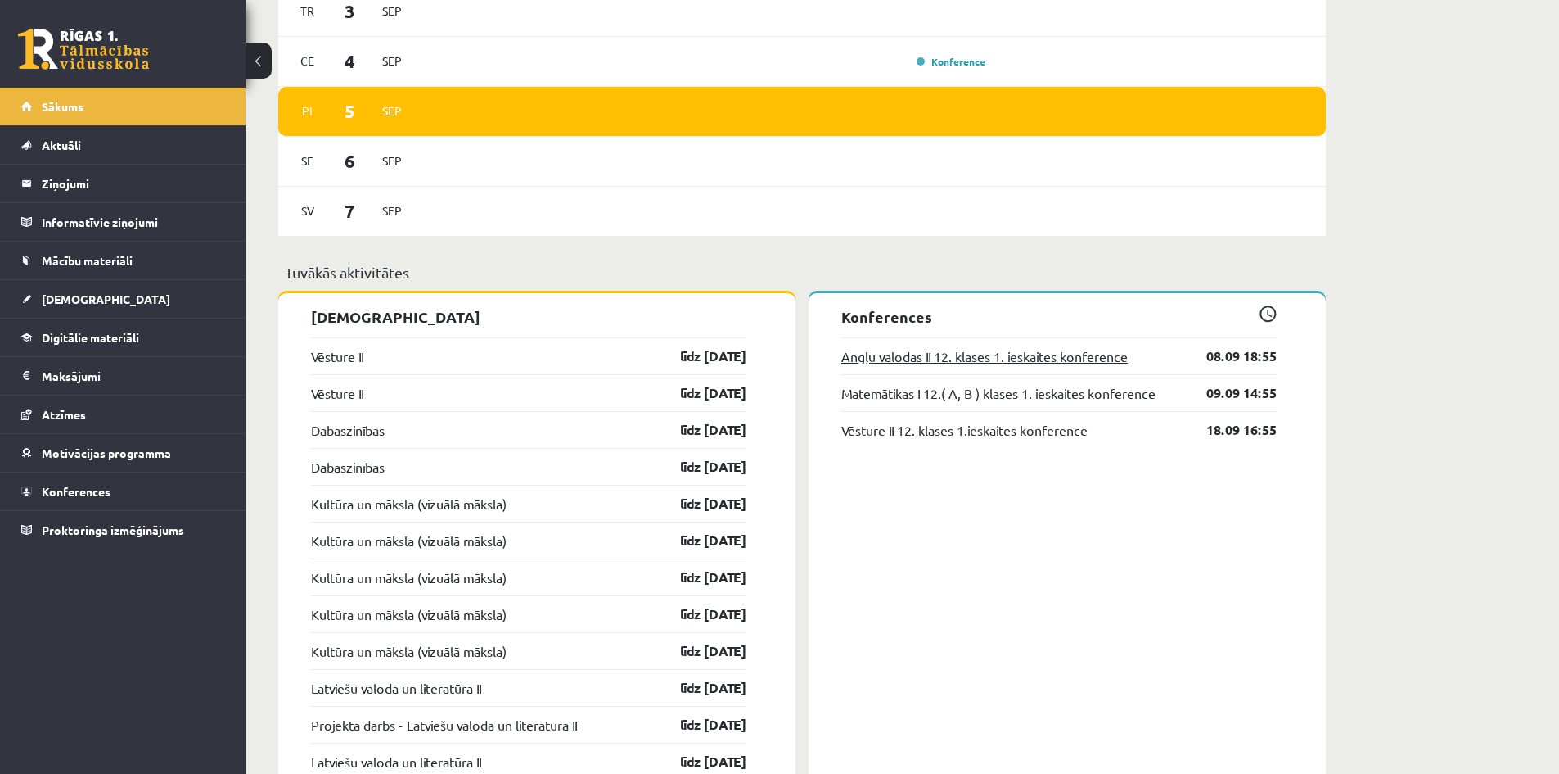
click at [1009, 355] on link "Angļu valodas II 12. klases 1. ieskaites konference" at bounding box center [985, 356] width 287 height 20
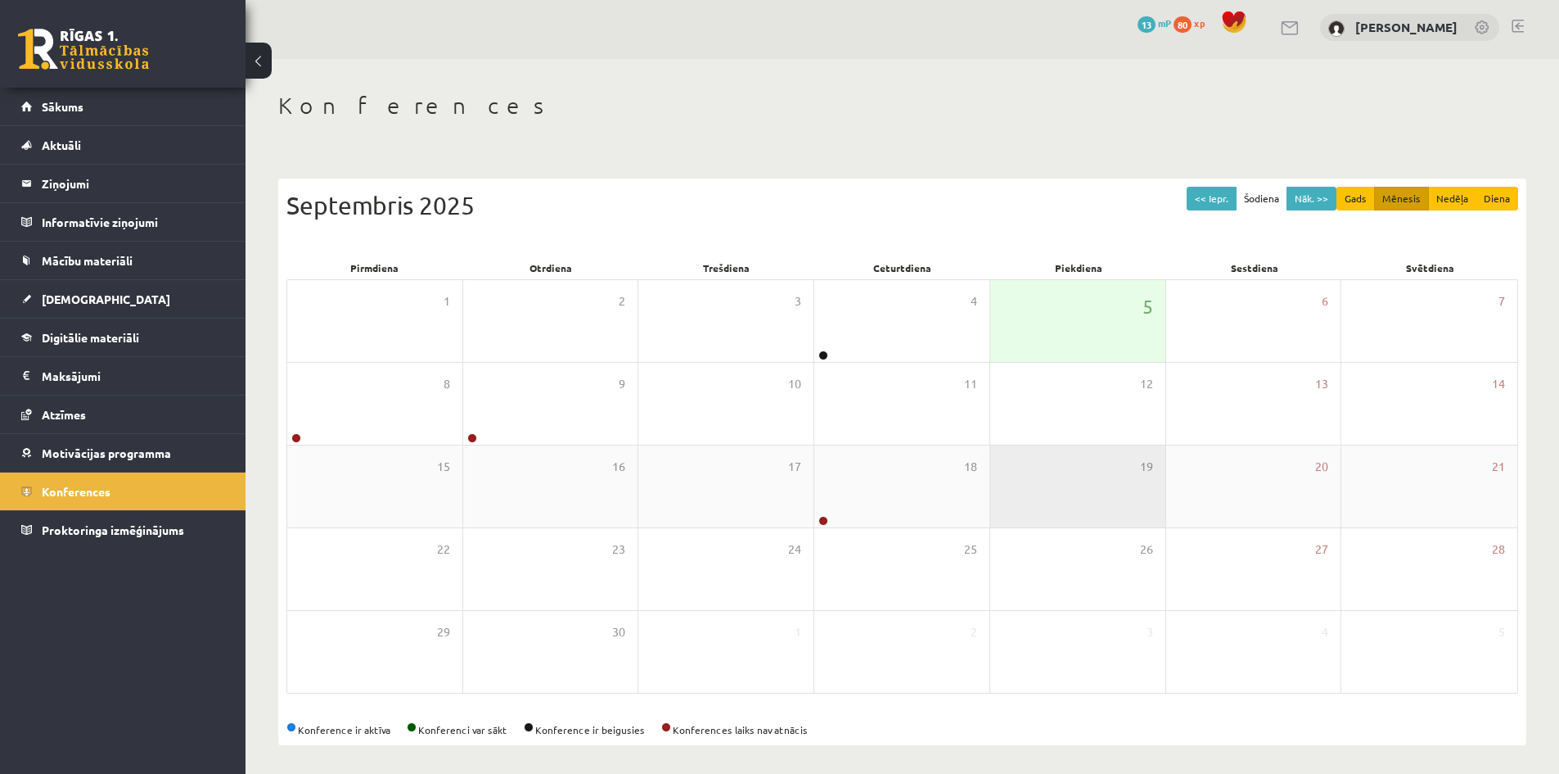
scroll to position [9, 0]
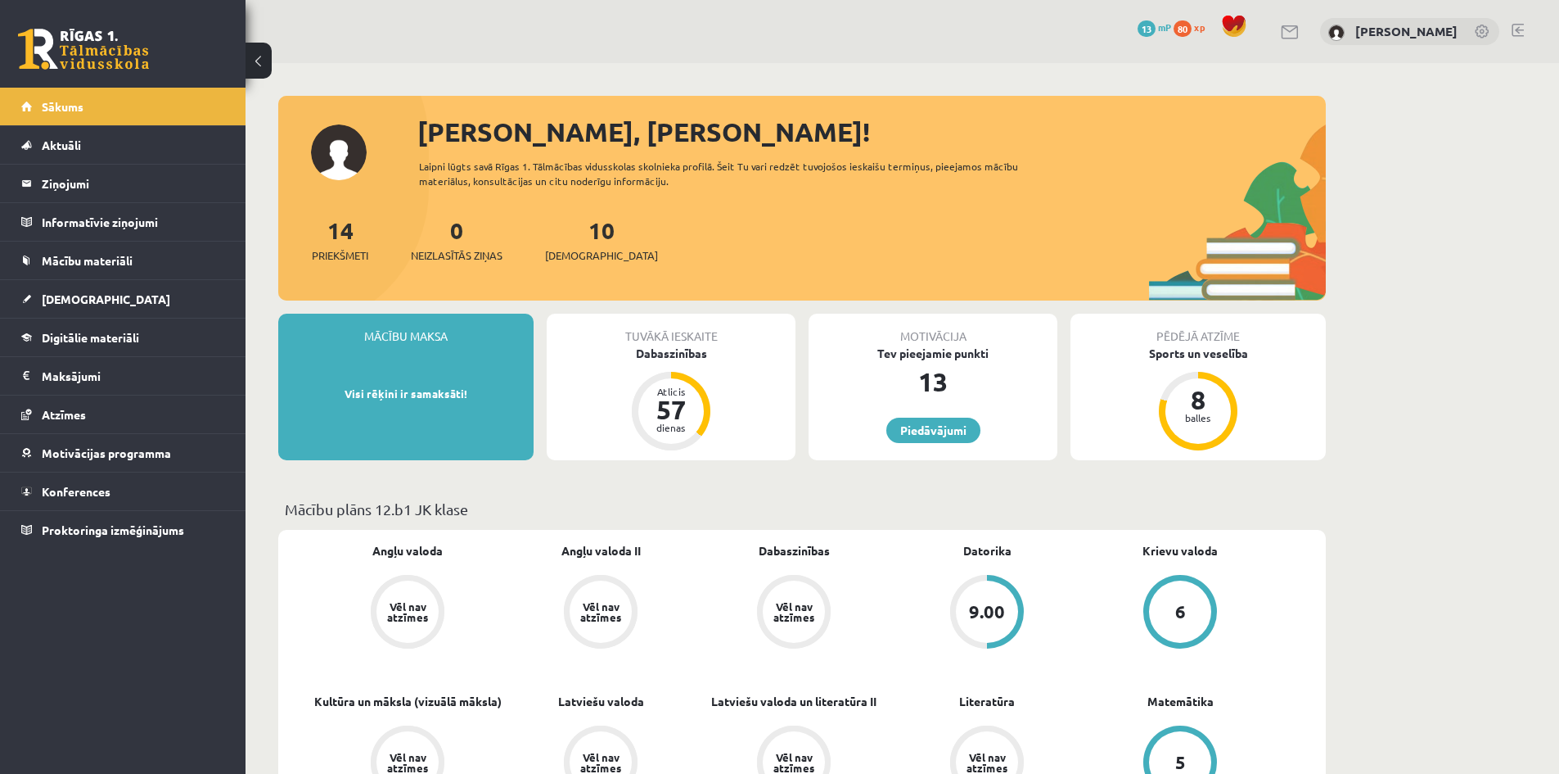
scroll to position [1218, 0]
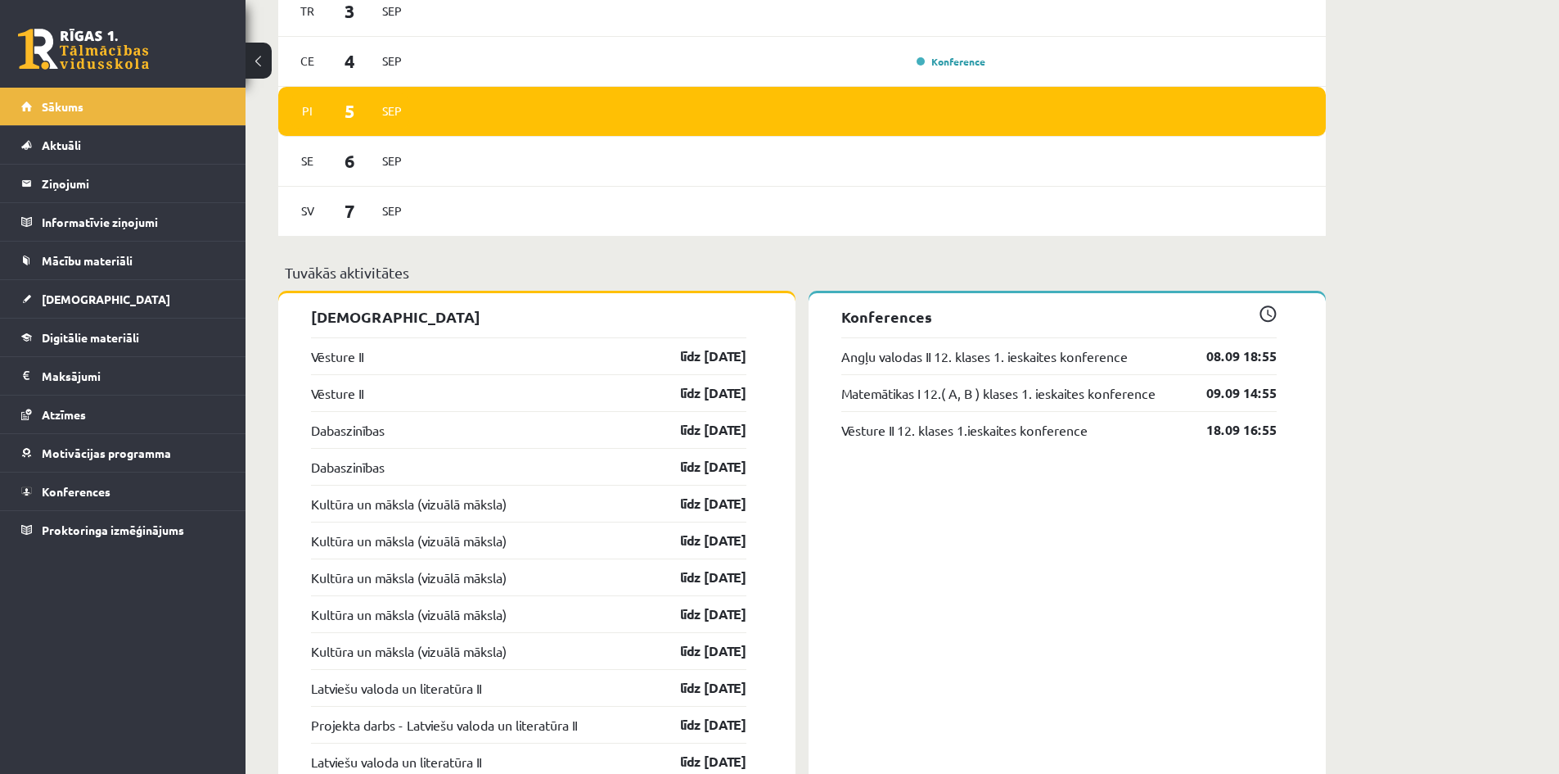
drag, startPoint x: 846, startPoint y: 322, endPoint x: 927, endPoint y: 325, distance: 81.9
click at [927, 325] on p "Konferences" at bounding box center [1060, 316] width 436 height 22
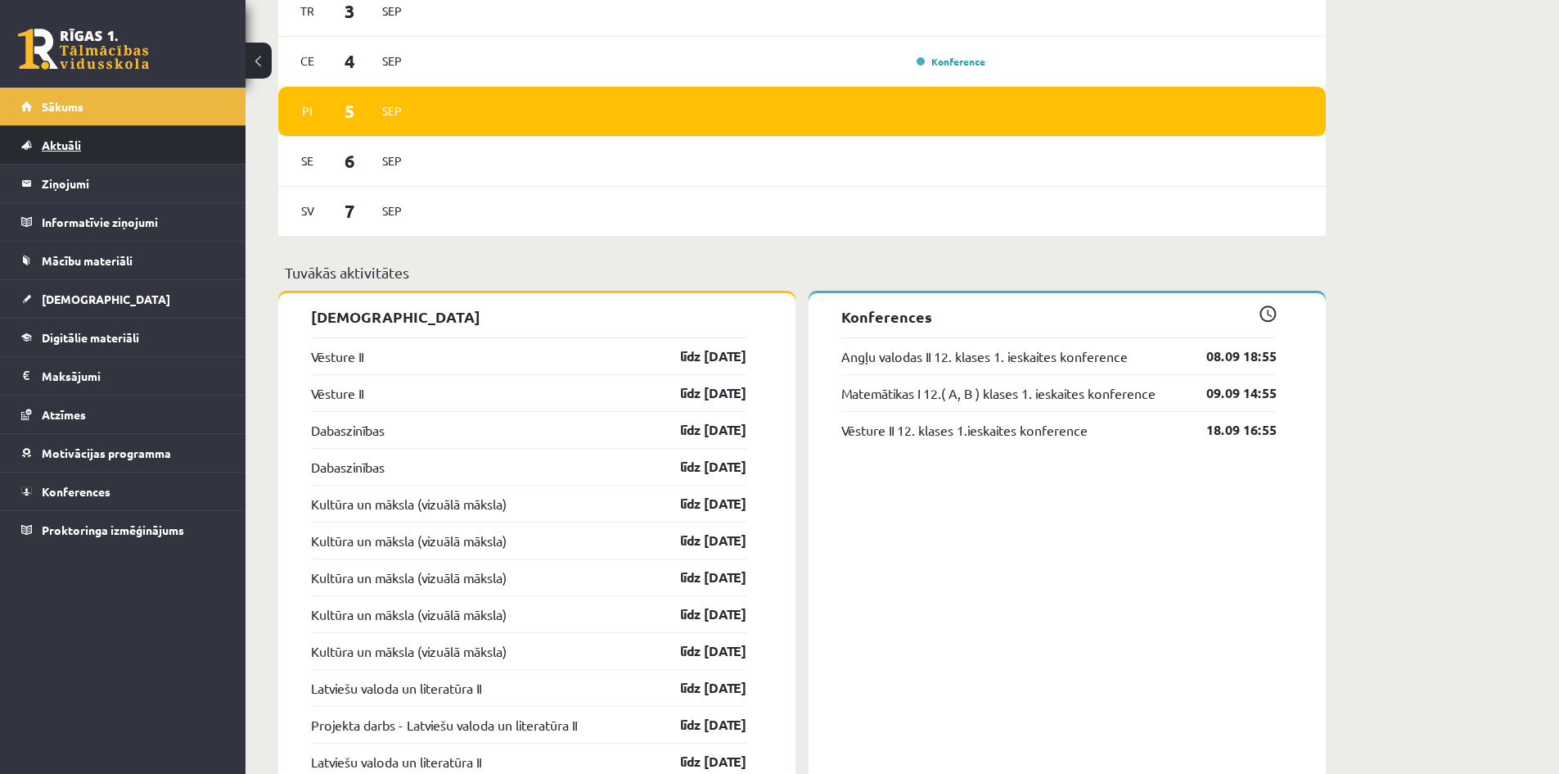
click at [102, 148] on link "Aktuāli" at bounding box center [123, 145] width 204 height 38
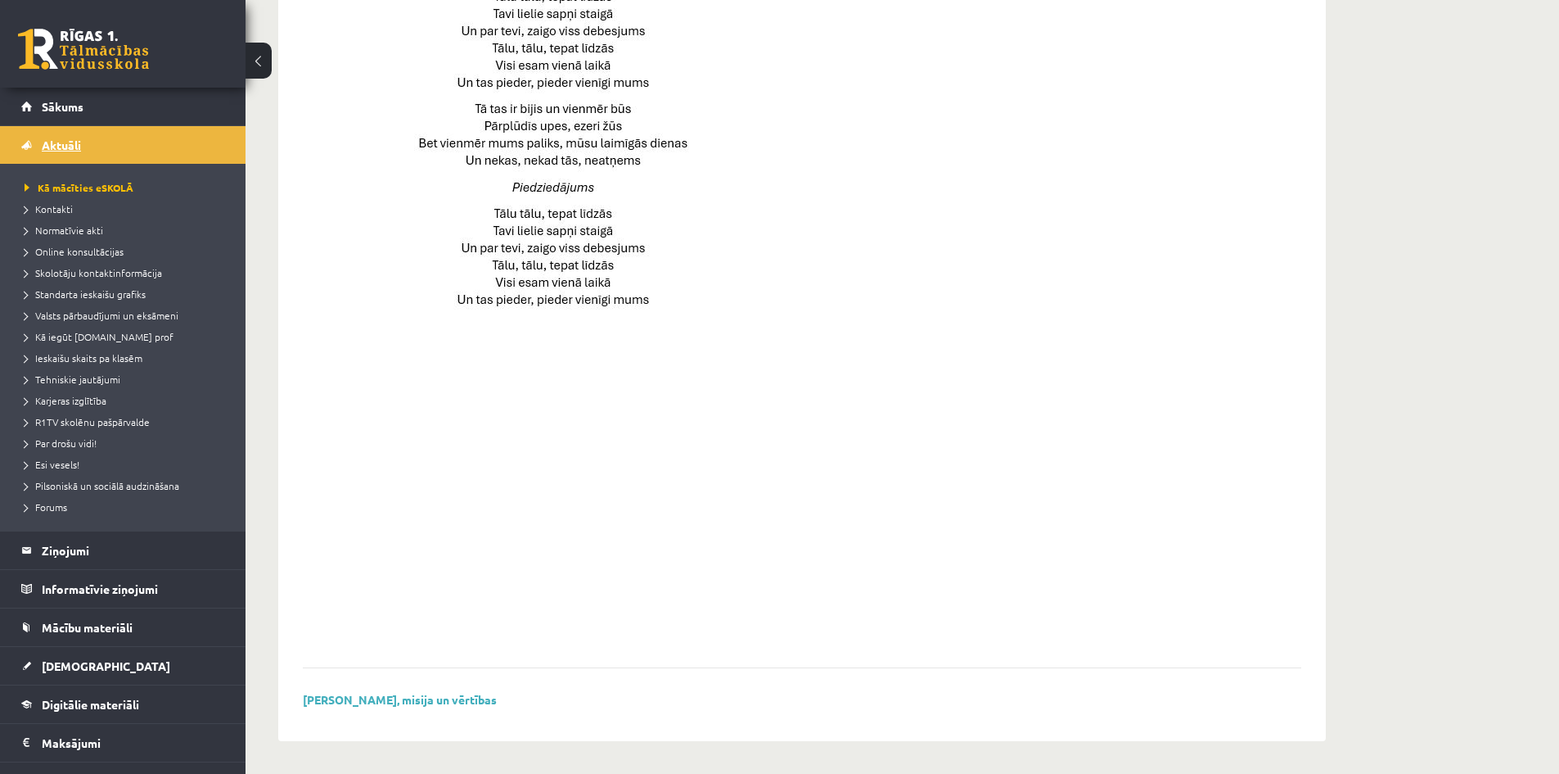
scroll to position [1010, 0]
click at [97, 105] on link "Sākums" at bounding box center [123, 107] width 204 height 38
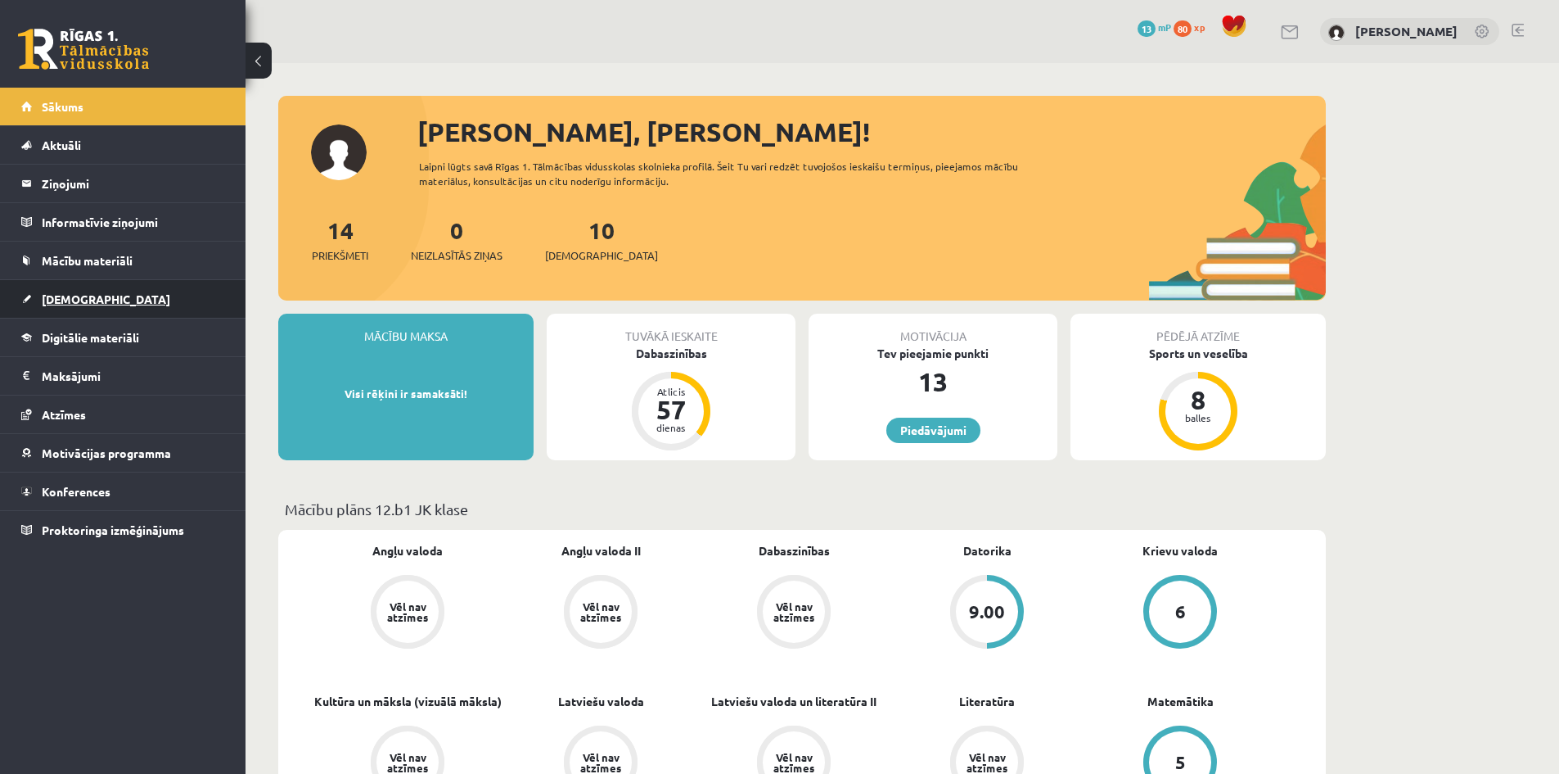
click at [95, 293] on link "[DEMOGRAPHIC_DATA]" at bounding box center [123, 299] width 204 height 38
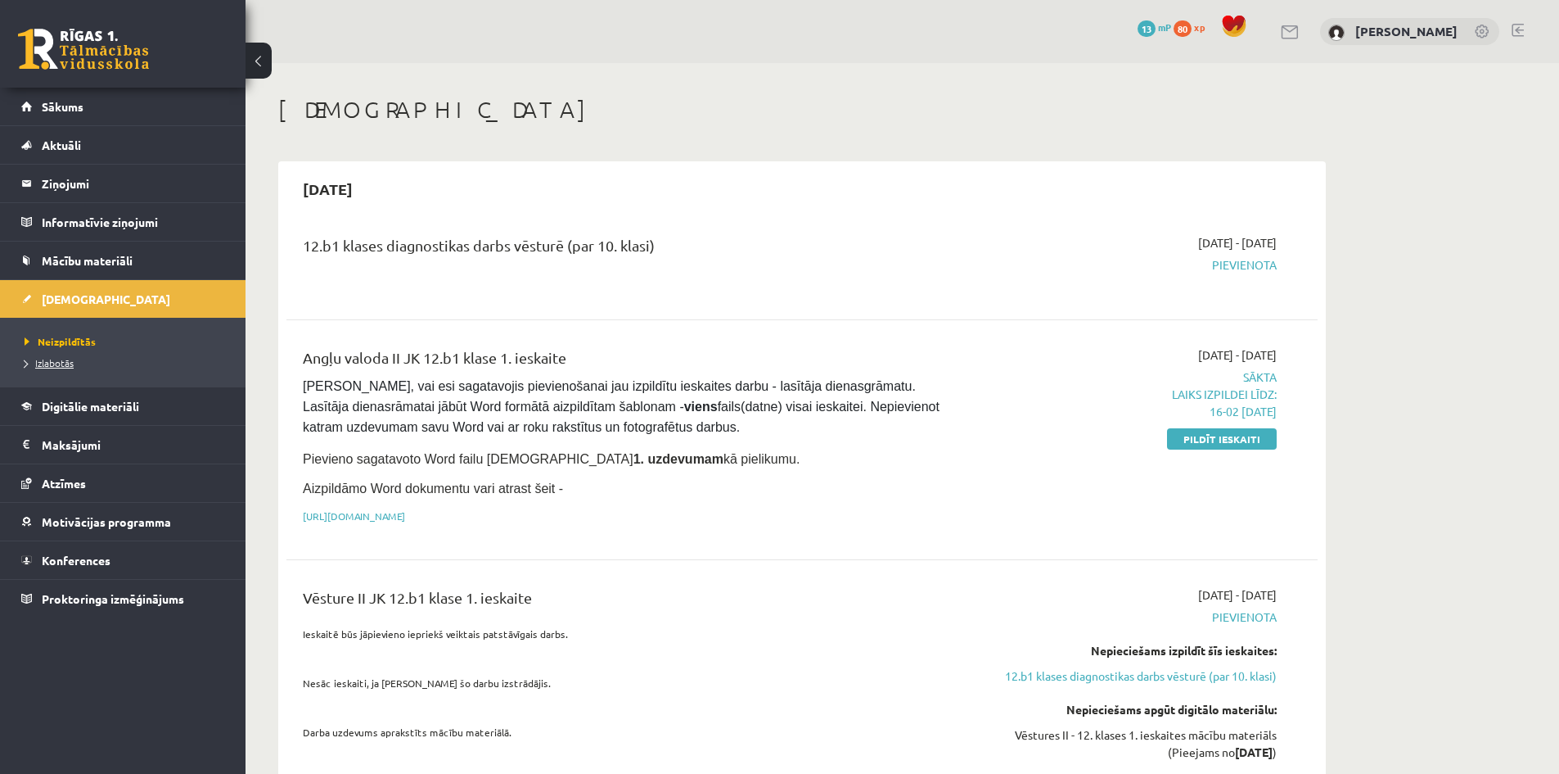
click at [41, 364] on span "Izlabotās" at bounding box center [49, 362] width 49 height 13
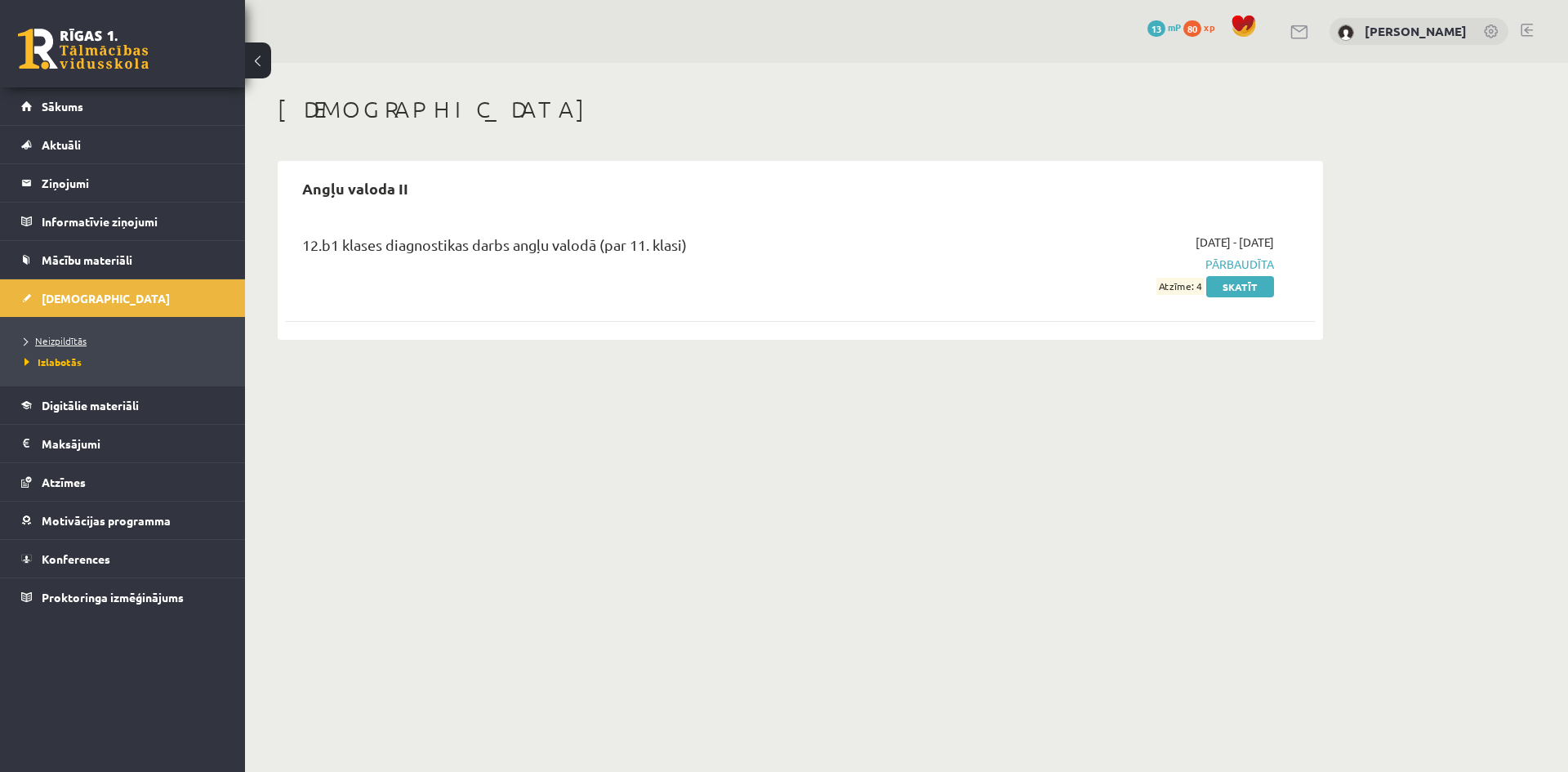
click at [60, 345] on link "Neizpildītās" at bounding box center [127, 340] width 204 height 15
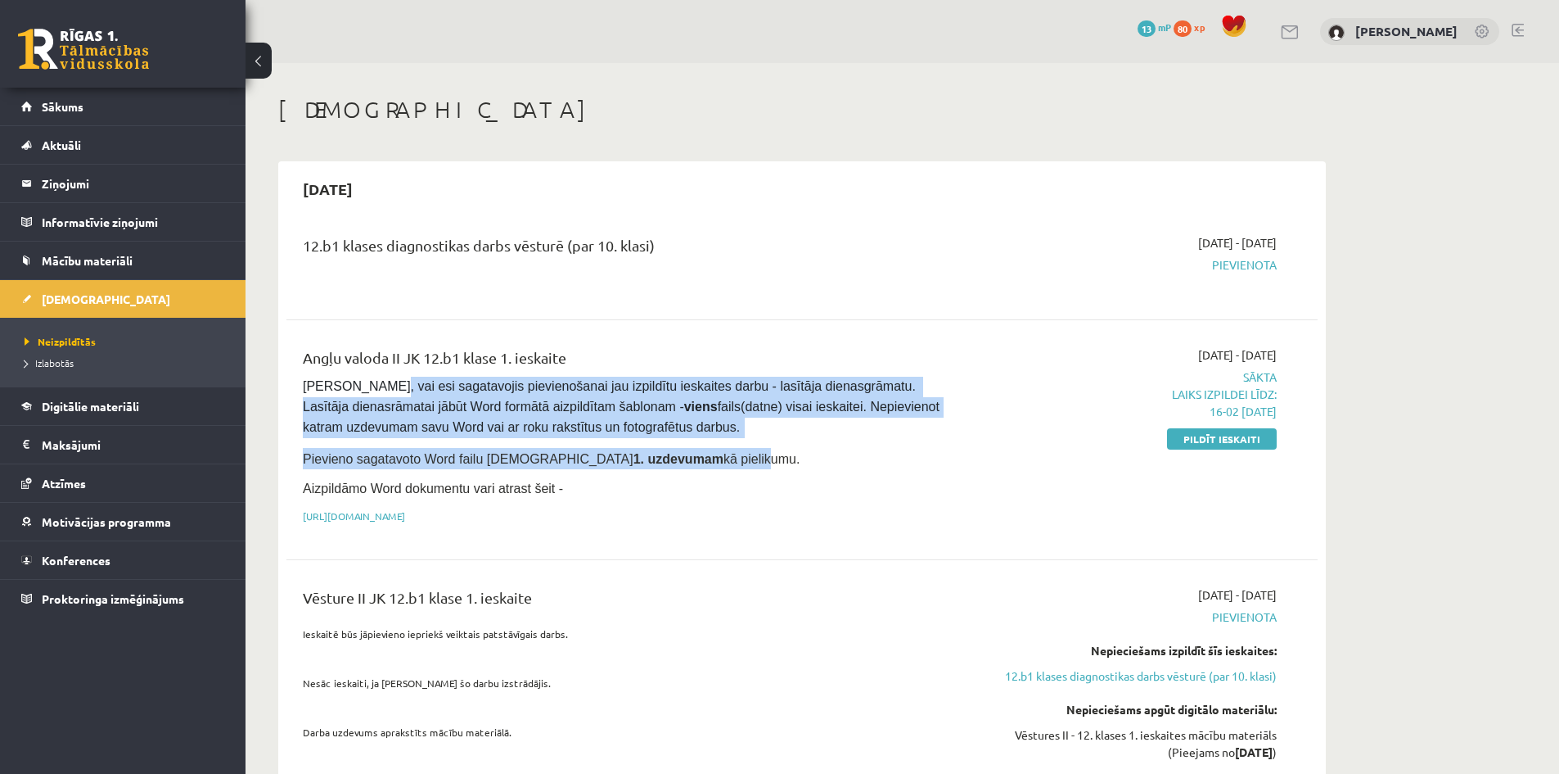
drag, startPoint x: 369, startPoint y: 384, endPoint x: 737, endPoint y: 476, distance: 379.0
click at [674, 467] on div "Angļu valoda II JK 12.b1 klase 1. ieskaite Pārliecinies, vai esi sagatavojis pi…" at bounding box center [624, 439] width 666 height 187
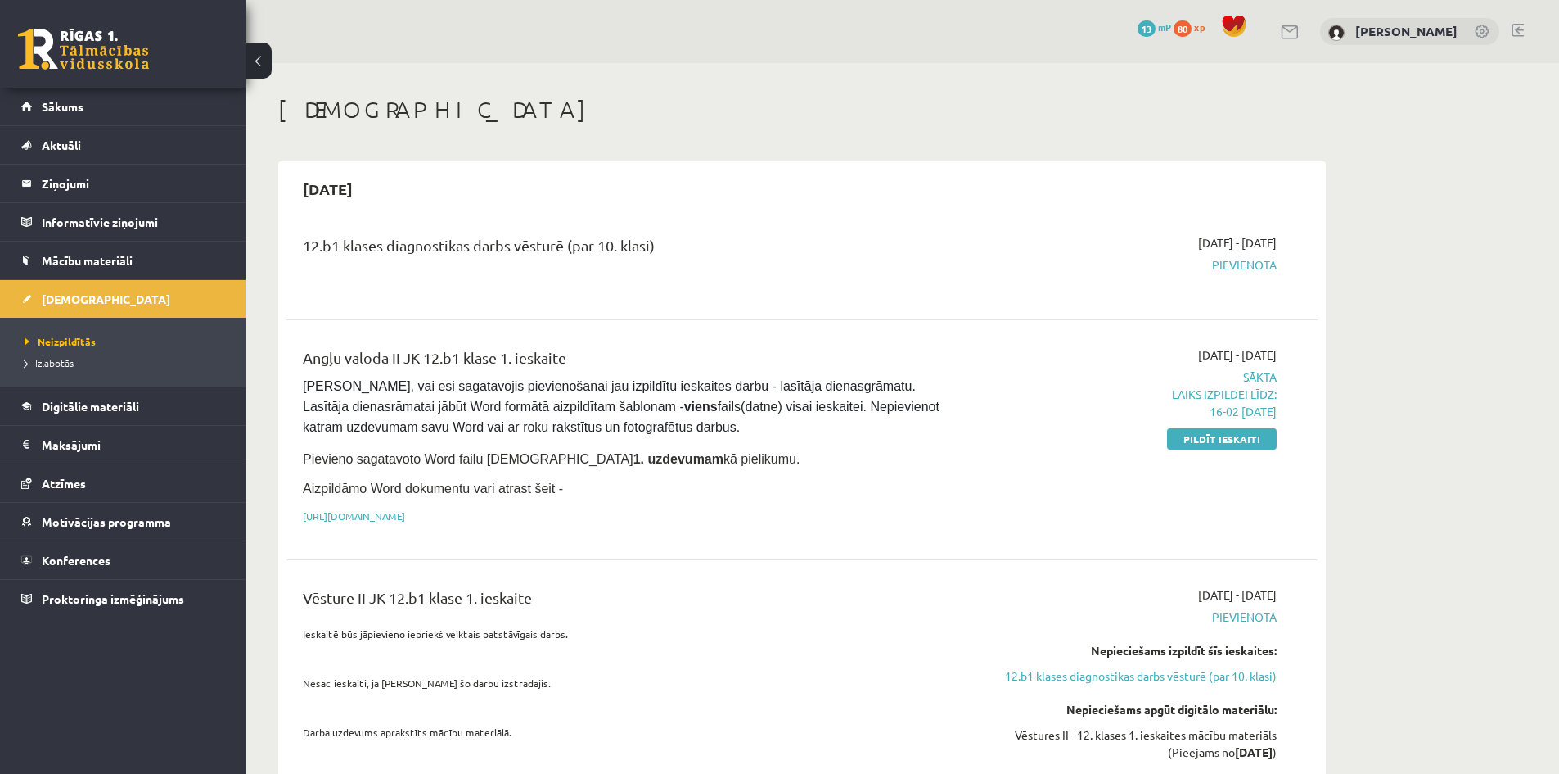
click at [963, 491] on div "2025-09-01 - 2025-09-30 Sākta Laiks izpildei līdz: 16-02 05-09-2025 Pildīt iesk…" at bounding box center [1122, 439] width 333 height 187
drag, startPoint x: 1234, startPoint y: 376, endPoint x: 1300, endPoint y: 402, distance: 71.3
click at [1292, 377] on div "Angļu valoda II JK 12.b1 klase 1. ieskaite Pārliecinies, vai esi sagatavojis pi…" at bounding box center [802, 439] width 999 height 187
drag, startPoint x: 1172, startPoint y: 400, endPoint x: 1282, endPoint y: 398, distance: 109.7
click at [1282, 398] on div "2025-09-01 - 2025-09-30 Sākta Laiks izpildei līdz: 16-02 05-09-2025 Pildīt iesk…" at bounding box center [1122, 439] width 333 height 187
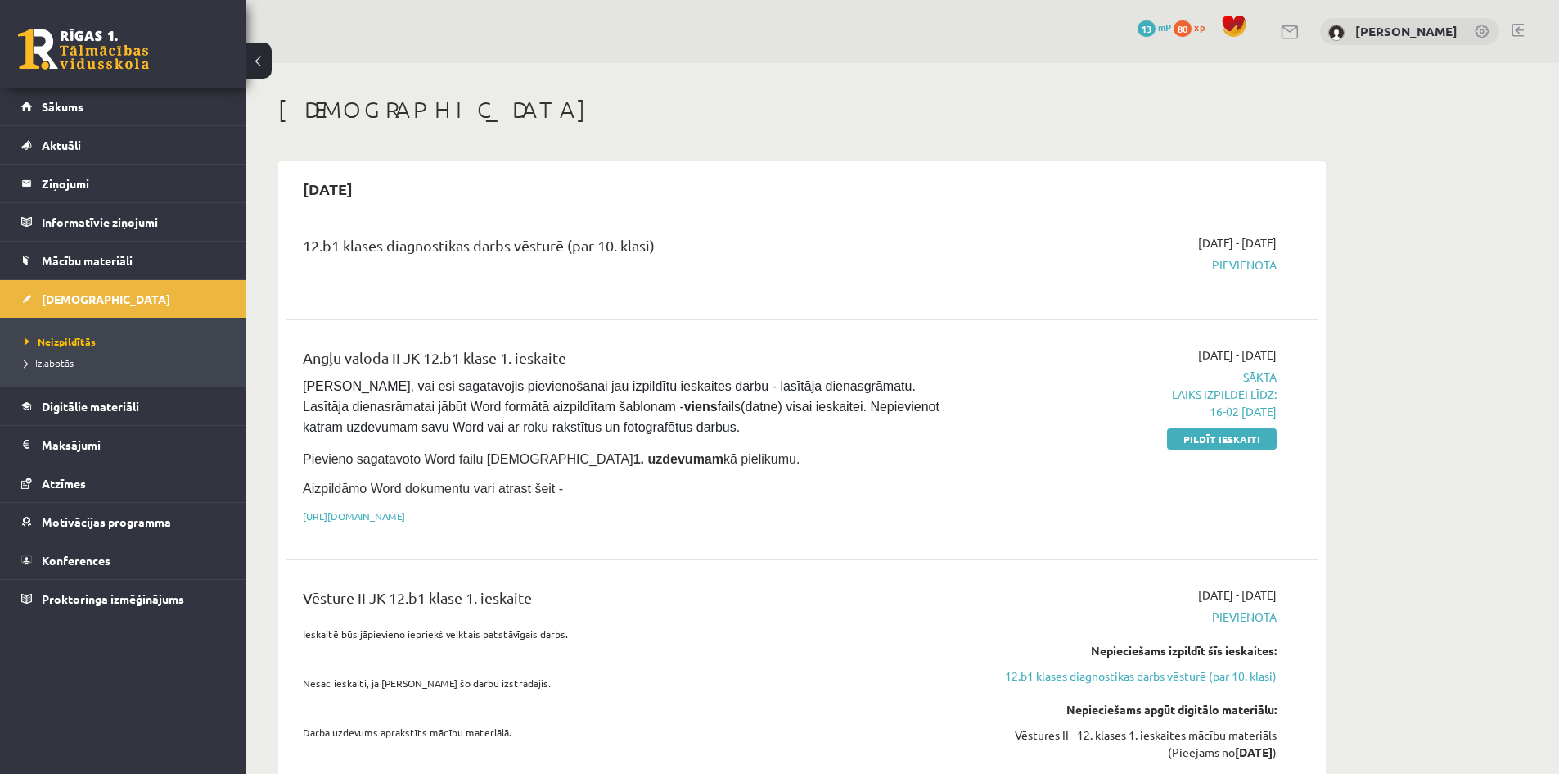
click at [1272, 411] on p "Laiks izpildei līdz: 16-02 05-09-2025" at bounding box center [1122, 403] width 309 height 34
drag, startPoint x: 1229, startPoint y: 394, endPoint x: 1225, endPoint y: 402, distance: 8.8
click at [1225, 402] on p "Laiks izpildei līdz: 16-02 05-09-2025" at bounding box center [1122, 403] width 309 height 34
click at [1217, 409] on p "Laiks izpildei līdz: 16-02 05-09-2025" at bounding box center [1122, 403] width 309 height 34
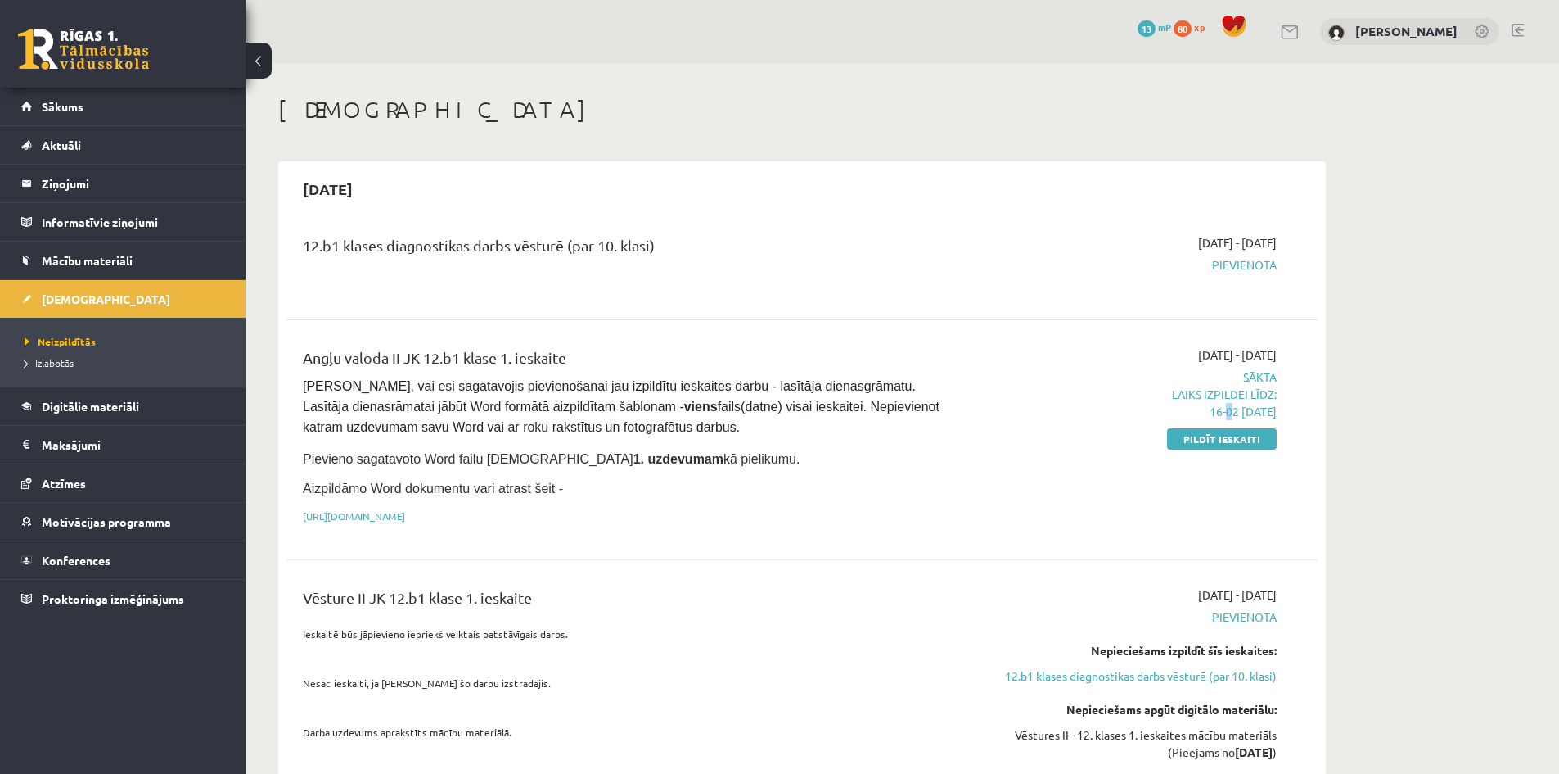
click at [1200, 413] on p "Laiks izpildei līdz: 16-02 05-09-2025" at bounding box center [1122, 403] width 309 height 34
click at [1212, 441] on link "Pildīt ieskaiti" at bounding box center [1222, 438] width 110 height 21
click at [580, 523] on div "Angļu valoda II JK 12.b1 klase 1. ieskaite Pārliecinies, vai esi sagatavojis pi…" at bounding box center [624, 439] width 666 height 187
click at [405, 515] on link "[URL][DOMAIN_NAME]" at bounding box center [354, 515] width 102 height 13
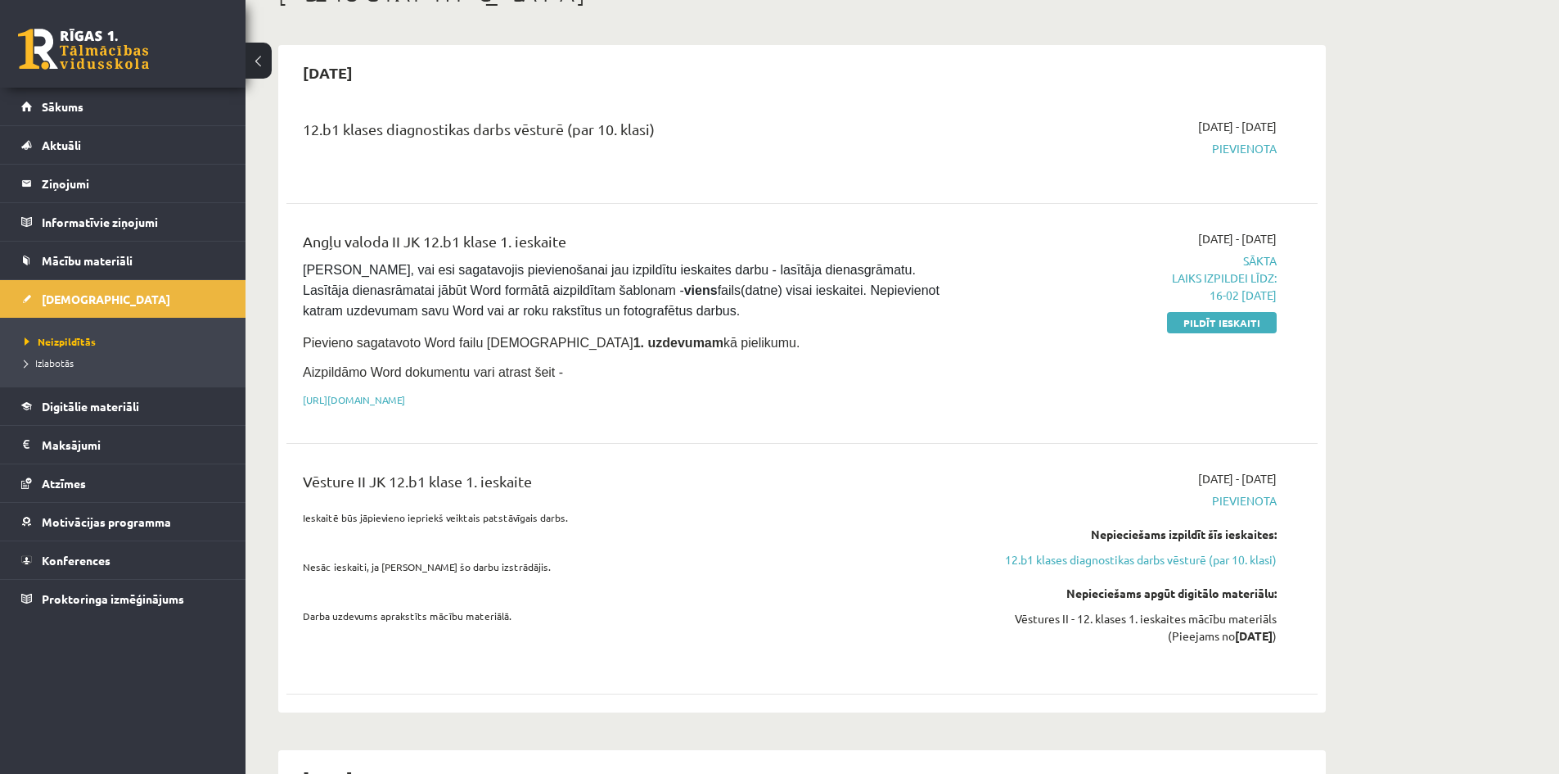
scroll to position [164, 0]
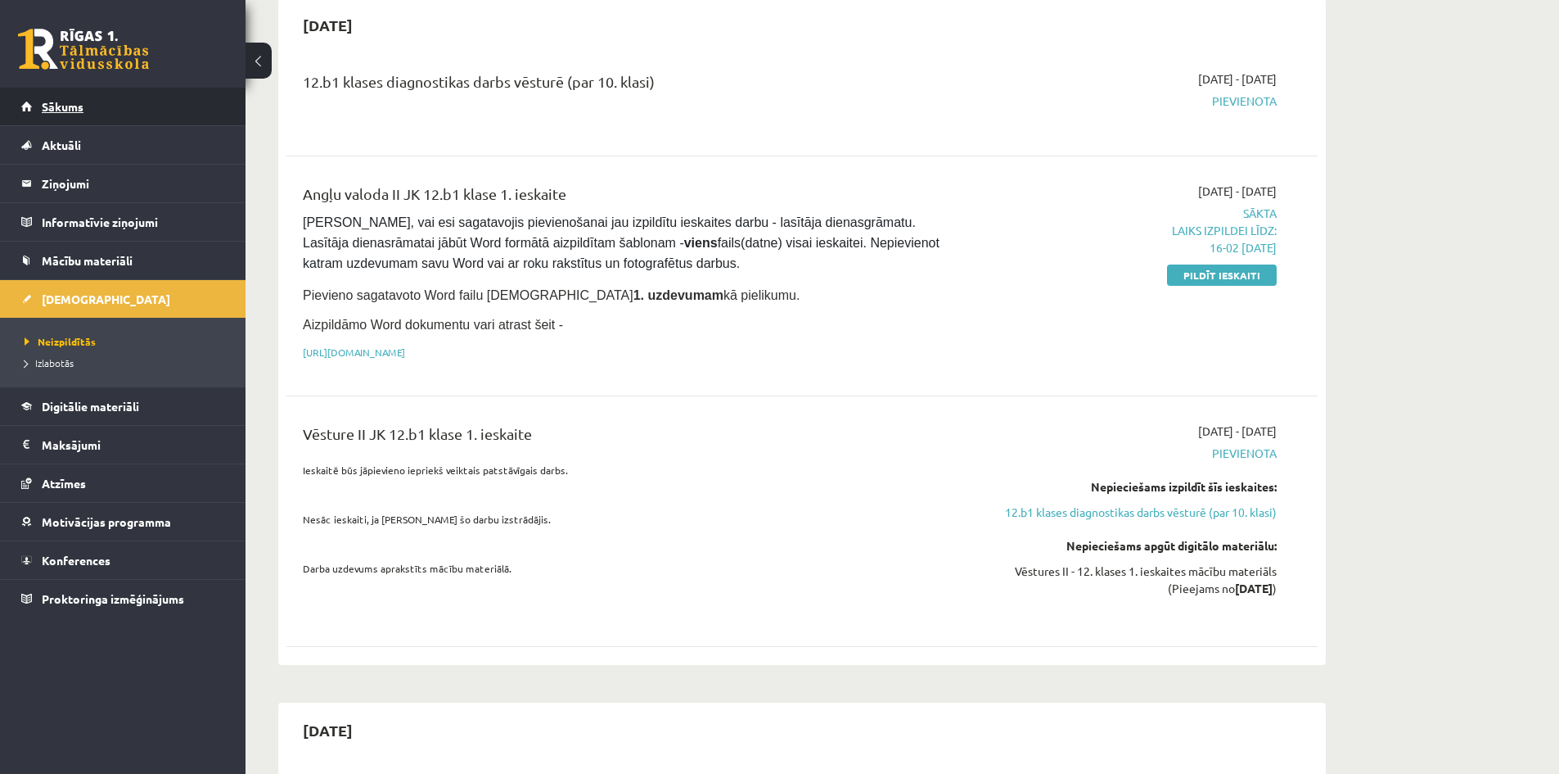
click at [94, 106] on link "Sākums" at bounding box center [123, 107] width 204 height 38
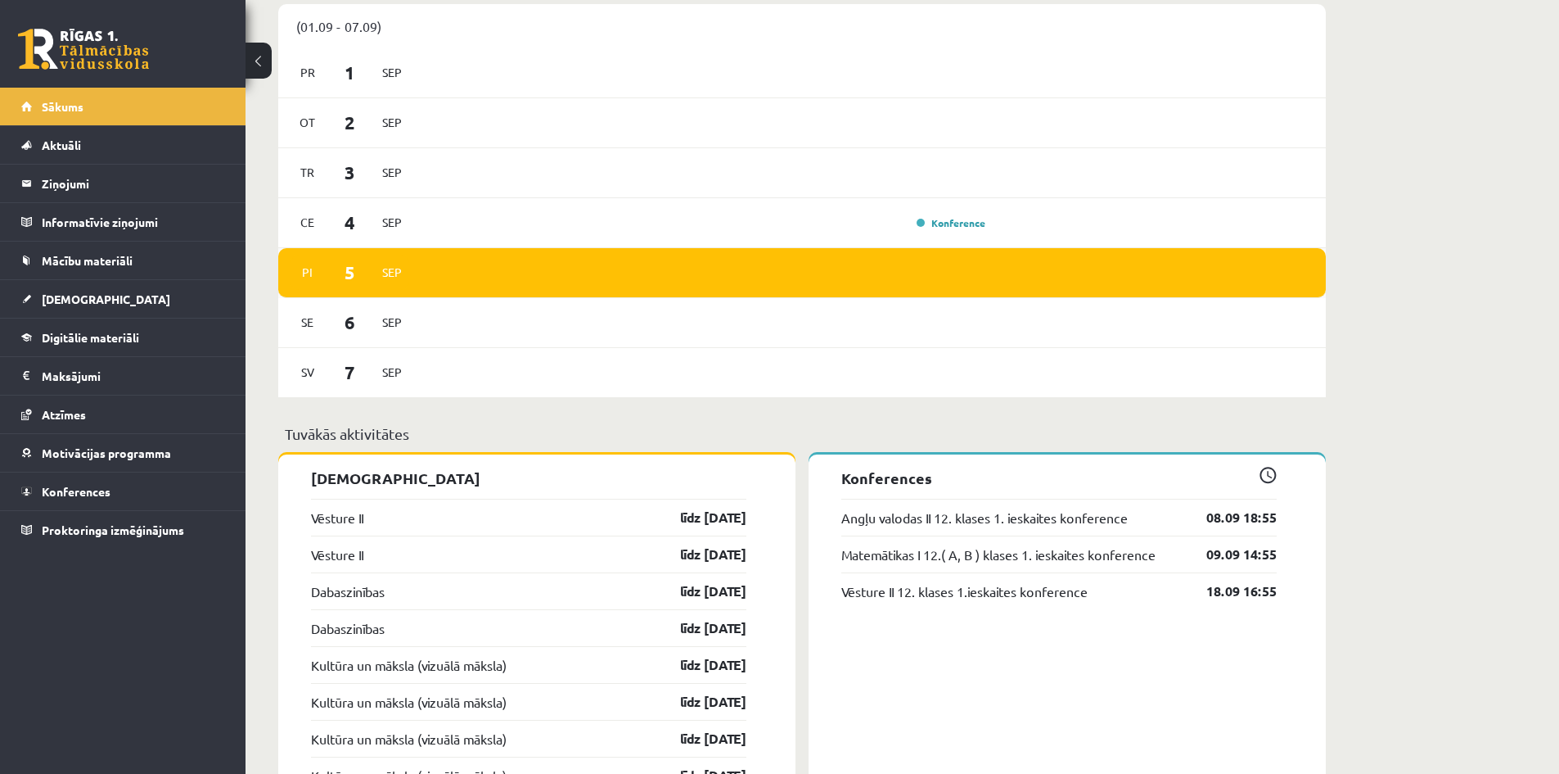
scroll to position [1310, 0]
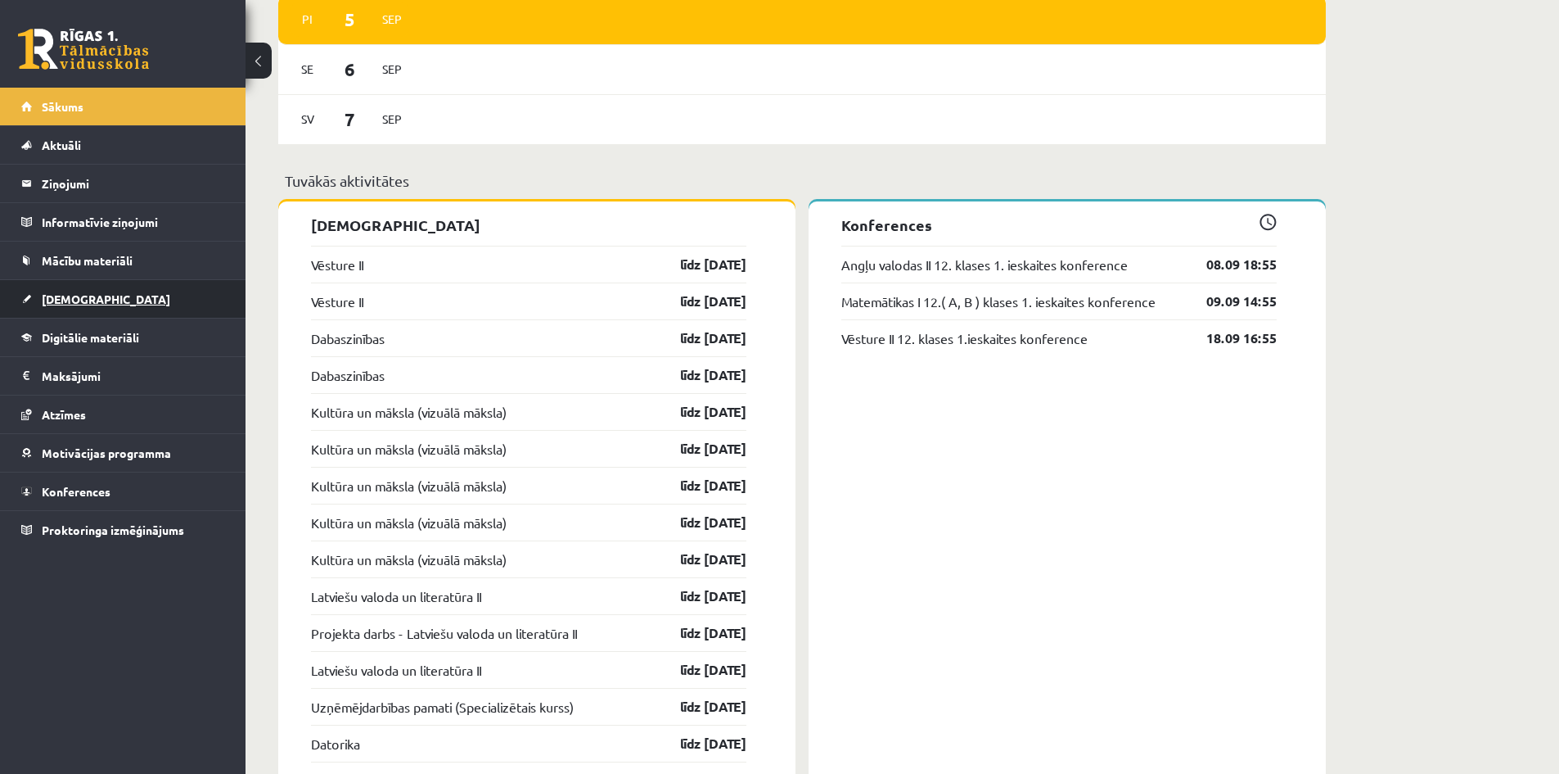
click at [80, 304] on span "[DEMOGRAPHIC_DATA]" at bounding box center [106, 298] width 129 height 15
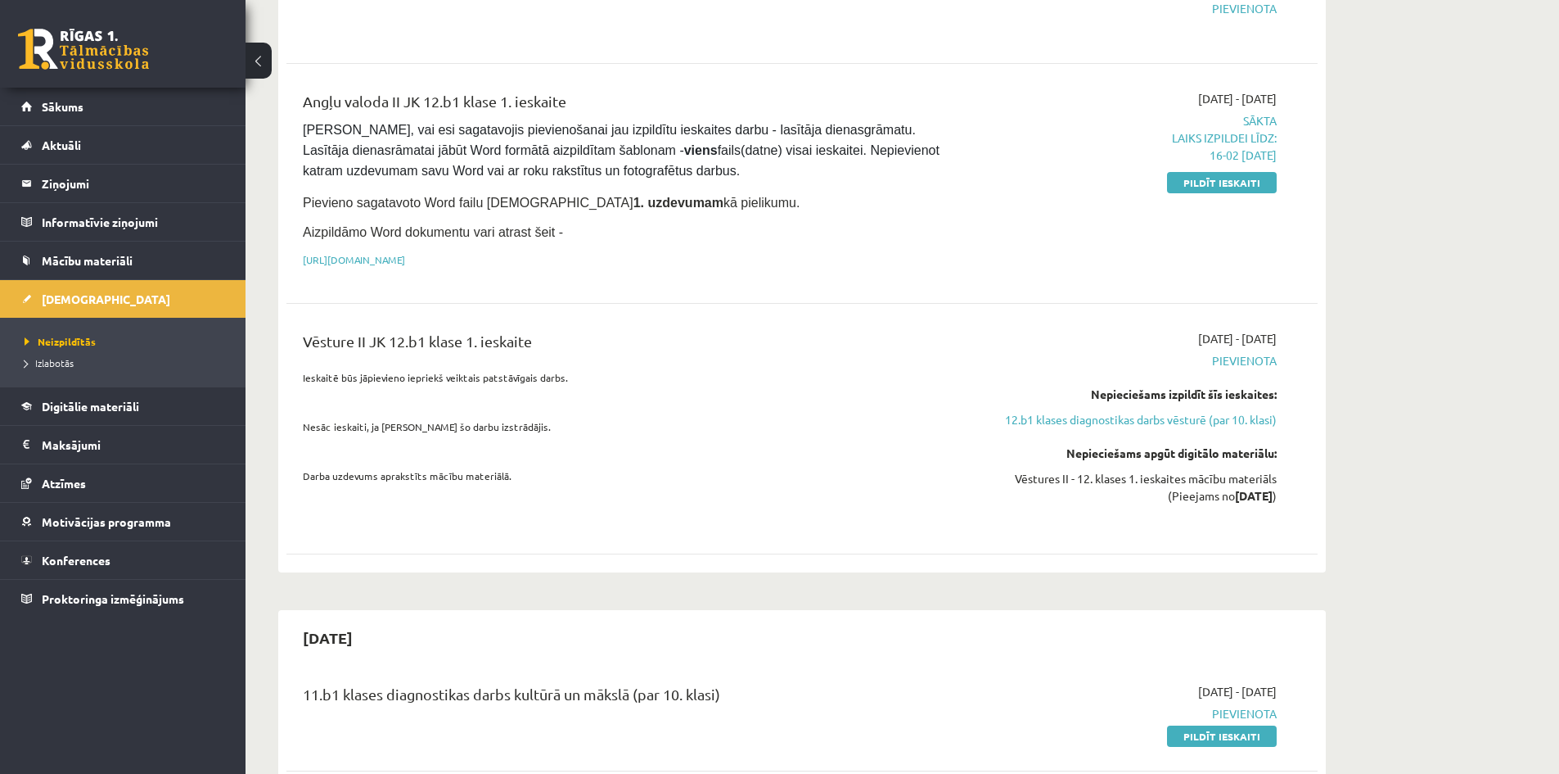
scroll to position [164, 0]
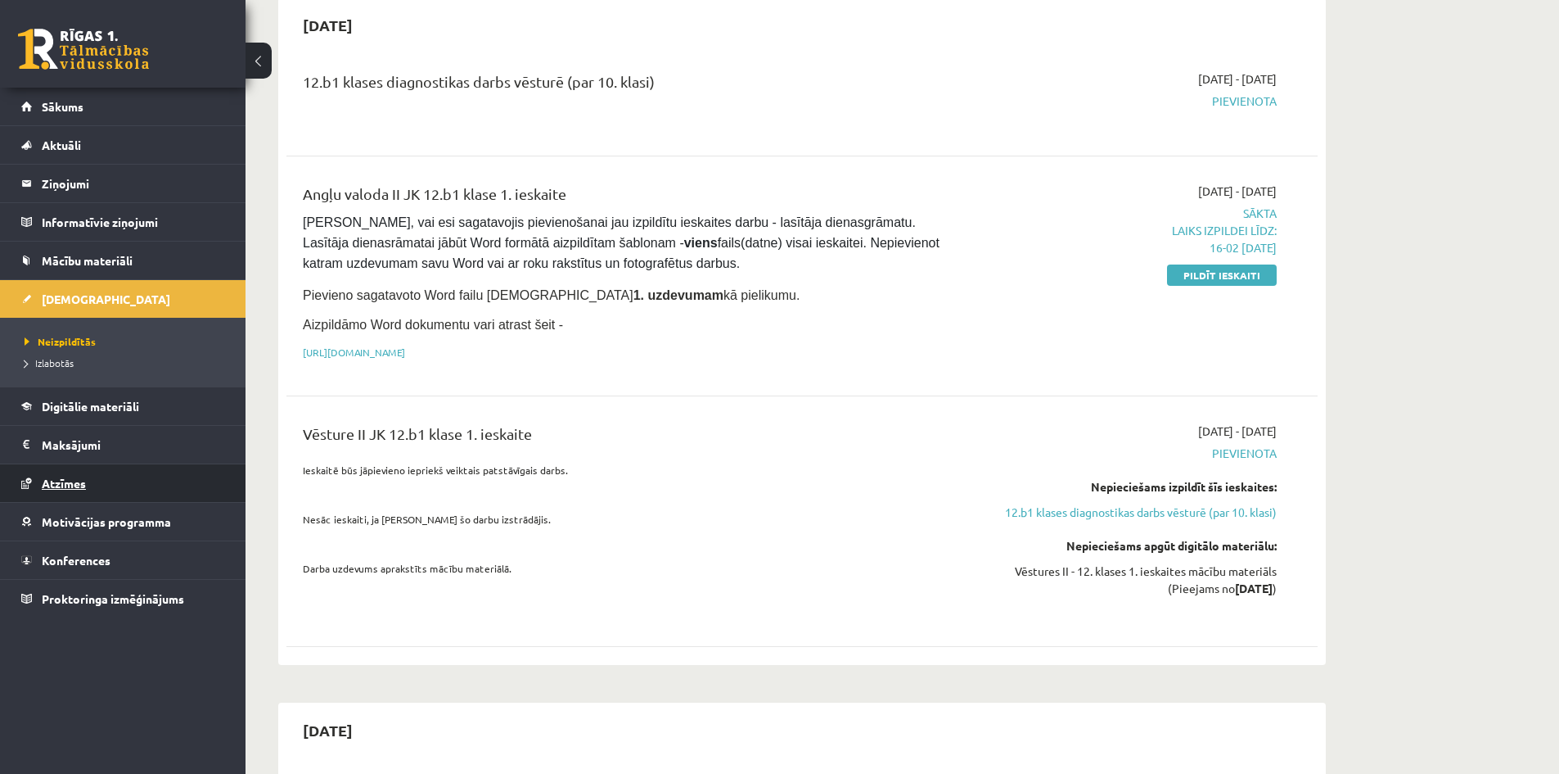
click at [83, 479] on span "Atzīmes" at bounding box center [64, 483] width 44 height 15
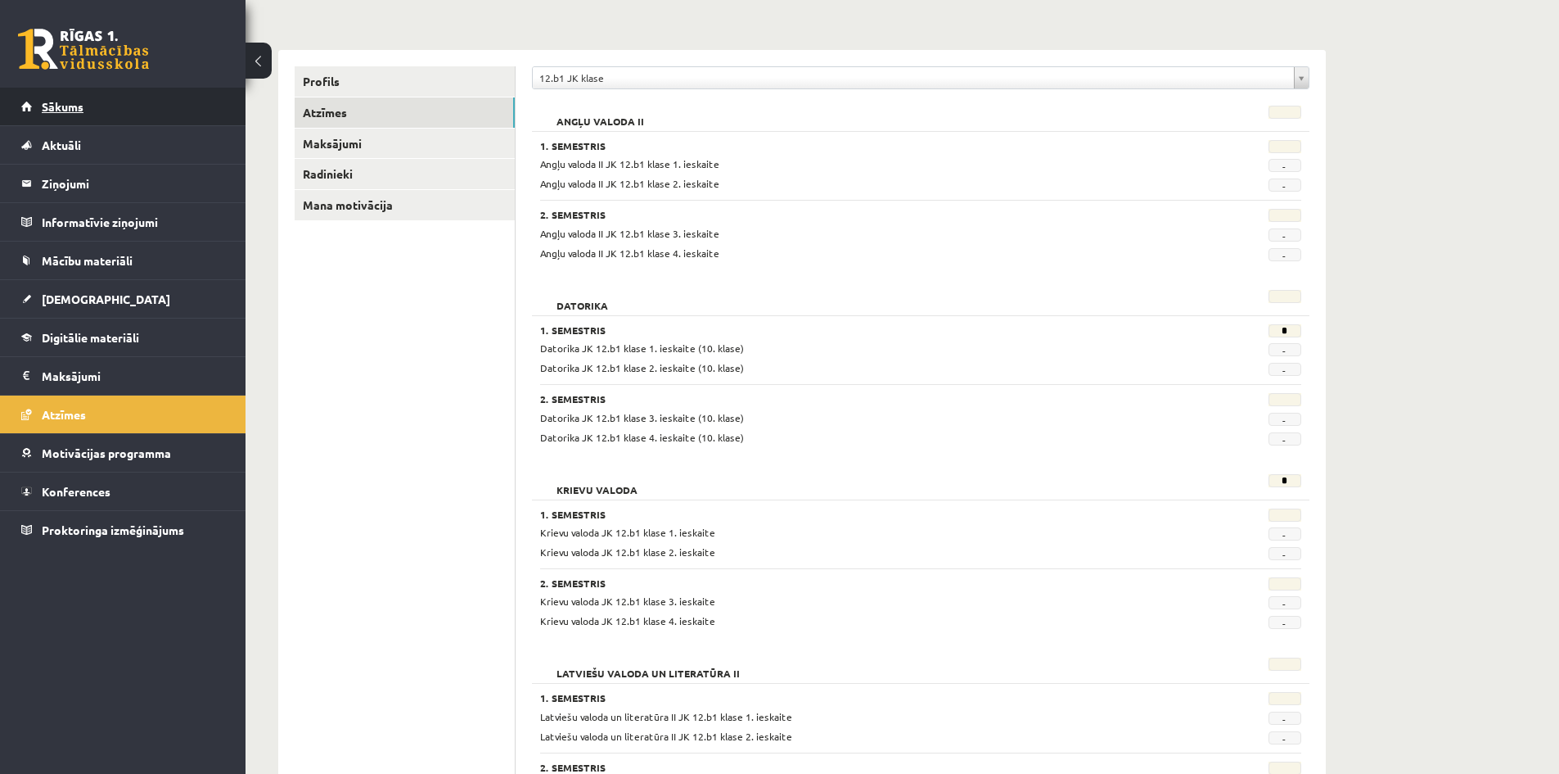
click at [154, 93] on link "Sākums" at bounding box center [123, 107] width 204 height 38
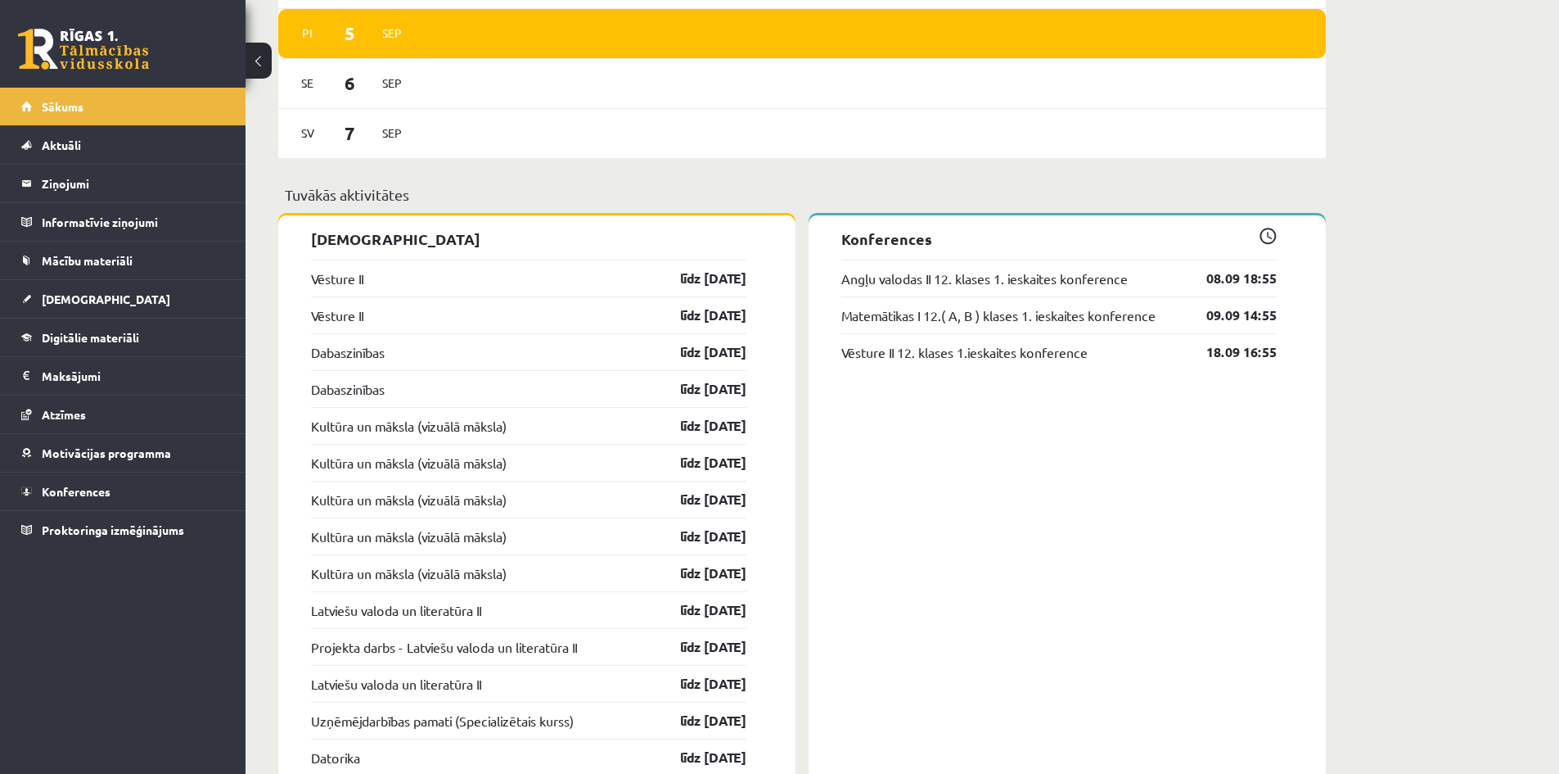
scroll to position [1310, 0]
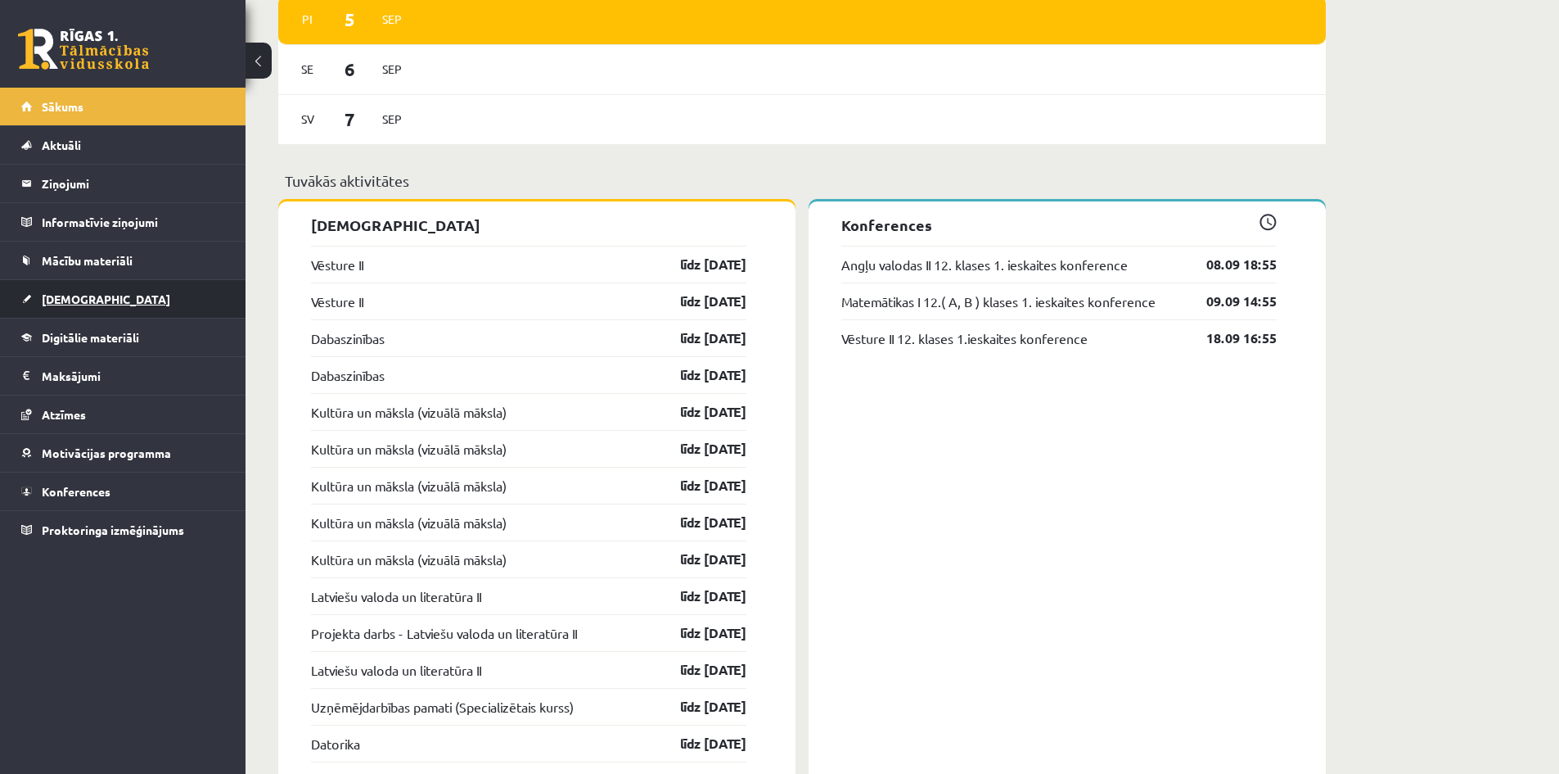
click at [88, 304] on span "[DEMOGRAPHIC_DATA]" at bounding box center [106, 298] width 129 height 15
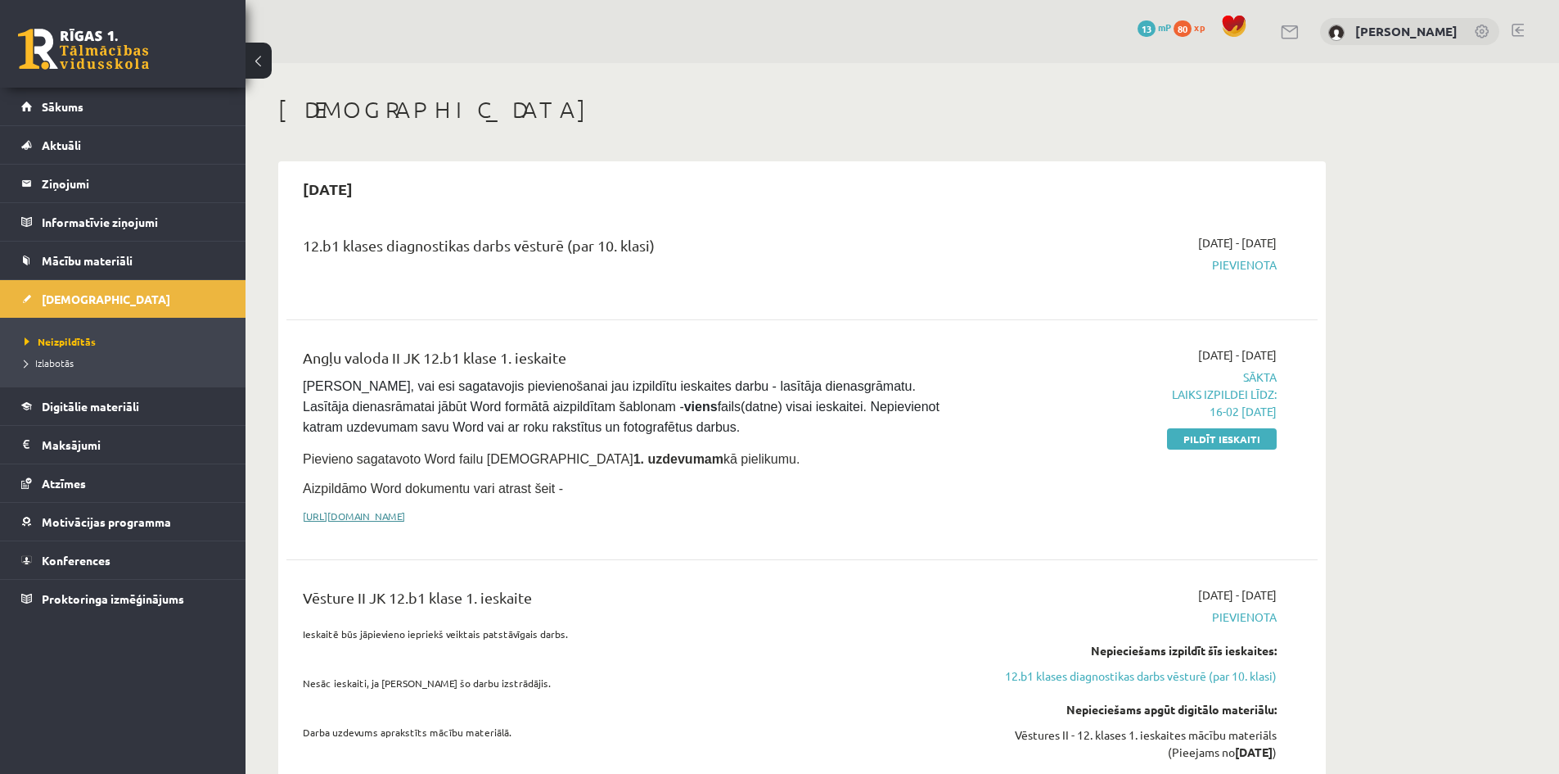
click at [405, 509] on link "[URL][DOMAIN_NAME]" at bounding box center [354, 515] width 102 height 13
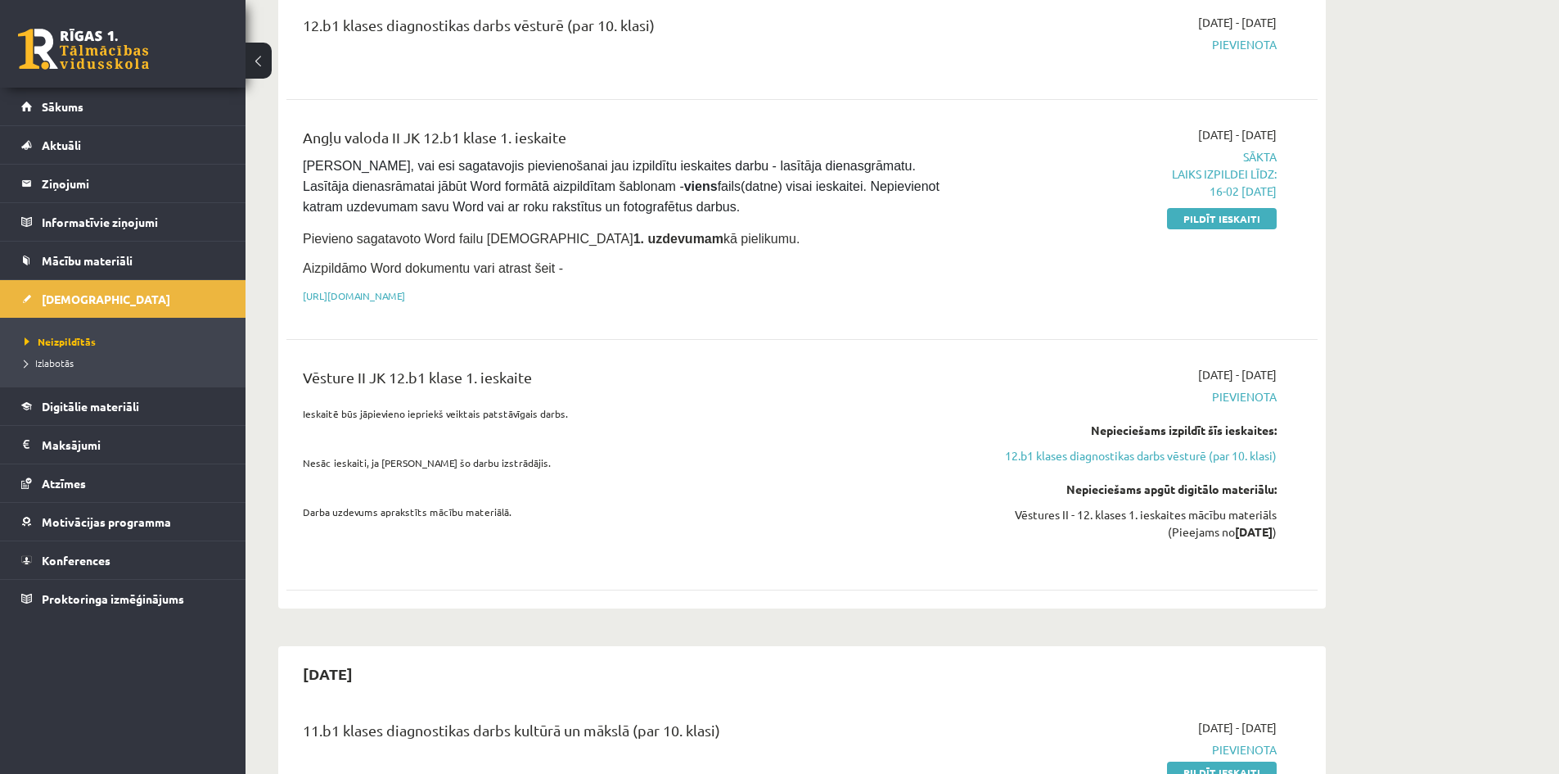
scroll to position [246, 0]
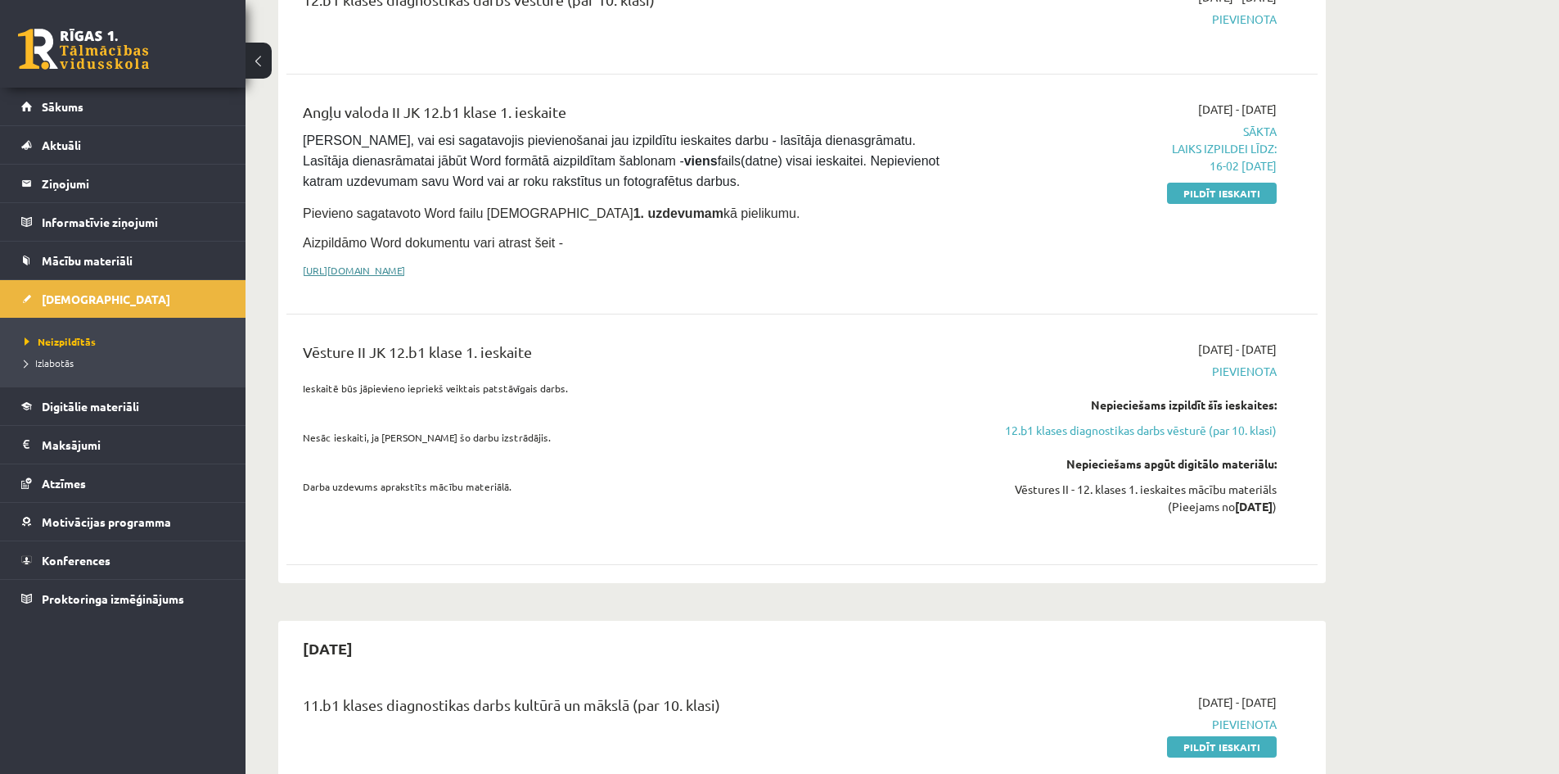
click at [405, 267] on link "[URL][DOMAIN_NAME]" at bounding box center [354, 270] width 102 height 13
click at [80, 340] on span "Neizpildītās" at bounding box center [60, 341] width 71 height 13
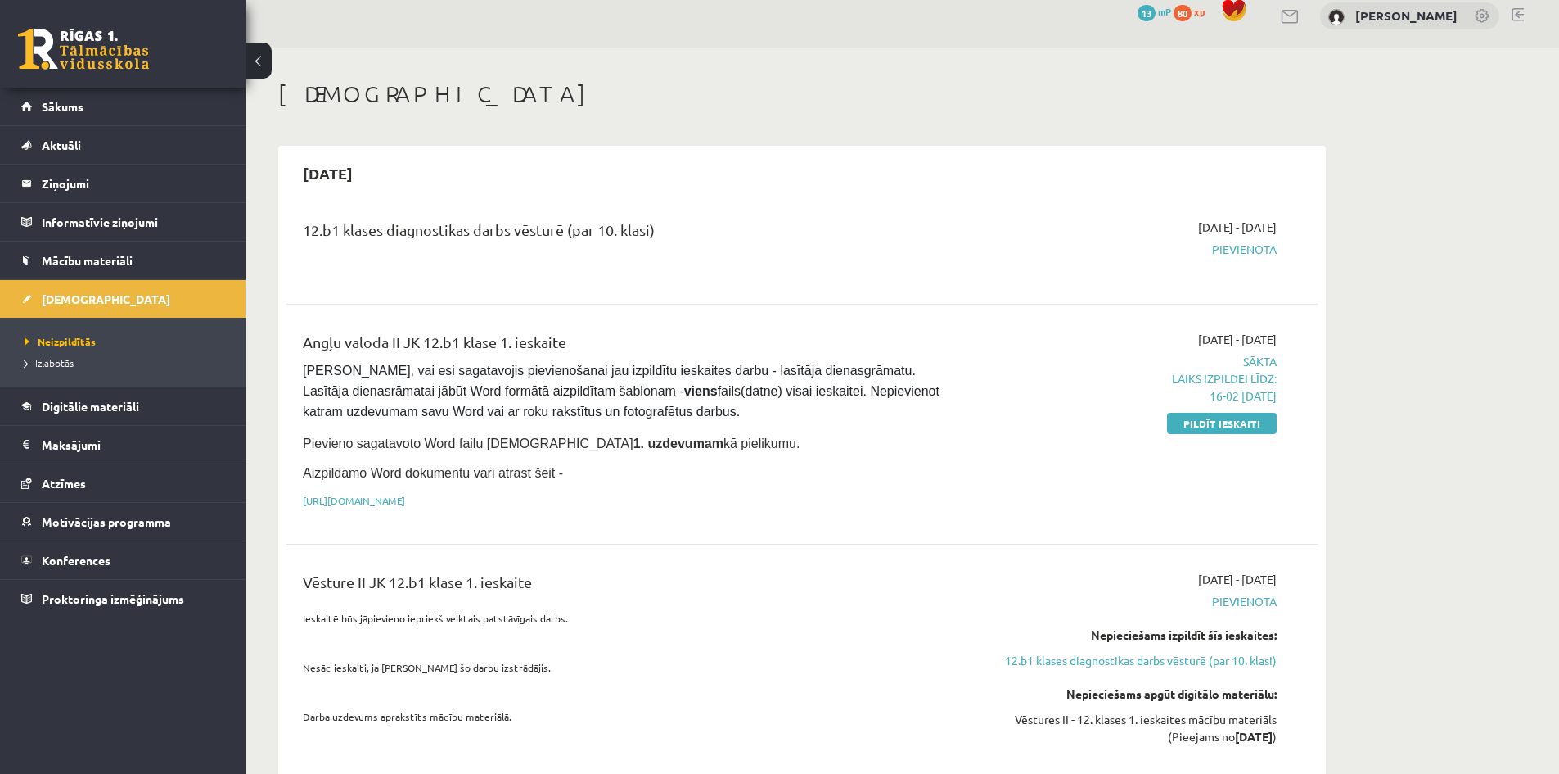
scroll to position [0, 0]
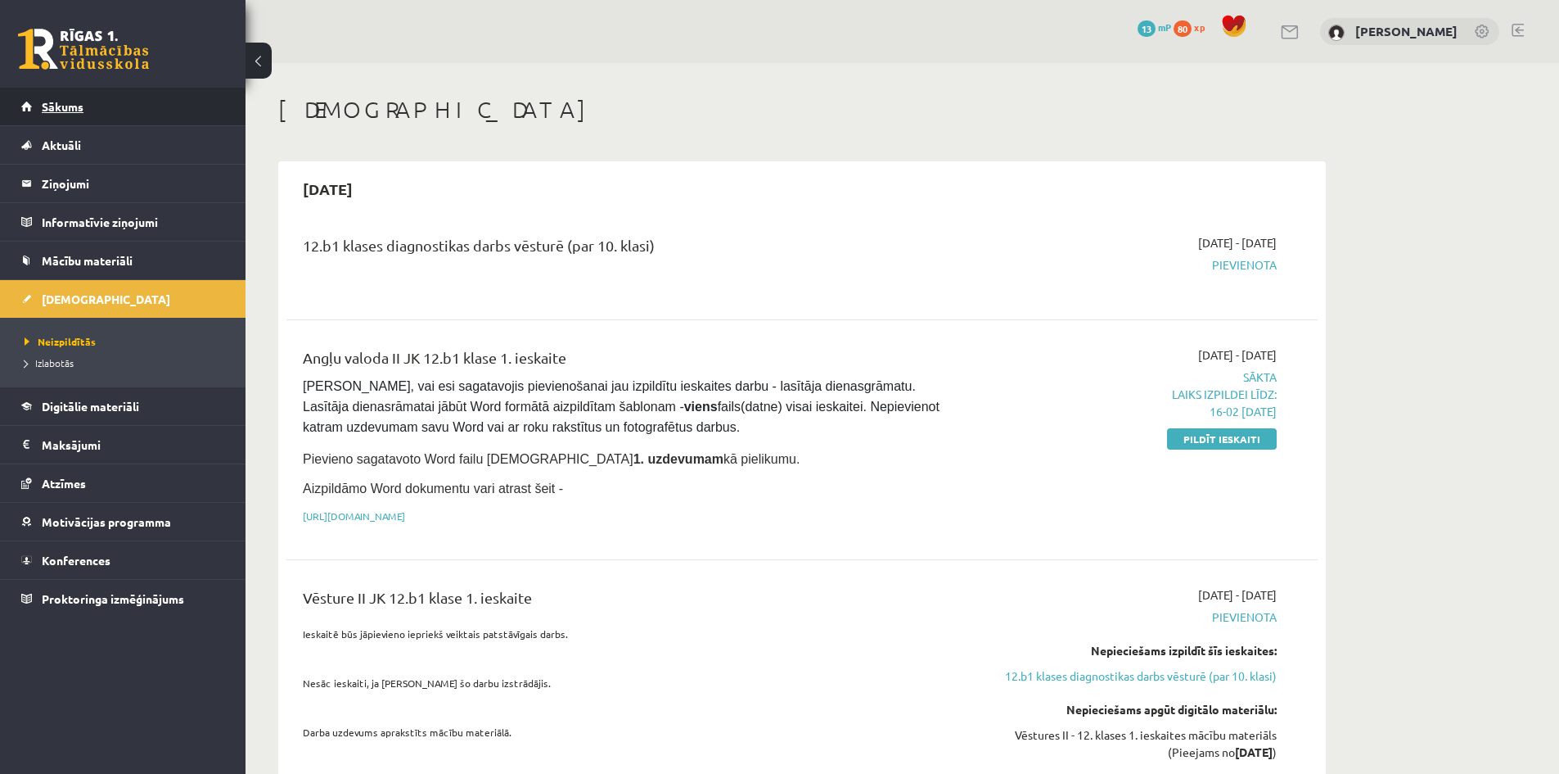
click at [95, 109] on link "Sākums" at bounding box center [123, 107] width 204 height 38
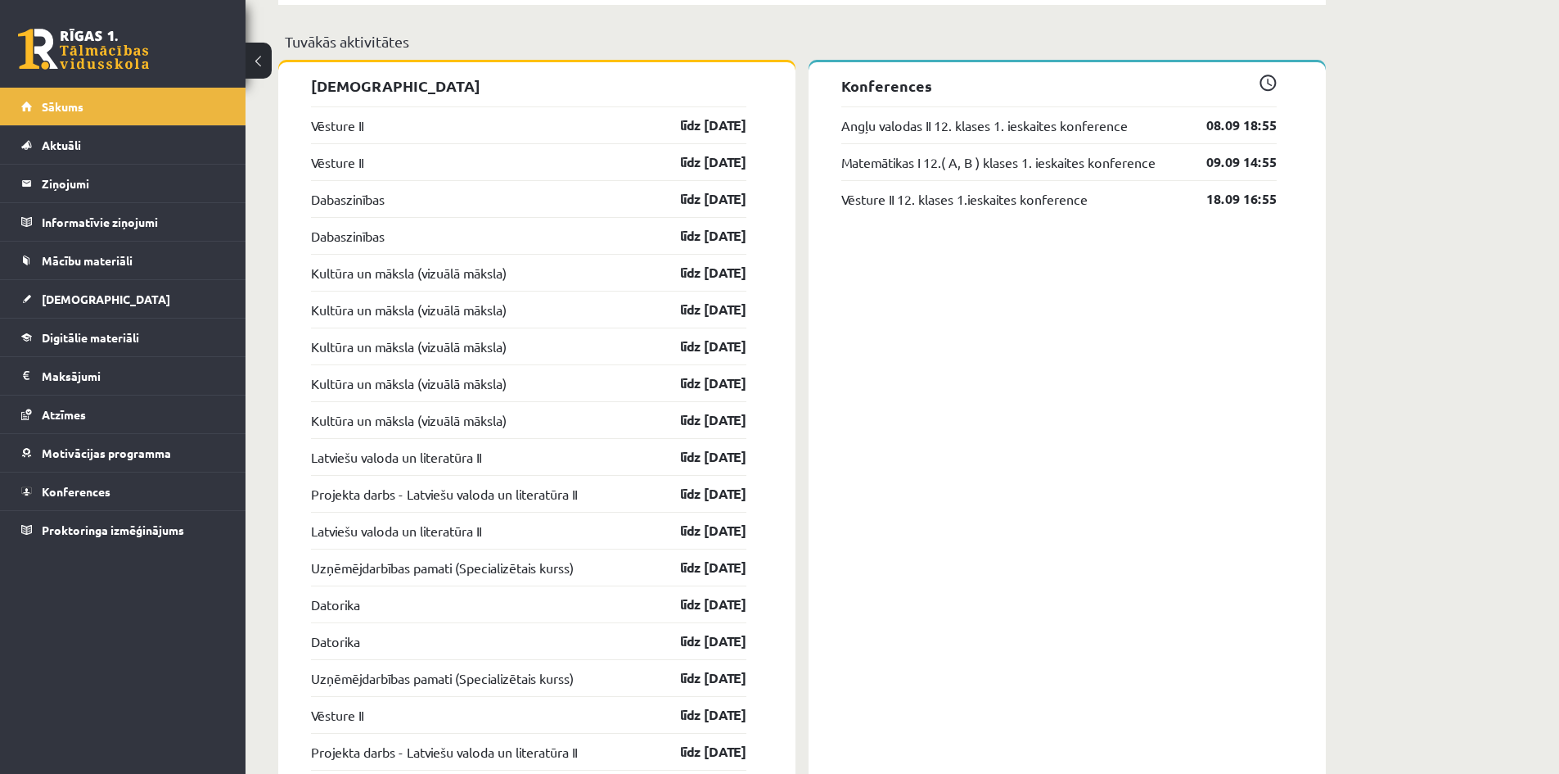
scroll to position [1474, 0]
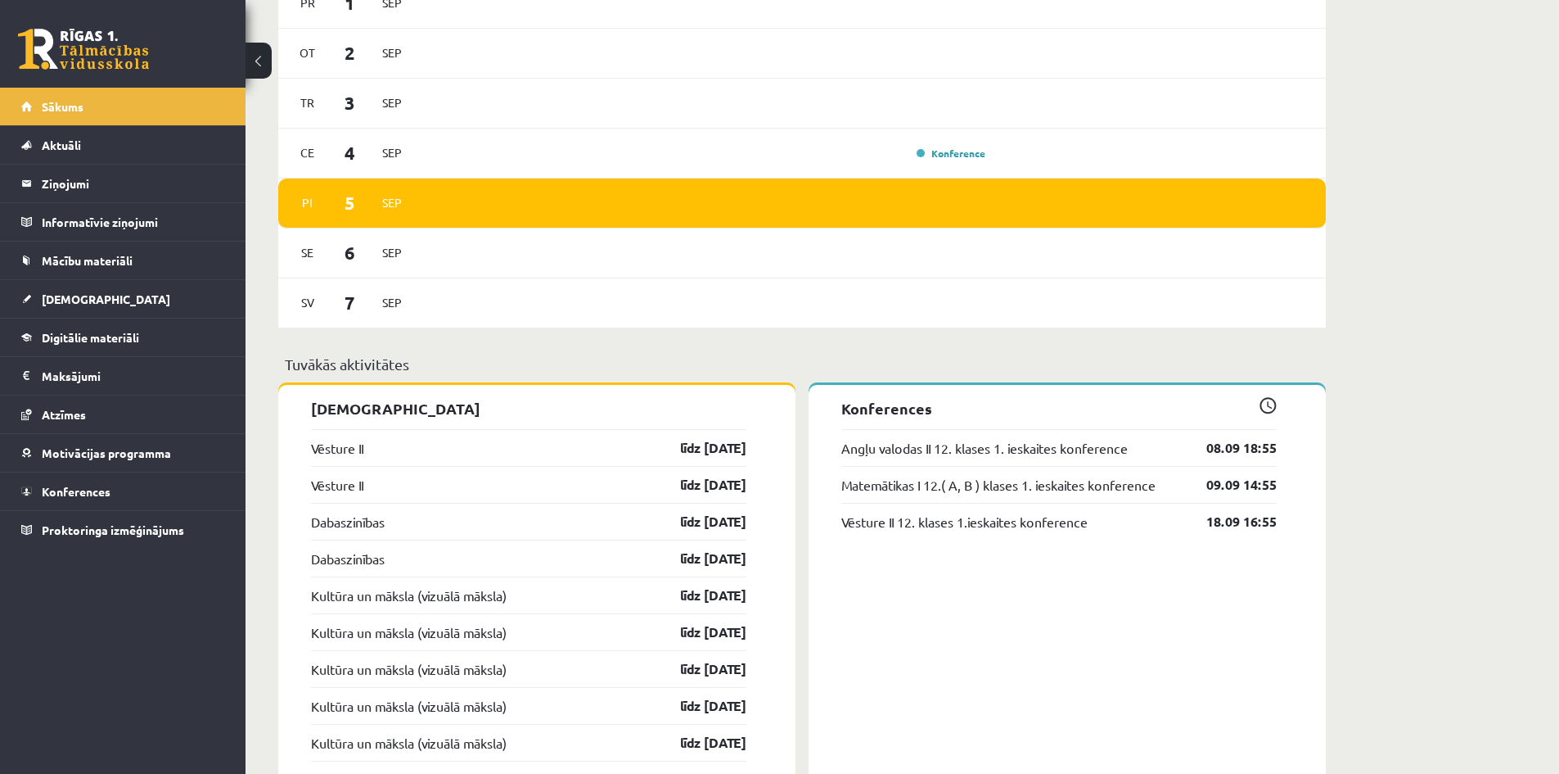
scroll to position [1136, 0]
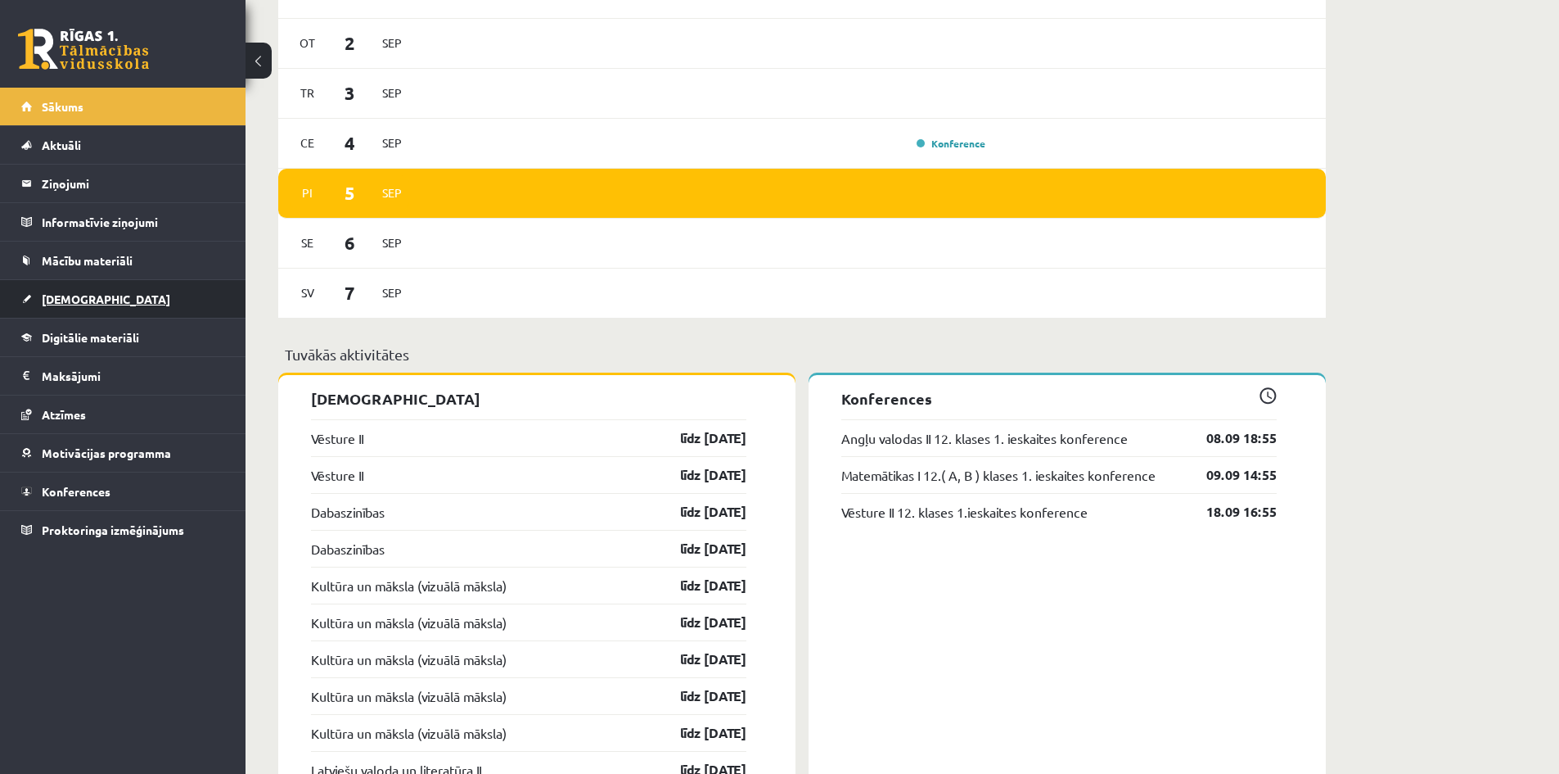
click at [80, 298] on span "[DEMOGRAPHIC_DATA]" at bounding box center [106, 298] width 129 height 15
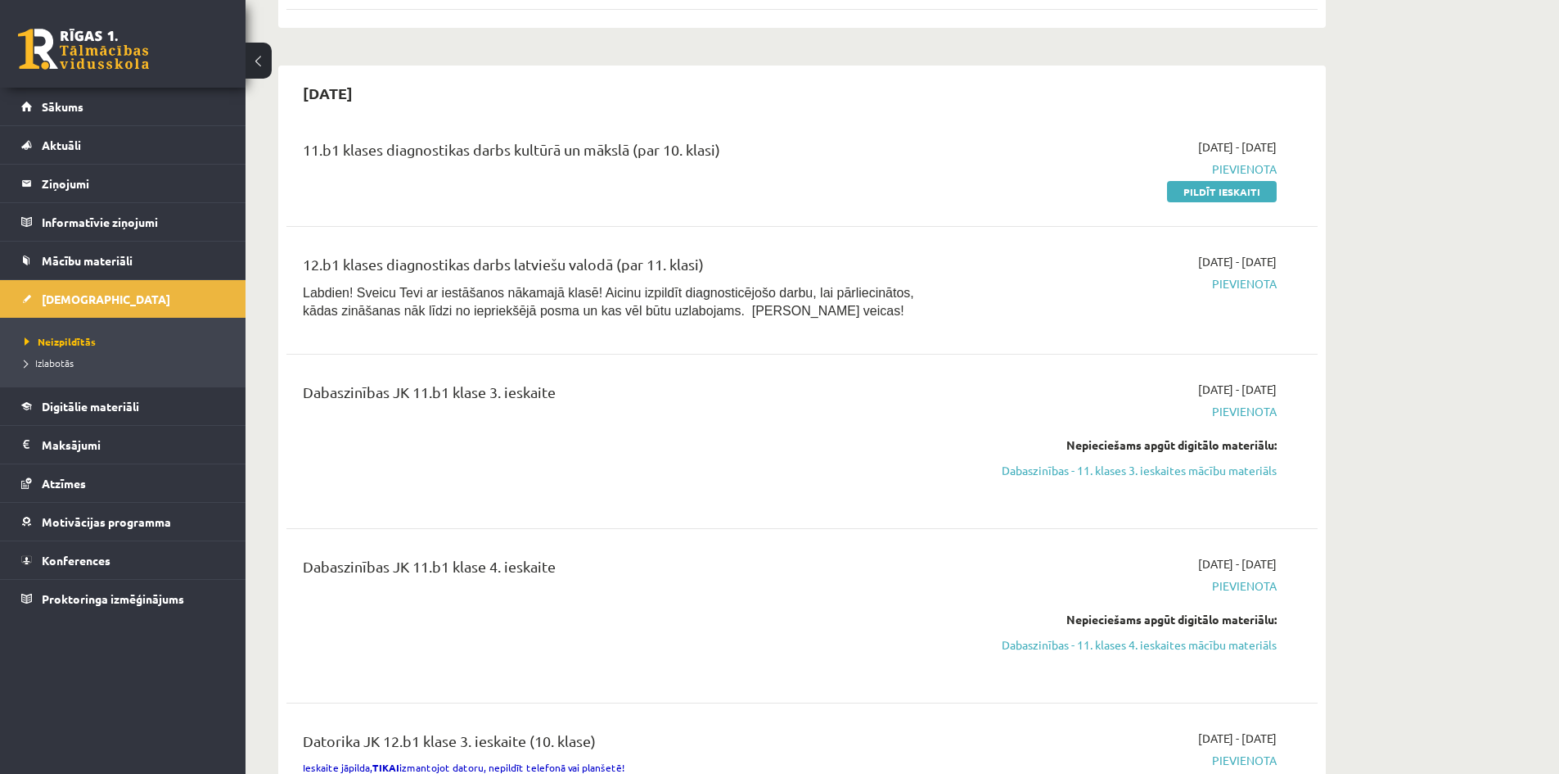
scroll to position [819, 0]
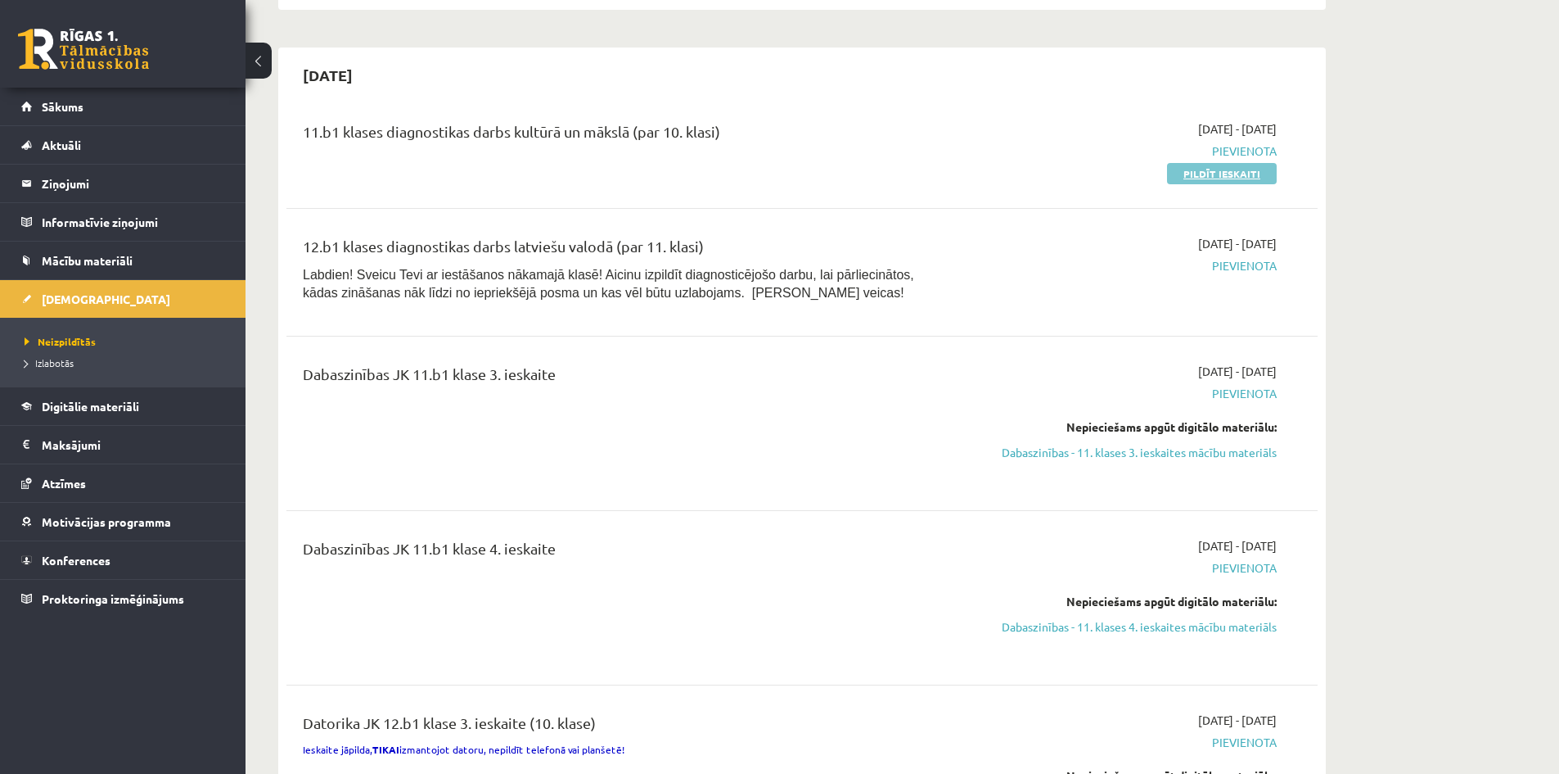
click at [1202, 166] on link "Pildīt ieskaiti" at bounding box center [1222, 173] width 110 height 21
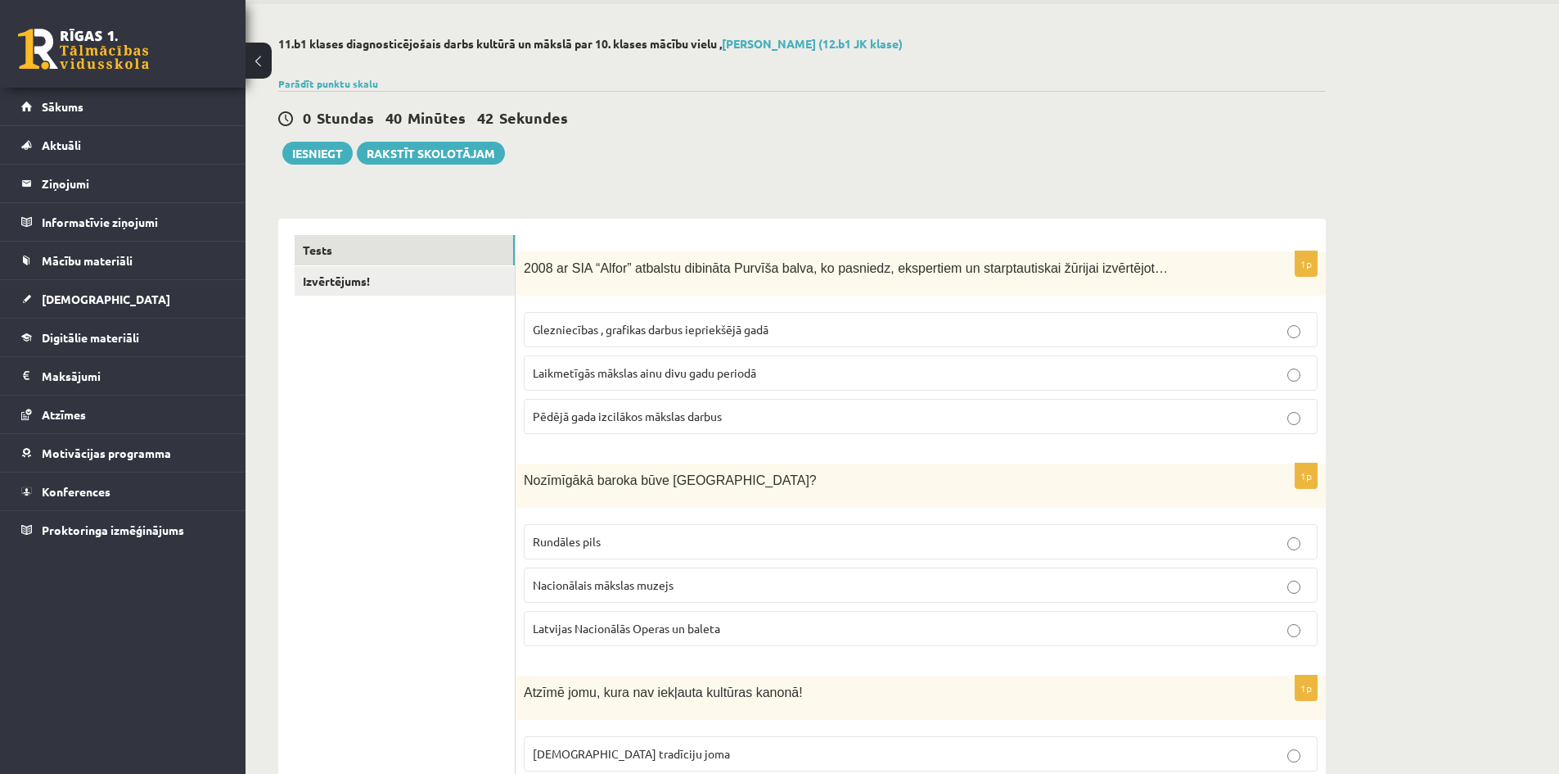
scroll to position [35, 0]
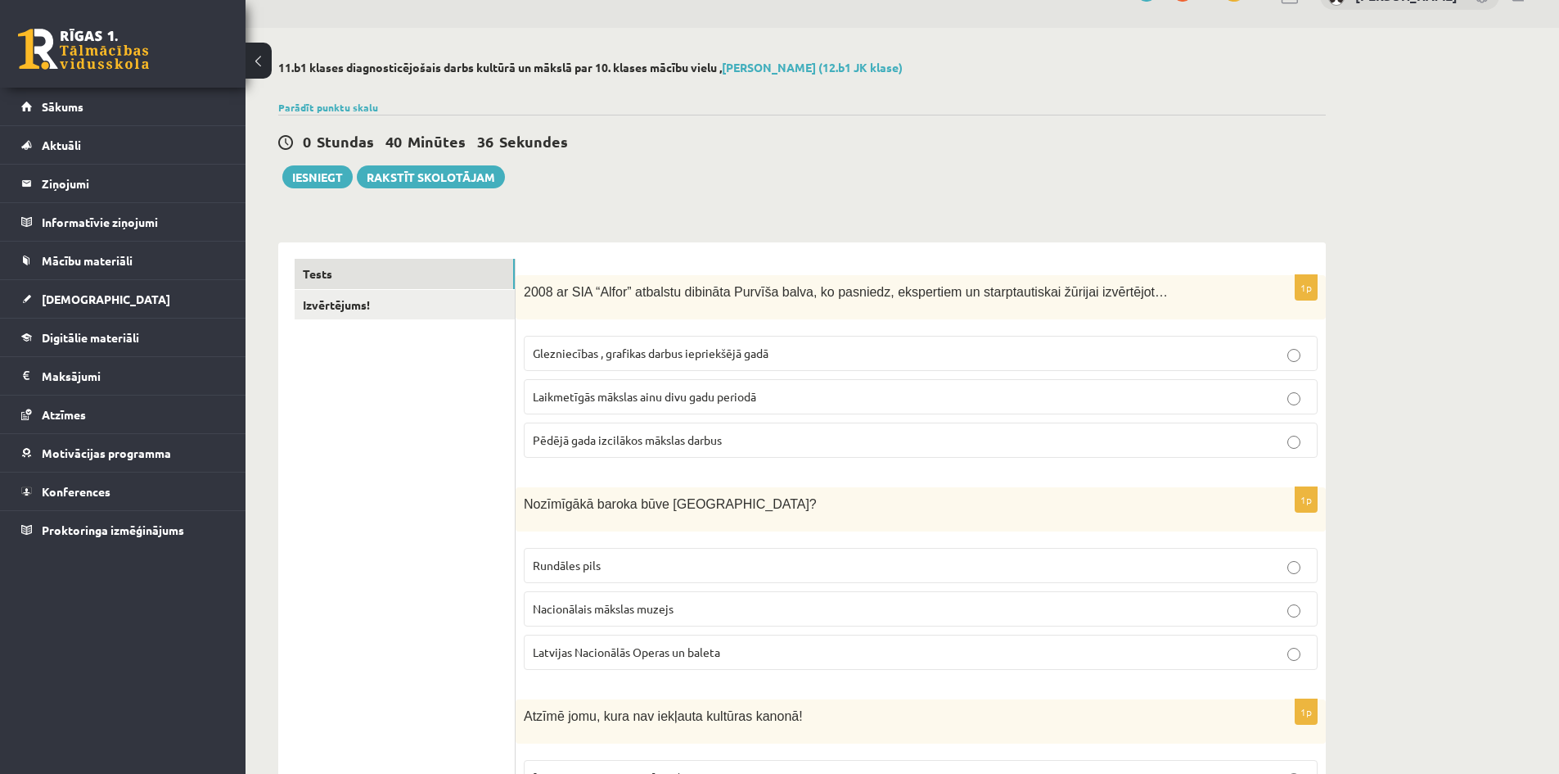
click at [742, 399] on span "Laikmetīgās mākslas ainu divu gadu periodā" at bounding box center [644, 396] width 223 height 15
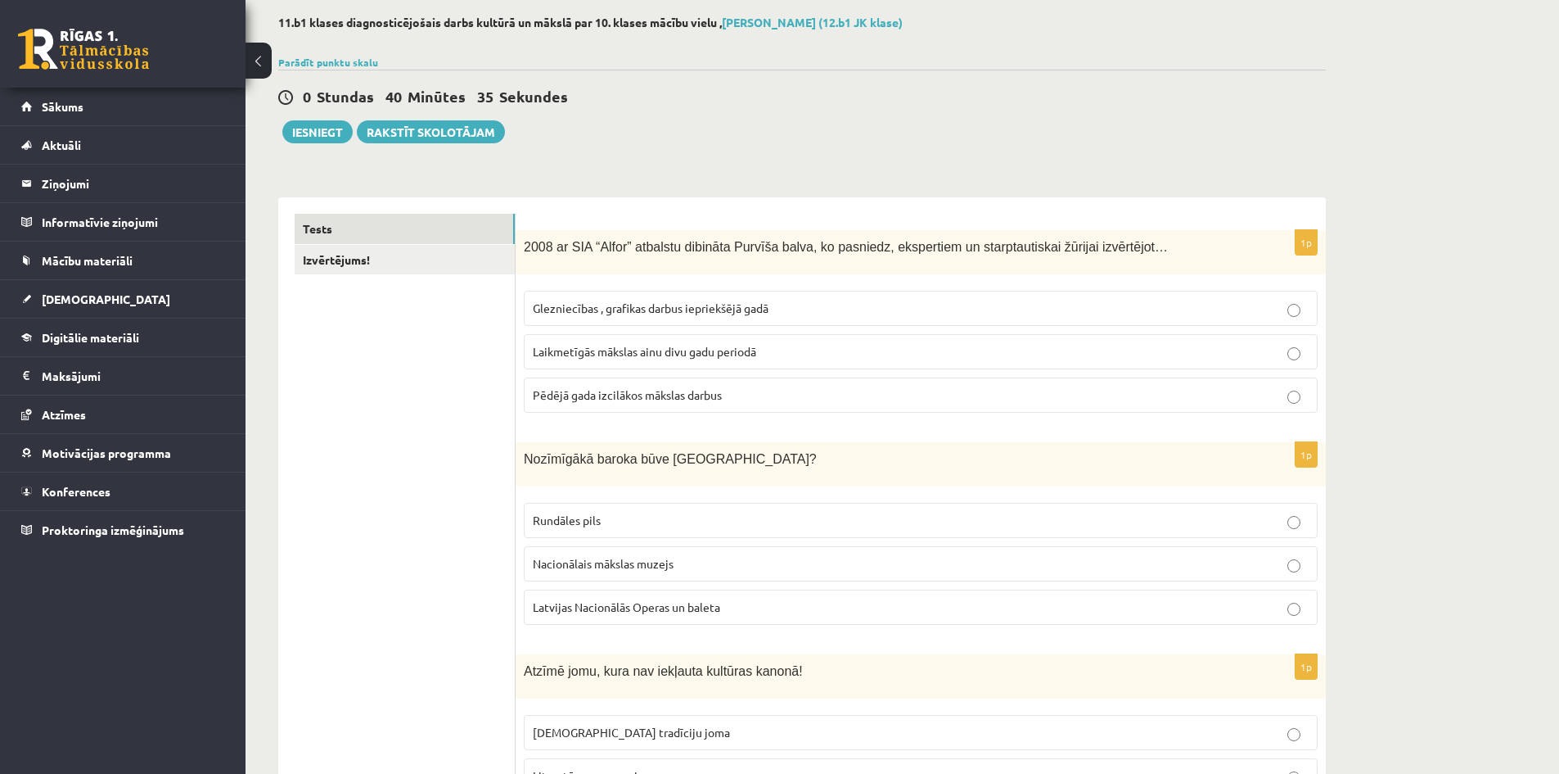
scroll to position [281, 0]
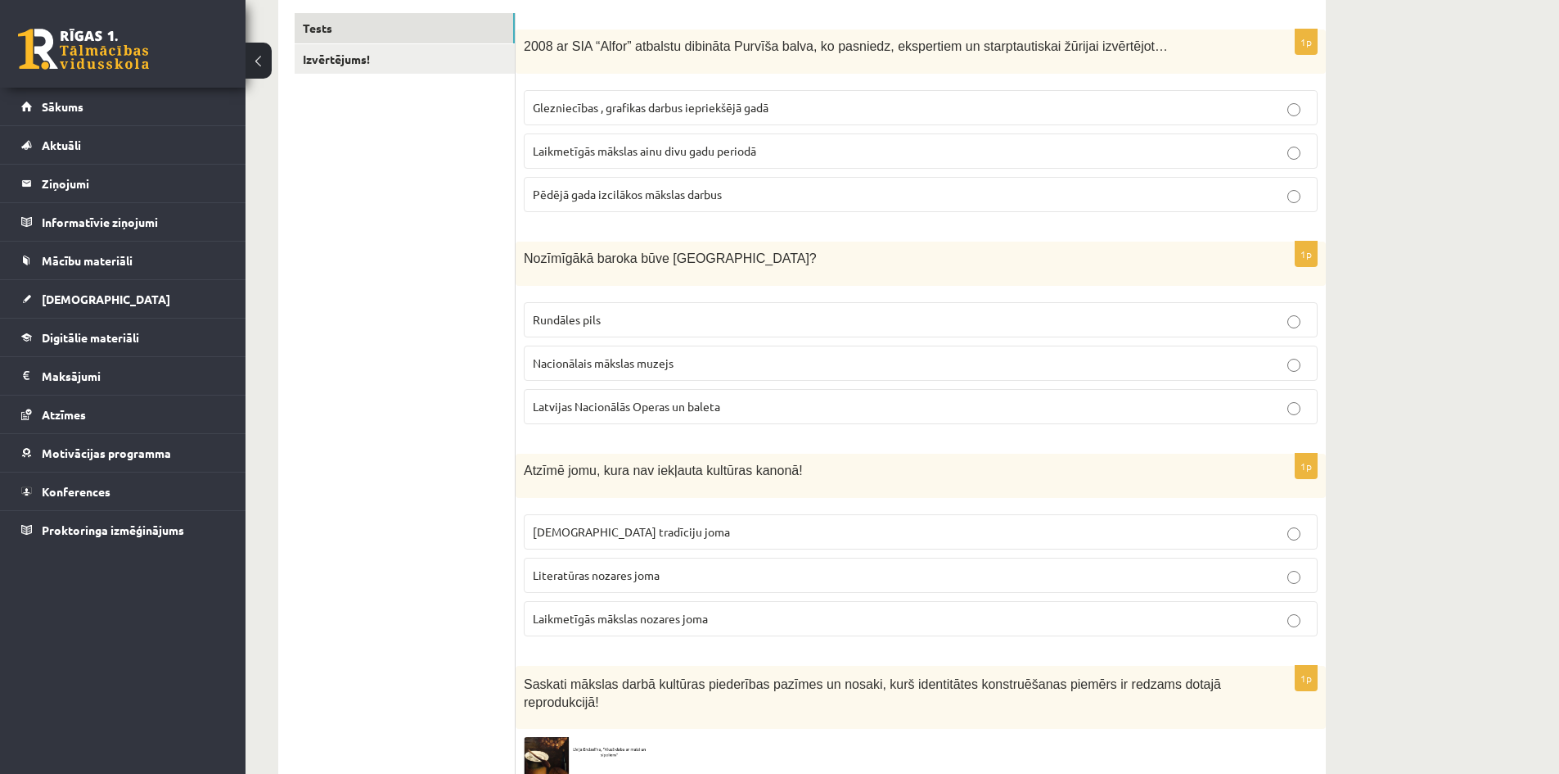
click at [716, 315] on p "Rundāles pils" at bounding box center [921, 319] width 776 height 17
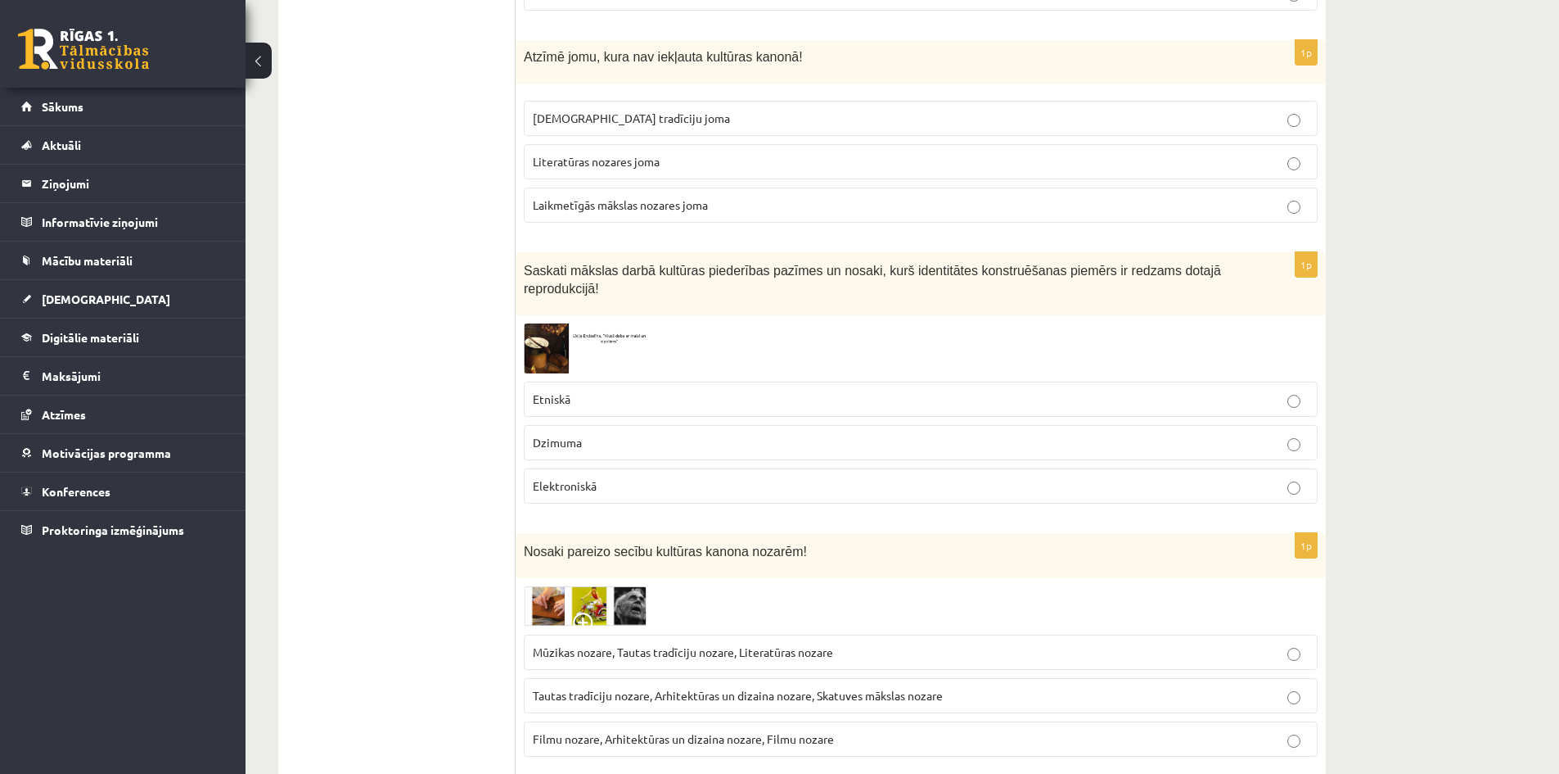
scroll to position [690, 0]
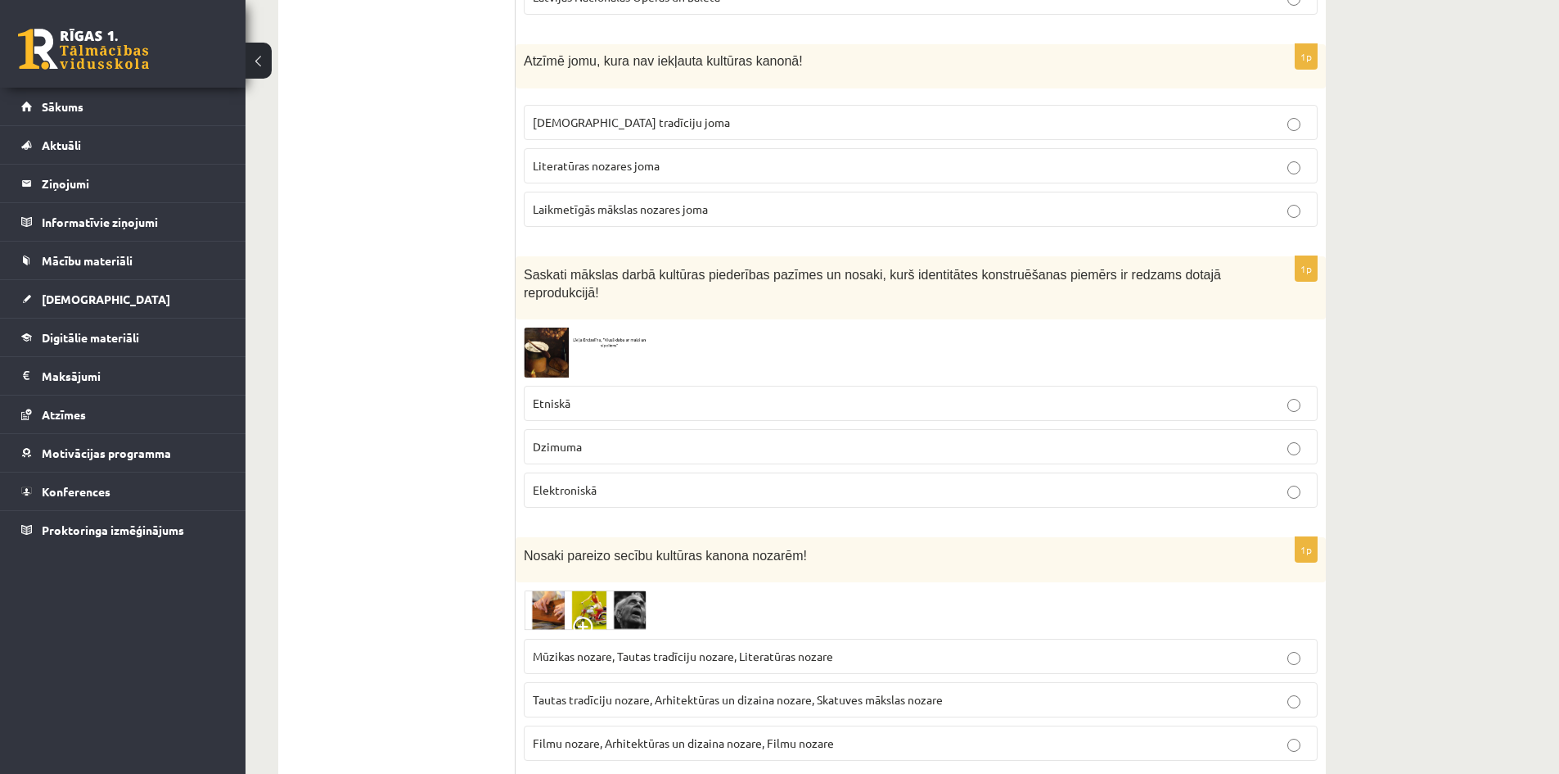
click at [709, 481] on p "Elektroniskā" at bounding box center [921, 489] width 776 height 17
click at [587, 395] on p "Etniskā" at bounding box center [921, 403] width 776 height 17
click at [719, 210] on p "Laikmetīgās mākslas nozares joma" at bounding box center [921, 209] width 776 height 17
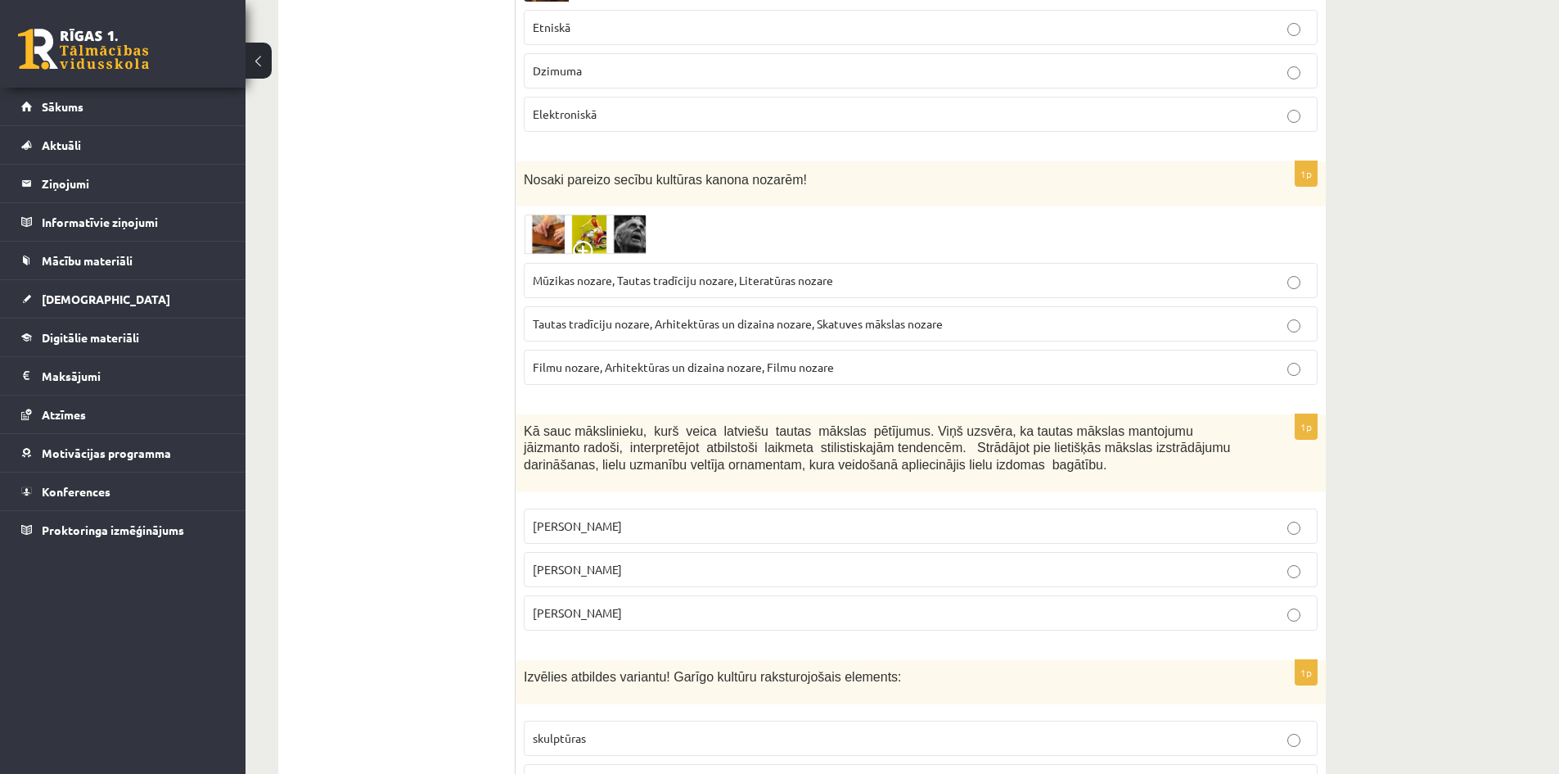
scroll to position [1181, 0]
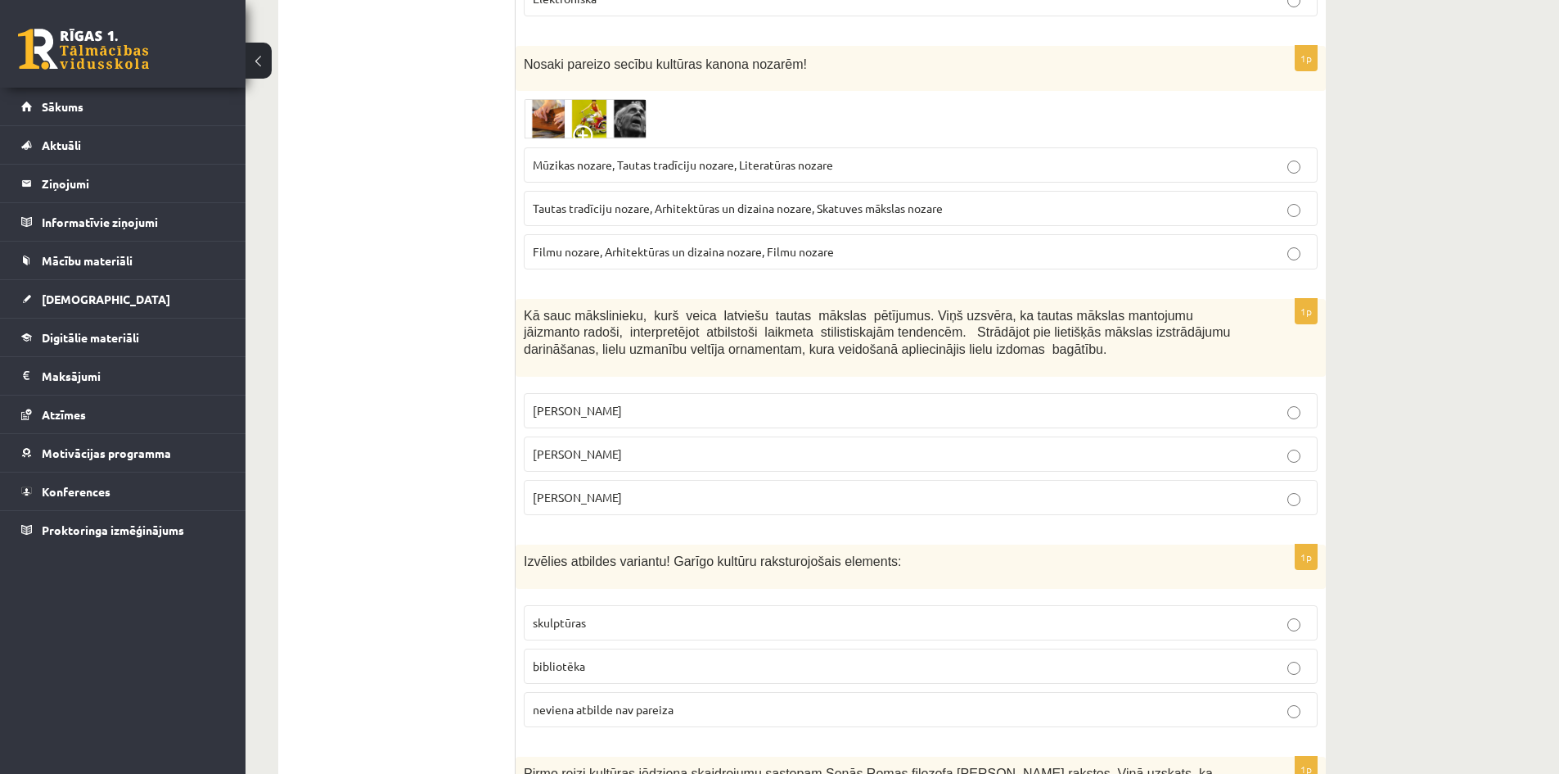
click at [648, 201] on span "Tautas tradīciju nozare, Arhitektūras un dizaina nozare, Skatuves mākslas nozare" at bounding box center [738, 208] width 410 height 15
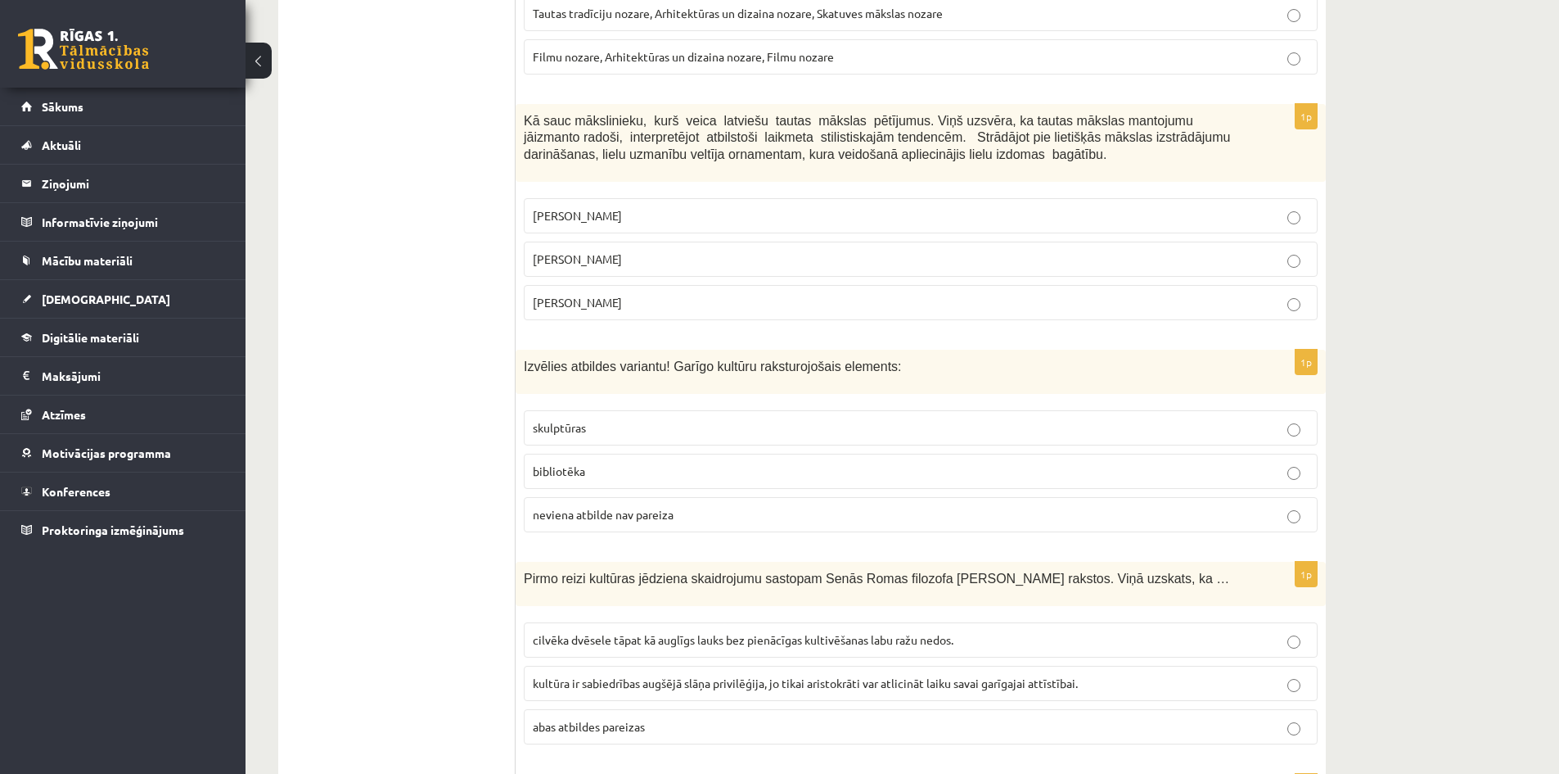
scroll to position [1427, 0]
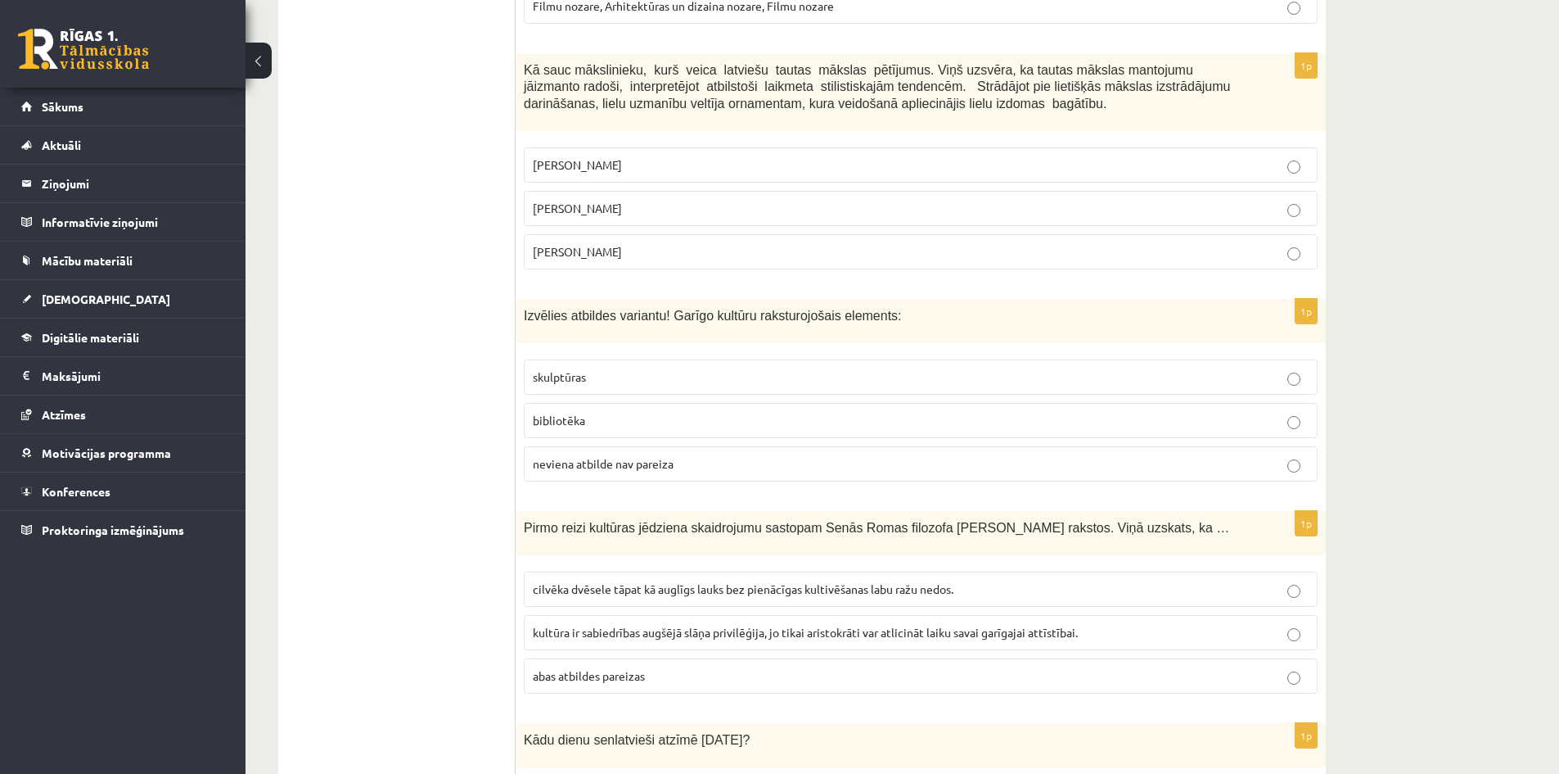
click at [776, 200] on p "[PERSON_NAME]" at bounding box center [921, 208] width 776 height 17
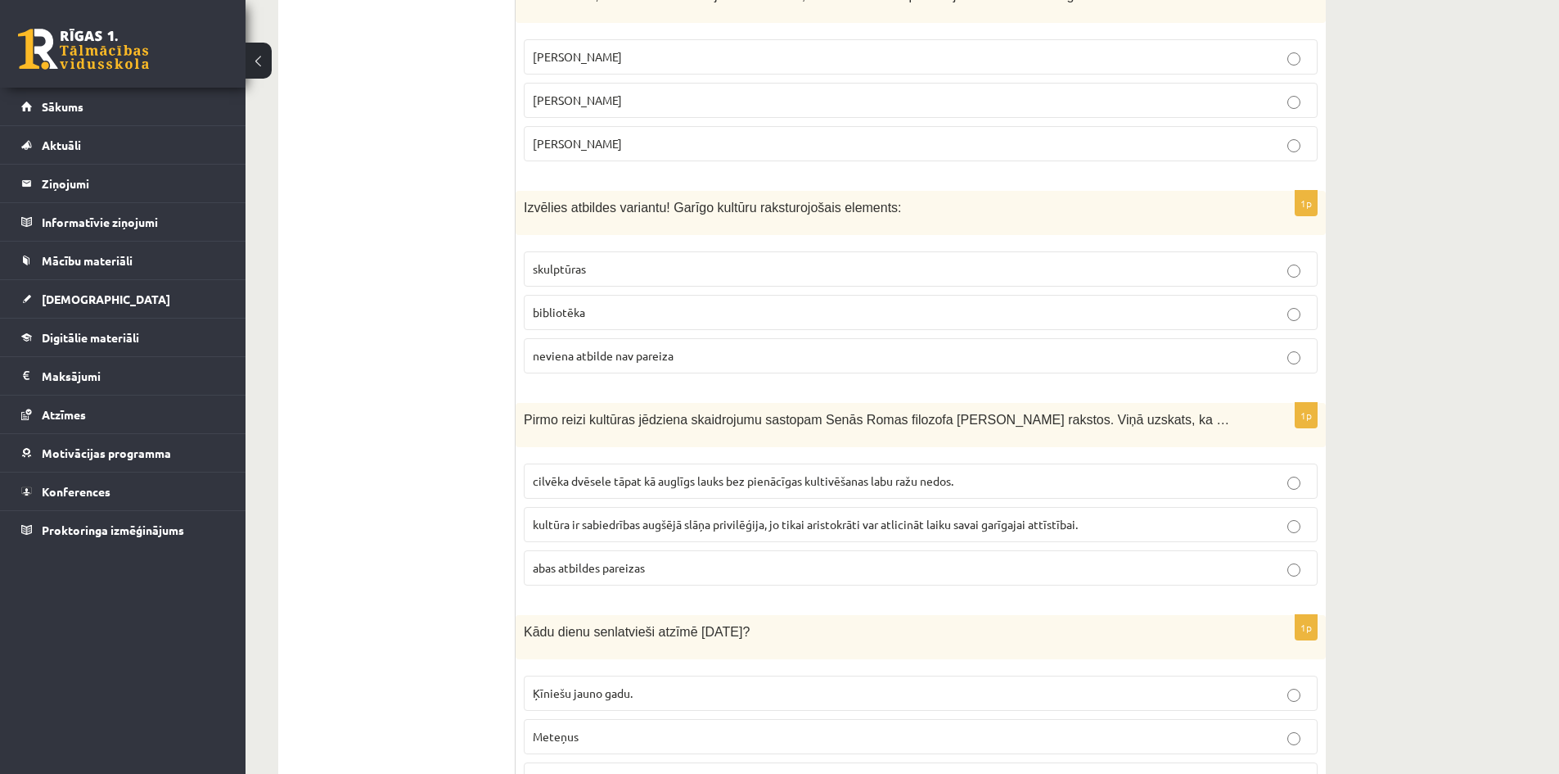
scroll to position [1591, 0]
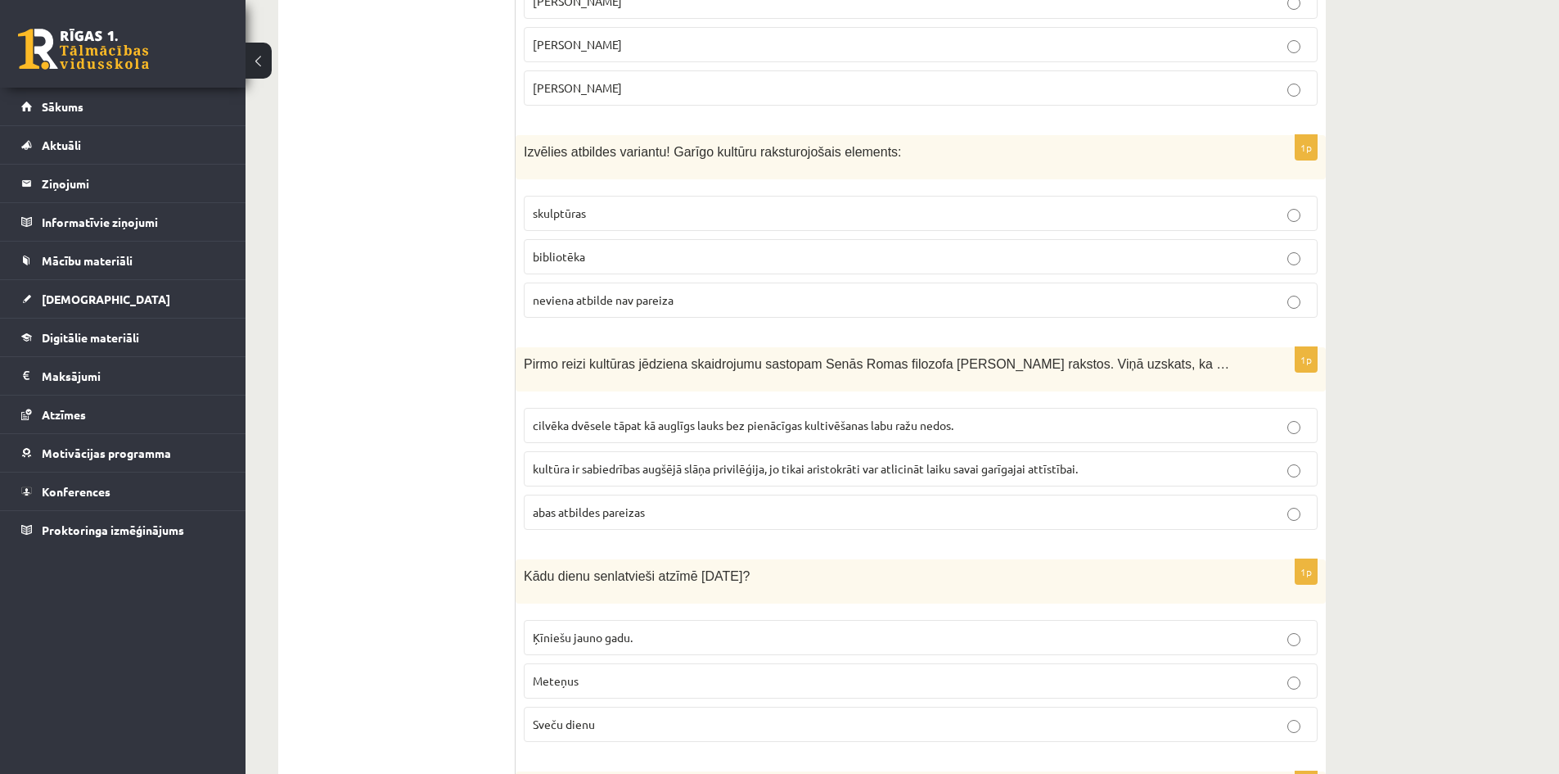
click at [655, 292] on span "neviena atbilde nav pareiza" at bounding box center [603, 299] width 141 height 15
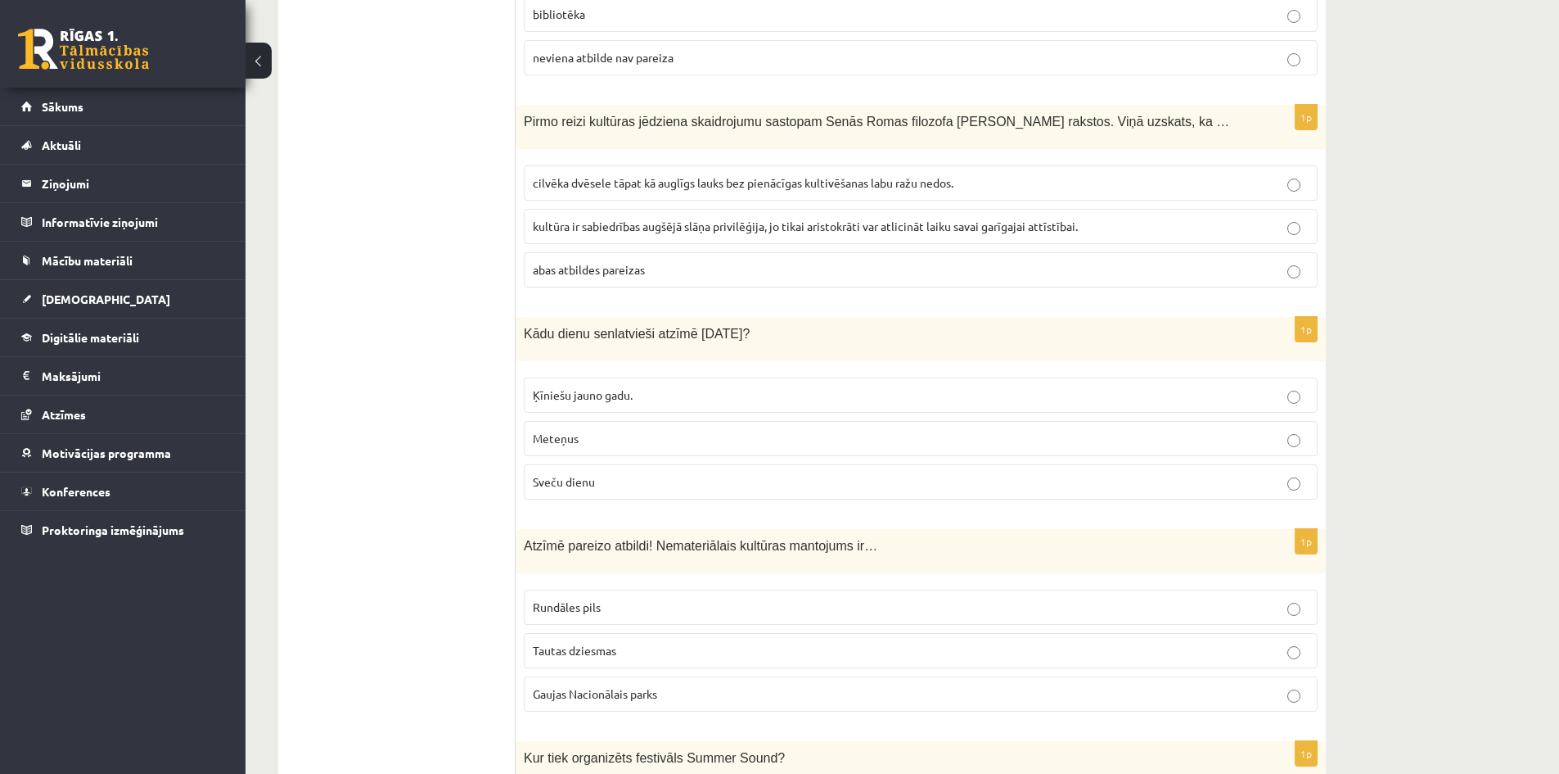
scroll to position [1836, 0]
click at [828, 258] on label "abas atbildes pareizas" at bounding box center [921, 266] width 794 height 35
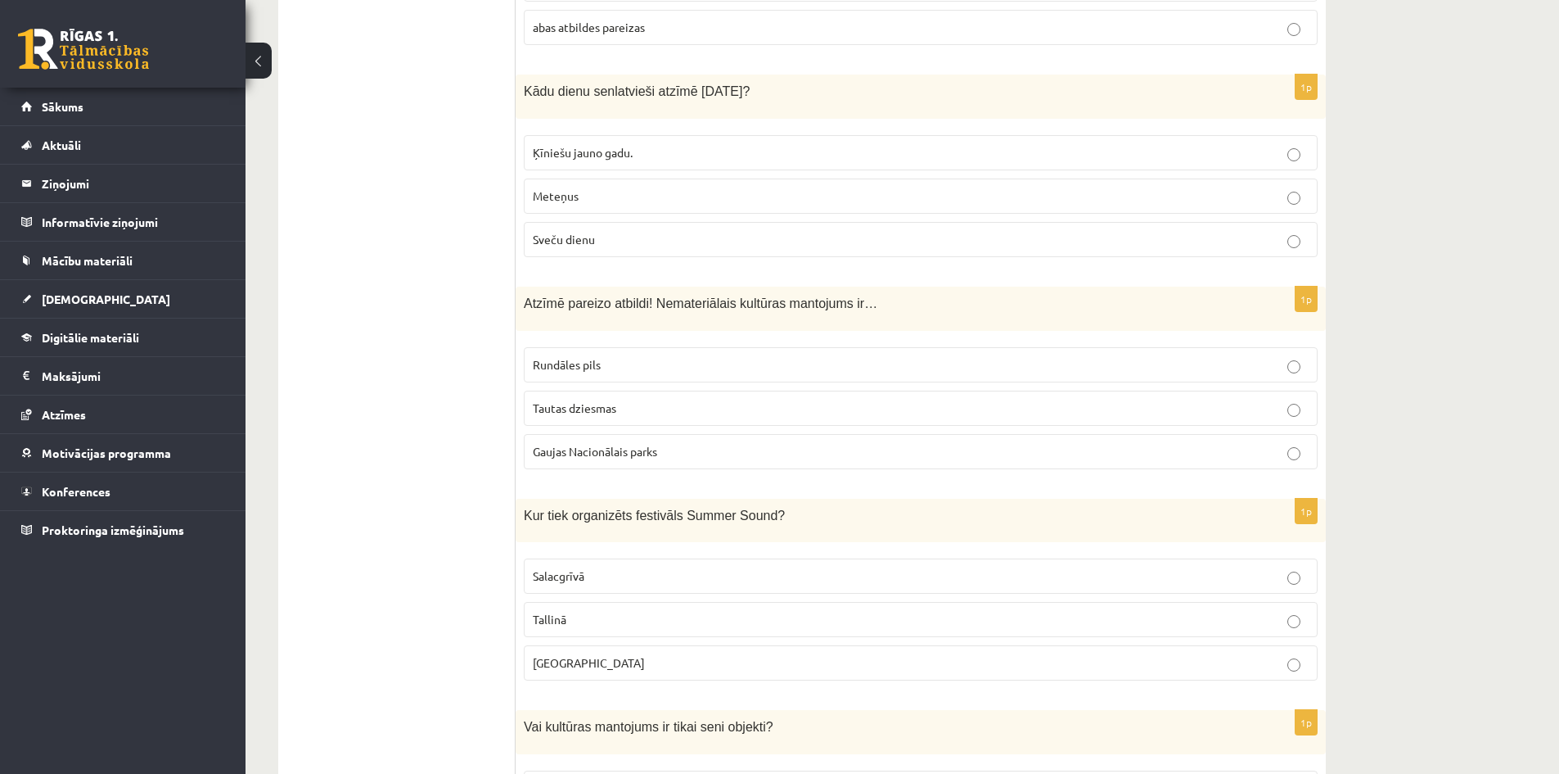
scroll to position [2082, 0]
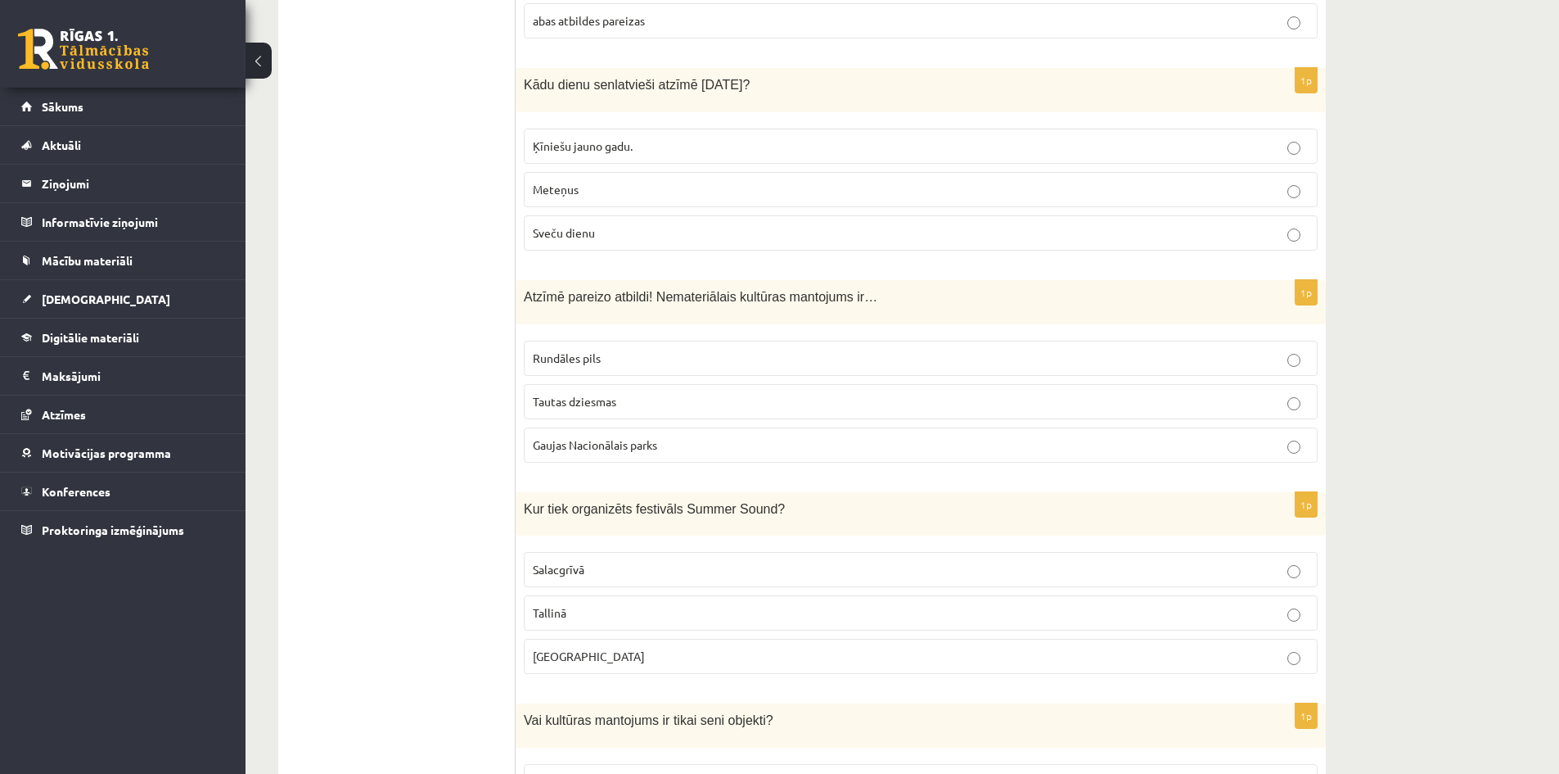
drag, startPoint x: 944, startPoint y: 475, endPoint x: 679, endPoint y: 226, distance: 363.7
click at [679, 227] on label "Sveču dienu" at bounding box center [921, 232] width 794 height 35
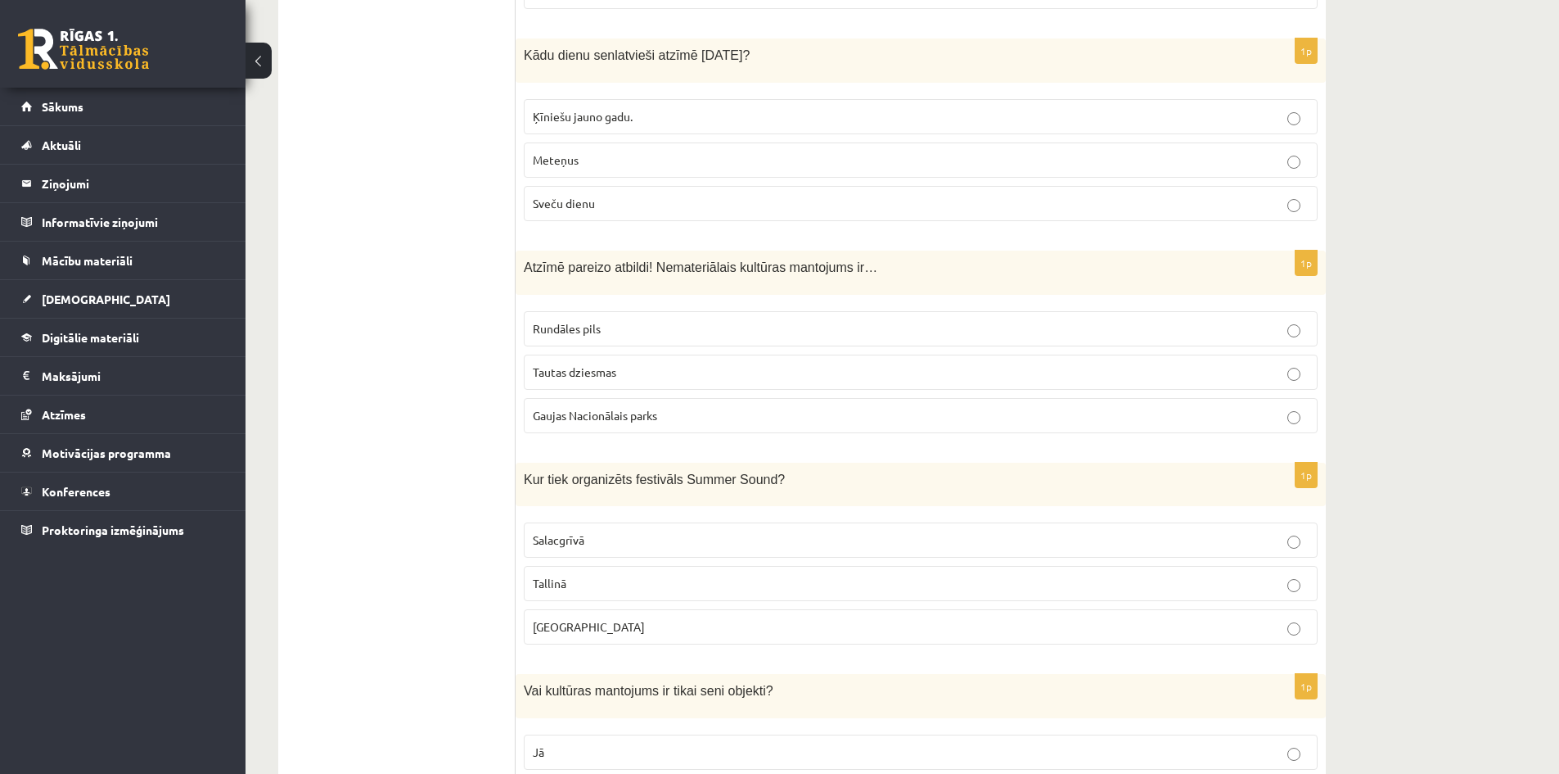
scroll to position [2164, 0]
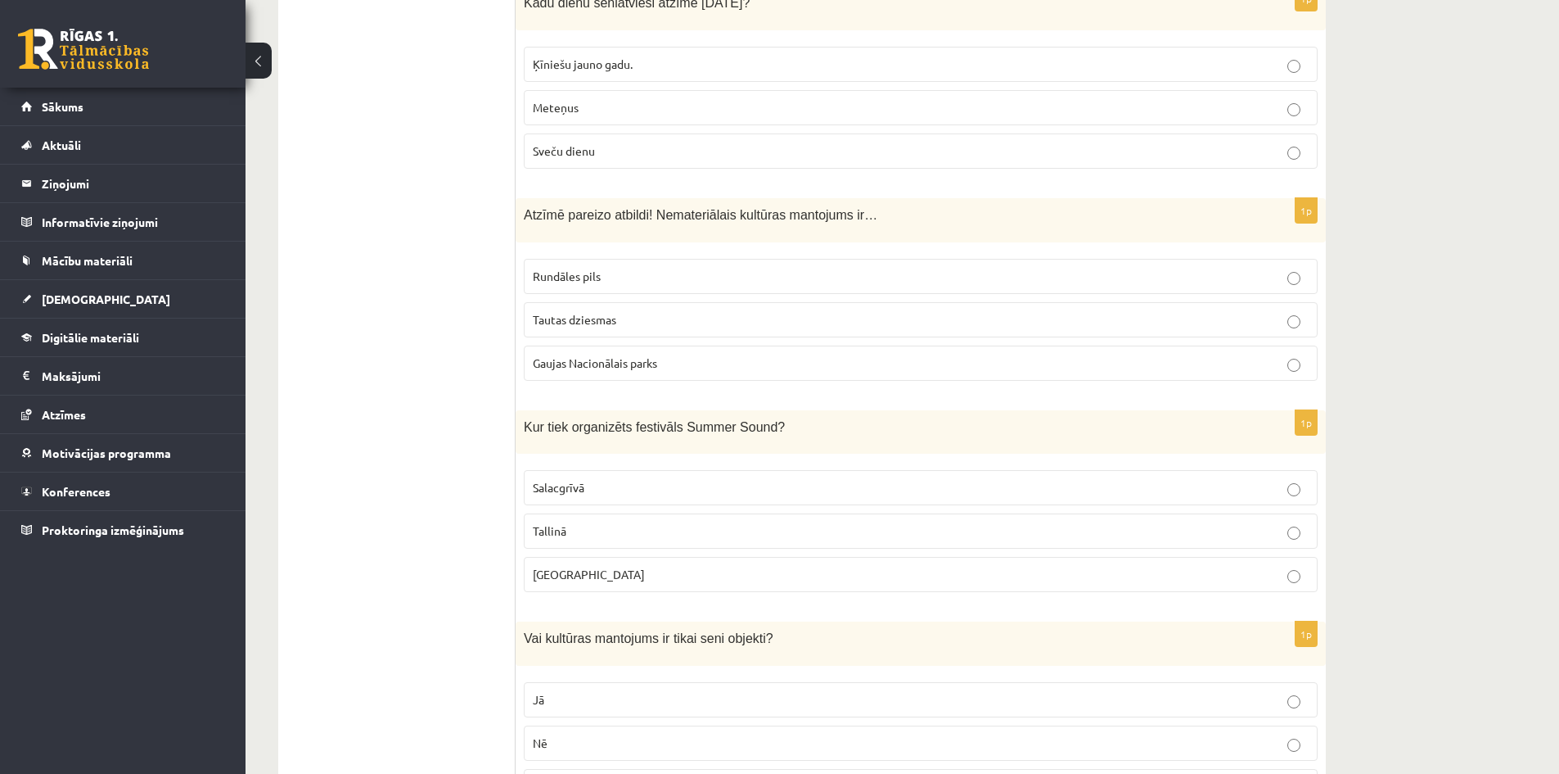
click at [719, 313] on label "Tautas dziesmas" at bounding box center [921, 319] width 794 height 35
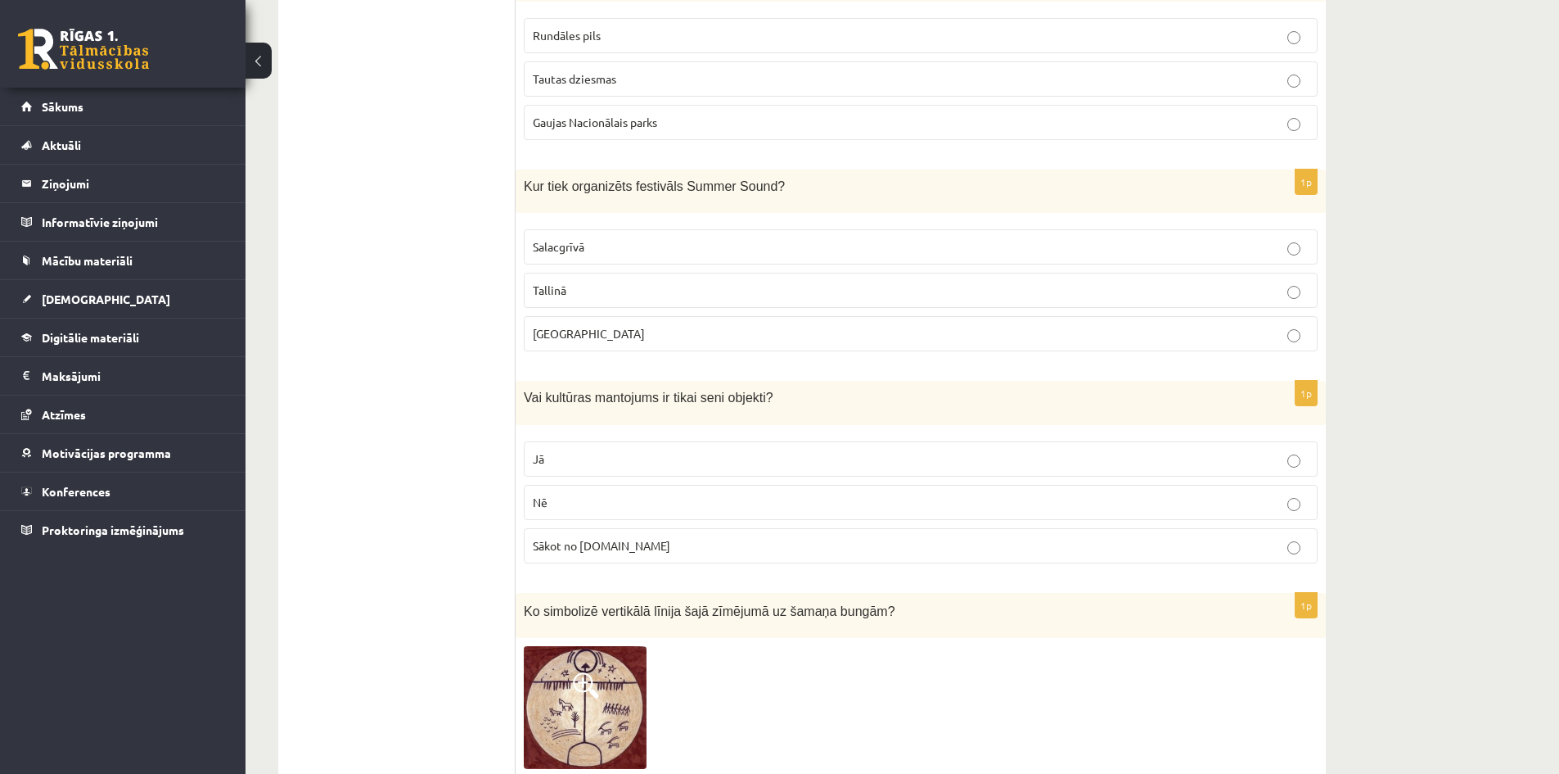
scroll to position [2409, 0]
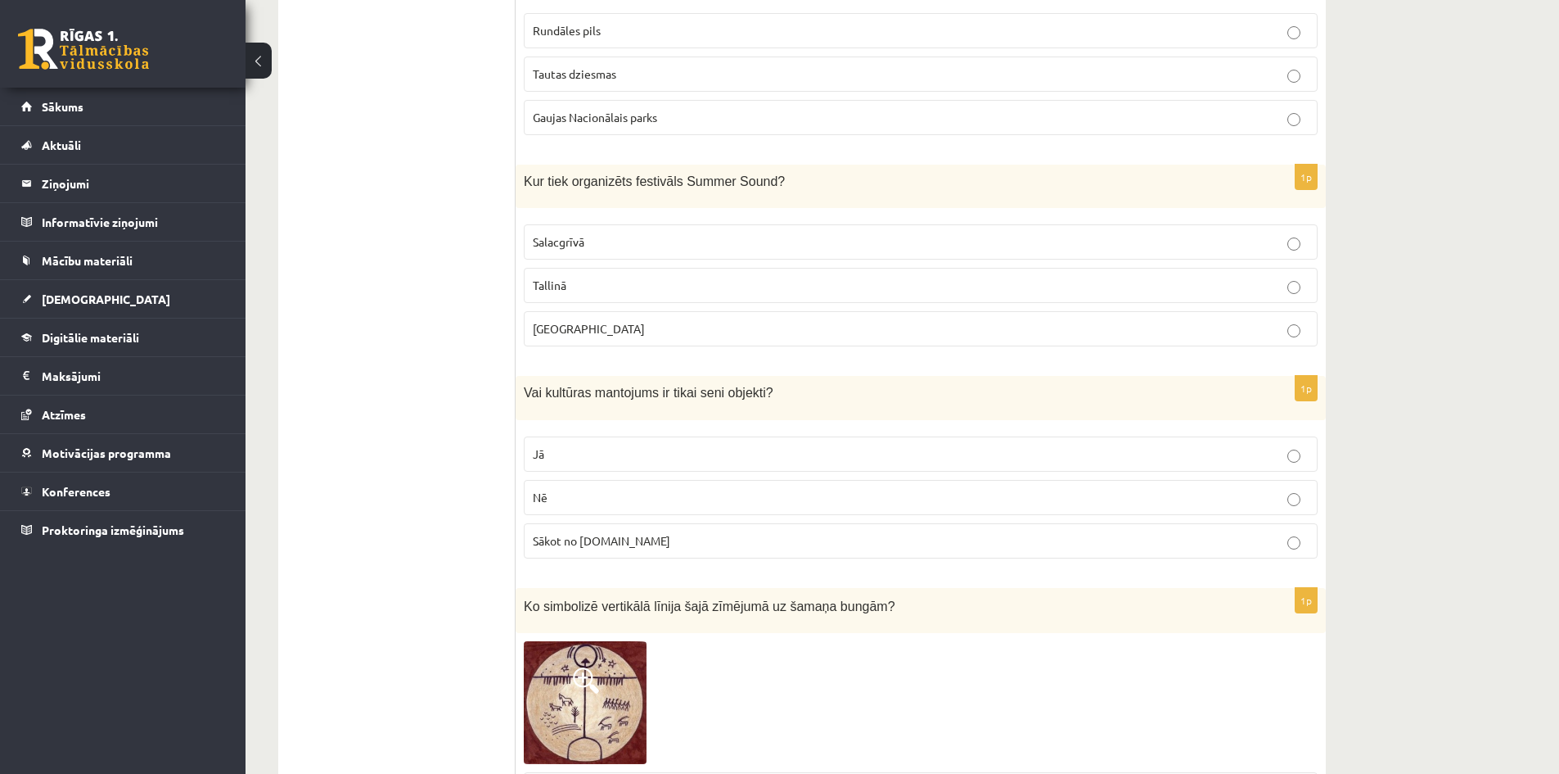
click at [723, 320] on p "[GEOGRAPHIC_DATA]" at bounding box center [921, 328] width 776 height 17
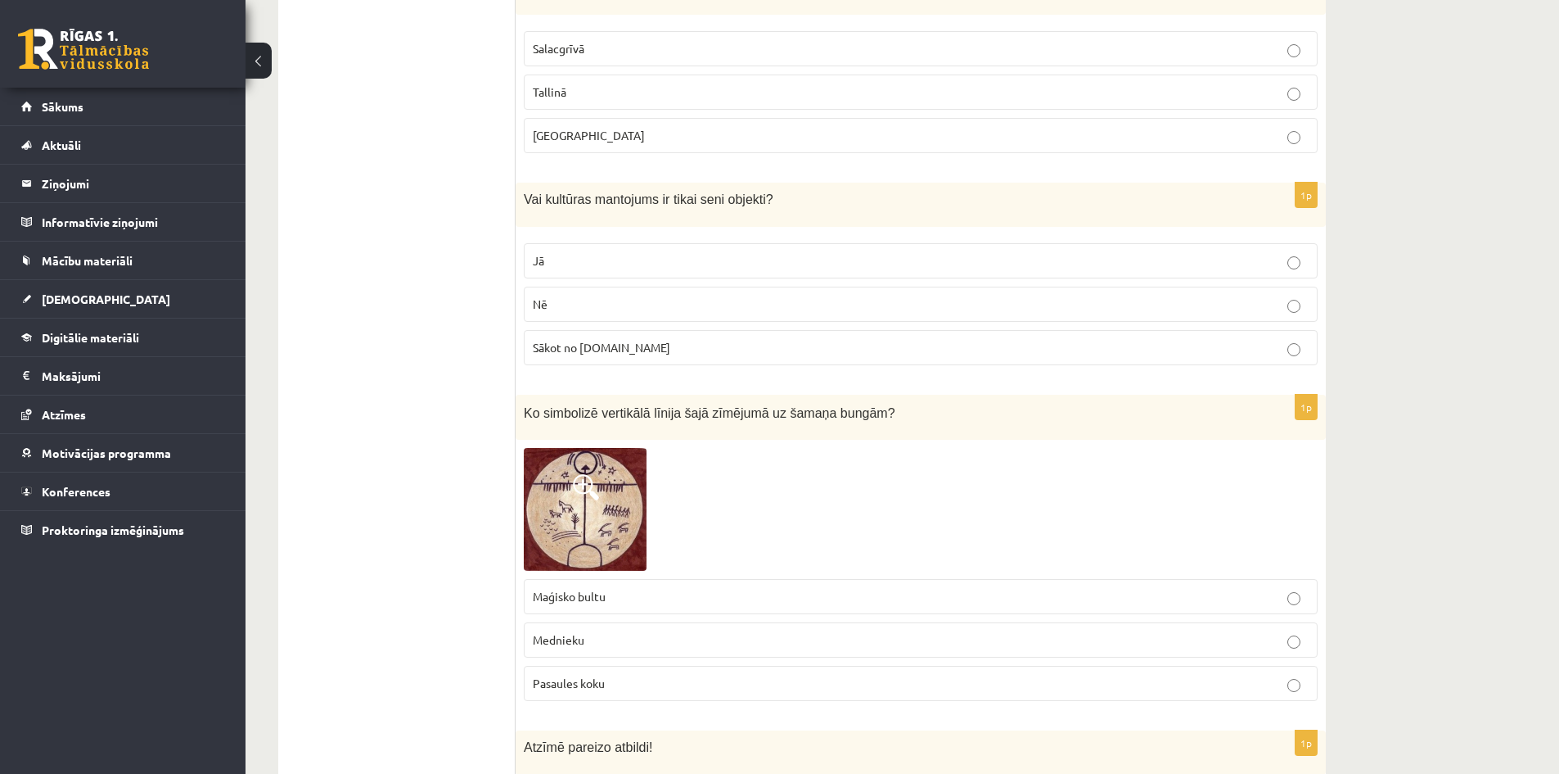
scroll to position [2655, 0]
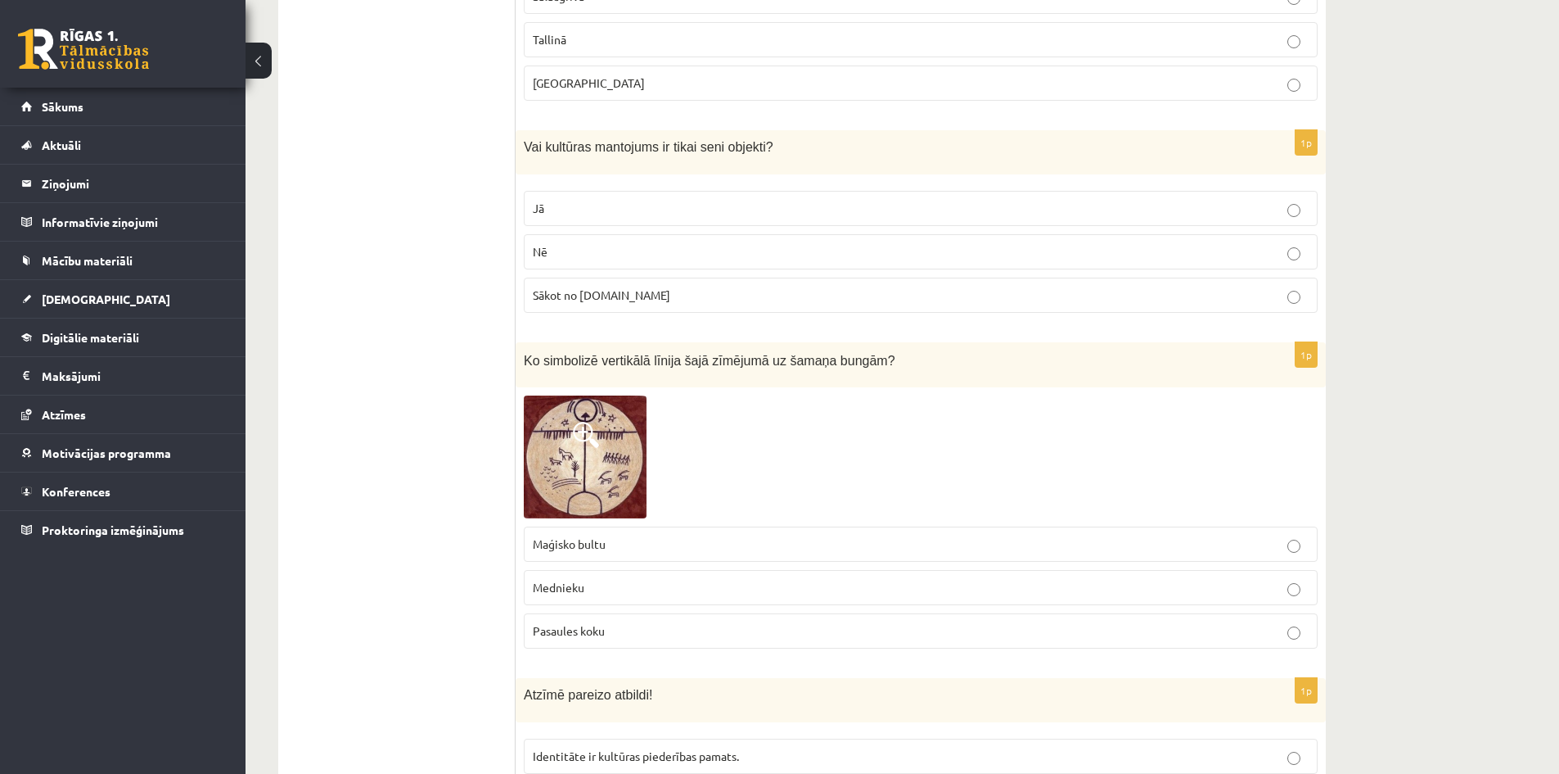
click at [747, 247] on label "Nē" at bounding box center [921, 251] width 794 height 35
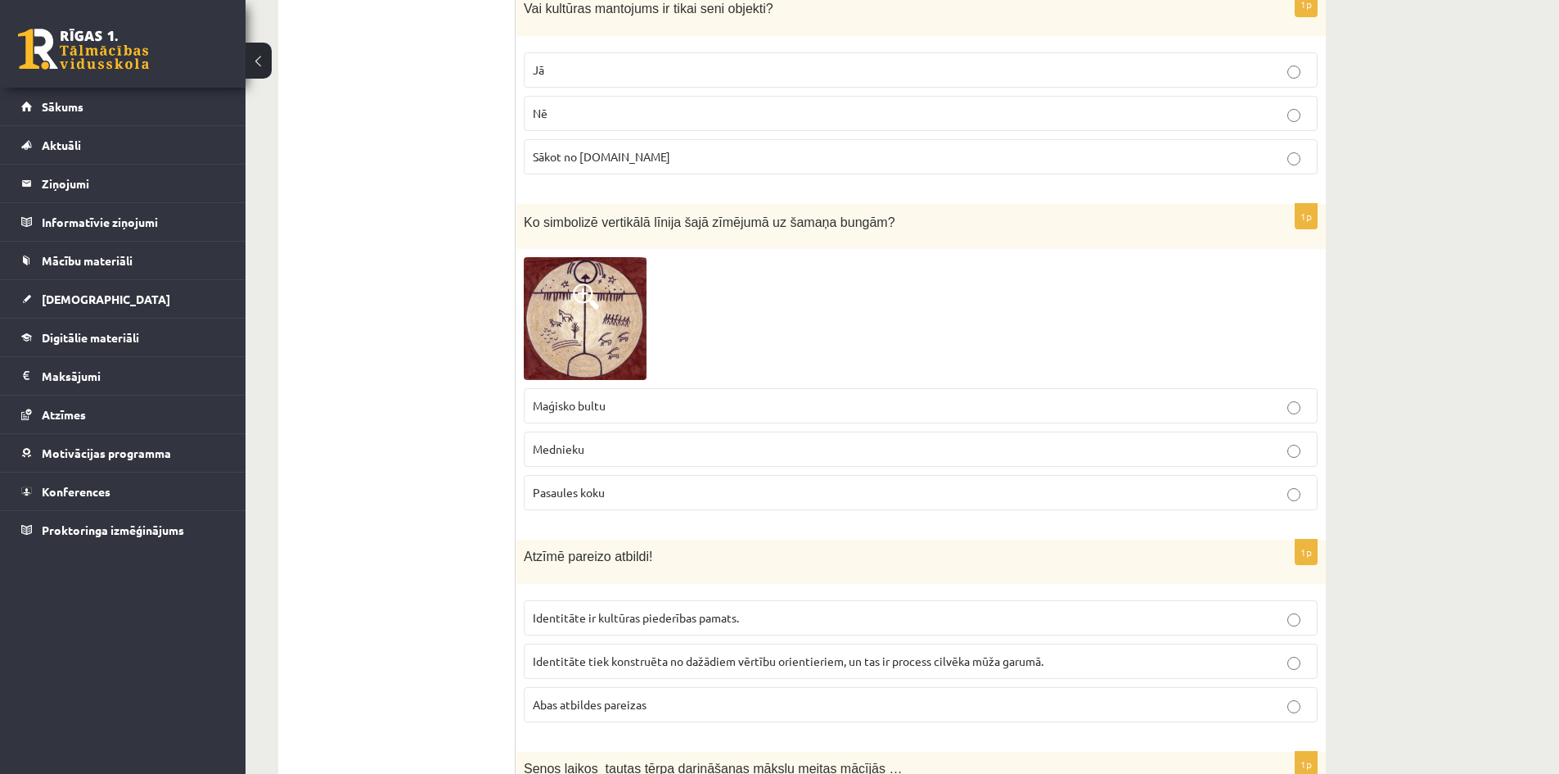
scroll to position [2818, 0]
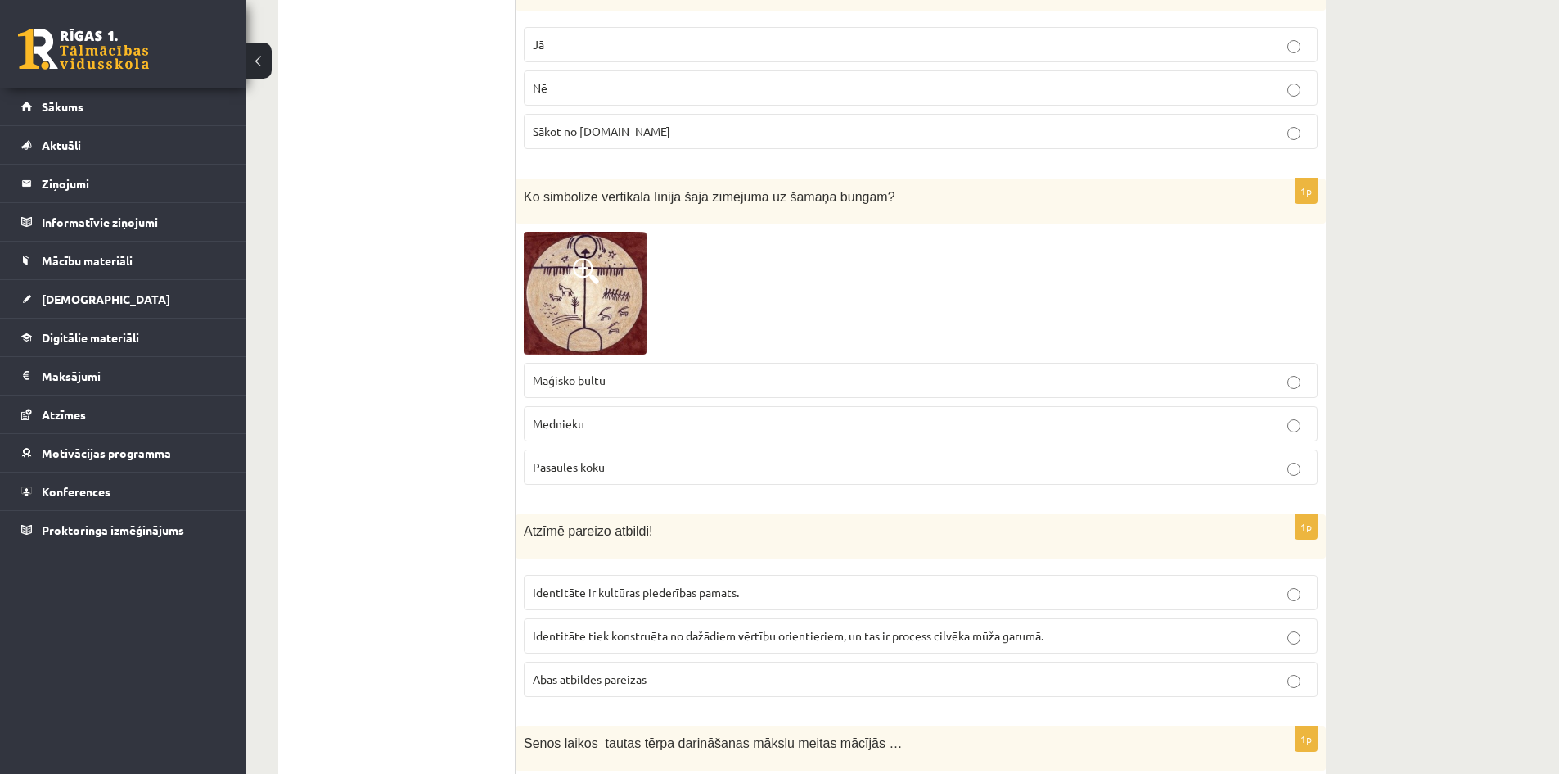
click at [820, 460] on label "Pasaules koku" at bounding box center [921, 466] width 794 height 35
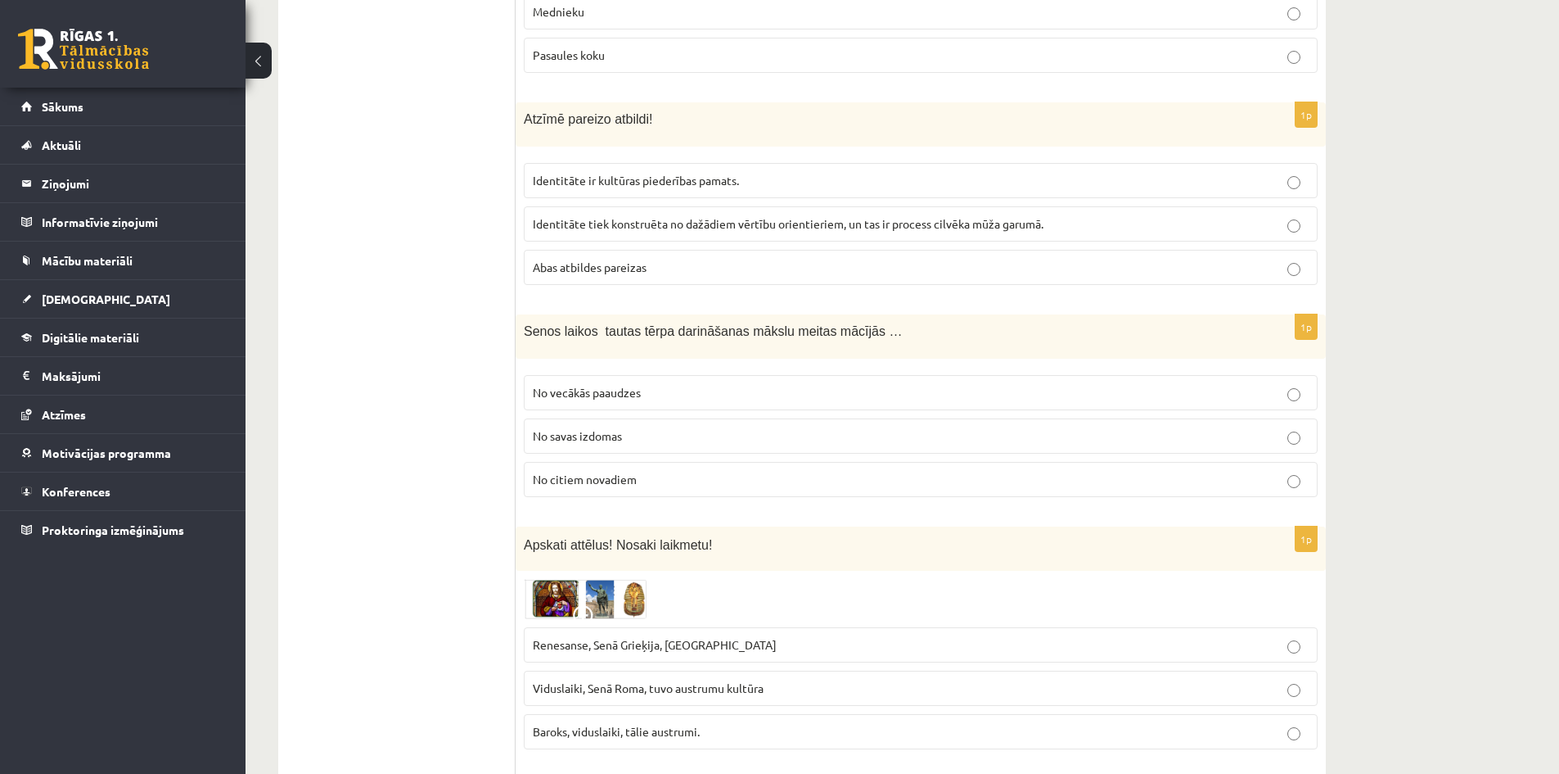
scroll to position [3228, 0]
click at [851, 261] on p "Abas atbildes pareizas" at bounding box center [921, 269] width 776 height 17
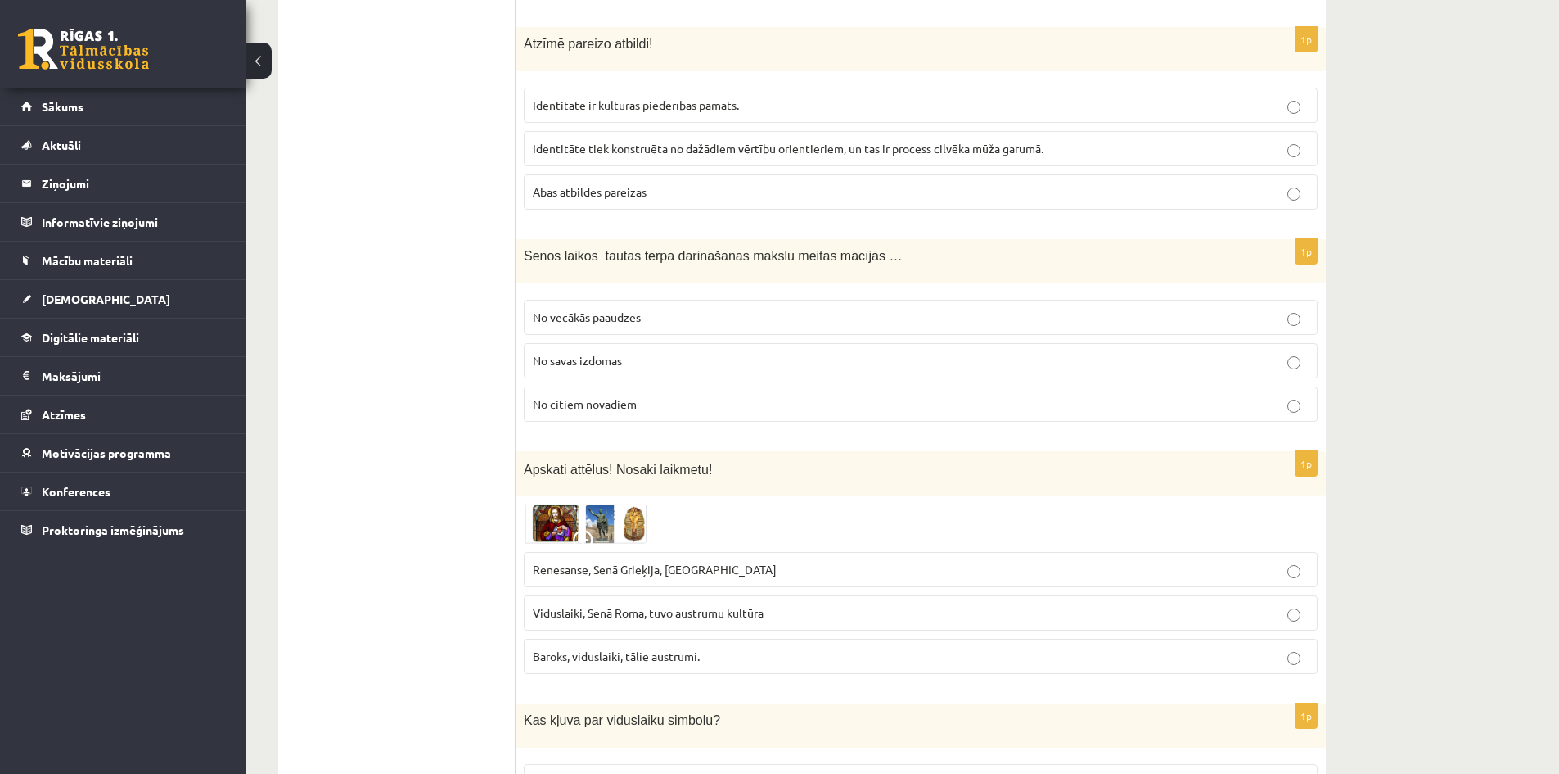
scroll to position [3310, 0]
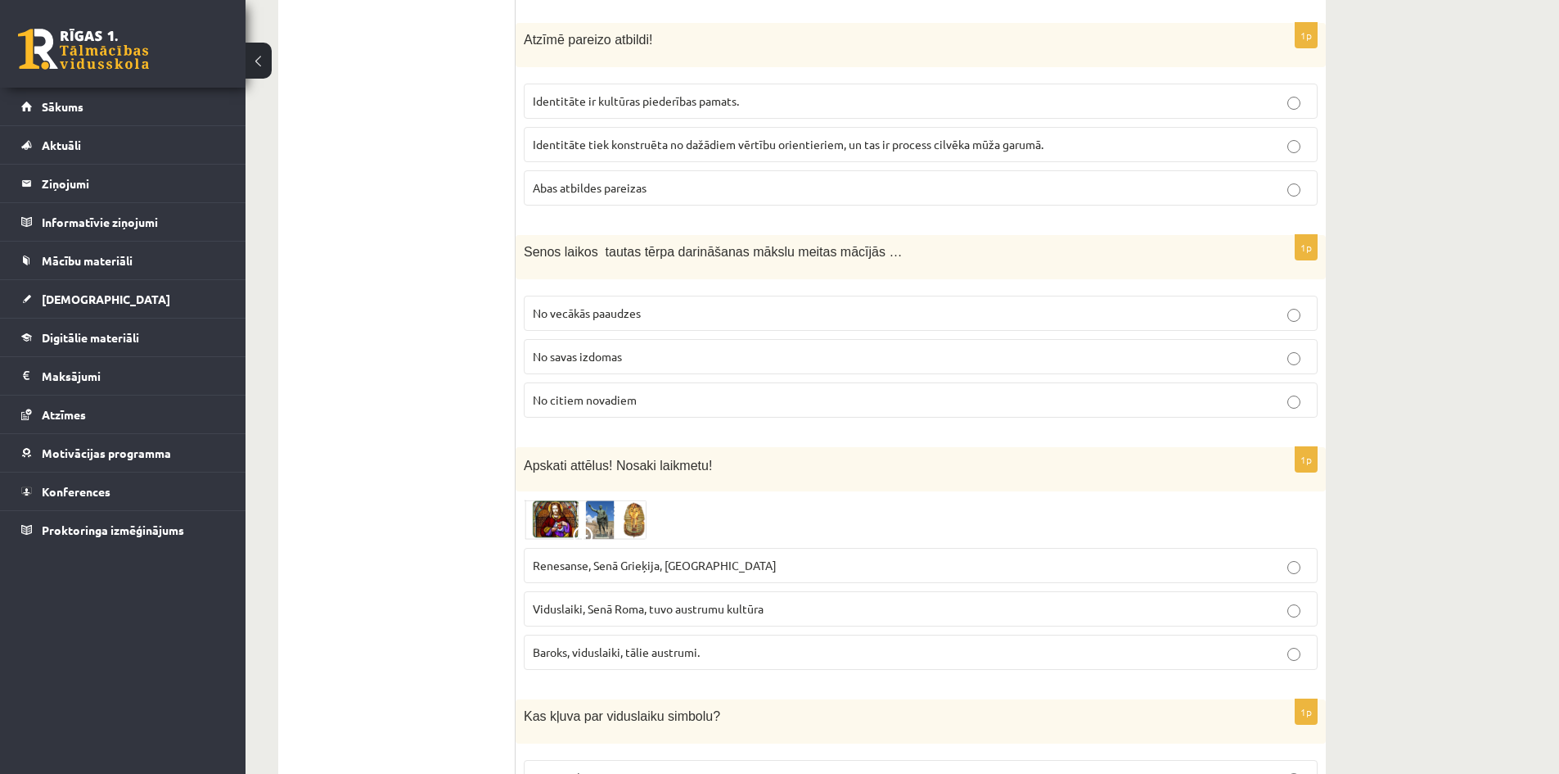
click at [724, 305] on p "No vecākās paaudzes" at bounding box center [921, 313] width 776 height 17
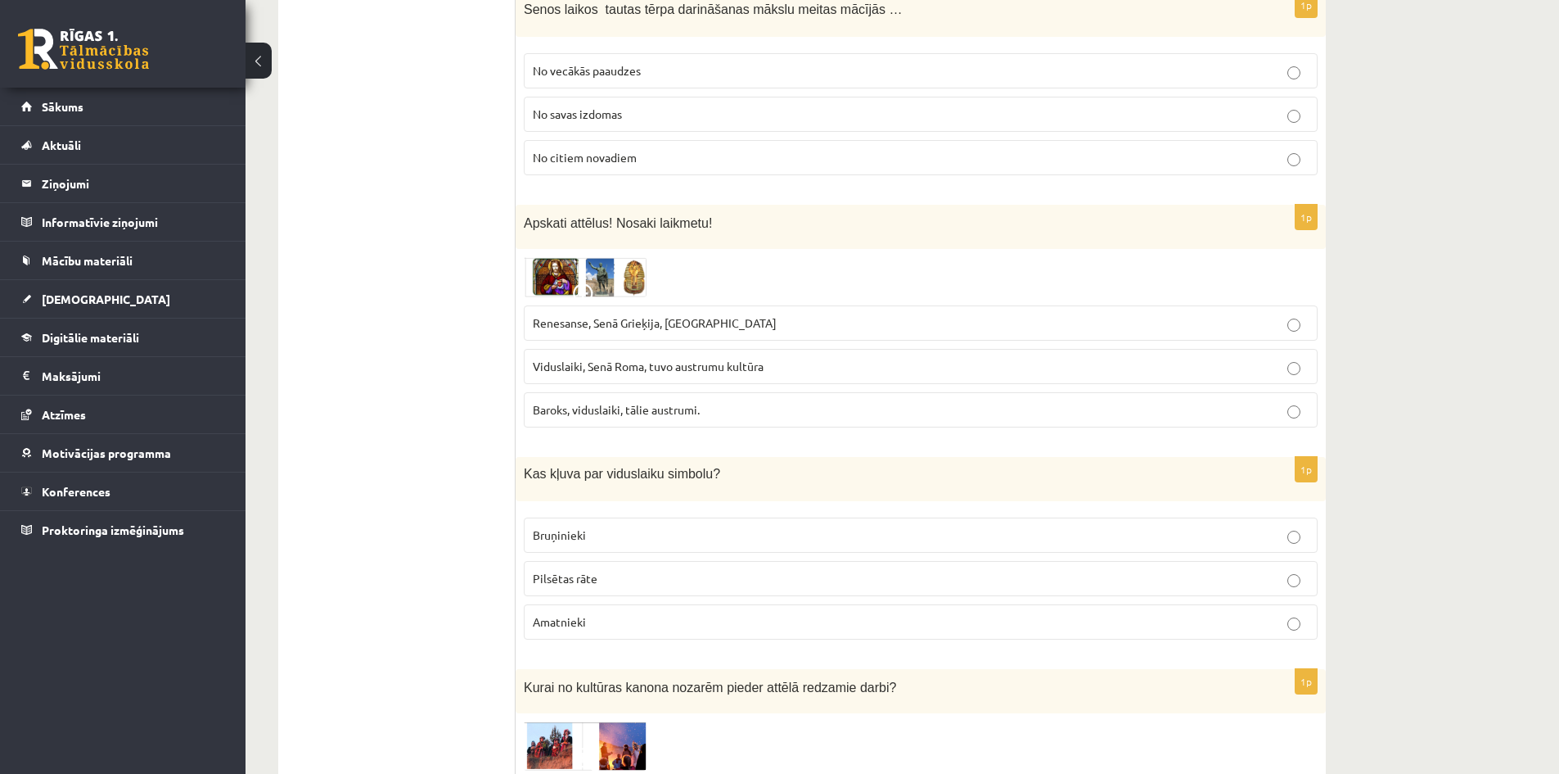
scroll to position [3555, 0]
click at [836, 345] on label "Viduslaiki, Senā Roma, tuvo austrumu kultūra" at bounding box center [921, 362] width 794 height 35
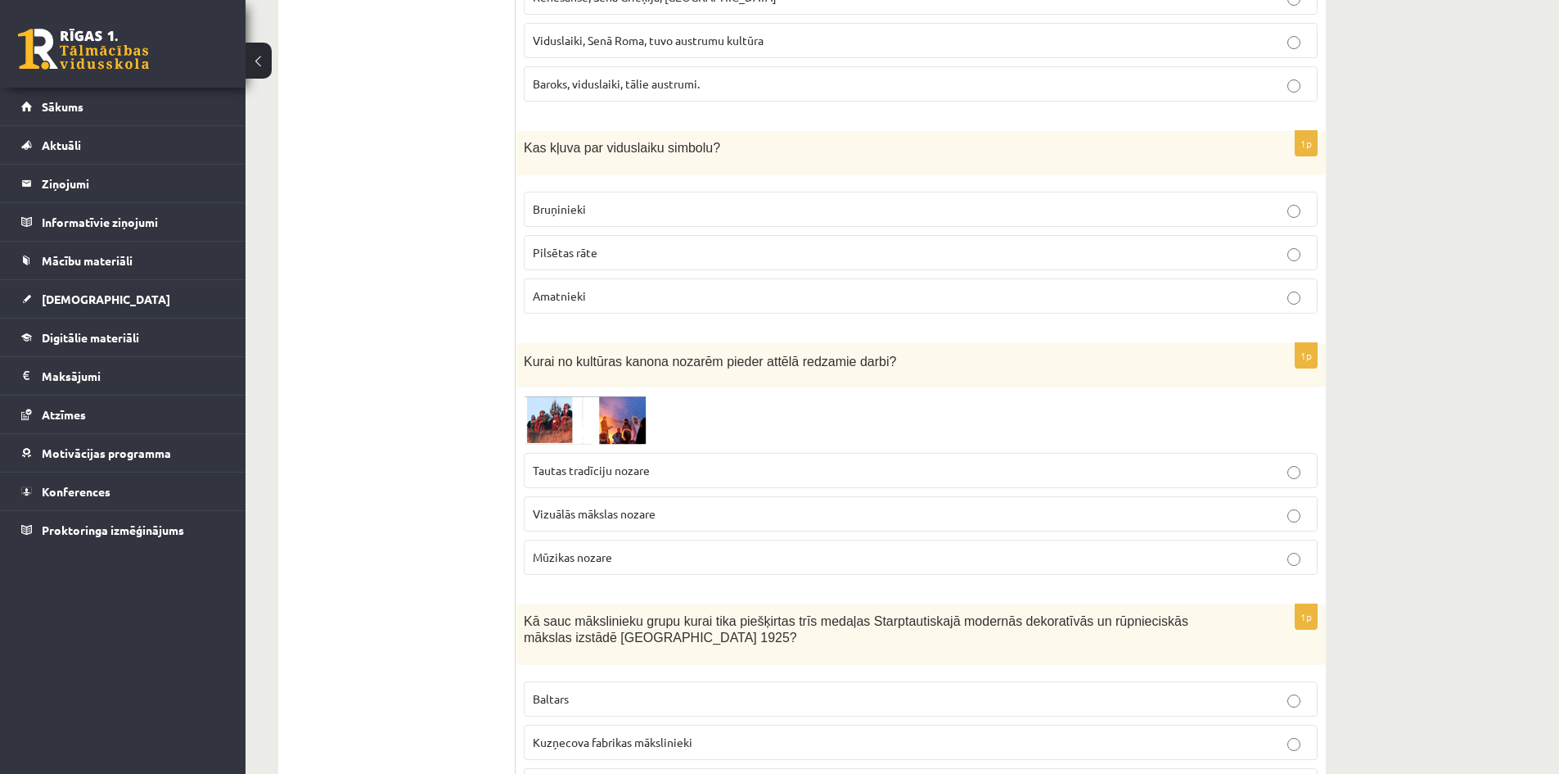
scroll to position [3883, 0]
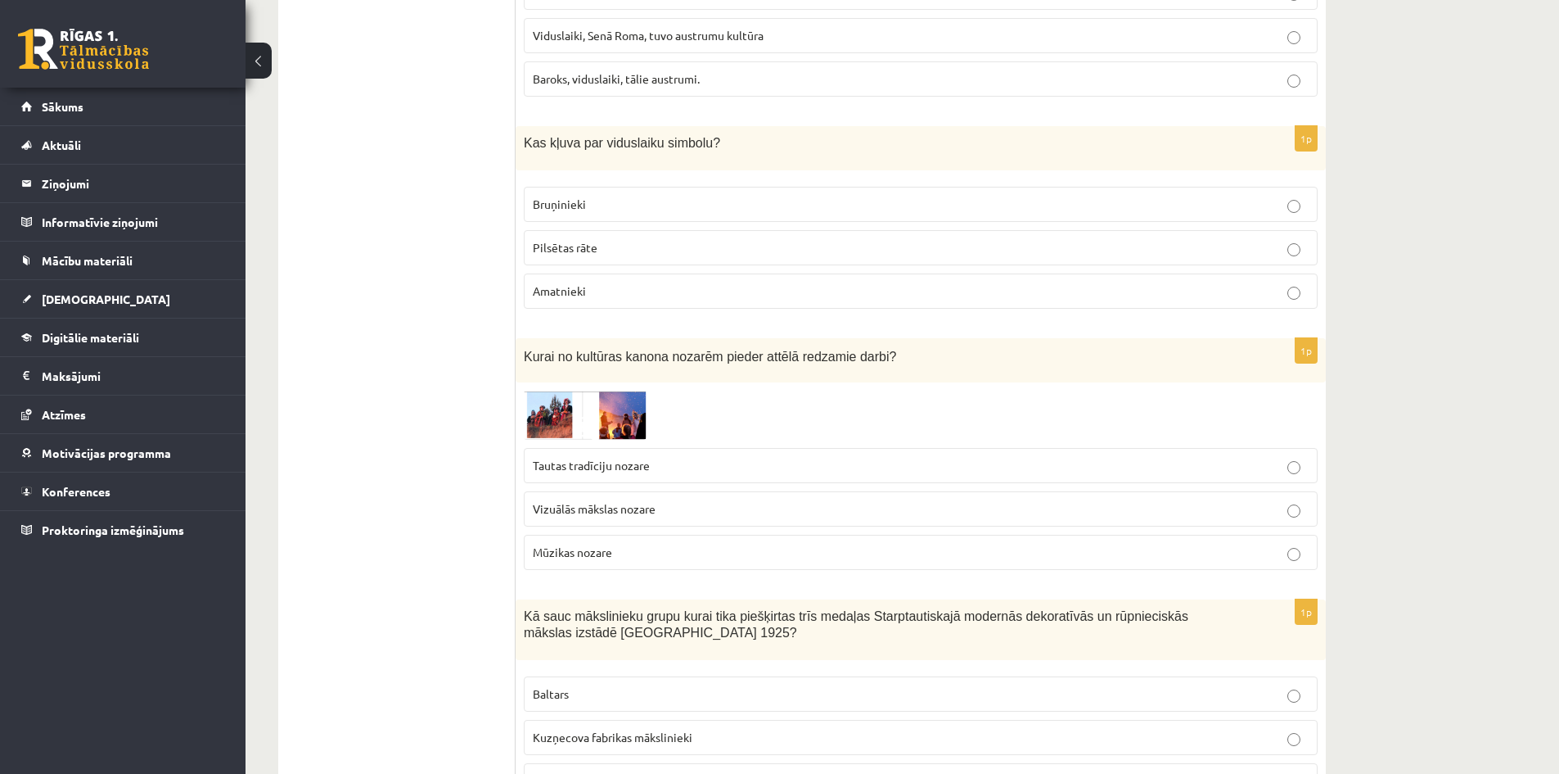
click at [675, 196] on p "Bruņinieki" at bounding box center [921, 204] width 776 height 17
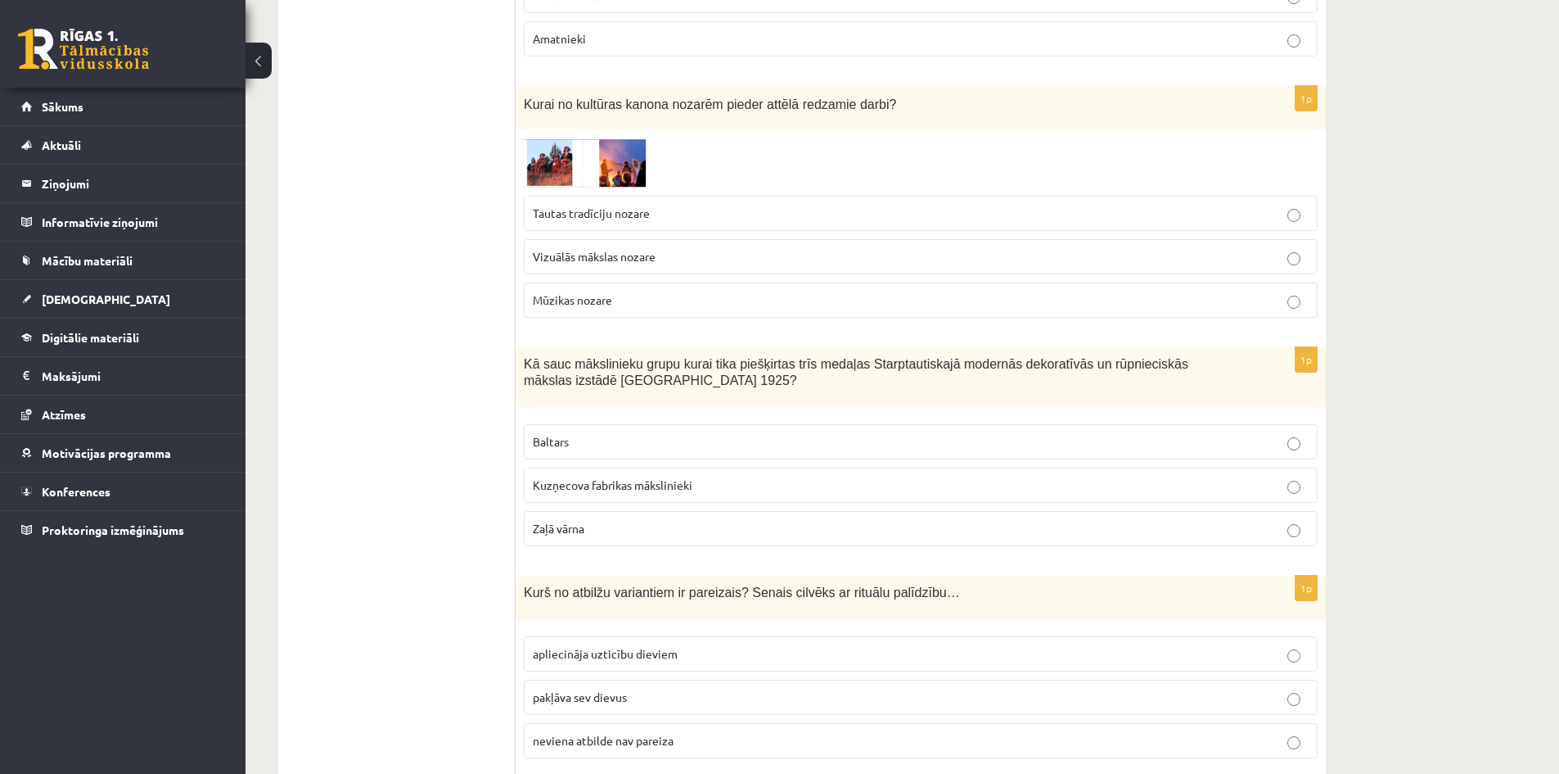
scroll to position [4128, 0]
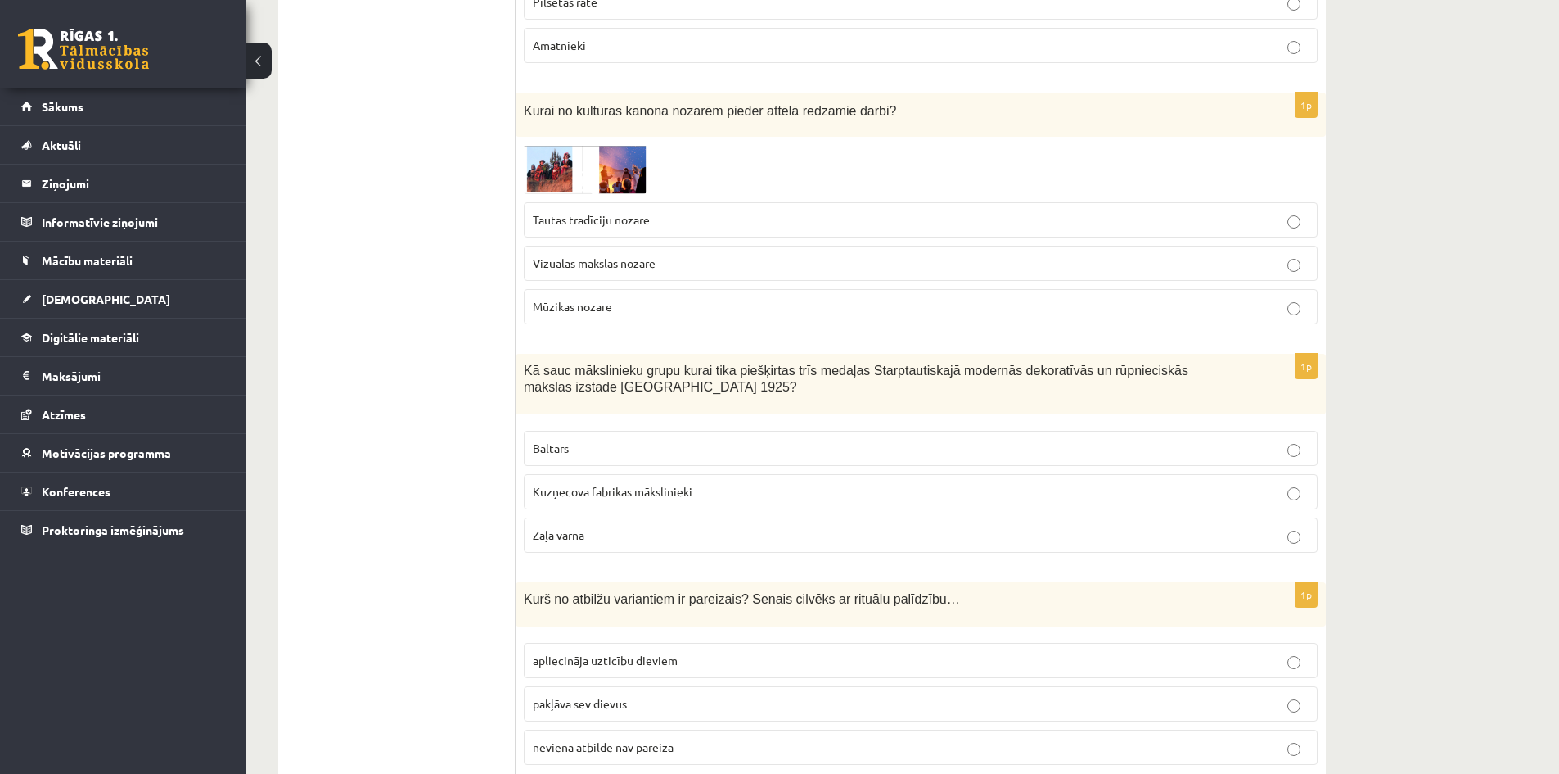
click at [652, 211] on p "Tautas tradīciju nozare" at bounding box center [921, 219] width 776 height 17
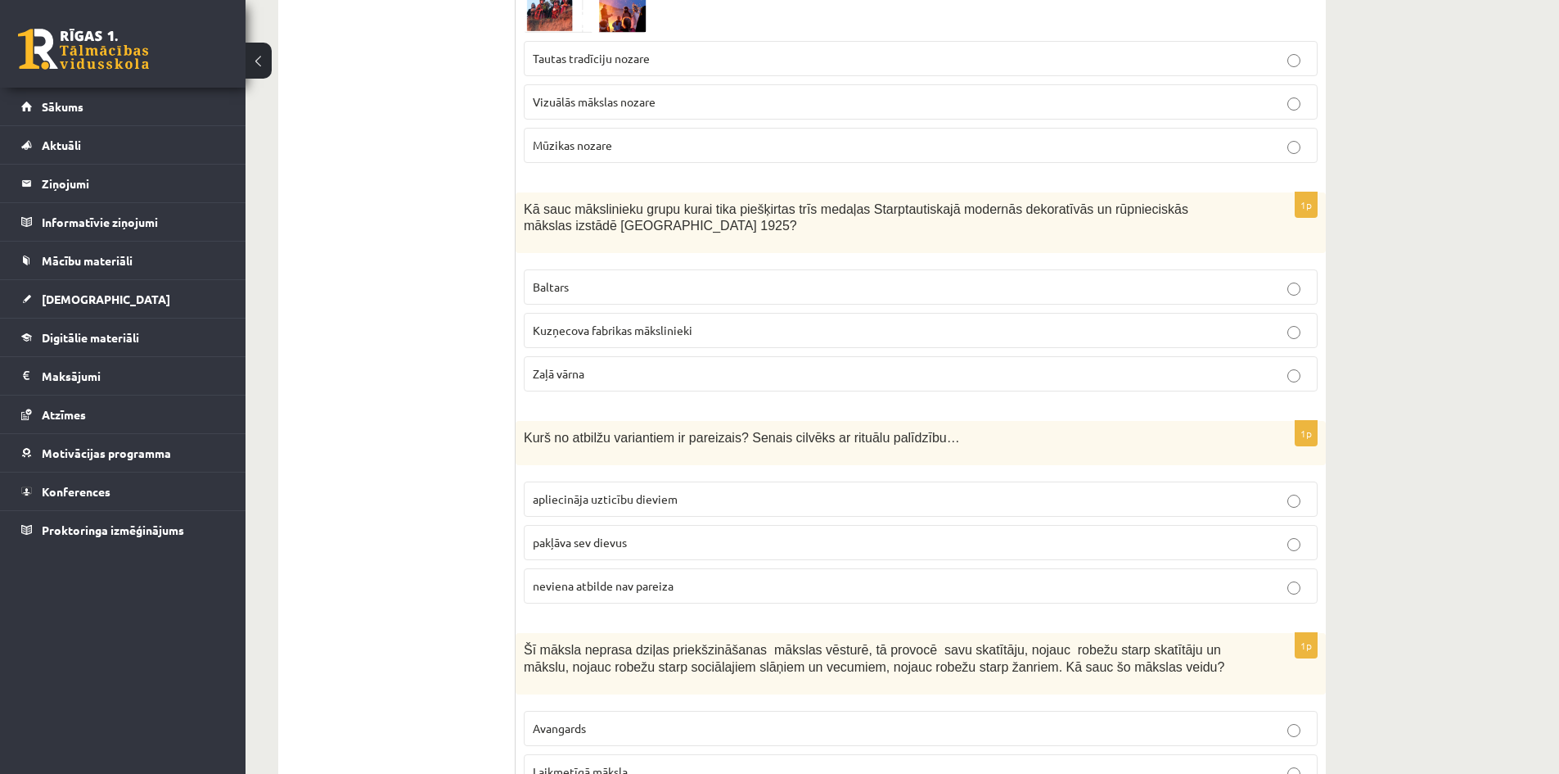
scroll to position [4292, 0]
click at [656, 276] on p "Baltars" at bounding box center [921, 284] width 776 height 17
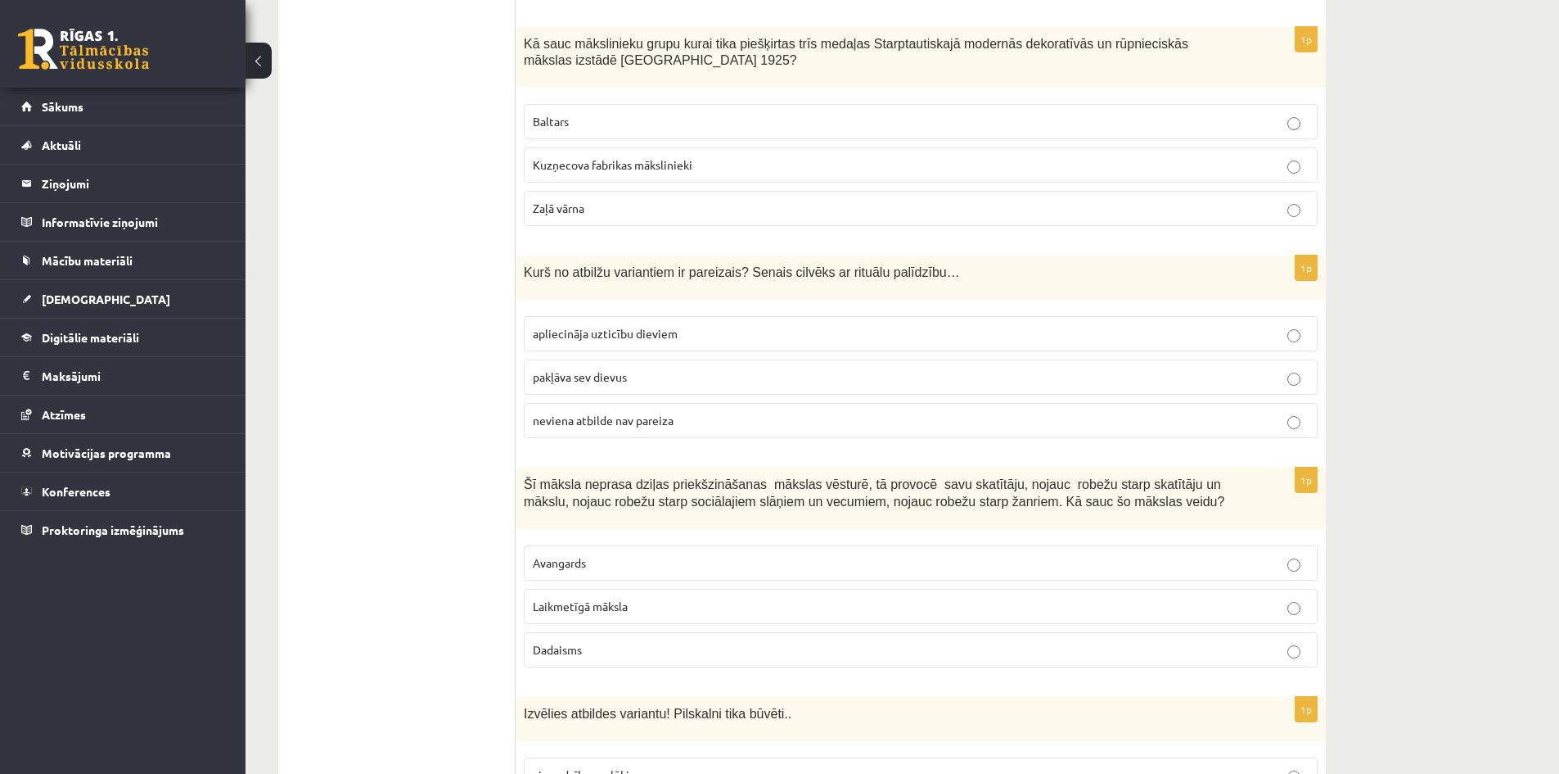
scroll to position [4456, 0]
click at [788, 324] on p "apliecināja uzticību dieviem" at bounding box center [921, 332] width 776 height 17
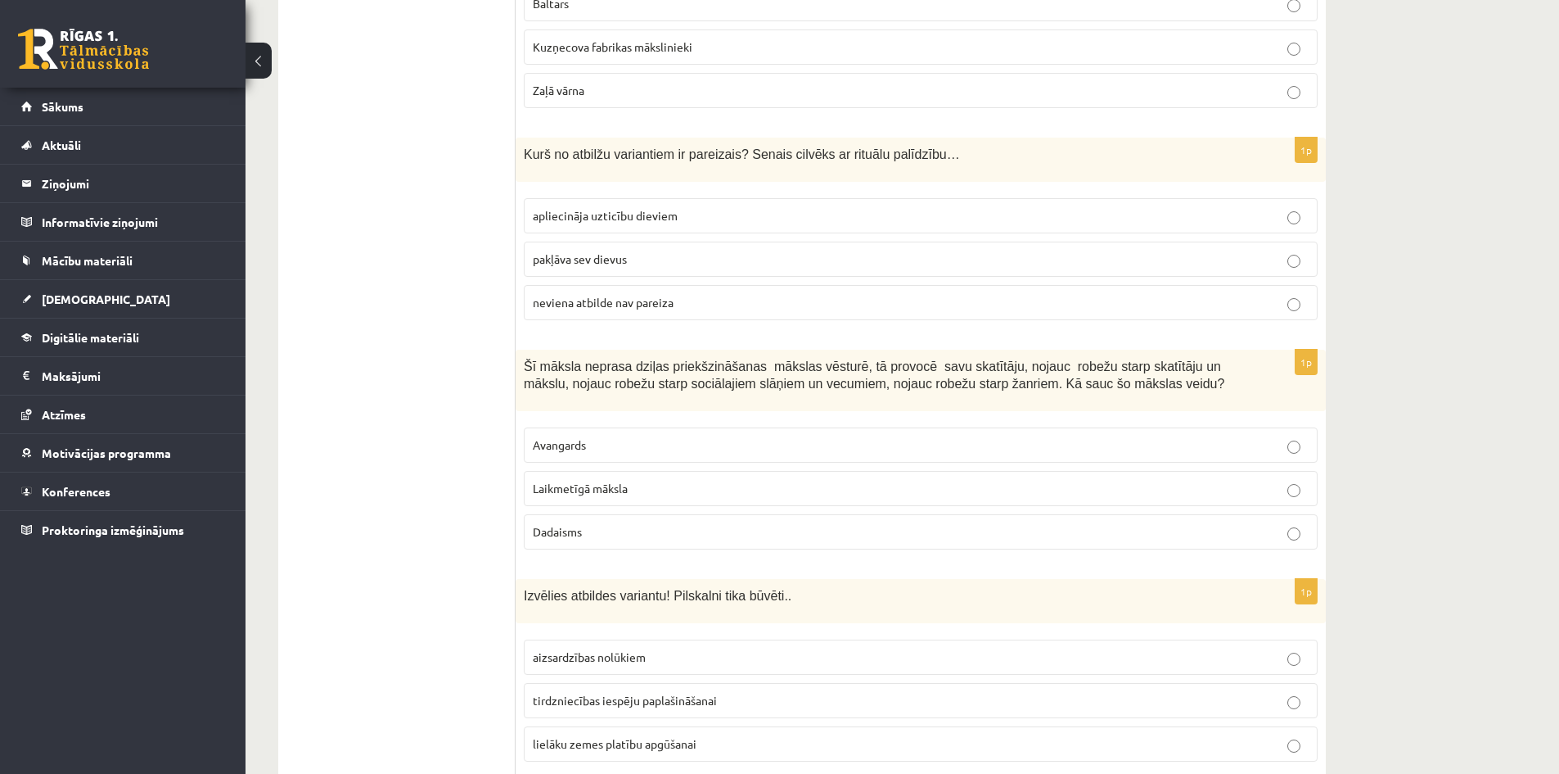
scroll to position [4619, 0]
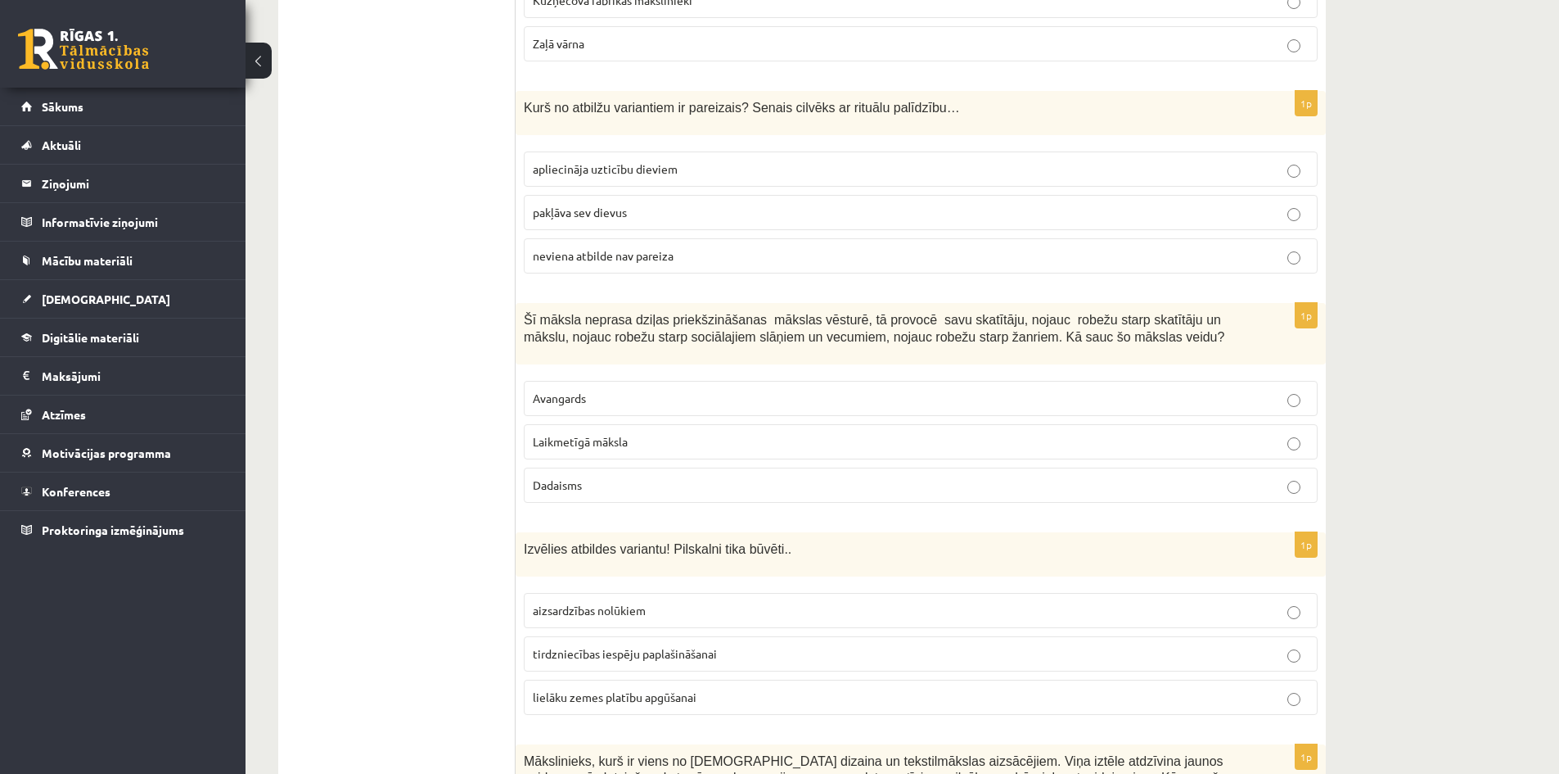
click at [932, 433] on p "Laikmetīgā māksla" at bounding box center [921, 441] width 776 height 17
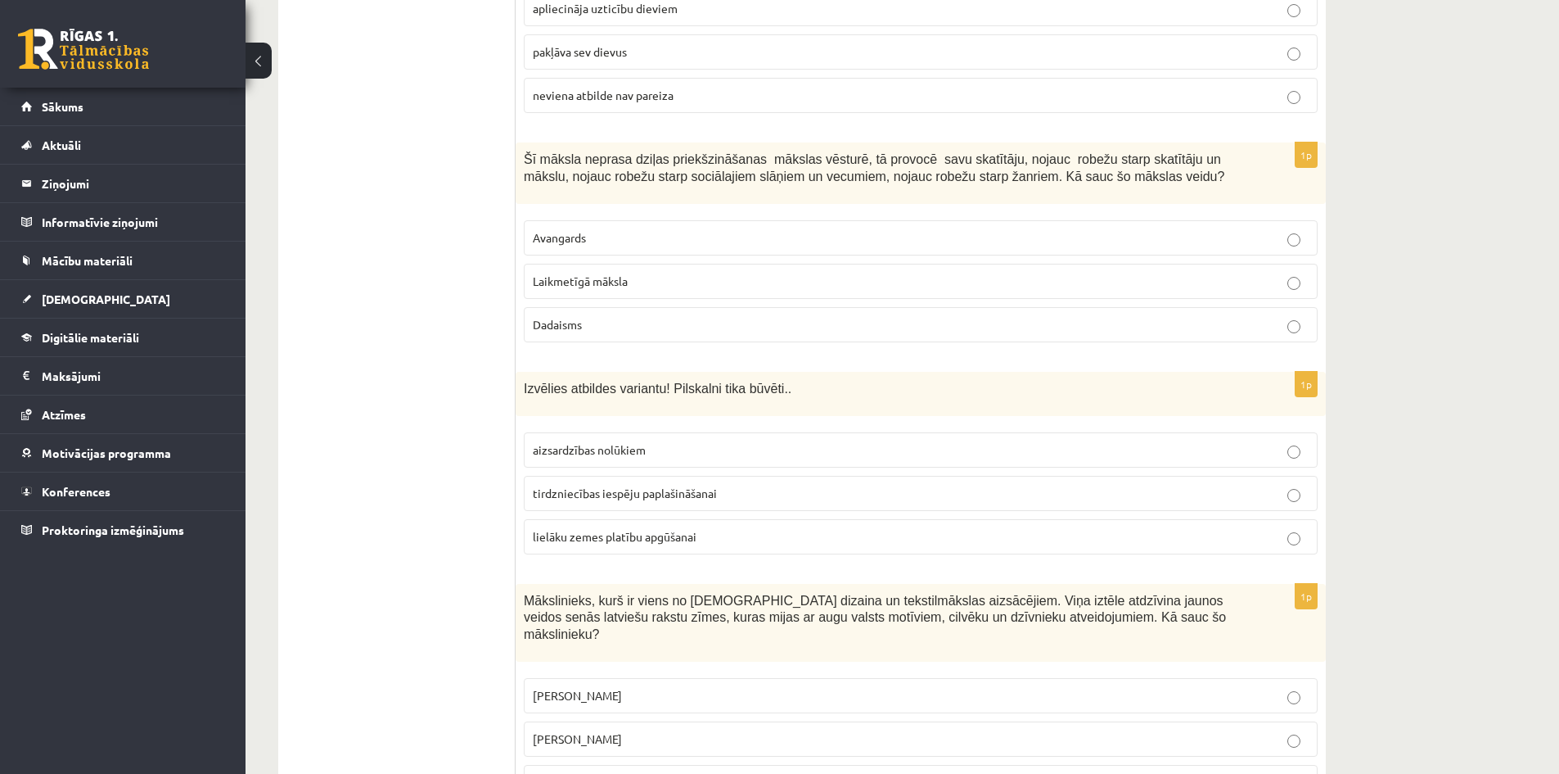
scroll to position [4783, 0]
click at [680, 438] on p "aizsardzības nolūkiem" at bounding box center [921, 446] width 776 height 17
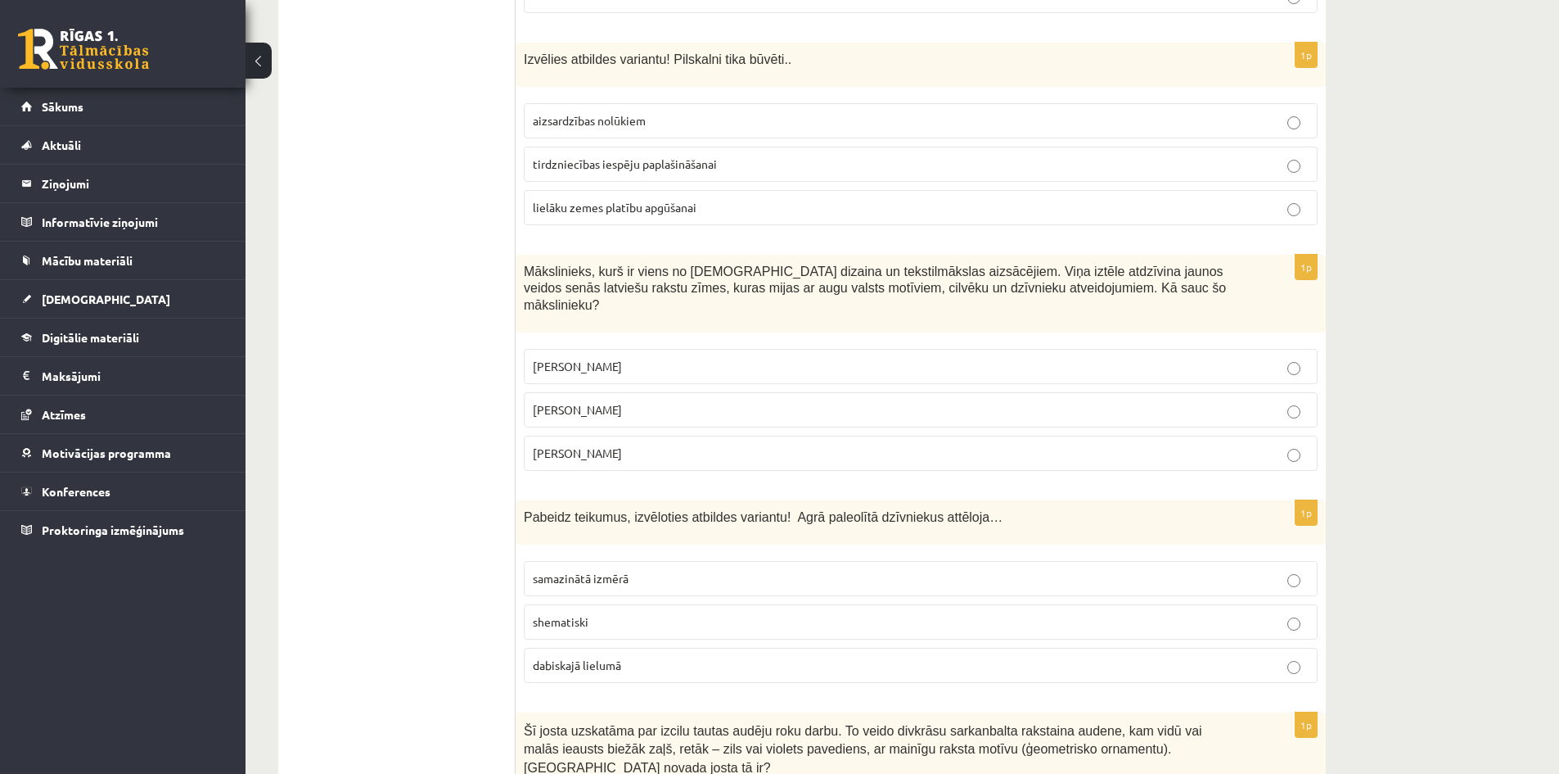
scroll to position [5111, 0]
click at [631, 356] on p "[PERSON_NAME]" at bounding box center [921, 364] width 776 height 17
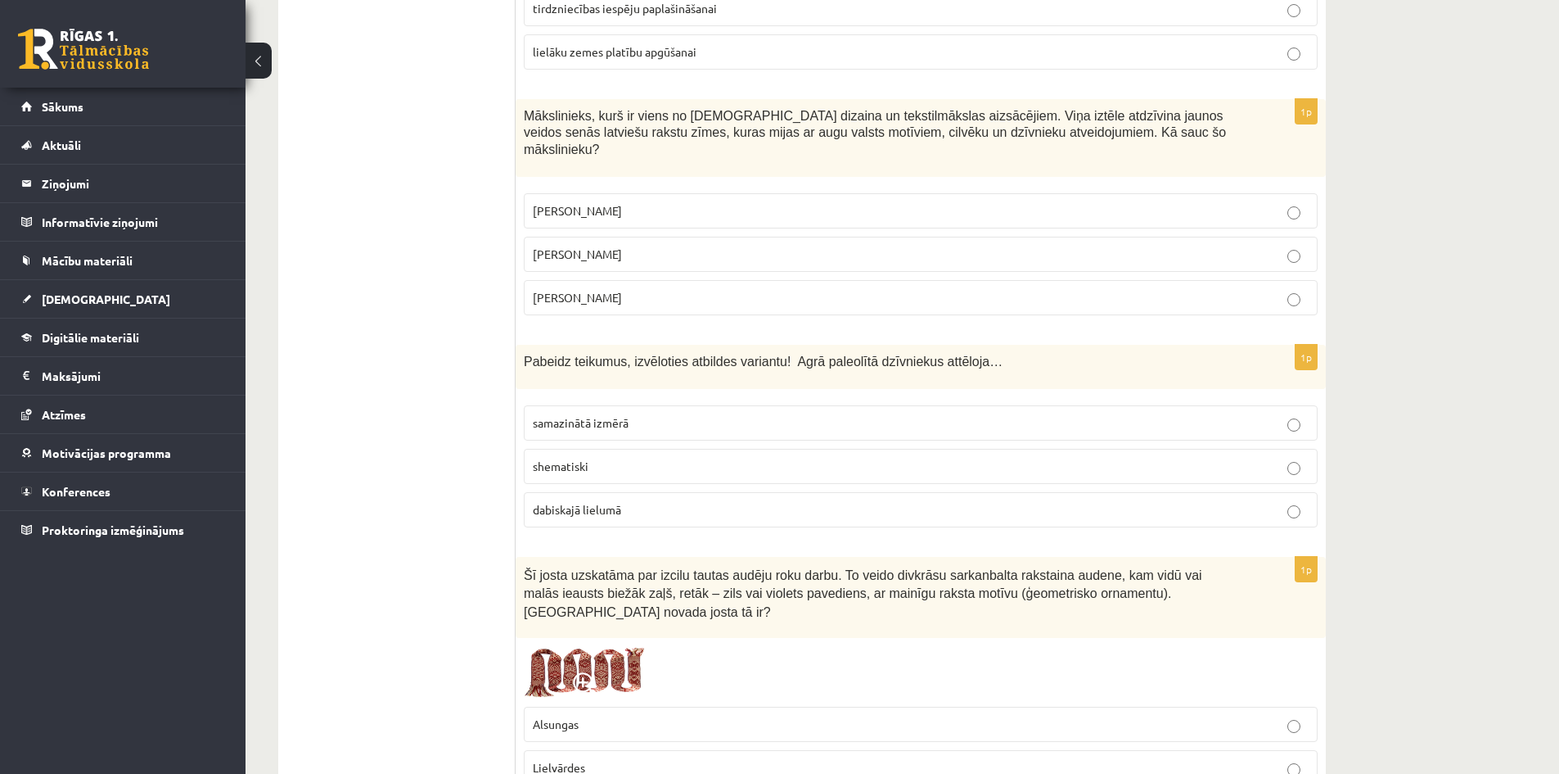
scroll to position [5274, 0]
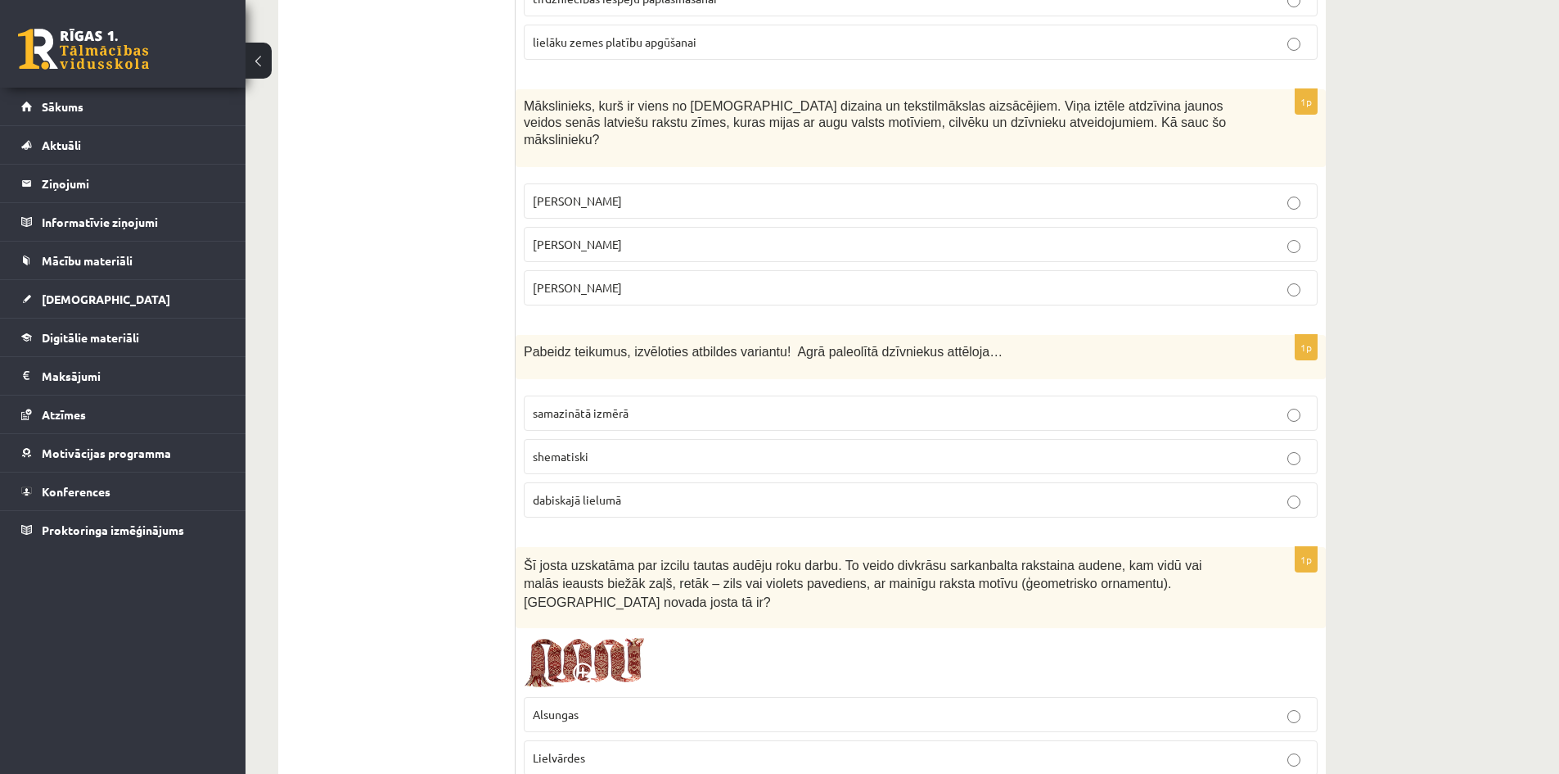
click at [903, 491] on p "dabiskajā lielumā" at bounding box center [921, 499] width 776 height 17
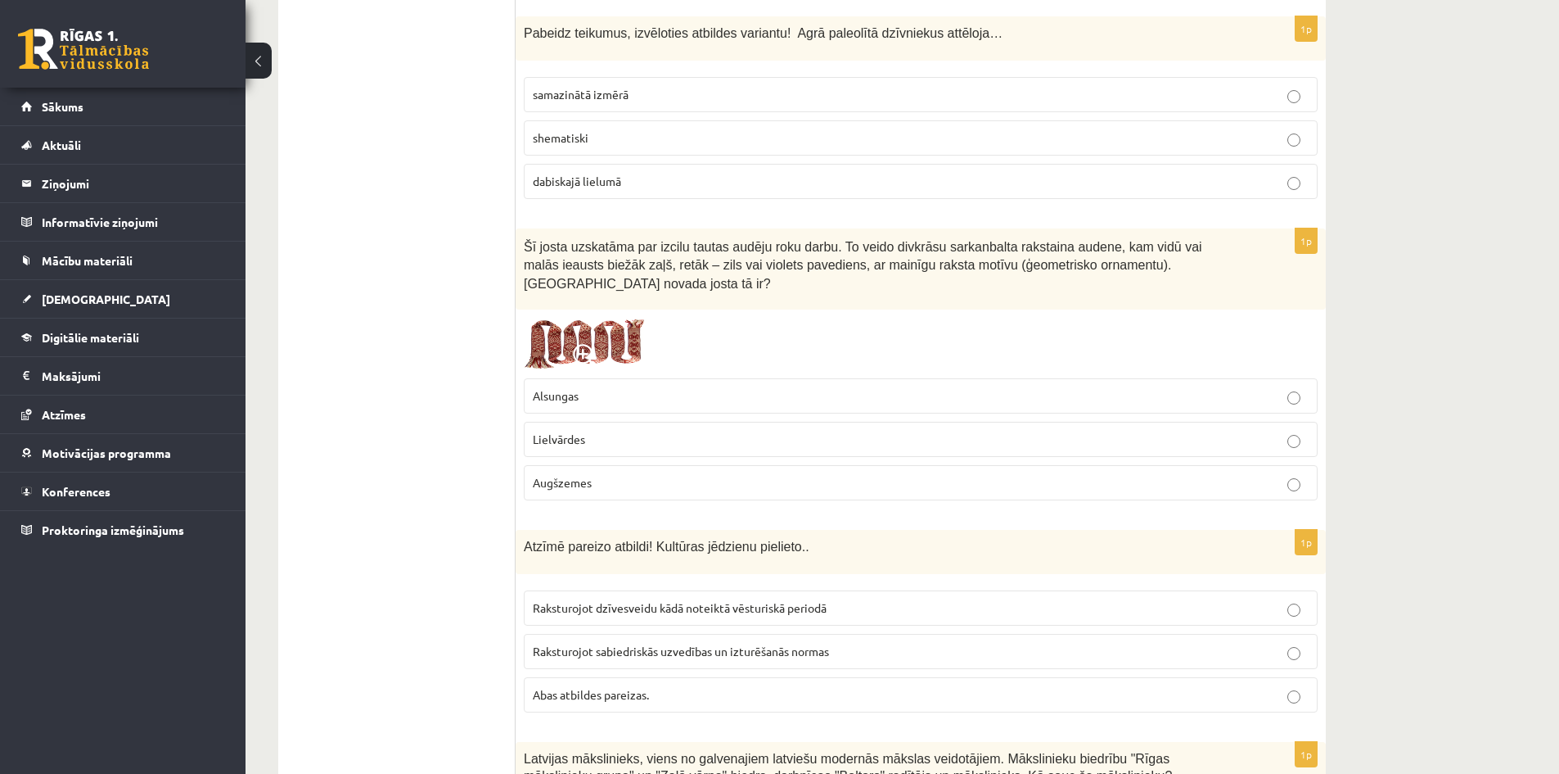
scroll to position [5602, 0]
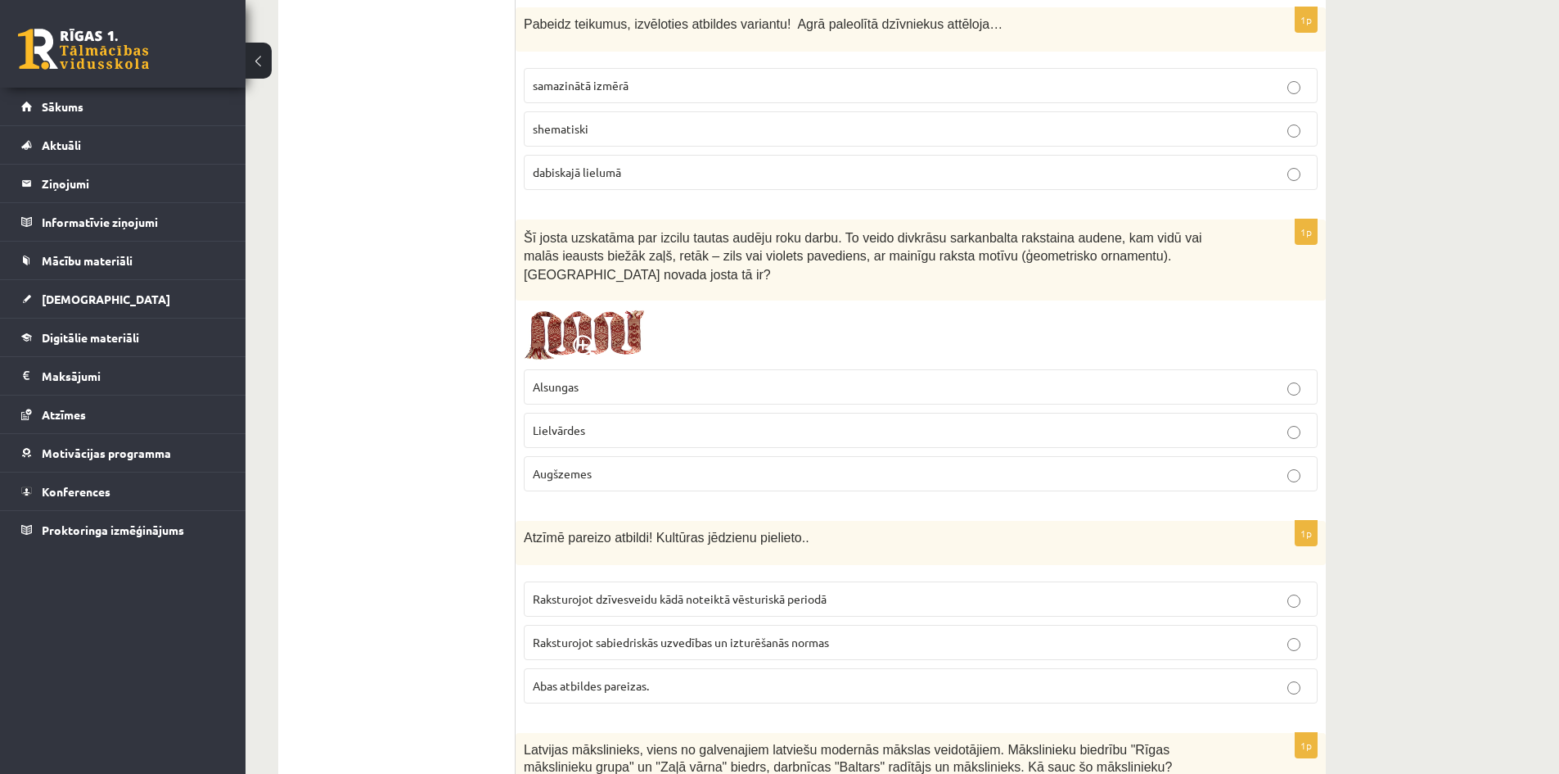
click at [647, 422] on p "Lielvārdes" at bounding box center [921, 430] width 776 height 17
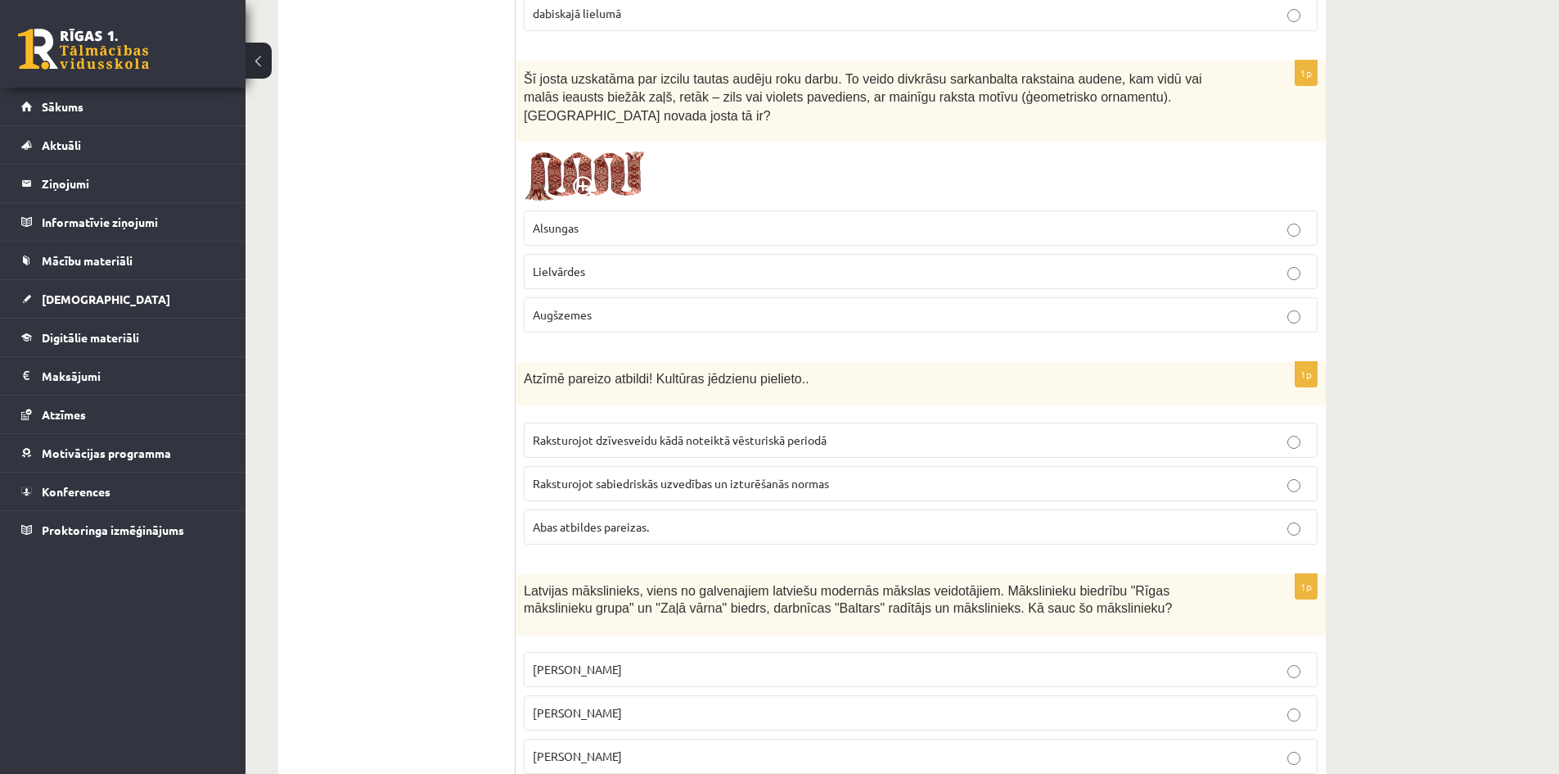
scroll to position [5765, 0]
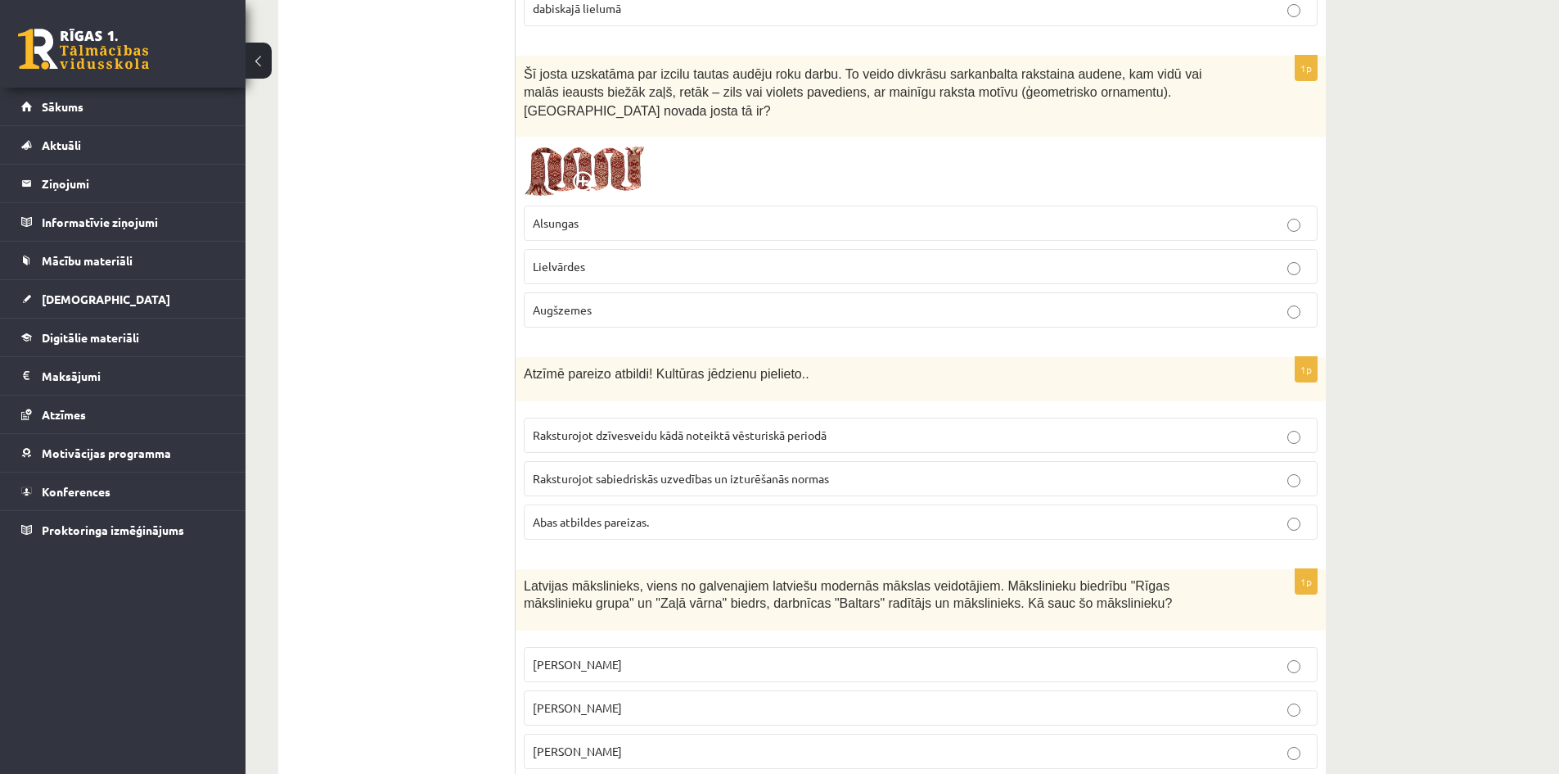
click at [724, 513] on p "Abas atbildes pareizas." at bounding box center [921, 521] width 776 height 17
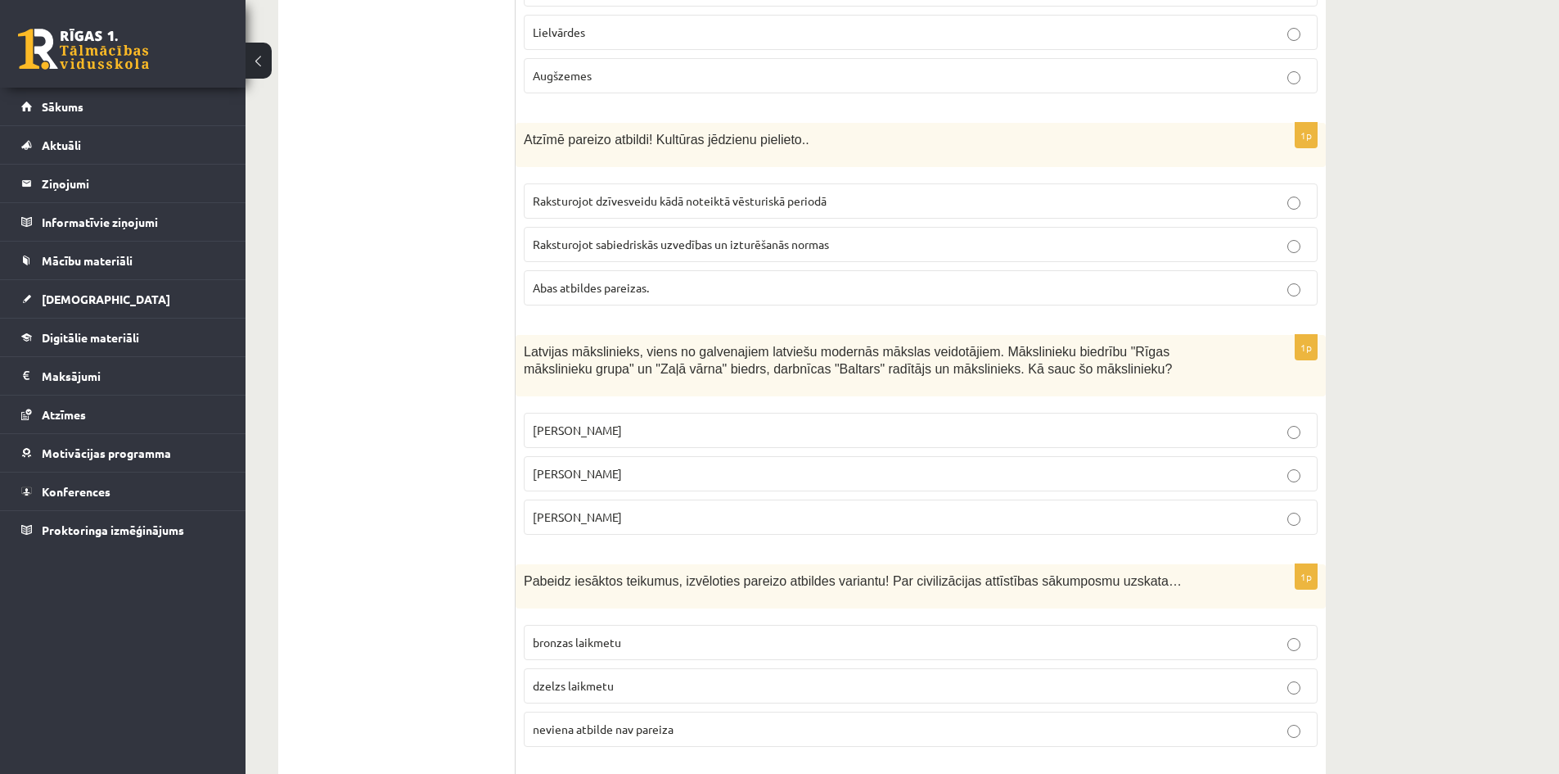
scroll to position [6011, 0]
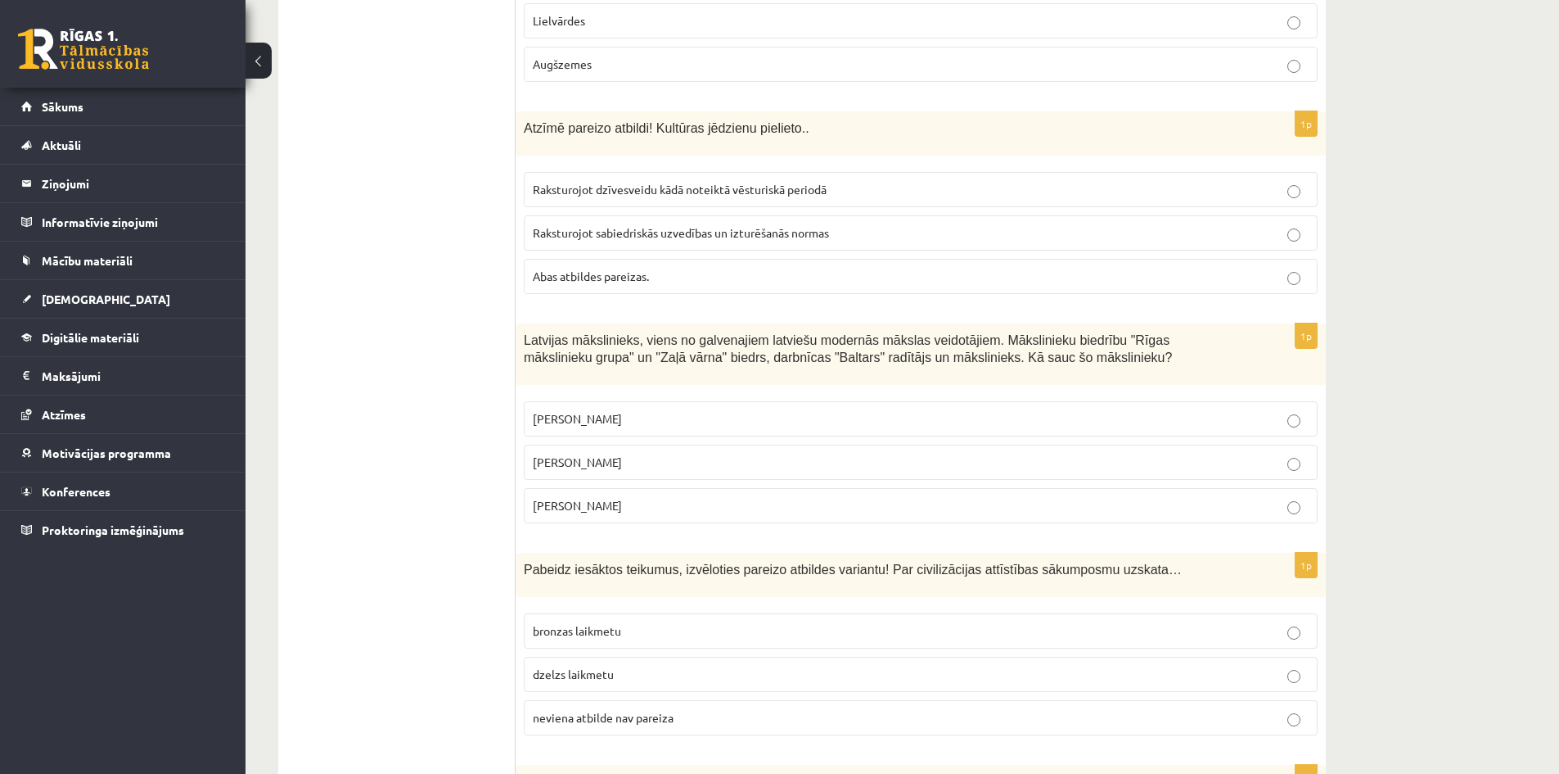
click at [756, 445] on label "[PERSON_NAME]" at bounding box center [921, 462] width 794 height 35
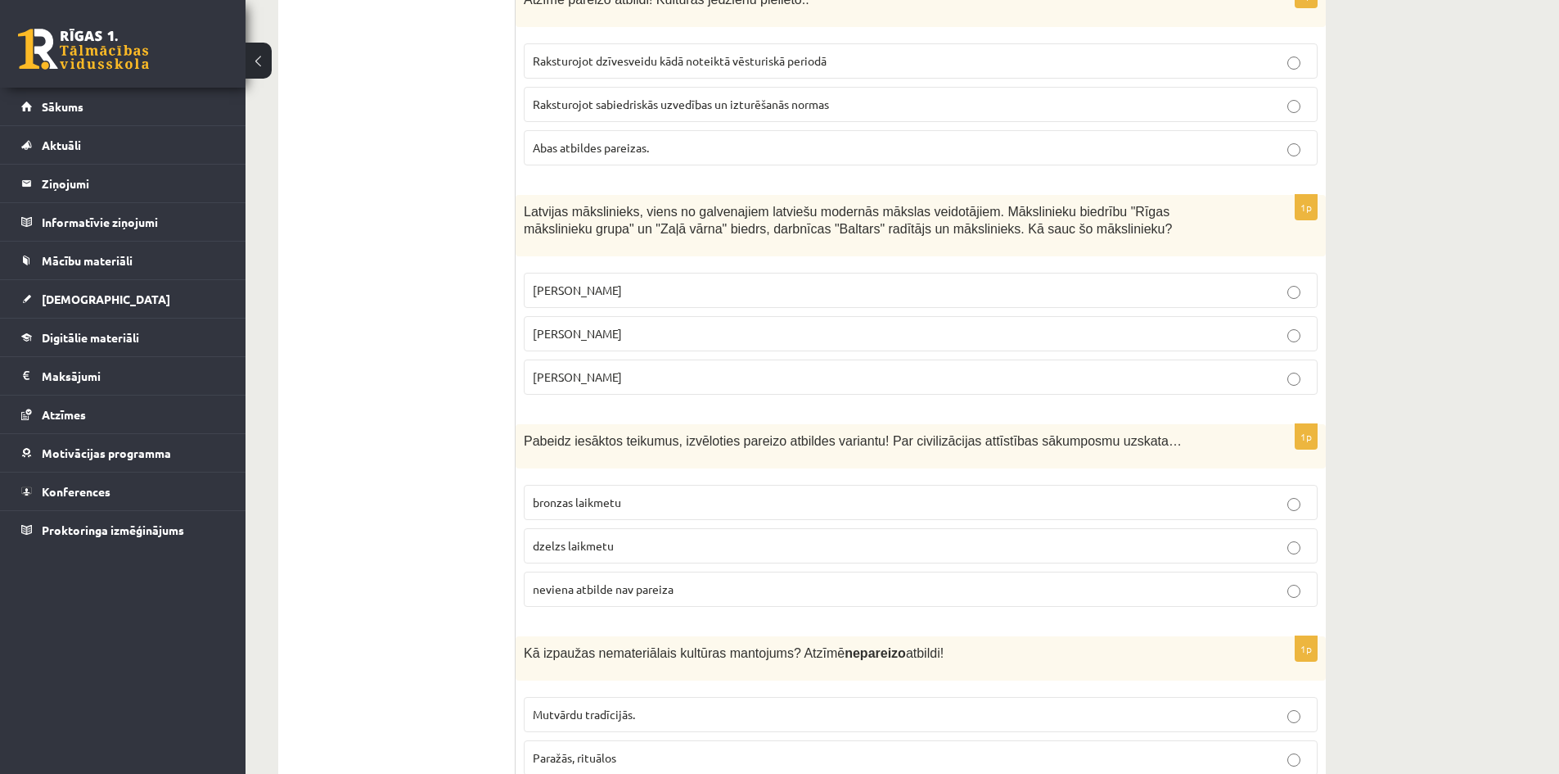
scroll to position [6175, 0]
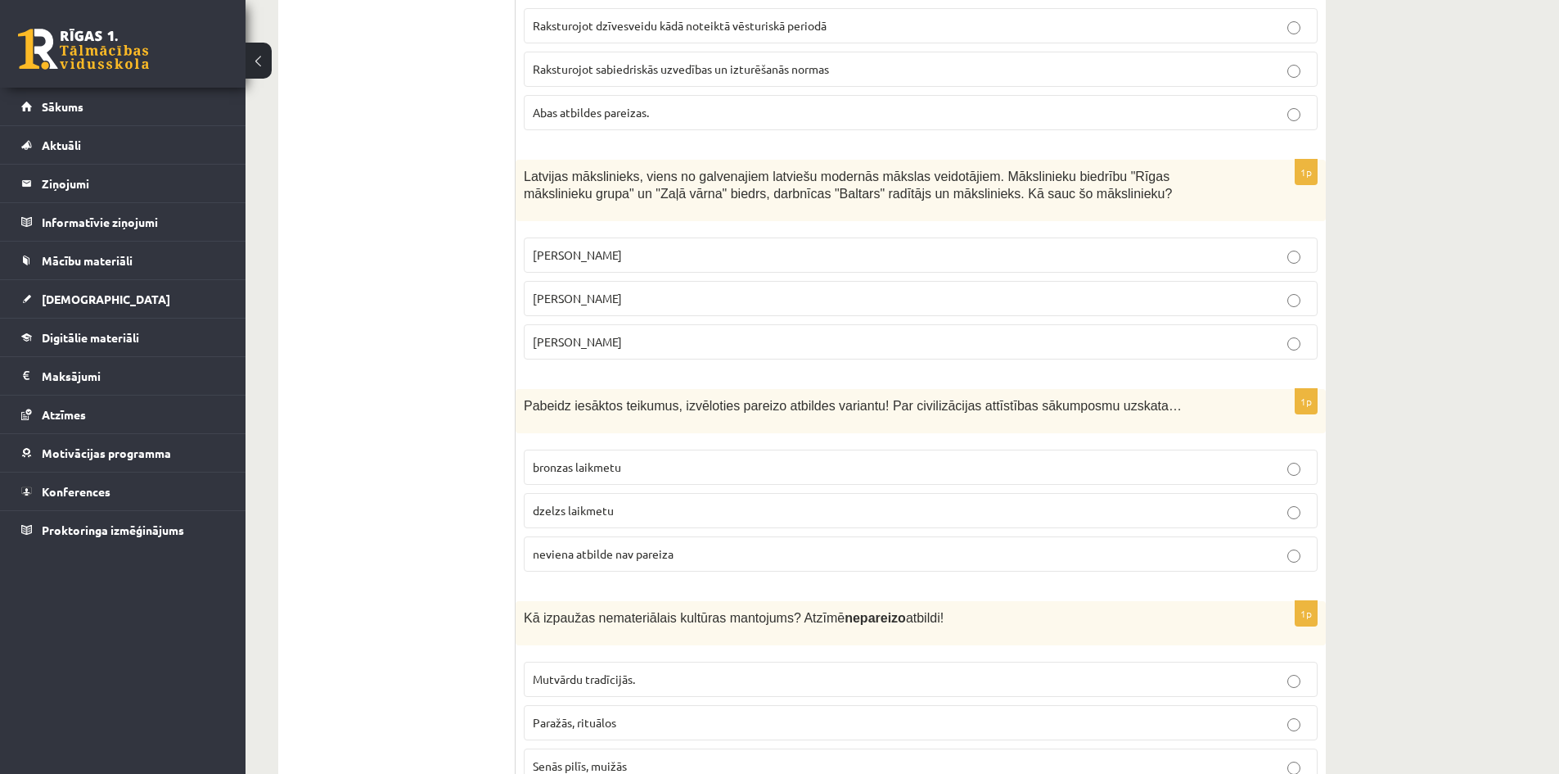
click at [683, 545] on p "neviena atbilde nav pareiza" at bounding box center [921, 553] width 776 height 17
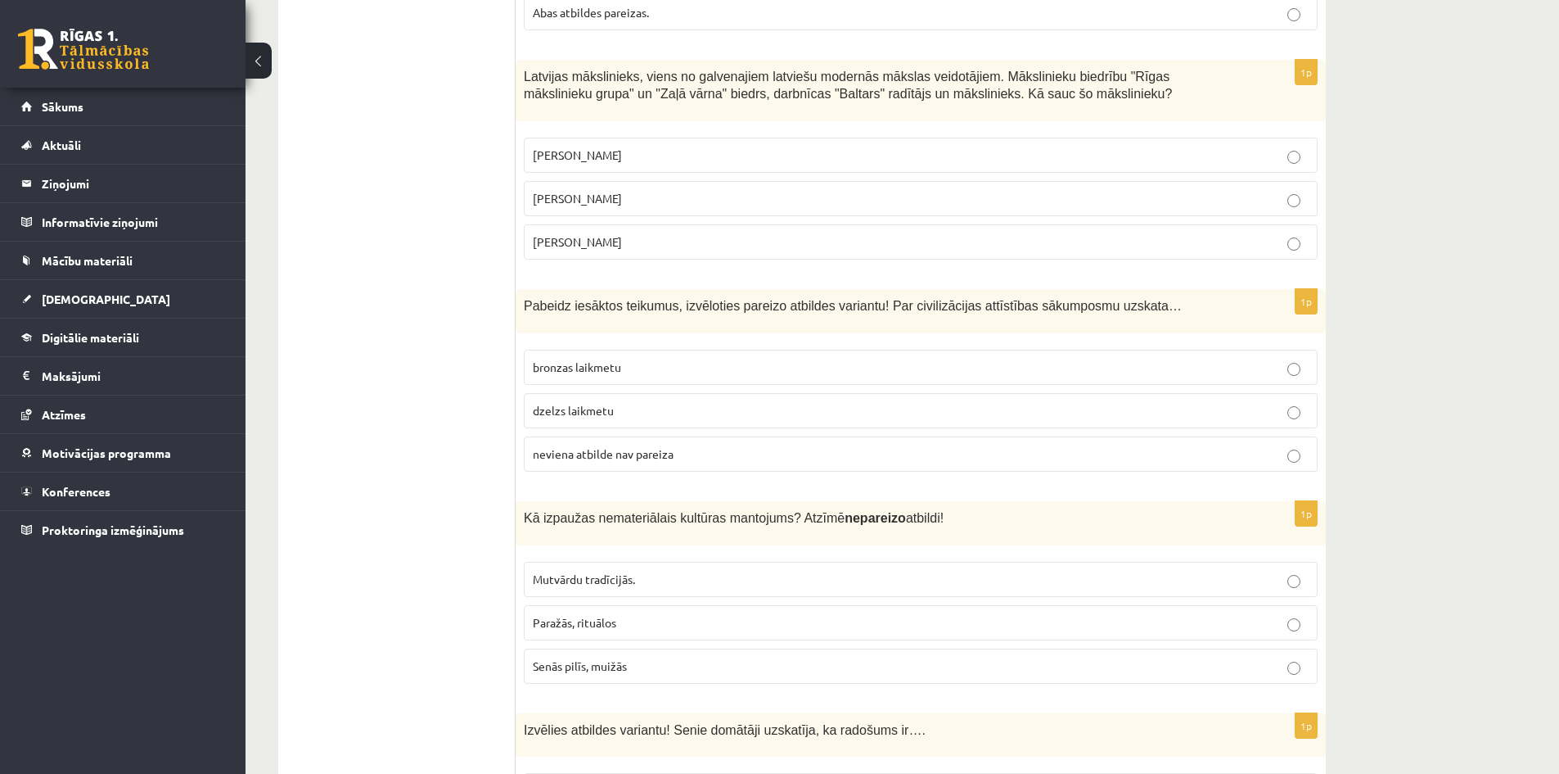
scroll to position [6242, 0]
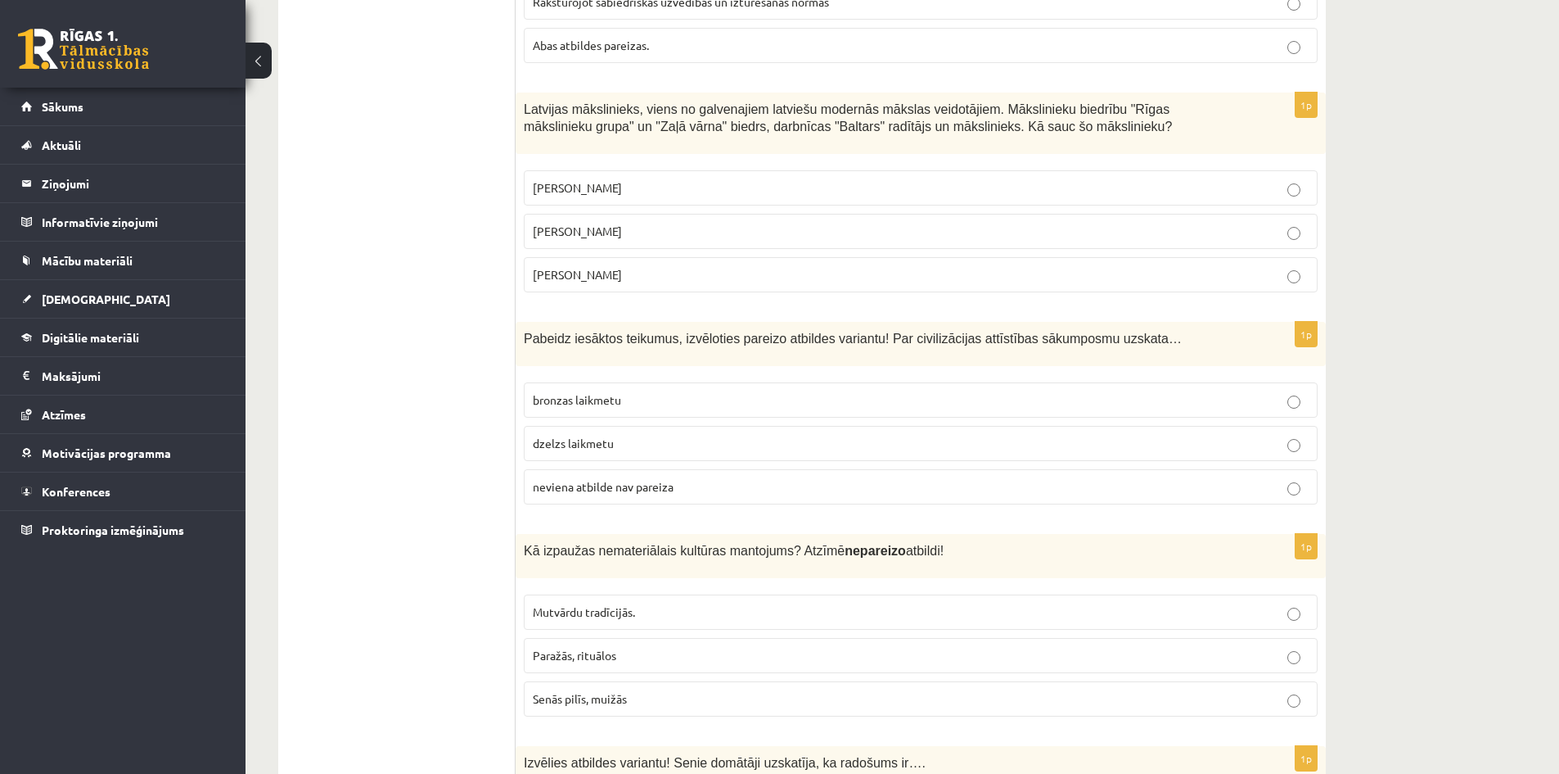
click at [703, 435] on p "dzelzs laikmetu" at bounding box center [921, 443] width 776 height 17
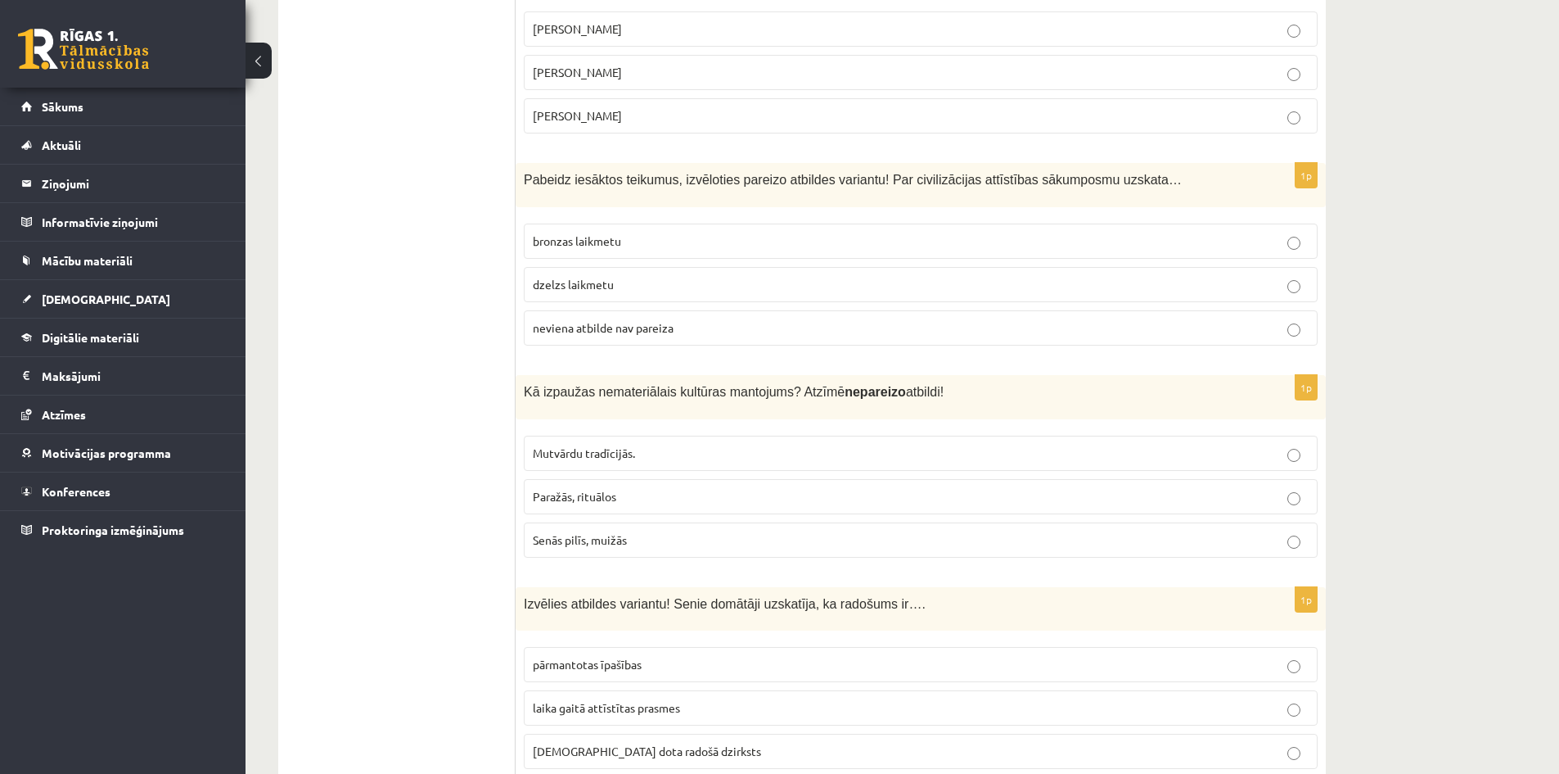
scroll to position [6406, 0]
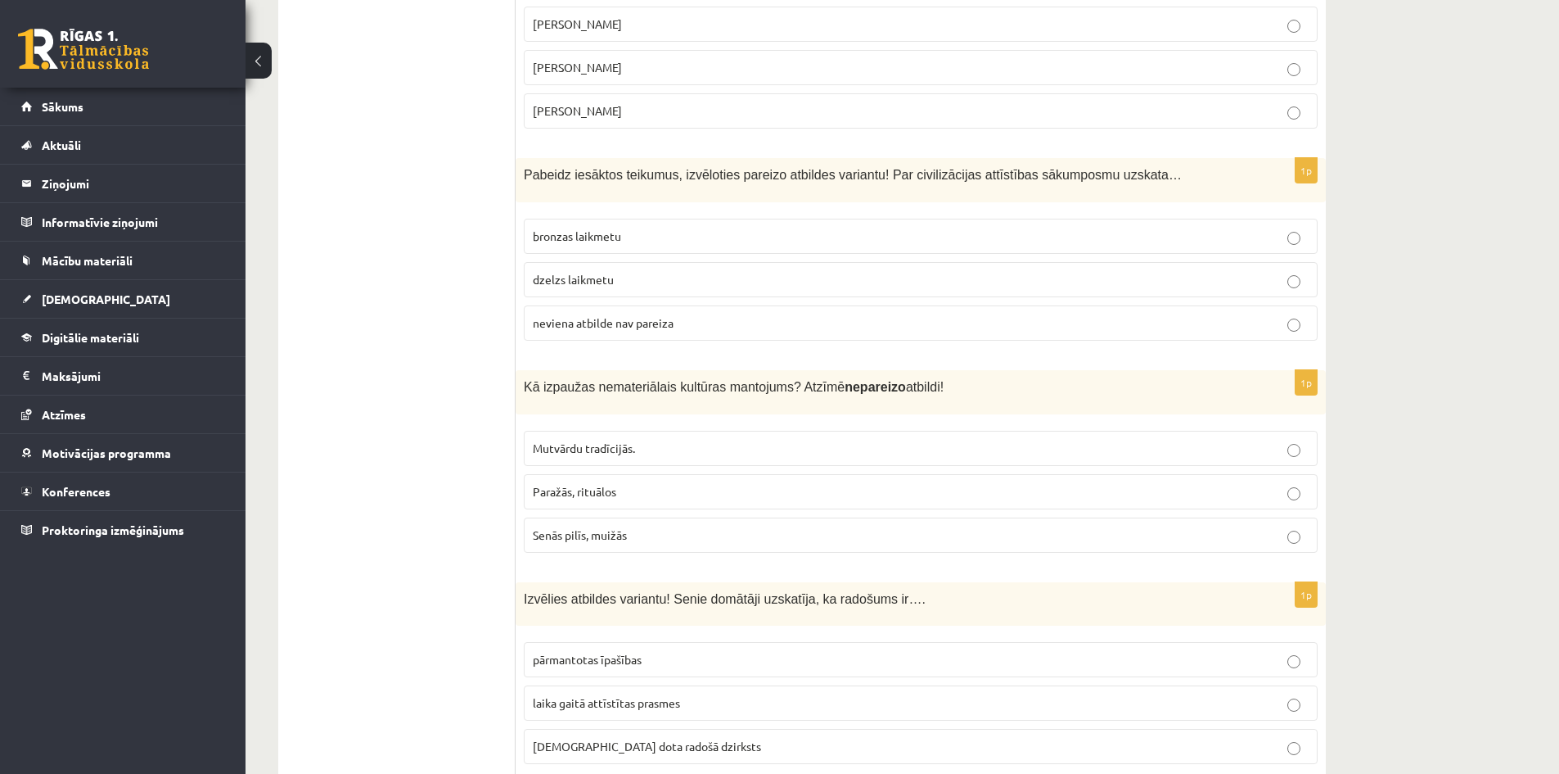
click at [773, 314] on p "neviena atbilde nav pareiza" at bounding box center [921, 322] width 776 height 17
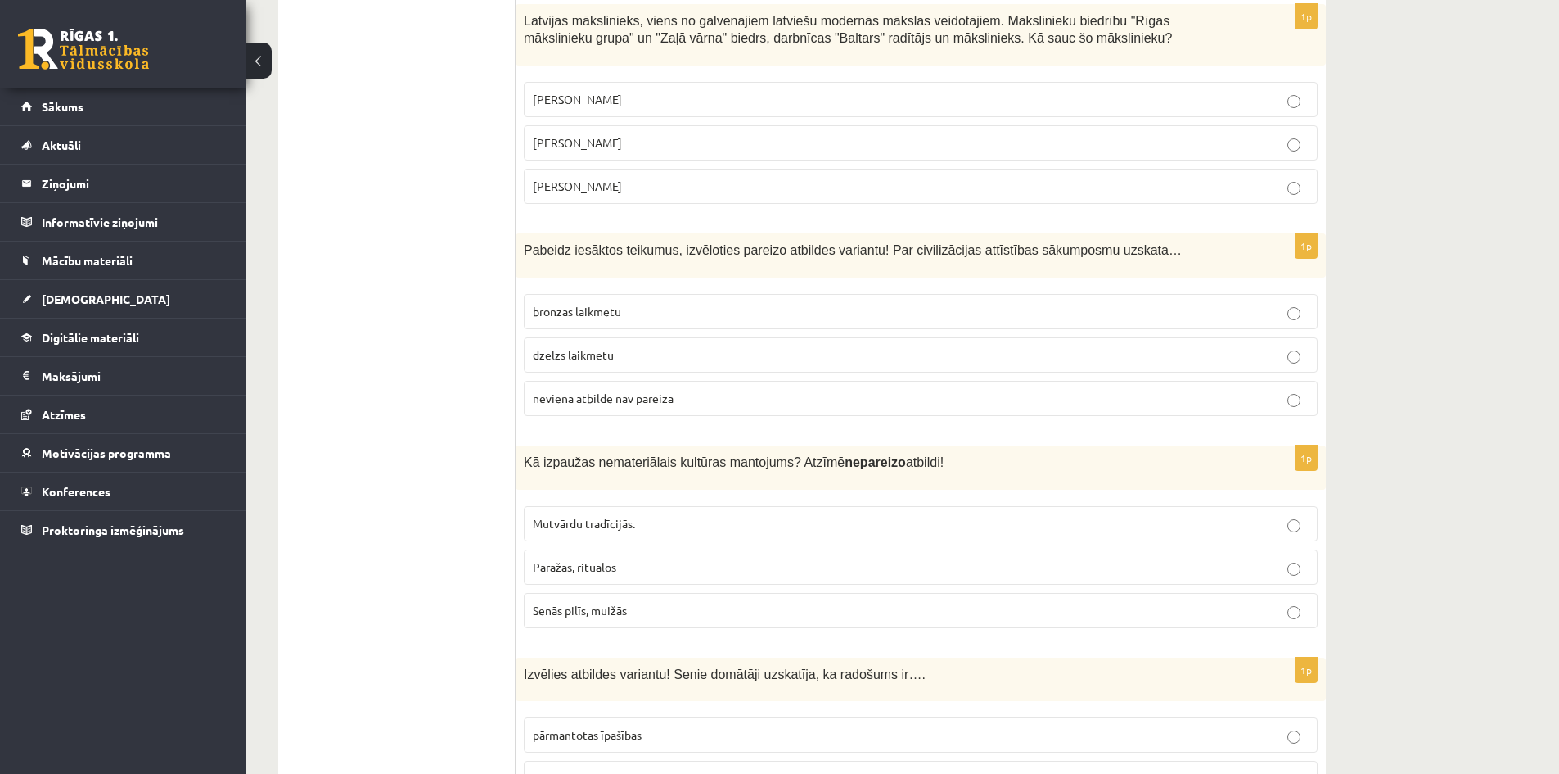
scroll to position [6324, 0]
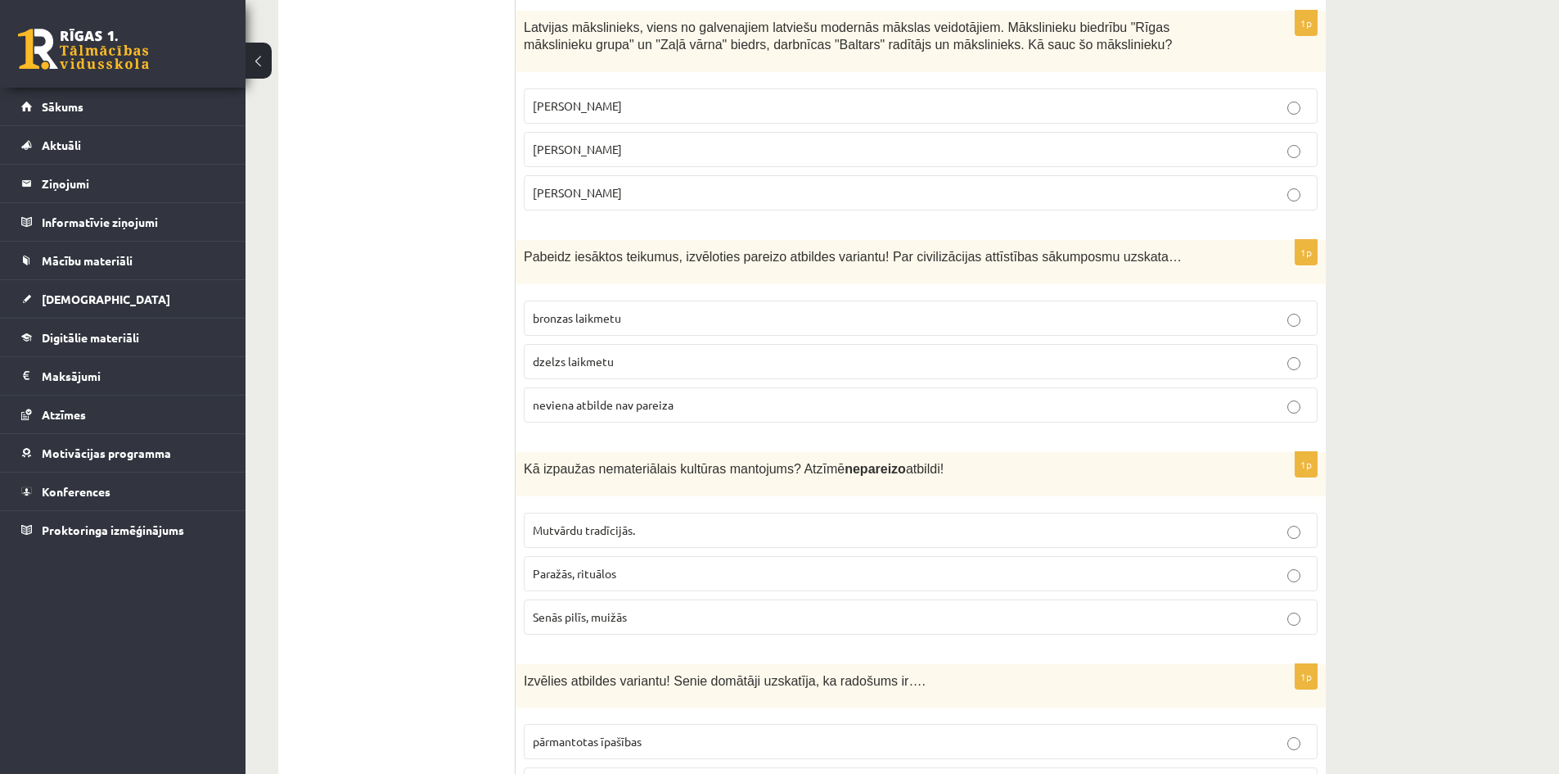
click at [645, 599] on label "Senās pilīs, muižās" at bounding box center [921, 616] width 794 height 35
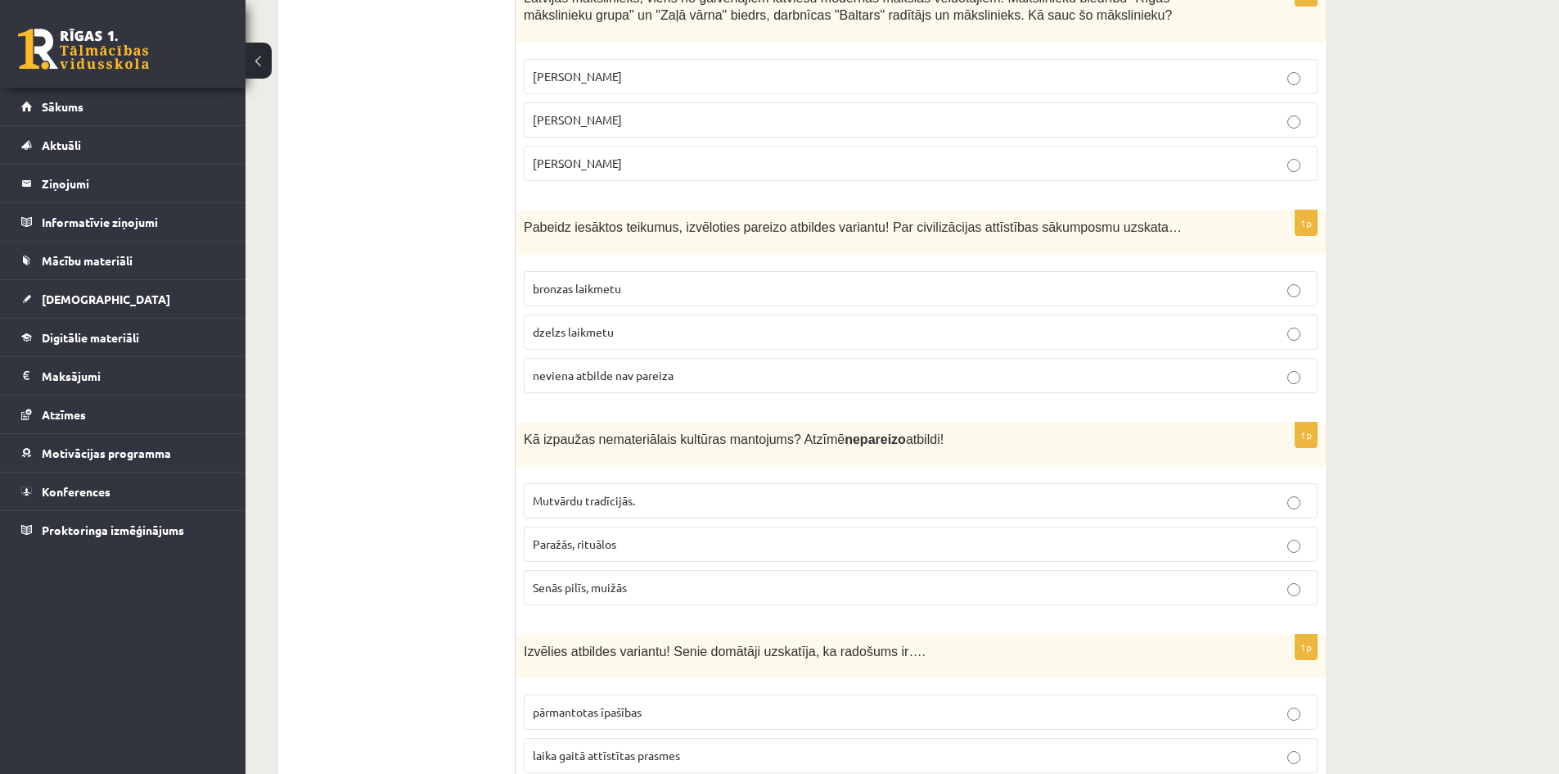
scroll to position [6406, 0]
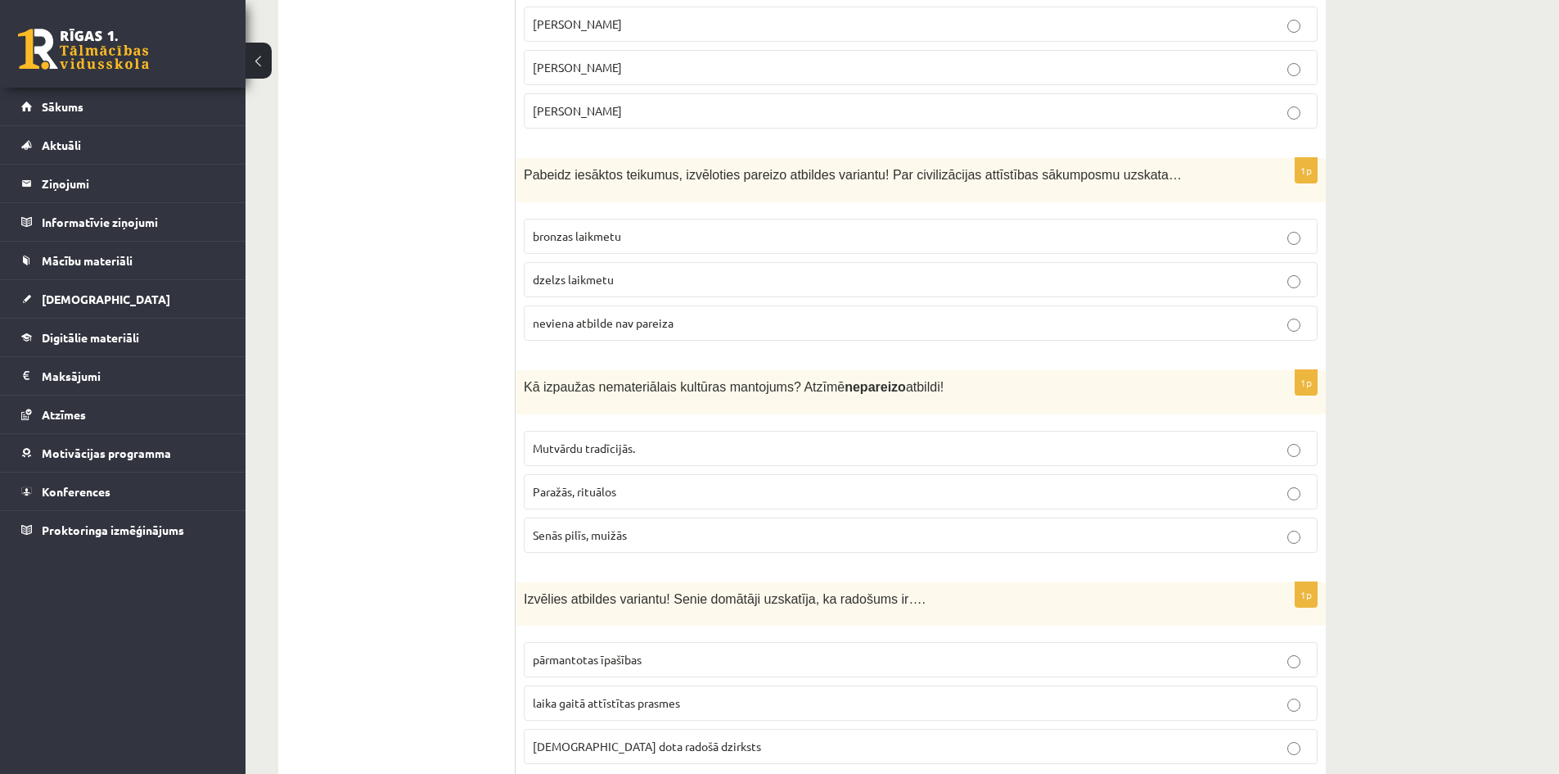
click at [748, 738] on p "[DEMOGRAPHIC_DATA] dota radošā dzirksts" at bounding box center [921, 746] width 776 height 17
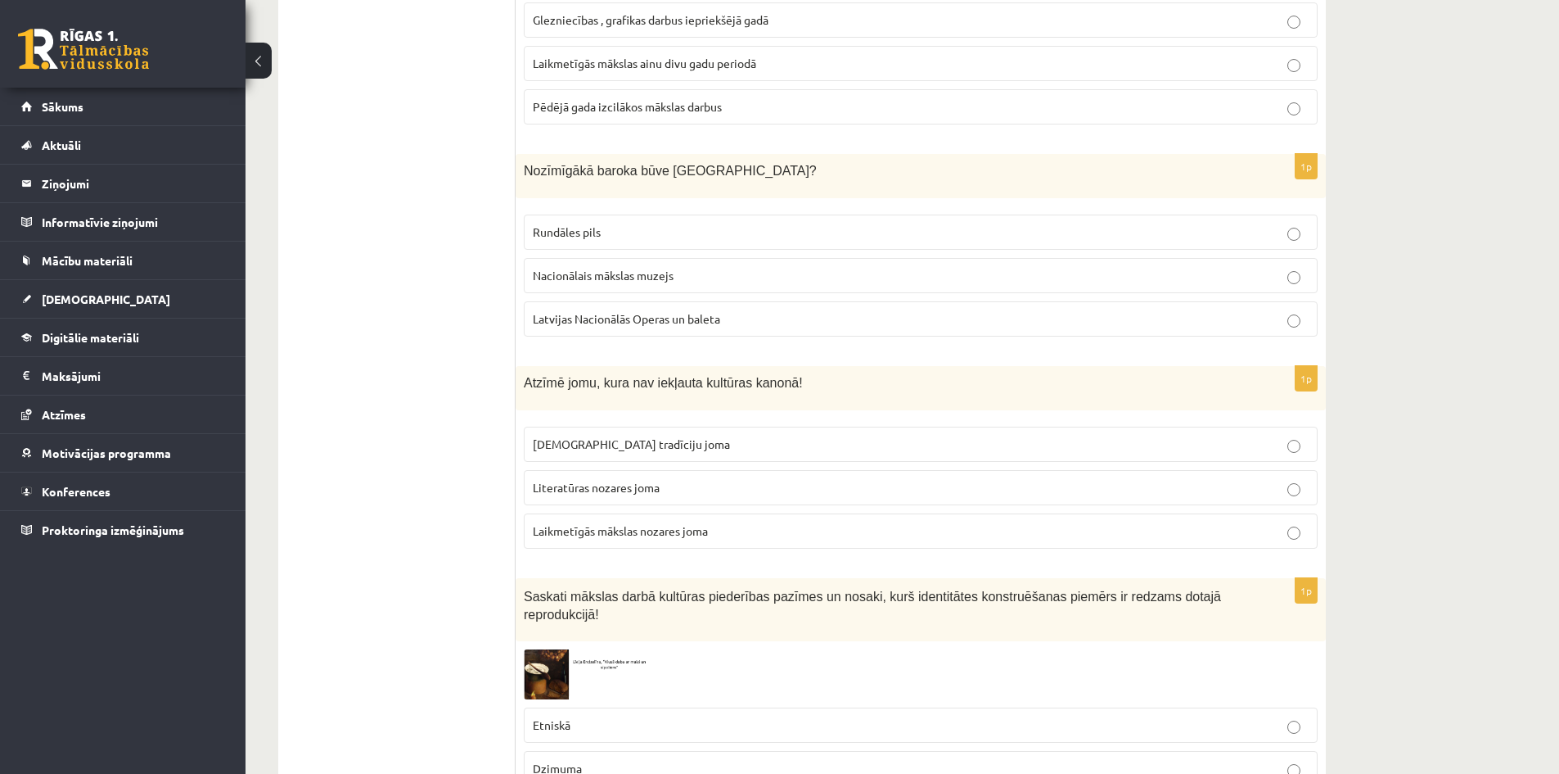
scroll to position [0, 0]
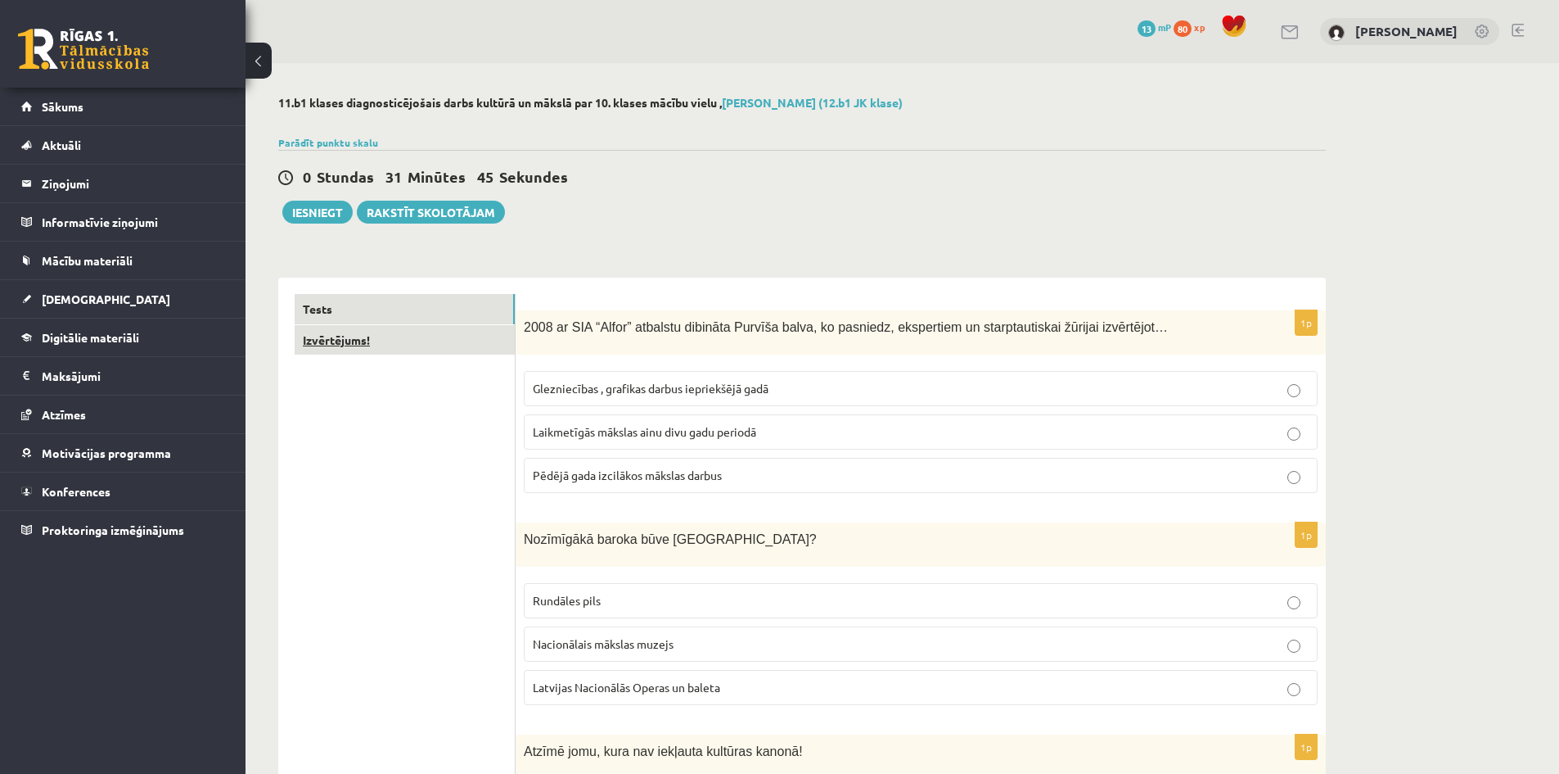
click at [452, 335] on link "Izvērtējums!" at bounding box center [405, 340] width 220 height 30
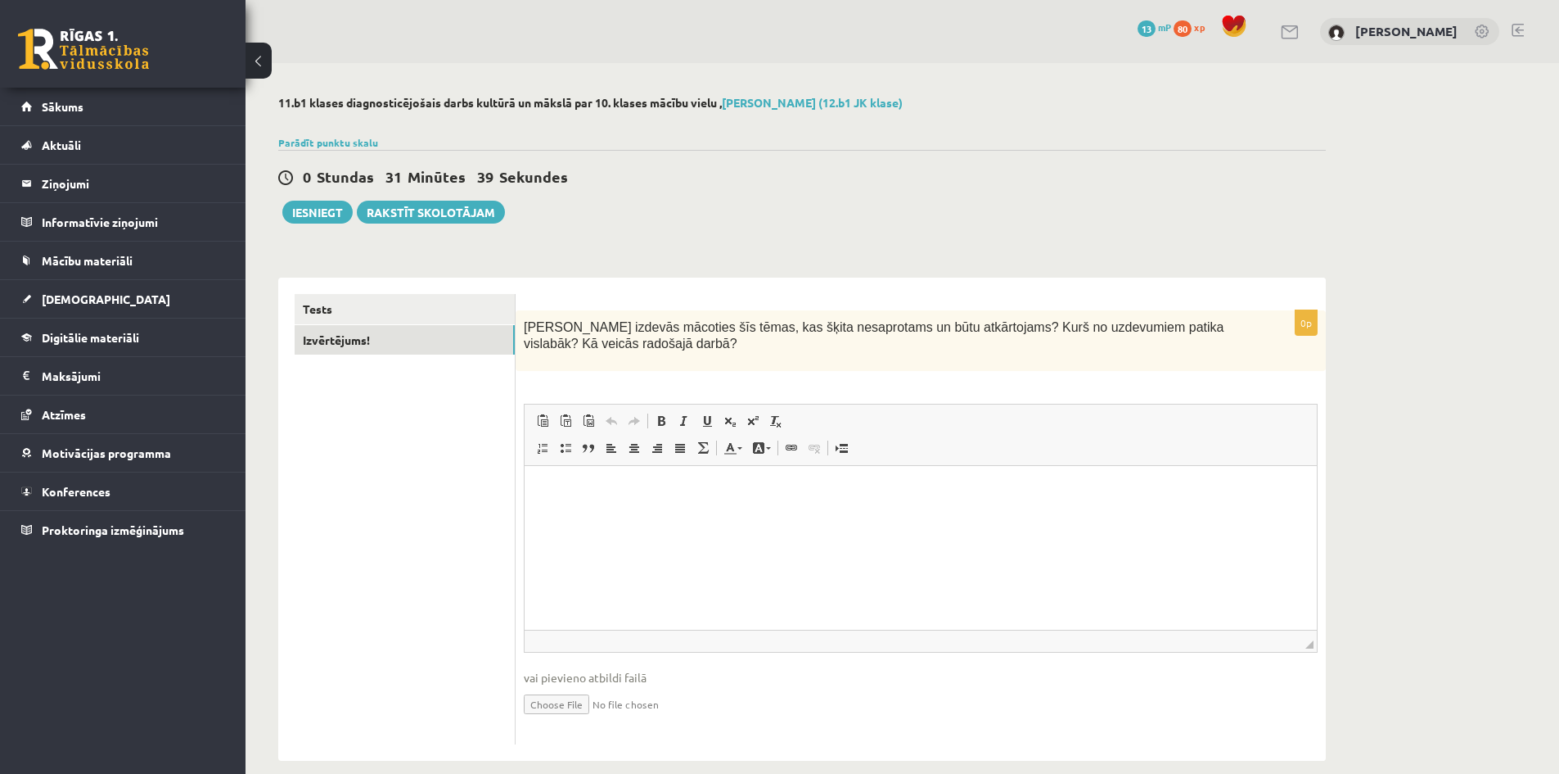
click at [737, 516] on html at bounding box center [921, 491] width 792 height 50
click at [692, 487] on p "**********" at bounding box center [921, 490] width 760 height 17
click at [693, 487] on p "**********" at bounding box center [921, 490] width 760 height 17
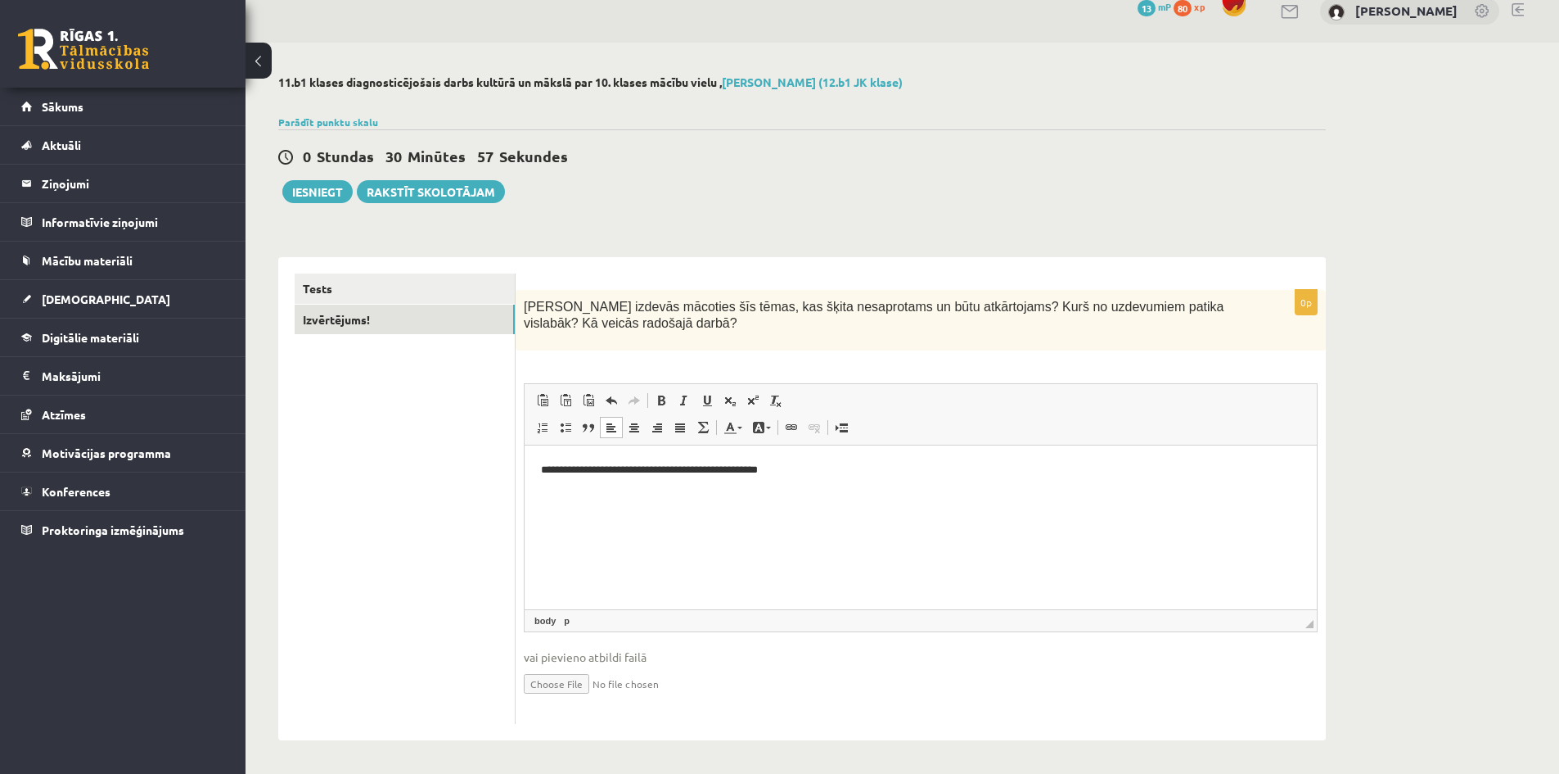
scroll to position [21, 0]
click at [314, 191] on button "Iesniegt" at bounding box center [317, 191] width 70 height 23
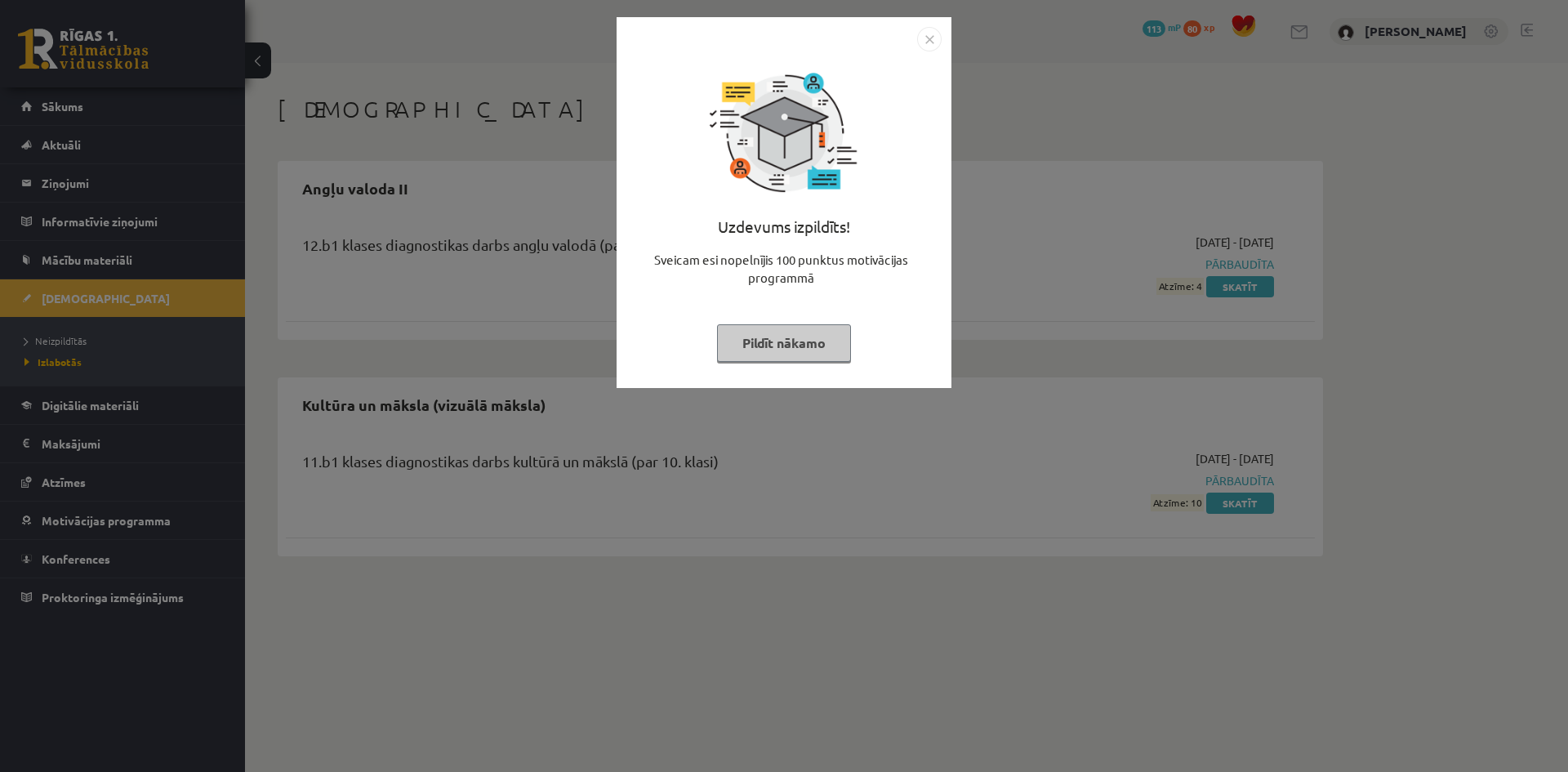
click at [809, 350] on button "Pildīt nākamo" at bounding box center [784, 343] width 134 height 38
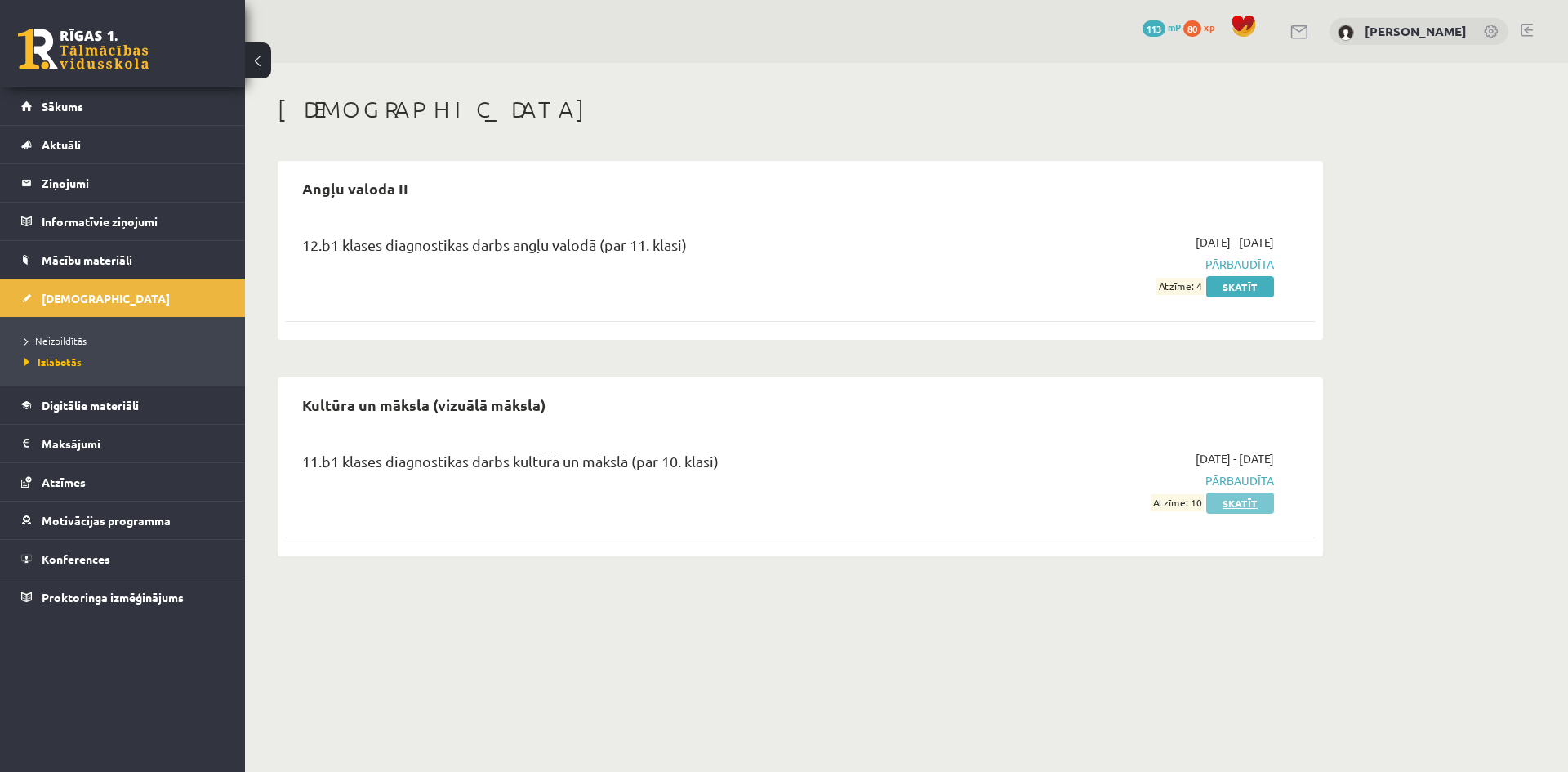
click at [1236, 503] on link "Skatīt" at bounding box center [1240, 503] width 68 height 21
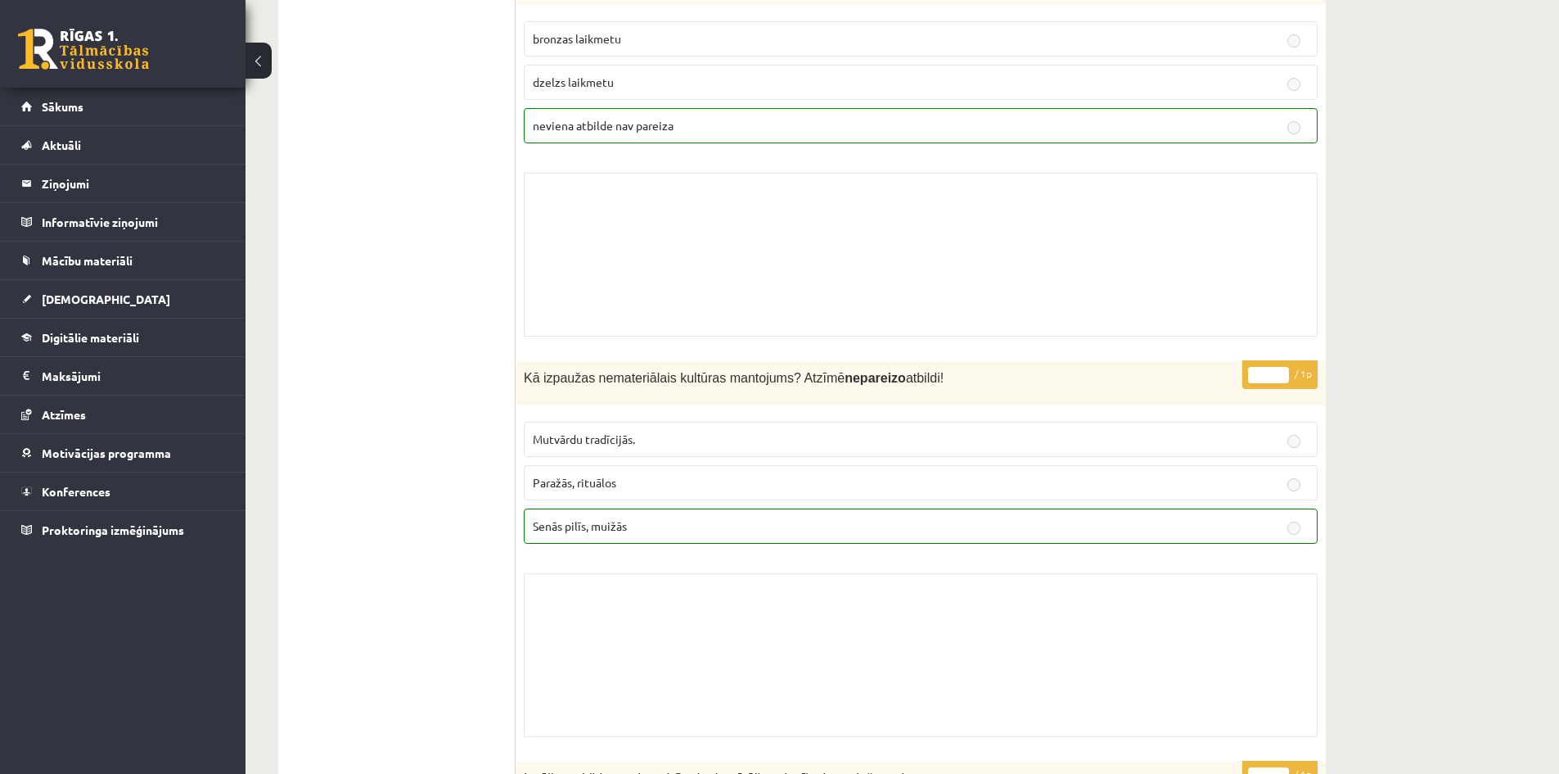
scroll to position [12021, 0]
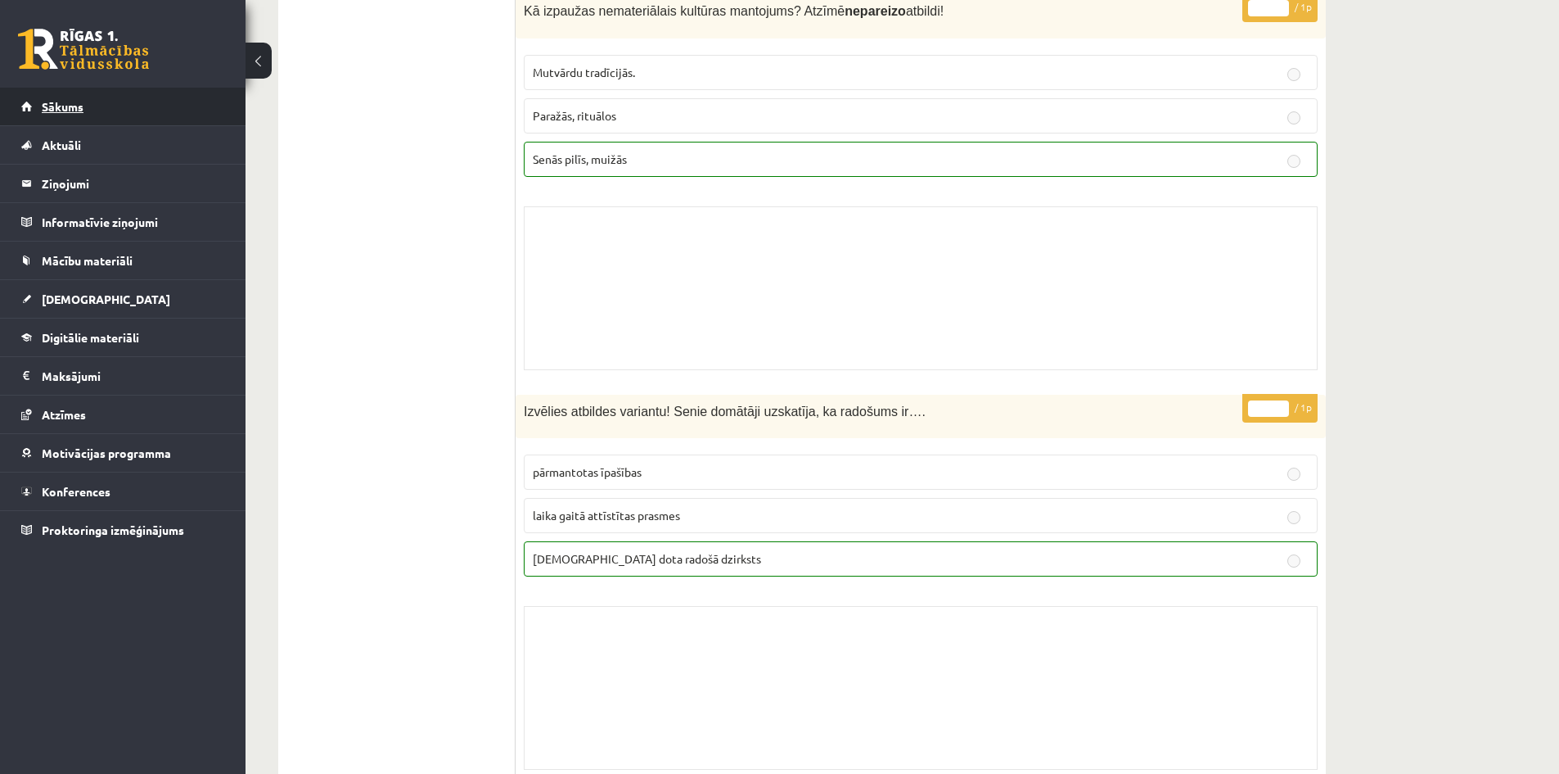
click at [88, 100] on link "Sākums" at bounding box center [123, 107] width 204 height 38
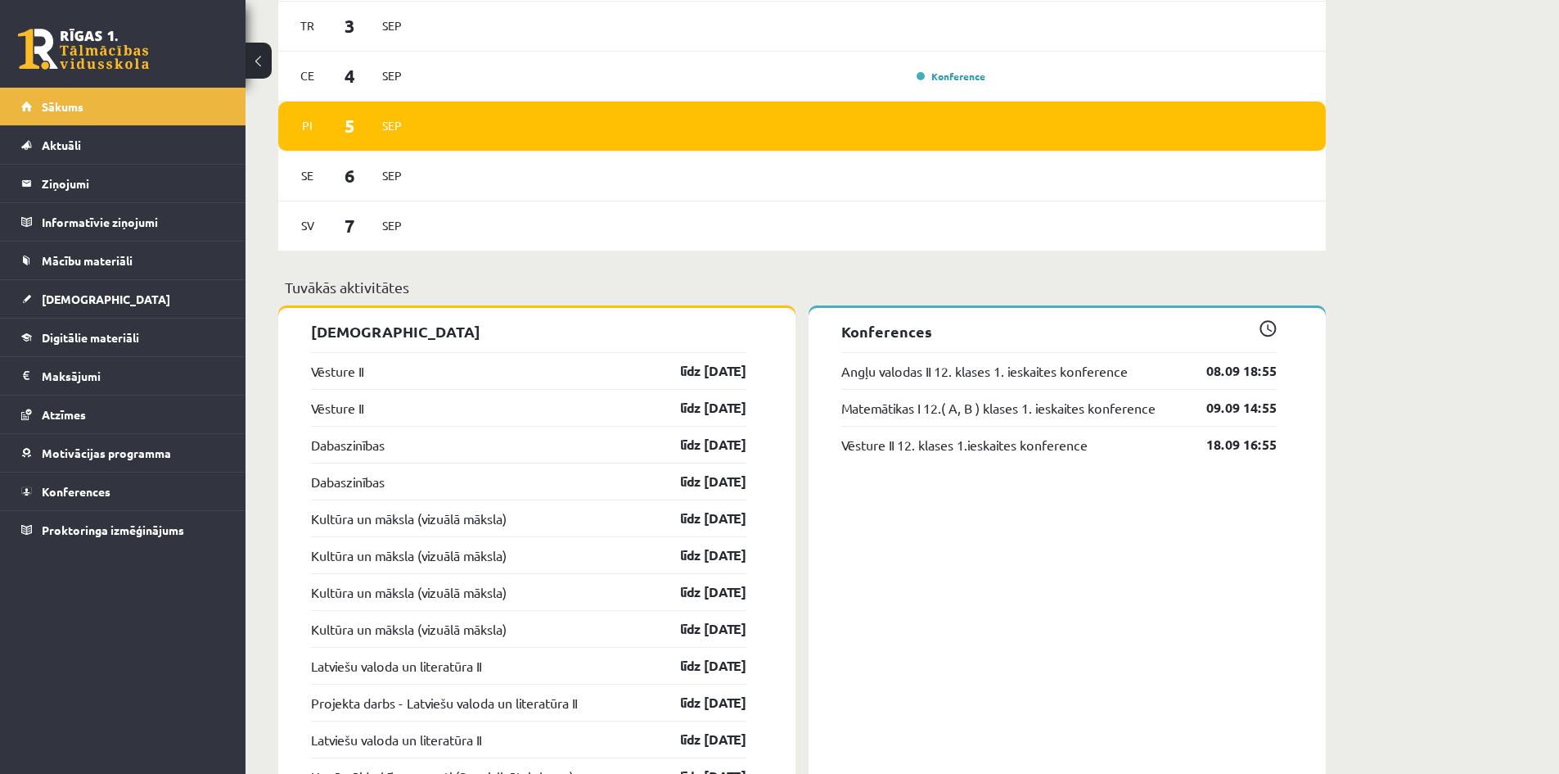
scroll to position [1228, 0]
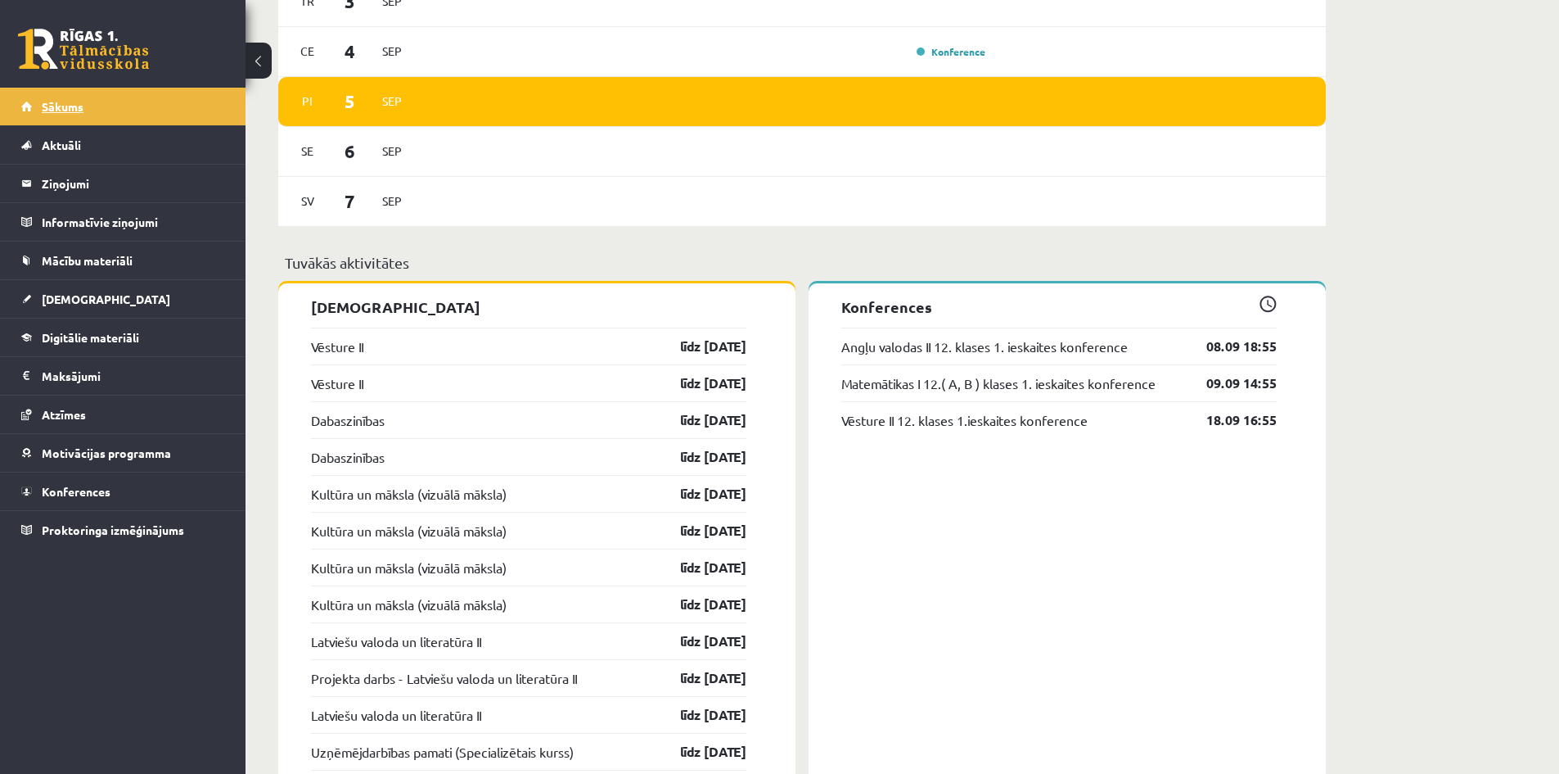
click at [96, 106] on link "Sākums" at bounding box center [123, 107] width 204 height 38
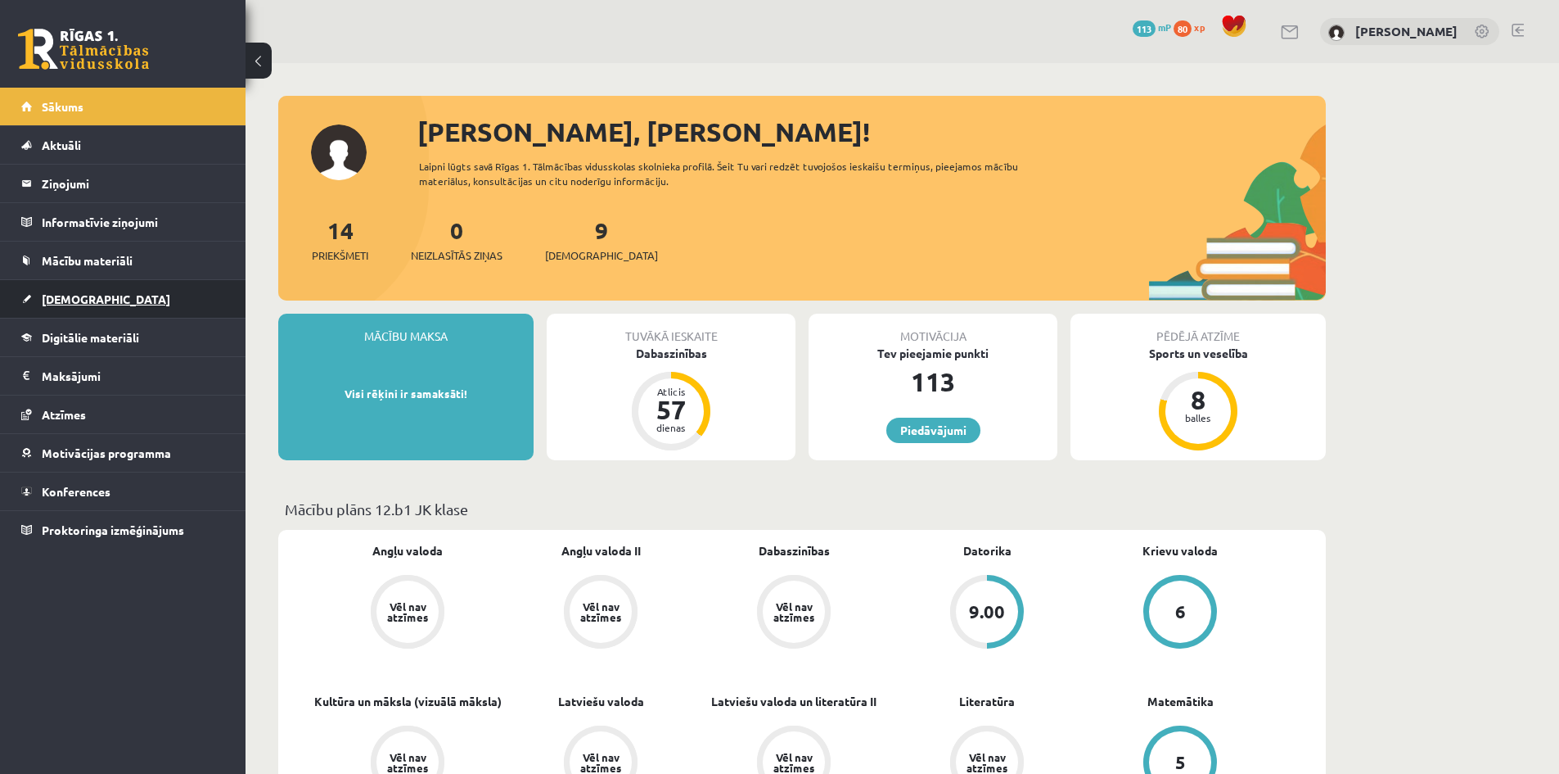
click at [138, 294] on link "[DEMOGRAPHIC_DATA]" at bounding box center [123, 299] width 204 height 38
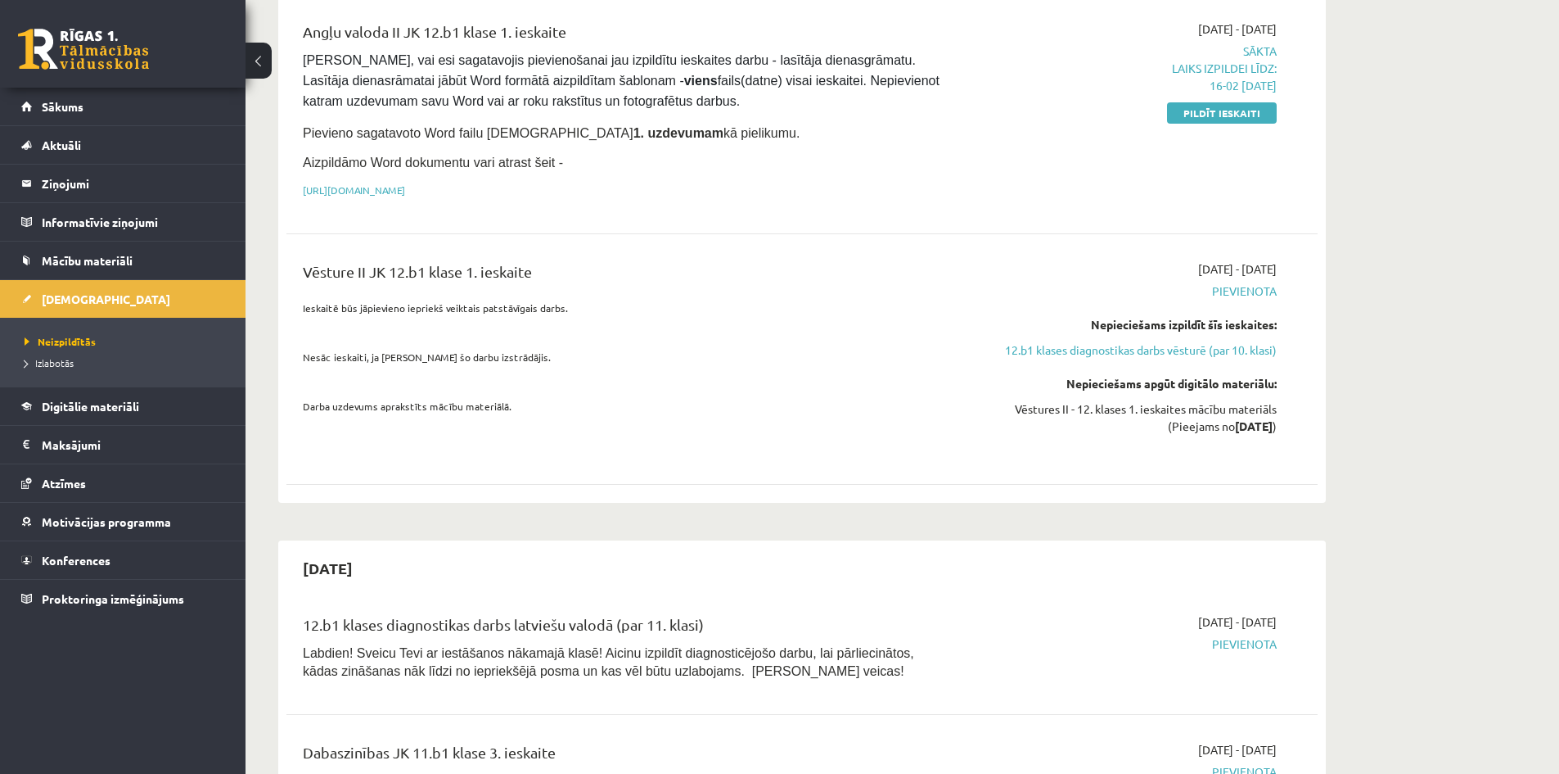
scroll to position [327, 0]
click at [1142, 353] on link "12.b1 klases diagnostikas darbs vēsturē (par 10. klasi)" at bounding box center [1122, 348] width 309 height 17
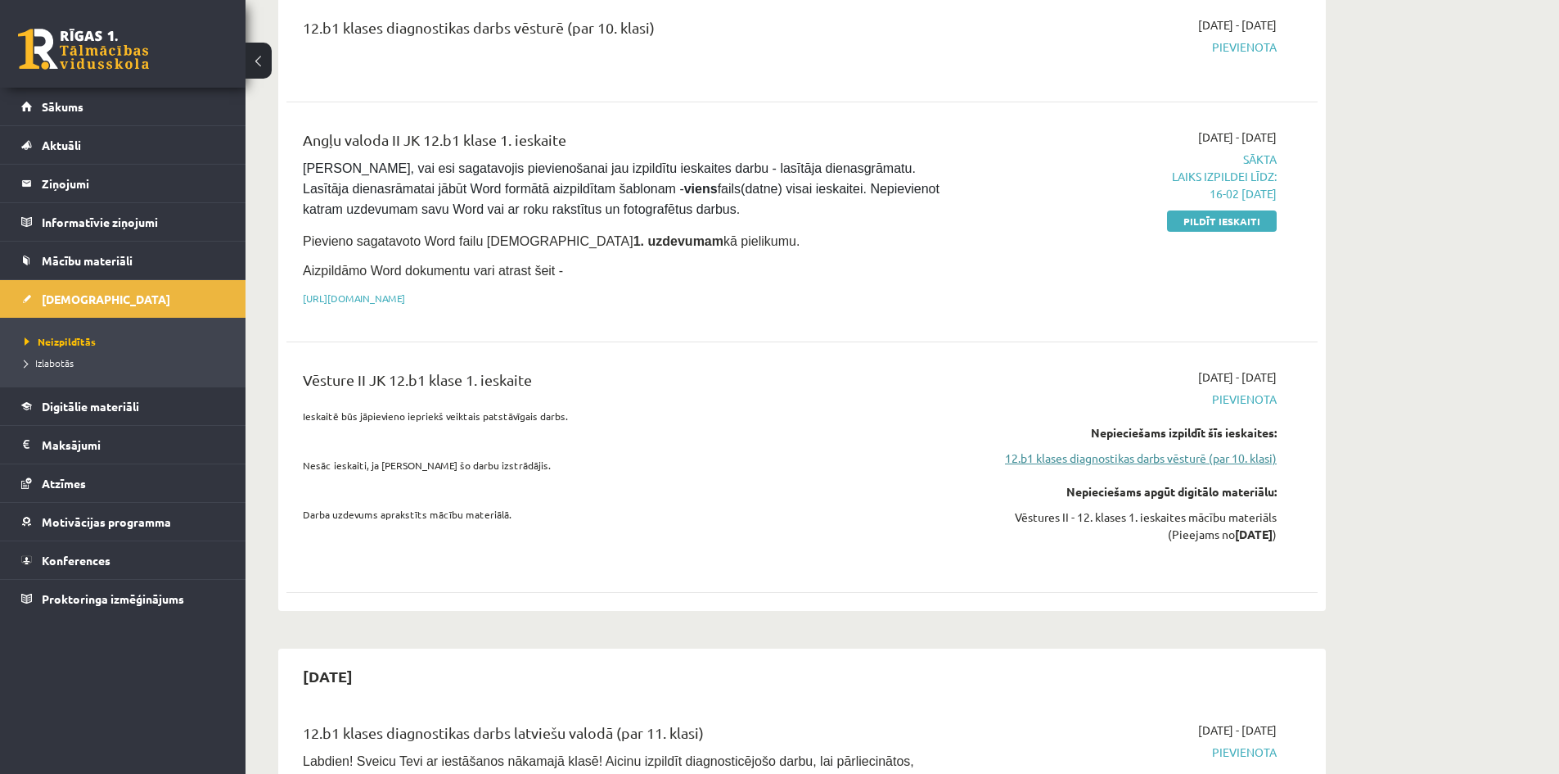
click at [1162, 451] on link "12.b1 klases diagnostikas darbs vēsturē (par 10. klasi)" at bounding box center [1122, 457] width 309 height 17
click at [1105, 454] on link "12.b1 klases diagnostikas darbs vēsturē (par 10. klasi)" at bounding box center [1122, 457] width 309 height 17
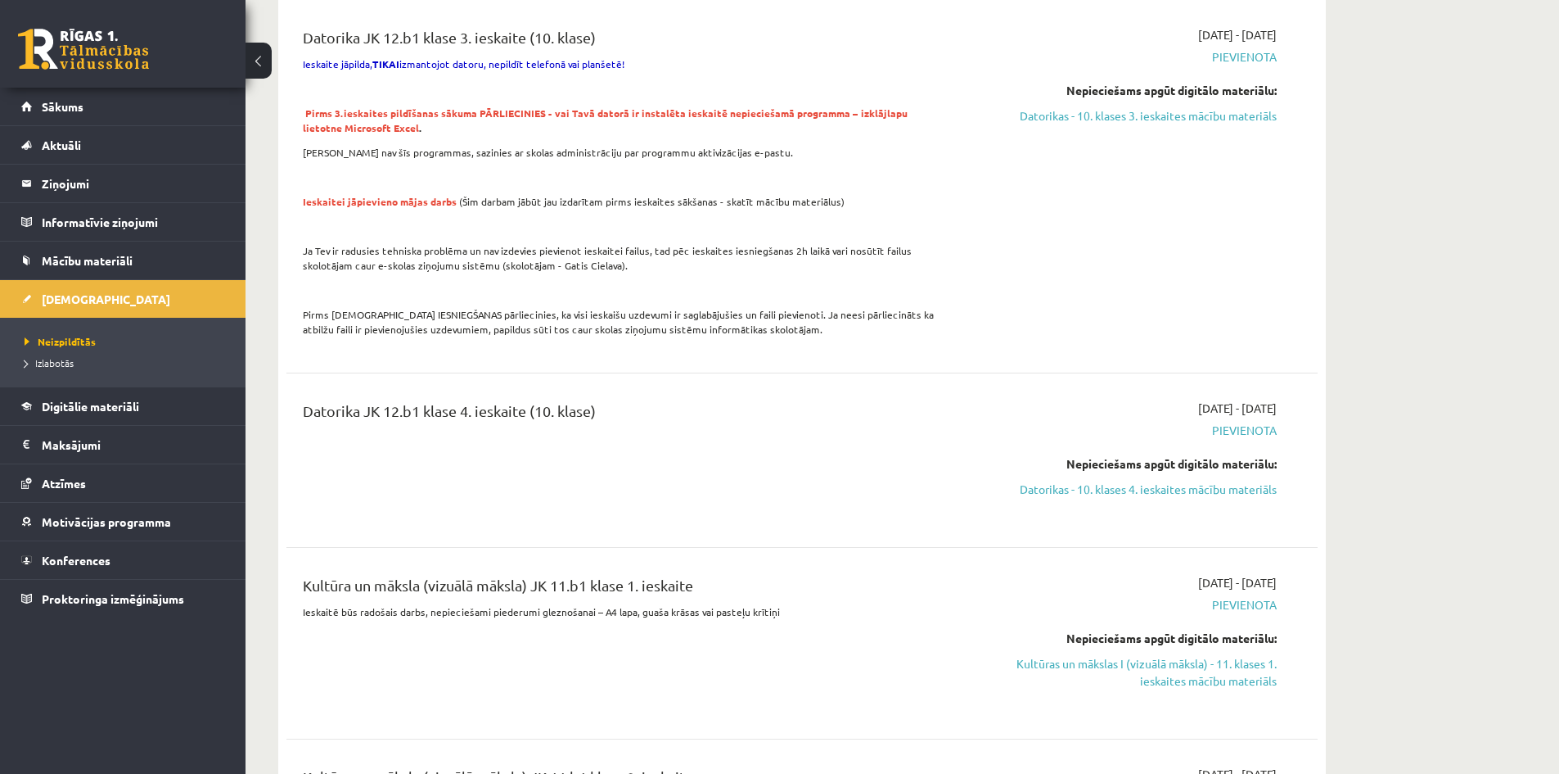
scroll to position [1392, 0]
click at [94, 105] on link "Sākums" at bounding box center [123, 107] width 204 height 38
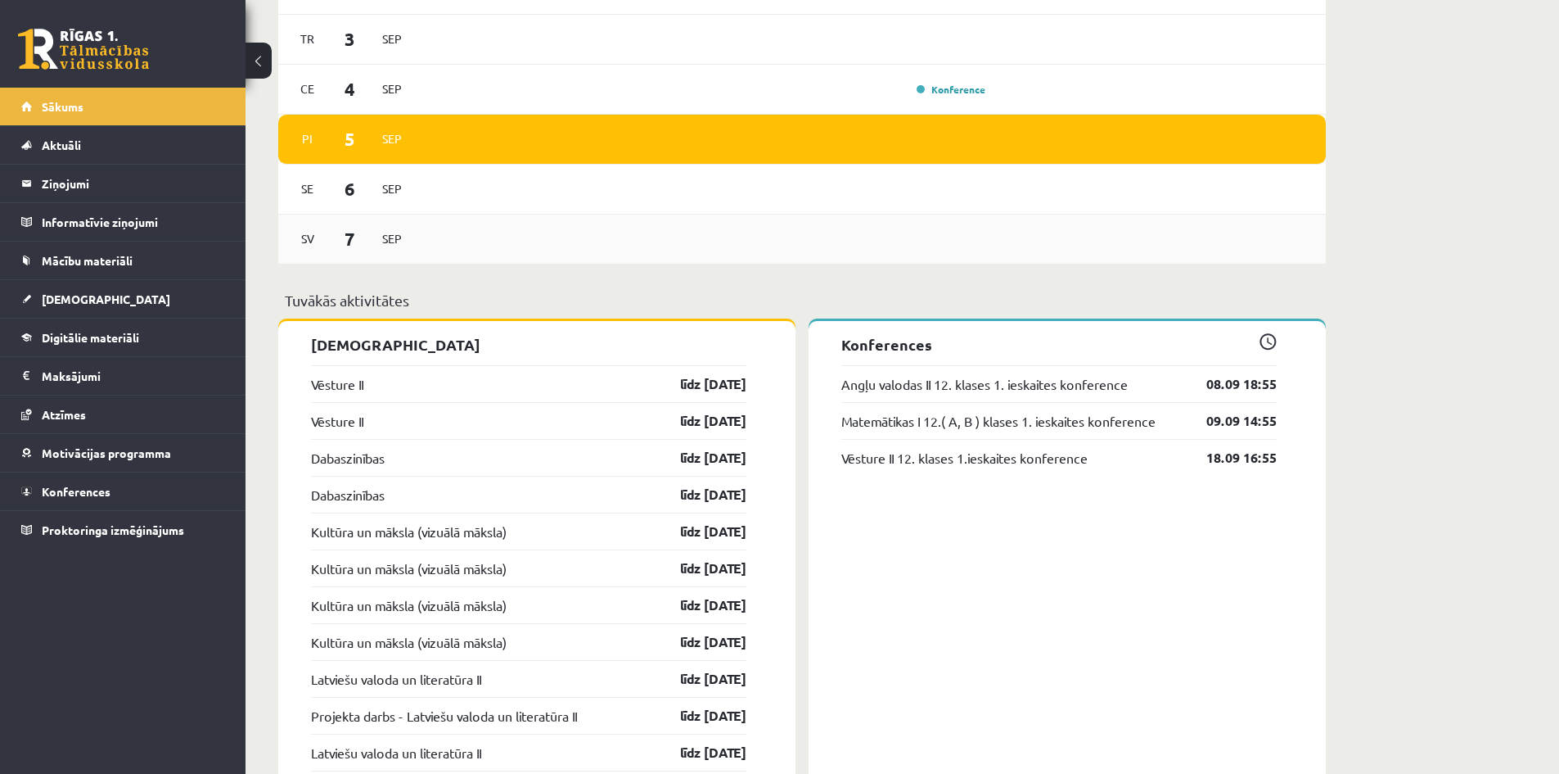
scroll to position [1228, 0]
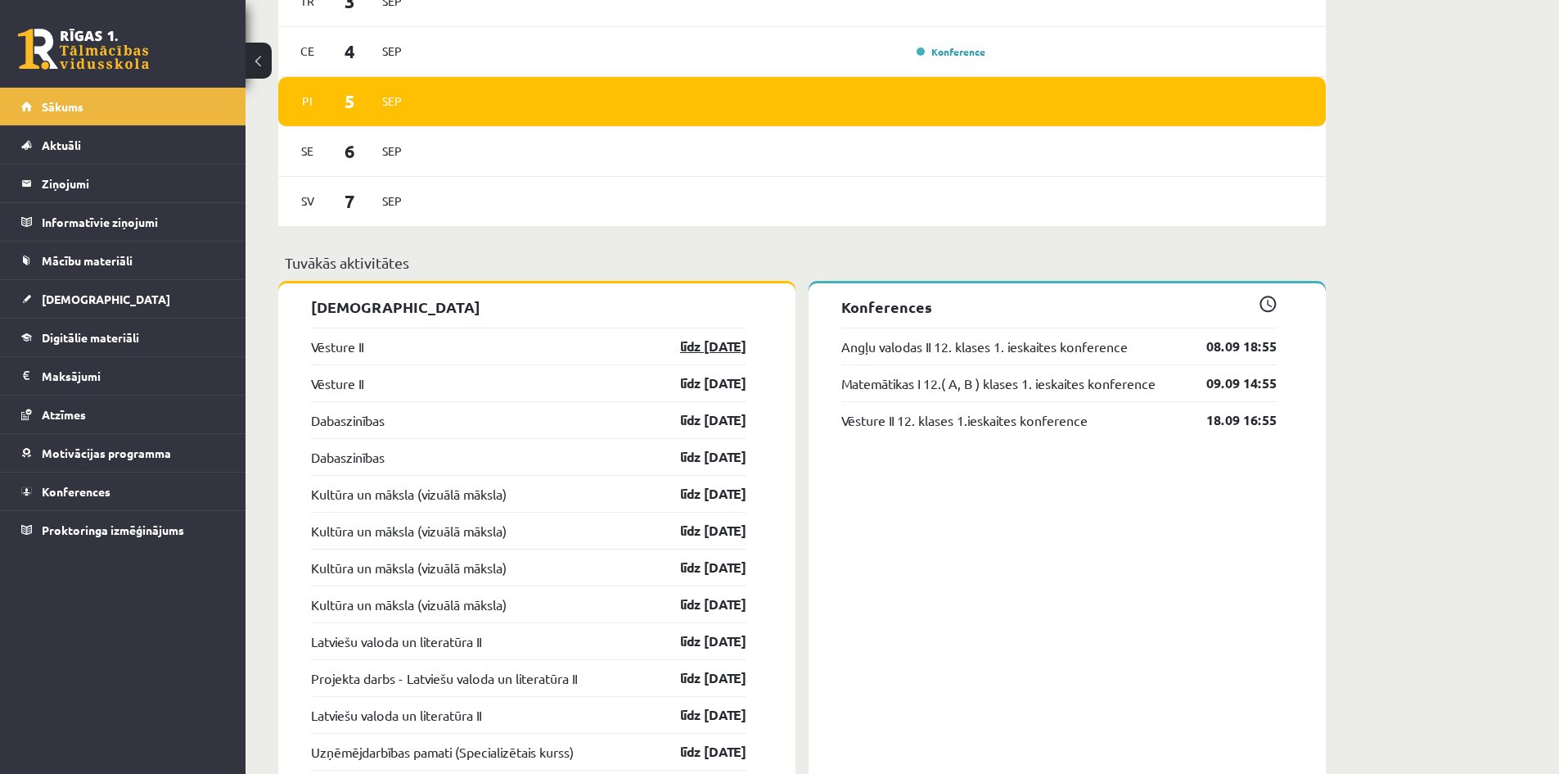
click at [720, 346] on link "līdz [DATE]" at bounding box center [699, 346] width 95 height 20
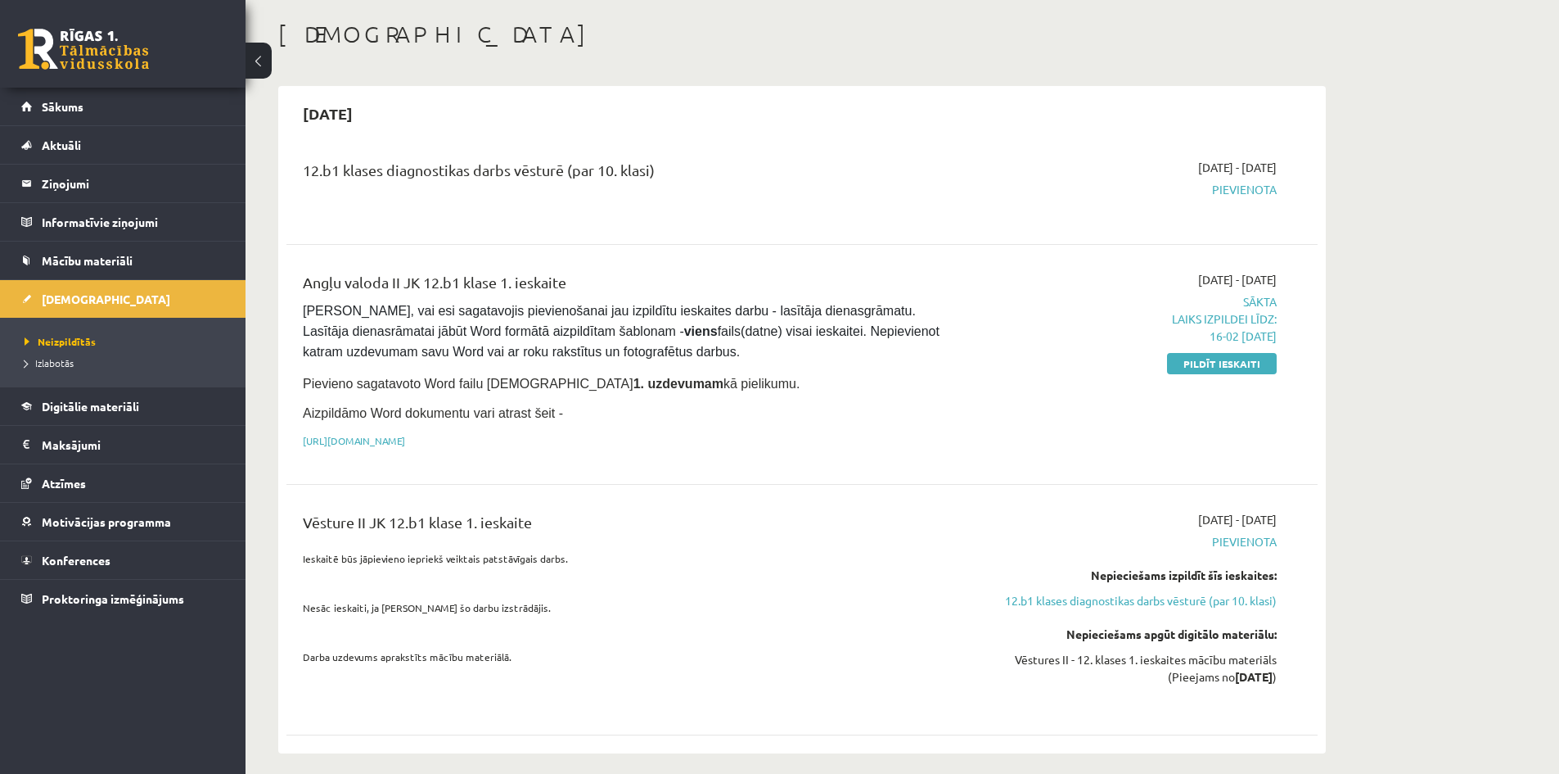
scroll to position [82, 0]
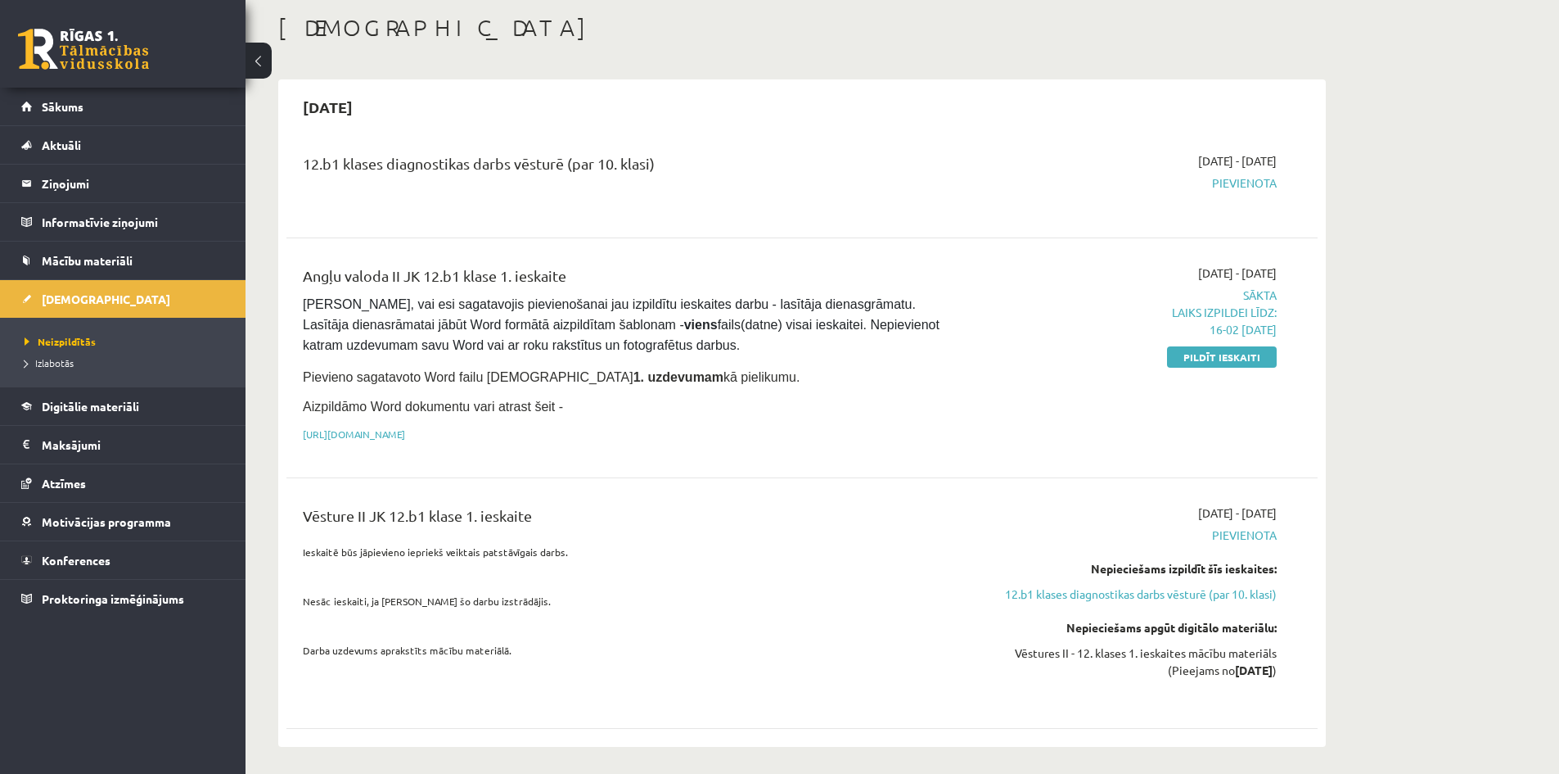
drag, startPoint x: 1243, startPoint y: 302, endPoint x: 1280, endPoint y: 295, distance: 37.6
click at [1277, 295] on div "[DATE] - [DATE] Sākta Laiks izpildei līdz: 16-02 [DATE] Pildīt ieskaiti" at bounding box center [1122, 357] width 333 height 187
click at [996, 422] on div "[DATE] - [DATE] Sākta Laiks izpildei līdz: 16-02 [DATE] Pildīt ieskaiti" at bounding box center [1122, 357] width 333 height 187
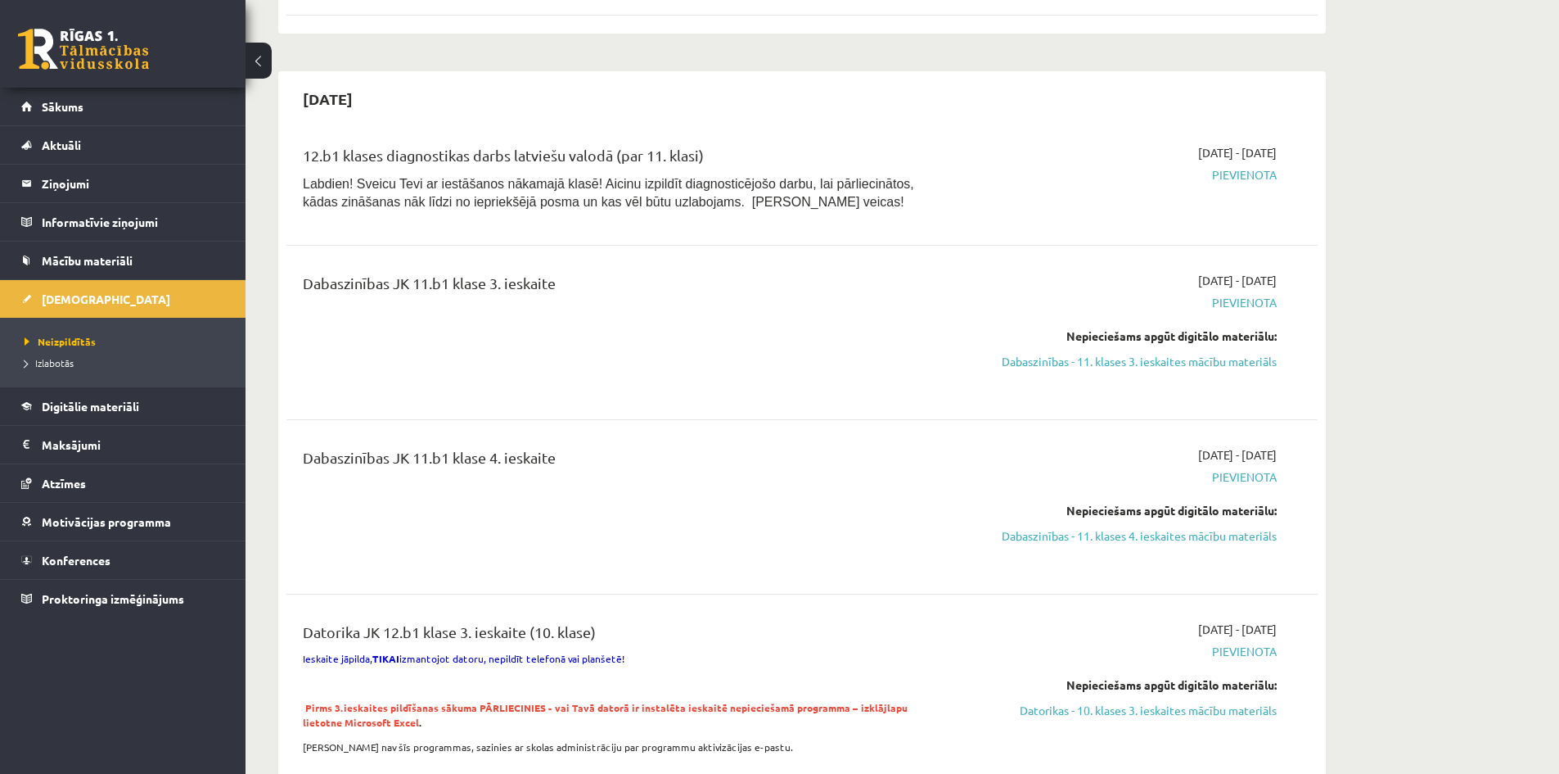
scroll to position [819, 0]
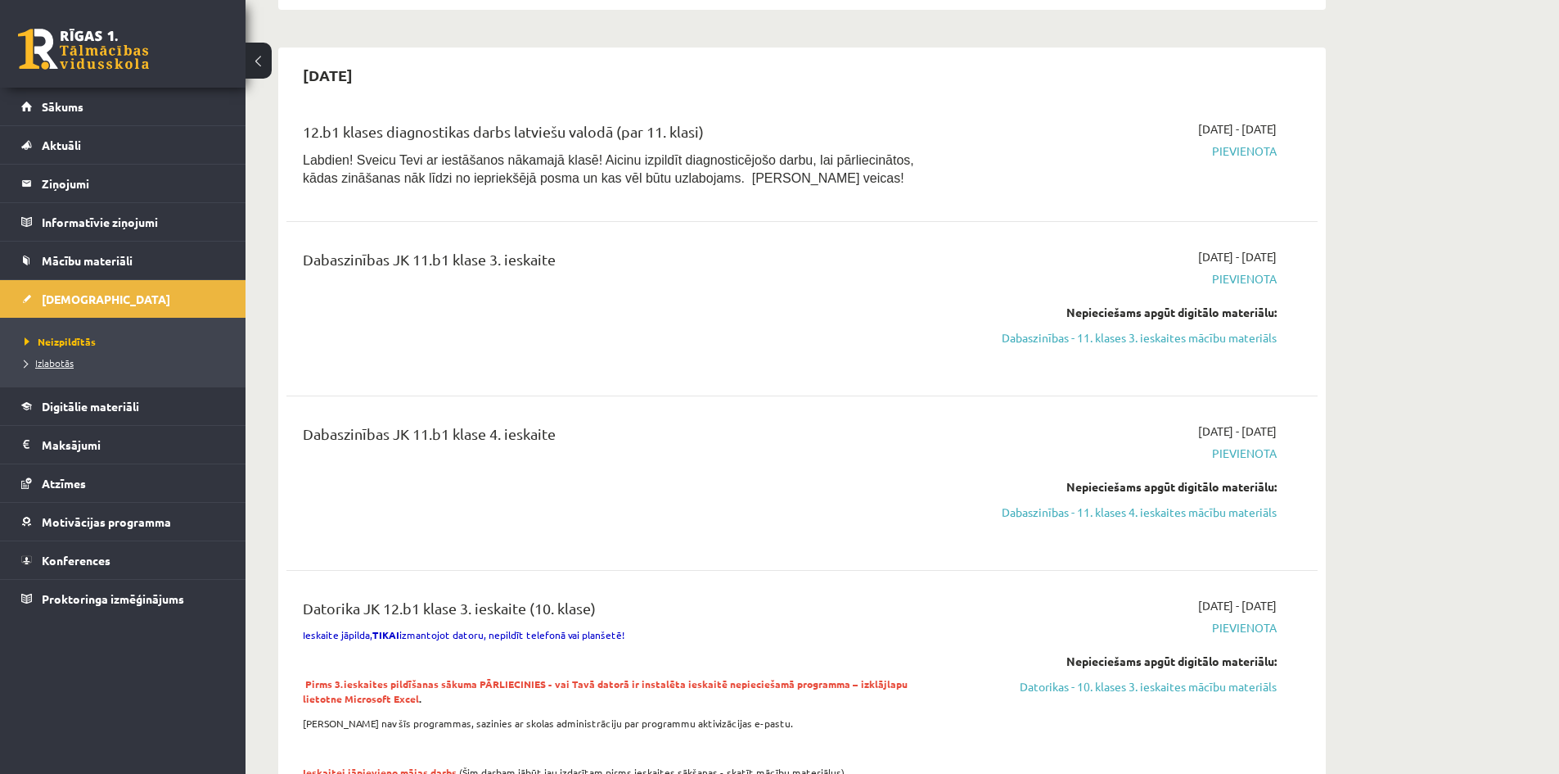
click at [60, 354] on li "Izlabotās" at bounding box center [127, 362] width 205 height 21
click at [61, 357] on span "Izlabotās" at bounding box center [53, 362] width 57 height 13
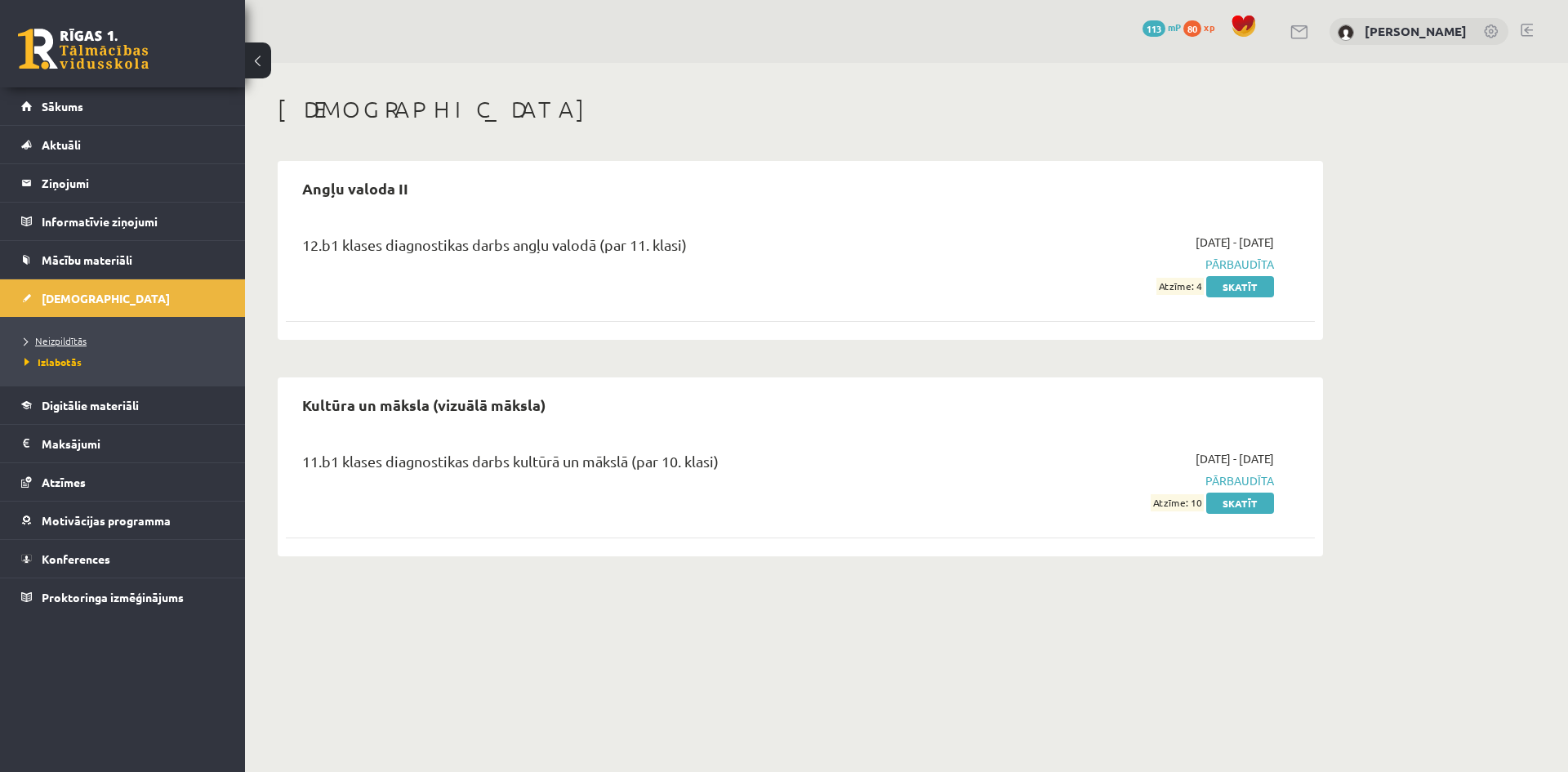
click at [44, 338] on span "Neizpildītās" at bounding box center [56, 340] width 62 height 13
